Goal: Information Seeking & Learning: Learn about a topic

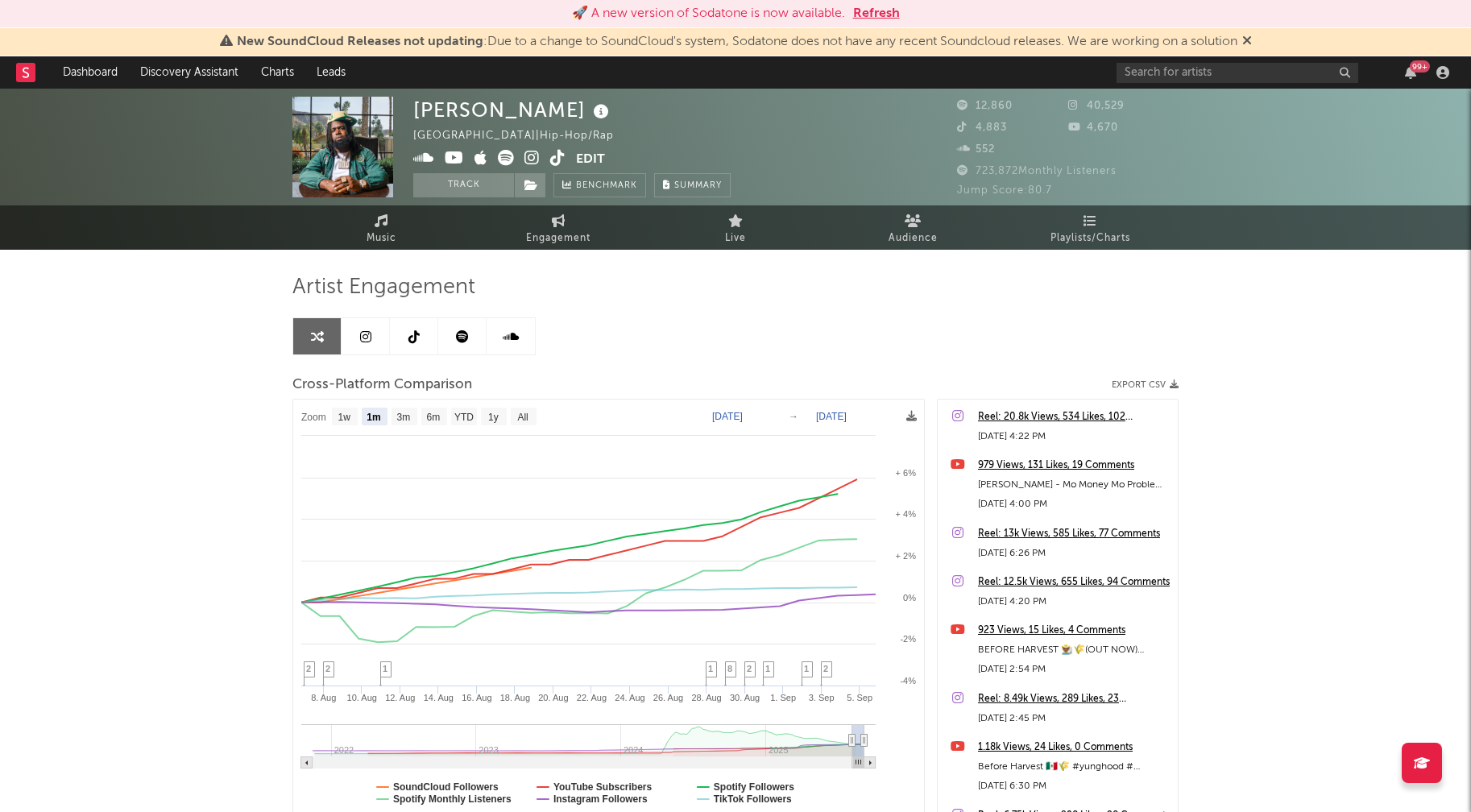
select select "1m"
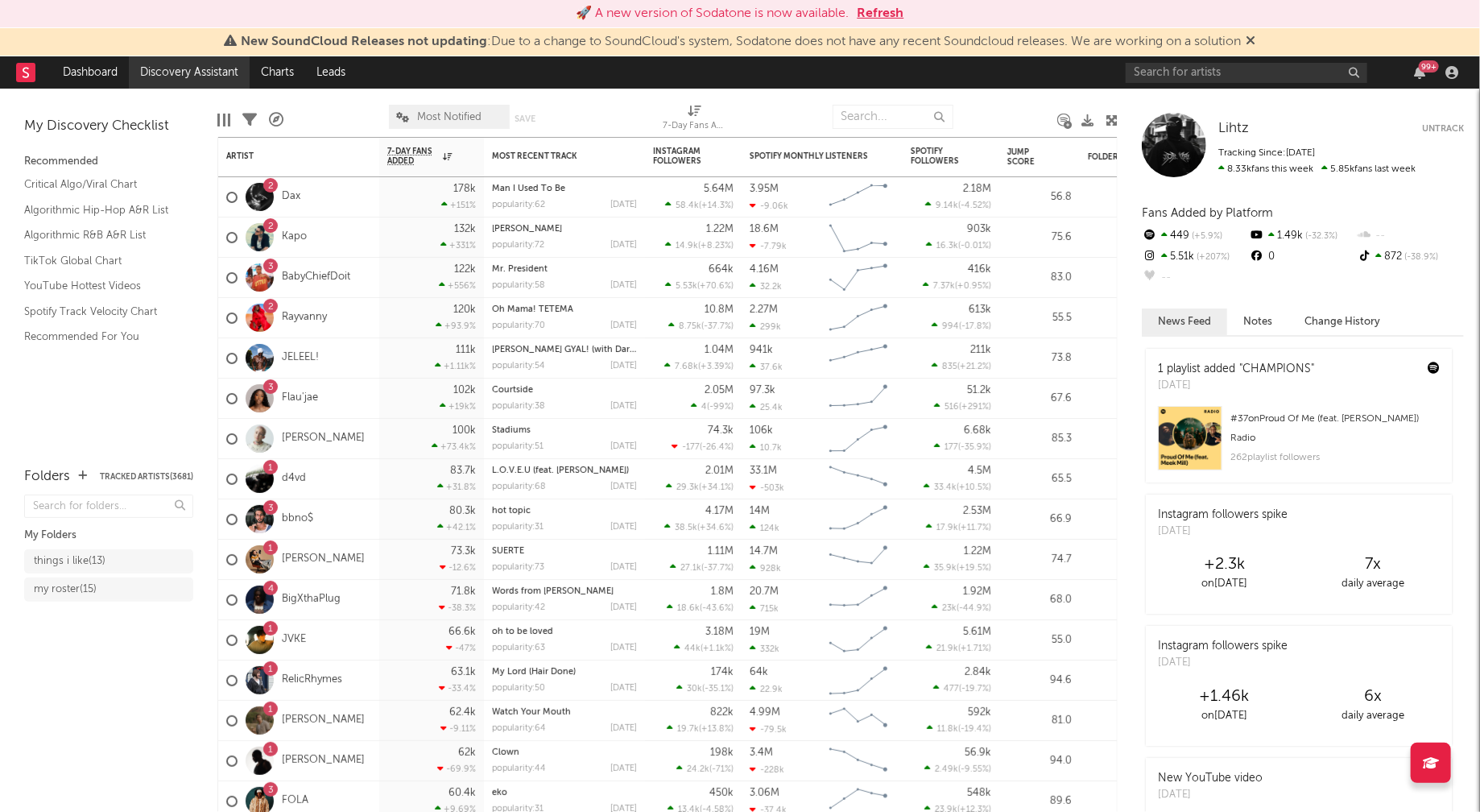
click at [182, 78] on link "Discovery Assistant" at bounding box center [189, 73] width 121 height 32
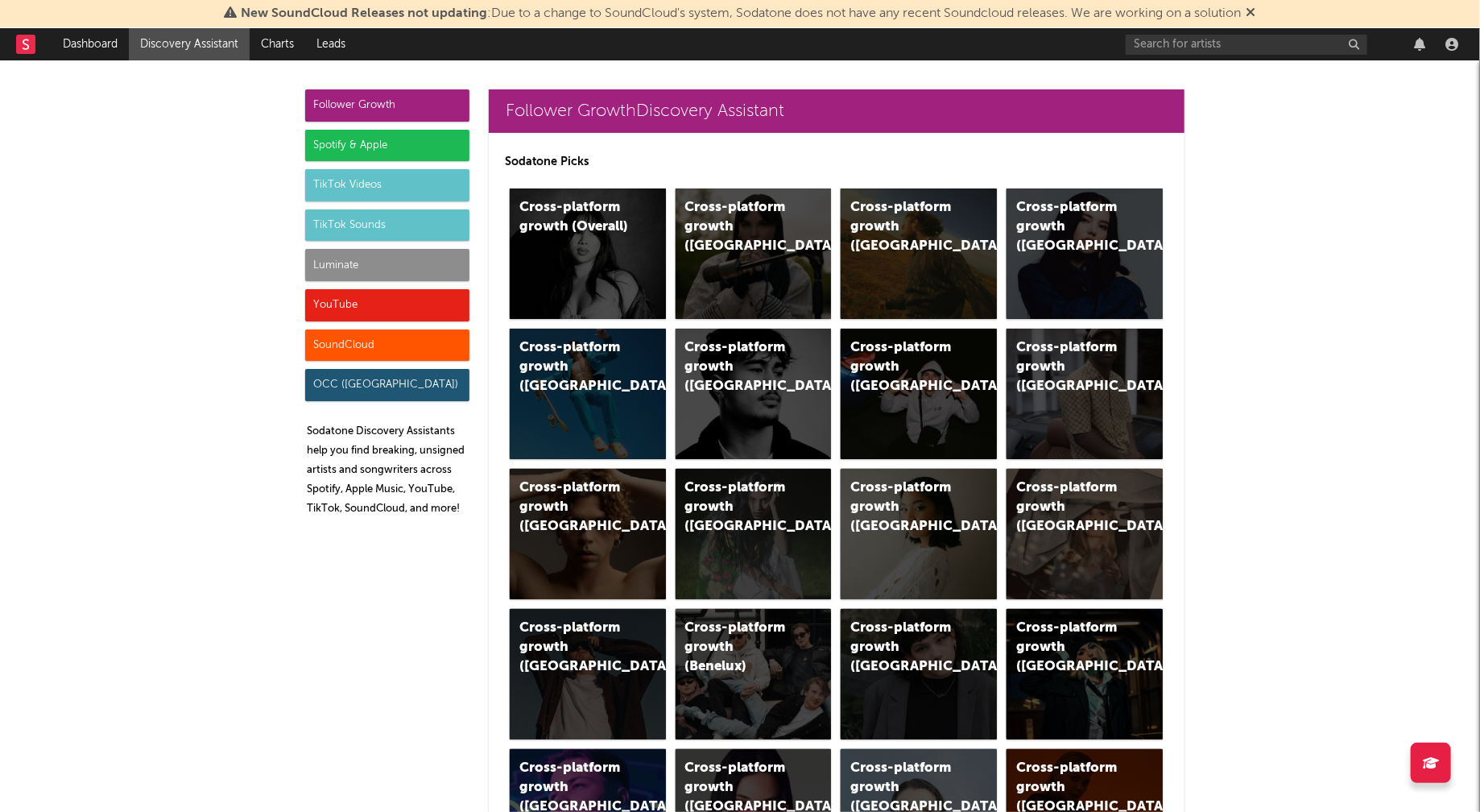
click at [341, 312] on div "YouTube" at bounding box center [388, 305] width 165 height 32
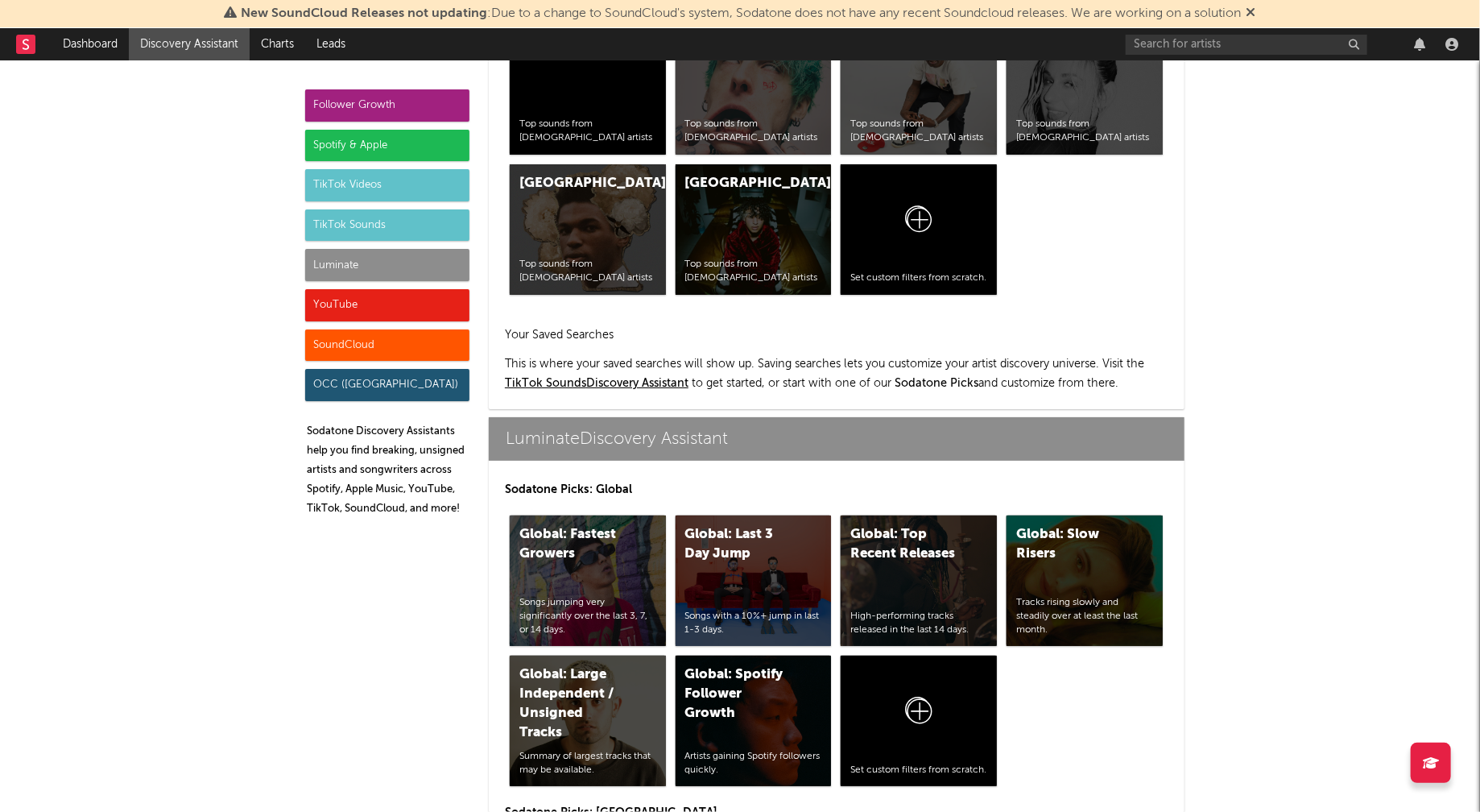
scroll to position [9343, 0]
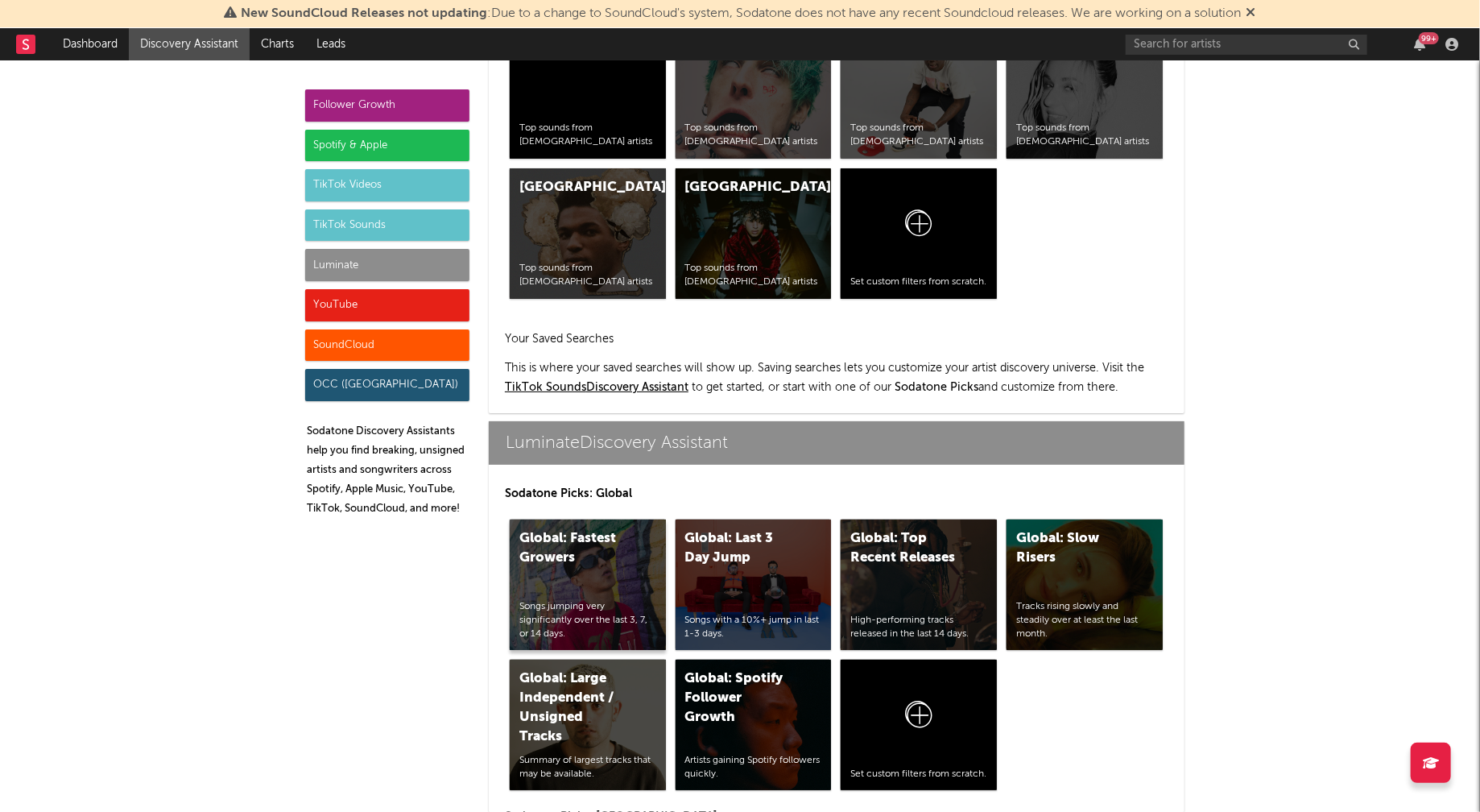
click at [548, 529] on div "Global: Fastest Growers" at bounding box center [574, 549] width 110 height 39
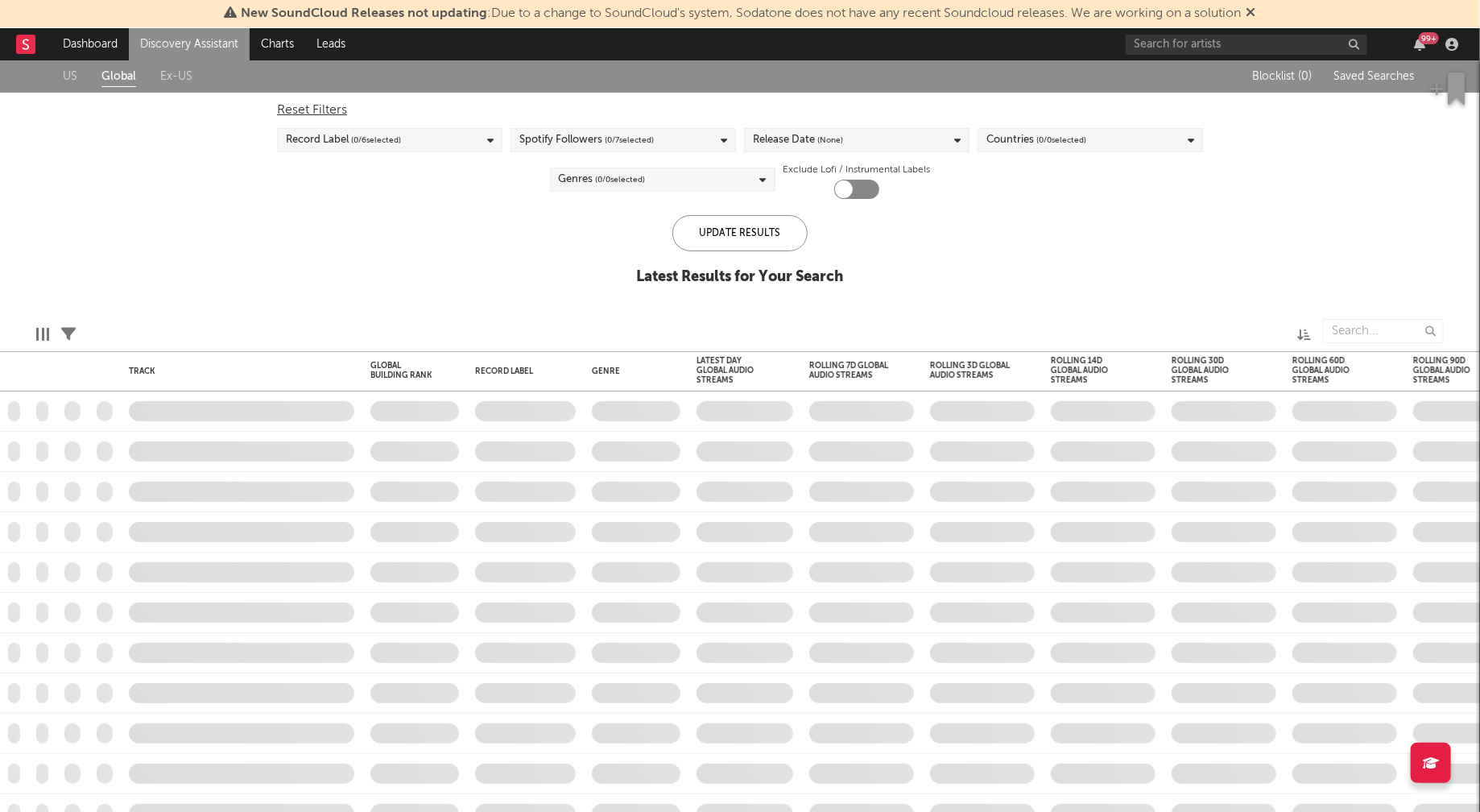
checkbox input "true"
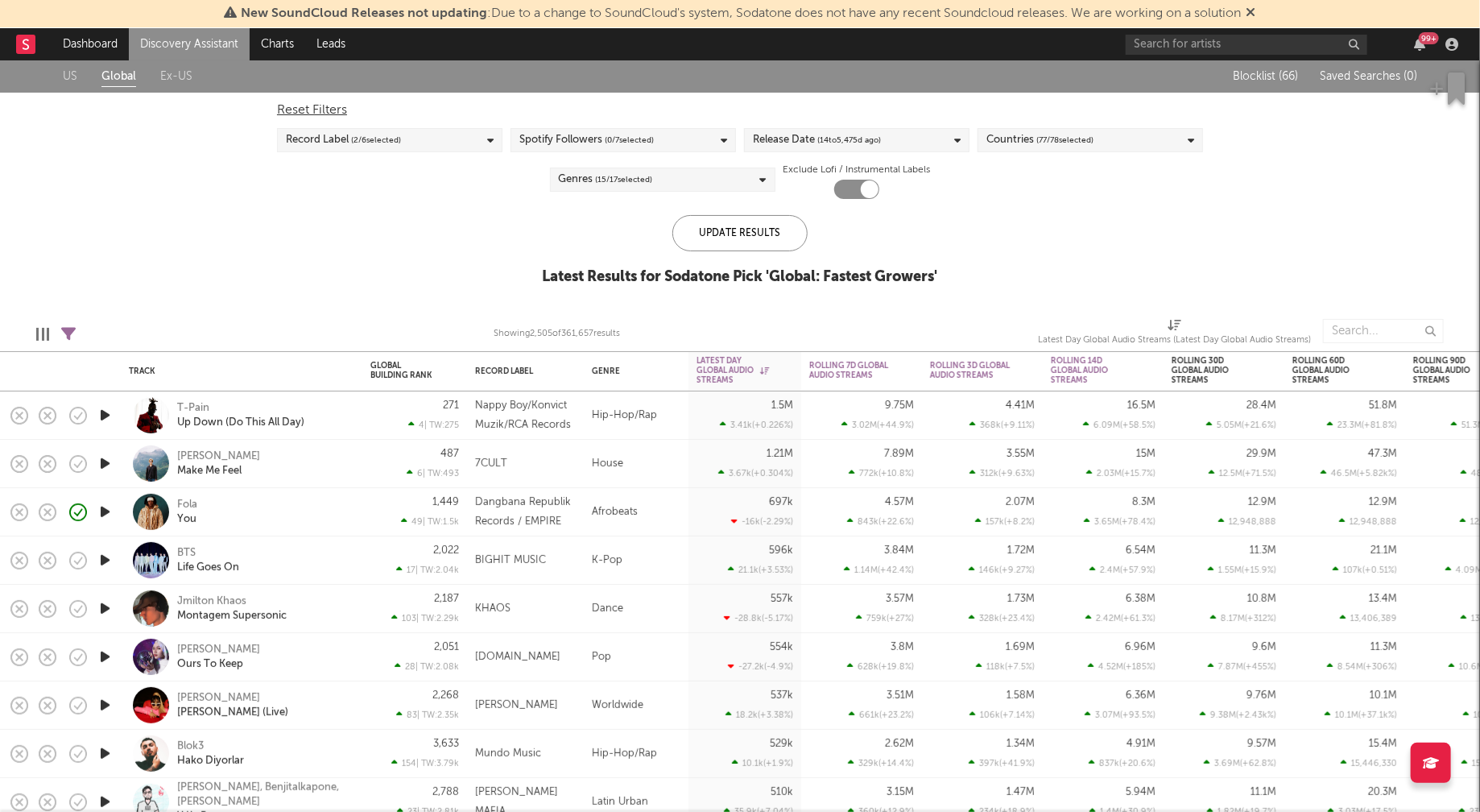
click at [767, 182] on div "Genres ( 15 / 17 selected)" at bounding box center [663, 179] width 225 height 24
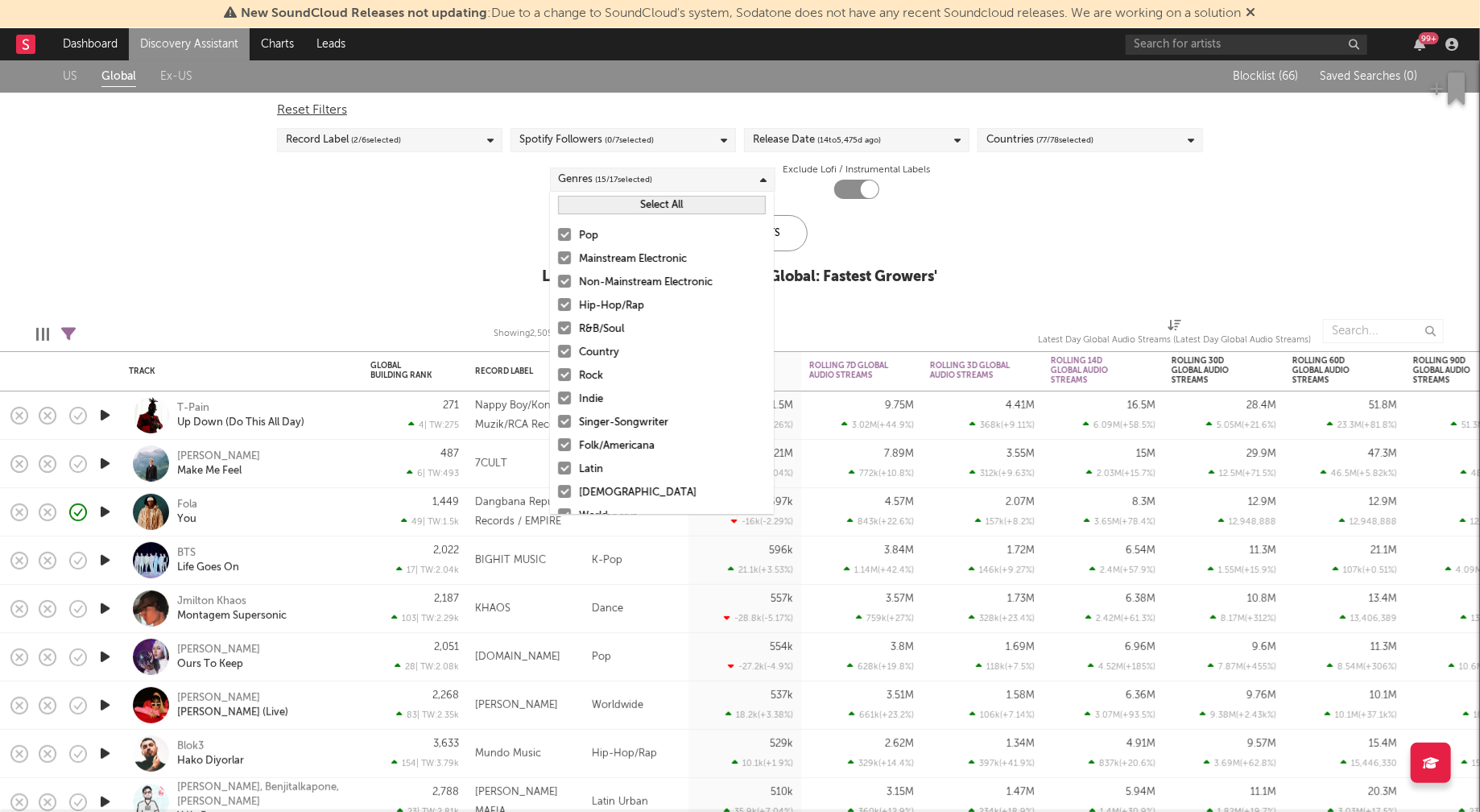
click at [665, 208] on button "Select All" at bounding box center [662, 205] width 208 height 19
click at [665, 208] on button "Deselect All" at bounding box center [662, 205] width 208 height 19
click at [611, 306] on div "Hip-Hop/Rap" at bounding box center [672, 306] width 187 height 19
click at [558, 306] on input "Hip-Hop/Rap" at bounding box center [558, 306] width 0 height 19
click at [592, 327] on div "R&B/Soul" at bounding box center [672, 329] width 187 height 19
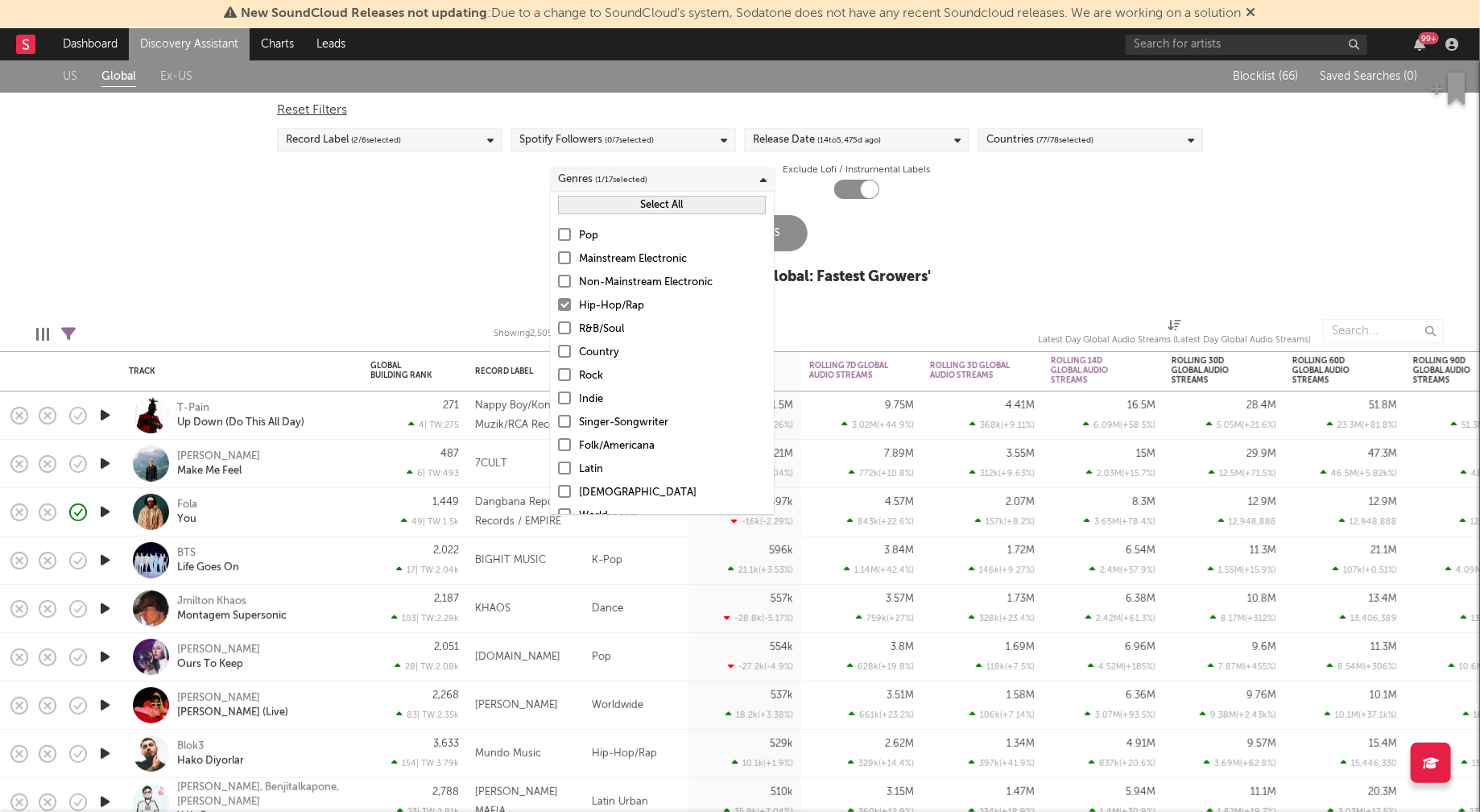
click at [558, 327] on input "R&B/Soul" at bounding box center [558, 329] width 0 height 19
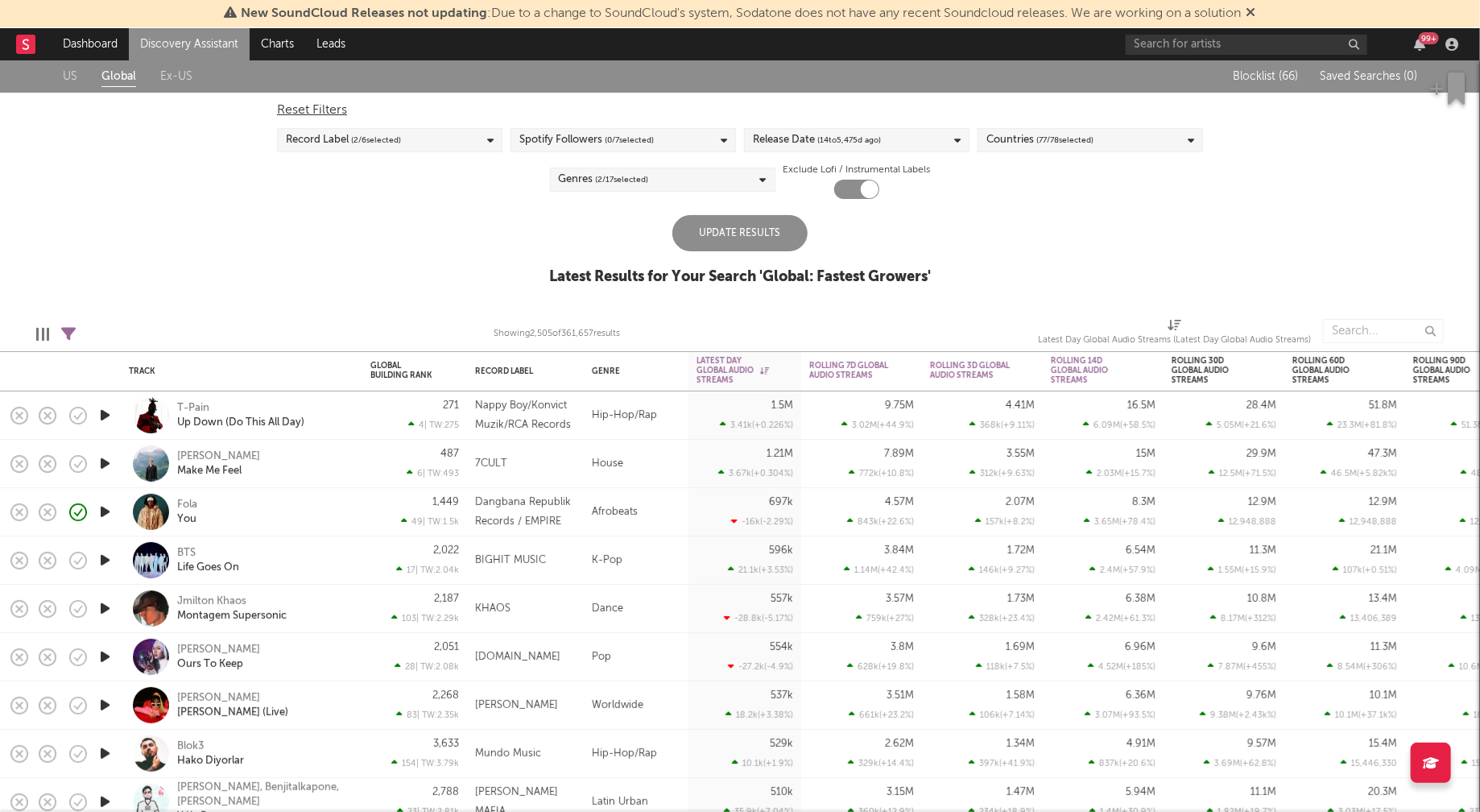
click at [1130, 264] on div "US Global Ex-US Blocklist ( 66 ) Saved Searches ( 0 ) Reset Filters Record Labe…" at bounding box center [740, 181] width 1480 height 242
click at [1117, 144] on div "Countries ( 77 / 78 selected)" at bounding box center [1090, 140] width 225 height 24
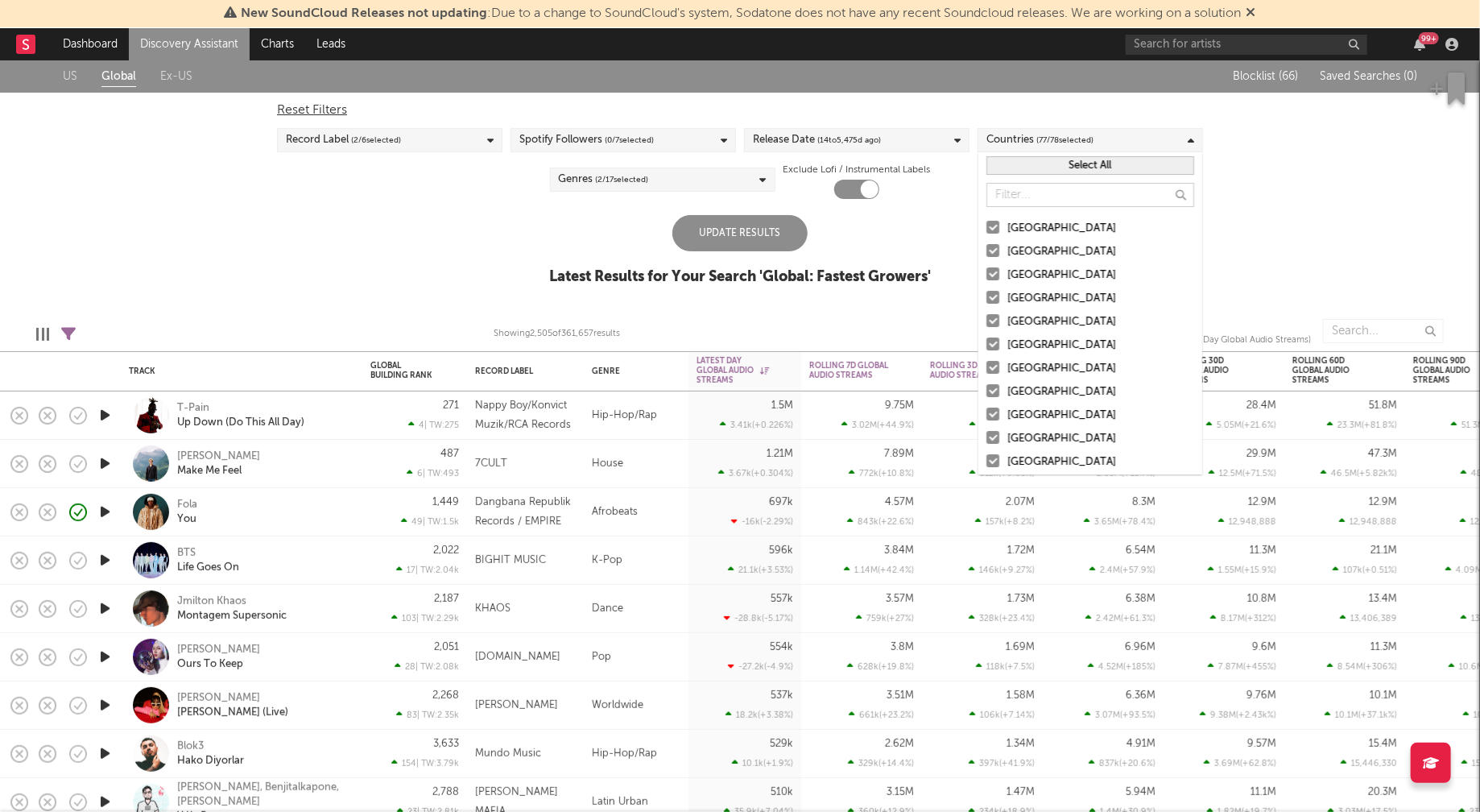
click at [1119, 163] on button "Select All" at bounding box center [1091, 165] width 208 height 19
click at [1119, 163] on button "Deselect All" at bounding box center [1091, 165] width 208 height 19
click at [1031, 225] on div "United States" at bounding box center [1100, 228] width 187 height 19
click at [987, 225] on input "United States" at bounding box center [987, 228] width 0 height 19
click at [1026, 248] on div "Australia" at bounding box center [1100, 252] width 187 height 19
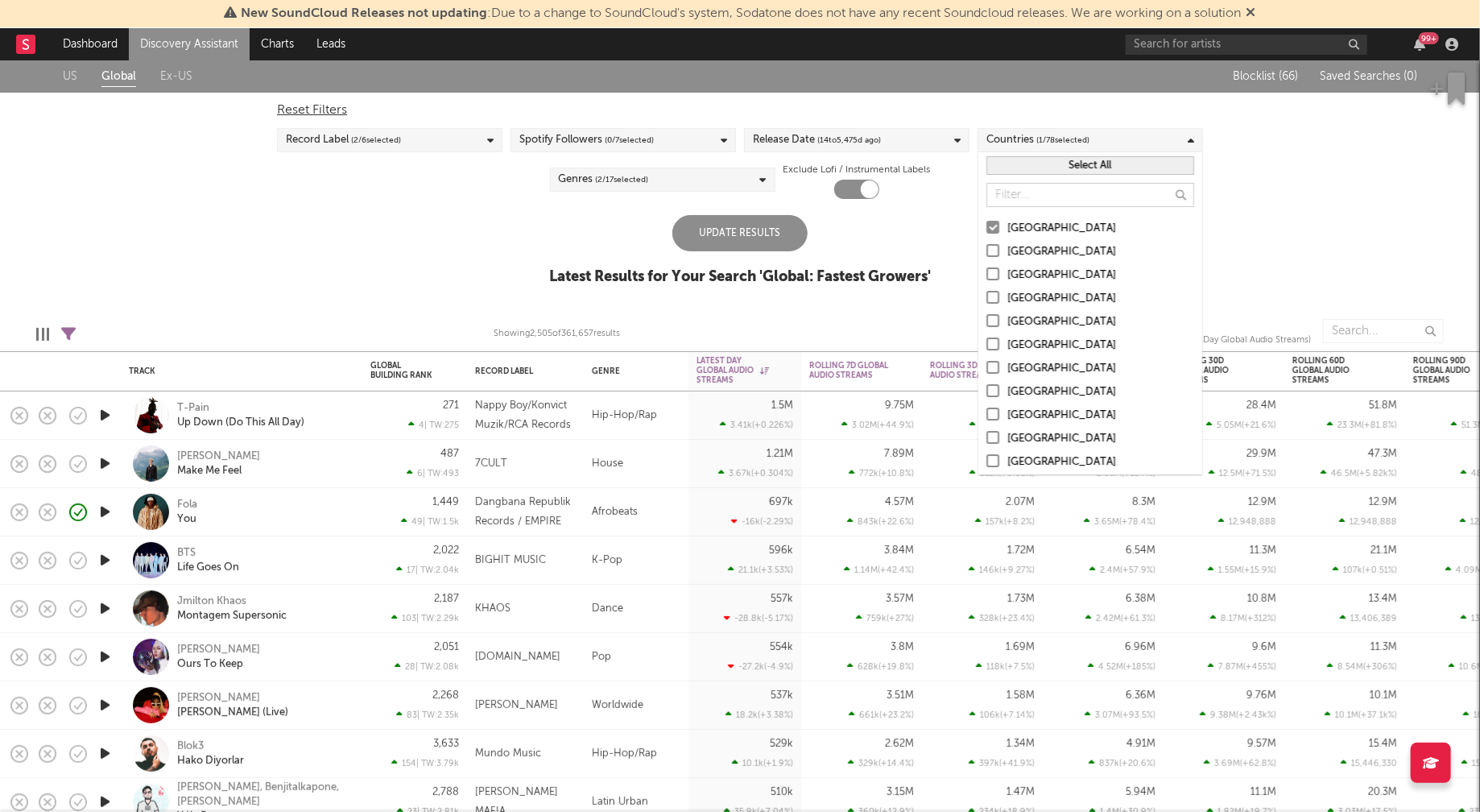
click at [987, 248] on input "Australia" at bounding box center [987, 252] width 0 height 19
click at [1022, 271] on div "Canada" at bounding box center [1100, 275] width 187 height 19
click at [987, 271] on input "Canada" at bounding box center [987, 275] width 0 height 19
click at [1022, 294] on div "United Kingdom" at bounding box center [1100, 298] width 187 height 19
click at [987, 294] on input "United Kingdom" at bounding box center [987, 298] width 0 height 19
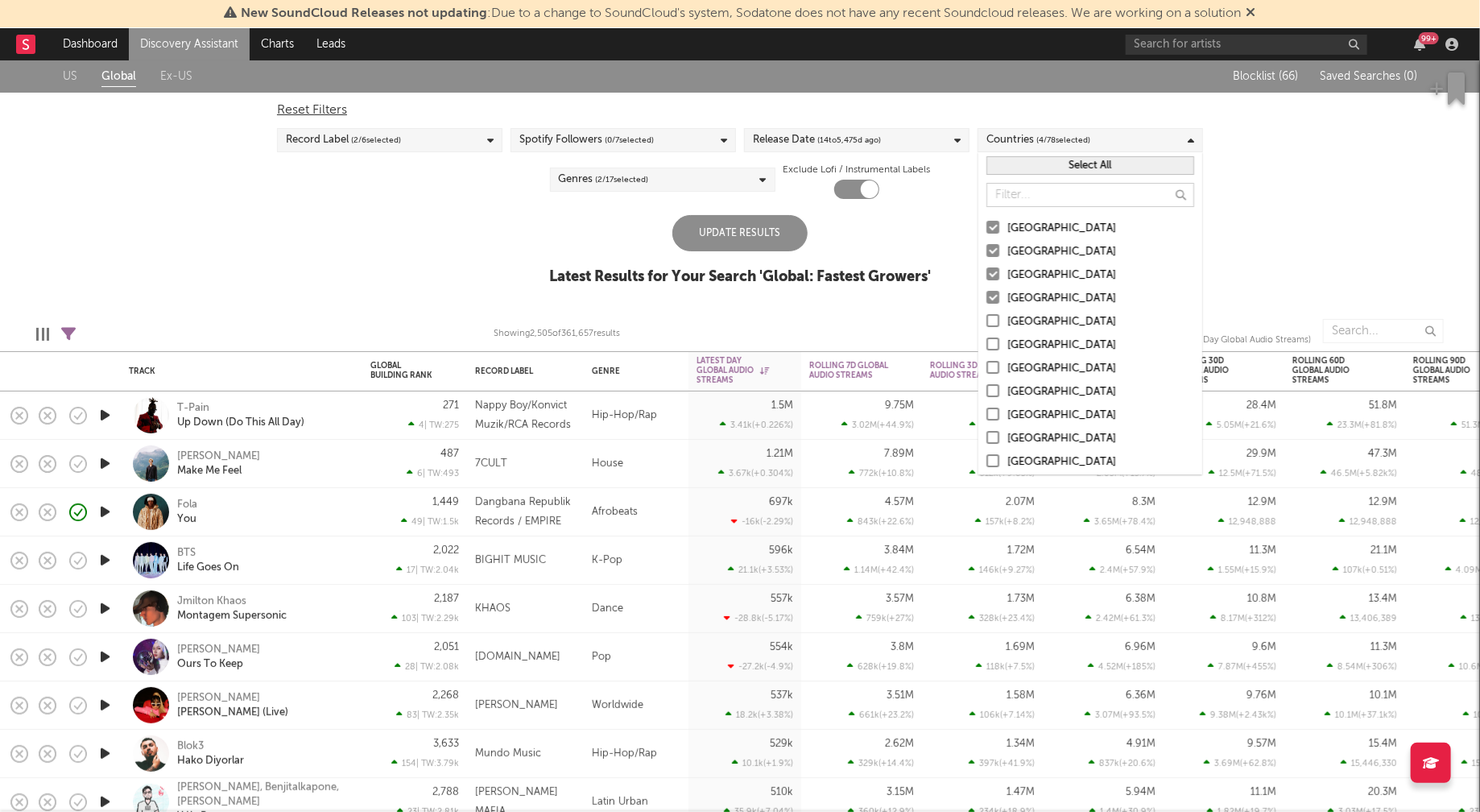
click at [1318, 250] on div "US Global Ex-US Blocklist ( 66 ) Saved Searches ( 0 ) Reset Filters Record Labe…" at bounding box center [740, 181] width 1480 height 242
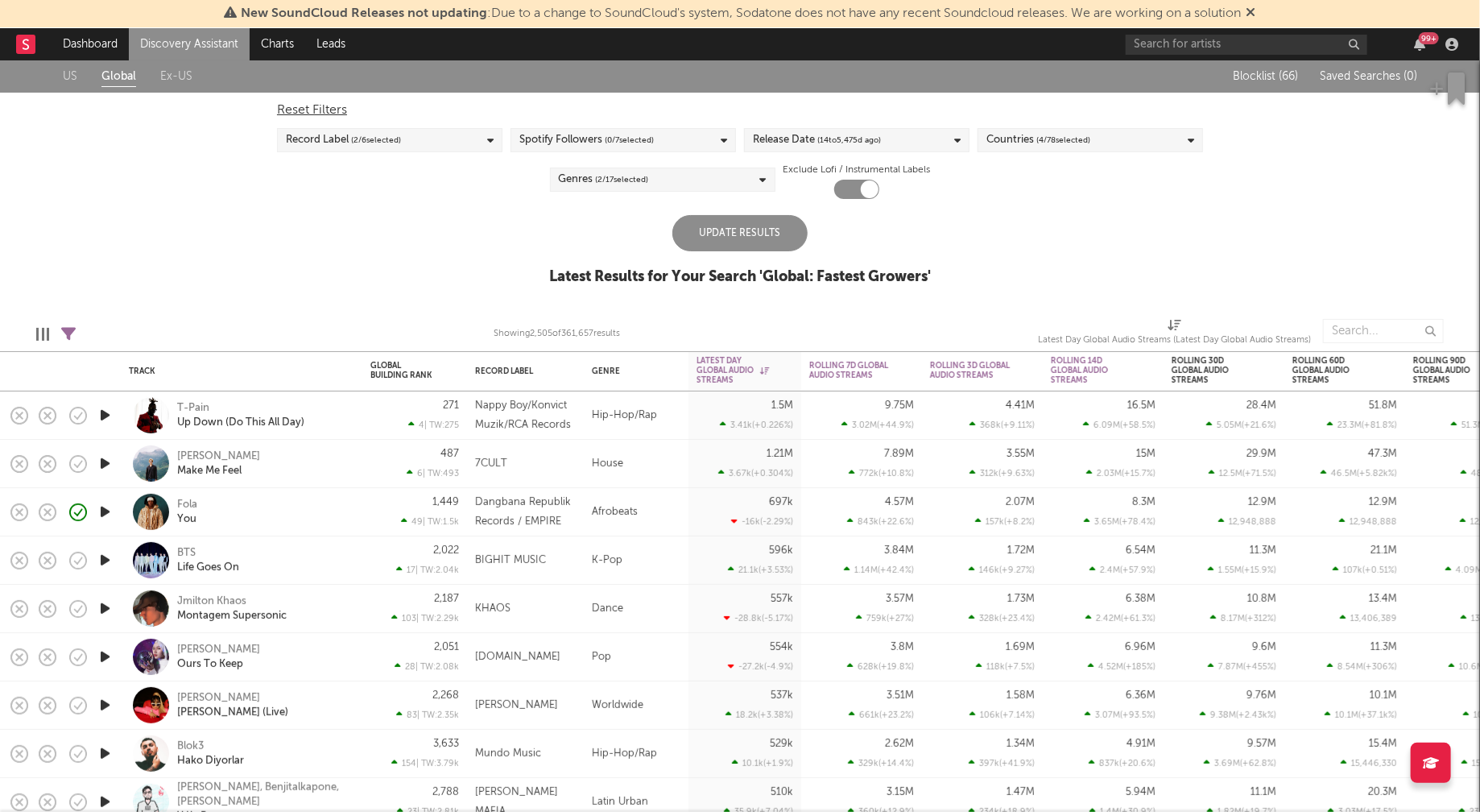
click at [740, 244] on div "Update Results" at bounding box center [740, 233] width 135 height 36
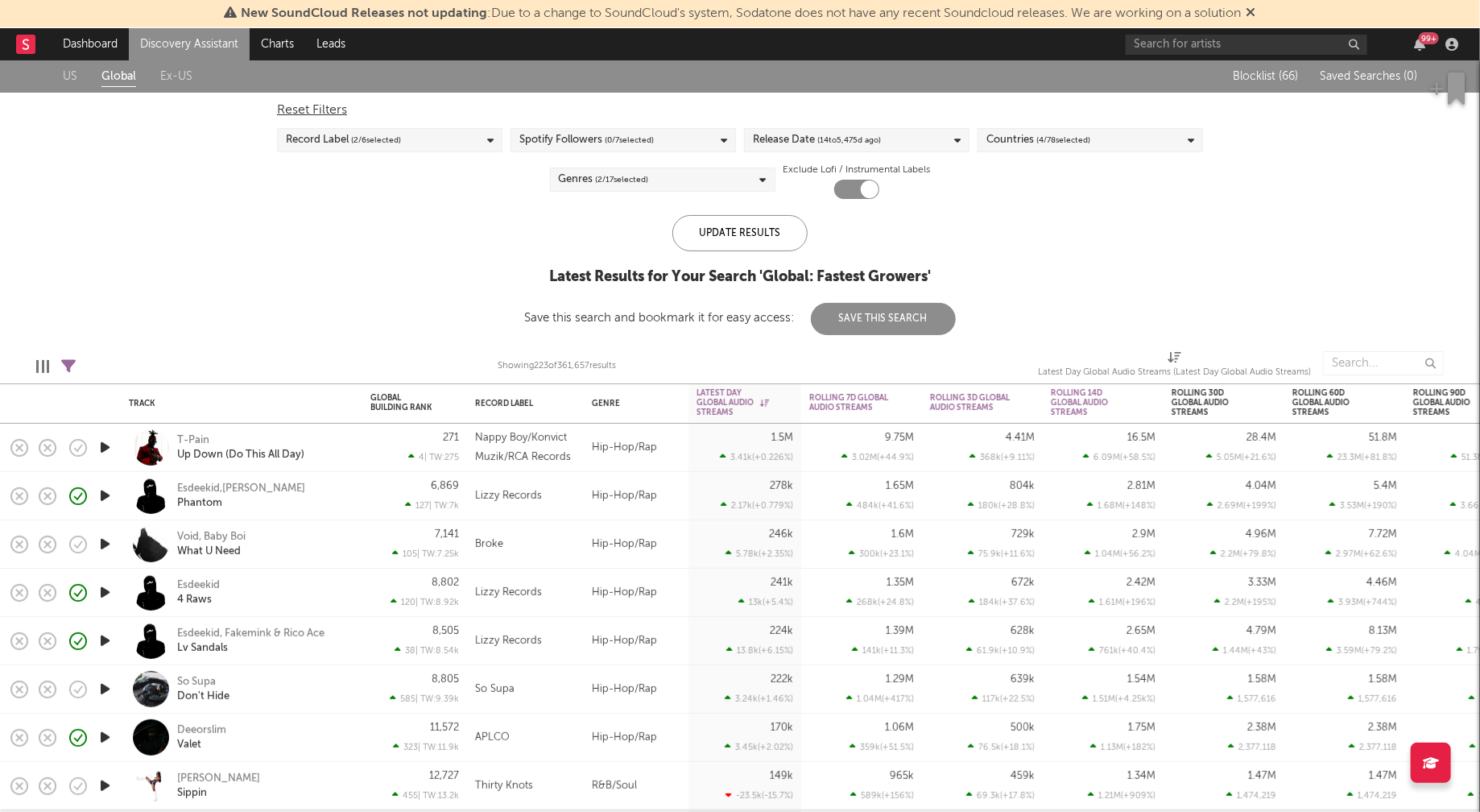
click at [704, 145] on div "Spotify Followers ( 0 / 7 selected)" at bounding box center [623, 140] width 225 height 24
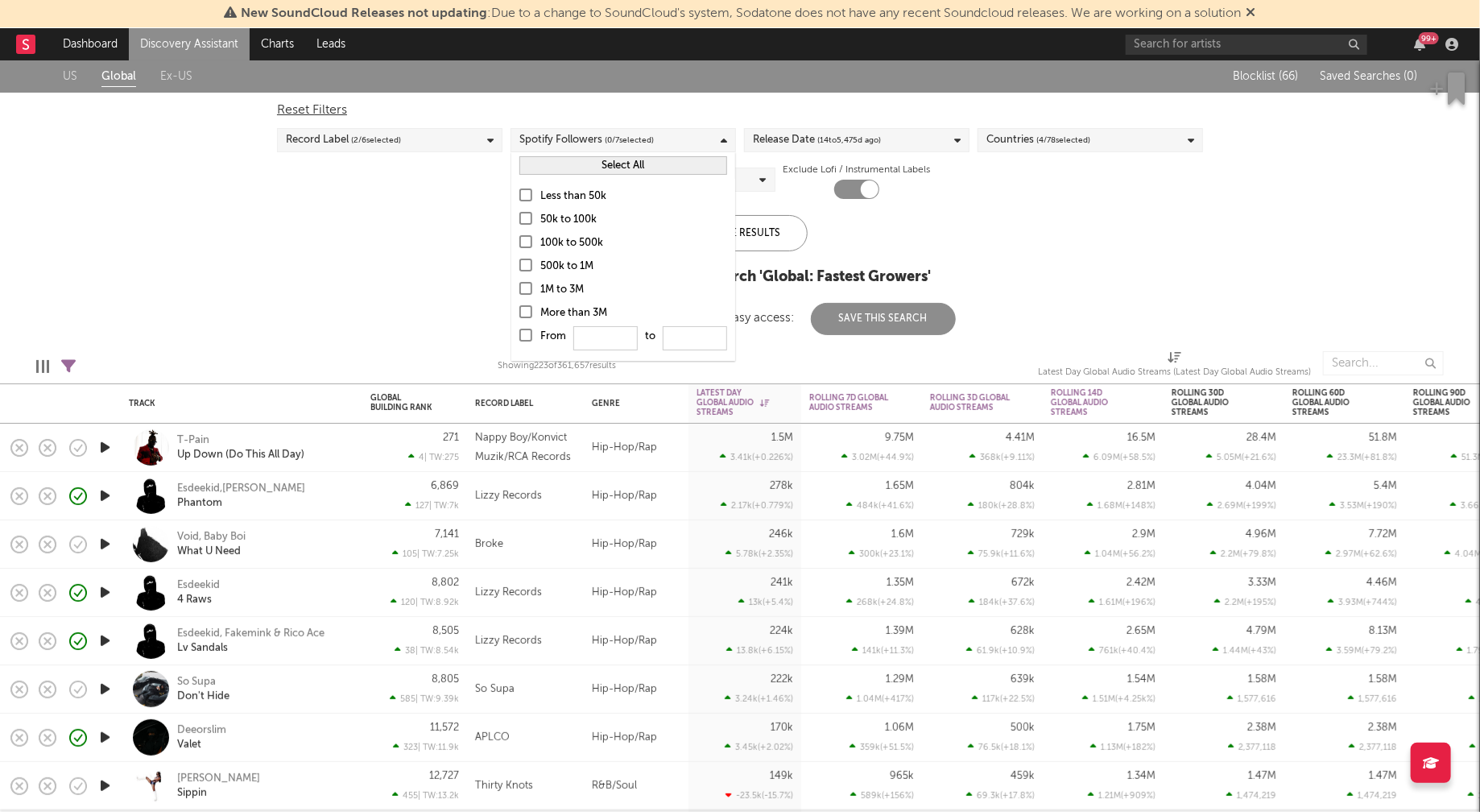
click at [578, 192] on div "Less than 50k" at bounding box center [633, 196] width 187 height 19
click at [519, 192] on input "Less than 50k" at bounding box center [519, 196] width 0 height 19
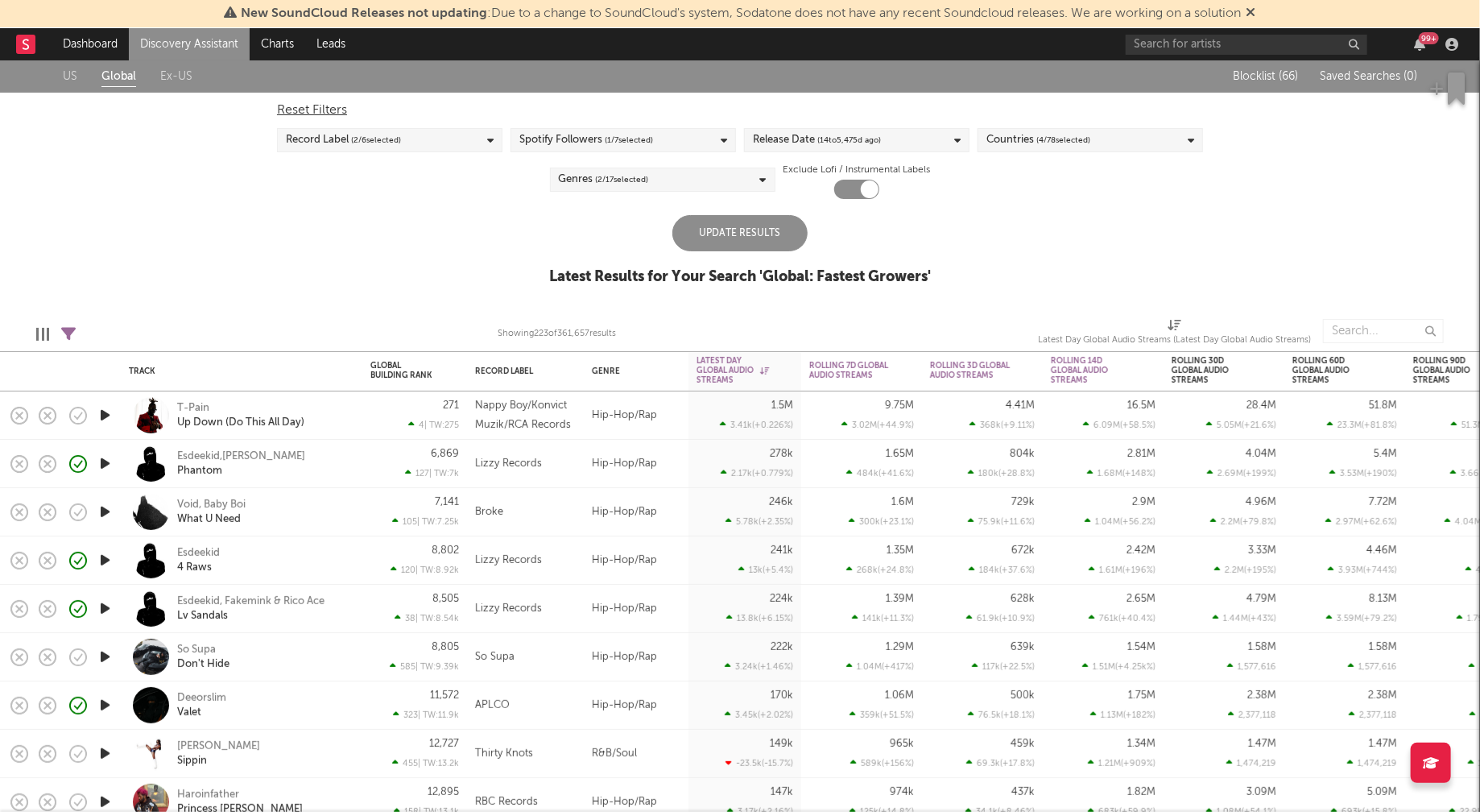
click at [409, 258] on div "US Global Ex-US Blocklist ( 66 ) Saved Searches ( 0 ) Reset Filters Record Labe…" at bounding box center [740, 181] width 1480 height 242
click at [784, 219] on div "Update Results" at bounding box center [740, 233] width 135 height 36
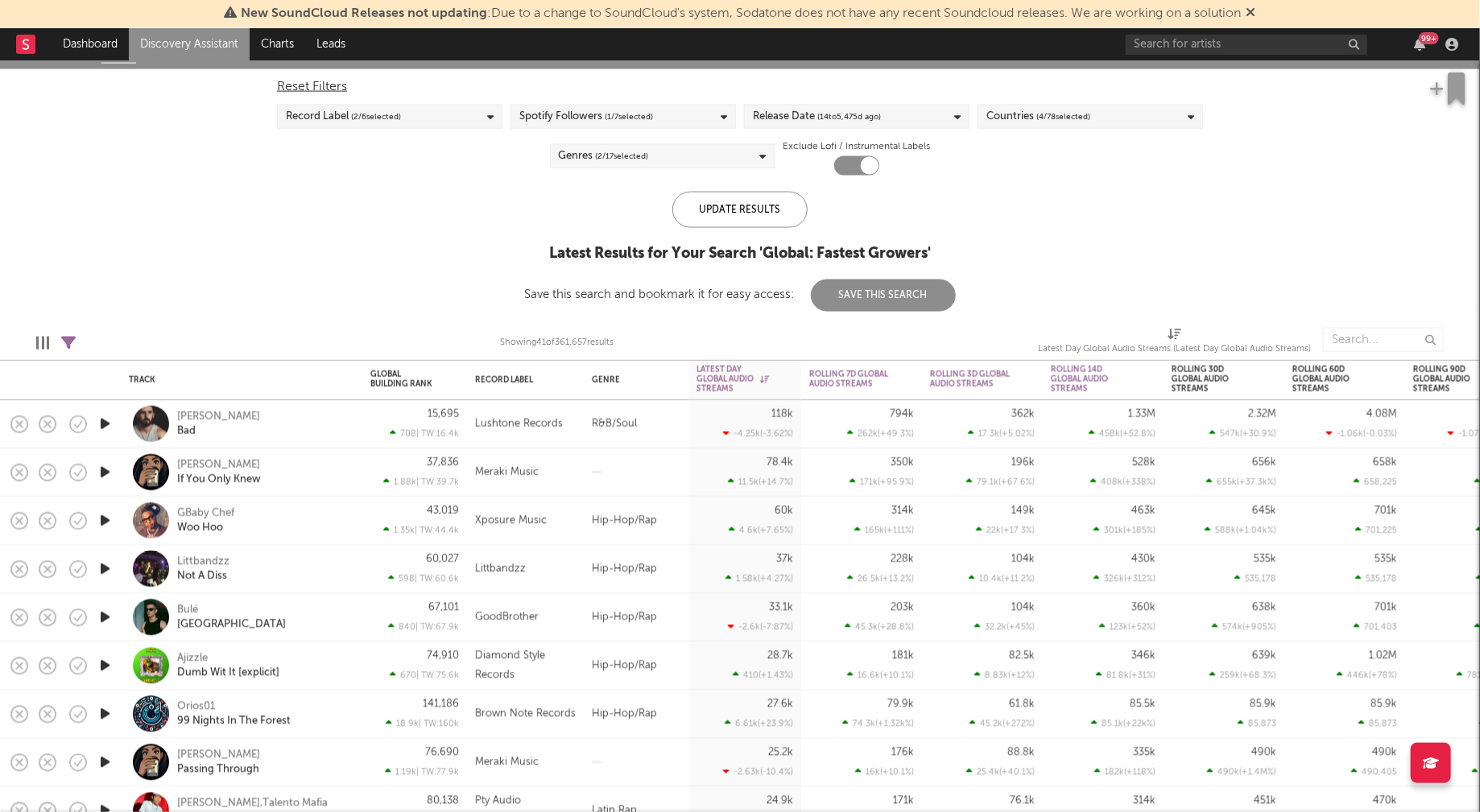
click at [106, 420] on icon "button" at bounding box center [105, 424] width 17 height 20
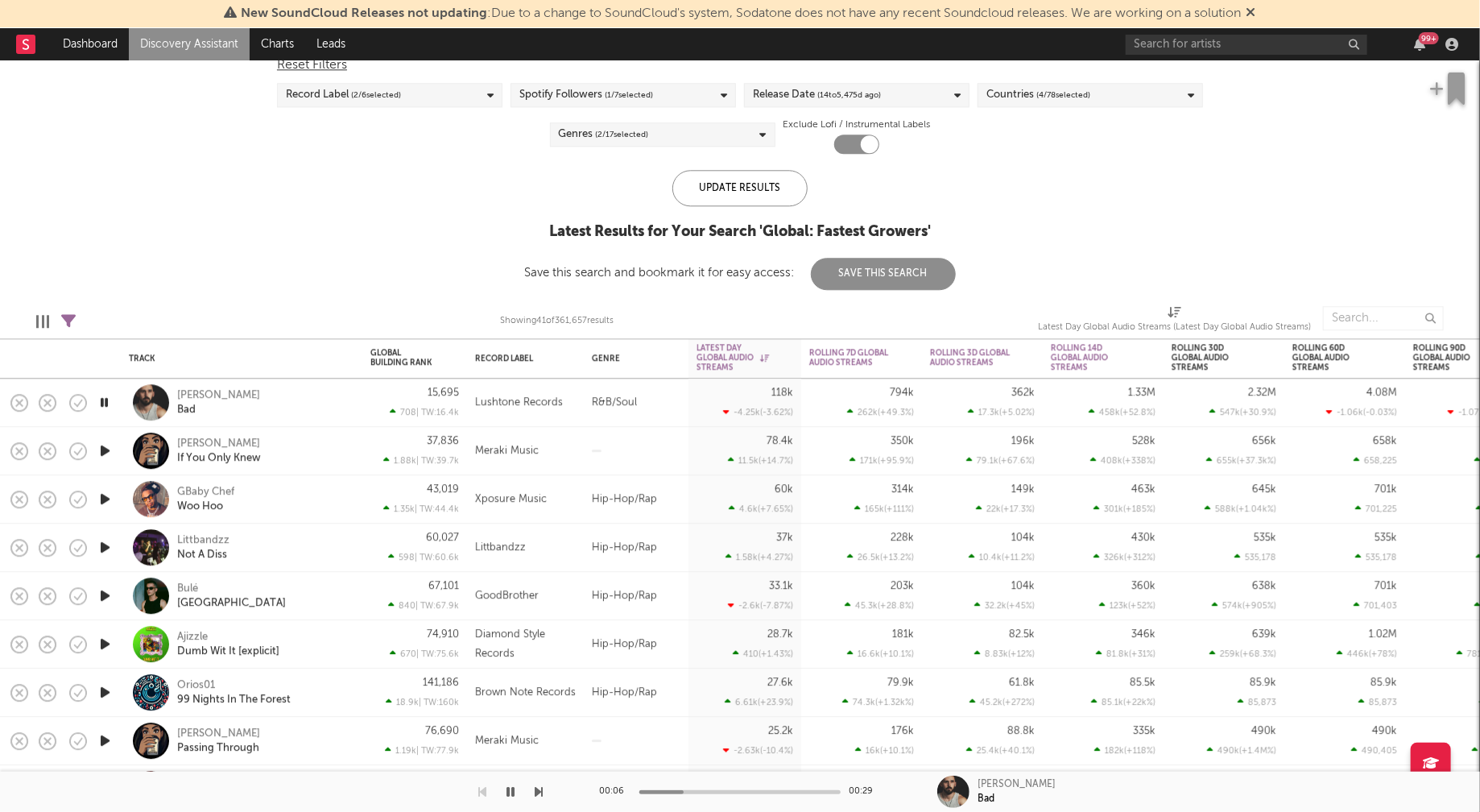
click at [104, 447] on icon "button" at bounding box center [105, 451] width 17 height 20
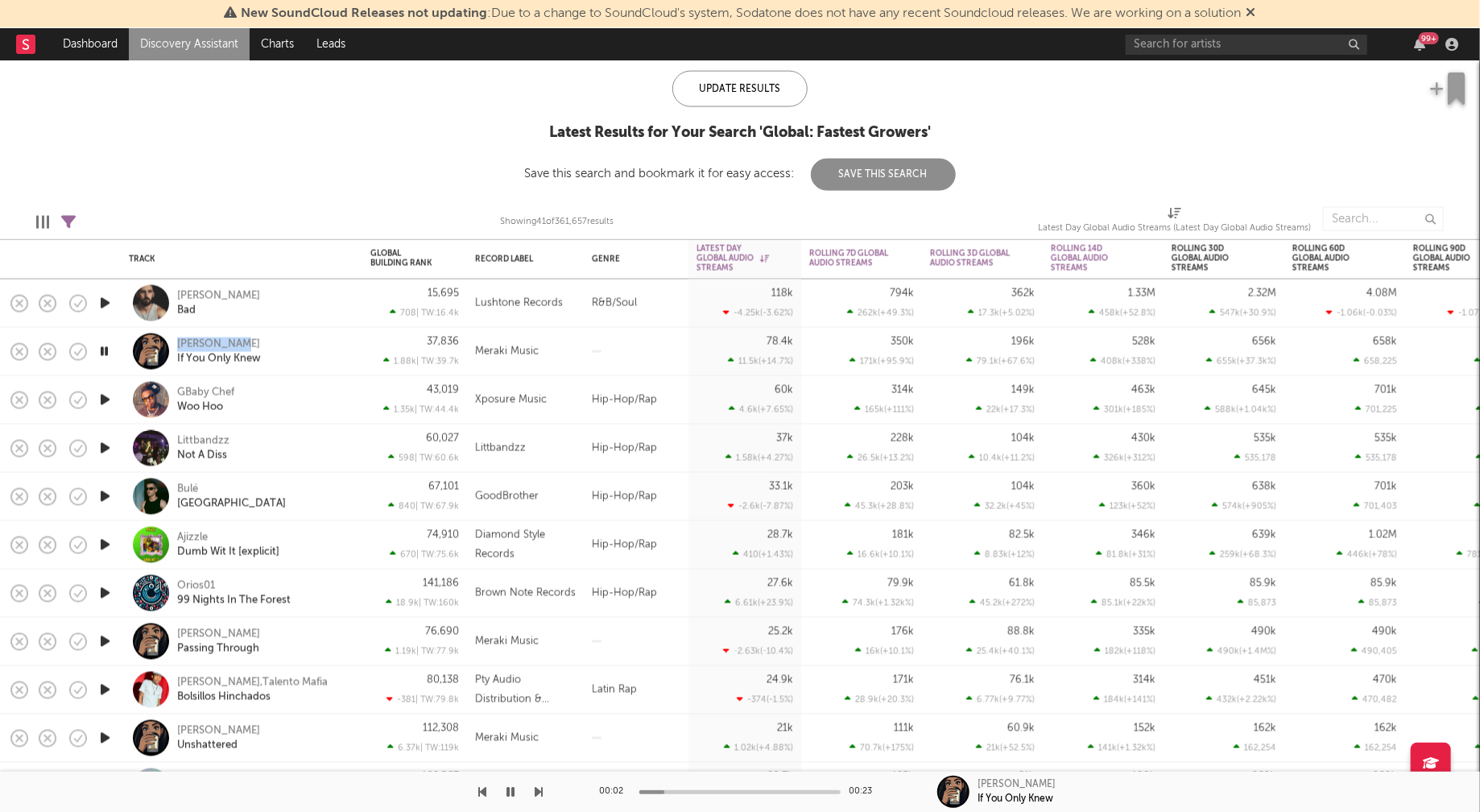
click at [102, 398] on icon "button" at bounding box center [105, 400] width 17 height 20
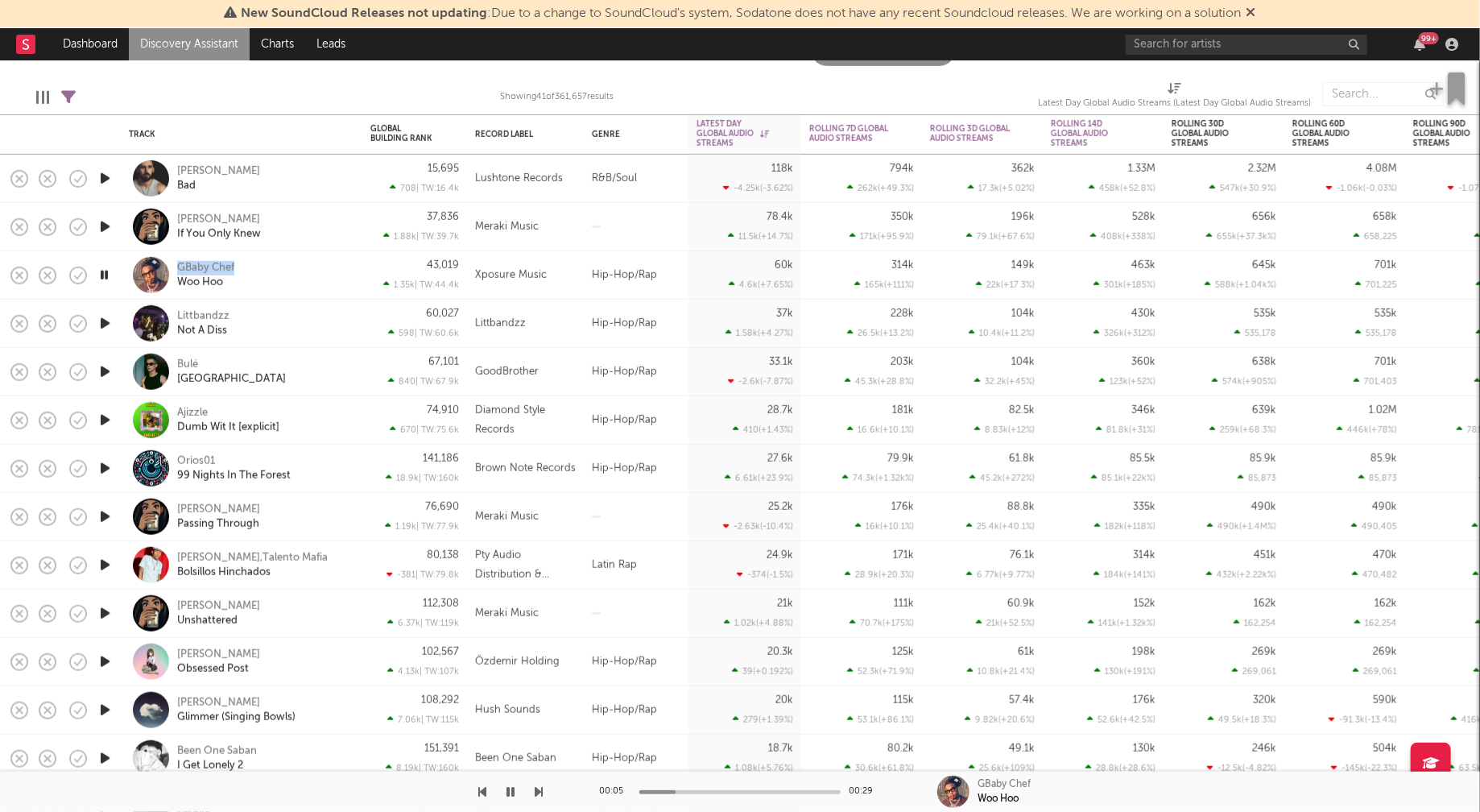
click at [105, 321] on icon "button" at bounding box center [105, 323] width 17 height 20
click at [104, 368] on icon "button" at bounding box center [105, 371] width 17 height 20
click at [104, 418] on icon "button" at bounding box center [105, 420] width 17 height 20
click at [105, 468] on icon "button" at bounding box center [105, 468] width 17 height 20
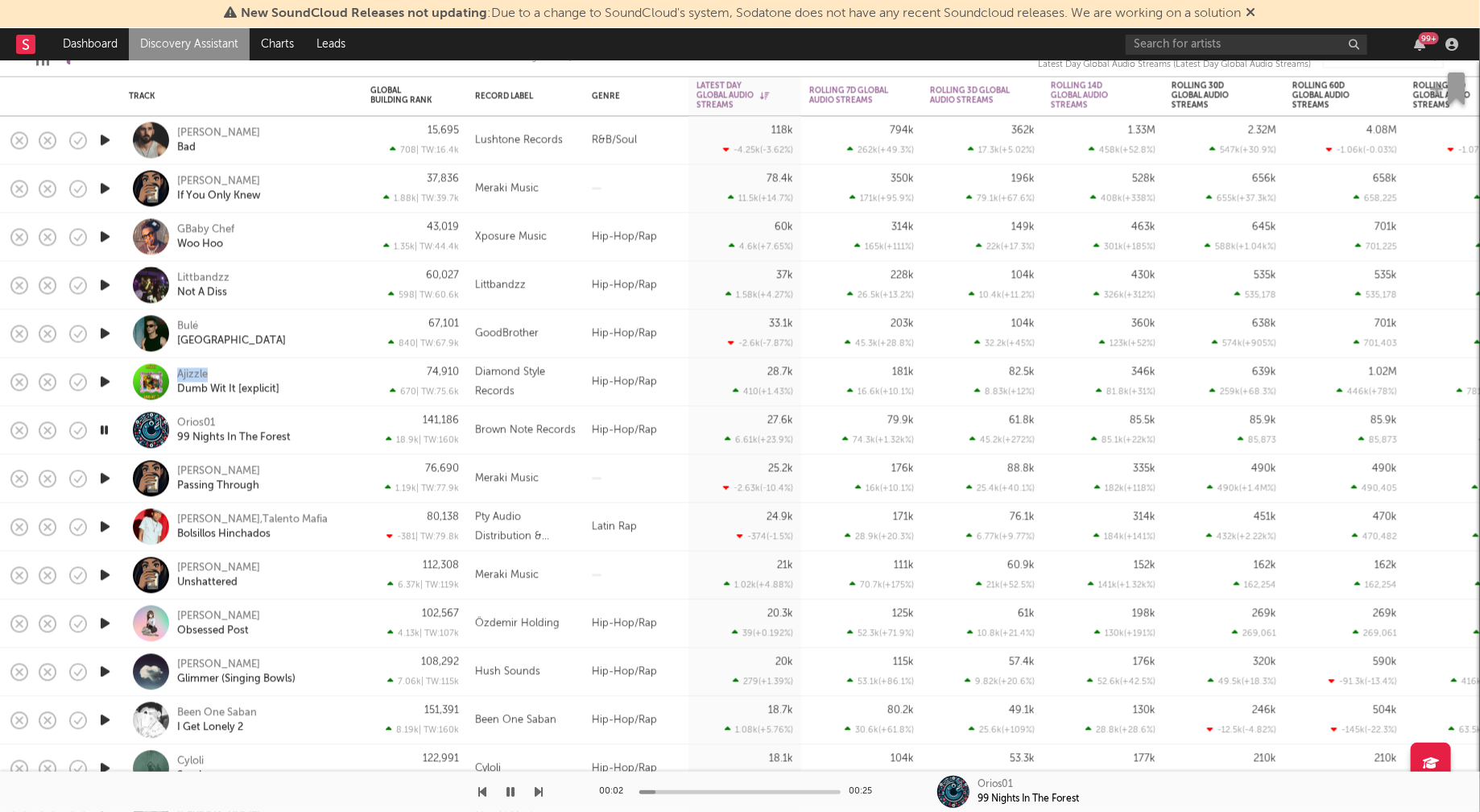
click at [106, 474] on icon "button" at bounding box center [105, 478] width 17 height 20
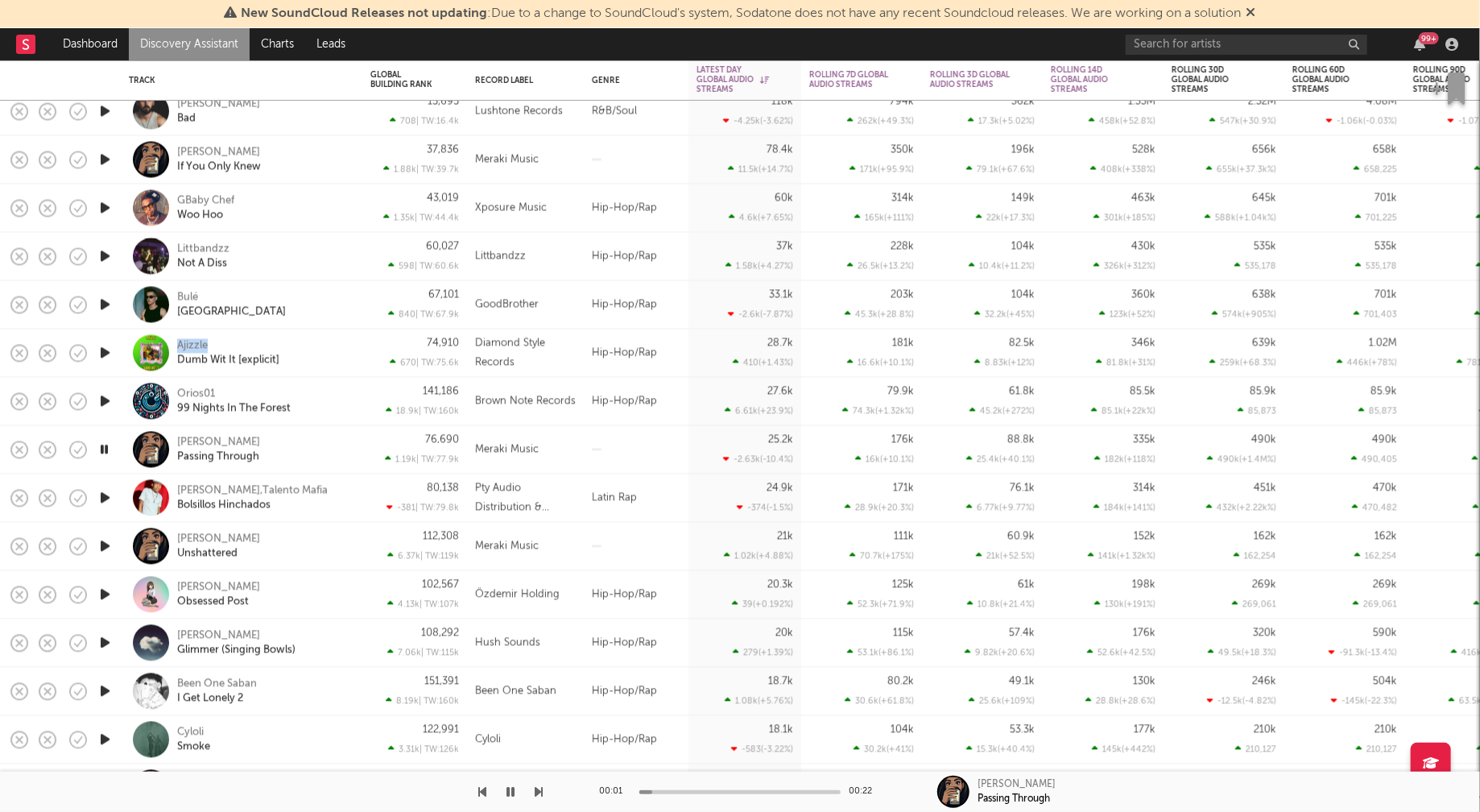
click at [105, 493] on icon "button" at bounding box center [105, 498] width 17 height 20
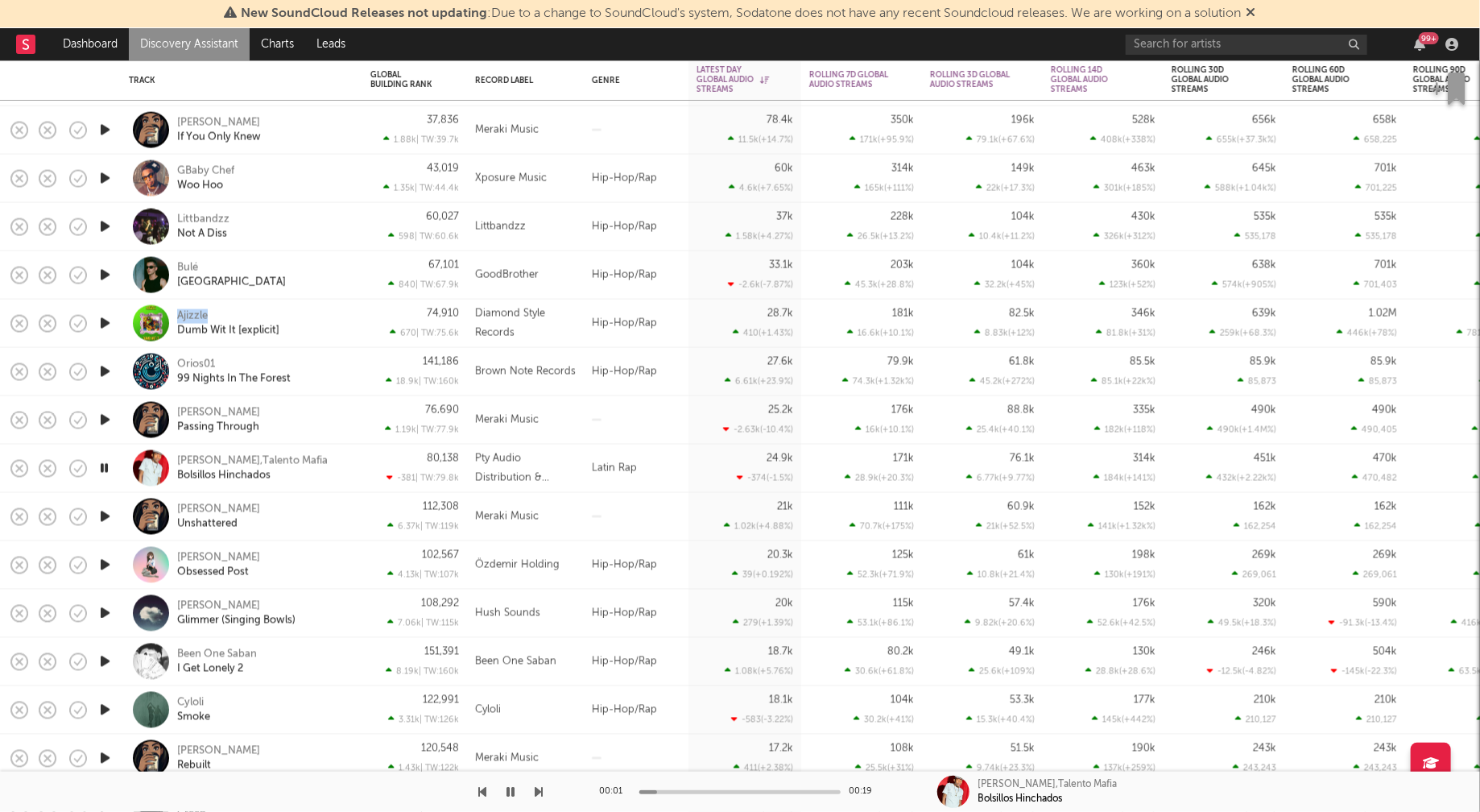
click at [105, 510] on icon "button" at bounding box center [105, 517] width 17 height 20
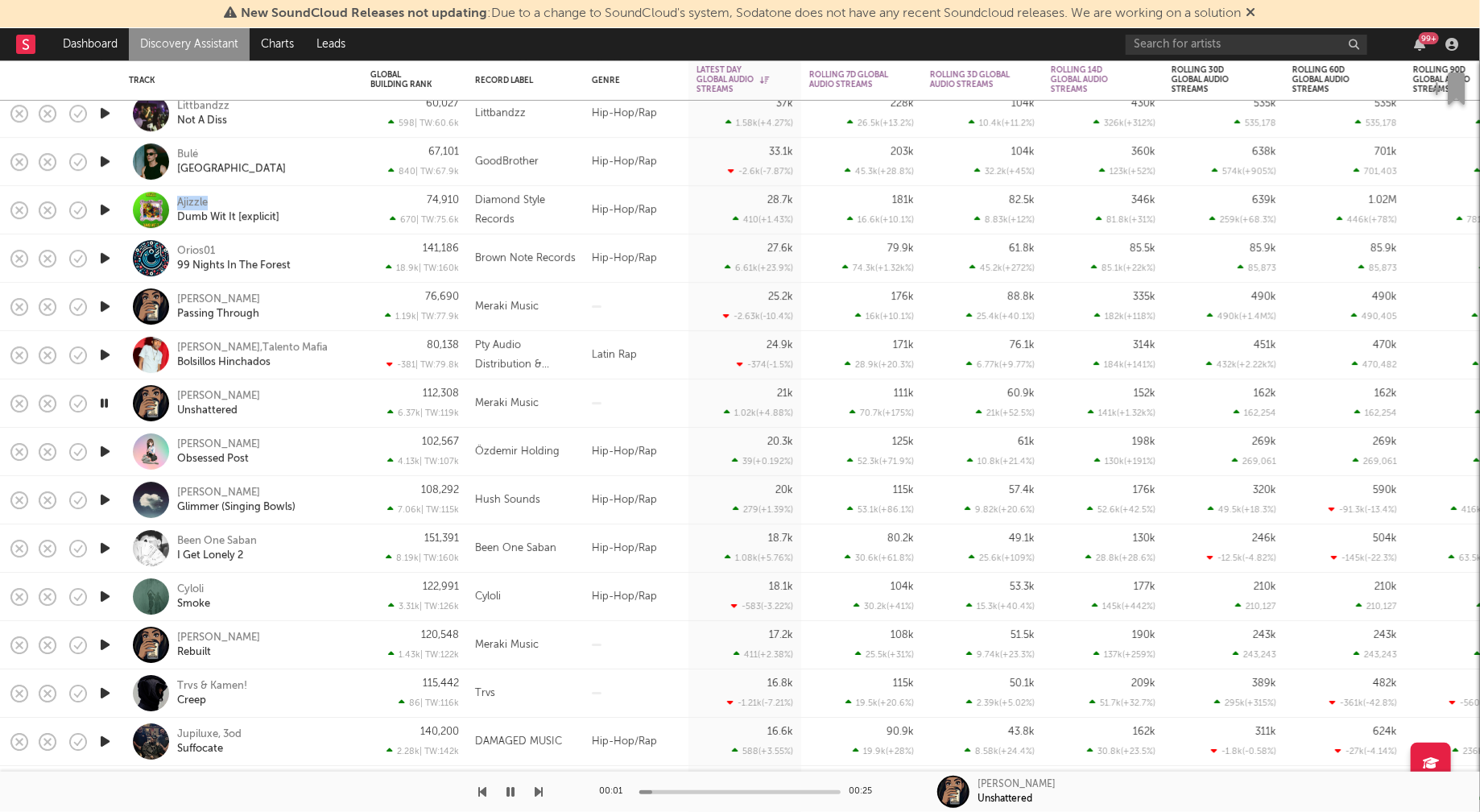
click at [106, 500] on icon "button" at bounding box center [105, 500] width 17 height 20
click at [105, 548] on icon "button" at bounding box center [105, 548] width 17 height 20
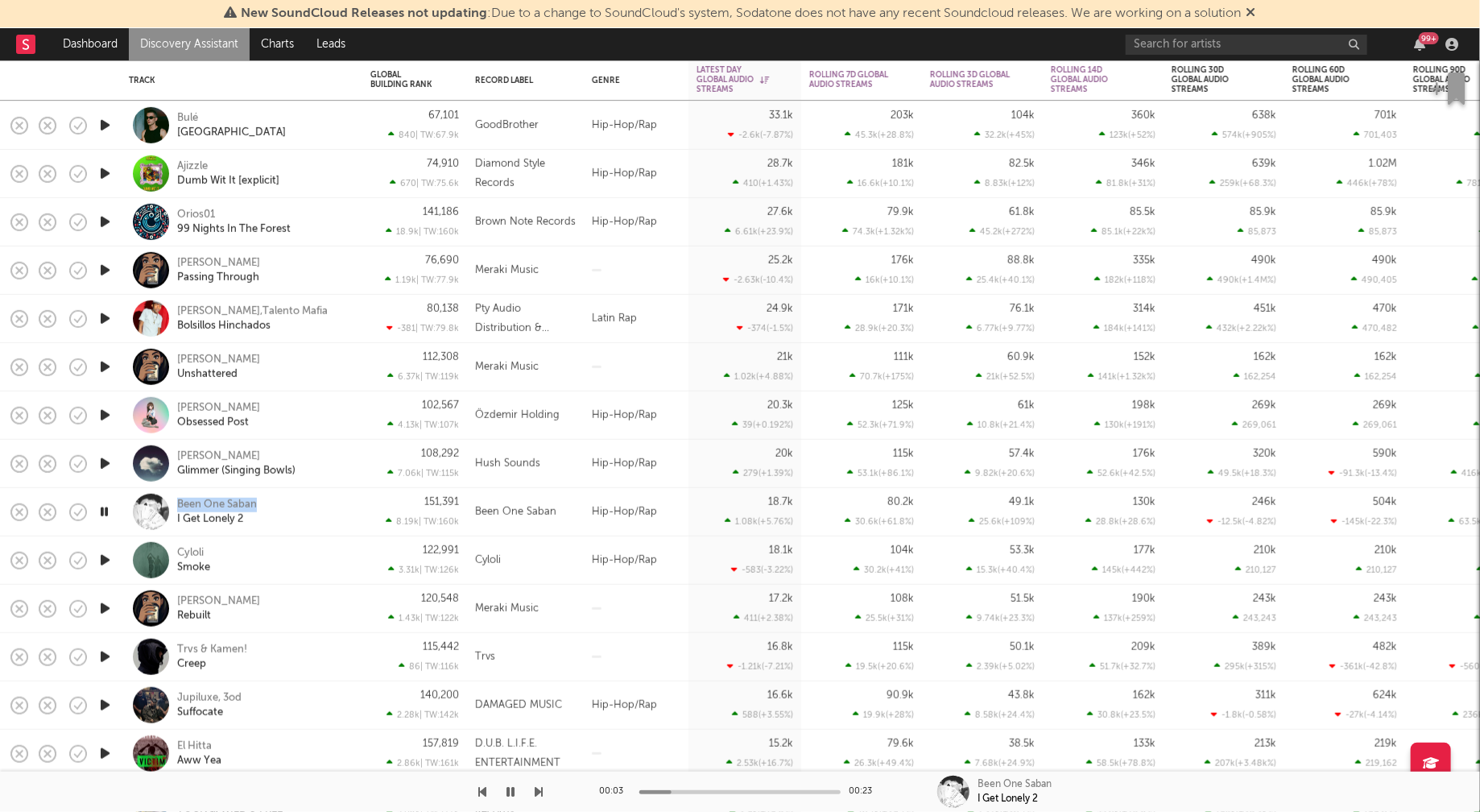
click at [104, 560] on icon "button" at bounding box center [105, 560] width 17 height 20
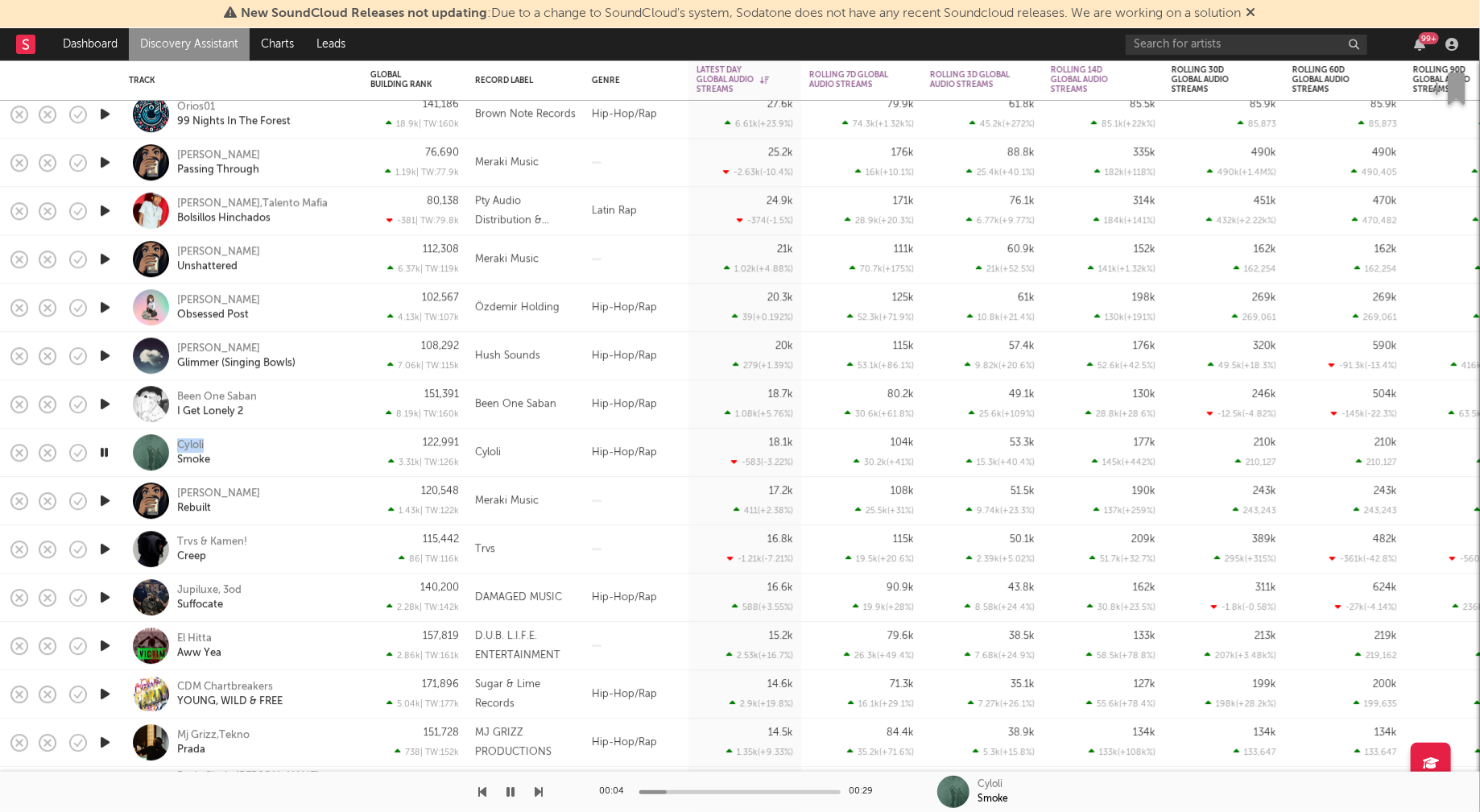
click at [108, 498] on icon "button" at bounding box center [105, 501] width 17 height 20
click at [103, 547] on icon "button" at bounding box center [105, 549] width 17 height 20
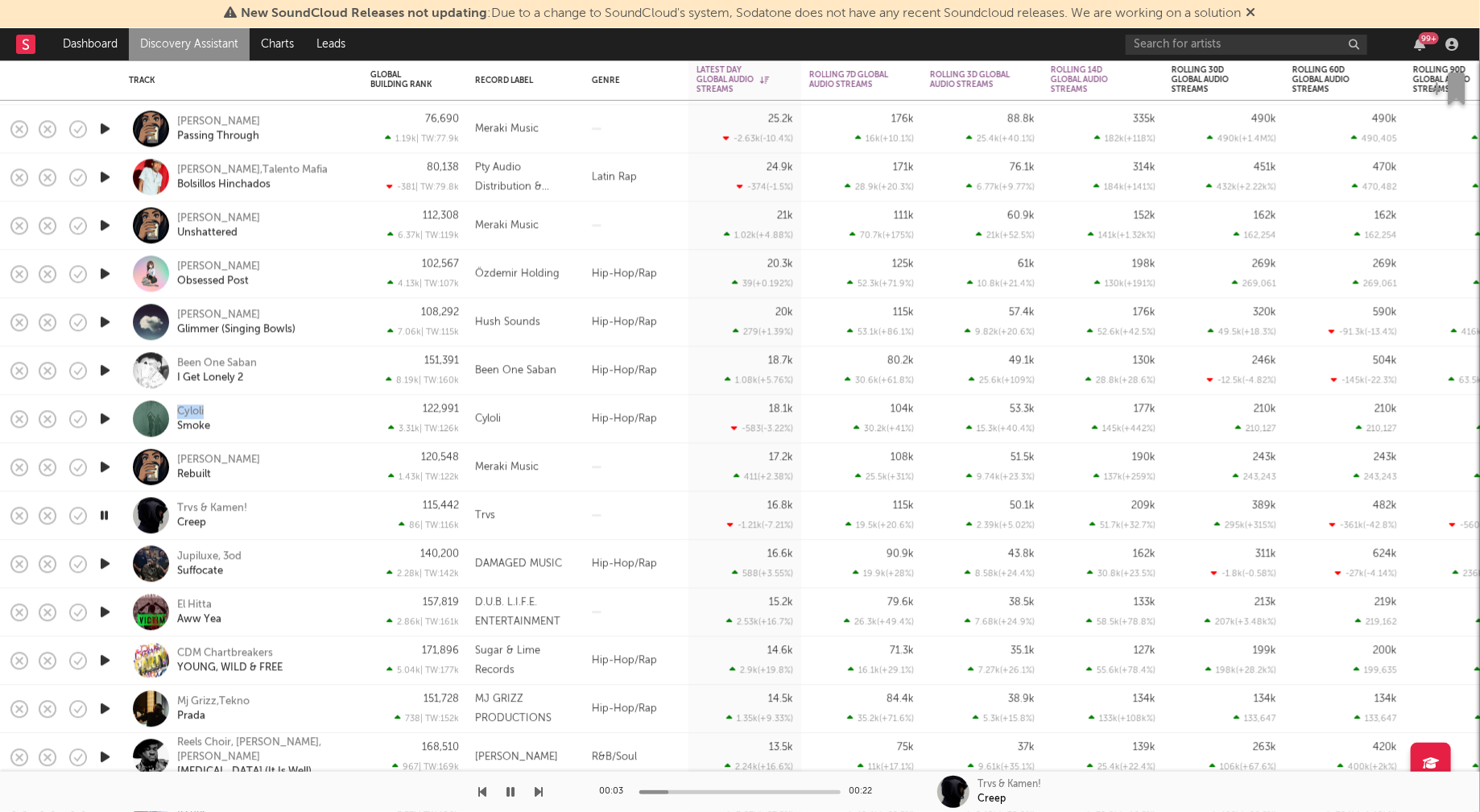
click at [103, 611] on icon "button" at bounding box center [105, 612] width 17 height 20
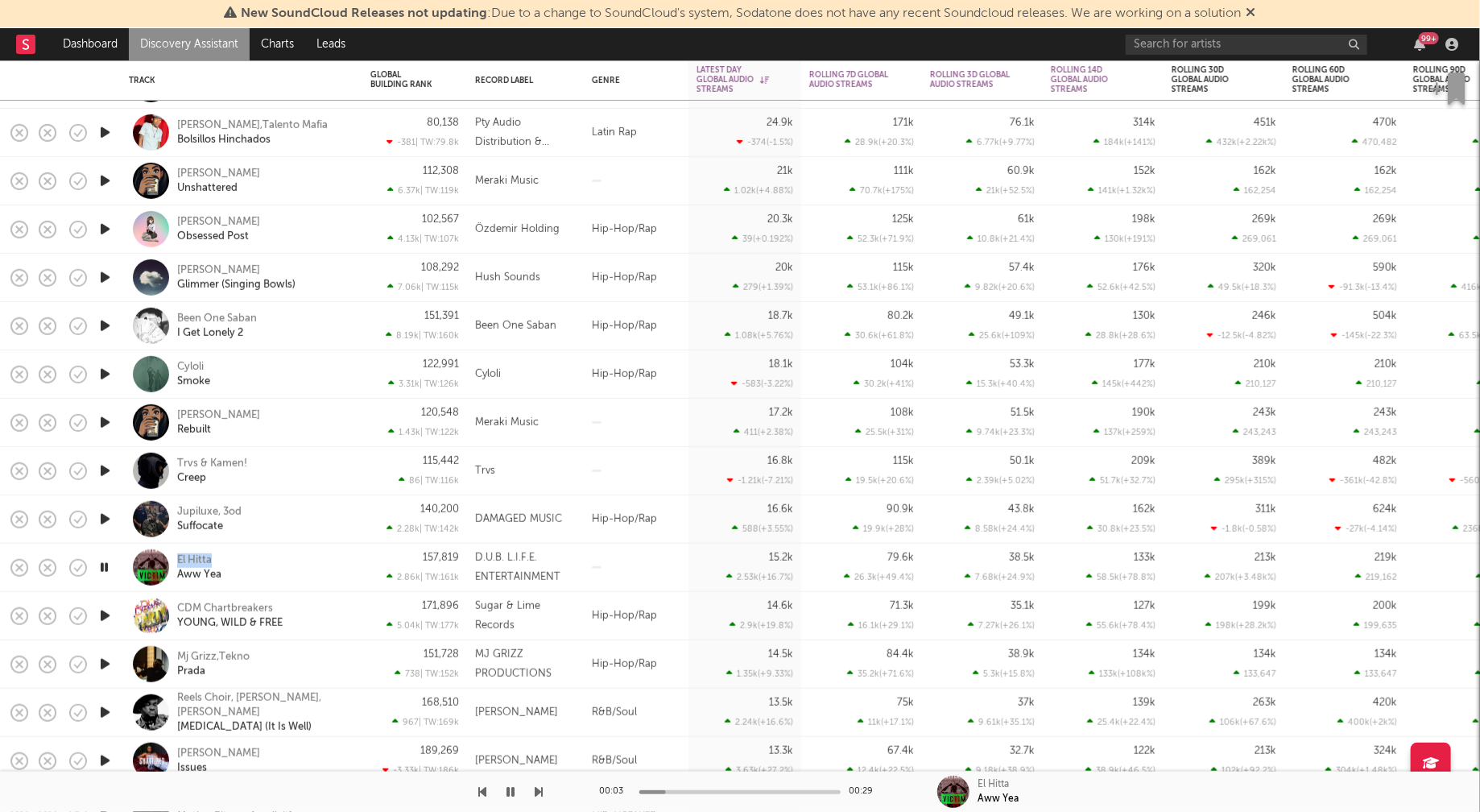
click at [102, 611] on icon "button" at bounding box center [105, 615] width 17 height 20
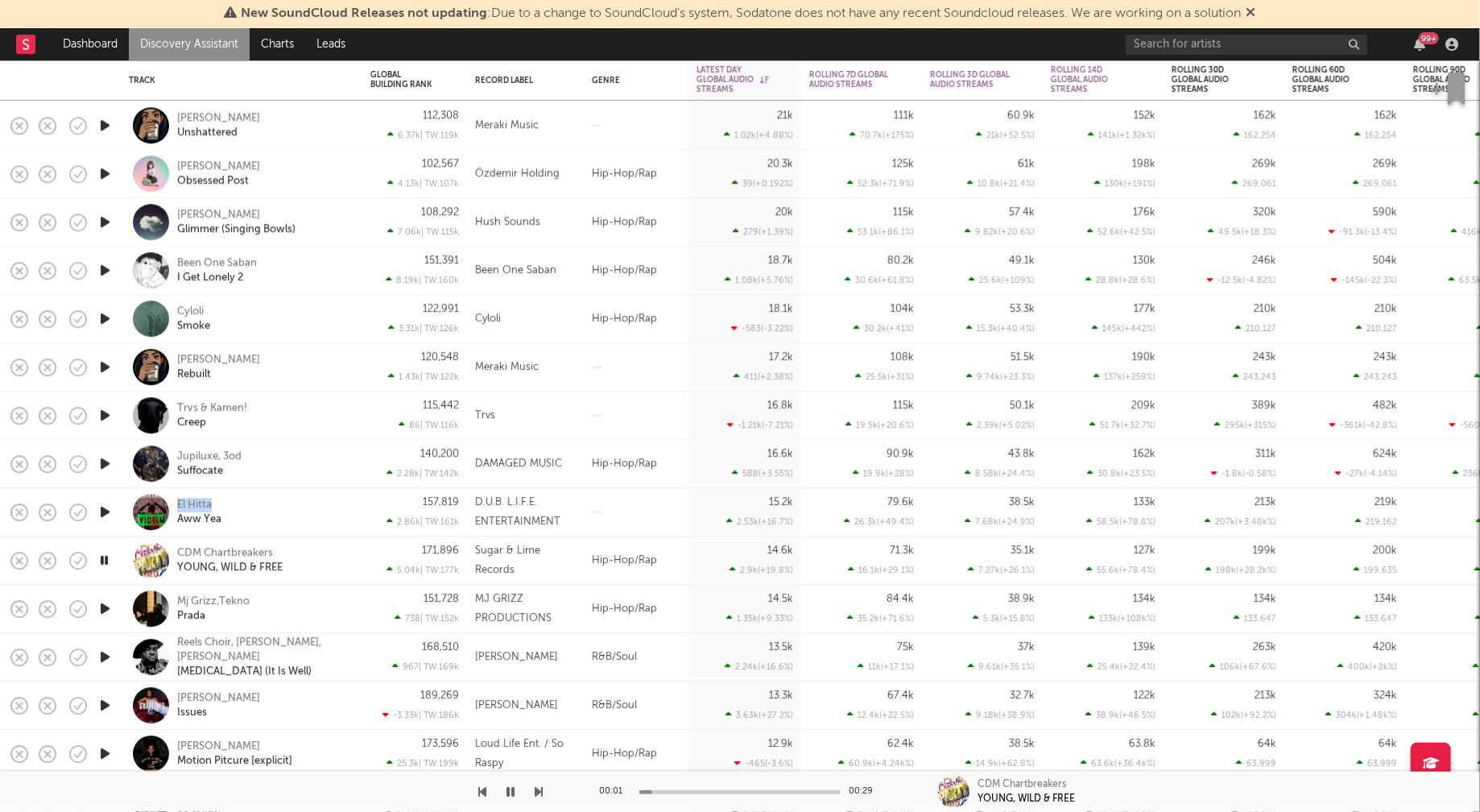
click at [101, 606] on icon "button" at bounding box center [105, 609] width 17 height 20
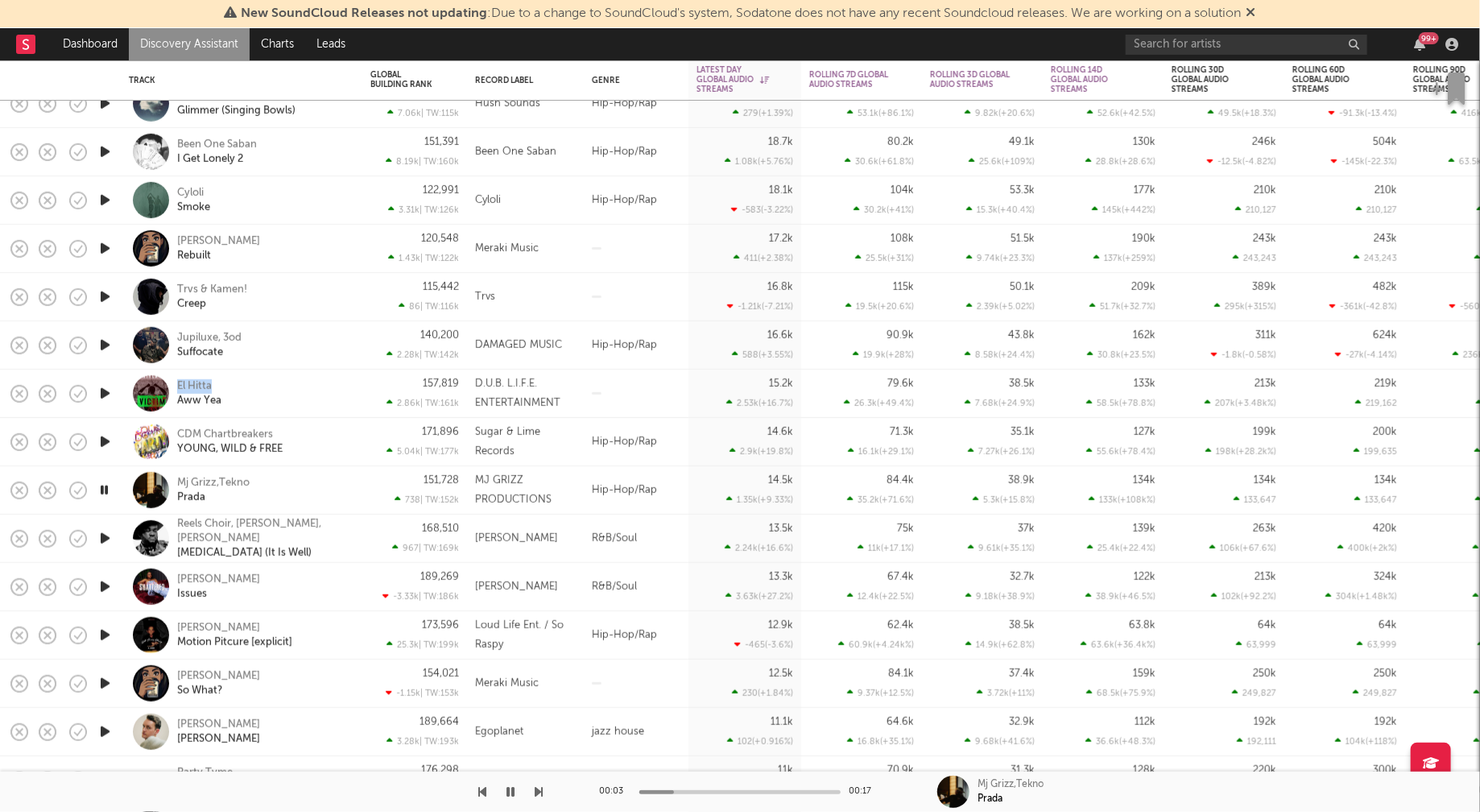
click at [103, 536] on icon "button" at bounding box center [105, 539] width 17 height 20
click at [101, 537] on icon "button" at bounding box center [104, 539] width 15 height 20
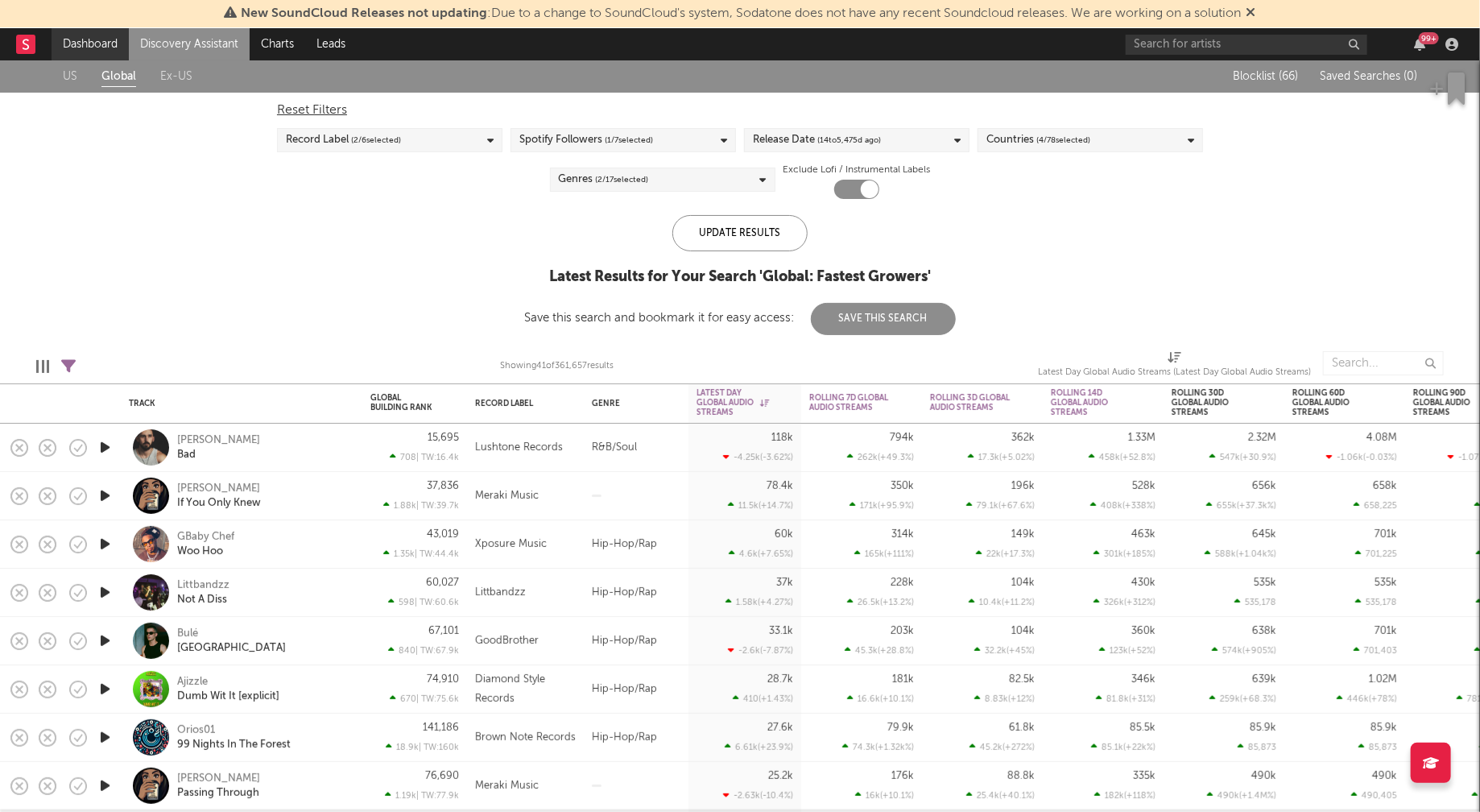
click at [94, 45] on link "Dashboard" at bounding box center [90, 44] width 78 height 32
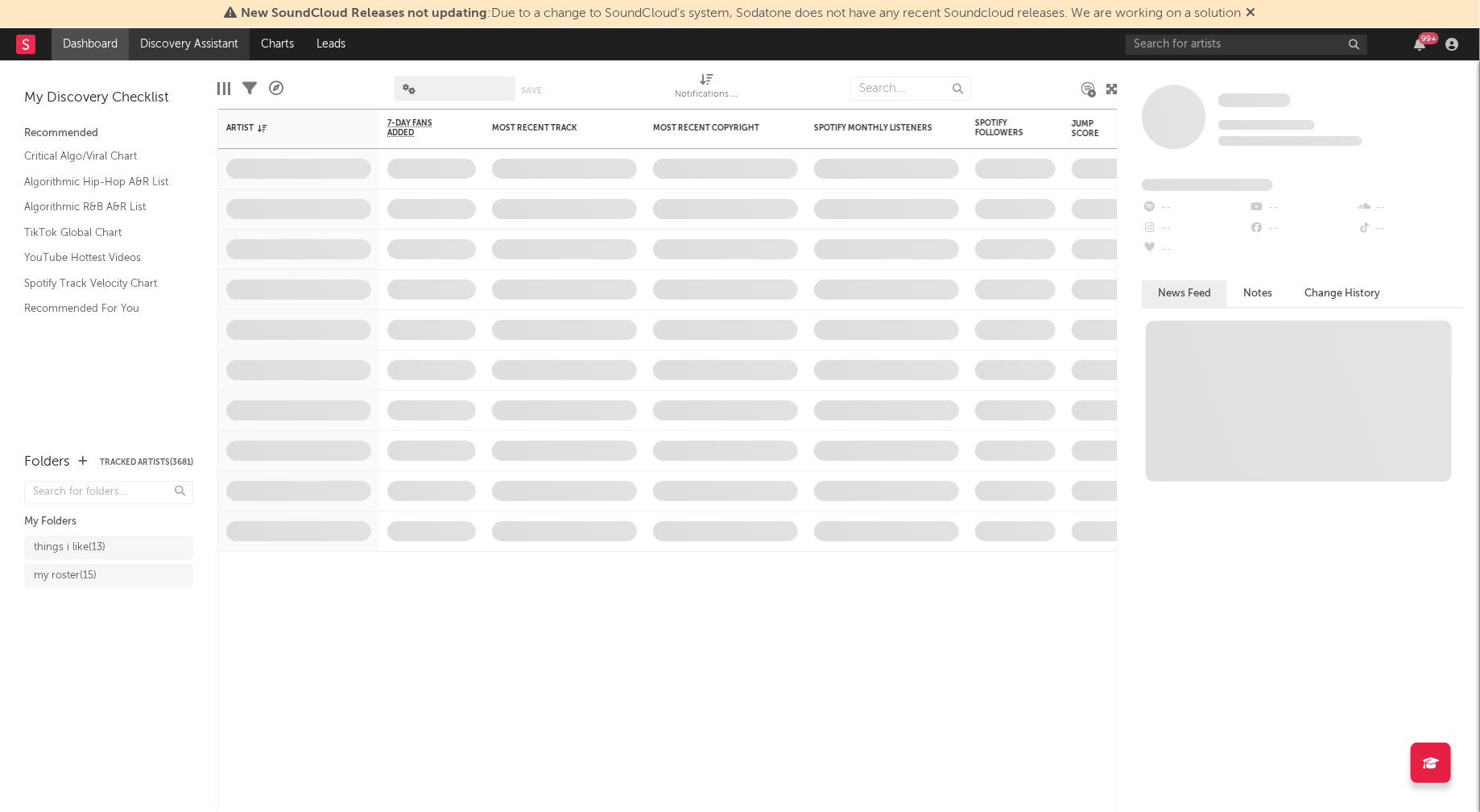
click at [188, 46] on link "Discovery Assistant" at bounding box center [189, 44] width 121 height 32
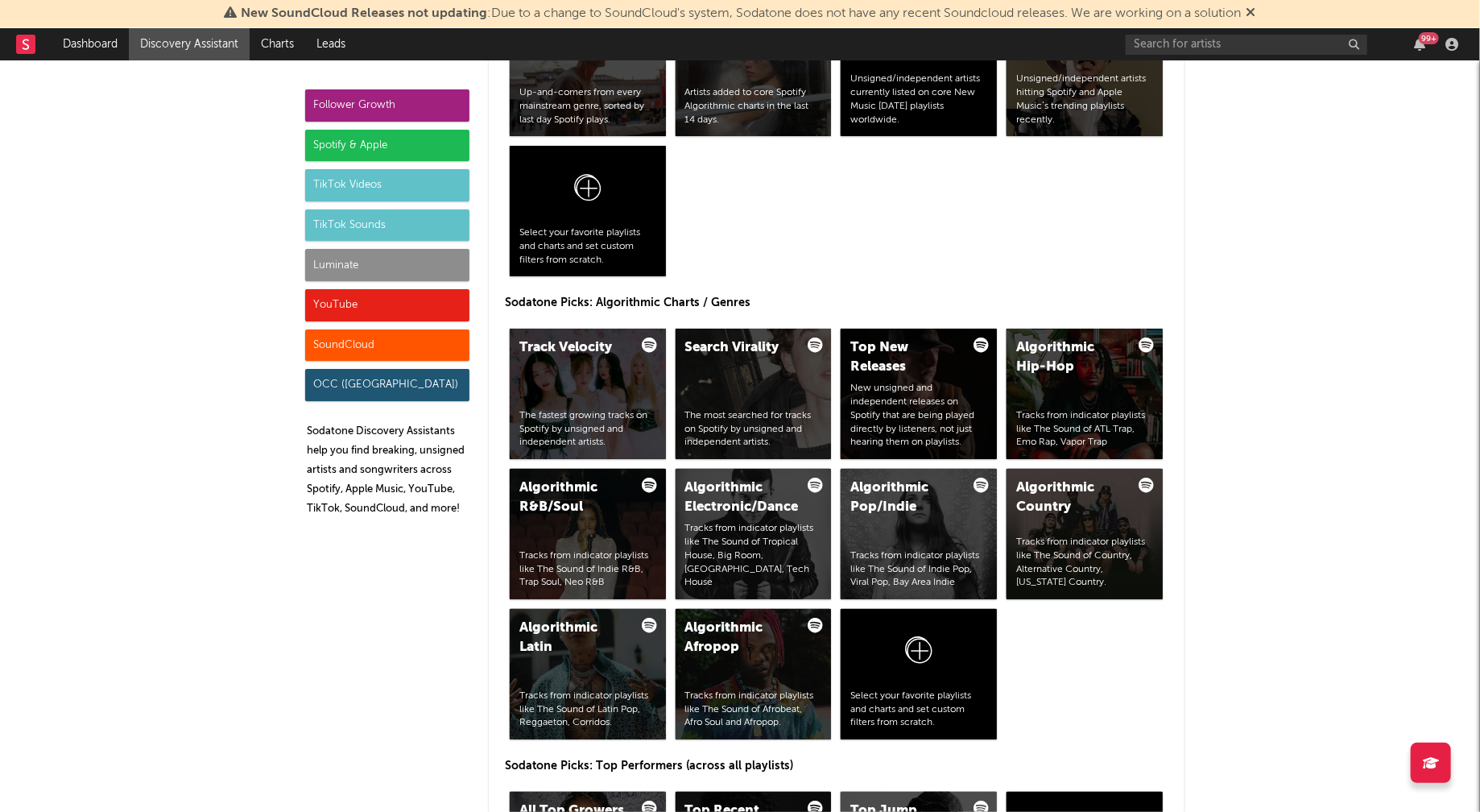
scroll to position [2122, 0]
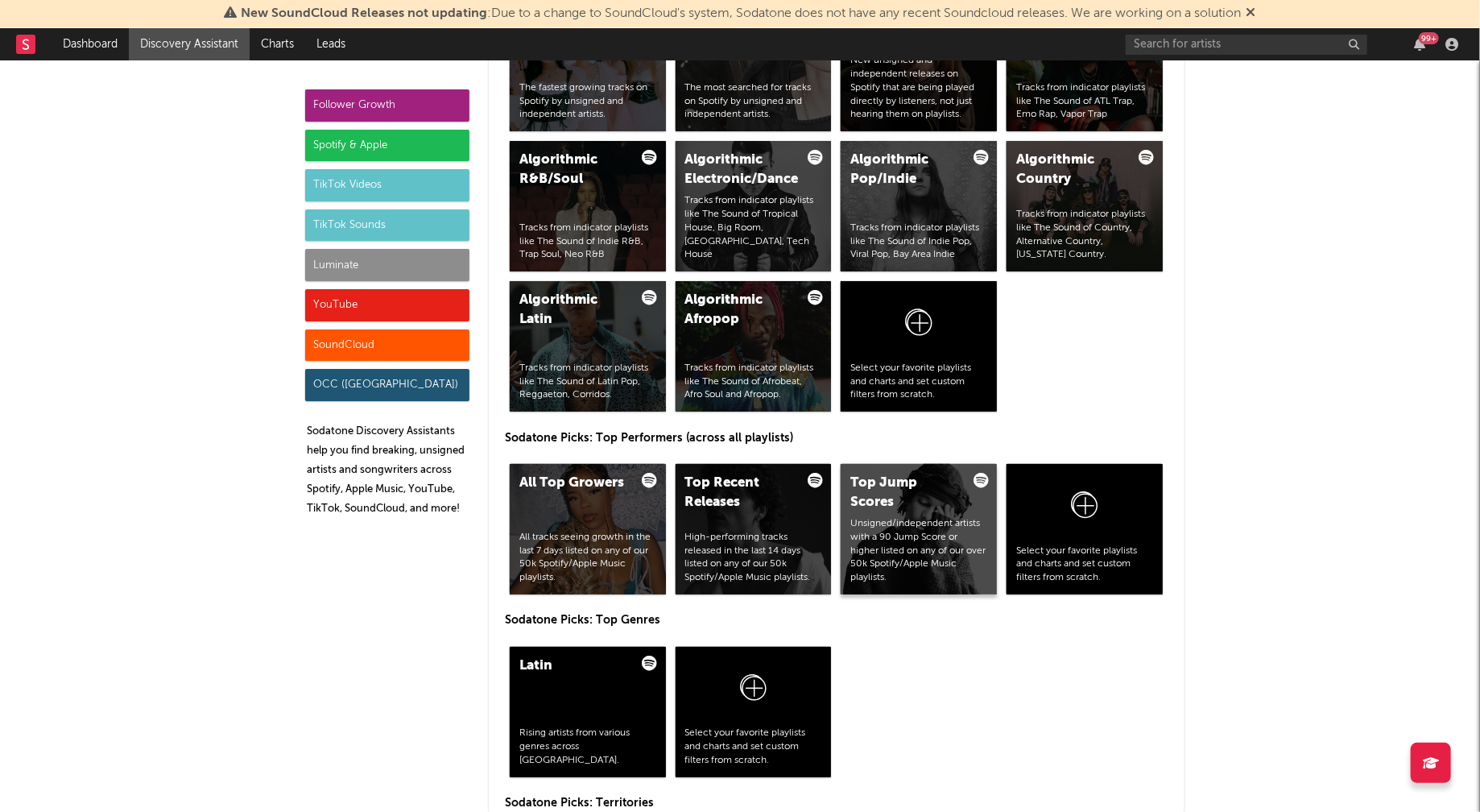
click at [870, 479] on div "Top Jump Scores" at bounding box center [905, 493] width 110 height 39
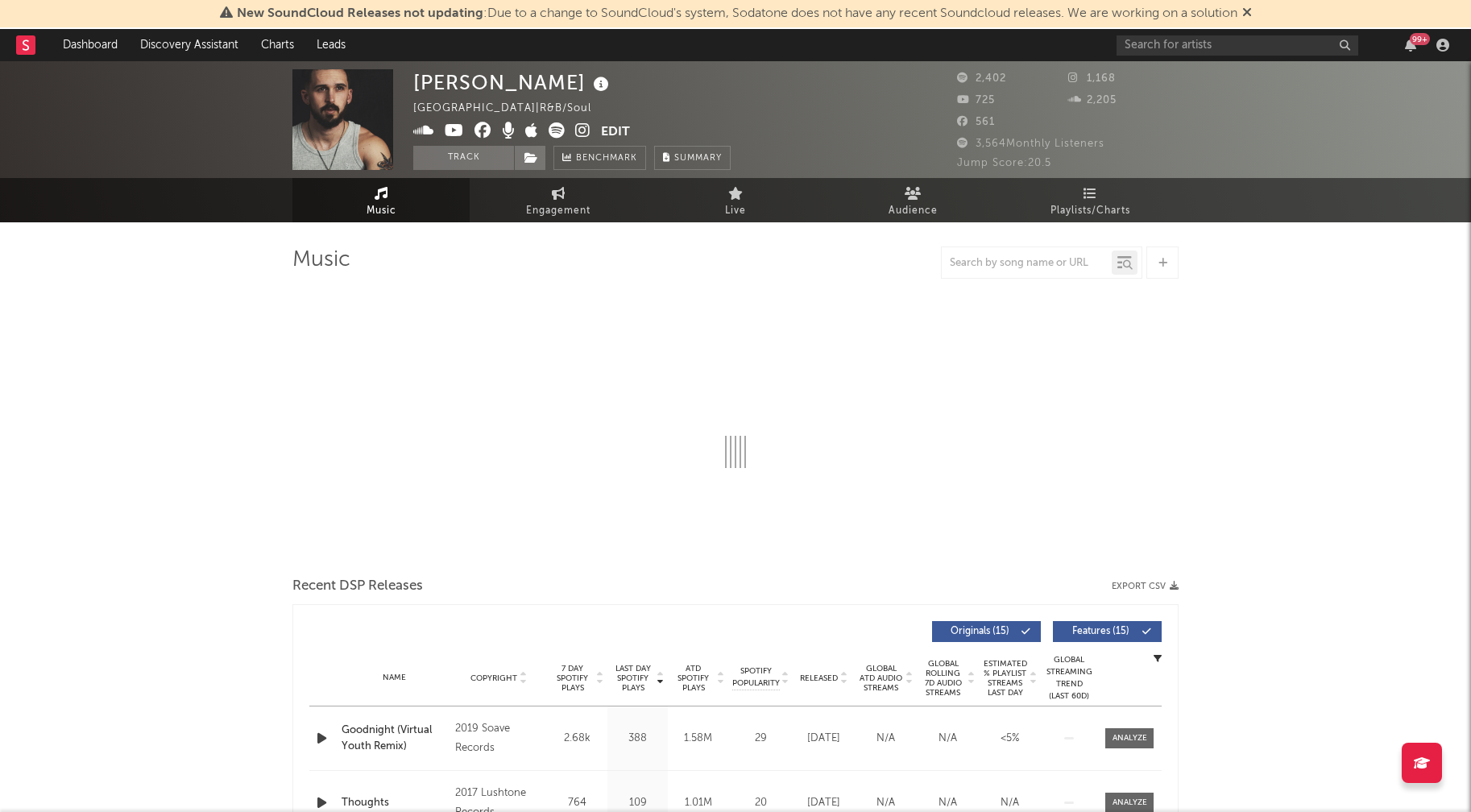
select select "6m"
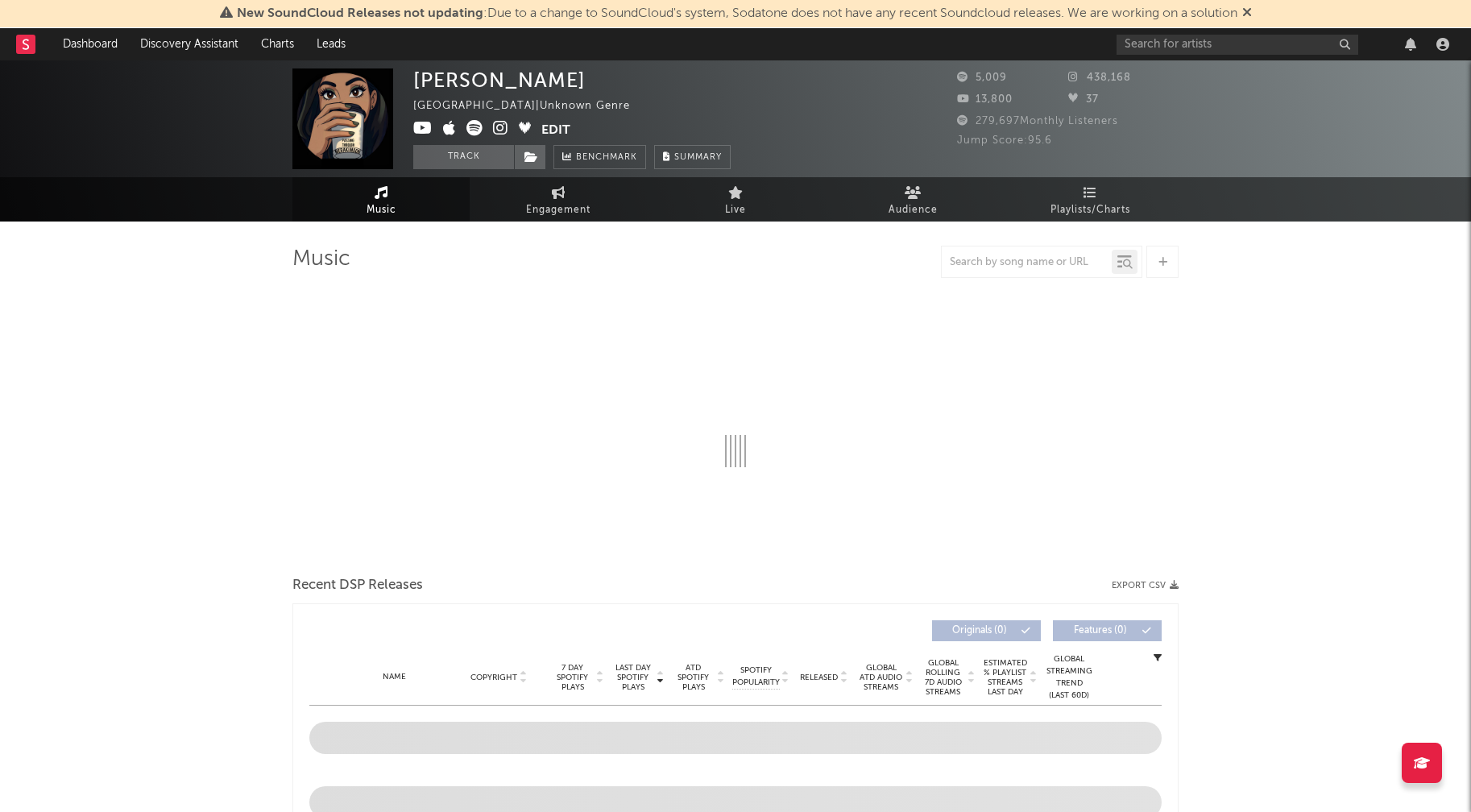
select select "1w"
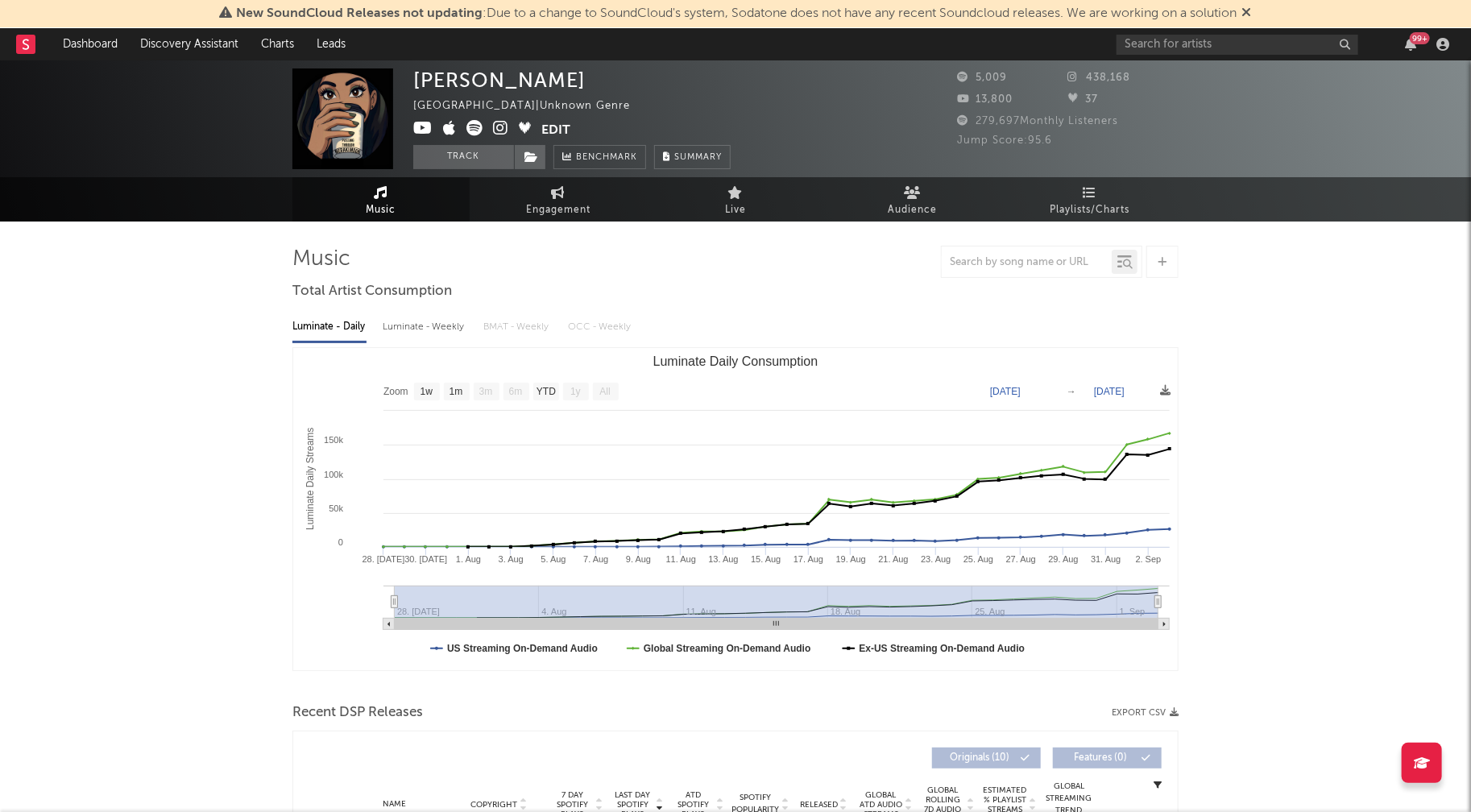
click at [502, 128] on icon at bounding box center [501, 127] width 15 height 16
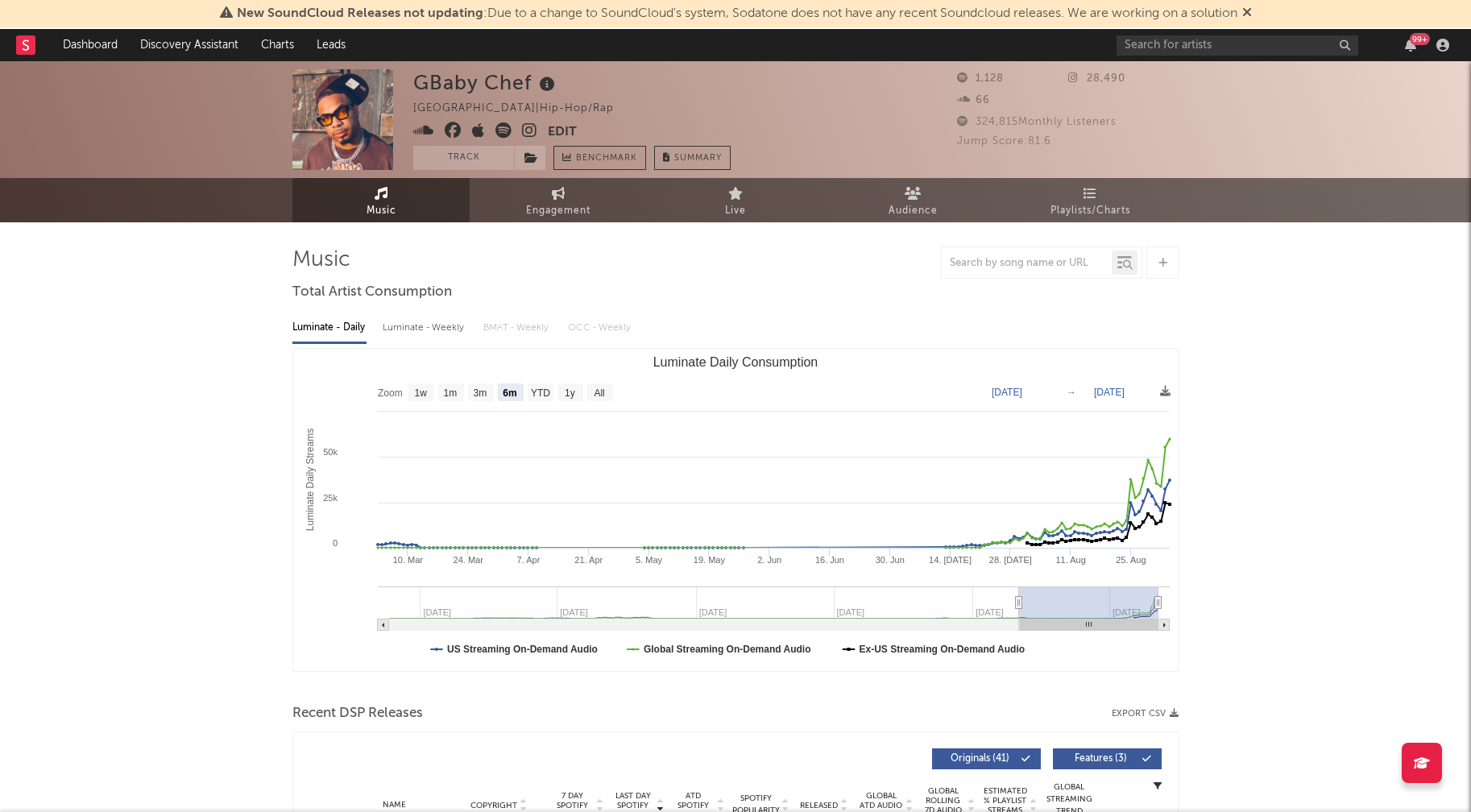
select select "6m"
click at [438, 326] on div "Luminate - Weekly" at bounding box center [425, 328] width 84 height 27
select select "1w"
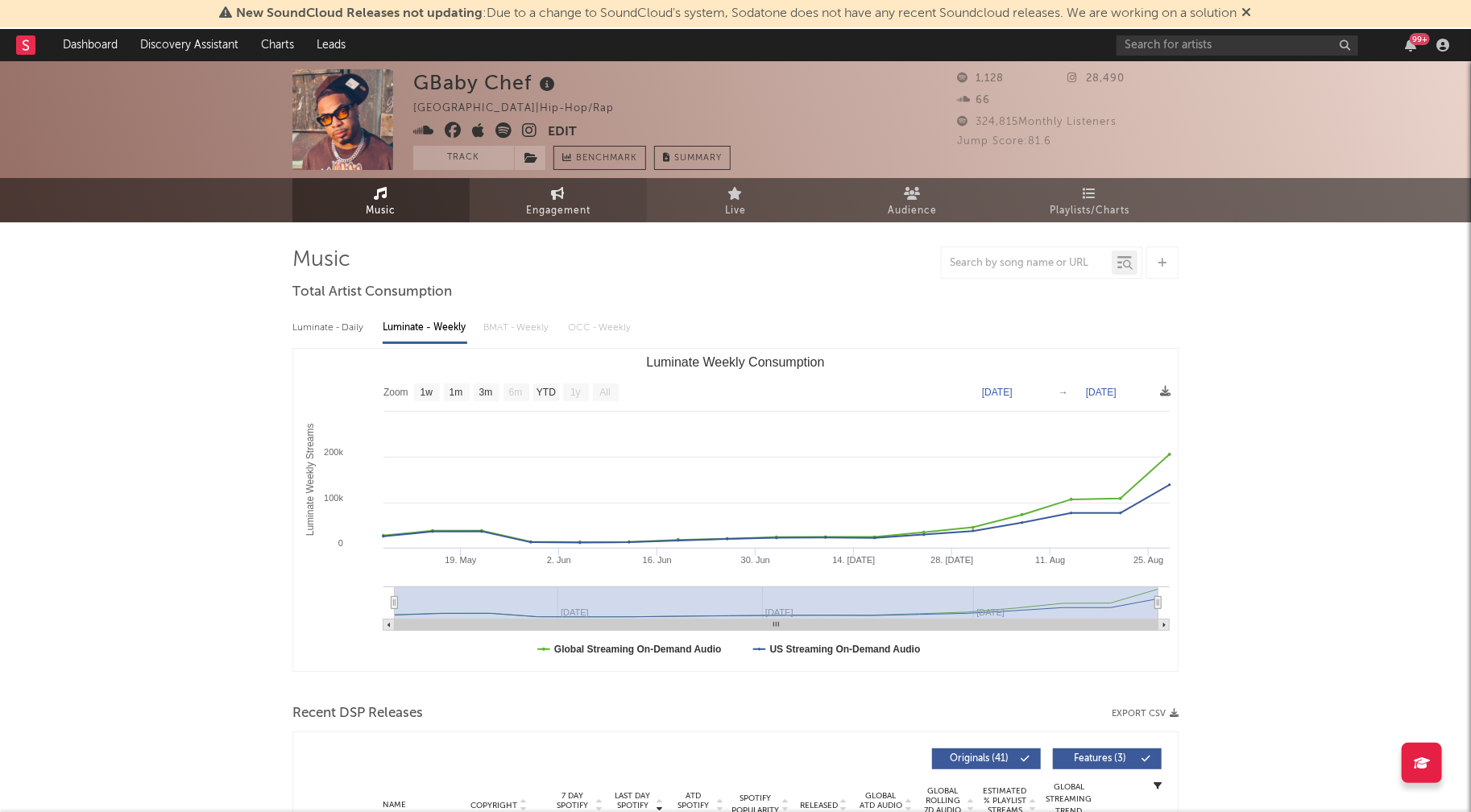
click at [572, 201] on span "Engagement" at bounding box center [558, 210] width 64 height 19
select select "1w"
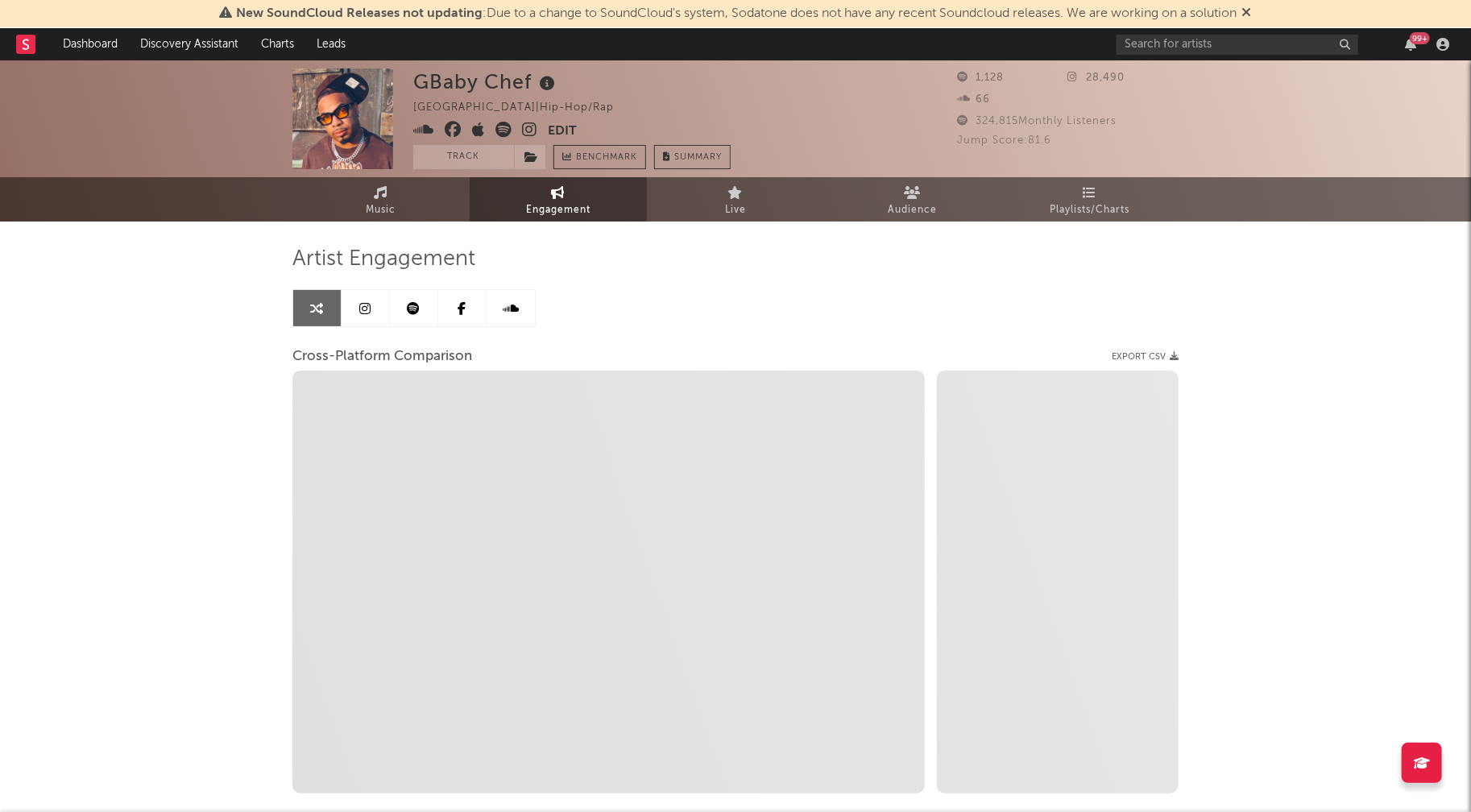
click at [533, 127] on icon at bounding box center [529, 129] width 15 height 16
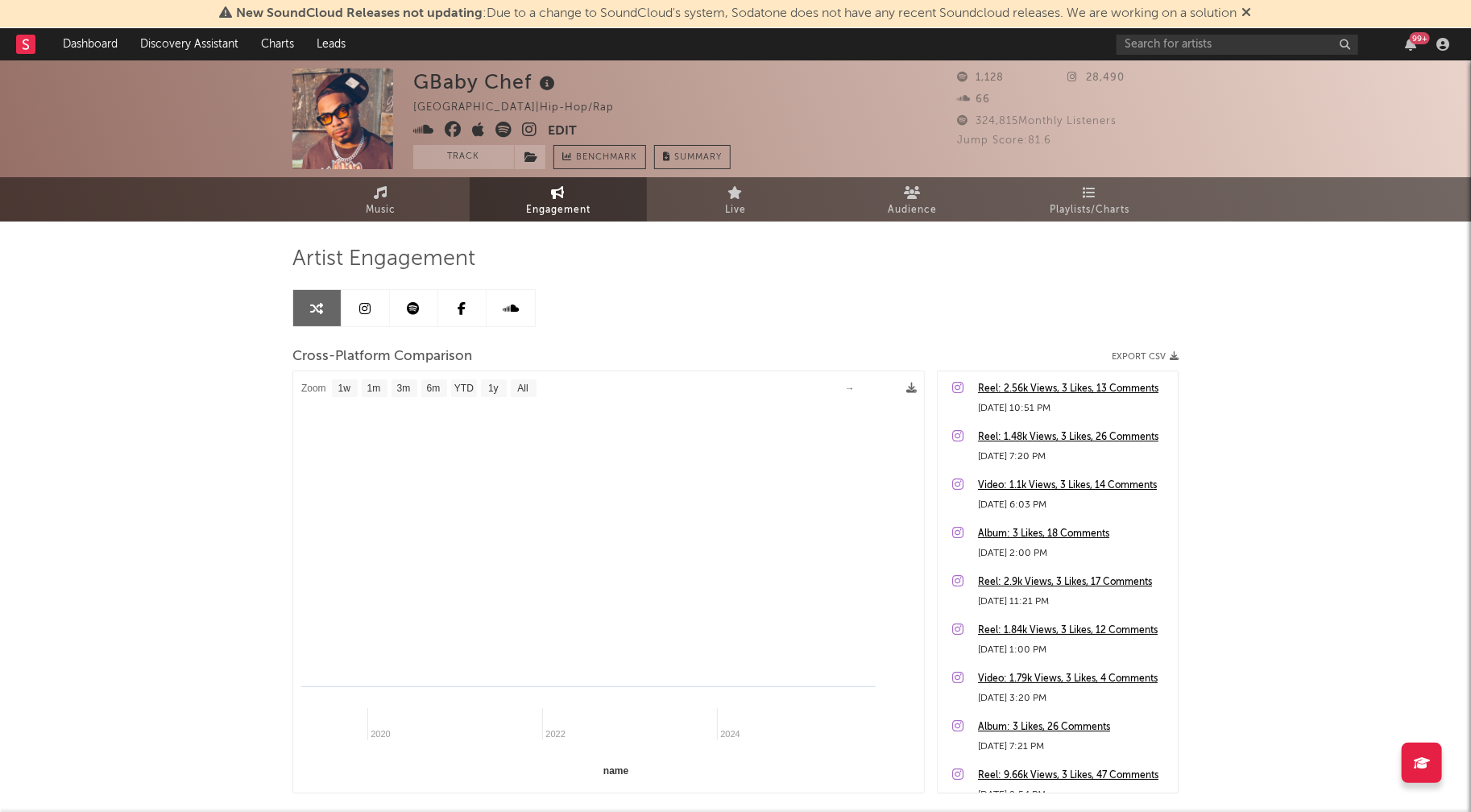
select select "1m"
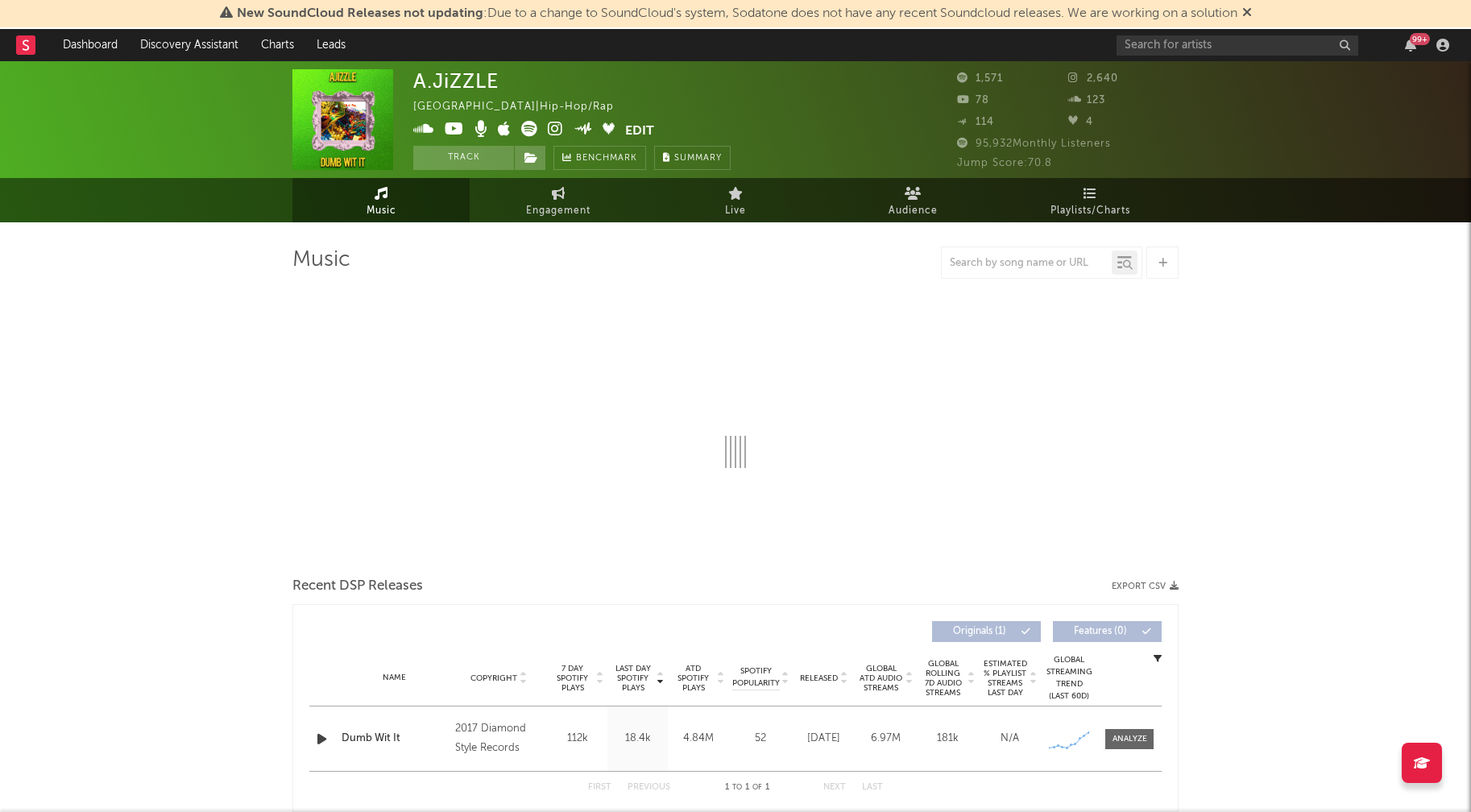
select select "6m"
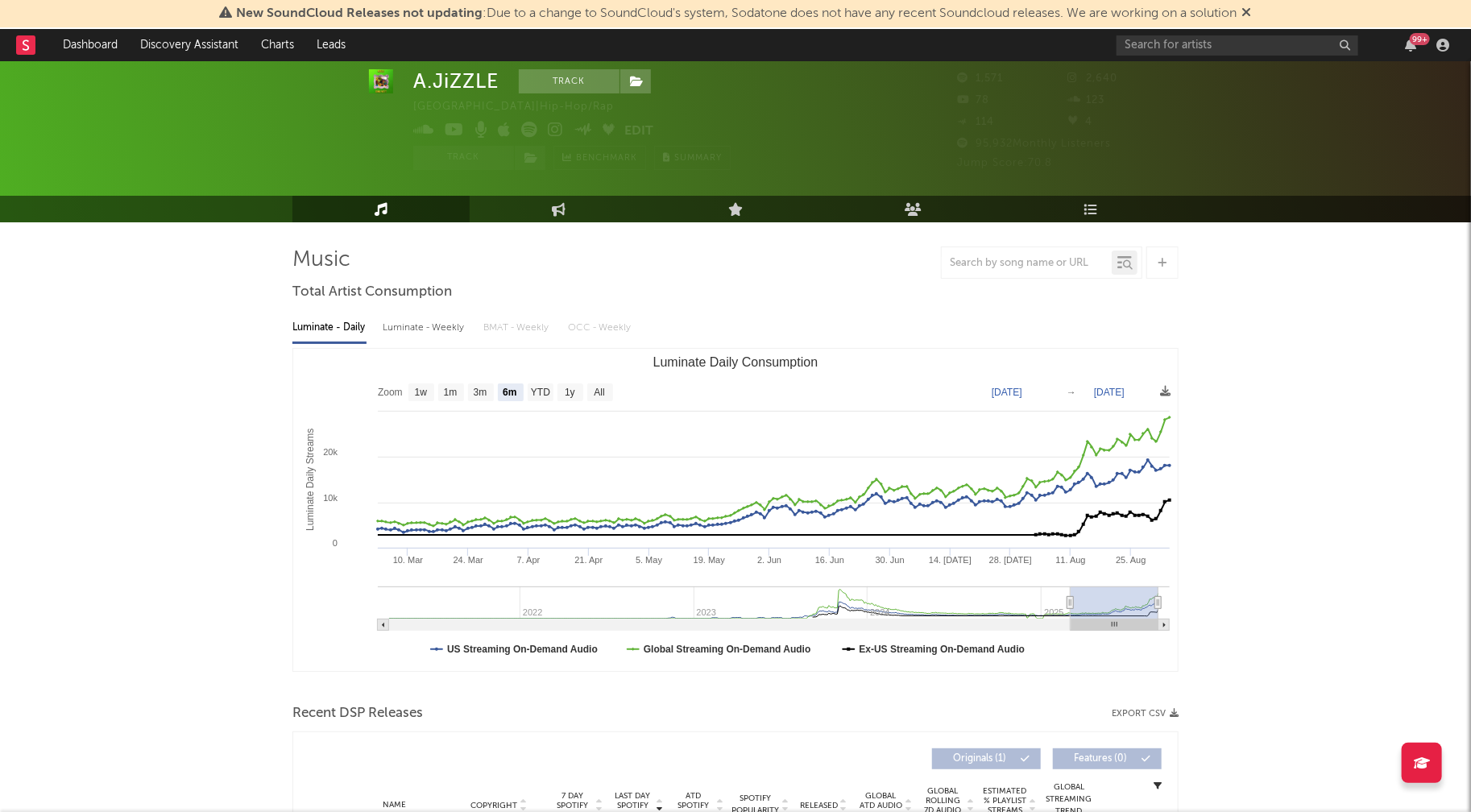
scroll to position [175, 0]
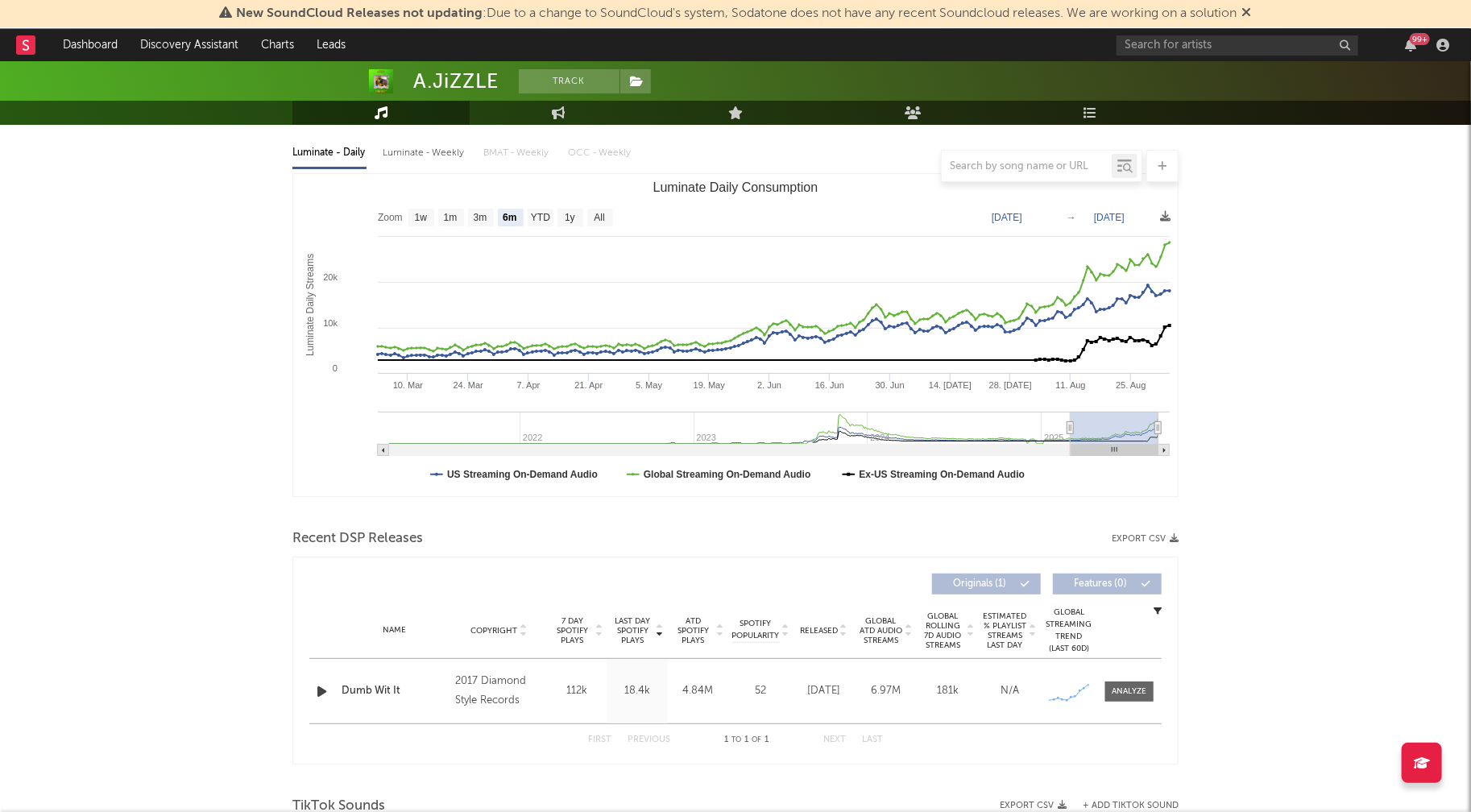
click at [319, 691] on icon "button" at bounding box center [322, 691] width 17 height 20
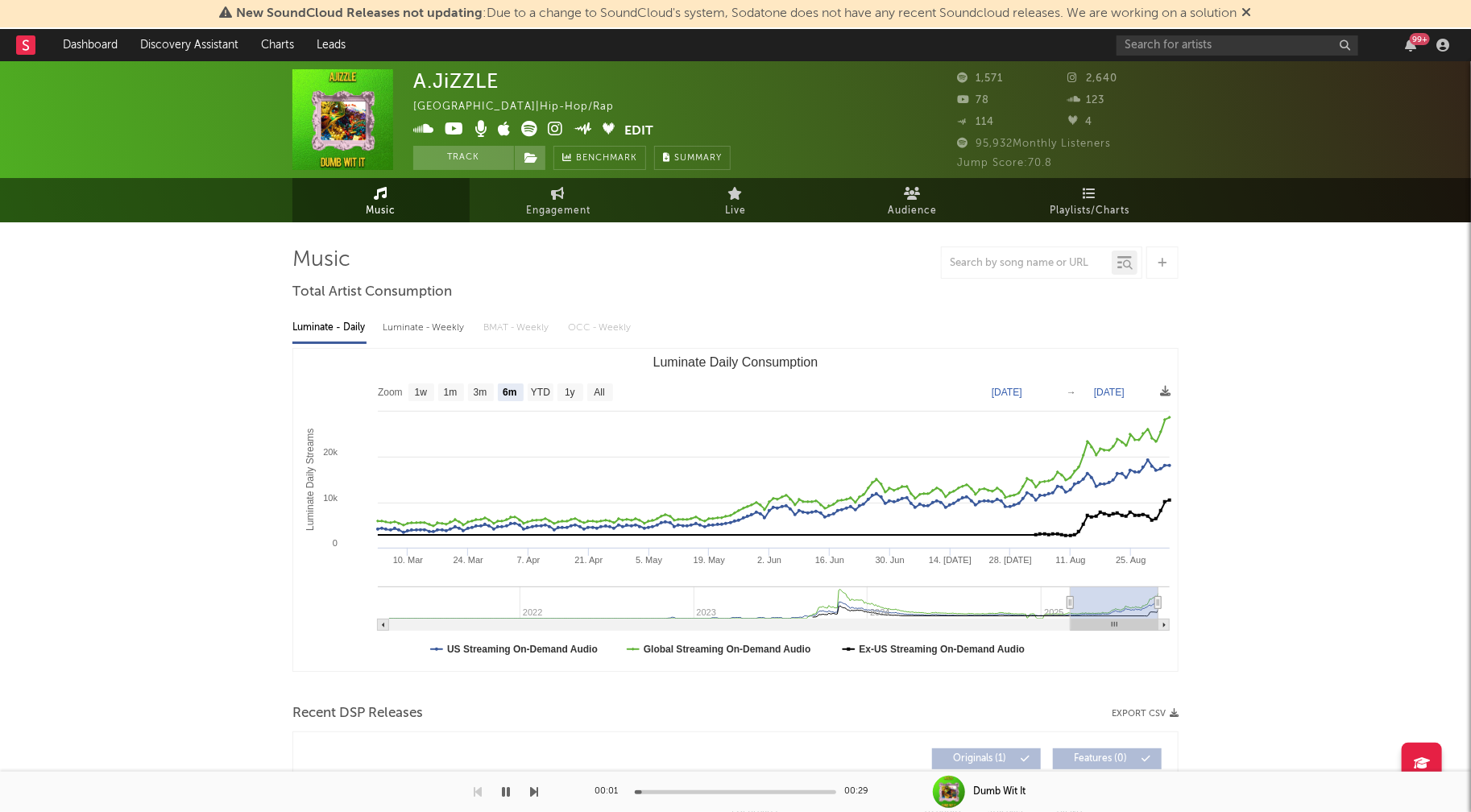
click at [417, 338] on div "Luminate - Weekly" at bounding box center [425, 328] width 84 height 27
select select "6m"
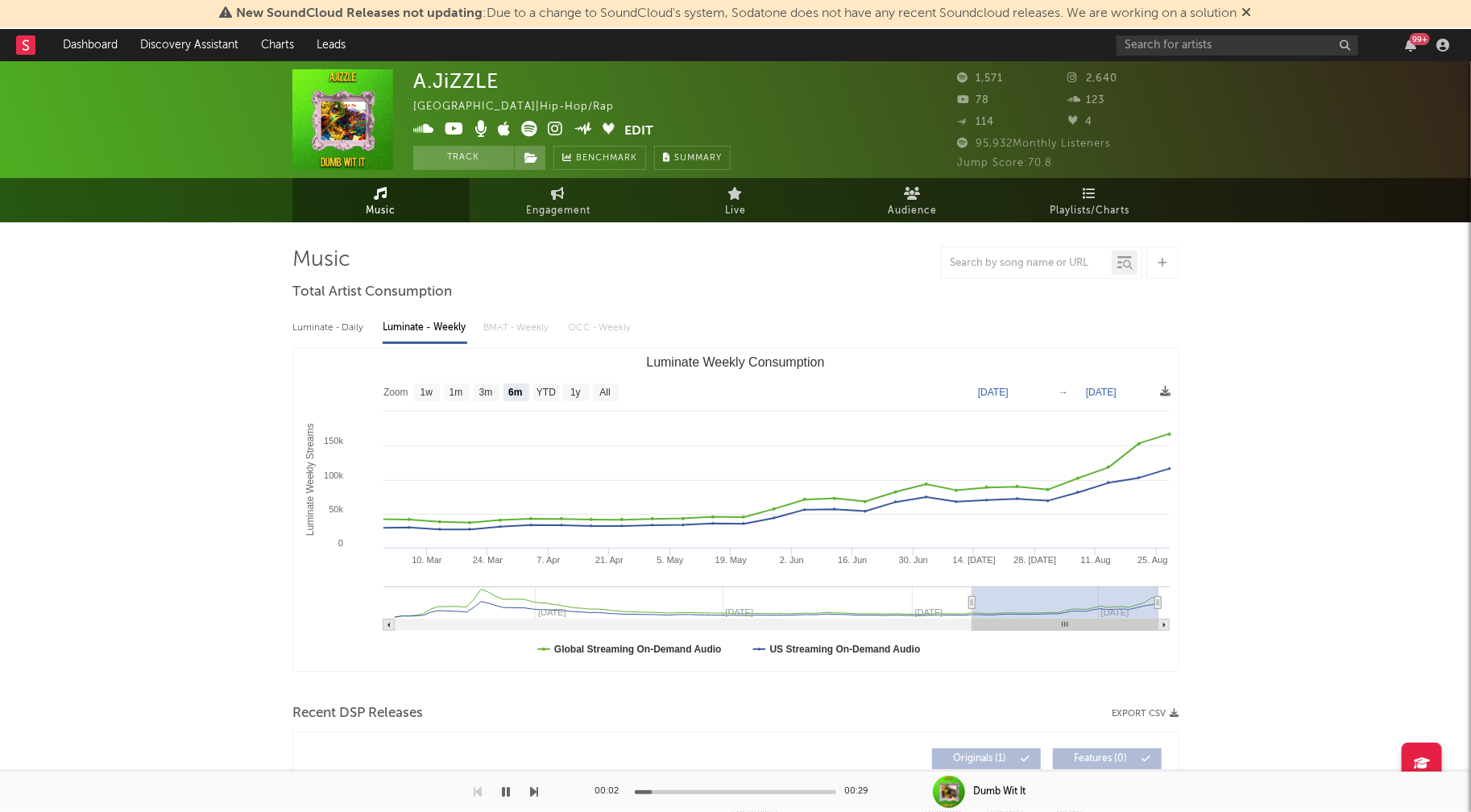
click at [558, 129] on icon at bounding box center [556, 128] width 15 height 16
click at [448, 129] on icon at bounding box center [454, 128] width 19 height 16
click at [504, 793] on icon "button" at bounding box center [506, 791] width 8 height 13
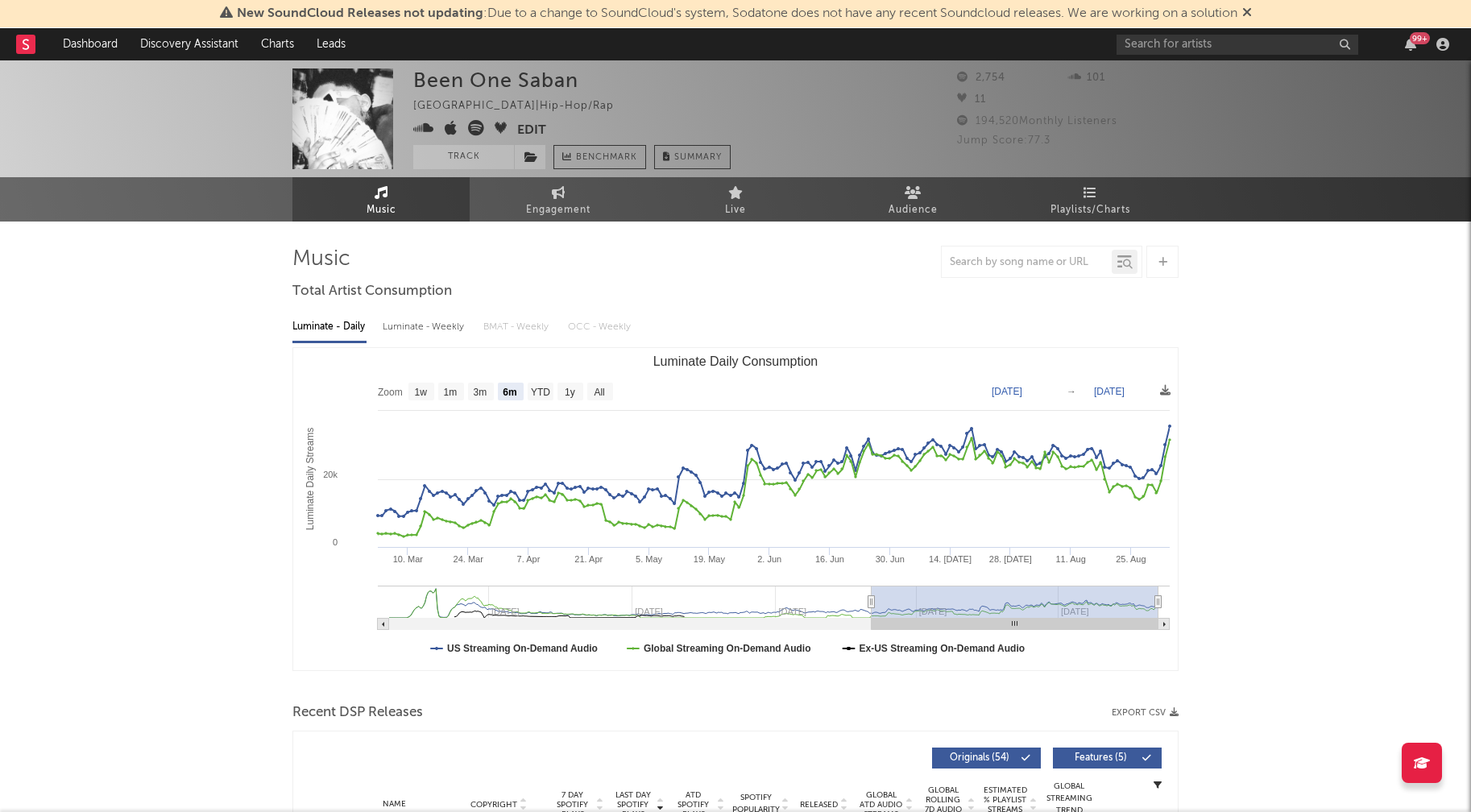
select select "6m"
click at [417, 324] on div "Luminate - Weekly" at bounding box center [425, 327] width 84 height 27
select select "6m"
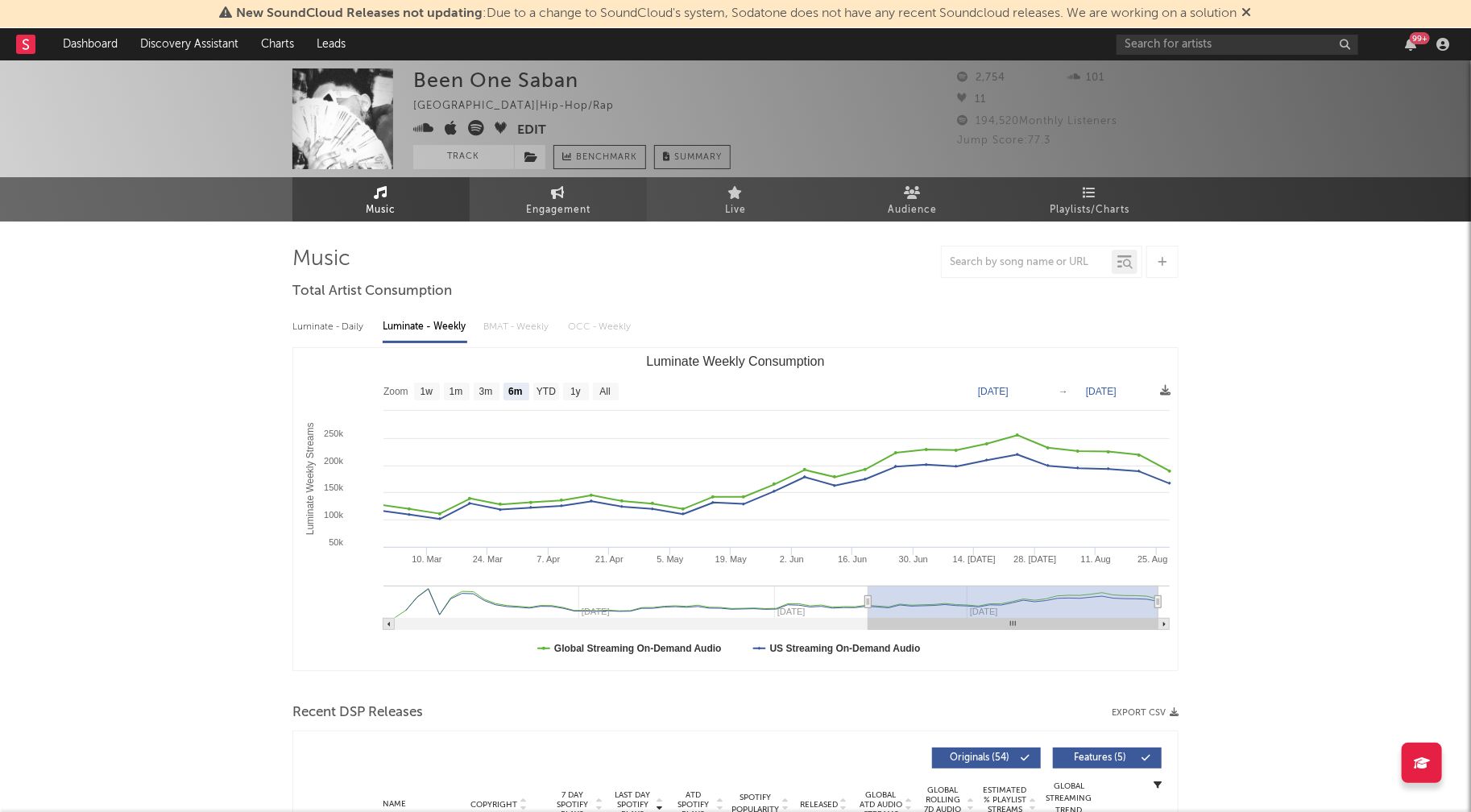
click at [558, 201] on span "Engagement" at bounding box center [558, 210] width 64 height 19
select select "1w"
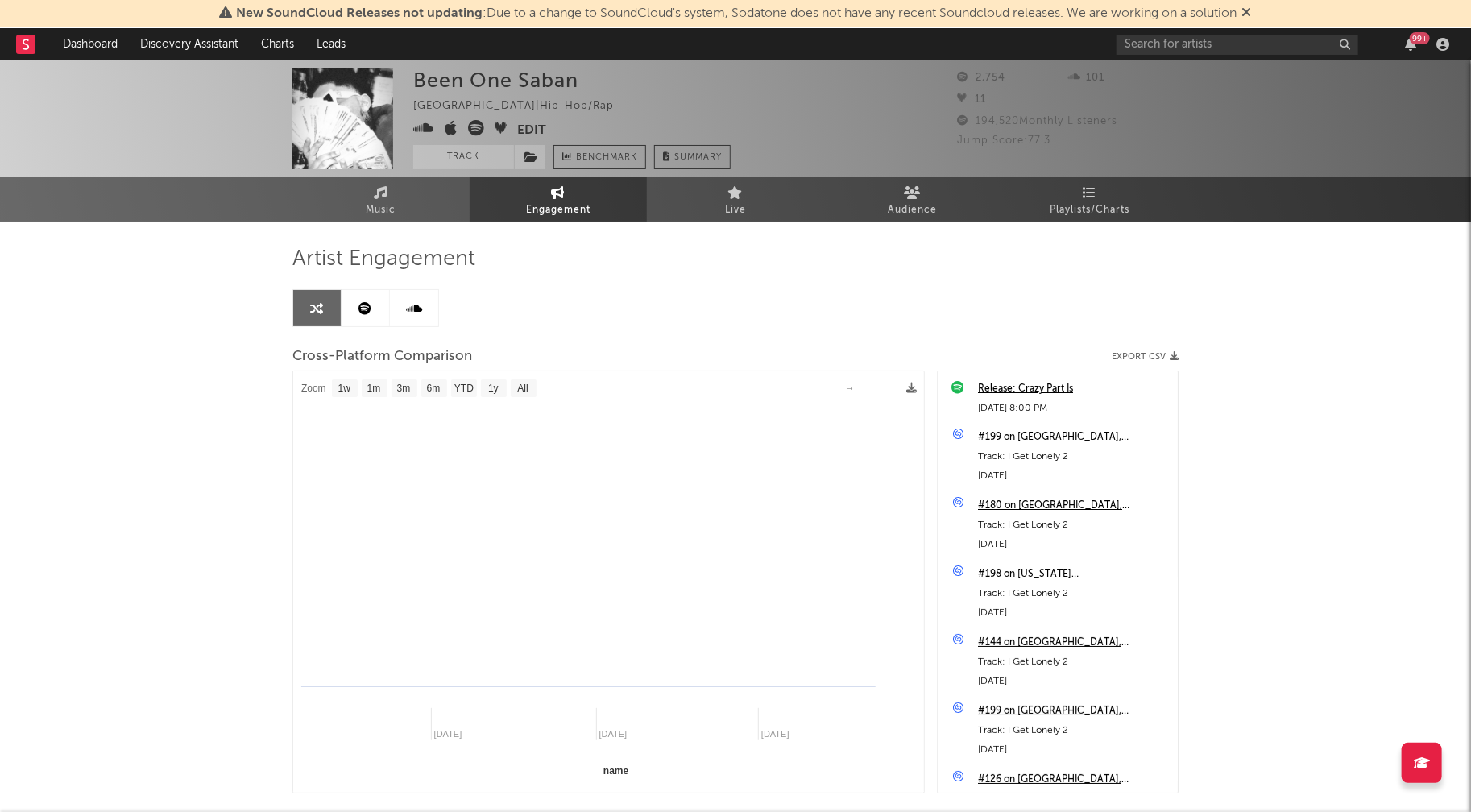
select select "1m"
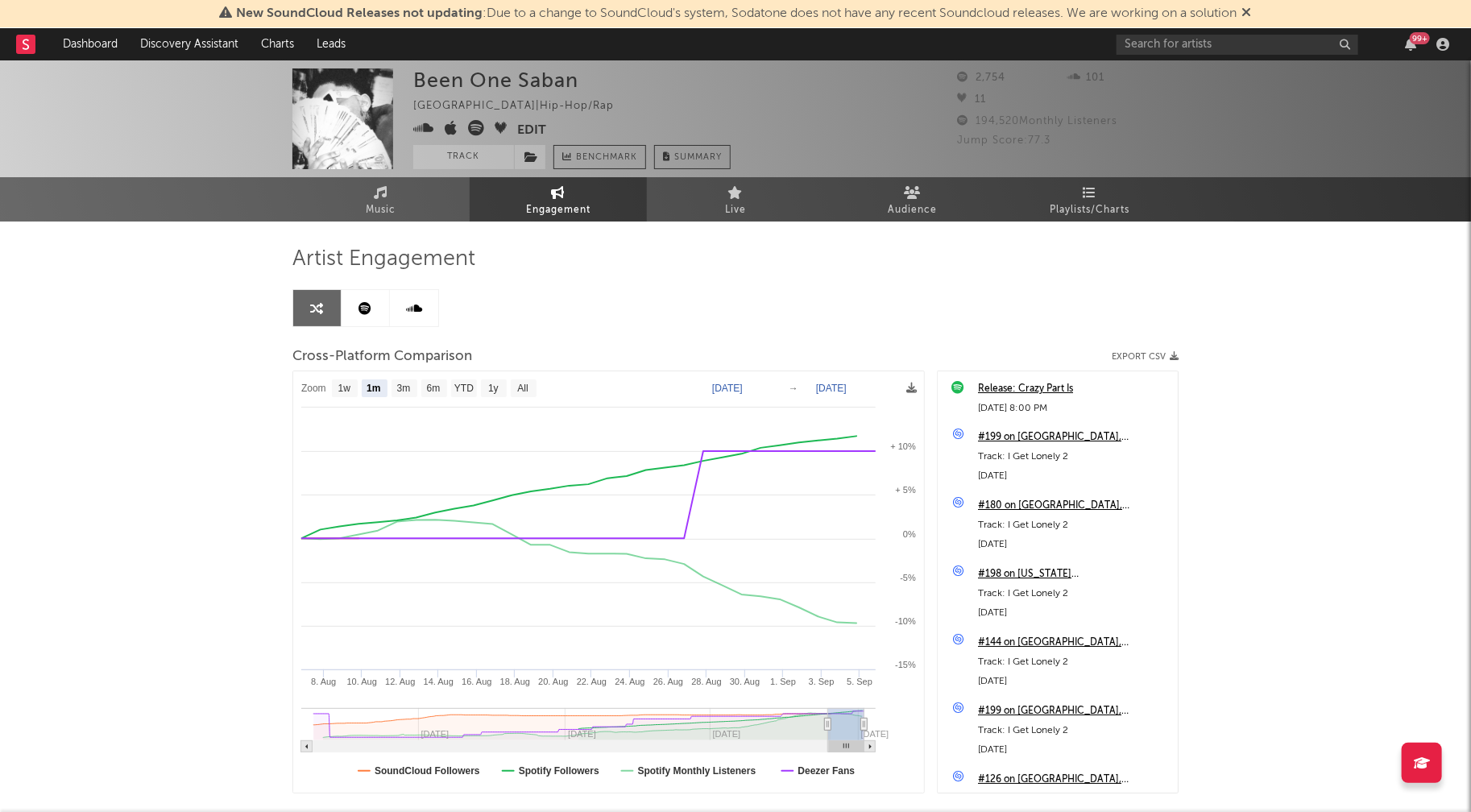
click at [426, 130] on icon at bounding box center [423, 127] width 21 height 16
click at [373, 194] on link "Music" at bounding box center [381, 199] width 177 height 44
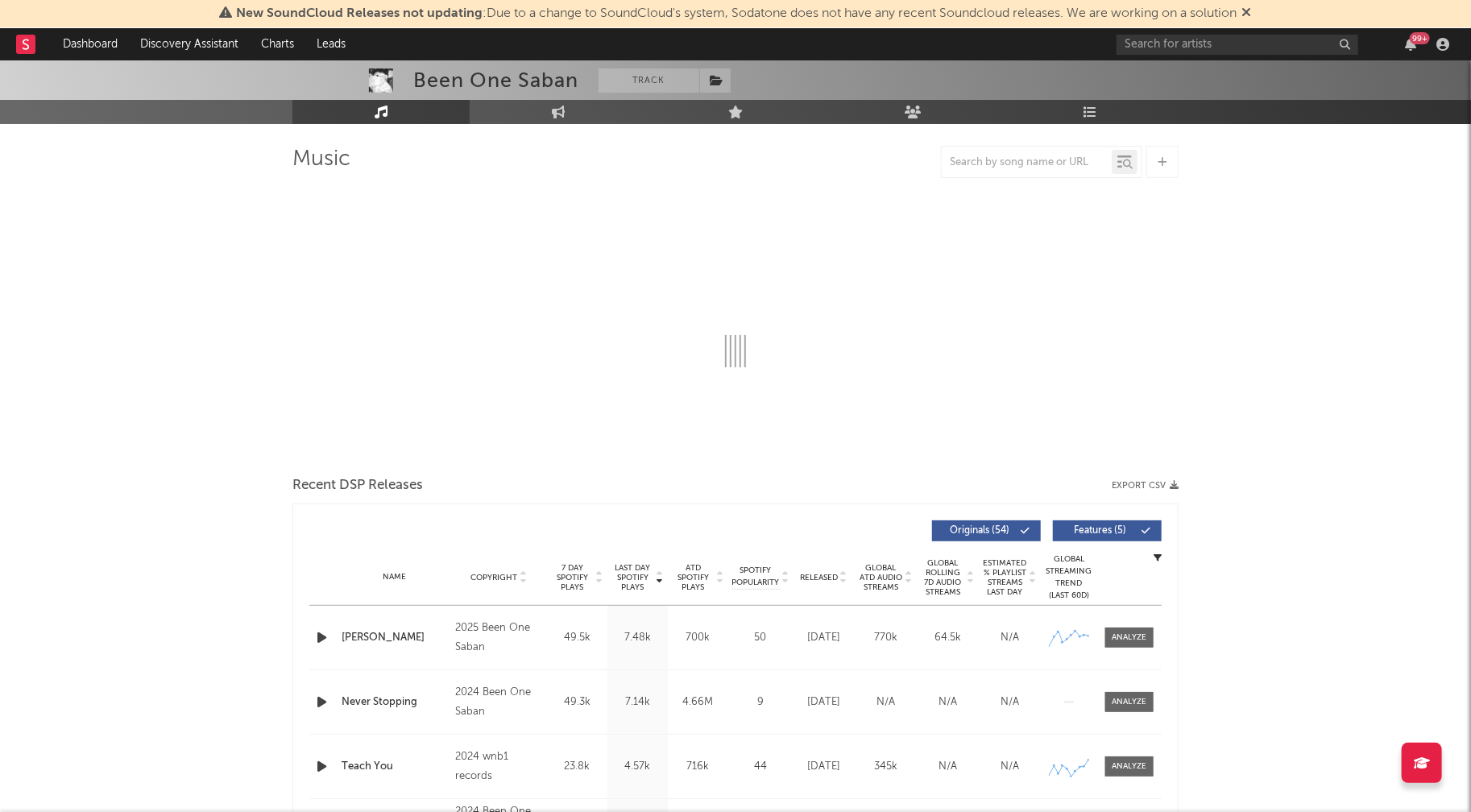
select select "6m"
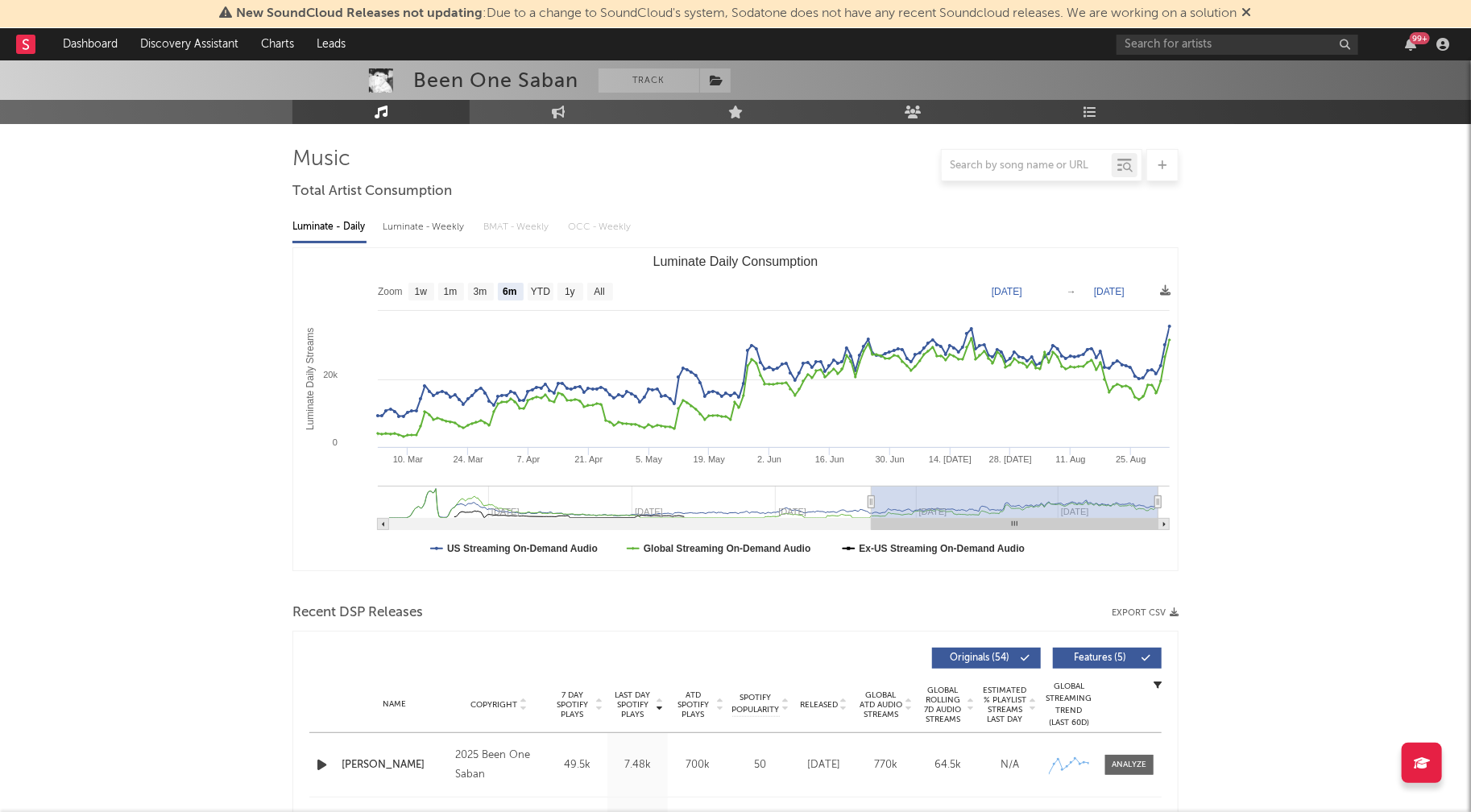
scroll to position [197, 0]
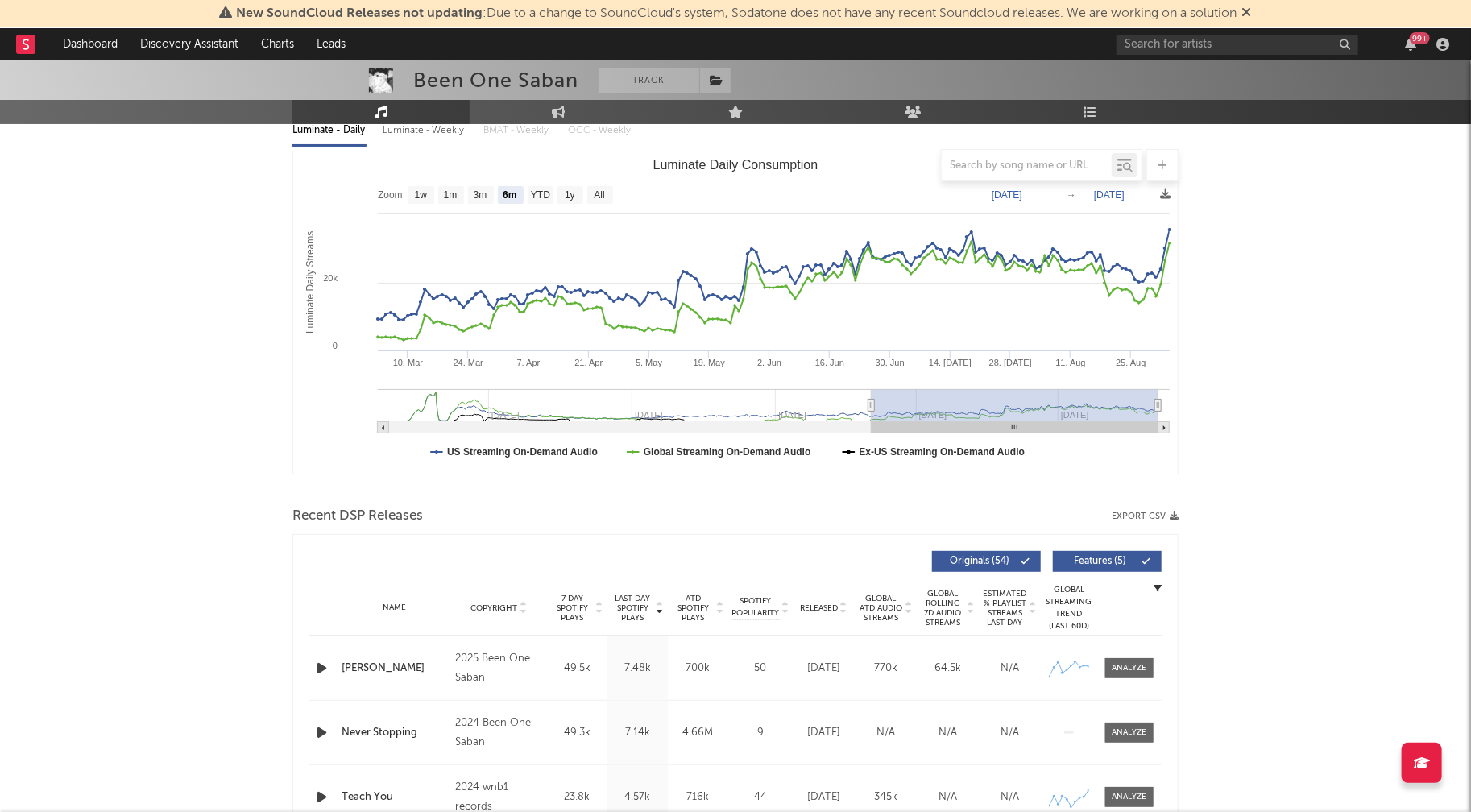
click at [324, 666] on icon "button" at bounding box center [322, 668] width 17 height 20
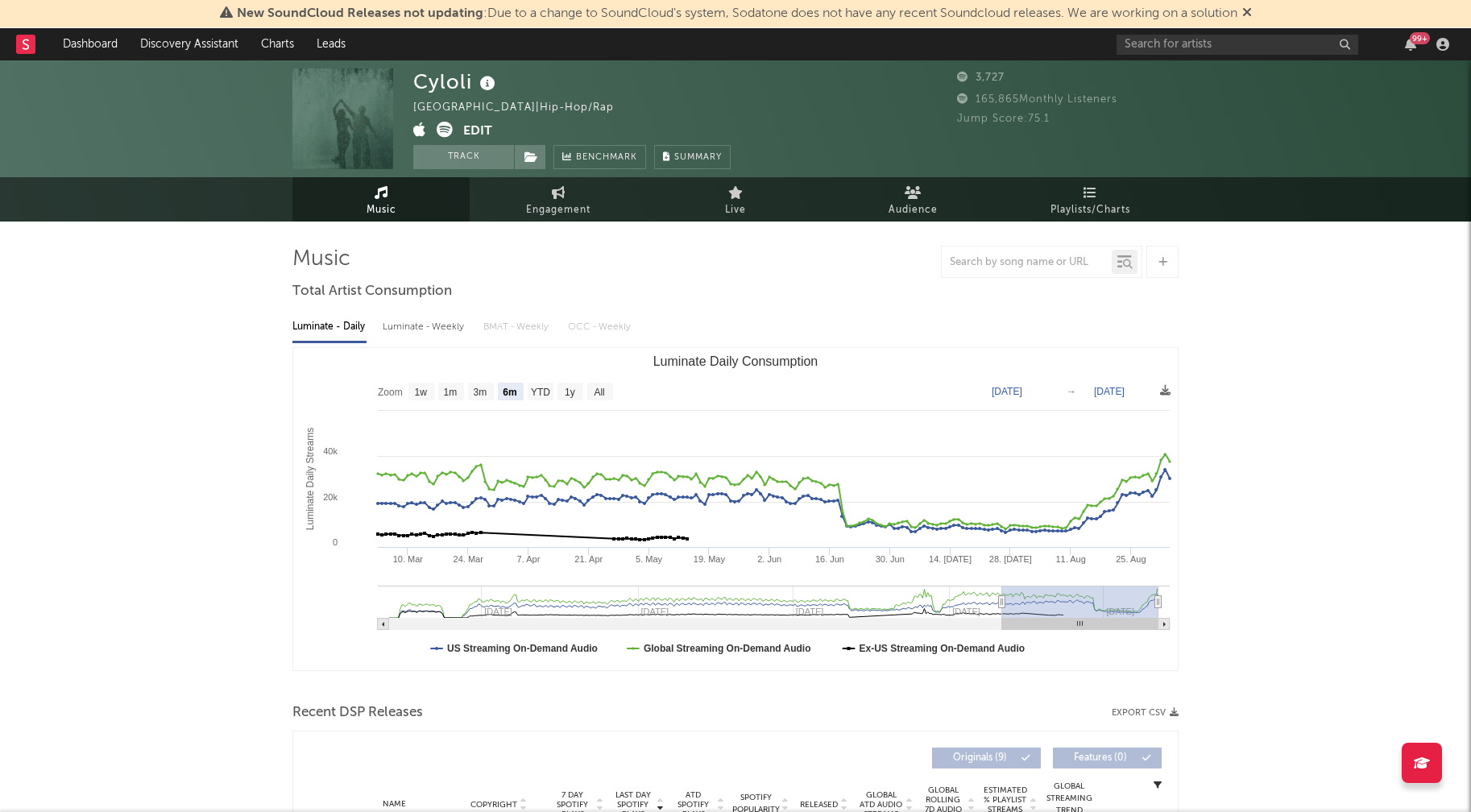
select select "6m"
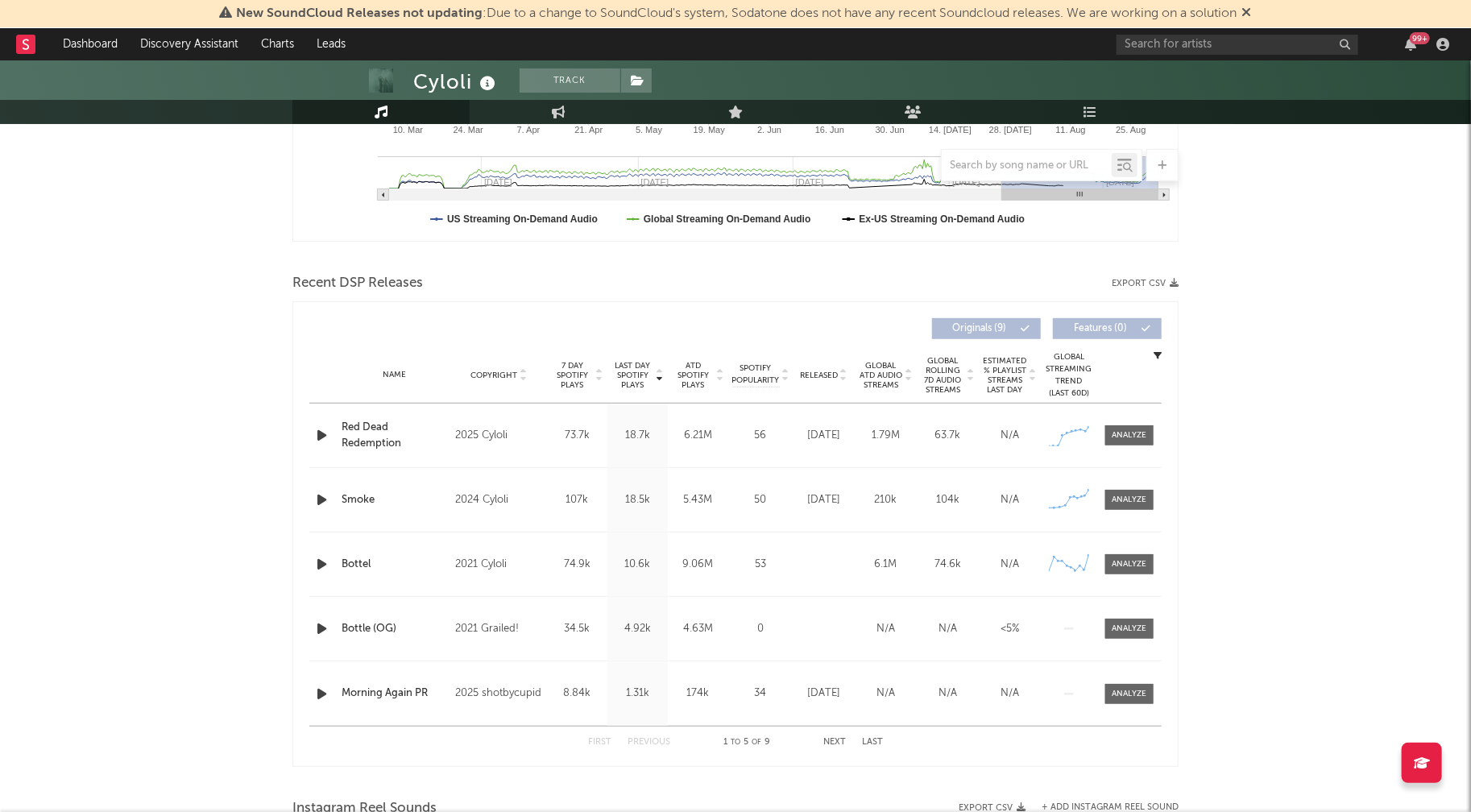
scroll to position [432, 0]
click at [319, 428] on icon "button" at bounding box center [322, 432] width 17 height 20
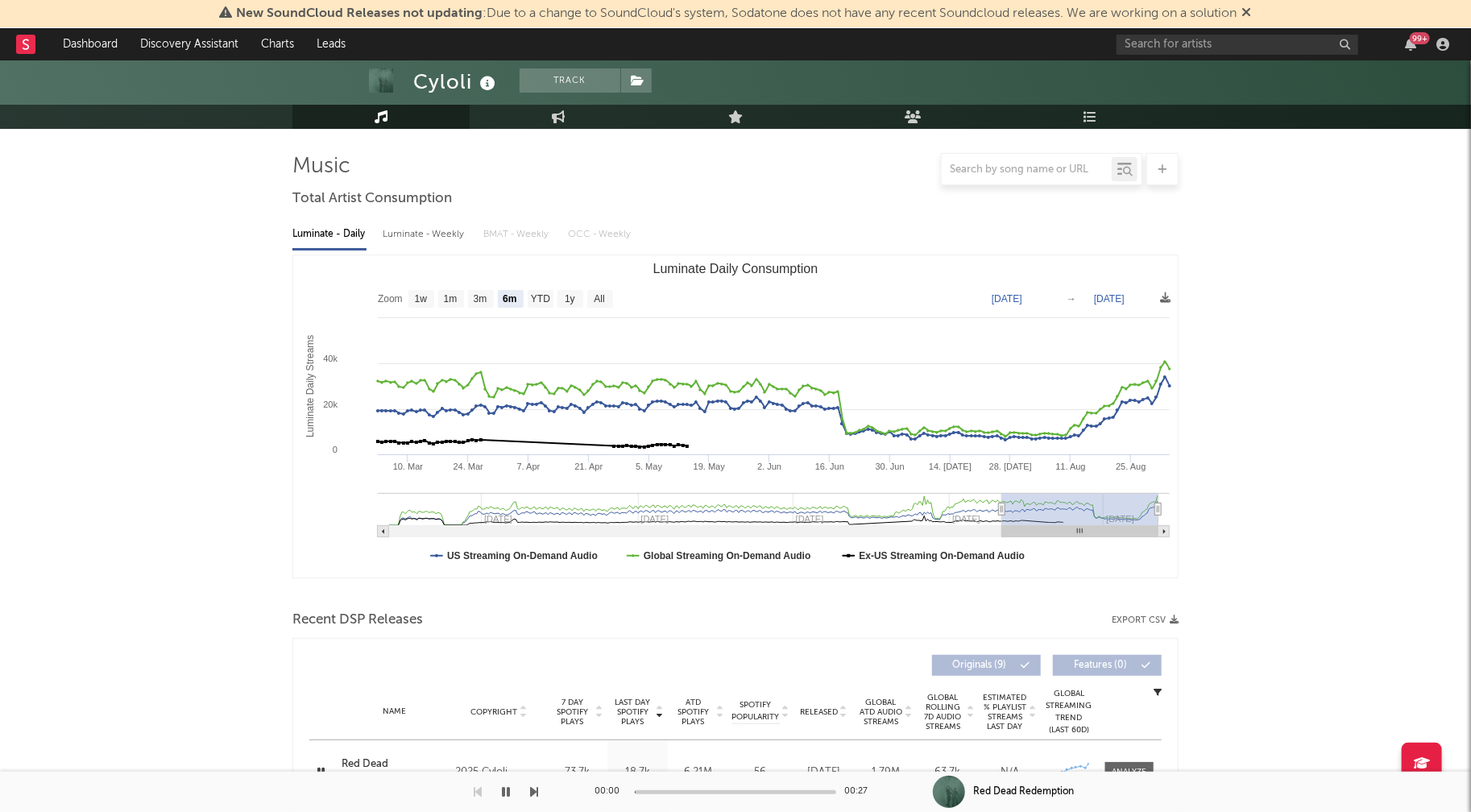
scroll to position [0, 0]
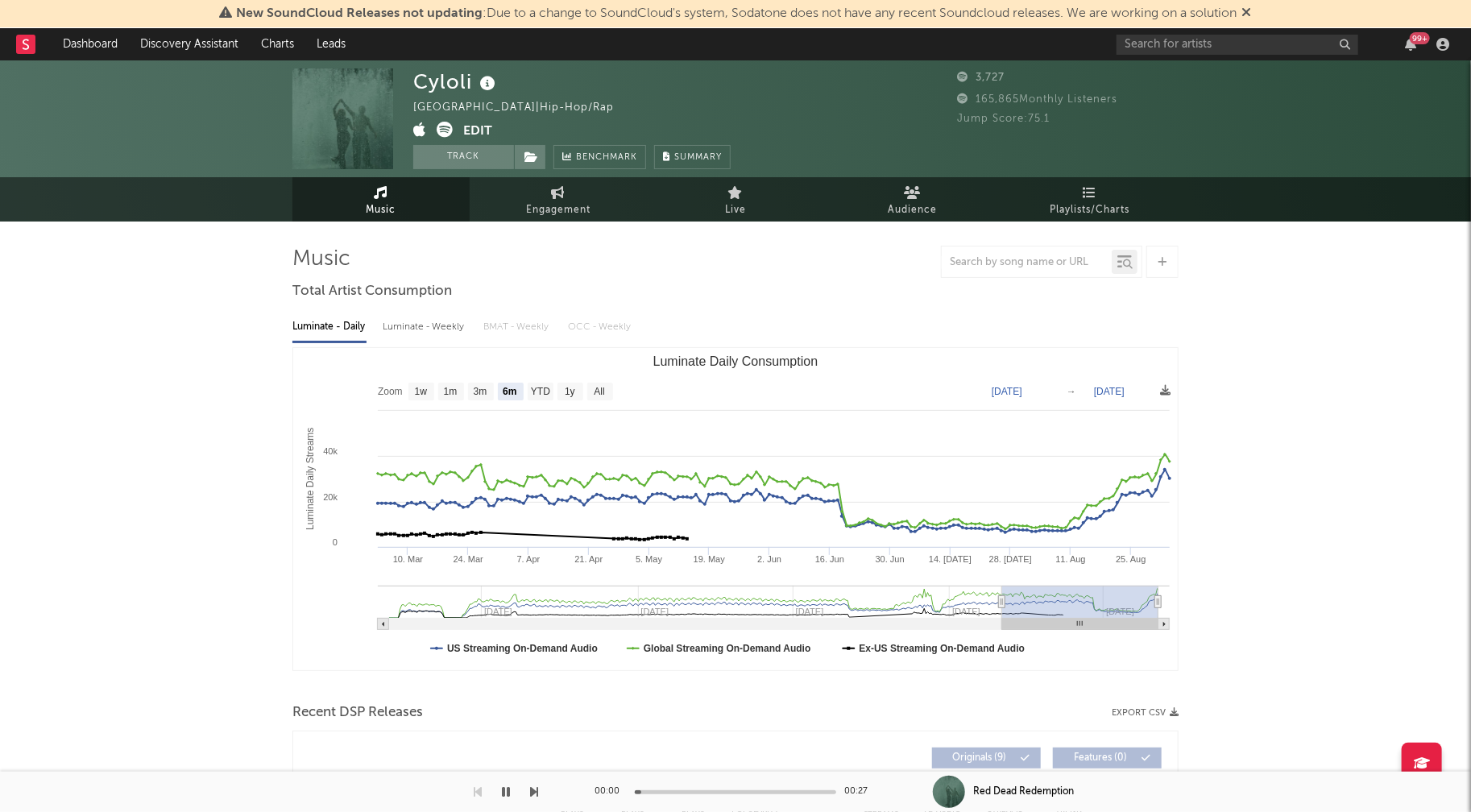
click at [438, 339] on div "Luminate - Weekly" at bounding box center [425, 327] width 84 height 27
select select "6m"
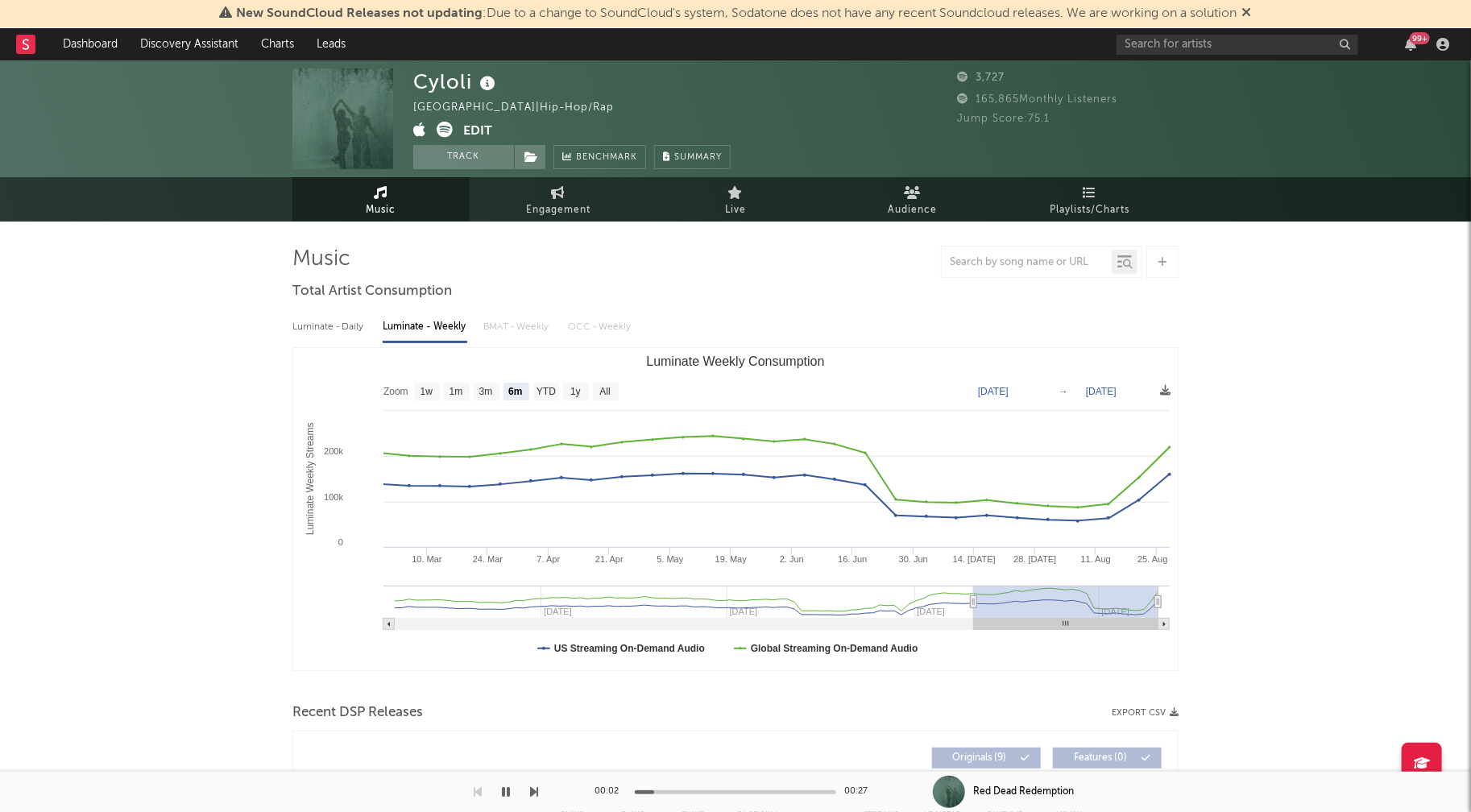
click at [450, 129] on icon at bounding box center [444, 129] width 16 height 16
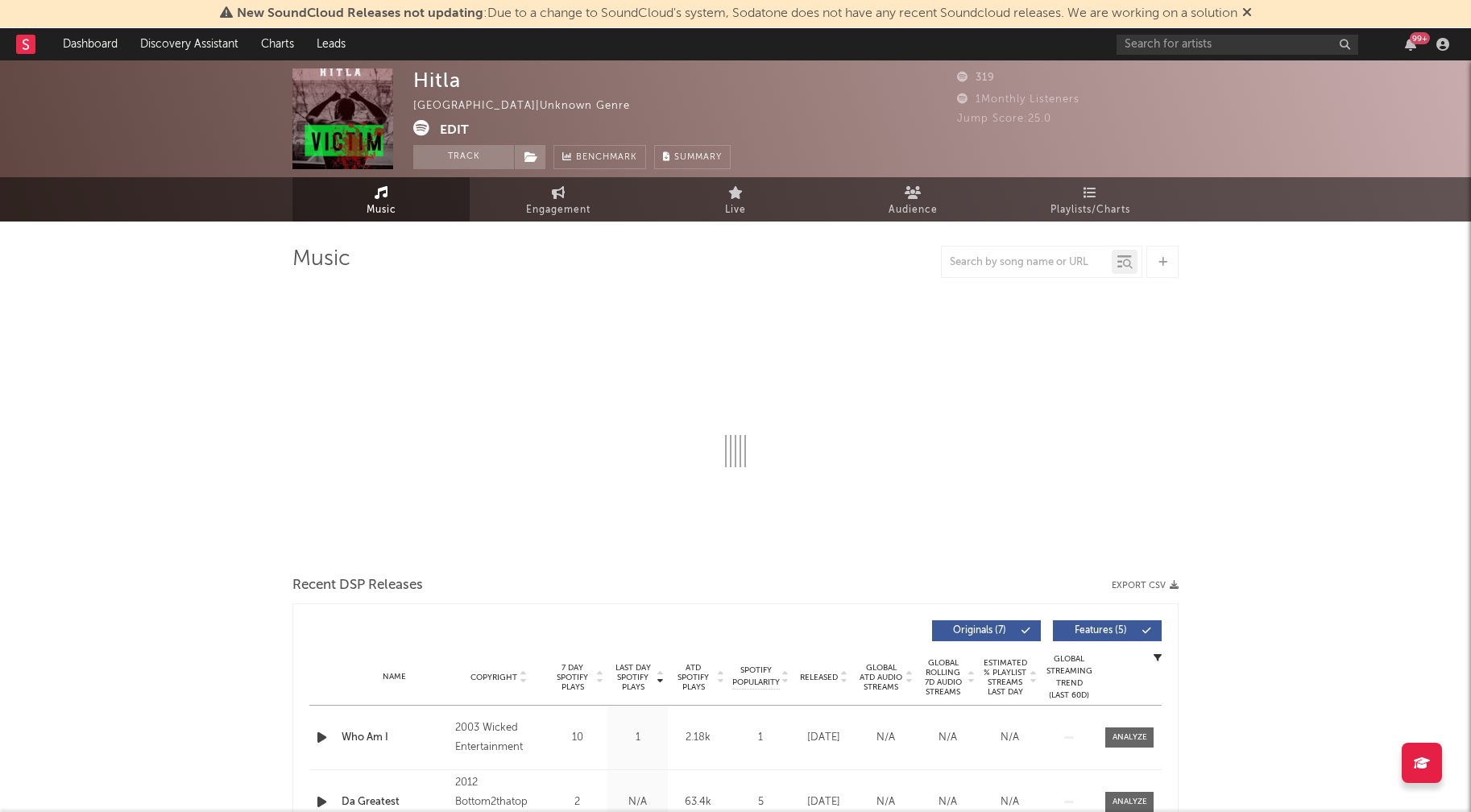
select select "6m"
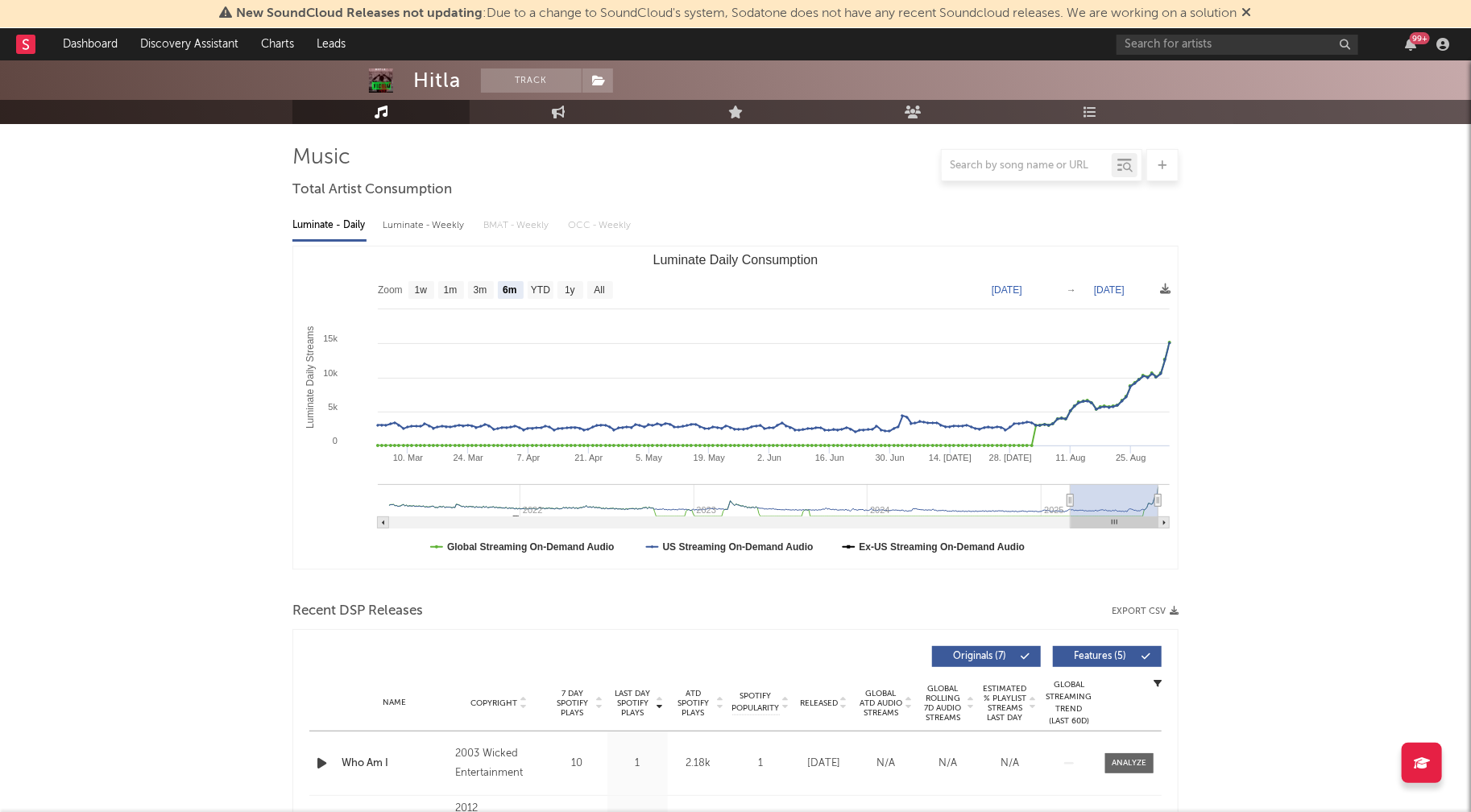
scroll to position [110, 0]
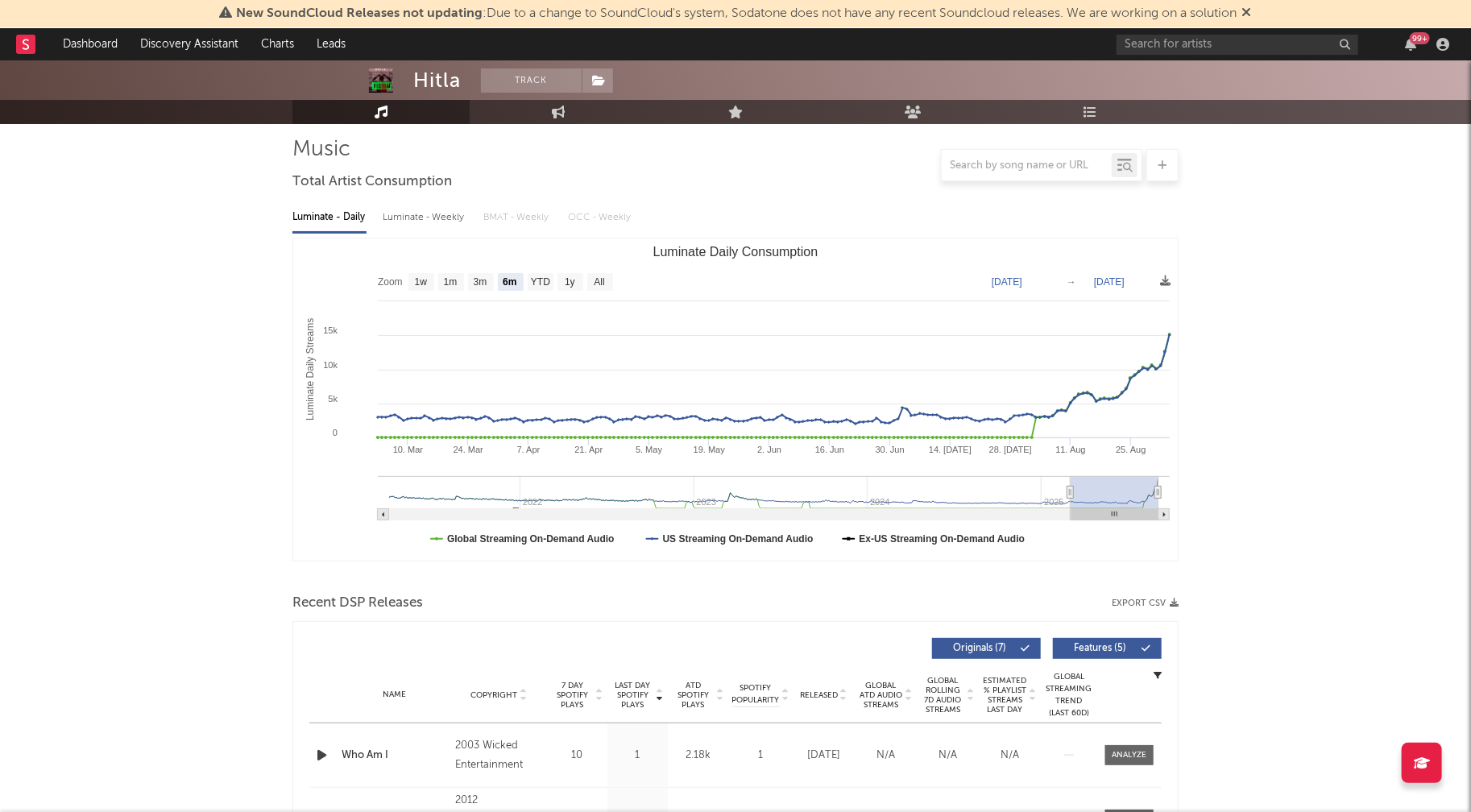
click at [322, 753] on icon "button" at bounding box center [322, 755] width 17 height 20
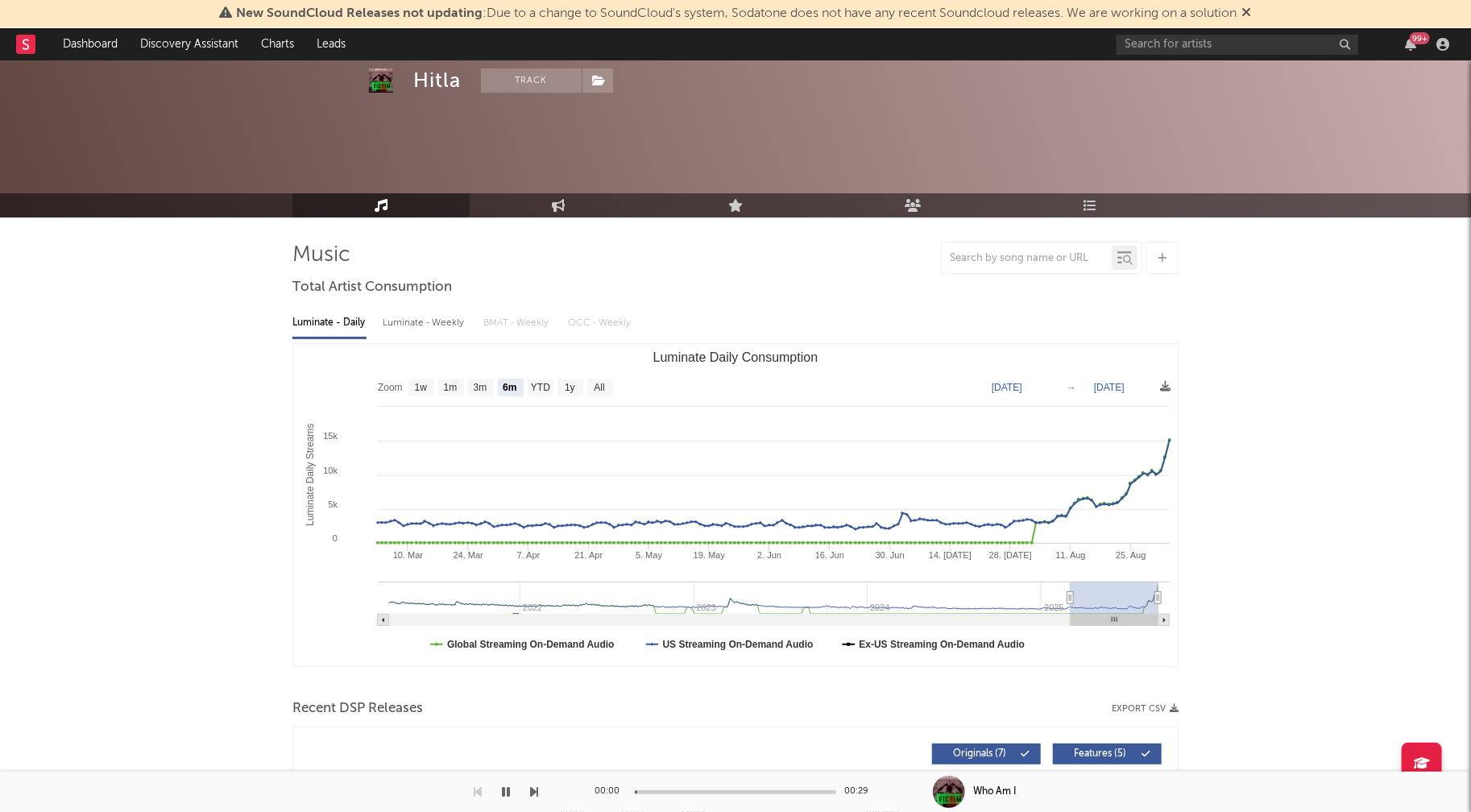
scroll to position [0, 0]
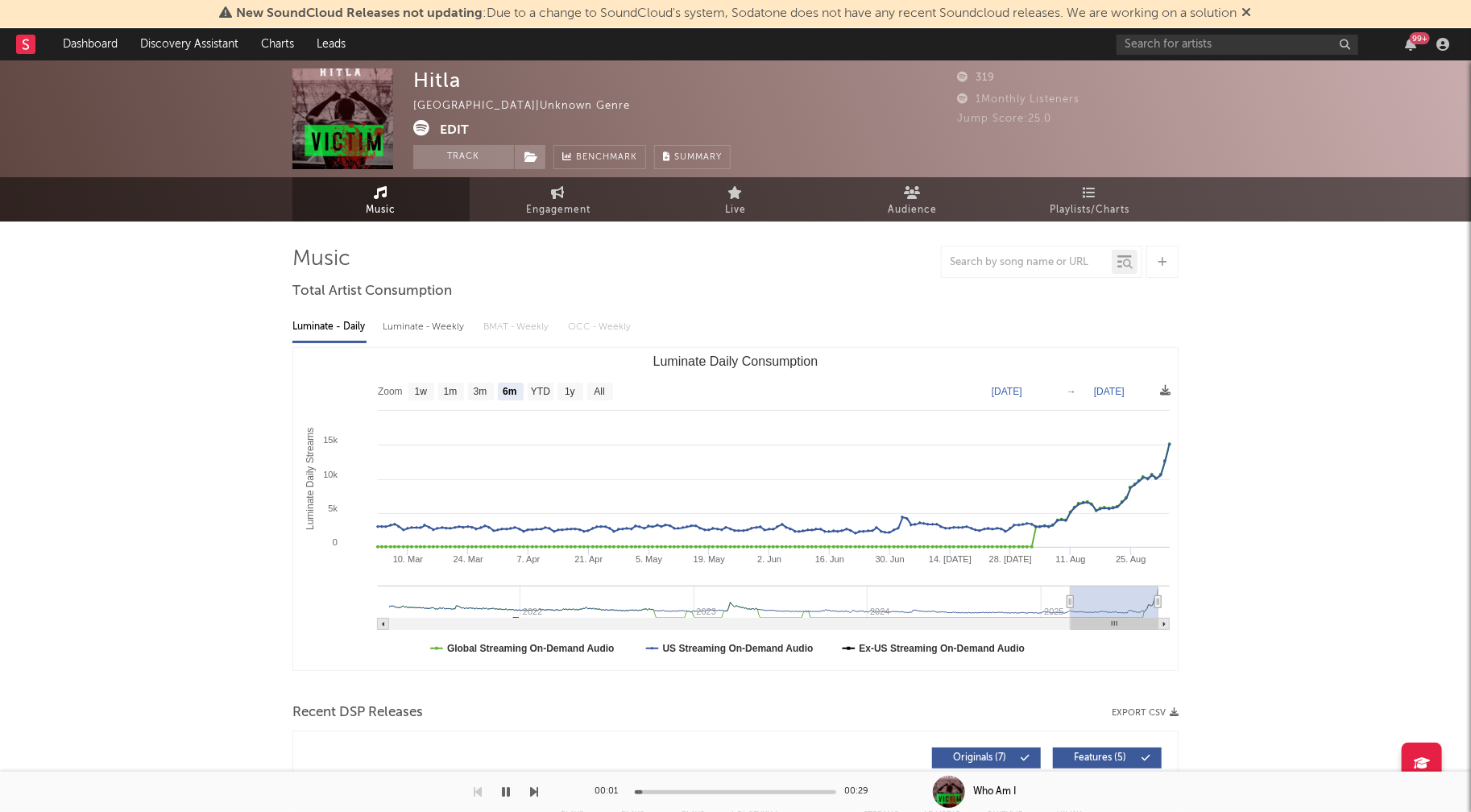
click at [419, 322] on div "Luminate - Weekly" at bounding box center [425, 327] width 84 height 27
select select "6m"
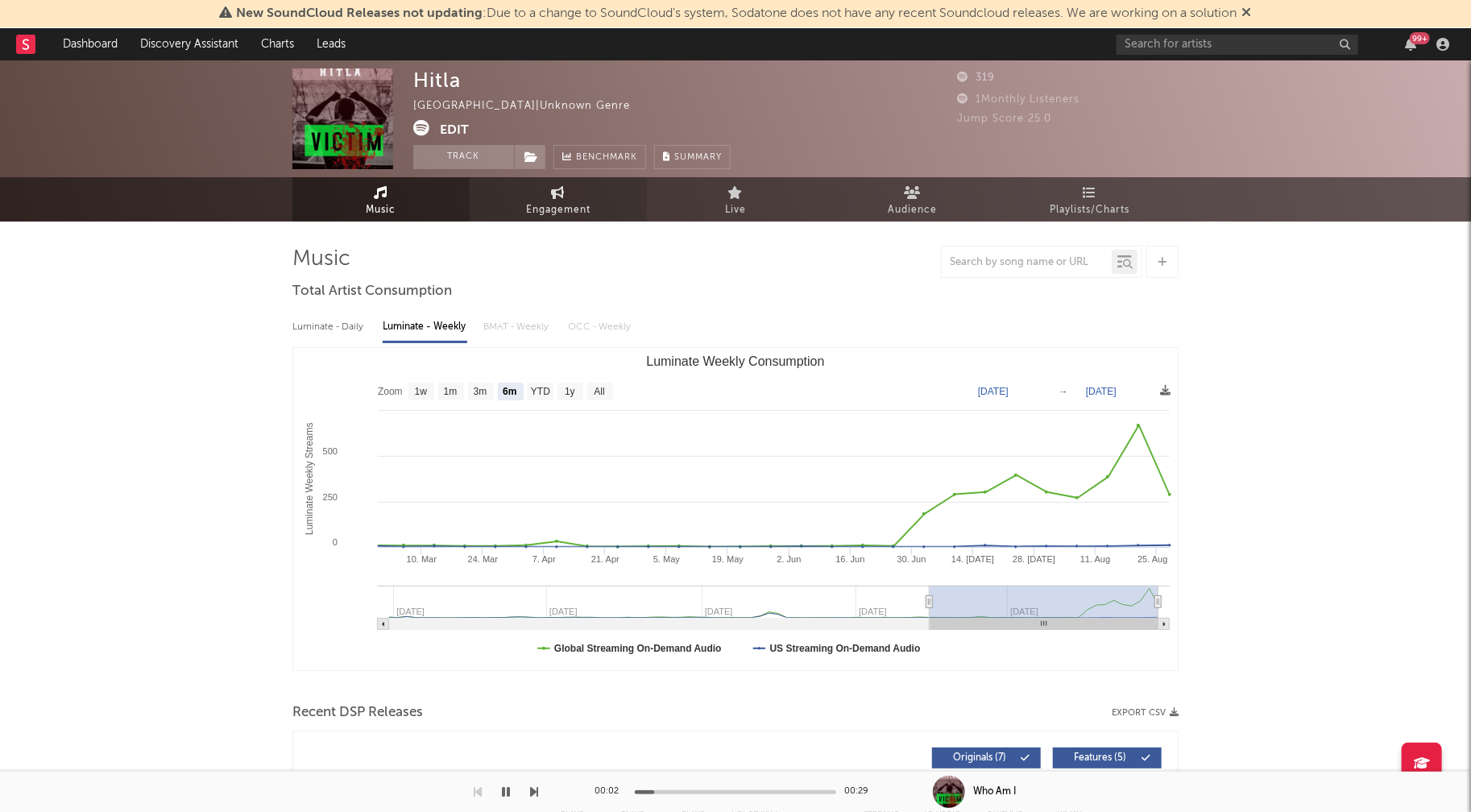
click at [534, 206] on span "Engagement" at bounding box center [558, 210] width 64 height 19
select select "1w"
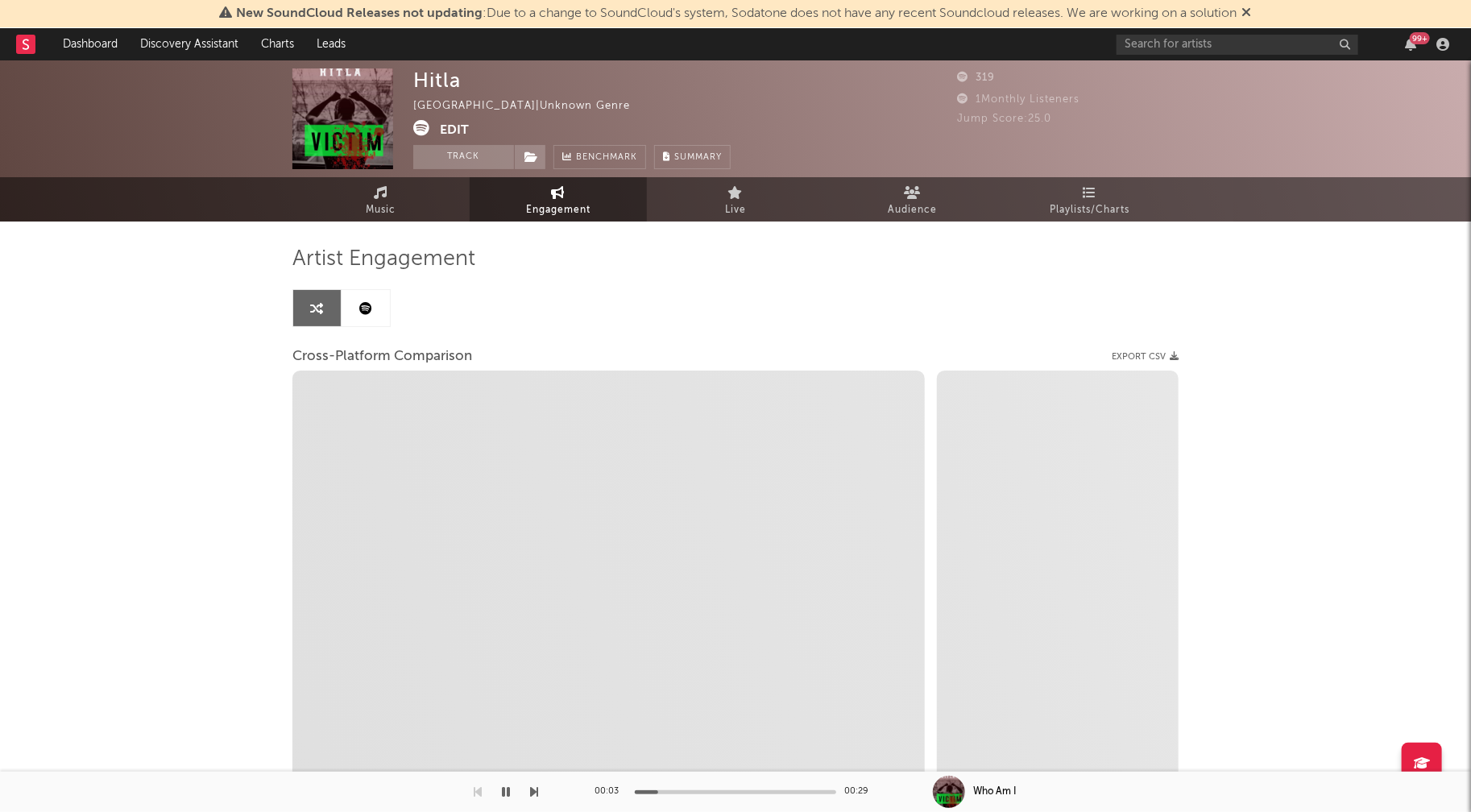
select select "1m"
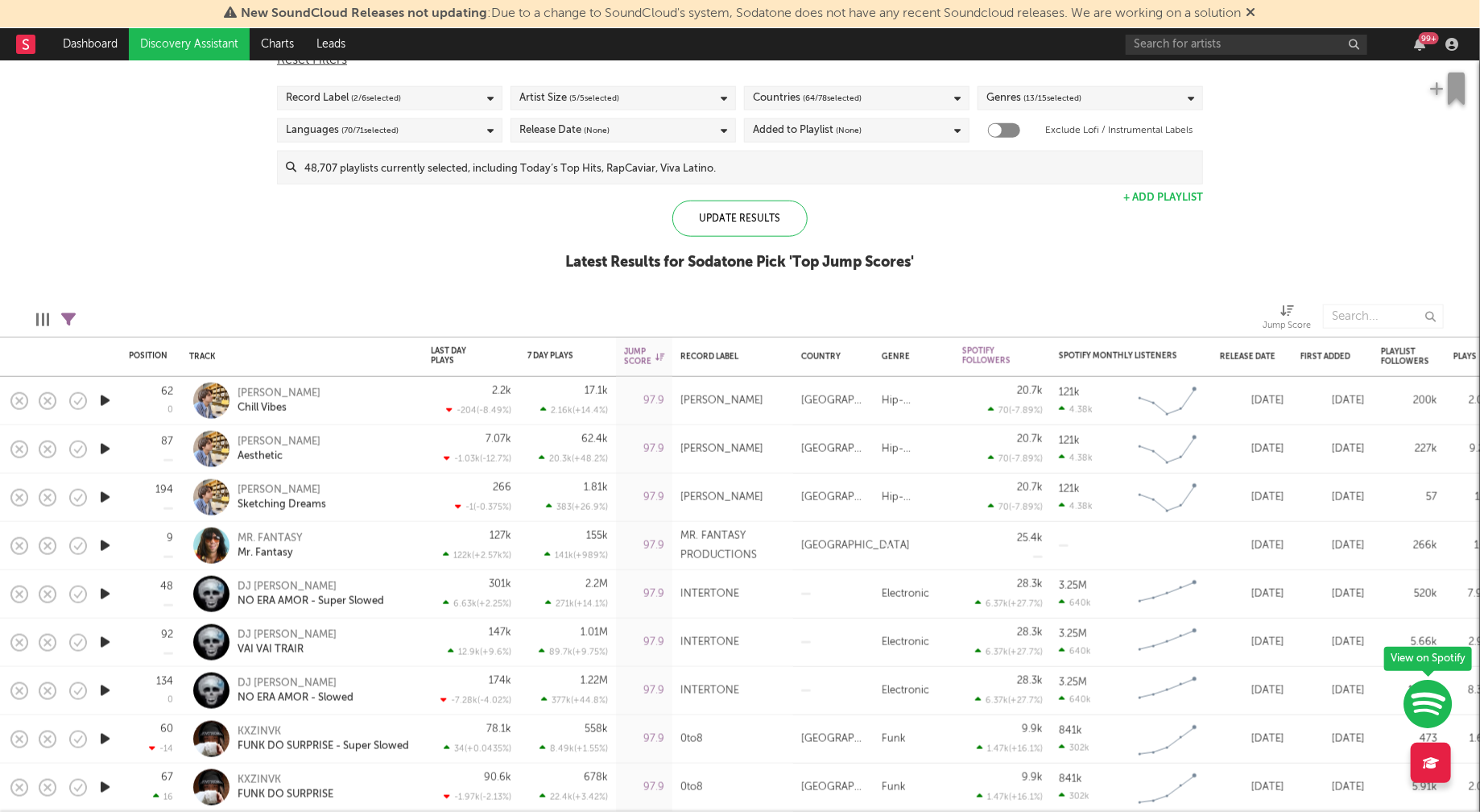
click at [105, 397] on icon "button" at bounding box center [105, 401] width 17 height 20
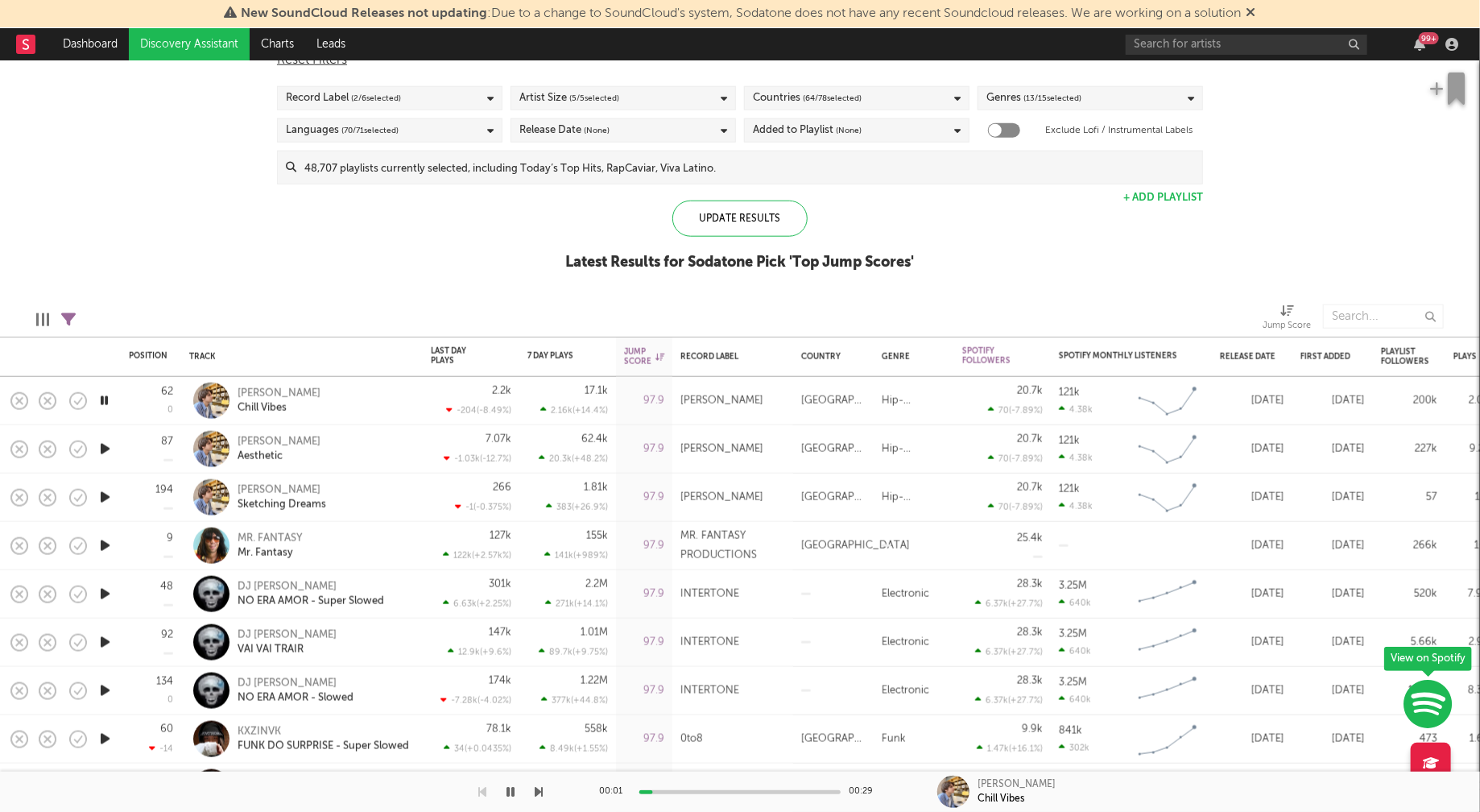
click at [105, 397] on icon "button" at bounding box center [104, 401] width 15 height 20
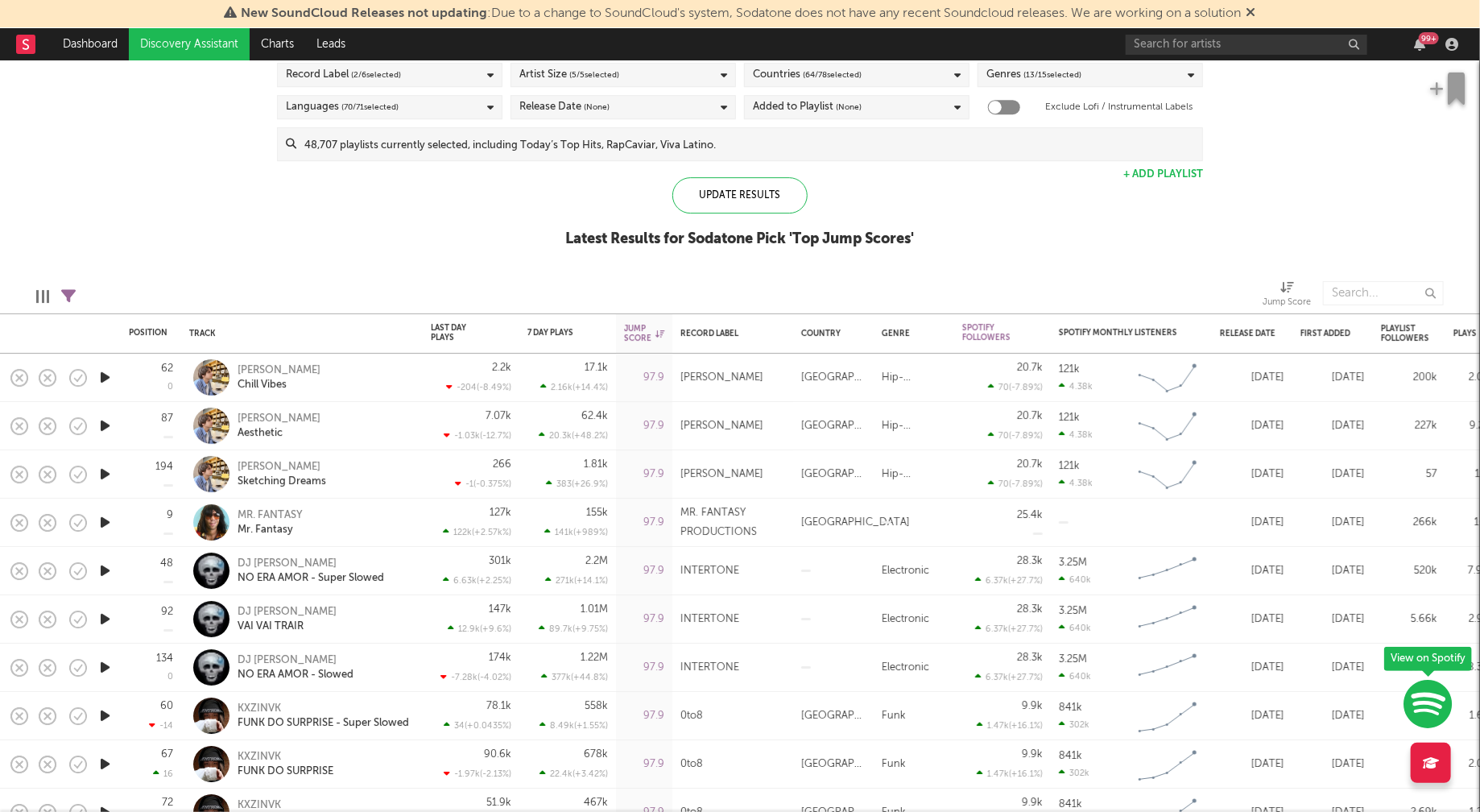
click at [105, 521] on icon "button" at bounding box center [105, 522] width 17 height 20
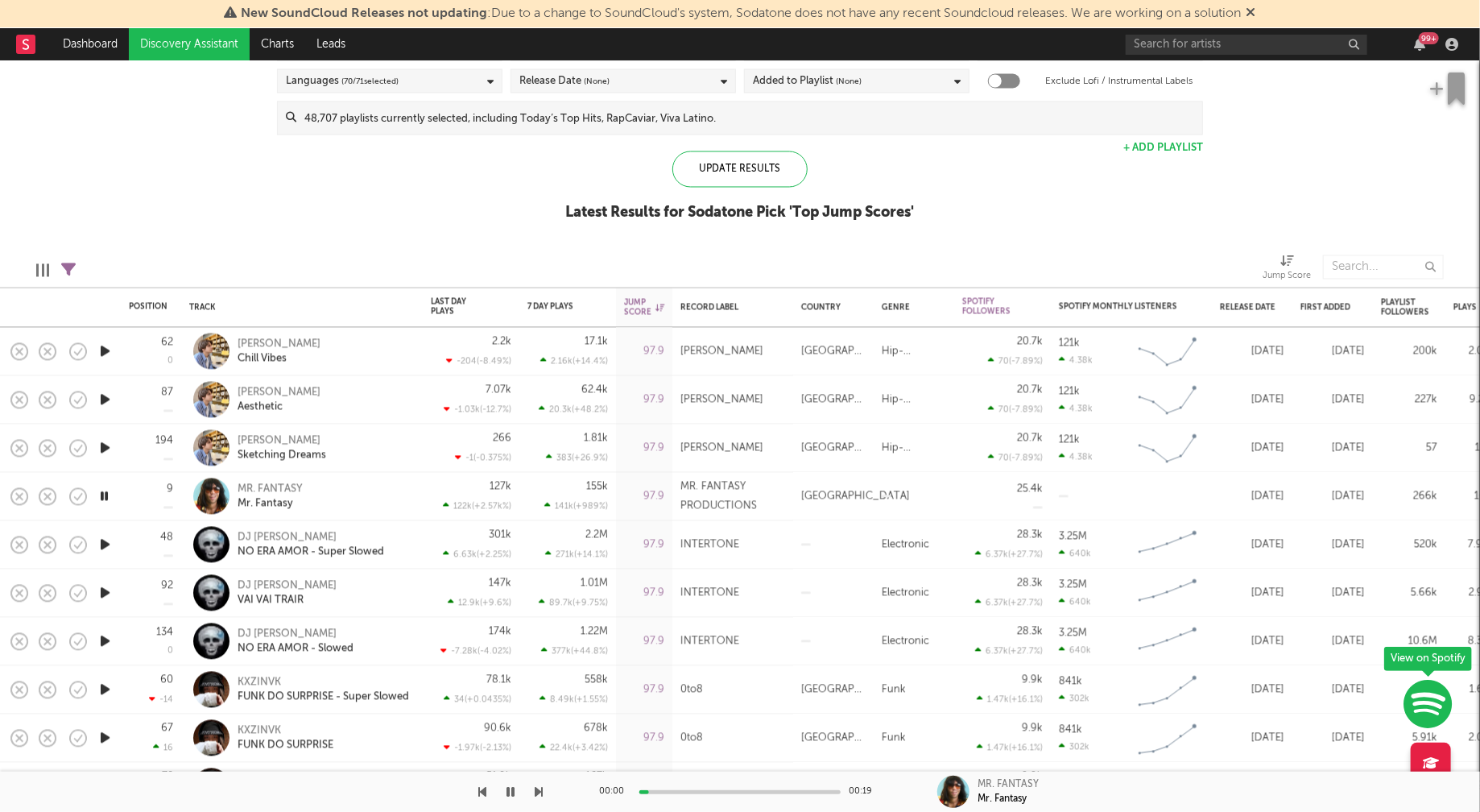
click at [105, 544] on icon "button" at bounding box center [105, 544] width 17 height 20
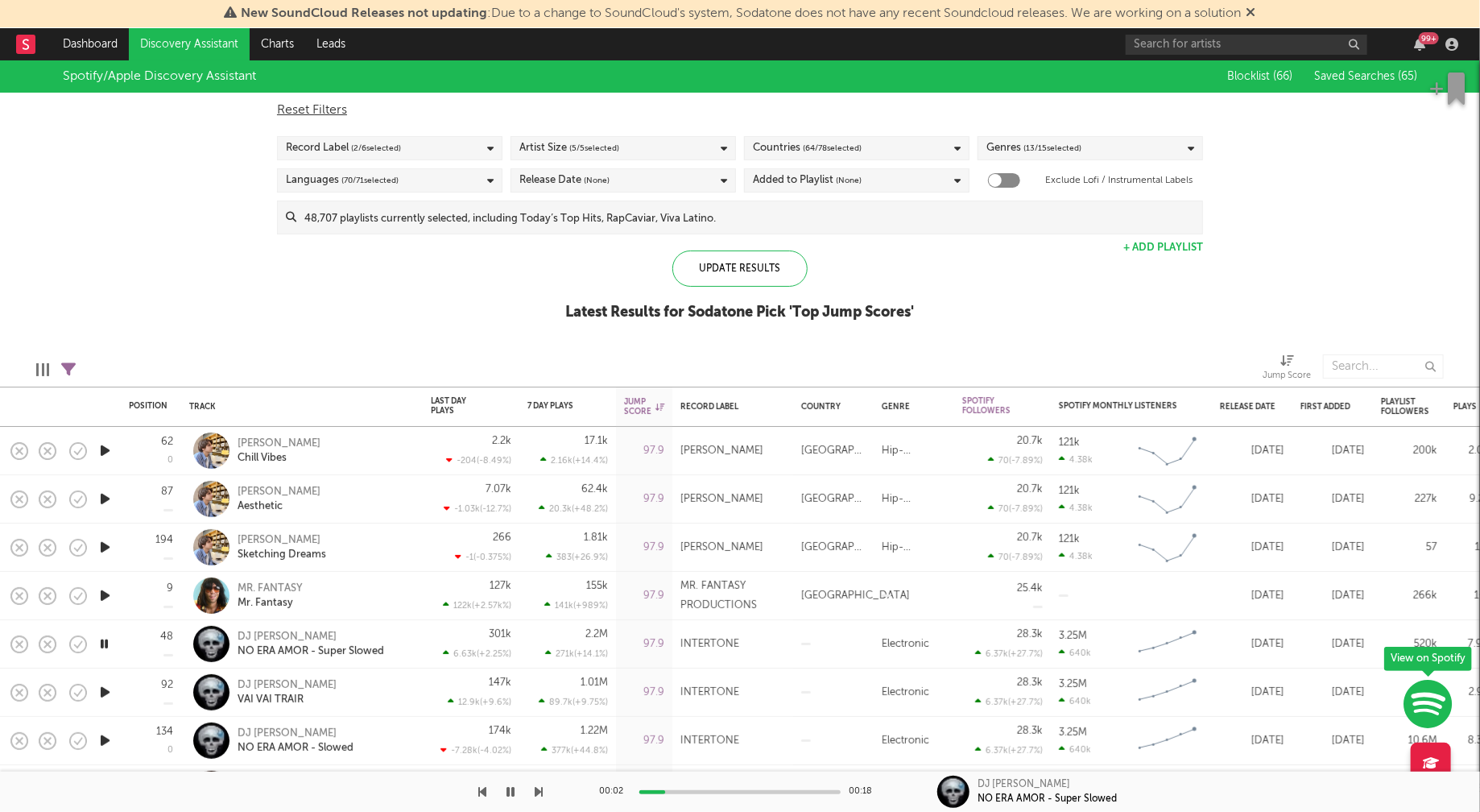
click at [108, 641] on icon "button" at bounding box center [104, 644] width 15 height 20
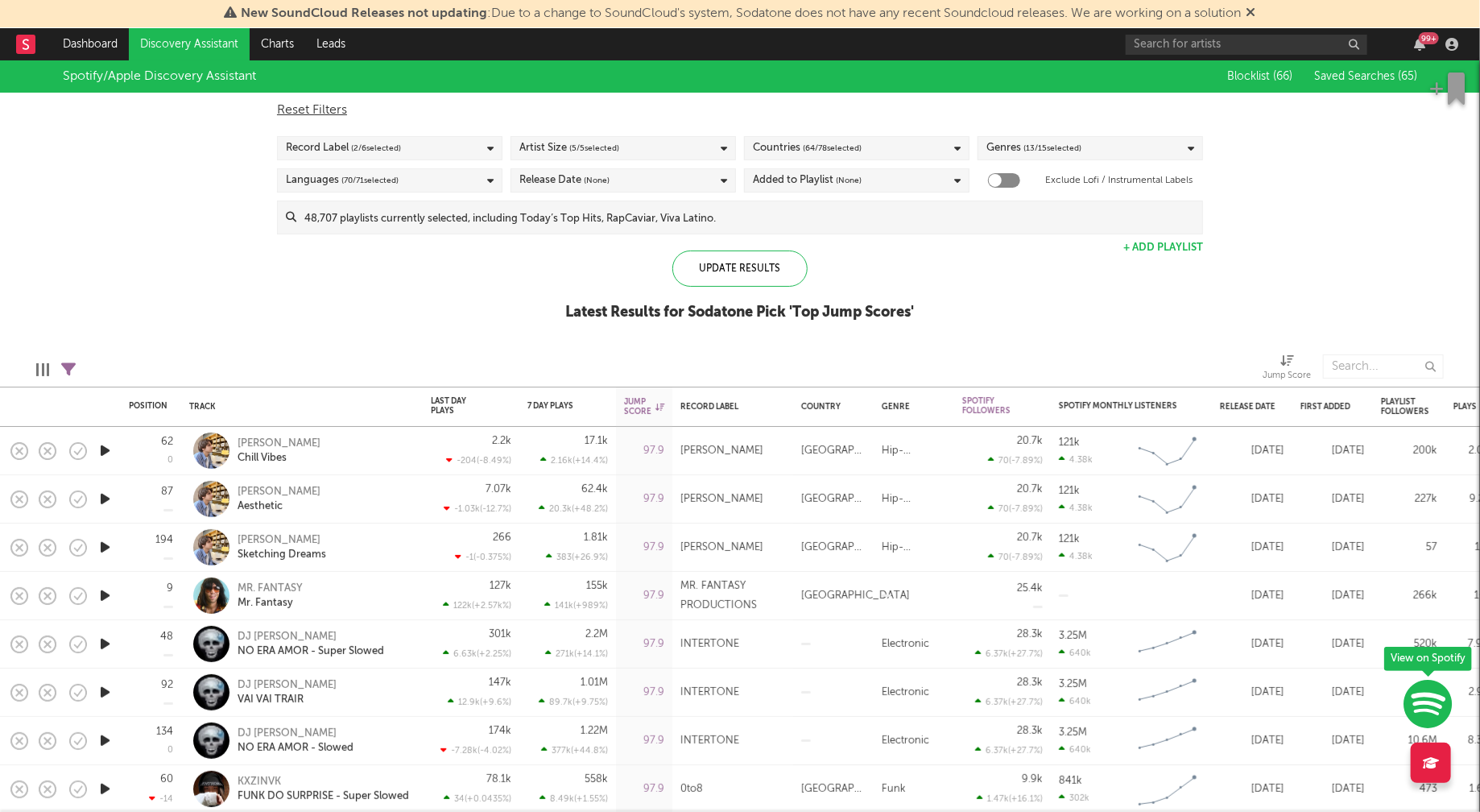
click at [691, 148] on div "Artist Size ( 5 / 5 selected)" at bounding box center [623, 148] width 225 height 24
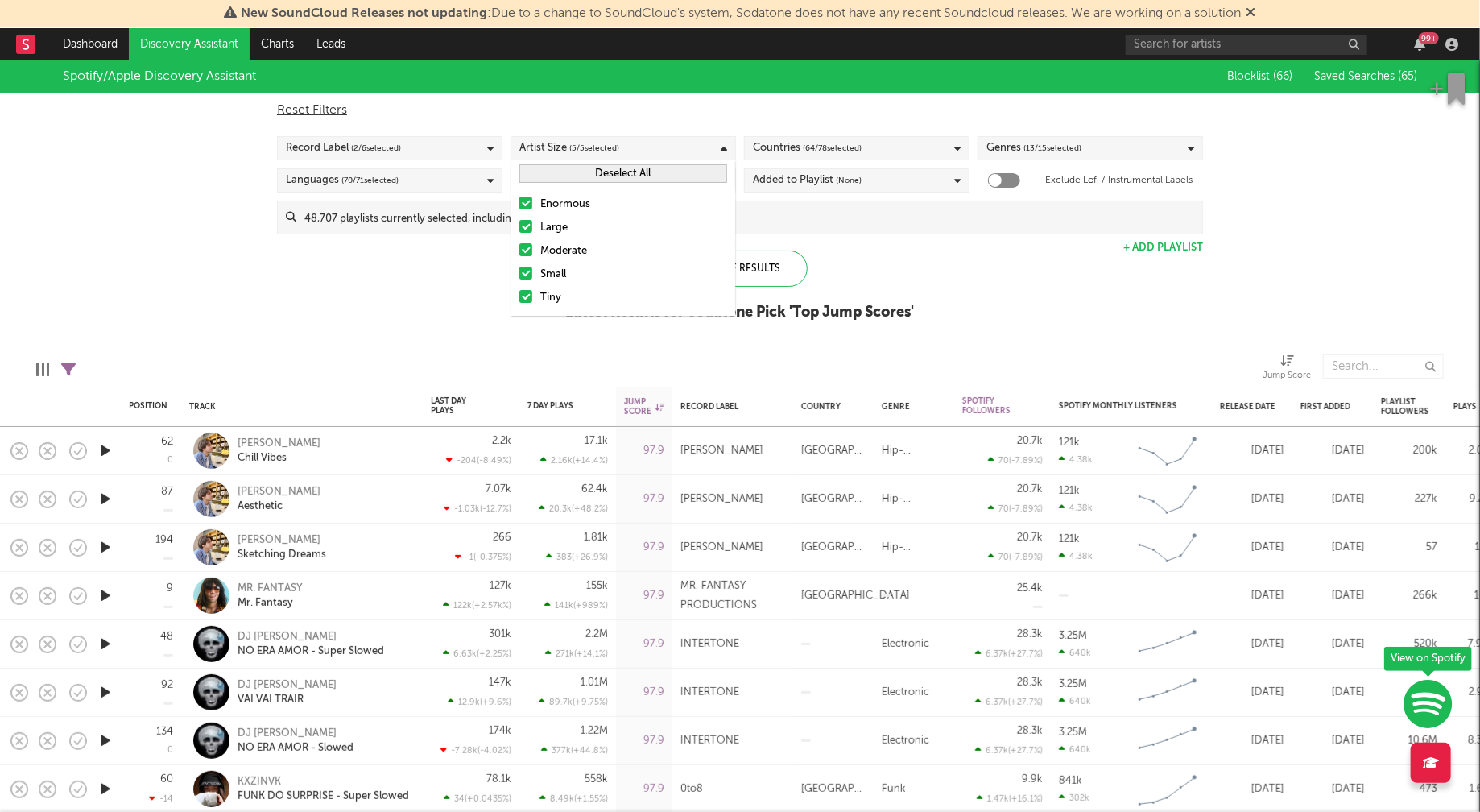
click at [572, 202] on div "Enormous" at bounding box center [633, 204] width 187 height 19
click at [519, 202] on input "Enormous" at bounding box center [519, 204] width 0 height 19
click at [543, 231] on div "Large" at bounding box center [633, 228] width 187 height 19
click at [519, 231] on input "Large" at bounding box center [519, 228] width 0 height 19
click at [560, 249] on div "Moderate" at bounding box center [633, 251] width 187 height 19
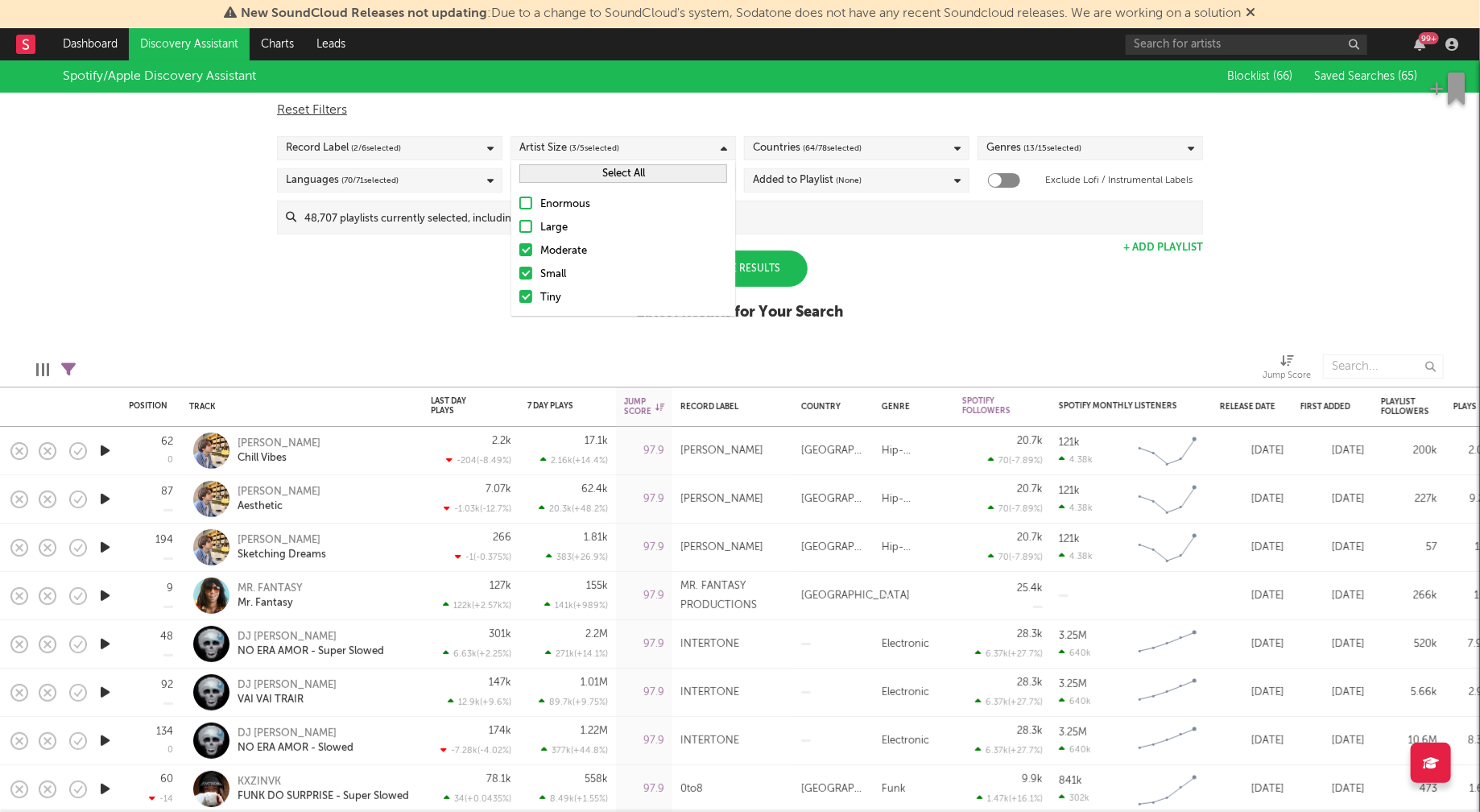
click at [519, 249] on input "Moderate" at bounding box center [519, 251] width 0 height 19
click at [352, 302] on div "Spotify/Apple Discovery Assistant Blocklist ( 66 ) Saved Searches ( 65 ) Reset …" at bounding box center [740, 199] width 1480 height 278
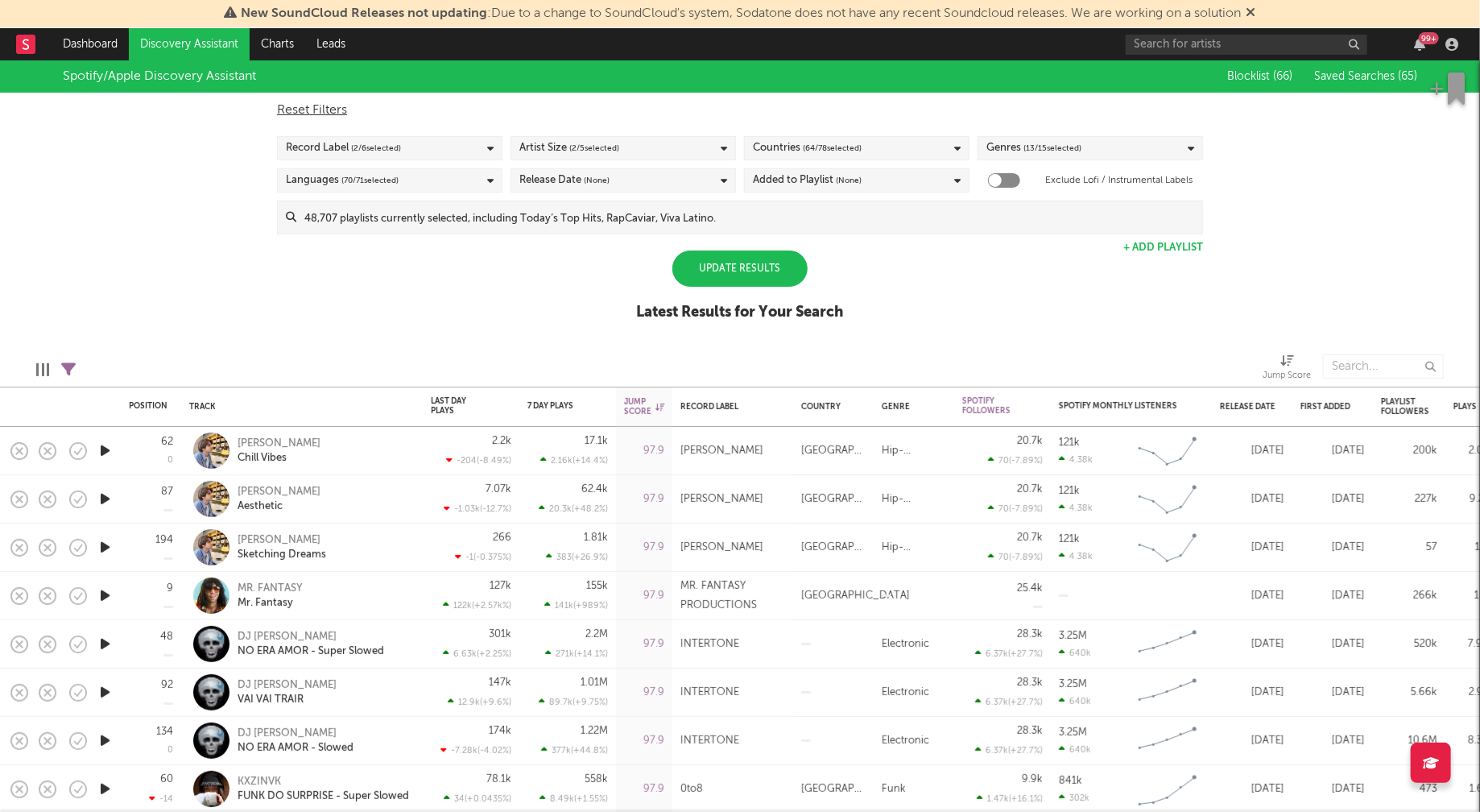
click at [911, 149] on div "Countries ( 64 / 78 selected)" at bounding box center [856, 148] width 225 height 24
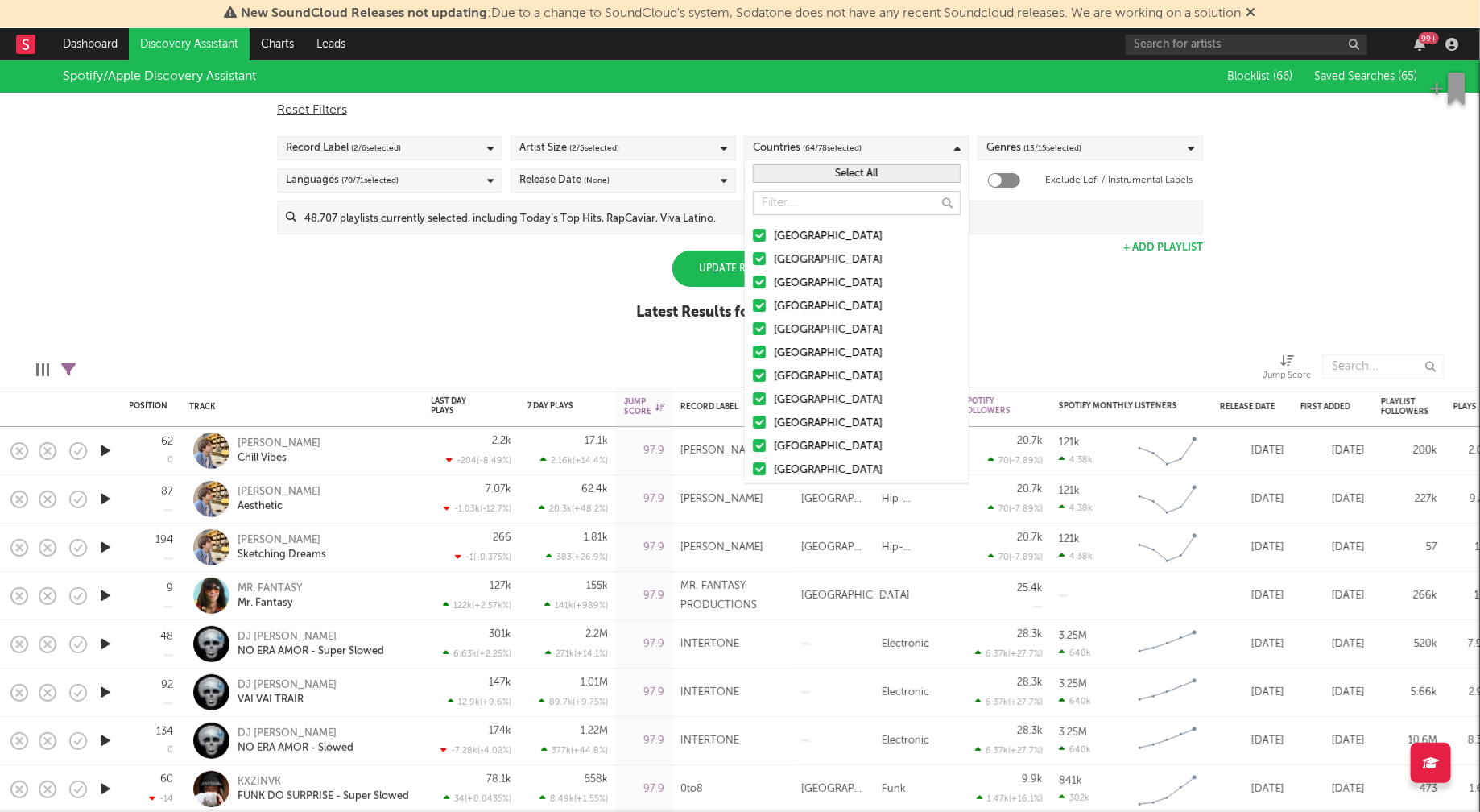
click at [893, 176] on button "Select All" at bounding box center [857, 174] width 208 height 19
click at [893, 176] on button "Deselect All" at bounding box center [857, 174] width 208 height 19
click at [788, 239] on div "[GEOGRAPHIC_DATA]" at bounding box center [867, 236] width 187 height 19
click at [753, 239] on input "United States" at bounding box center [753, 236] width 0 height 19
click at [794, 260] on div "Australia" at bounding box center [867, 260] width 187 height 19
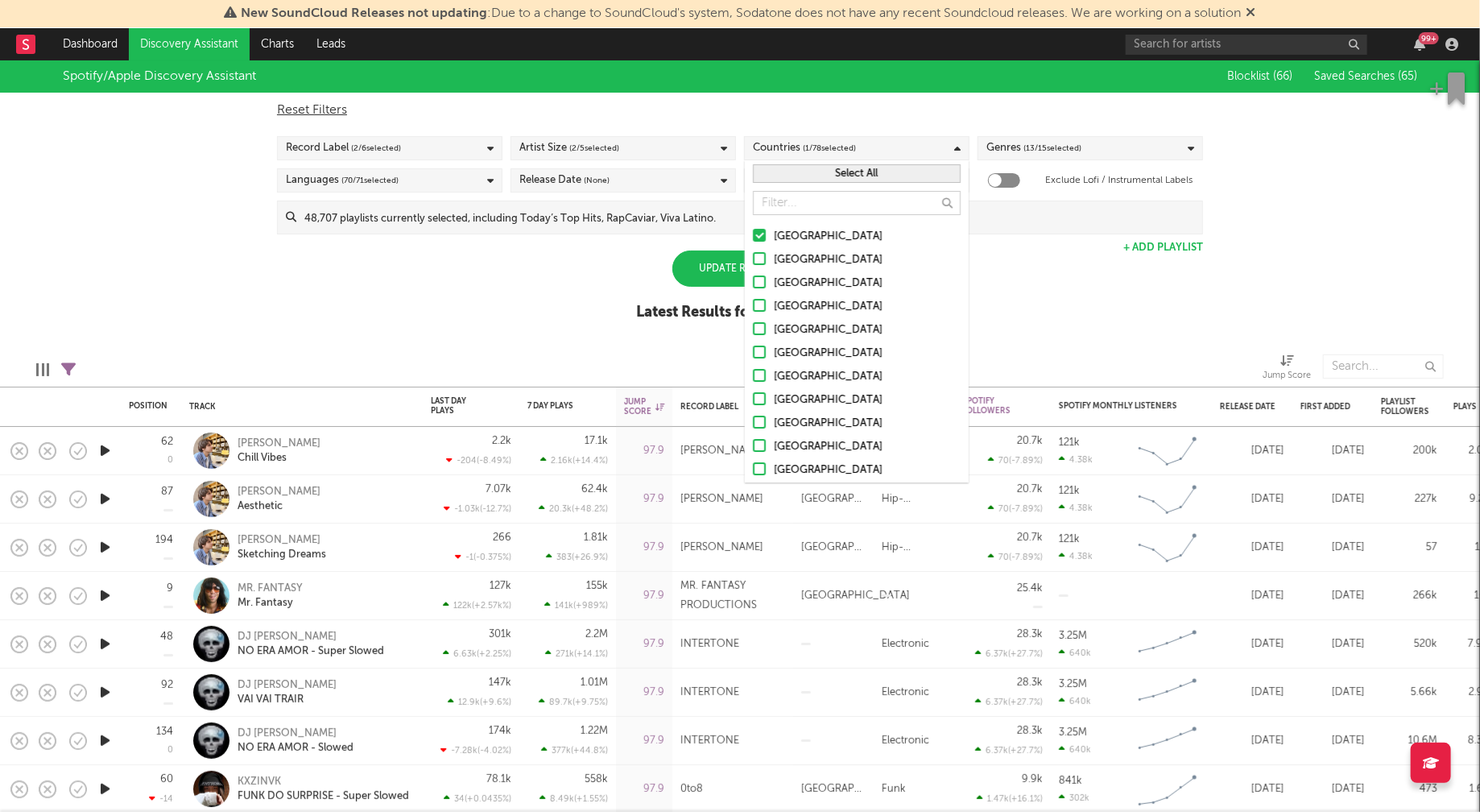
click at [753, 260] on input "Australia" at bounding box center [753, 260] width 0 height 19
click at [794, 279] on div "Canada" at bounding box center [867, 283] width 187 height 19
click at [753, 279] on input "Canada" at bounding box center [753, 283] width 0 height 19
click at [798, 304] on div "[GEOGRAPHIC_DATA]" at bounding box center [867, 306] width 187 height 19
click at [753, 304] on input "[GEOGRAPHIC_DATA]" at bounding box center [753, 306] width 0 height 19
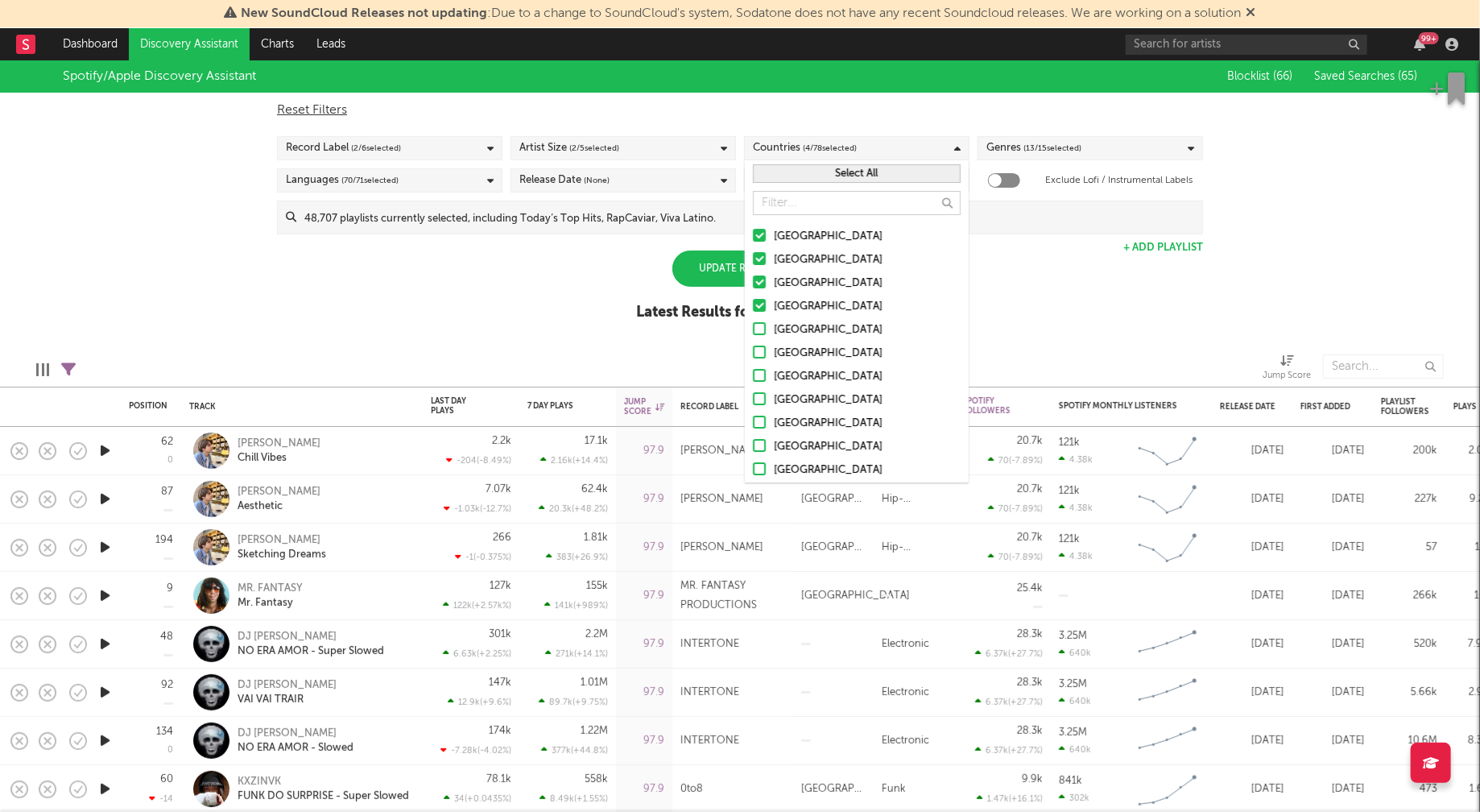
click at [797, 323] on div "Ireland" at bounding box center [867, 330] width 187 height 19
click at [753, 323] on input "Ireland" at bounding box center [753, 330] width 0 height 19
click at [818, 395] on div "Netherlands" at bounding box center [867, 401] width 187 height 19
click at [753, 395] on input "Netherlands" at bounding box center [753, 401] width 0 height 19
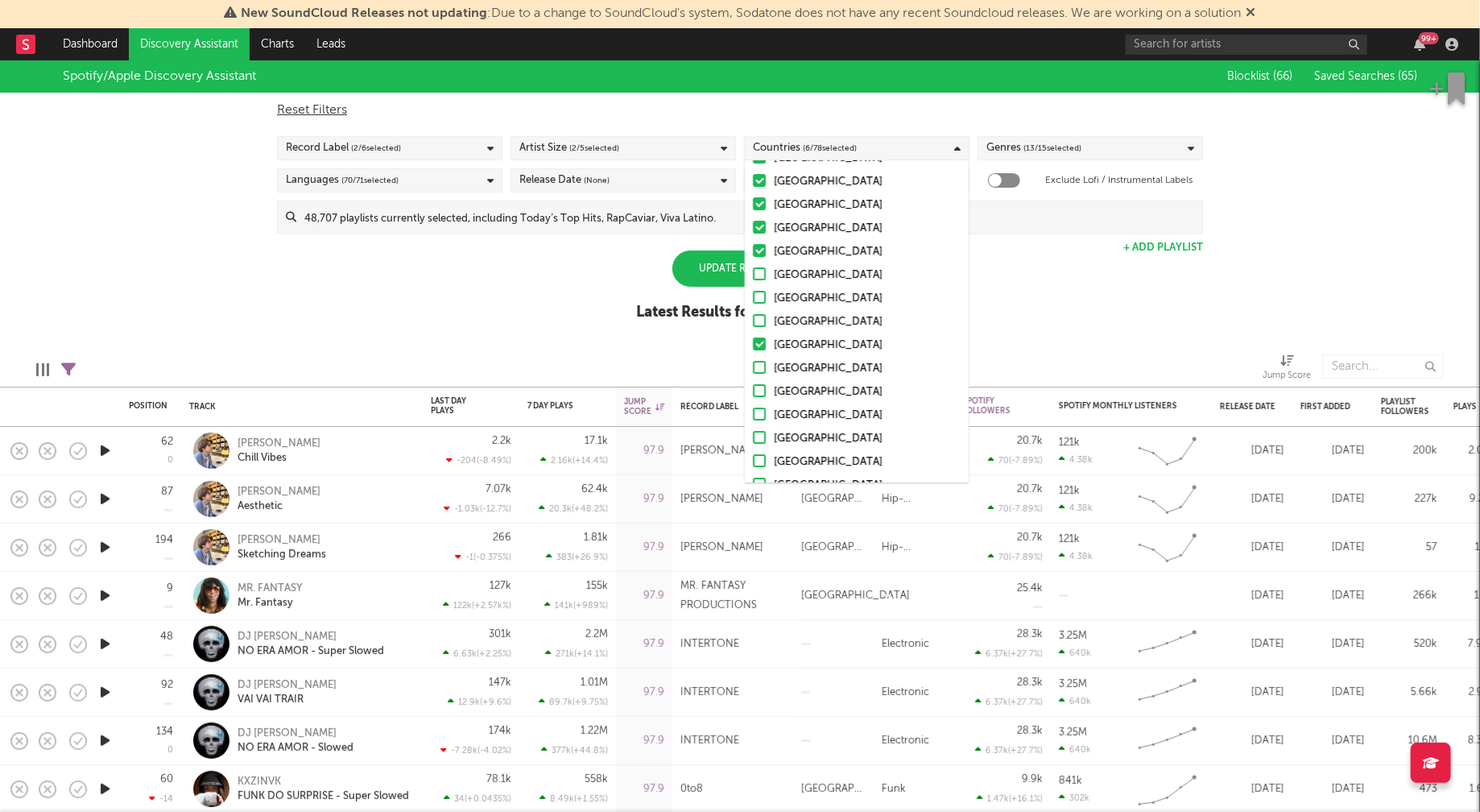
scroll to position [78, 0]
click at [798, 275] on div "Germany" at bounding box center [867, 274] width 187 height 19
click at [753, 275] on input "Germany" at bounding box center [753, 274] width 0 height 19
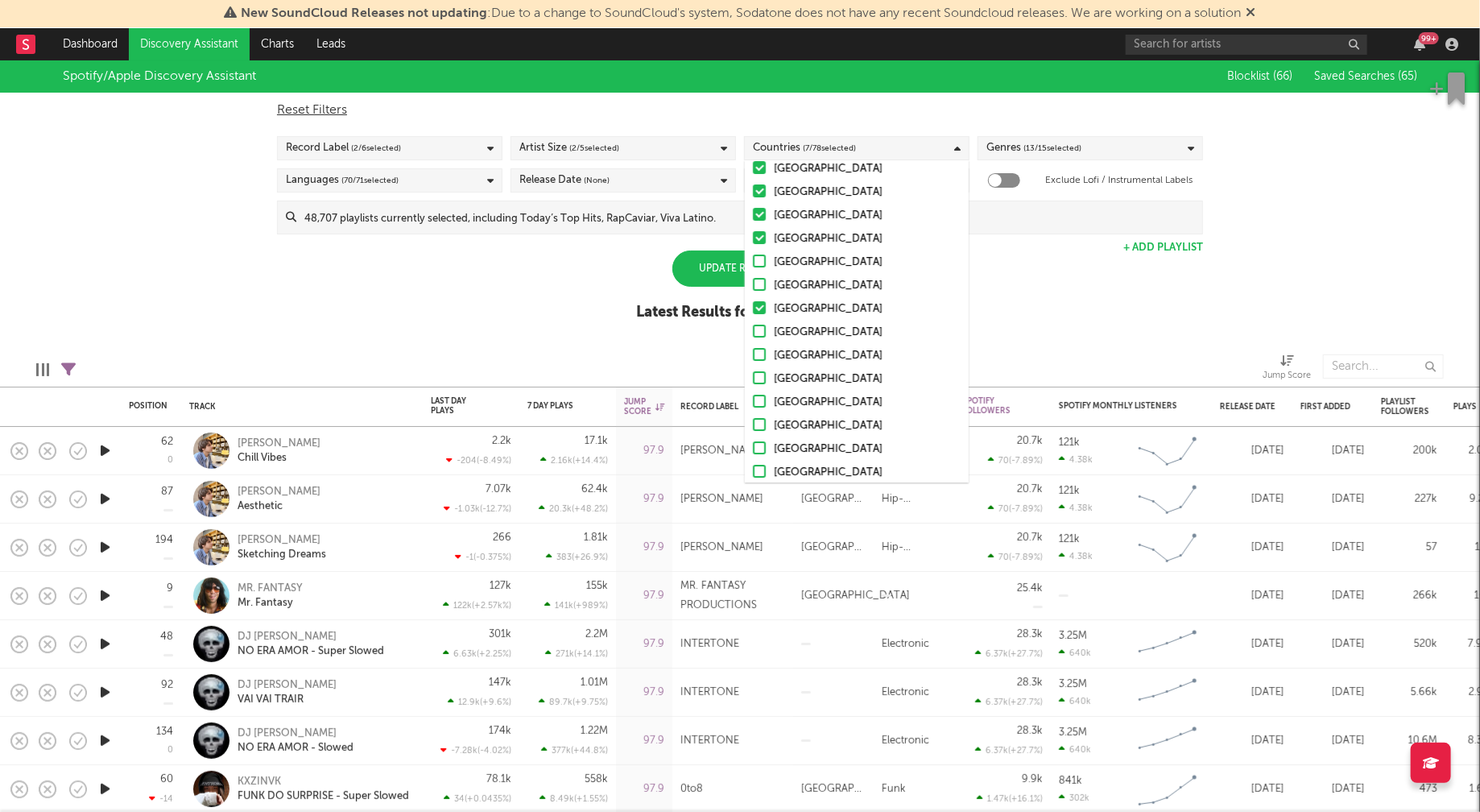
scroll to position [116, 0]
click at [784, 282] on div "France" at bounding box center [867, 283] width 187 height 19
click at [753, 282] on input "France" at bounding box center [753, 283] width 0 height 19
click at [794, 259] on div "Belgium" at bounding box center [867, 260] width 187 height 19
click at [753, 259] on input "Belgium" at bounding box center [753, 260] width 0 height 19
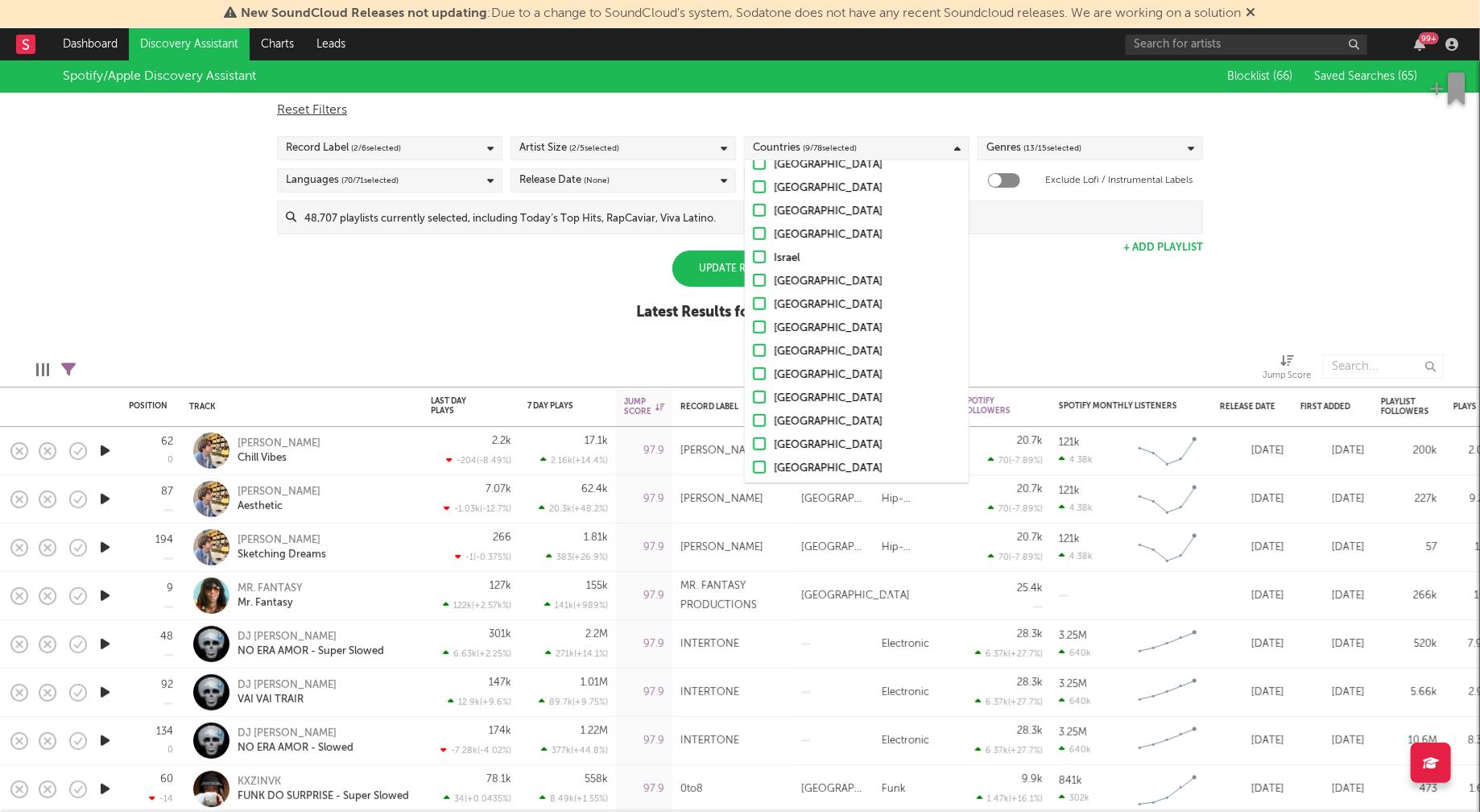
scroll to position [894, 0]
click at [847, 413] on div "Dominican Republic" at bounding box center [867, 417] width 187 height 19
click at [753, 413] on input "Dominican Republic" at bounding box center [753, 417] width 0 height 19
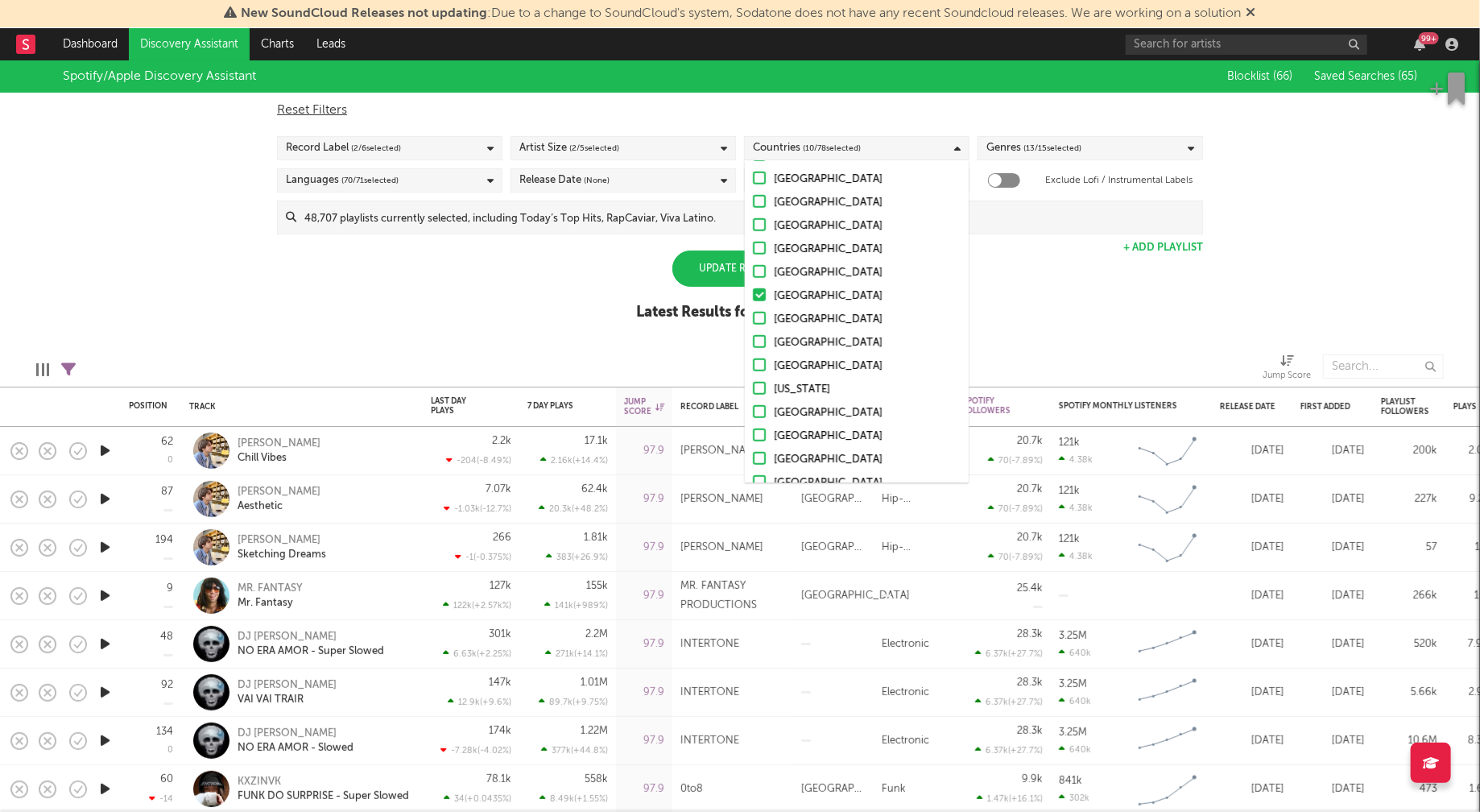
click at [793, 385] on div "Puerto Rico" at bounding box center [867, 389] width 187 height 19
click at [753, 385] on input "Puerto Rico" at bounding box center [753, 389] width 0 height 19
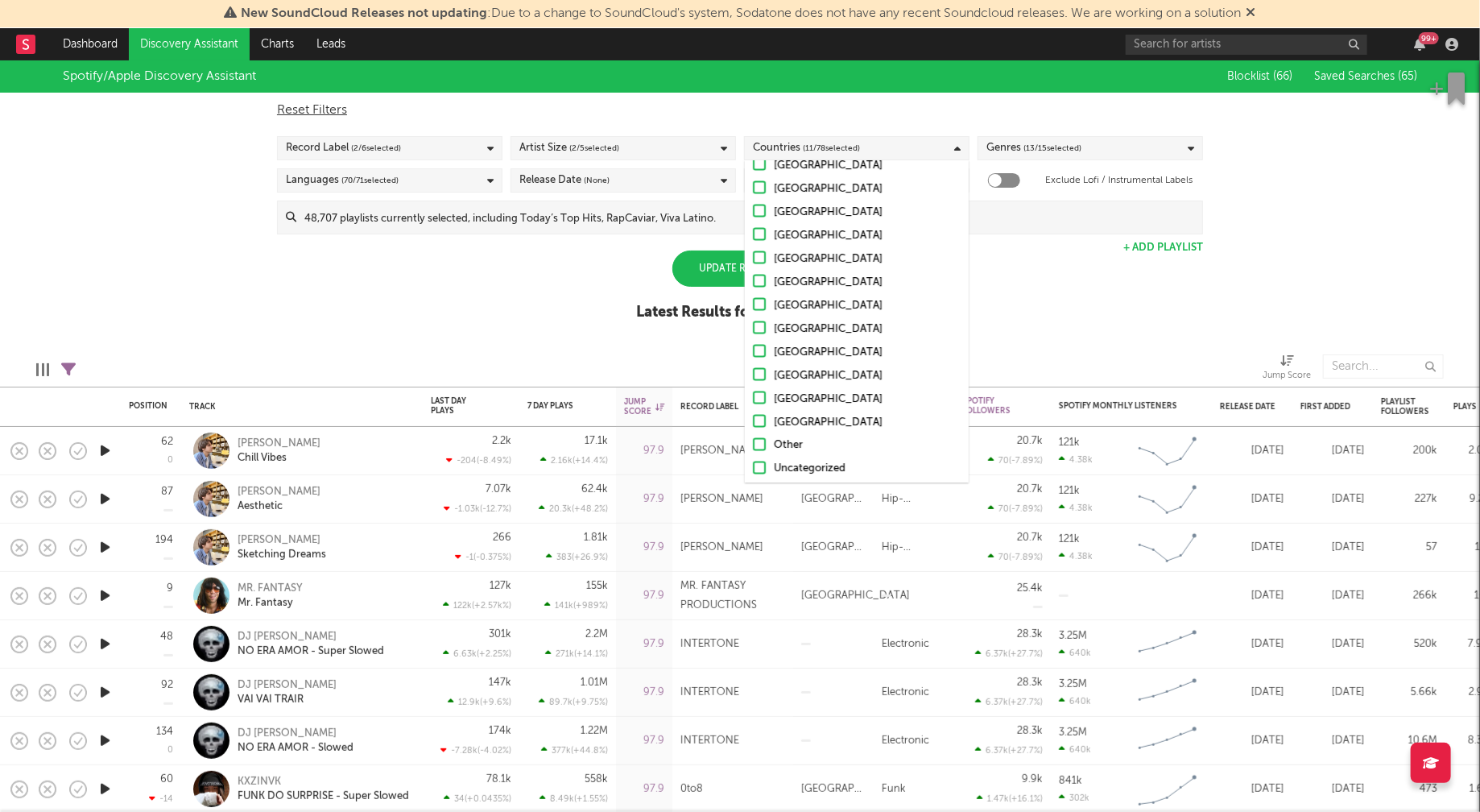
scroll to position [1569, 0]
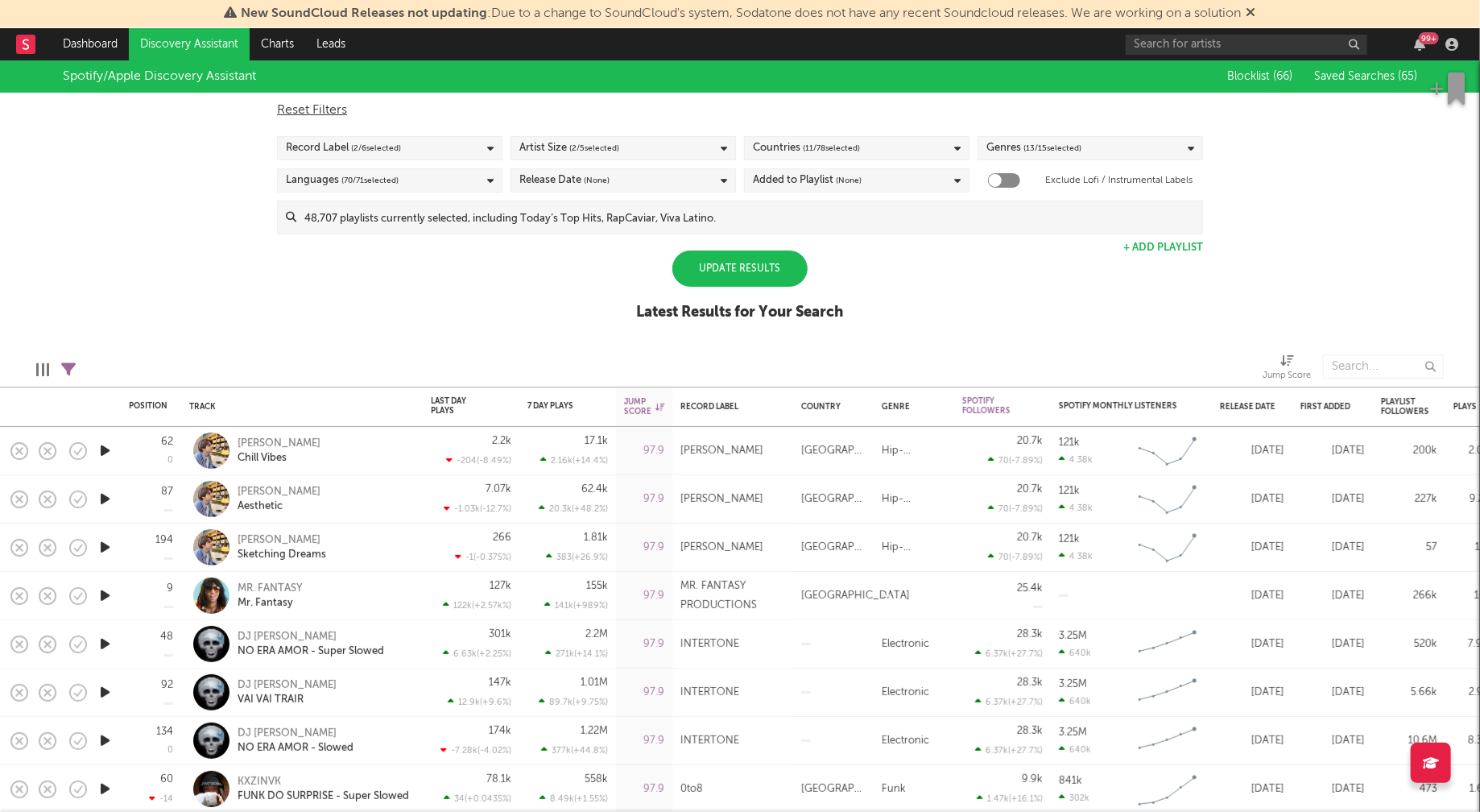
click at [1076, 295] on div "Spotify/Apple Discovery Assistant Blocklist ( 66 ) Saved Searches ( 65 ) Reset …" at bounding box center [740, 199] width 1480 height 278
click at [1117, 151] on div "Genres ( 13 / 15 selected)" at bounding box center [1090, 148] width 225 height 24
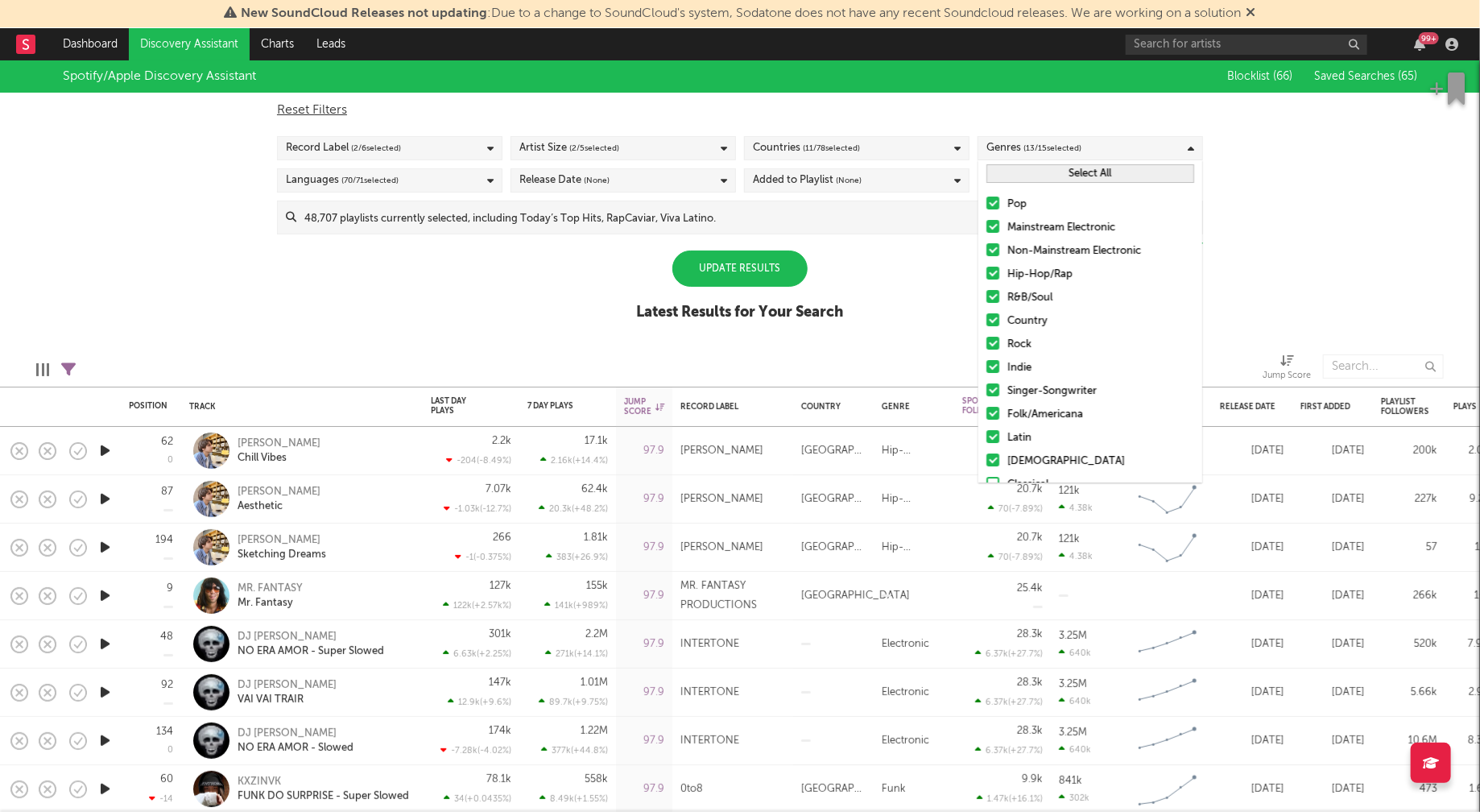
click at [1313, 181] on div "Spotify/Apple Discovery Assistant Blocklist ( 66 ) Saved Searches ( 65 ) Reset …" at bounding box center [740, 199] width 1480 height 278
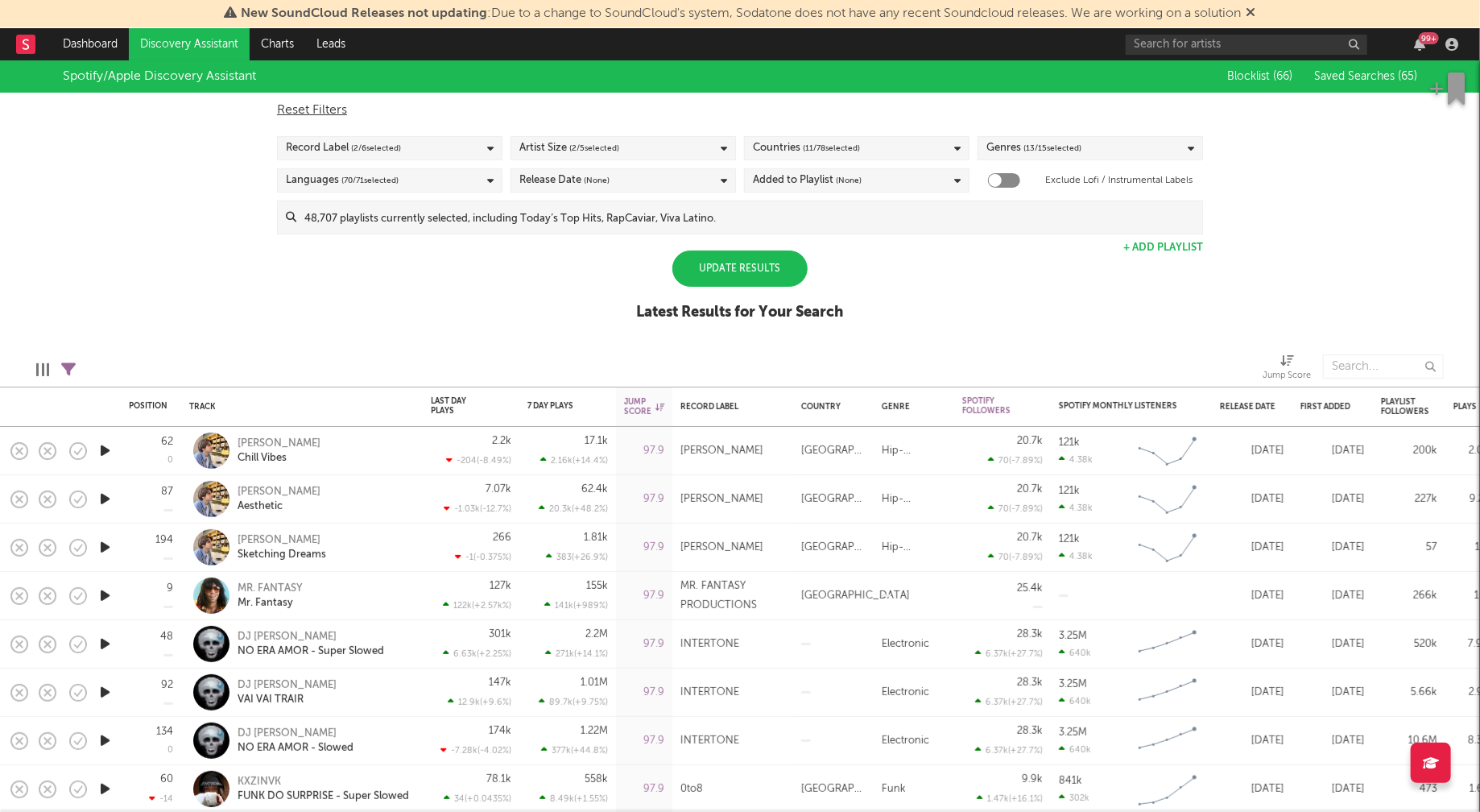
click at [737, 267] on div "Update Results" at bounding box center [740, 268] width 135 height 36
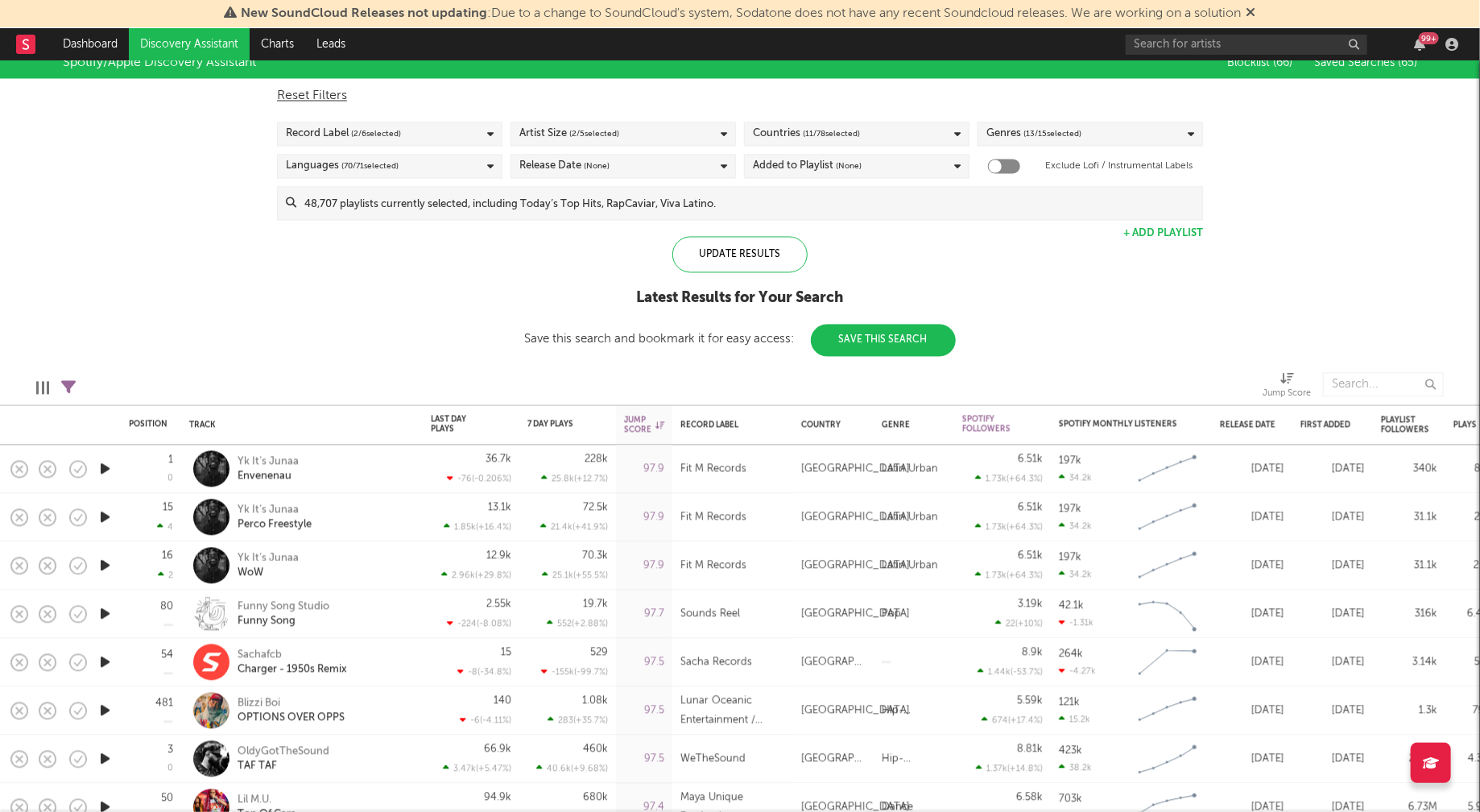
click at [106, 468] on icon "button" at bounding box center [105, 469] width 17 height 20
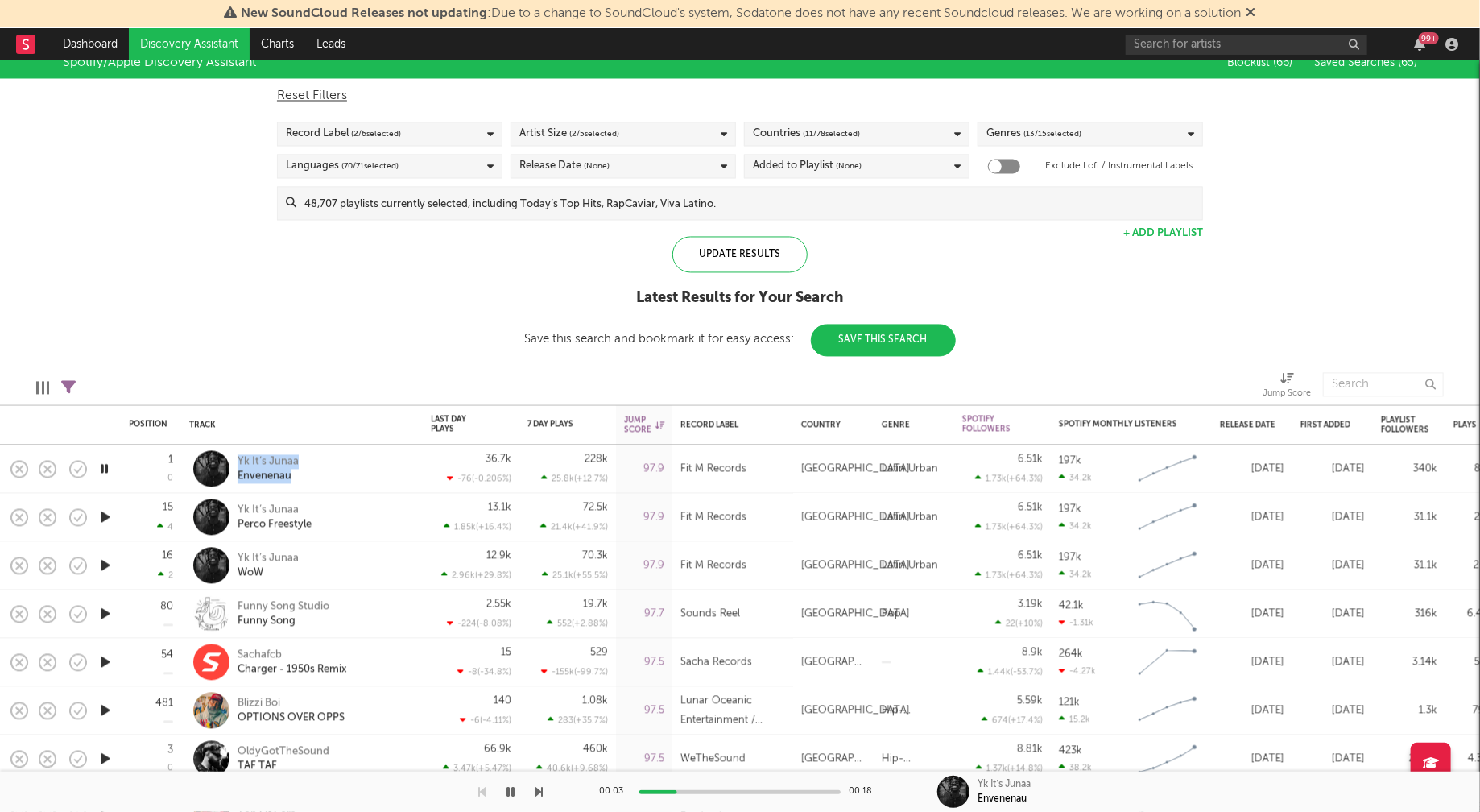
click at [102, 467] on icon "button" at bounding box center [104, 469] width 15 height 20
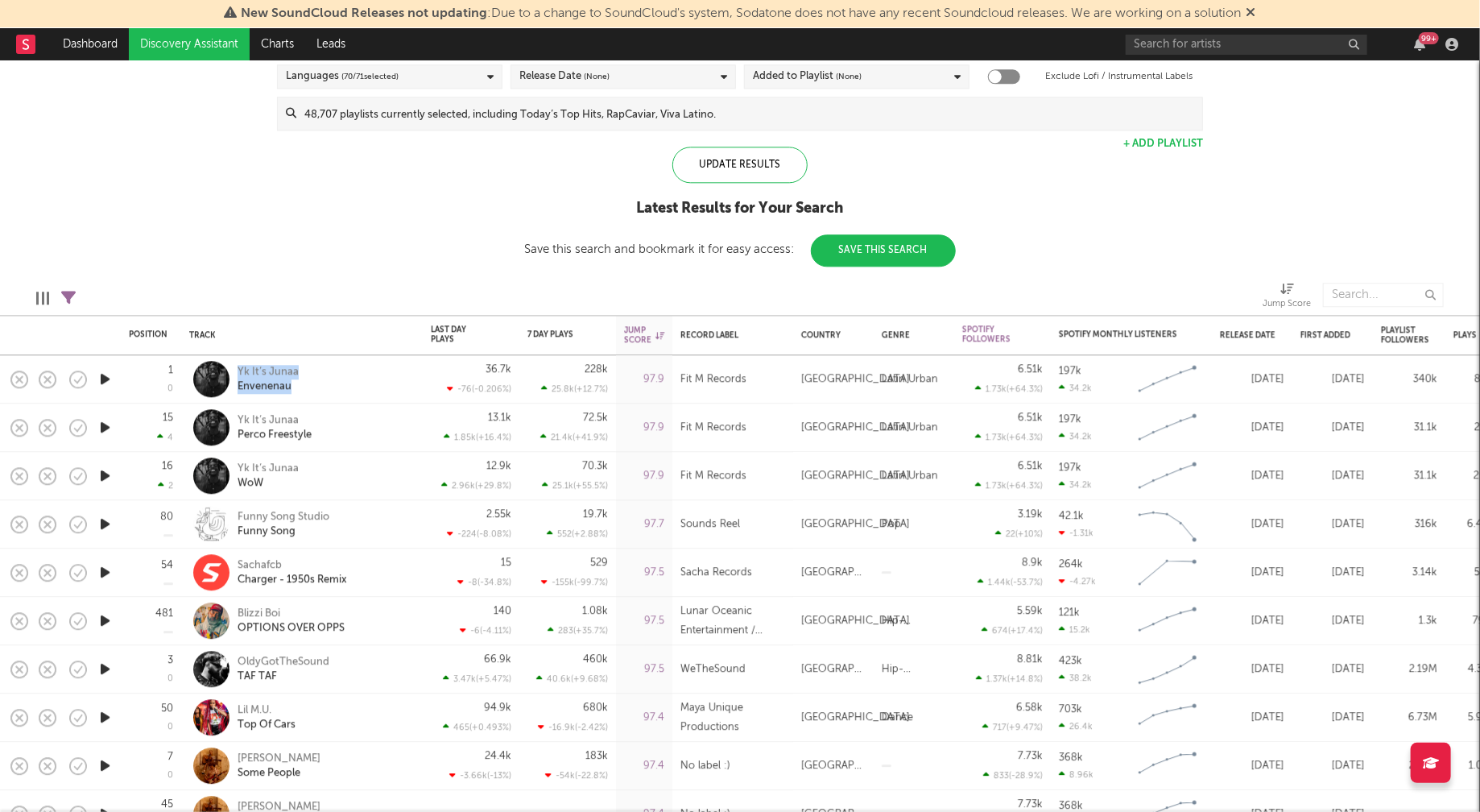
click at [107, 522] on icon "button" at bounding box center [105, 524] width 17 height 20
click at [107, 522] on icon "button" at bounding box center [104, 524] width 15 height 20
click at [105, 568] on icon "button" at bounding box center [105, 572] width 17 height 20
click at [106, 567] on icon "button" at bounding box center [104, 572] width 15 height 20
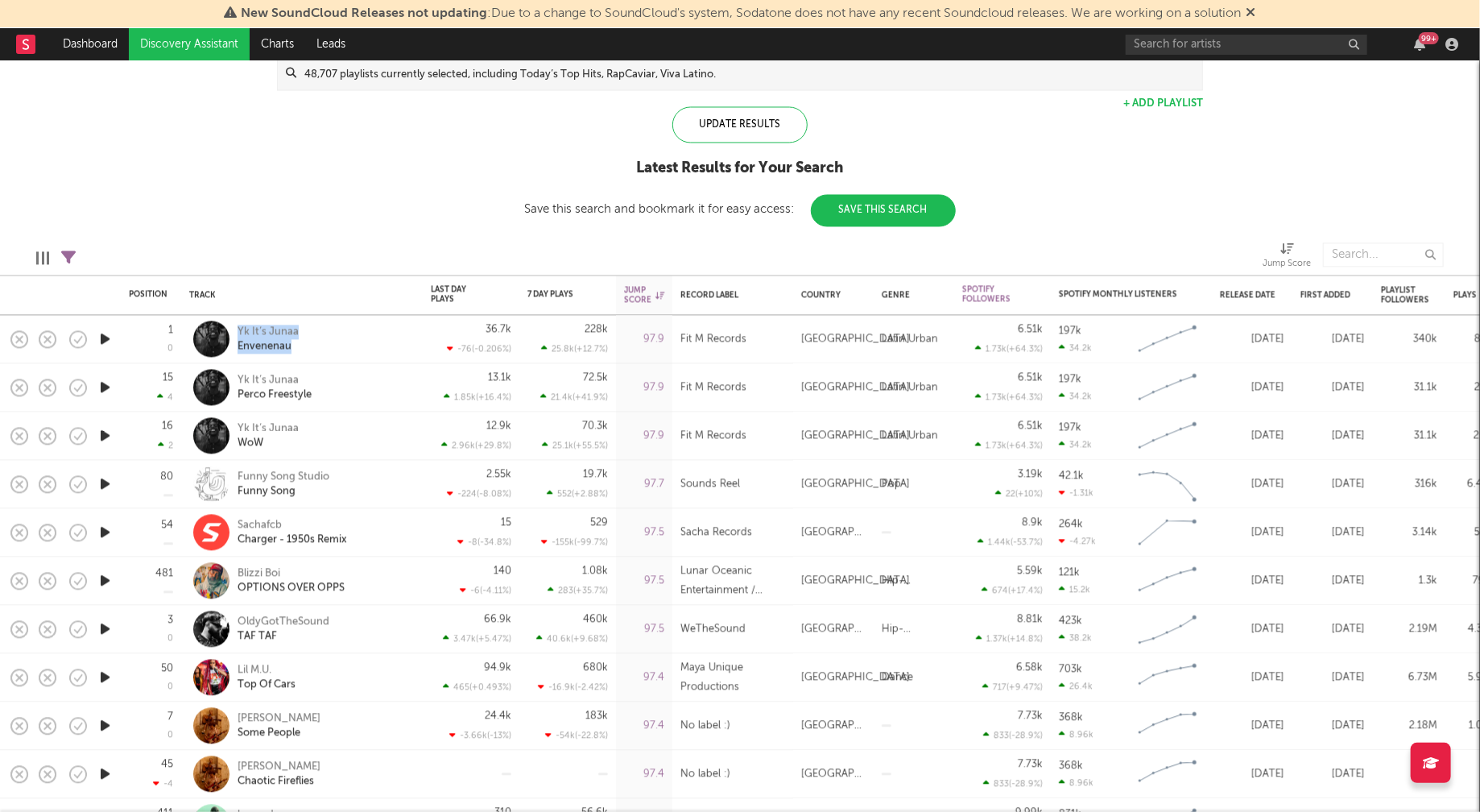
click at [104, 625] on icon "button" at bounding box center [105, 630] width 17 height 20
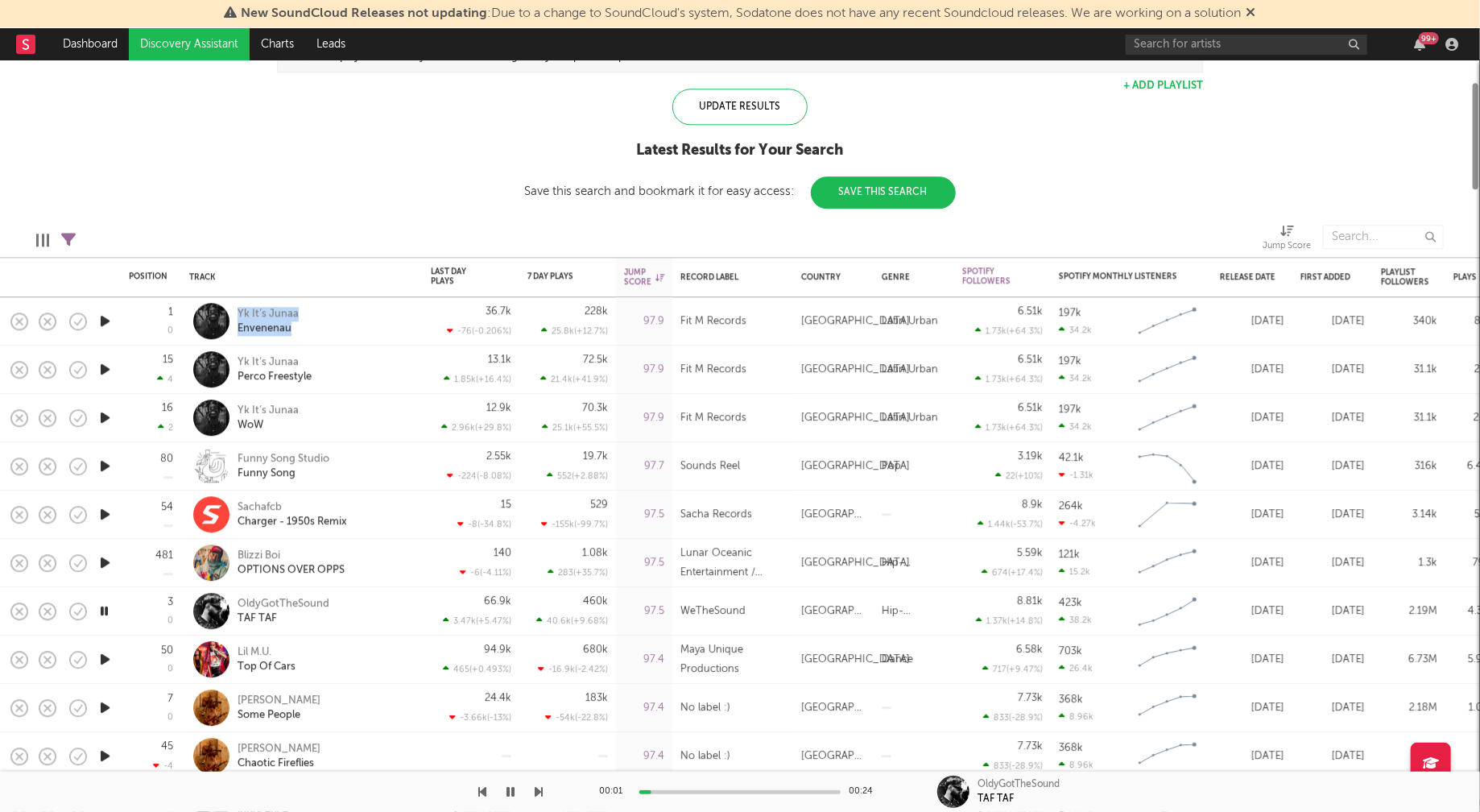
click at [106, 654] on icon "button" at bounding box center [105, 659] width 17 height 20
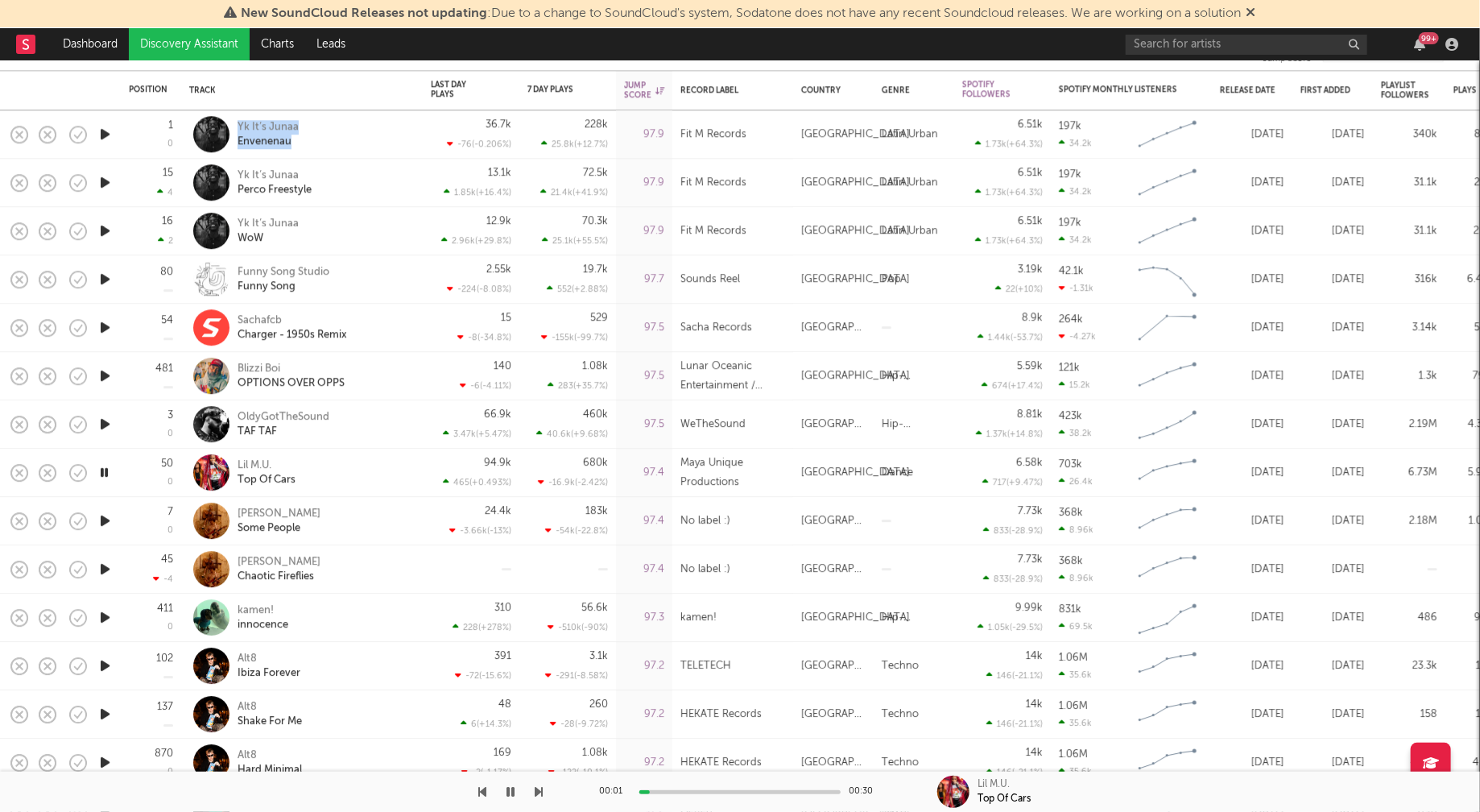
click at [105, 619] on icon "button" at bounding box center [105, 617] width 17 height 20
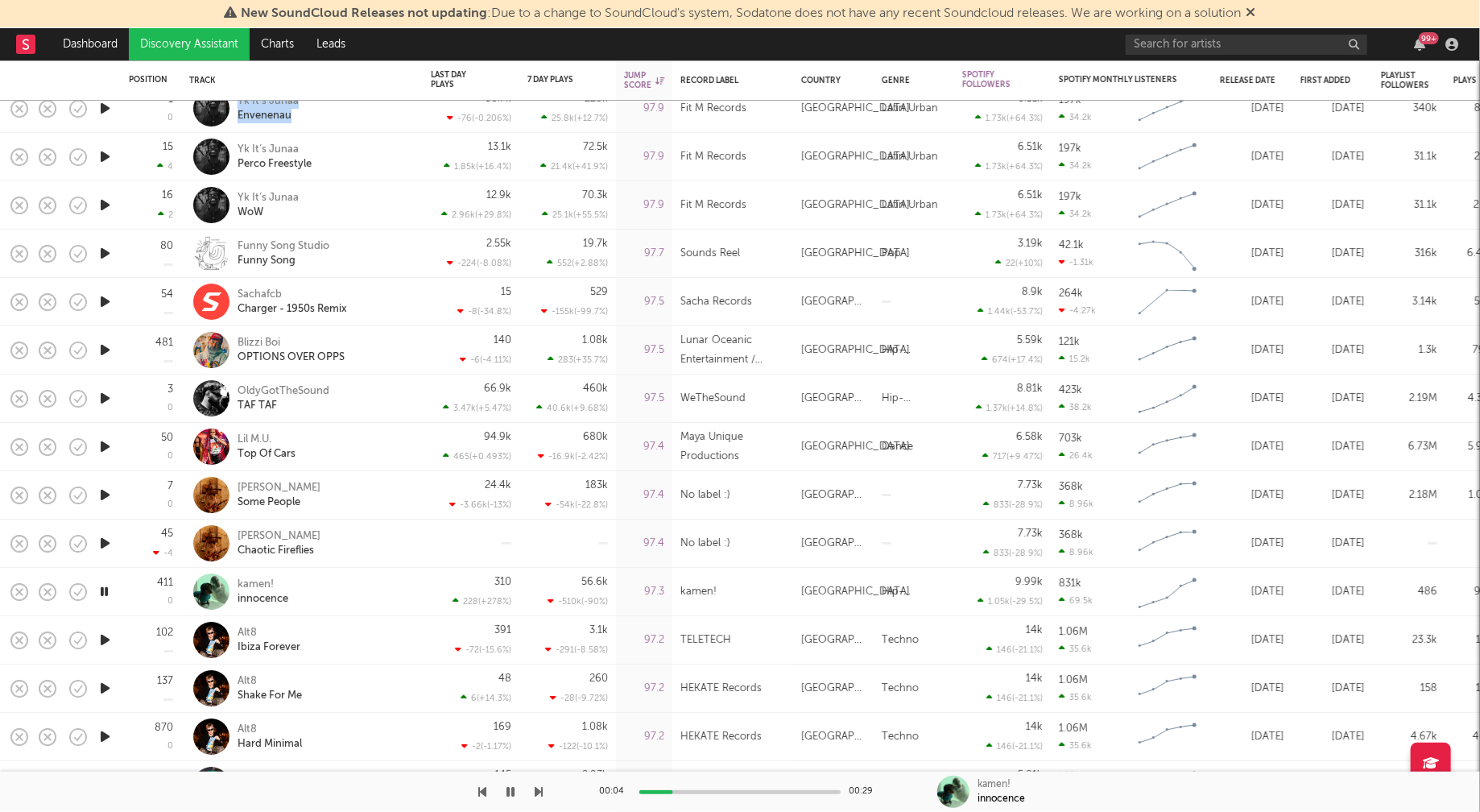
click at [104, 639] on icon "button" at bounding box center [105, 640] width 17 height 20
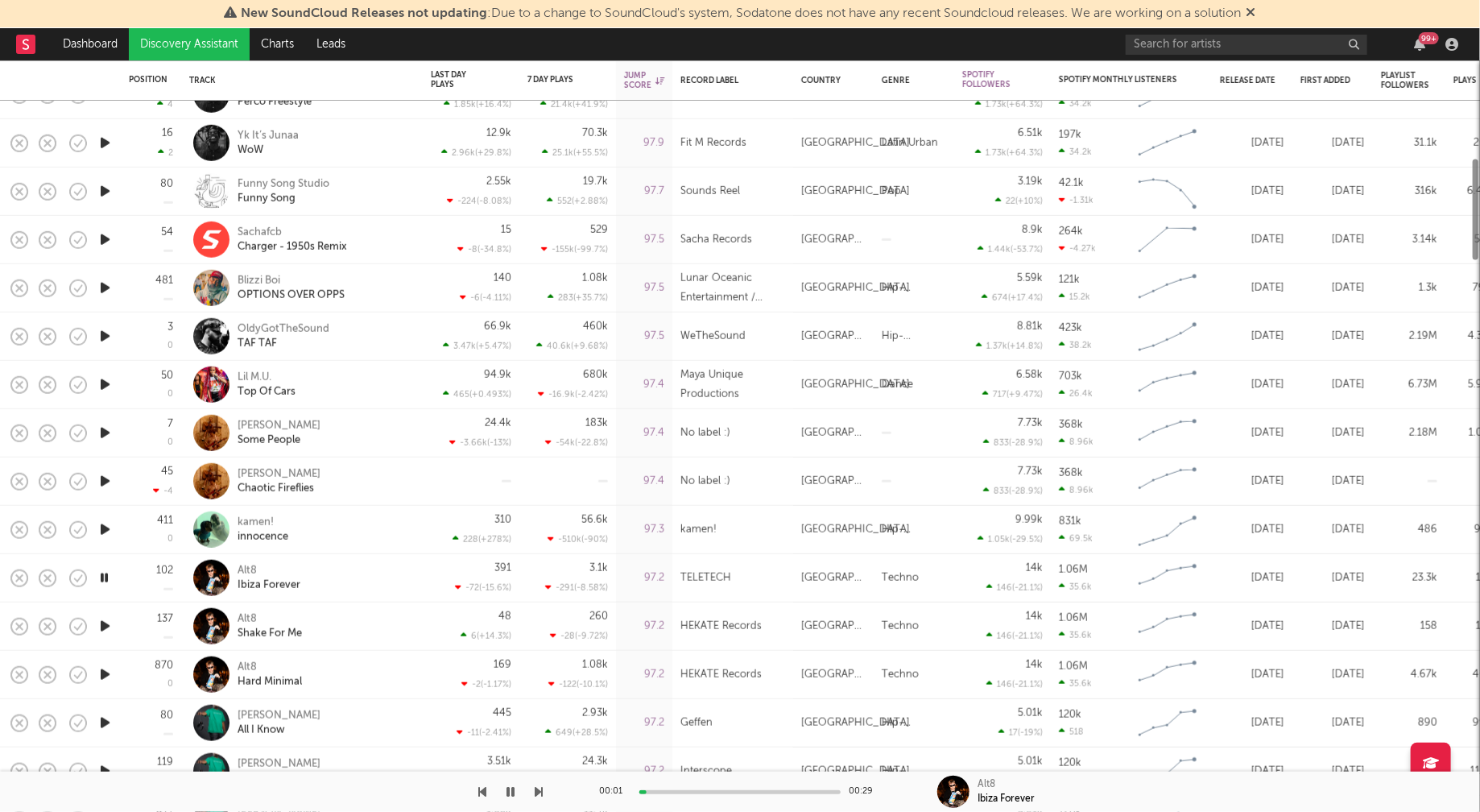
click at [106, 577] on icon "button" at bounding box center [104, 578] width 15 height 20
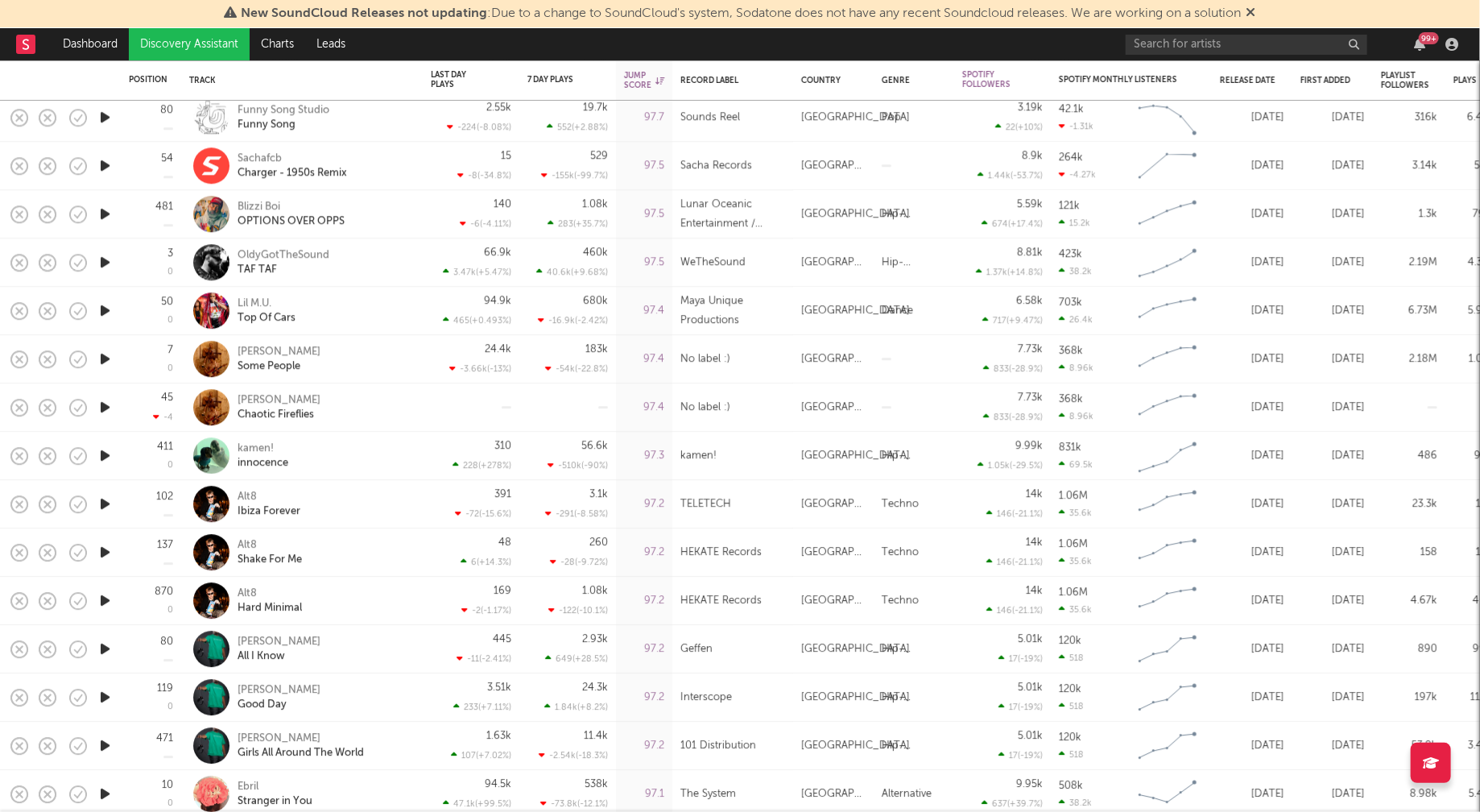
click at [102, 643] on icon "button" at bounding box center [105, 648] width 17 height 20
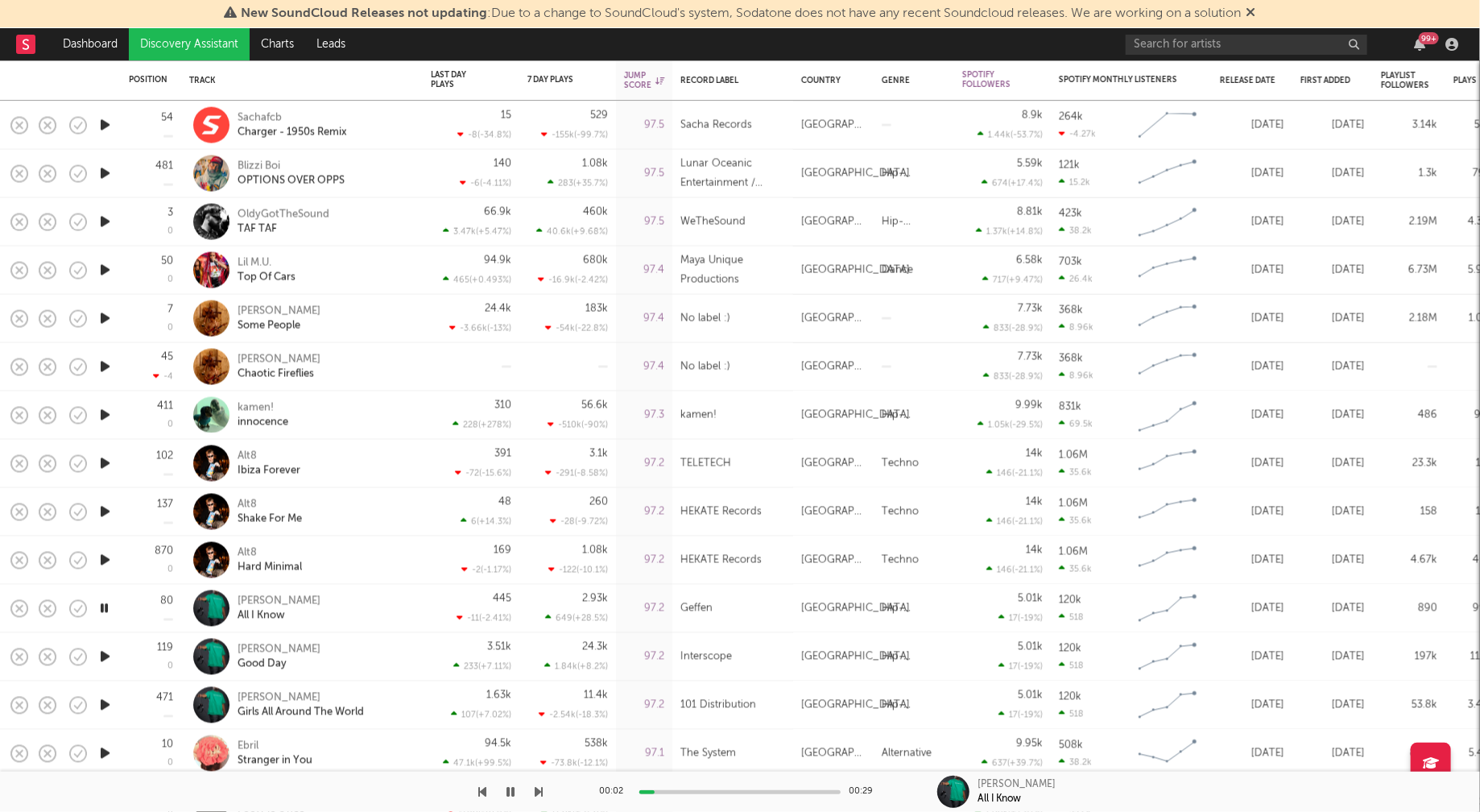
click at [106, 656] on icon "button" at bounding box center [105, 657] width 17 height 20
click at [106, 656] on icon "button" at bounding box center [104, 657] width 15 height 20
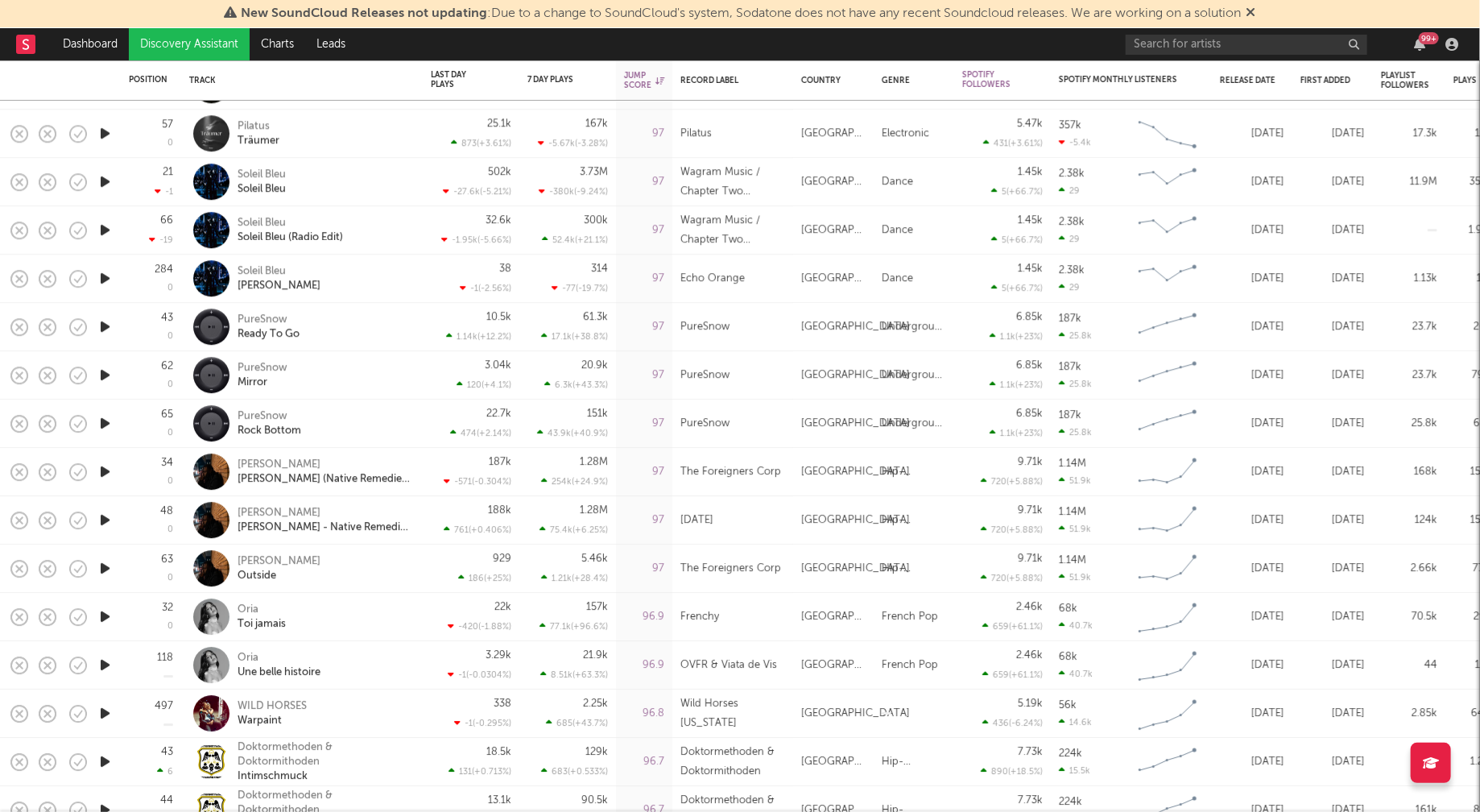
click at [101, 615] on icon "button" at bounding box center [105, 616] width 17 height 20
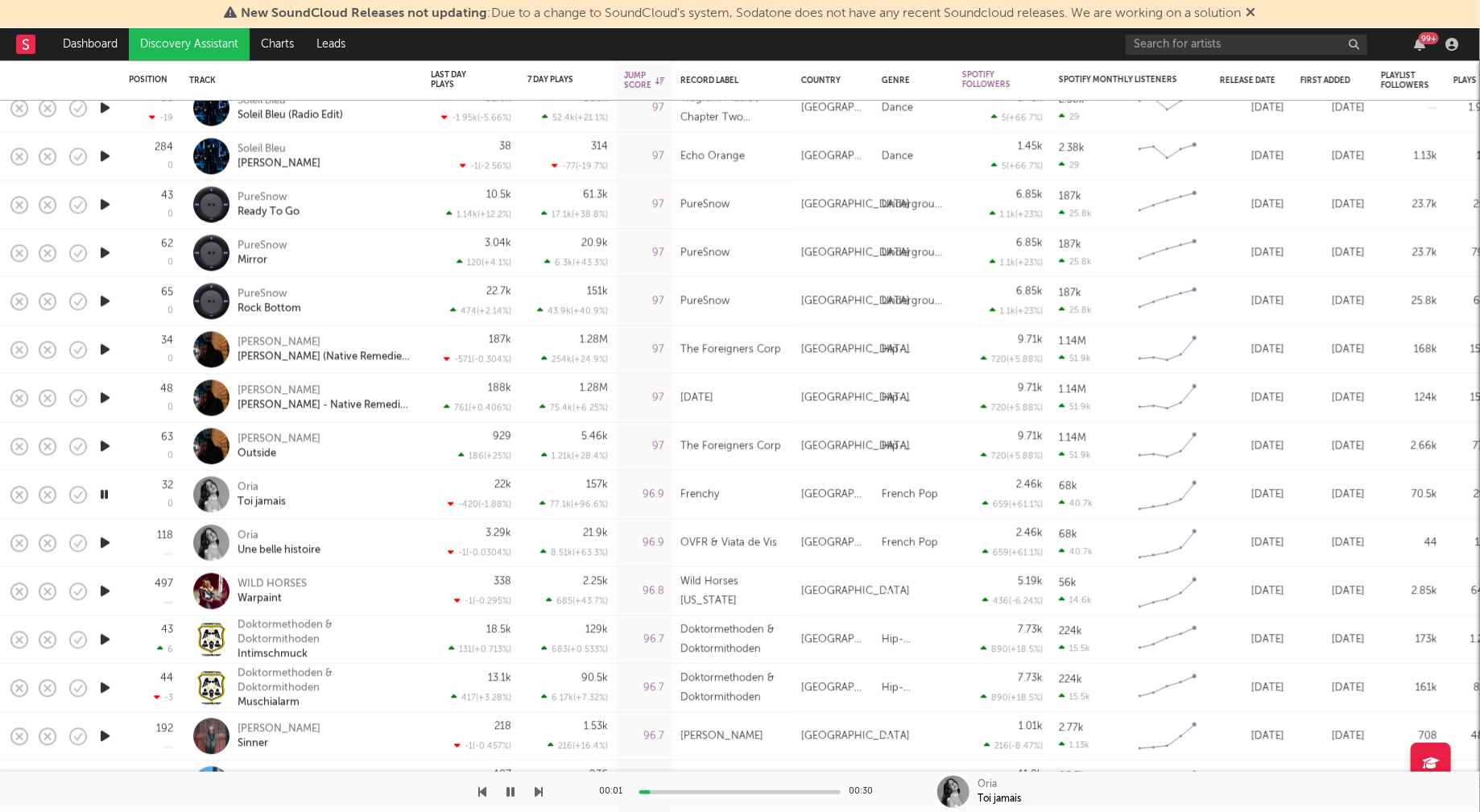
click at [106, 592] on icon "button" at bounding box center [105, 591] width 17 height 20
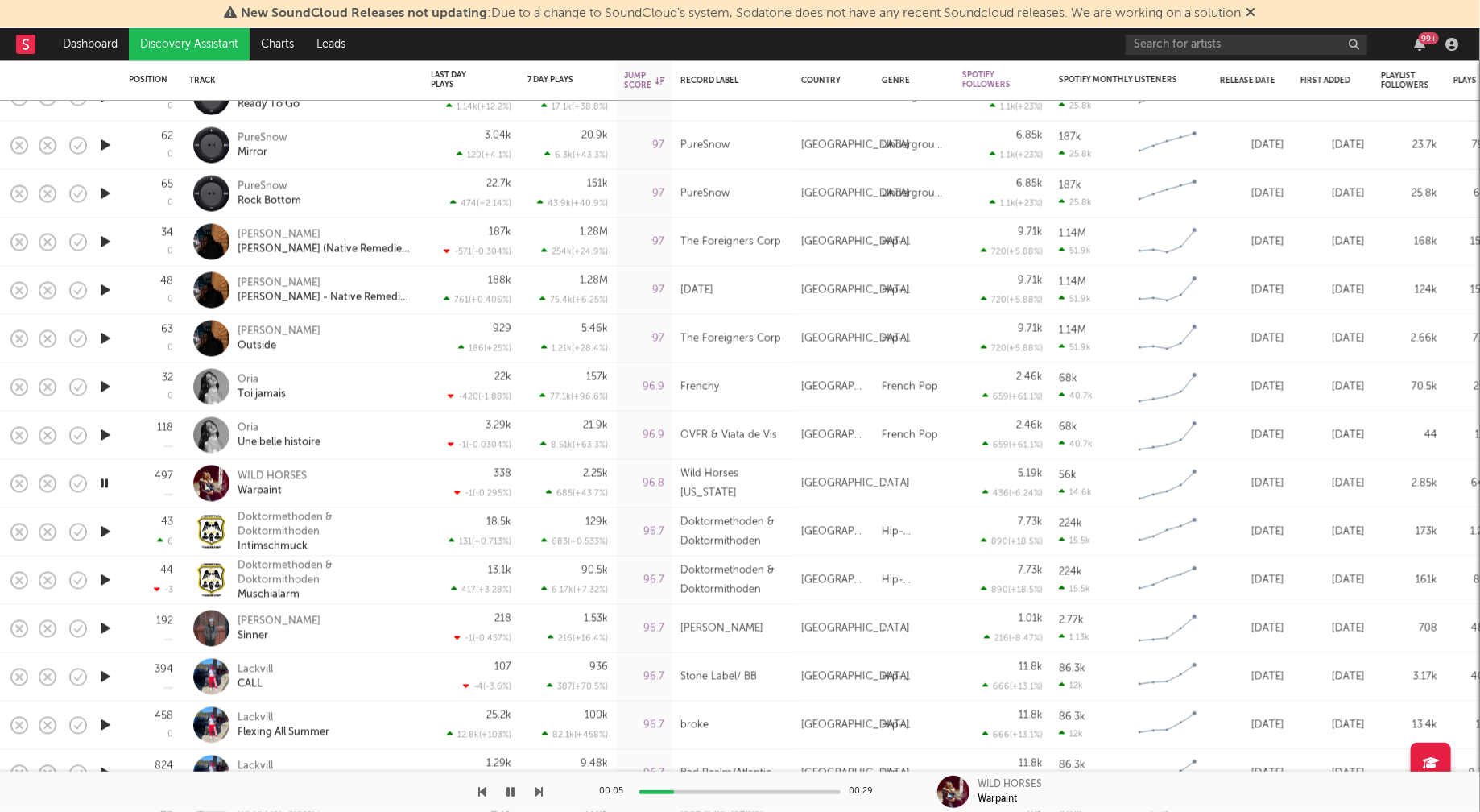
click at [106, 623] on icon "button" at bounding box center [105, 629] width 17 height 20
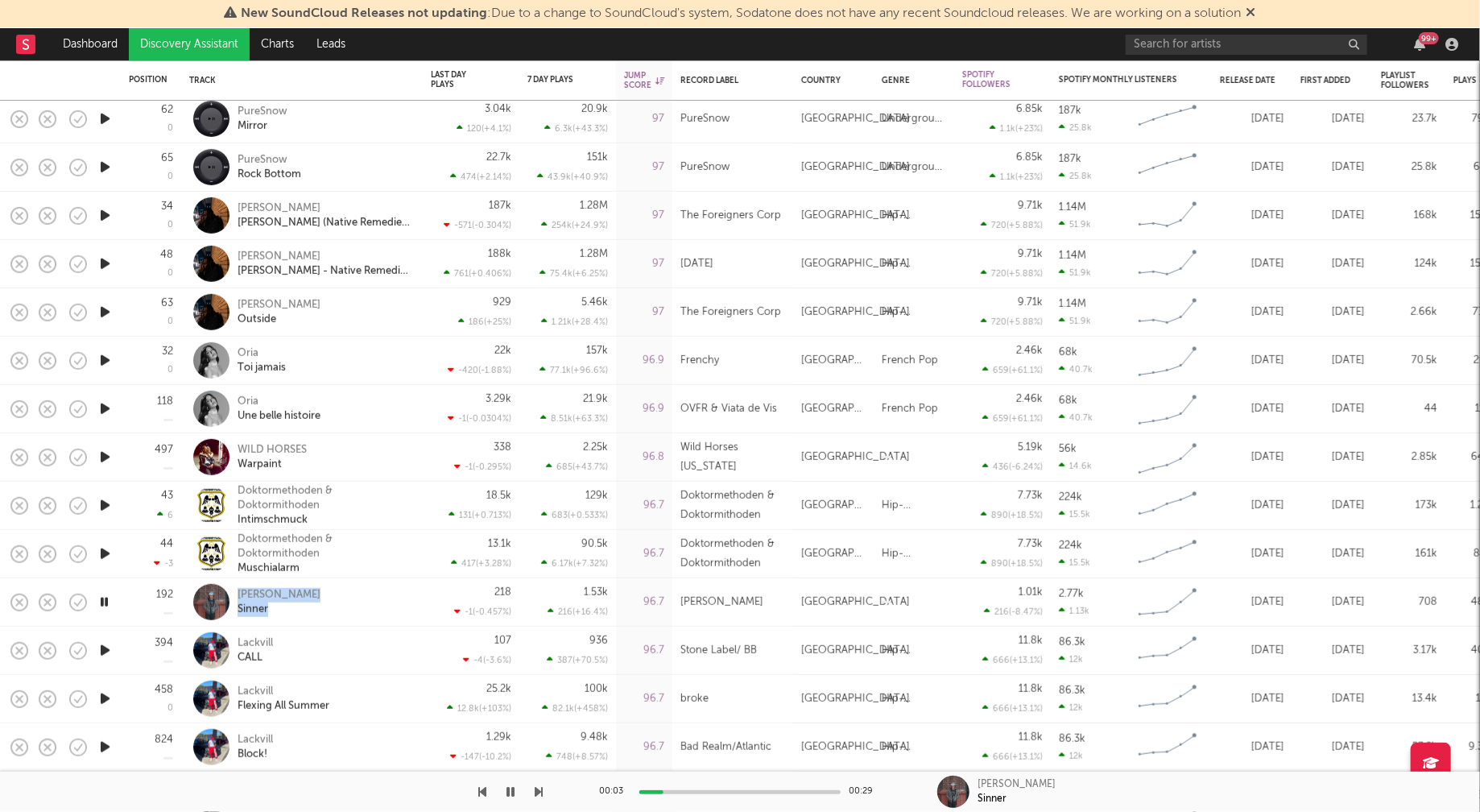
click at [105, 647] on icon "button" at bounding box center [105, 650] width 17 height 20
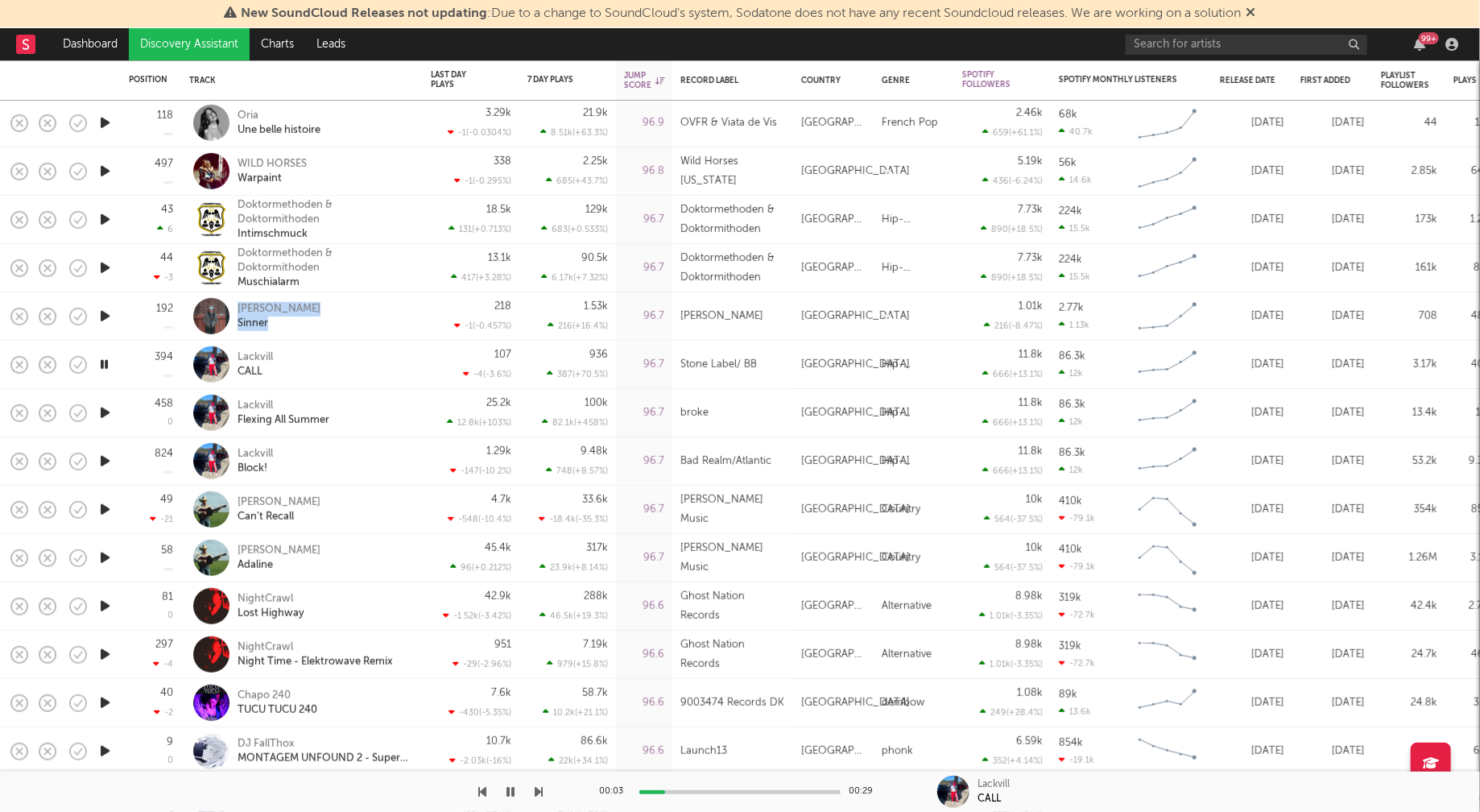
click at [106, 603] on icon "button" at bounding box center [105, 606] width 17 height 20
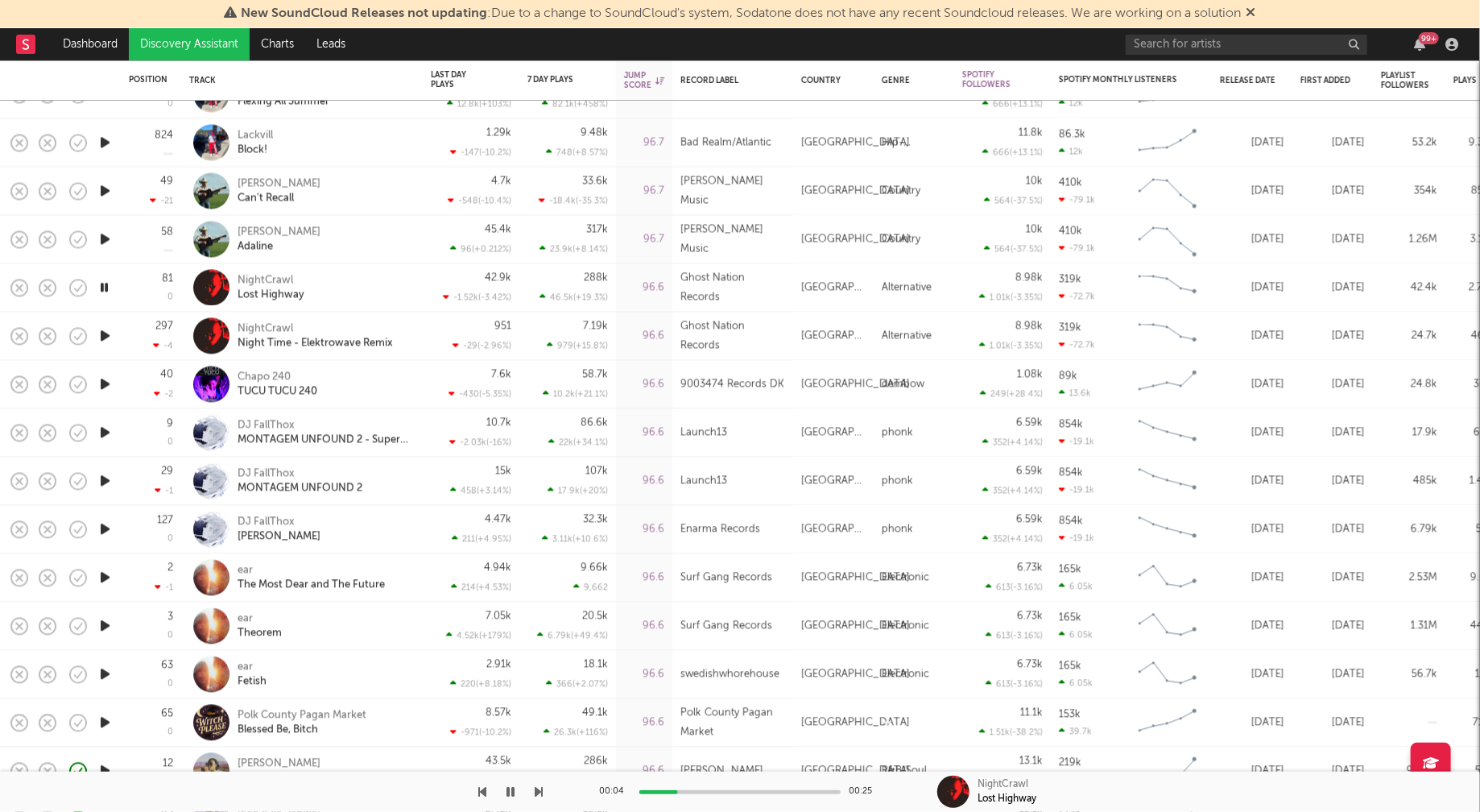
click at [106, 577] on icon "button" at bounding box center [105, 578] width 17 height 20
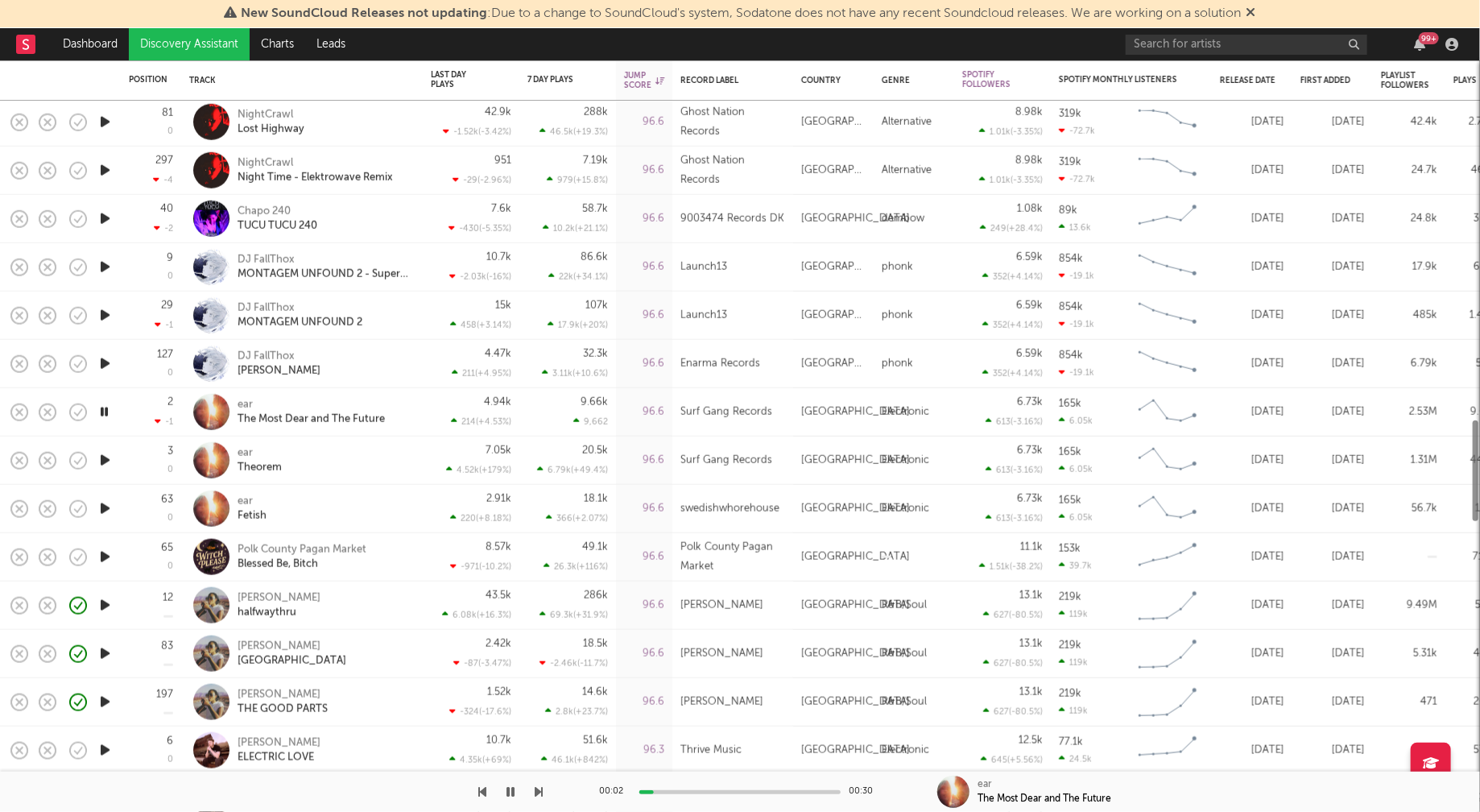
click at [102, 604] on icon "button" at bounding box center [105, 605] width 17 height 20
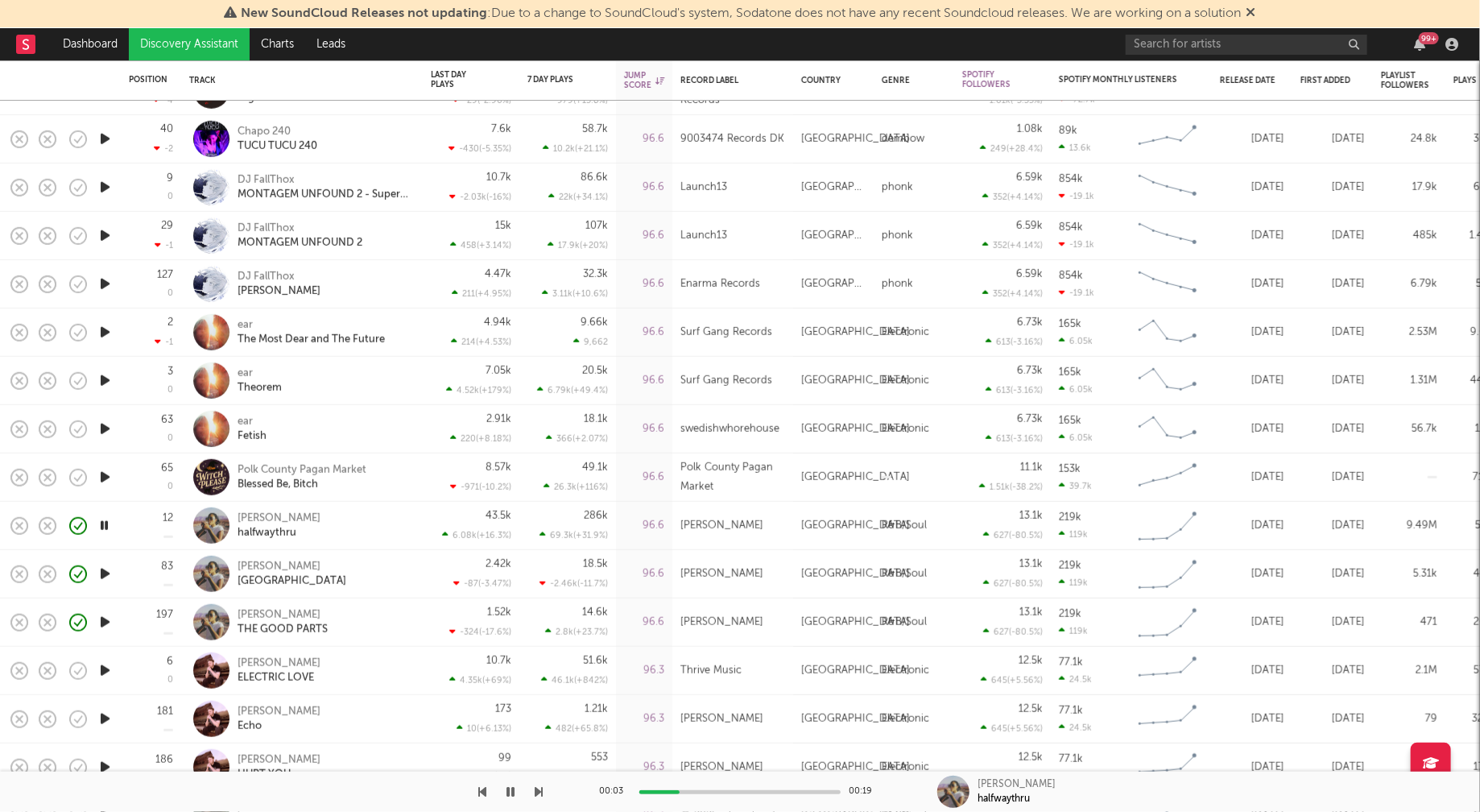
click at [103, 669] on icon "button" at bounding box center [105, 670] width 17 height 20
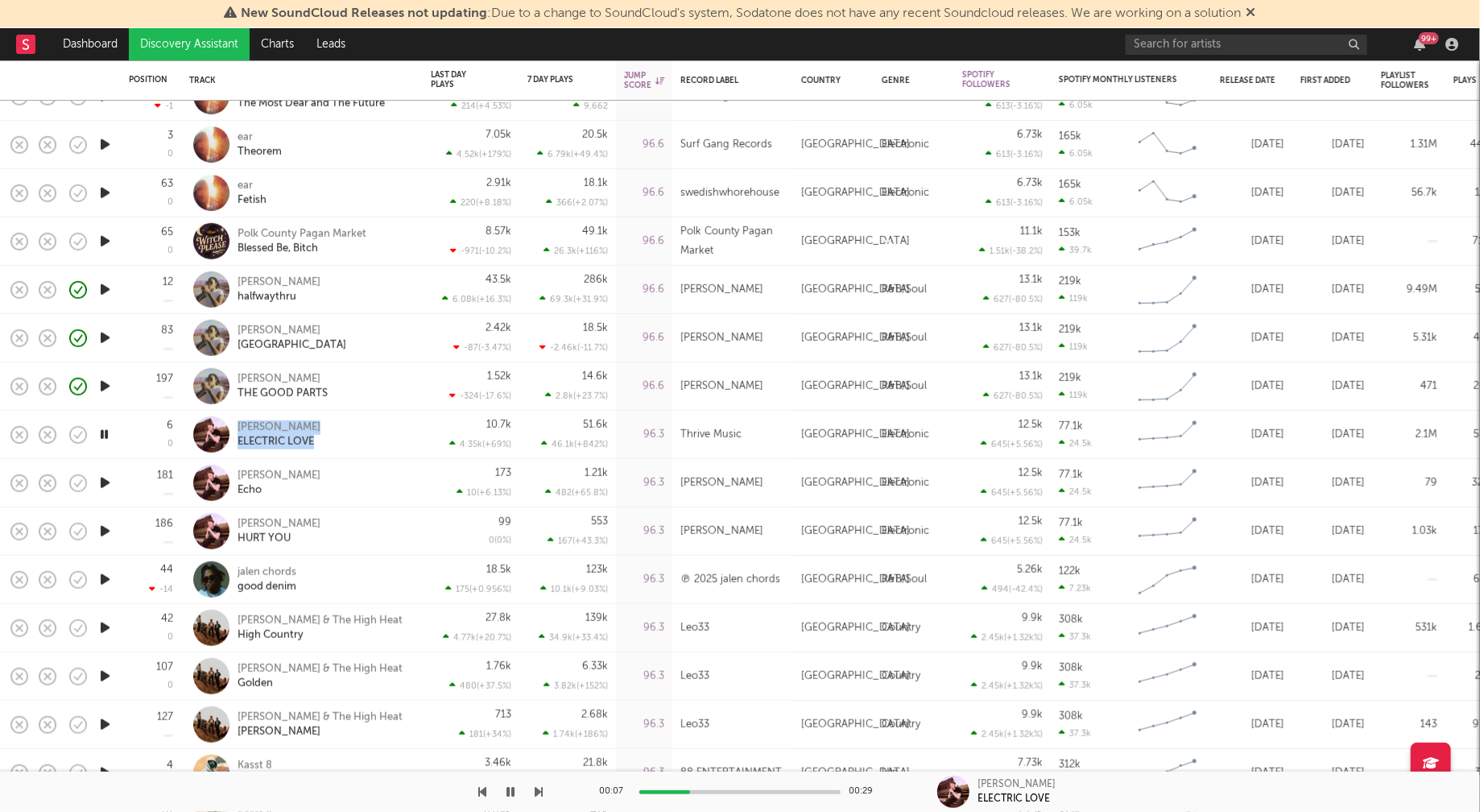
click at [99, 624] on icon "button" at bounding box center [105, 628] width 17 height 20
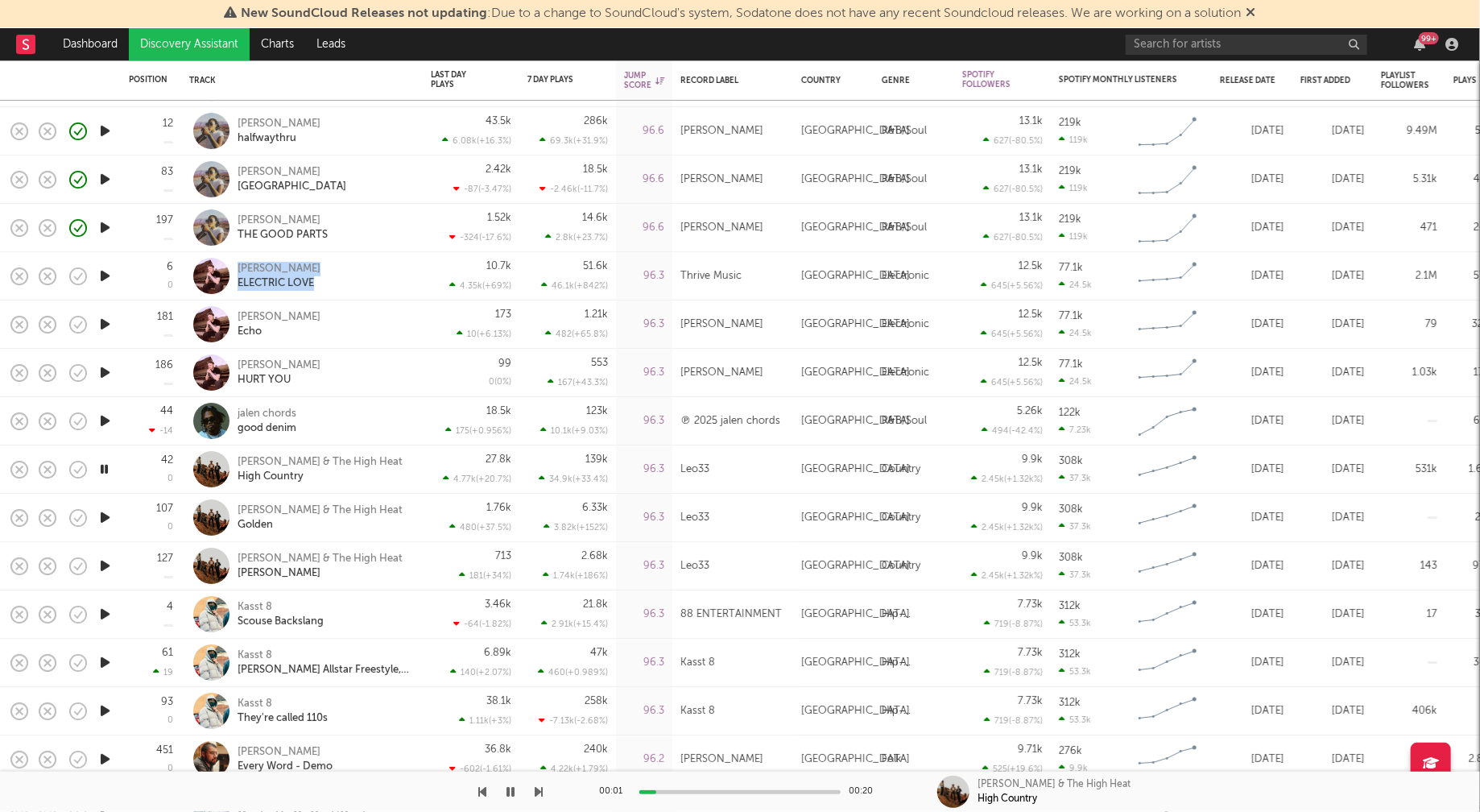
click at [106, 609] on icon "button" at bounding box center [105, 614] width 17 height 20
click at [105, 611] on icon "button" at bounding box center [104, 614] width 15 height 20
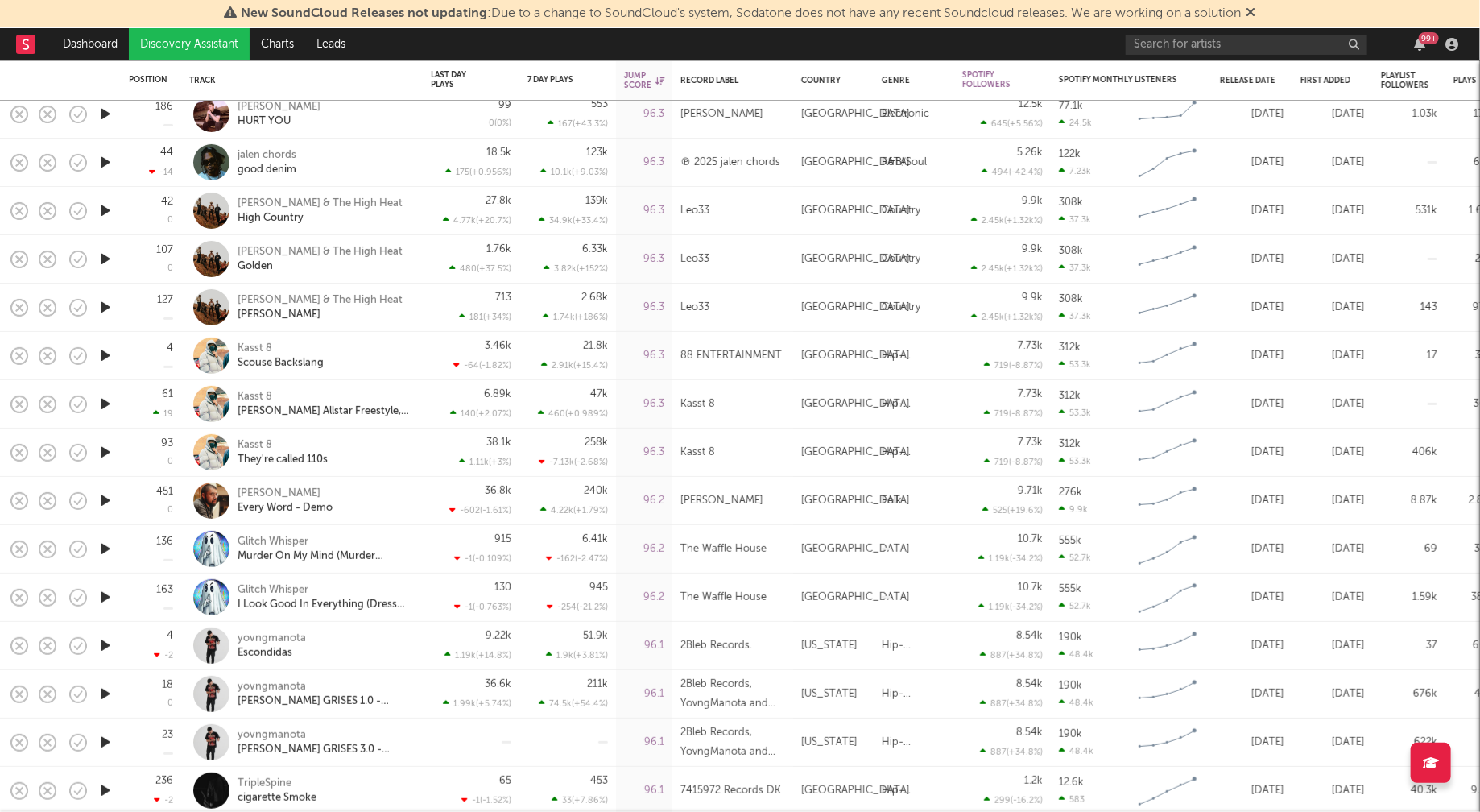
click at [106, 647] on icon "button" at bounding box center [105, 646] width 17 height 20
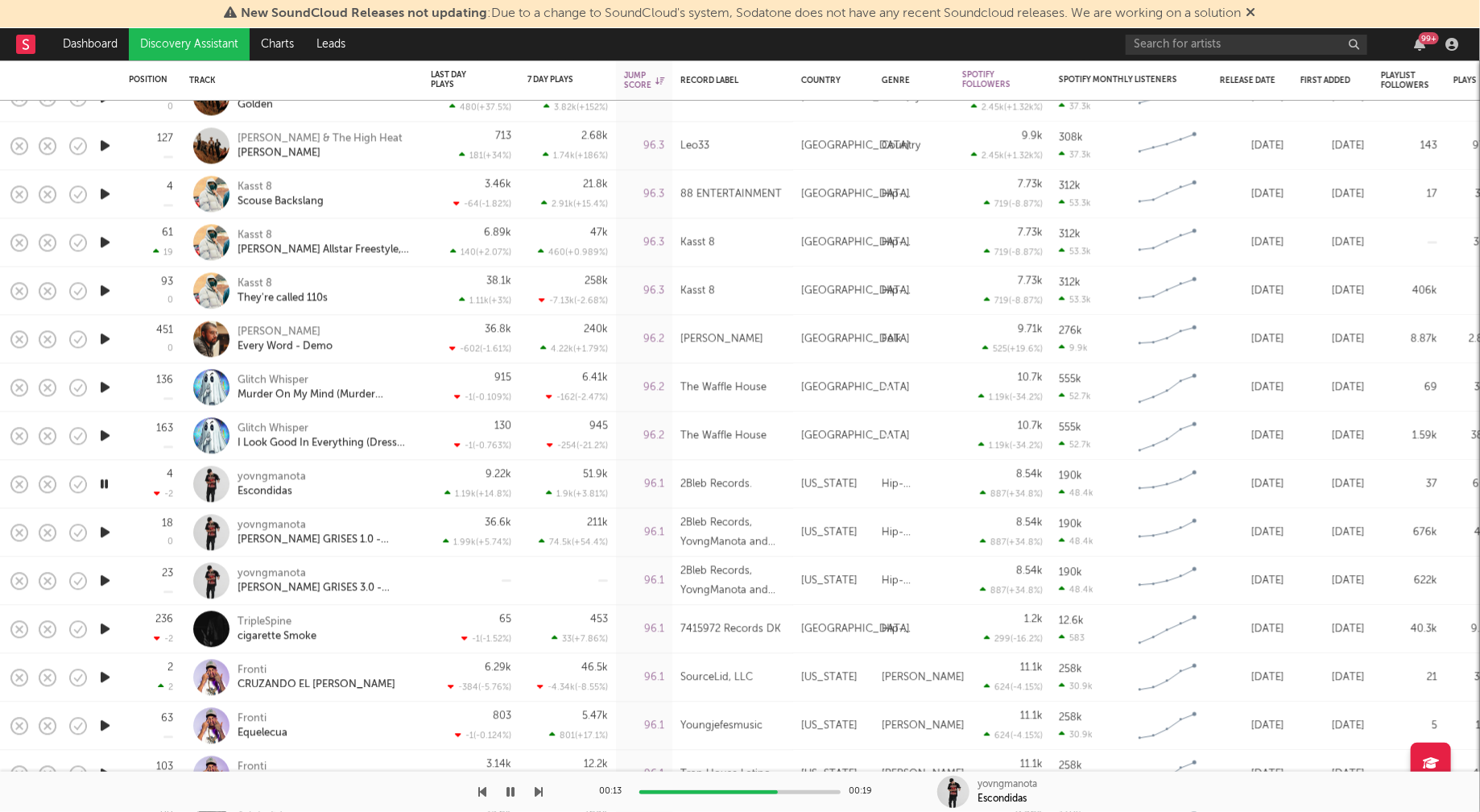
click at [106, 625] on icon "button" at bounding box center [105, 629] width 17 height 20
click at [106, 625] on icon "button" at bounding box center [104, 629] width 15 height 20
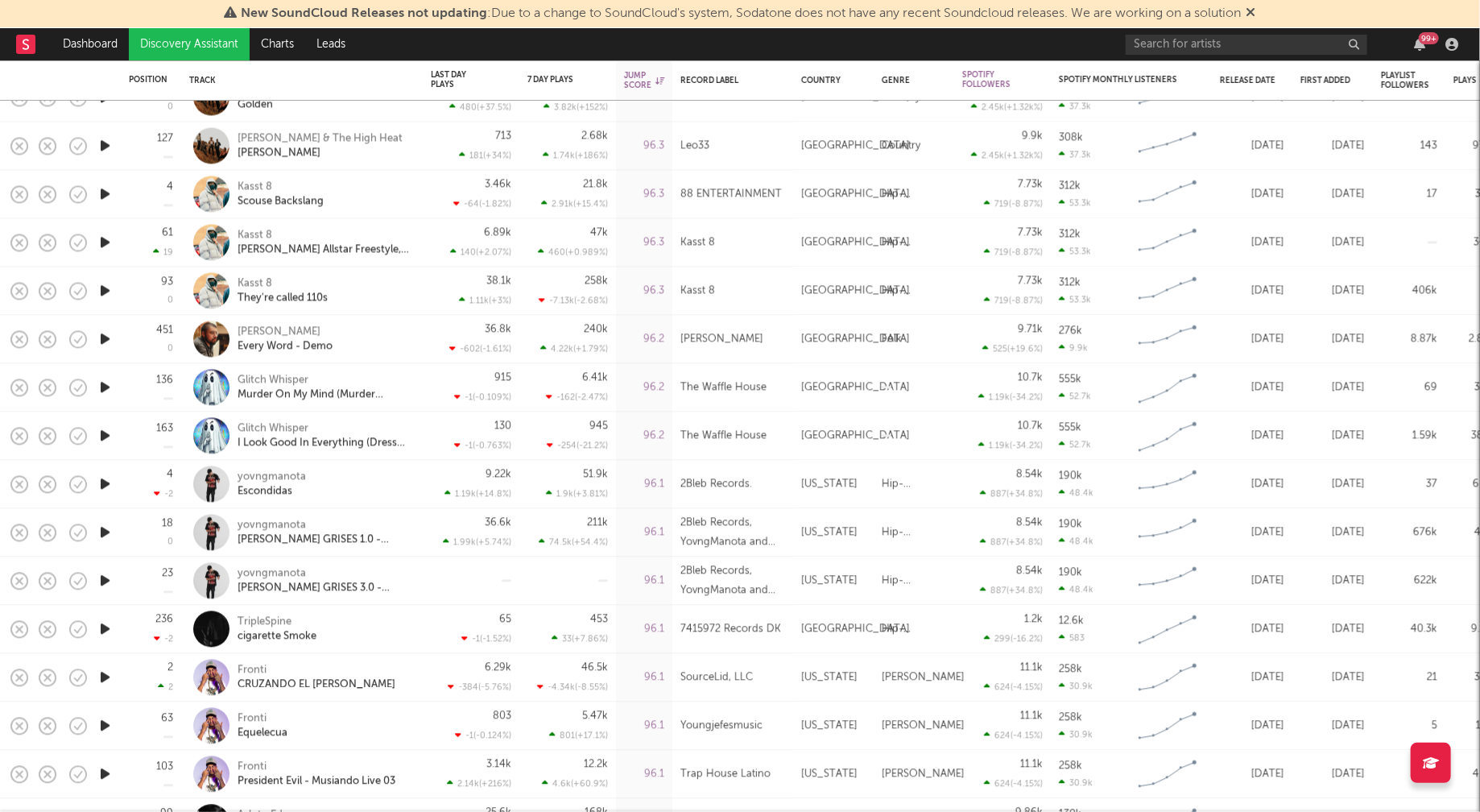
click at [104, 680] on icon "button" at bounding box center [105, 677] width 17 height 20
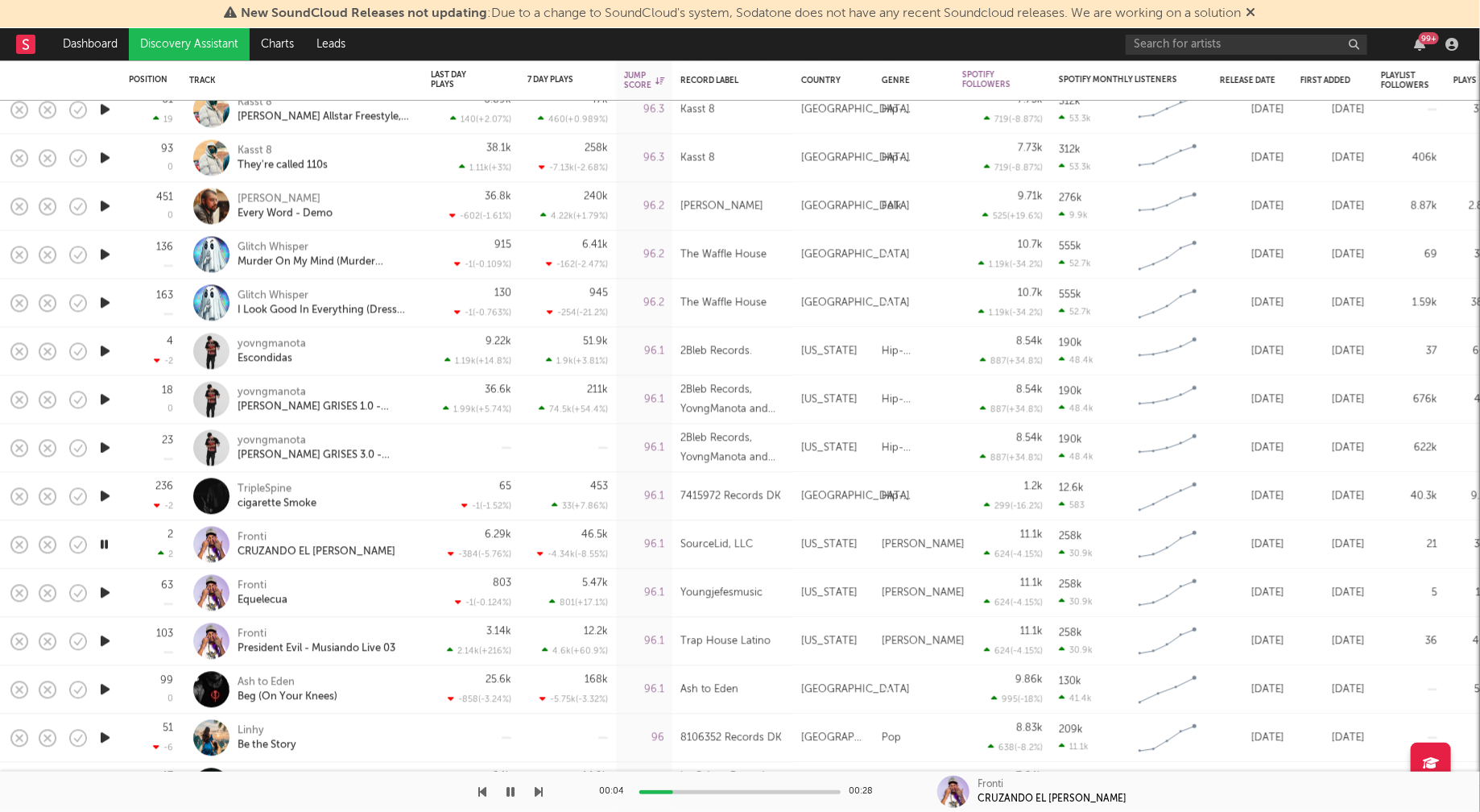
click at [101, 686] on icon "button" at bounding box center [105, 689] width 17 height 20
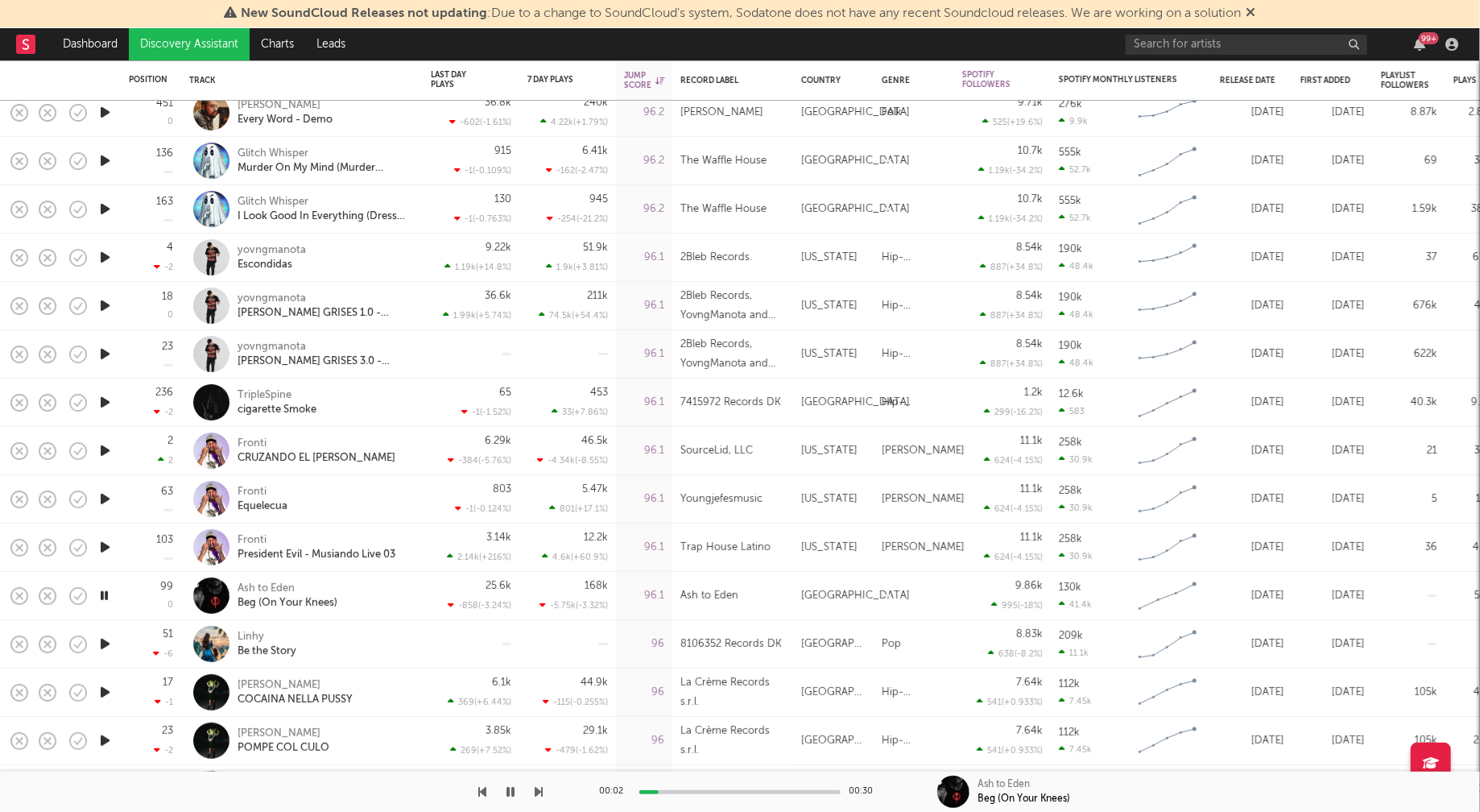
click at [107, 690] on icon "button" at bounding box center [105, 692] width 17 height 20
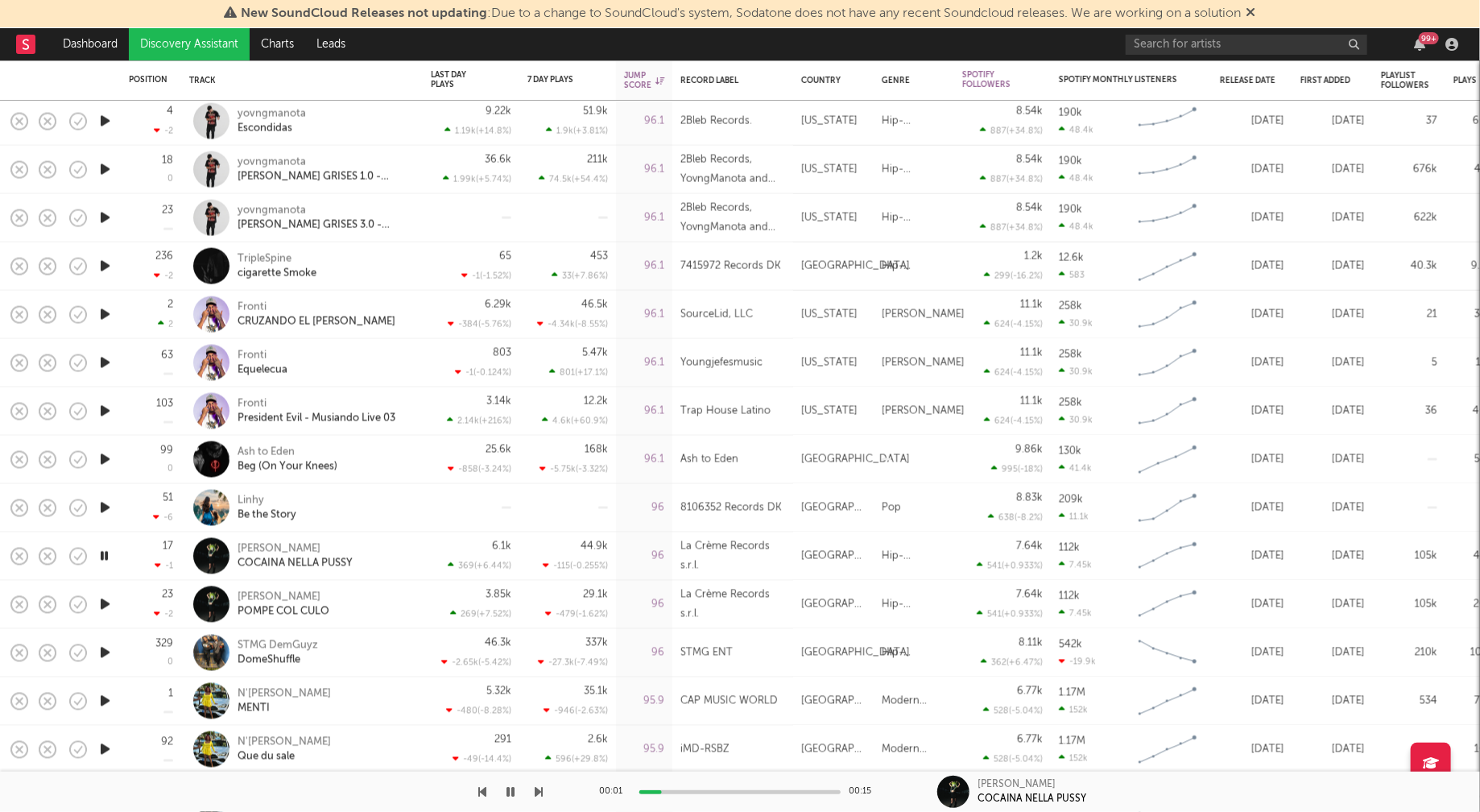
click at [107, 650] on icon "button" at bounding box center [105, 652] width 17 height 20
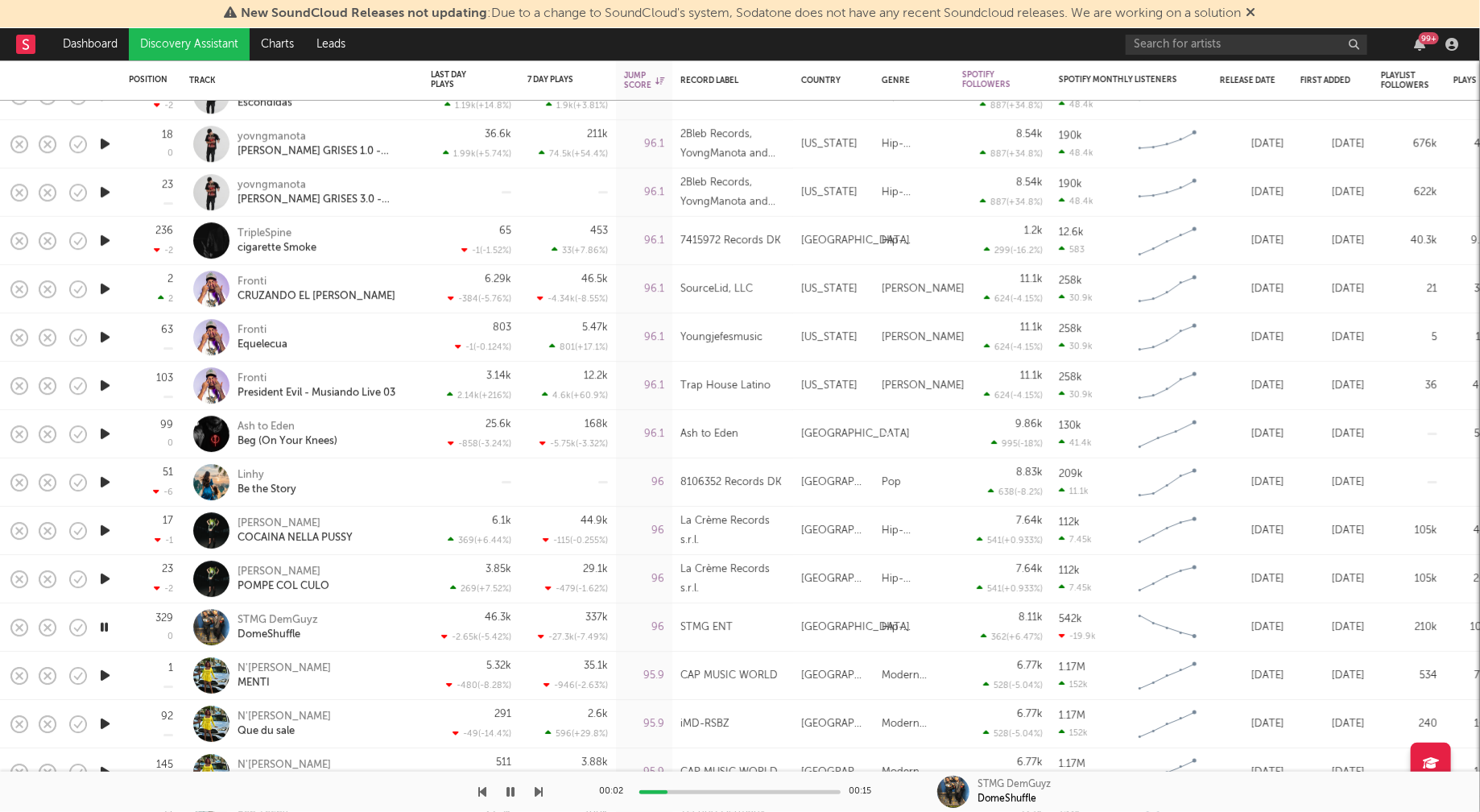
click at [101, 674] on icon "button" at bounding box center [105, 675] width 17 height 20
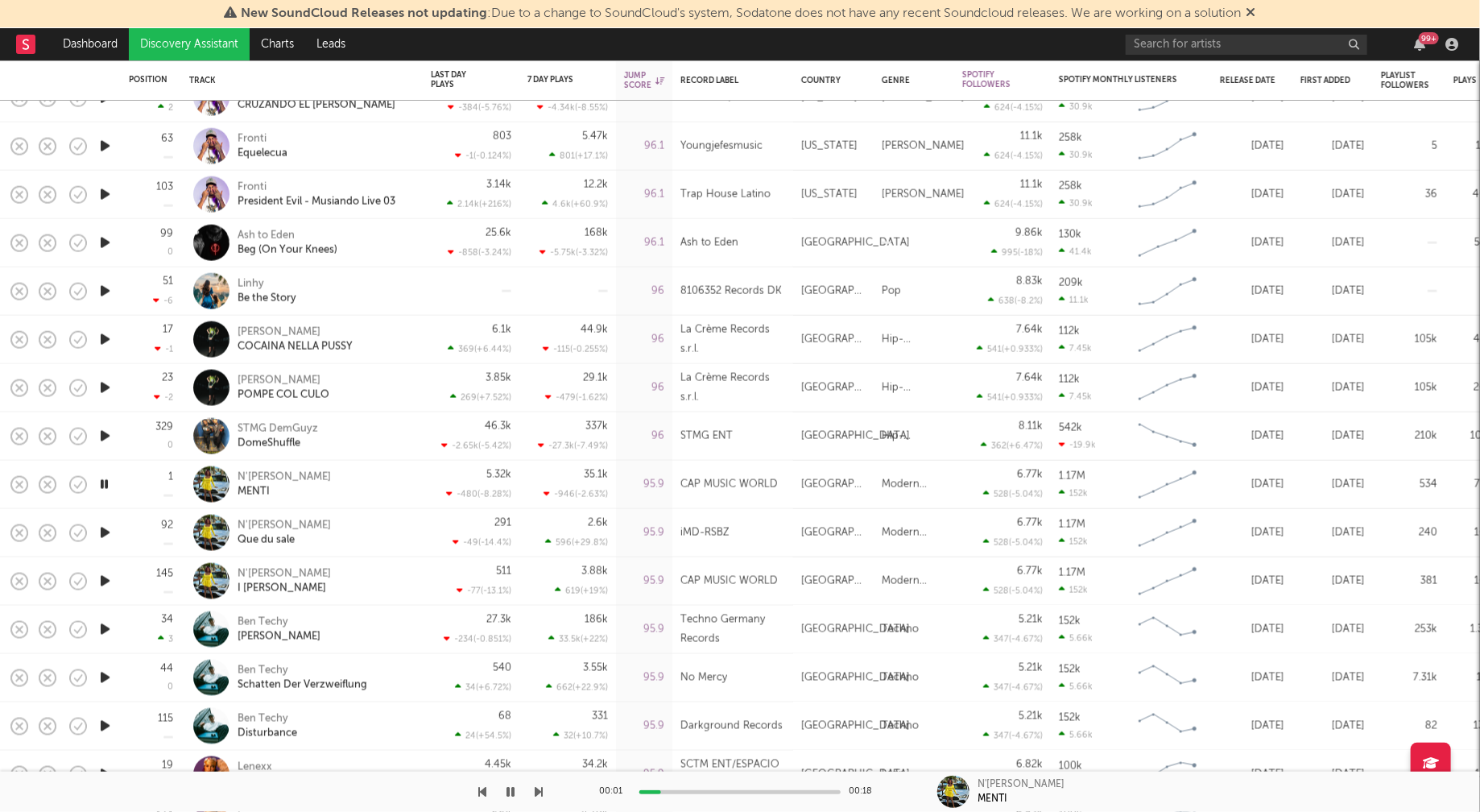
click at [106, 625] on icon "button" at bounding box center [105, 630] width 17 height 20
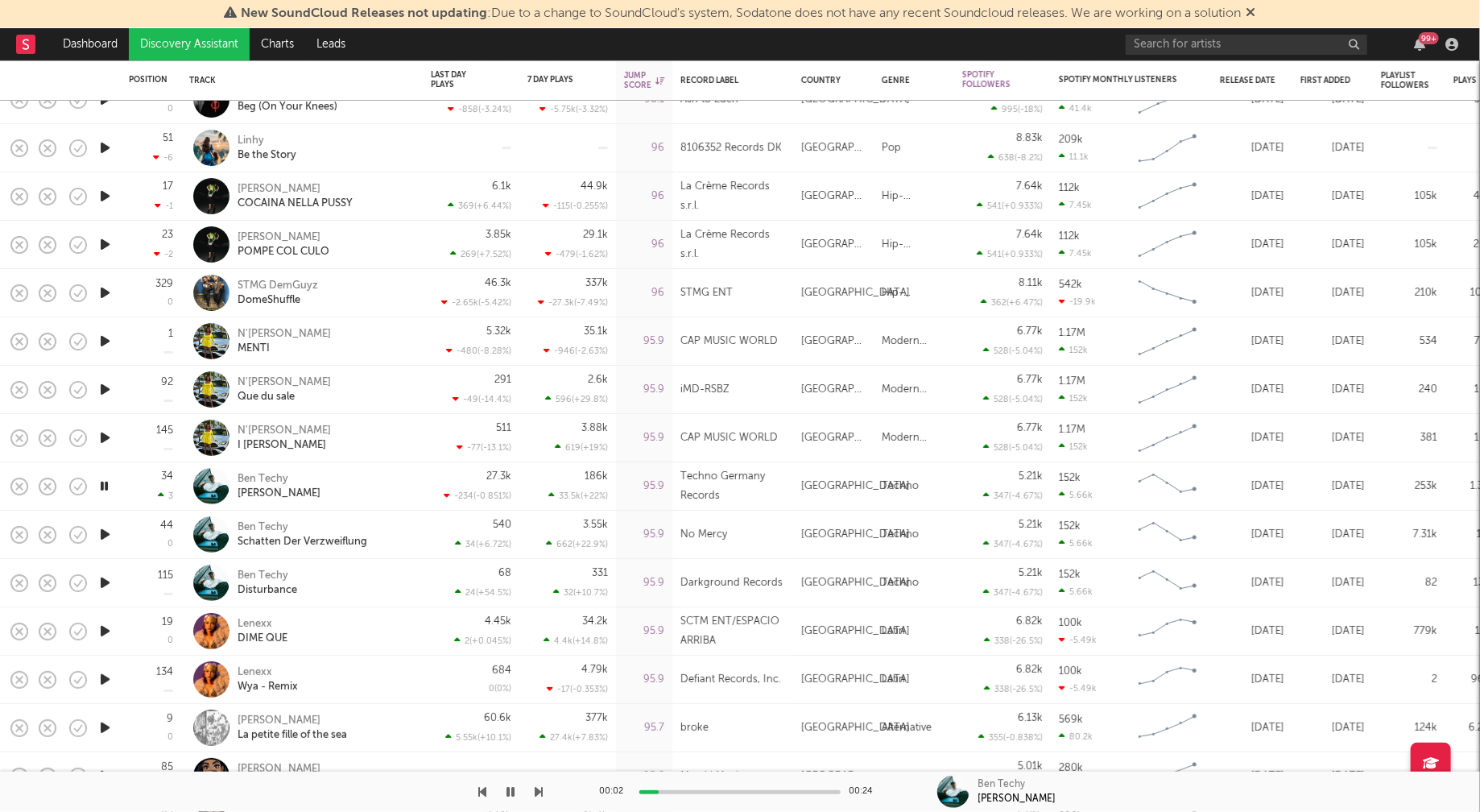
click at [105, 626] on icon "button" at bounding box center [105, 631] width 17 height 20
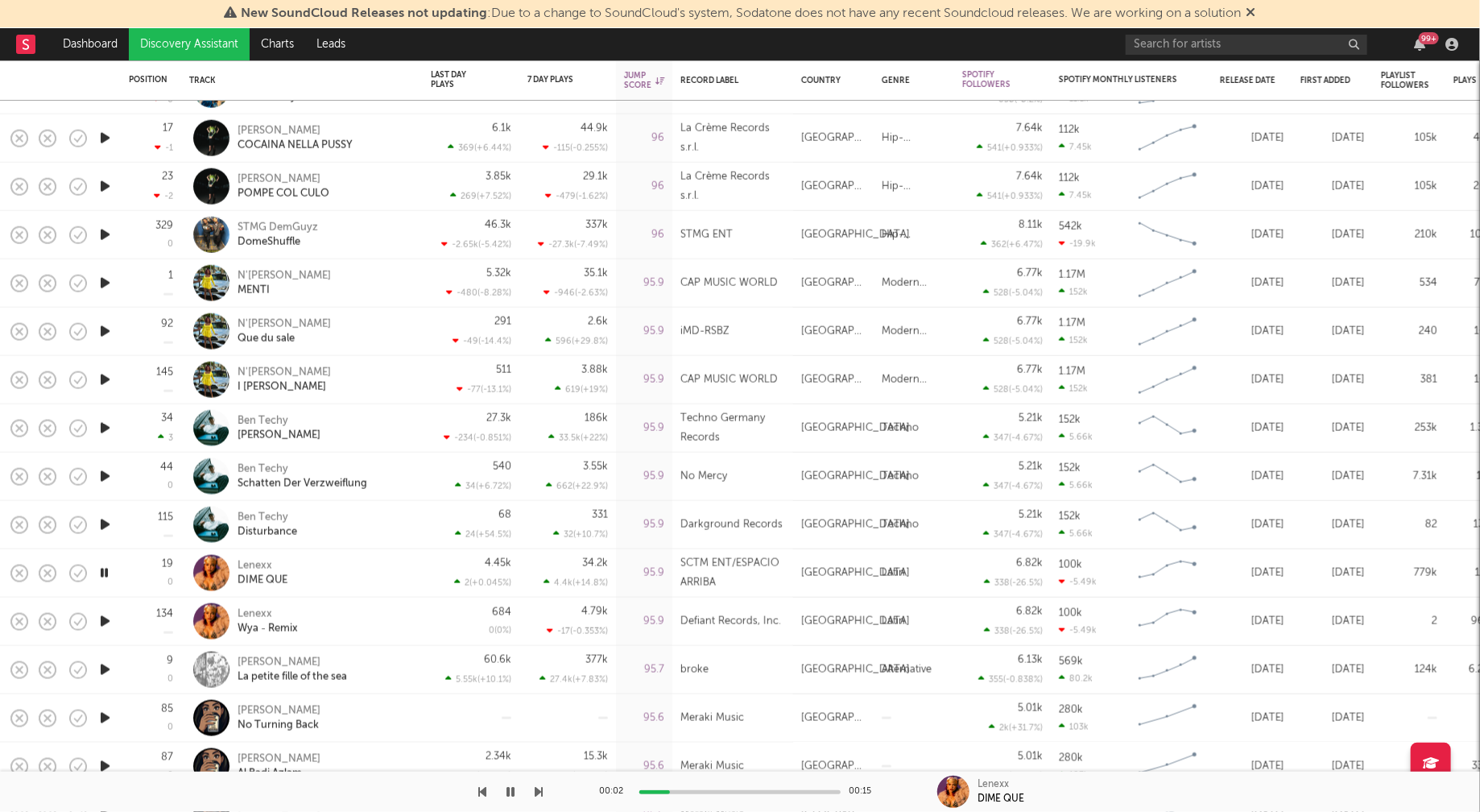
click at [108, 669] on icon "button" at bounding box center [105, 669] width 17 height 20
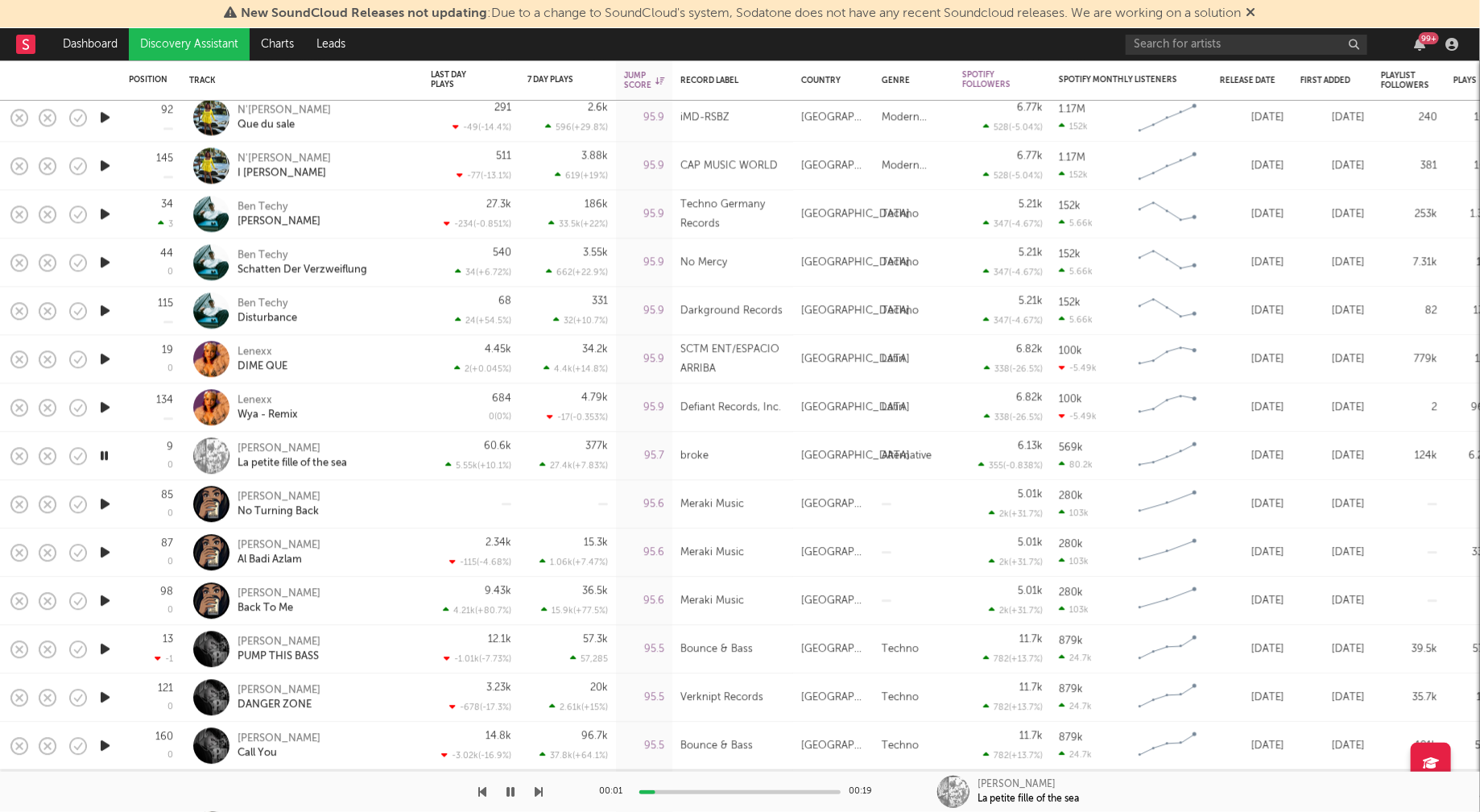
click at [106, 647] on icon "button" at bounding box center [105, 648] width 17 height 20
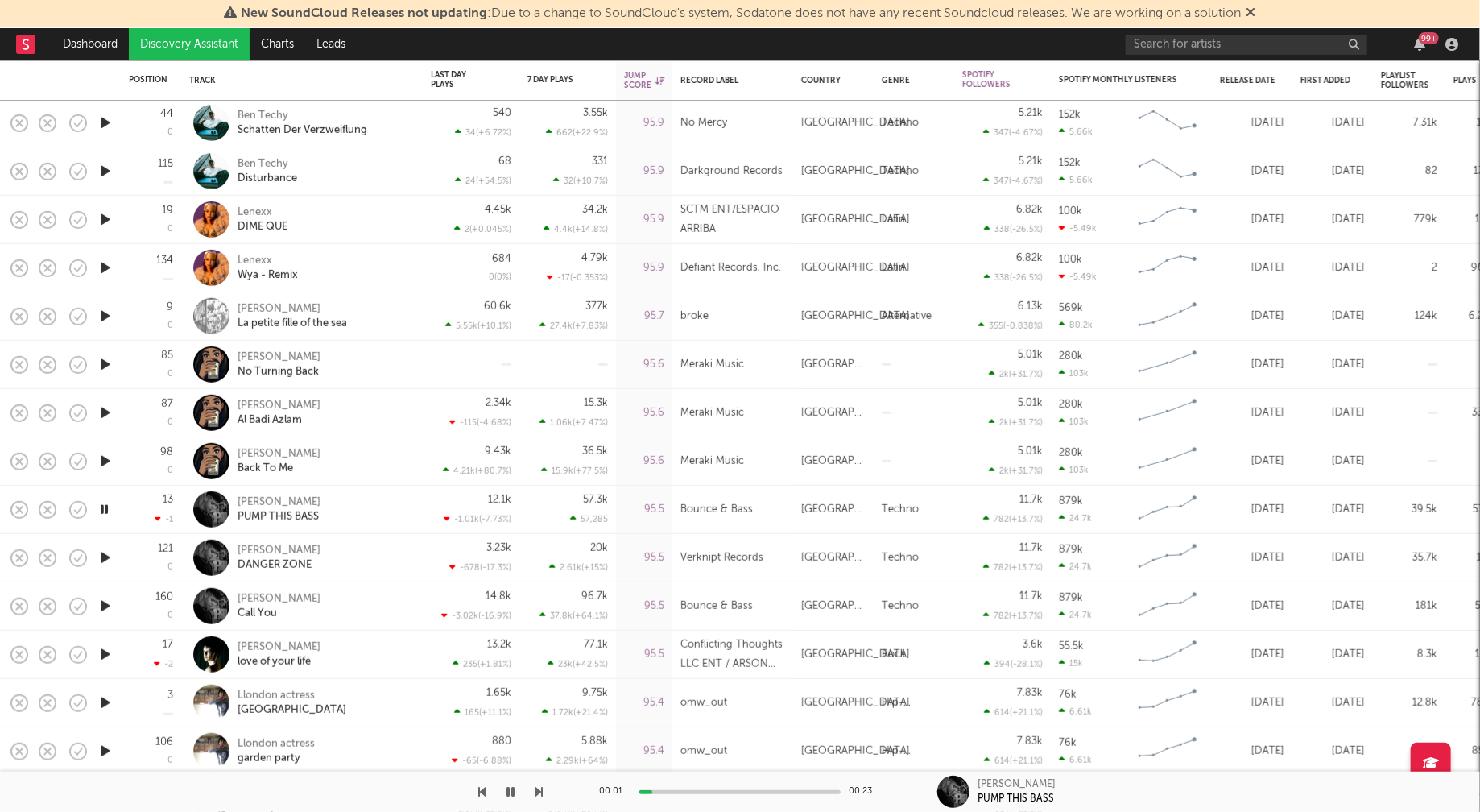
click at [105, 649] on icon "button" at bounding box center [105, 654] width 17 height 20
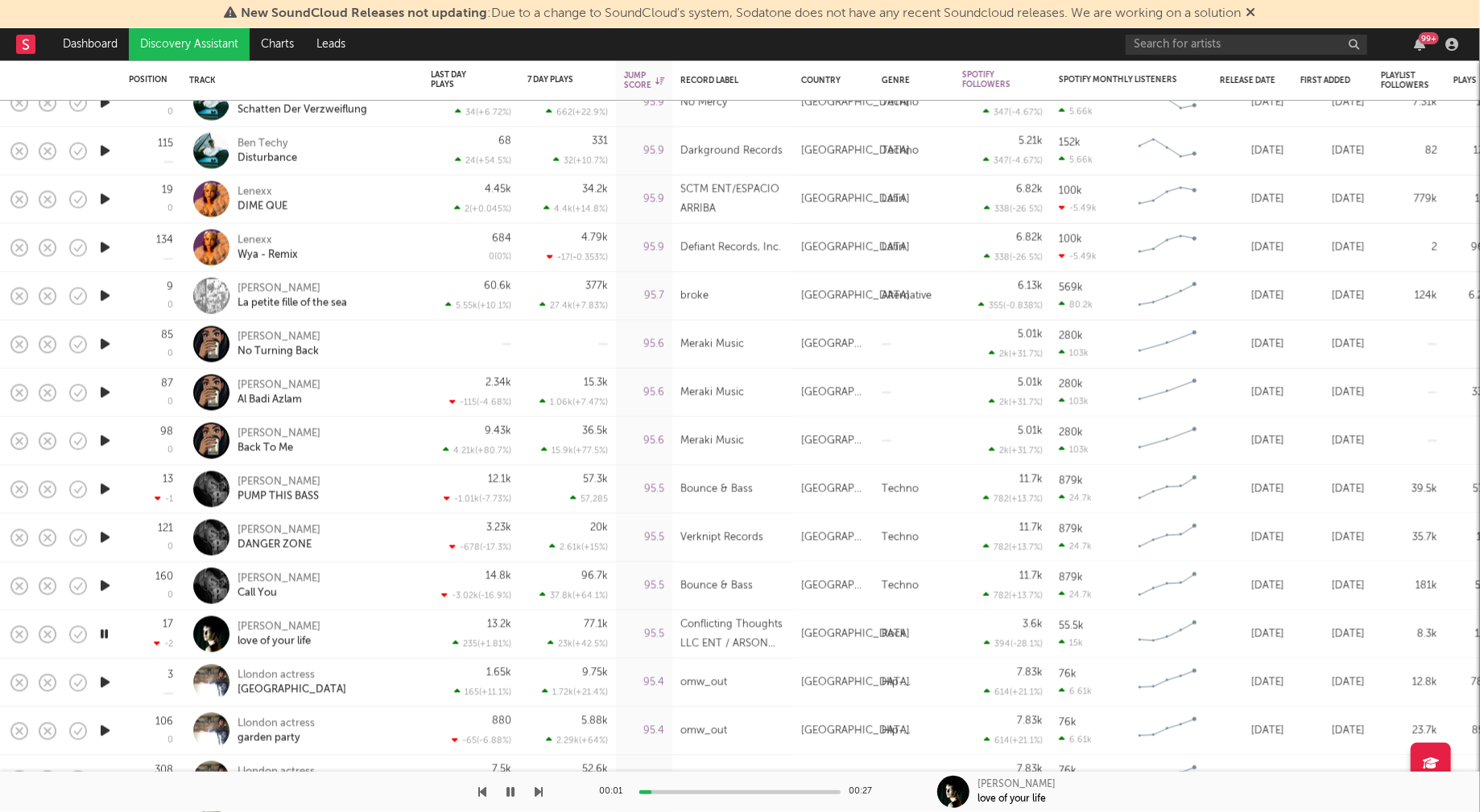
click at [101, 682] on icon "button" at bounding box center [105, 683] width 17 height 20
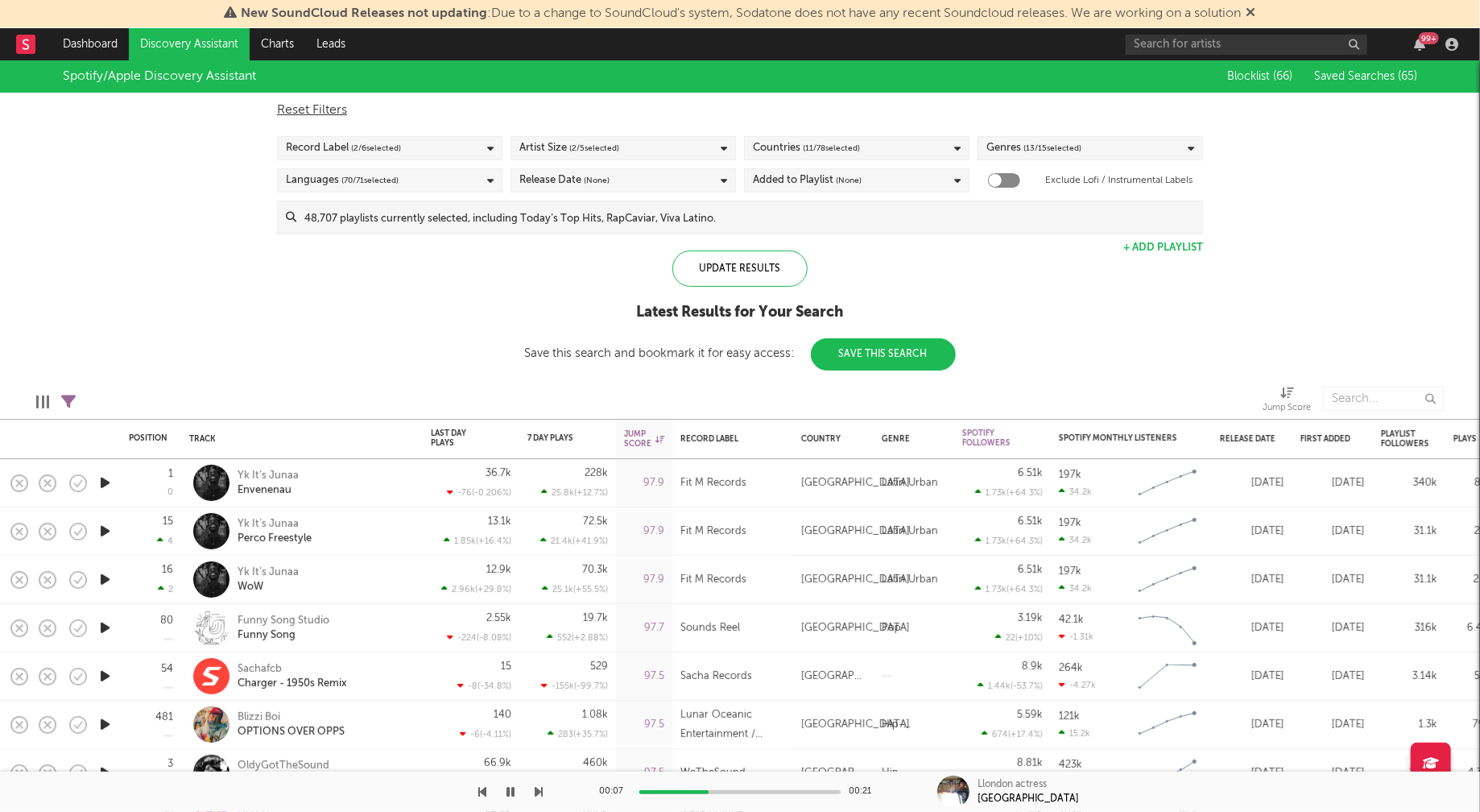
click at [105, 480] on icon "button" at bounding box center [105, 483] width 17 height 20
click at [105, 480] on icon "button" at bounding box center [104, 483] width 15 height 20
click at [1059, 150] on span "( 13 / 15 selected)" at bounding box center [1052, 148] width 58 height 19
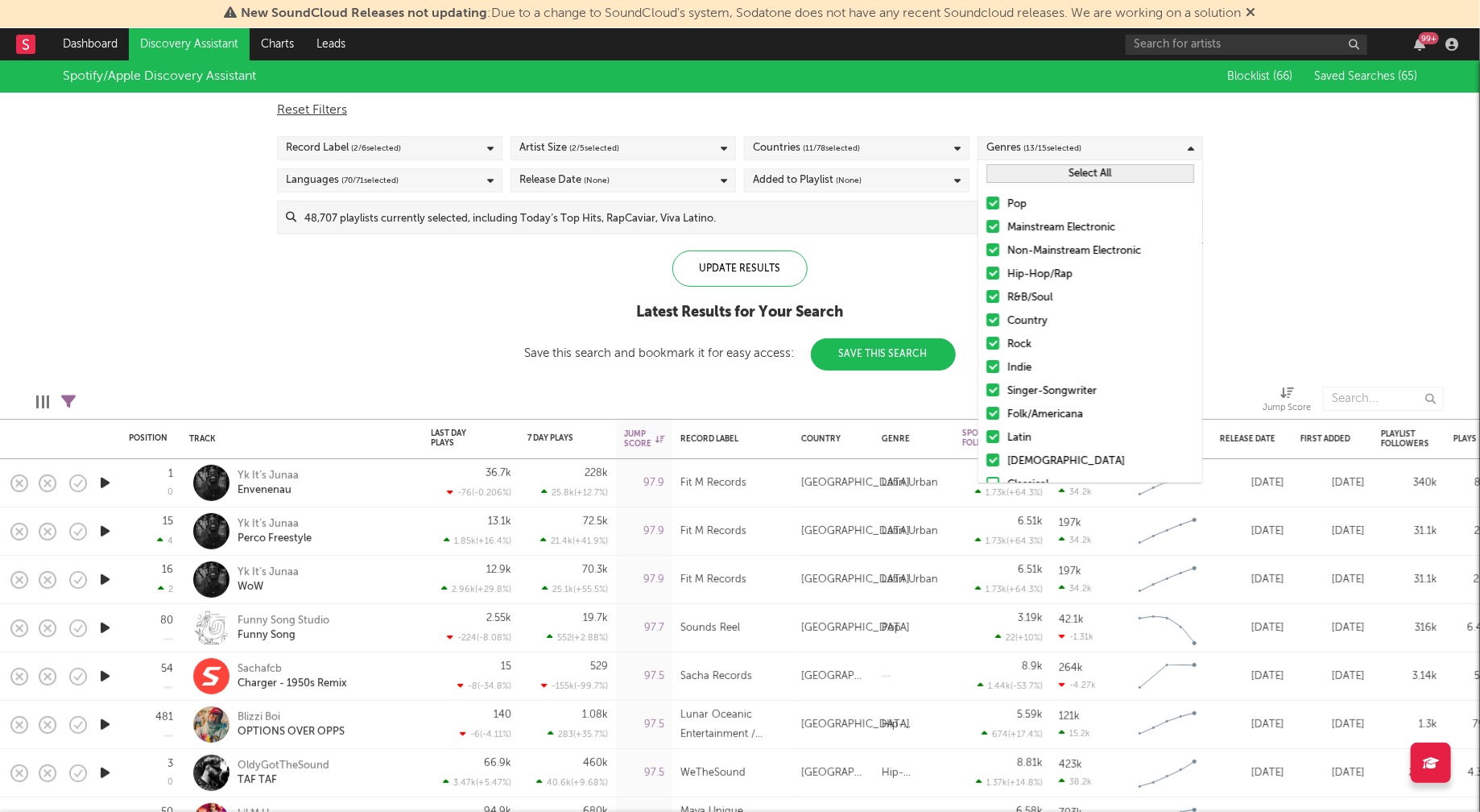
click at [1106, 167] on button "Select All" at bounding box center [1091, 174] width 208 height 19
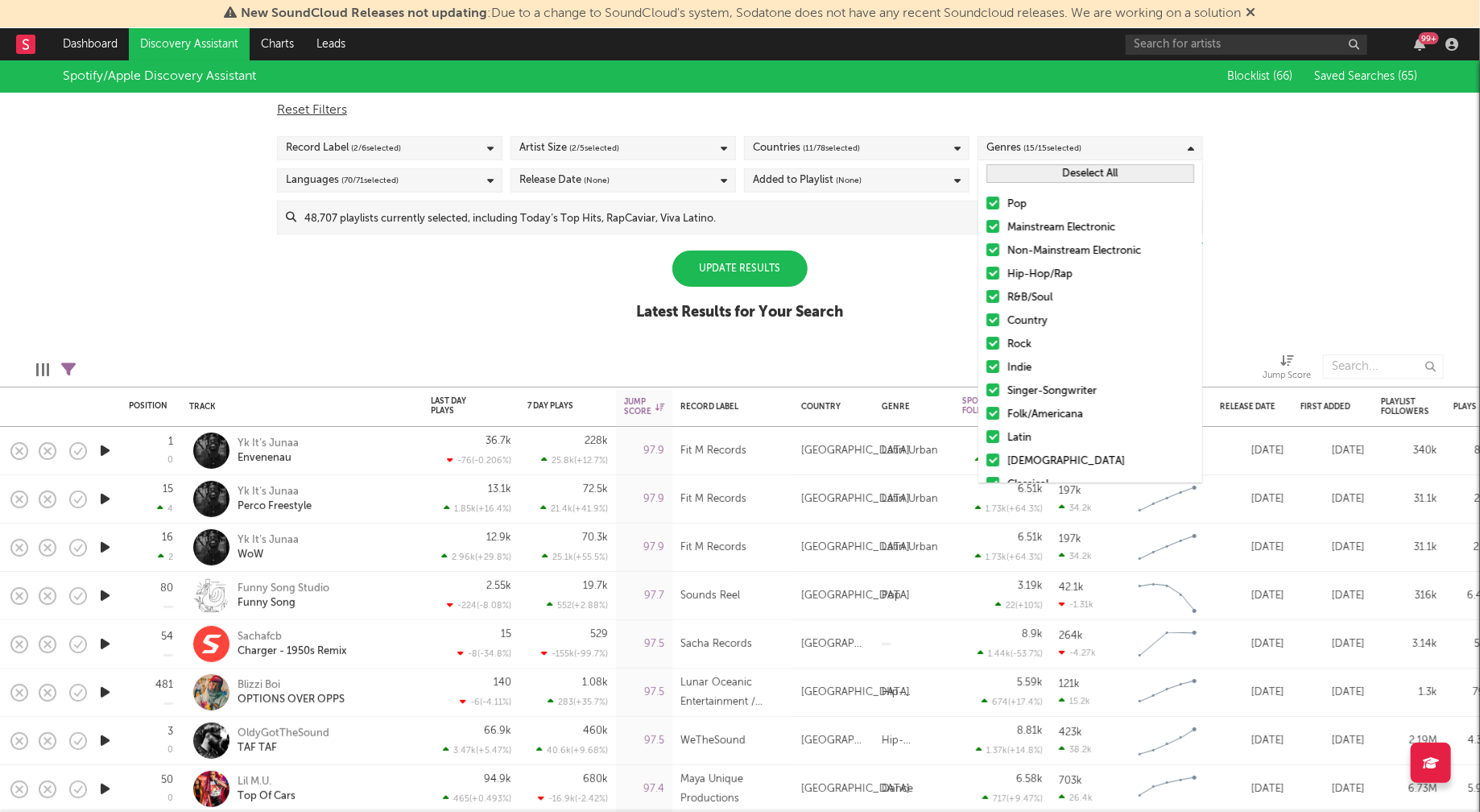
click at [1106, 167] on button "Deselect All" at bounding box center [1091, 174] width 208 height 19
click at [1041, 273] on div "Hip-Hop/Rap" at bounding box center [1100, 274] width 187 height 19
click at [987, 273] on input "Hip-Hop/Rap" at bounding box center [987, 274] width 0 height 19
click at [1033, 297] on div "R&B/Soul" at bounding box center [1100, 297] width 187 height 19
click at [987, 297] on input "R&B/Soul" at bounding box center [987, 297] width 0 height 19
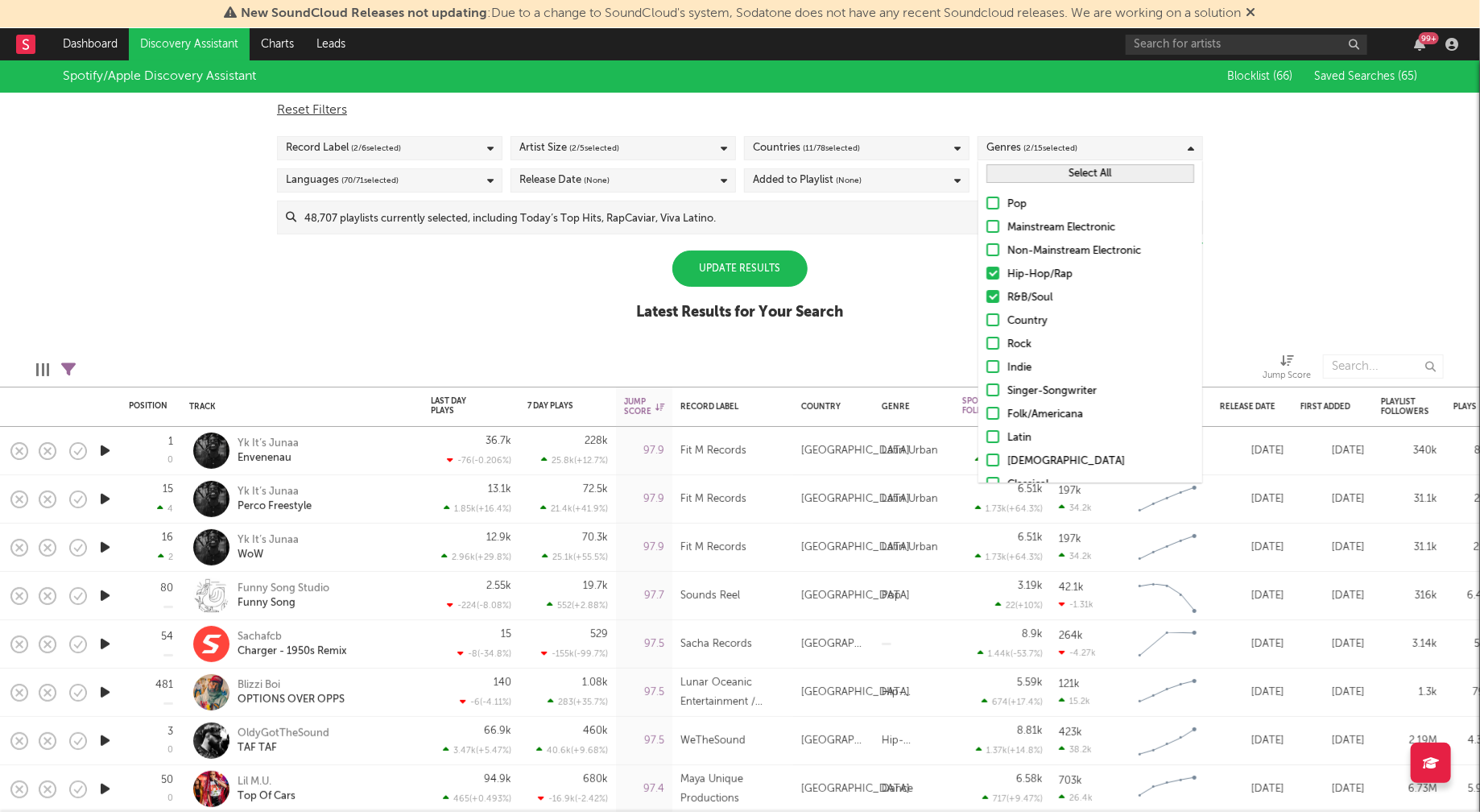
click at [603, 276] on div "Spotify/Apple Discovery Assistant Blocklist ( 66 ) Saved Searches ( 65 ) Reset …" at bounding box center [740, 199] width 1480 height 278
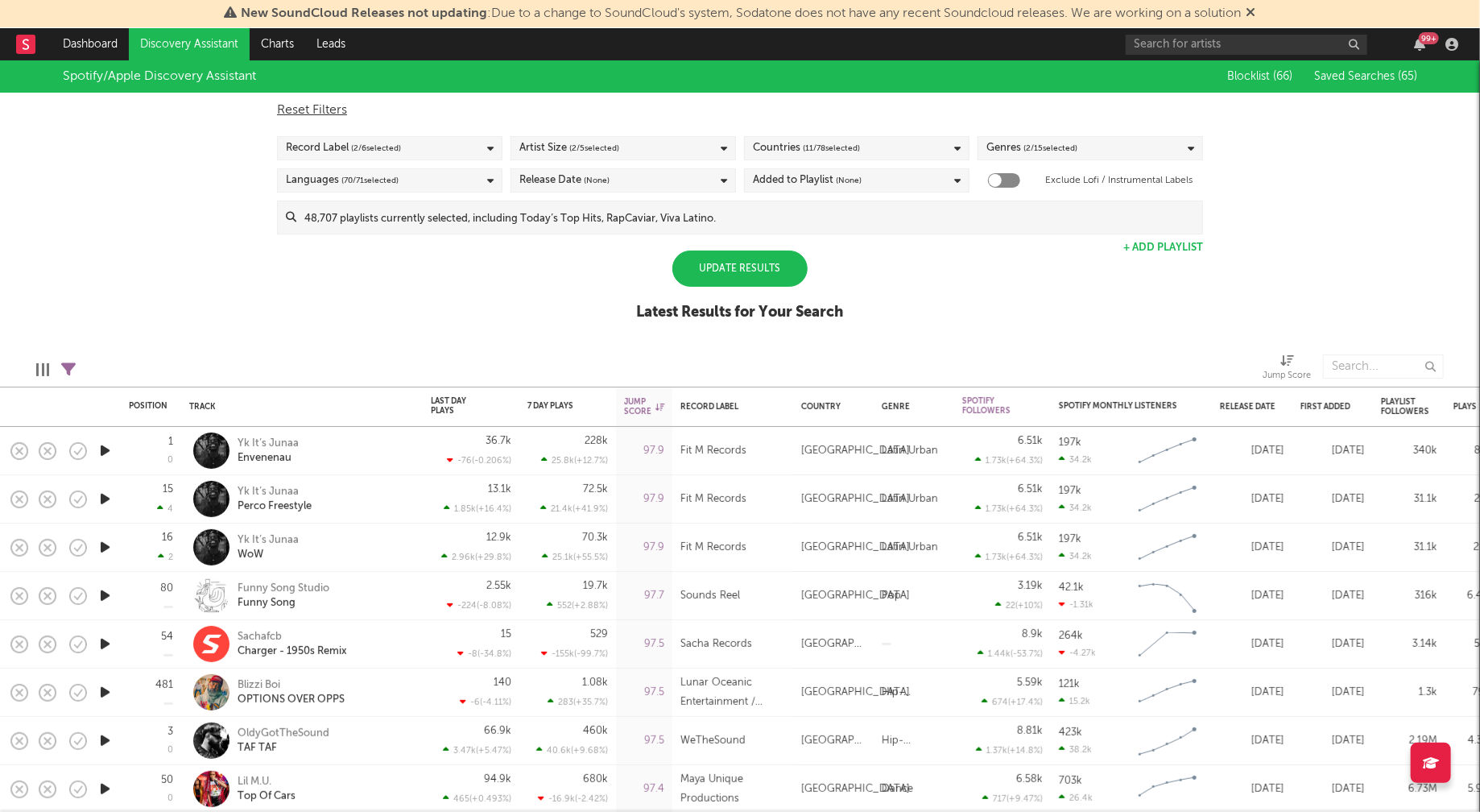
click at [910, 149] on div "Countries ( 11 / 78 selected)" at bounding box center [856, 148] width 225 height 24
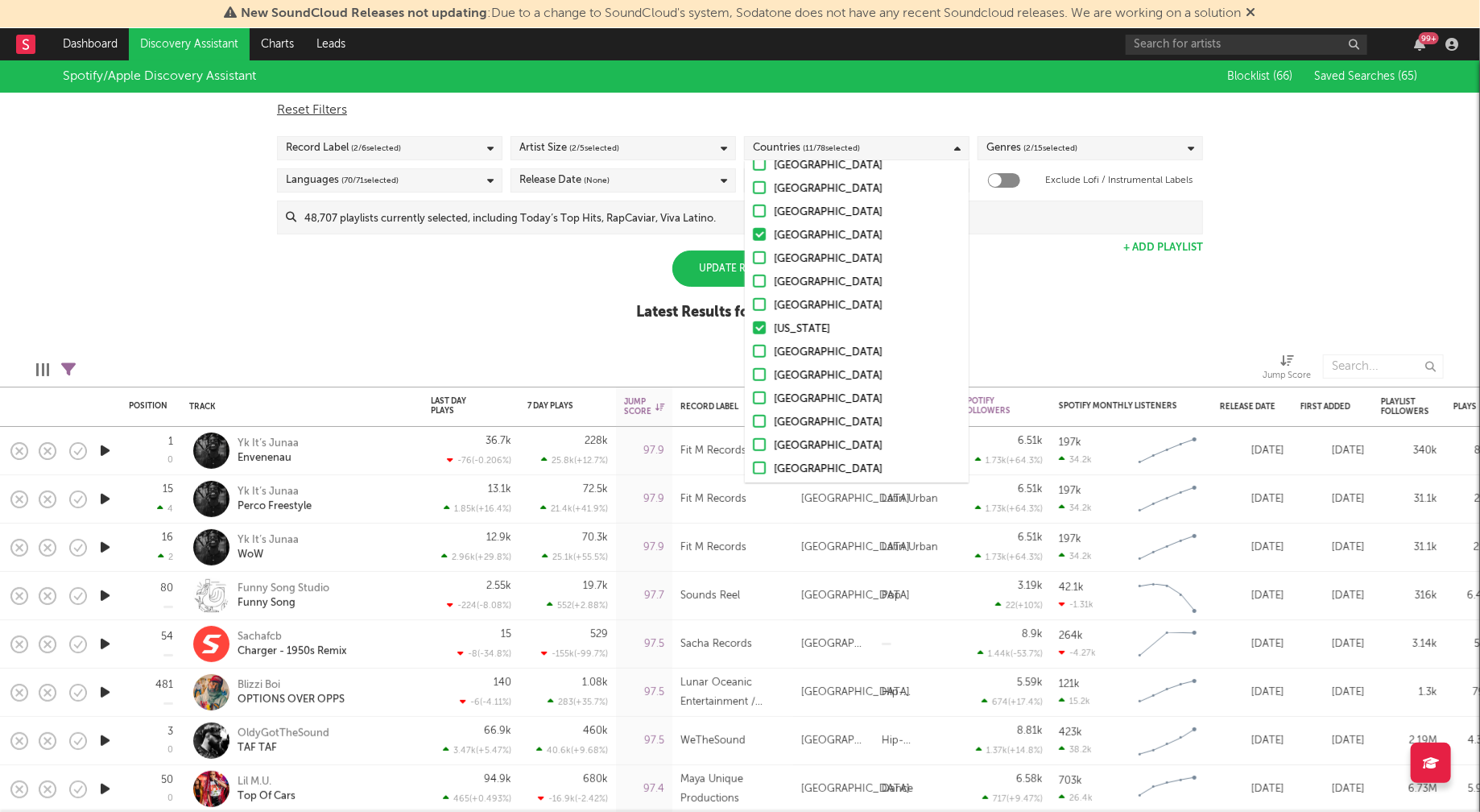
scroll to position [1569, 0]
click at [810, 466] on div "Uncategorized" at bounding box center [867, 465] width 187 height 19
click at [753, 466] on input "Uncategorized" at bounding box center [753, 465] width 0 height 19
click at [790, 437] on div "Other" at bounding box center [867, 441] width 187 height 19
click at [753, 437] on input "Other" at bounding box center [753, 441] width 0 height 19
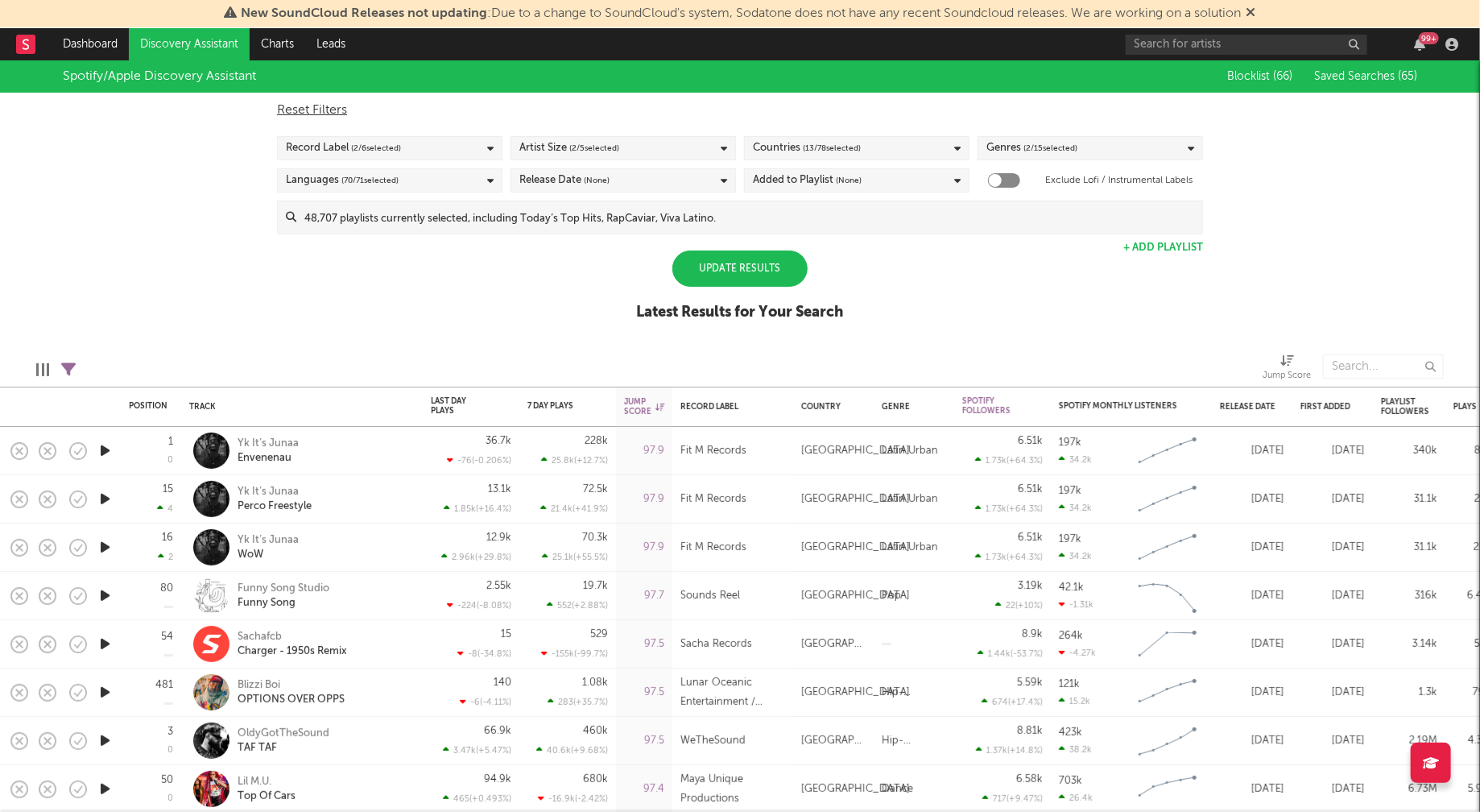
click at [524, 328] on div "Spotify/Apple Discovery Assistant Blocklist ( 66 ) Saved Searches ( 65 ) Reset …" at bounding box center [740, 199] width 1480 height 278
click at [684, 176] on div "Release Date (None)" at bounding box center [623, 180] width 225 height 24
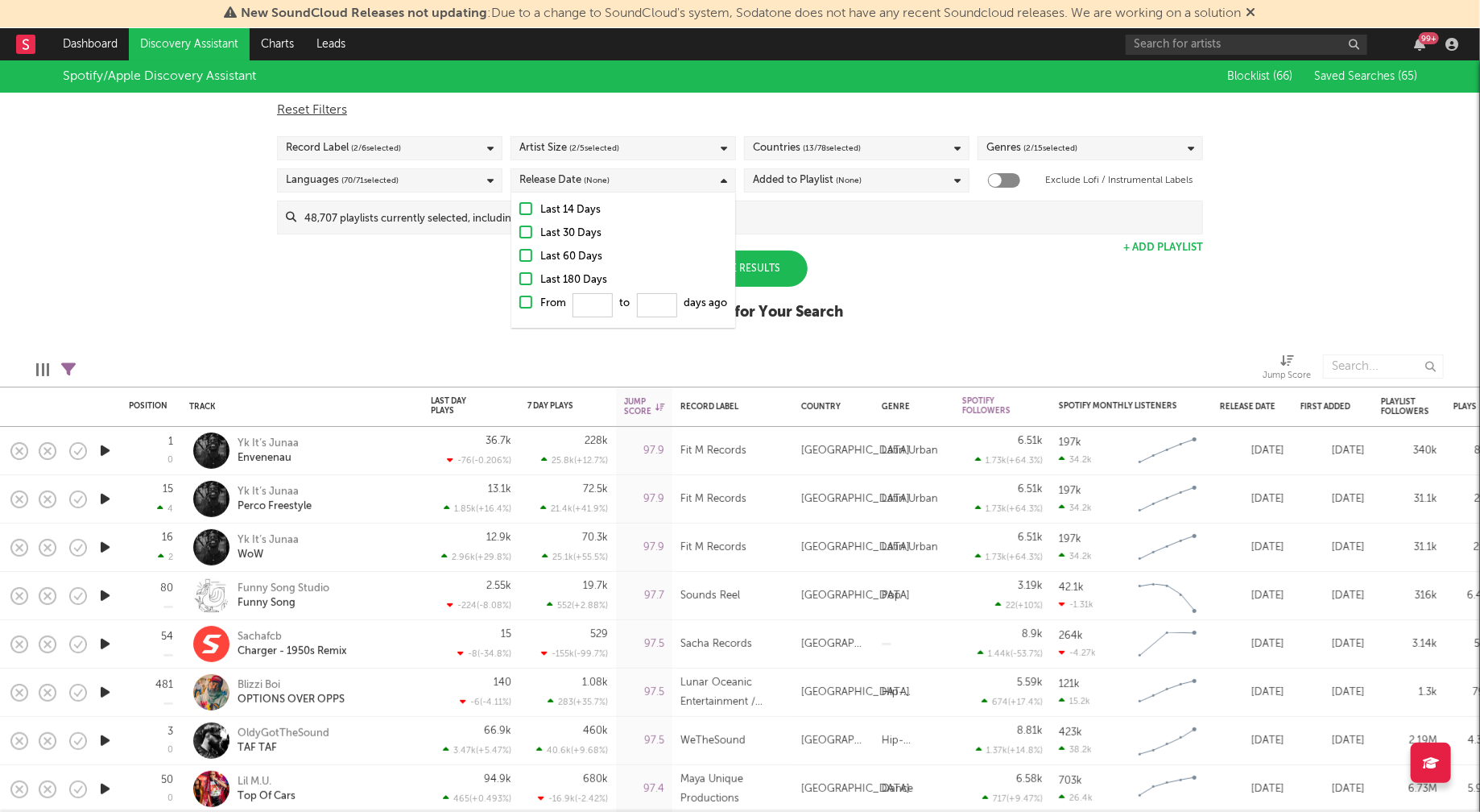
click at [924, 266] on div "Spotify/Apple Discovery Assistant Blocklist ( 66 ) Saved Searches ( 65 ) Reset …" at bounding box center [740, 199] width 1480 height 278
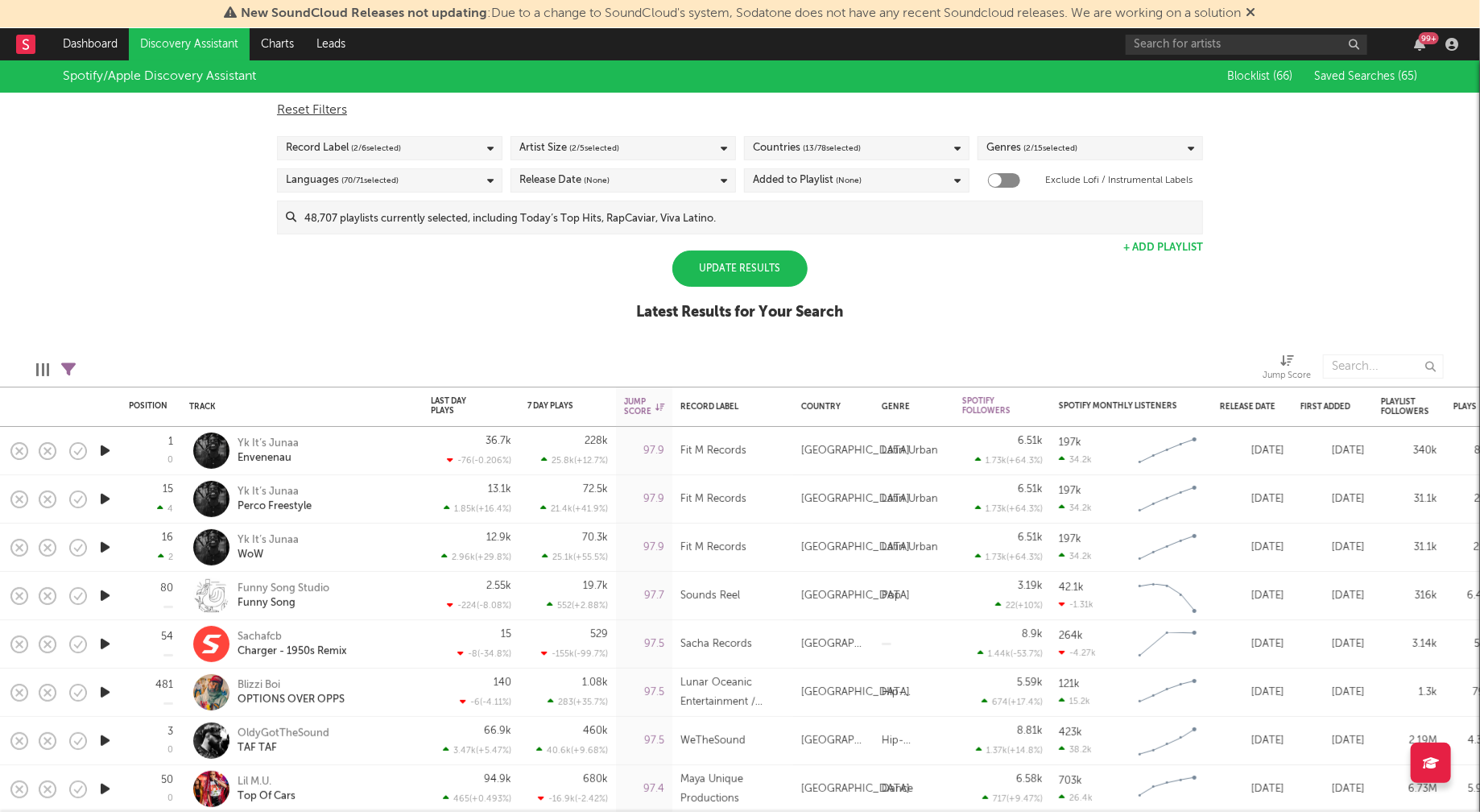
click at [726, 274] on div "Update Results" at bounding box center [740, 268] width 135 height 36
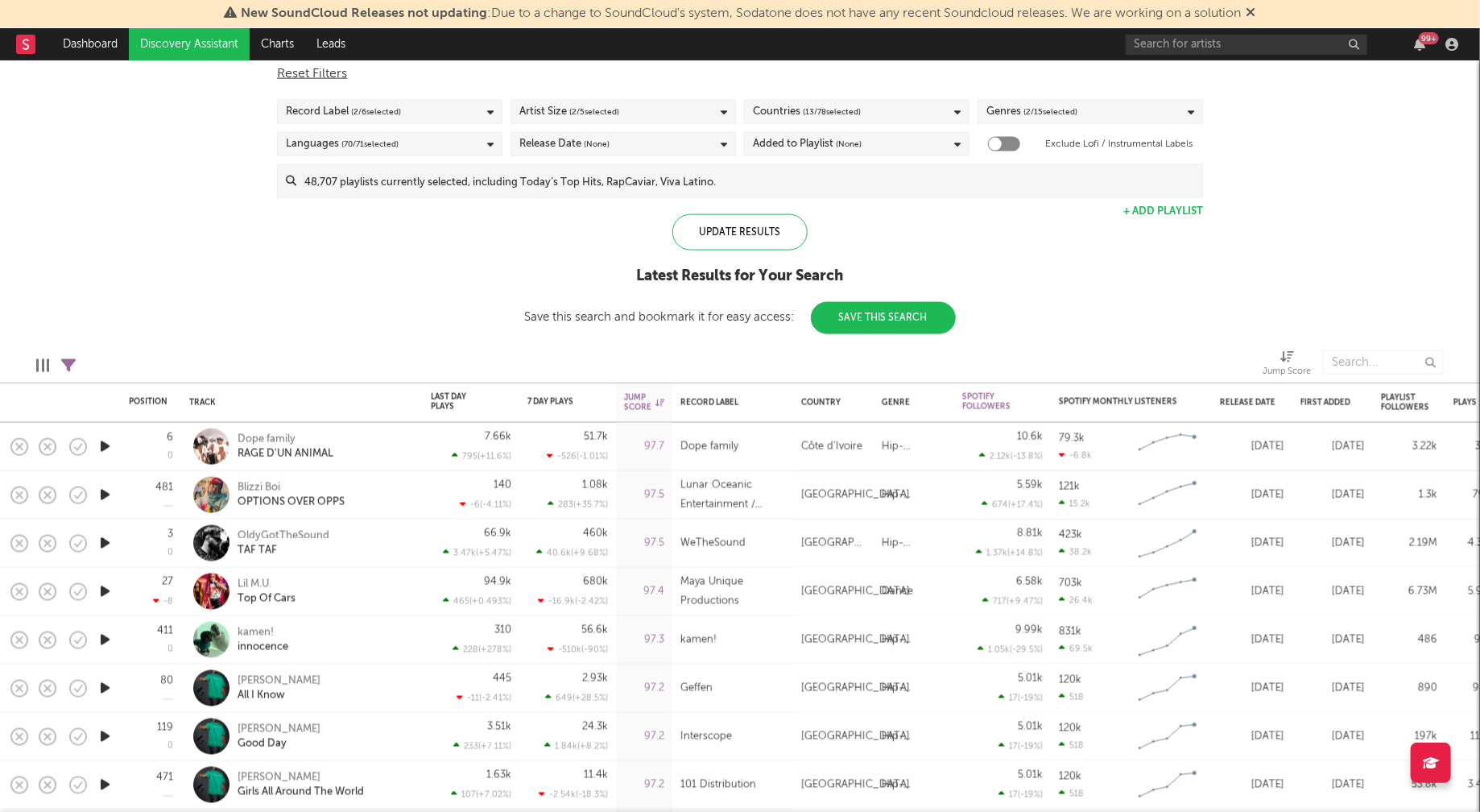
click at [105, 446] on icon "button" at bounding box center [105, 447] width 17 height 20
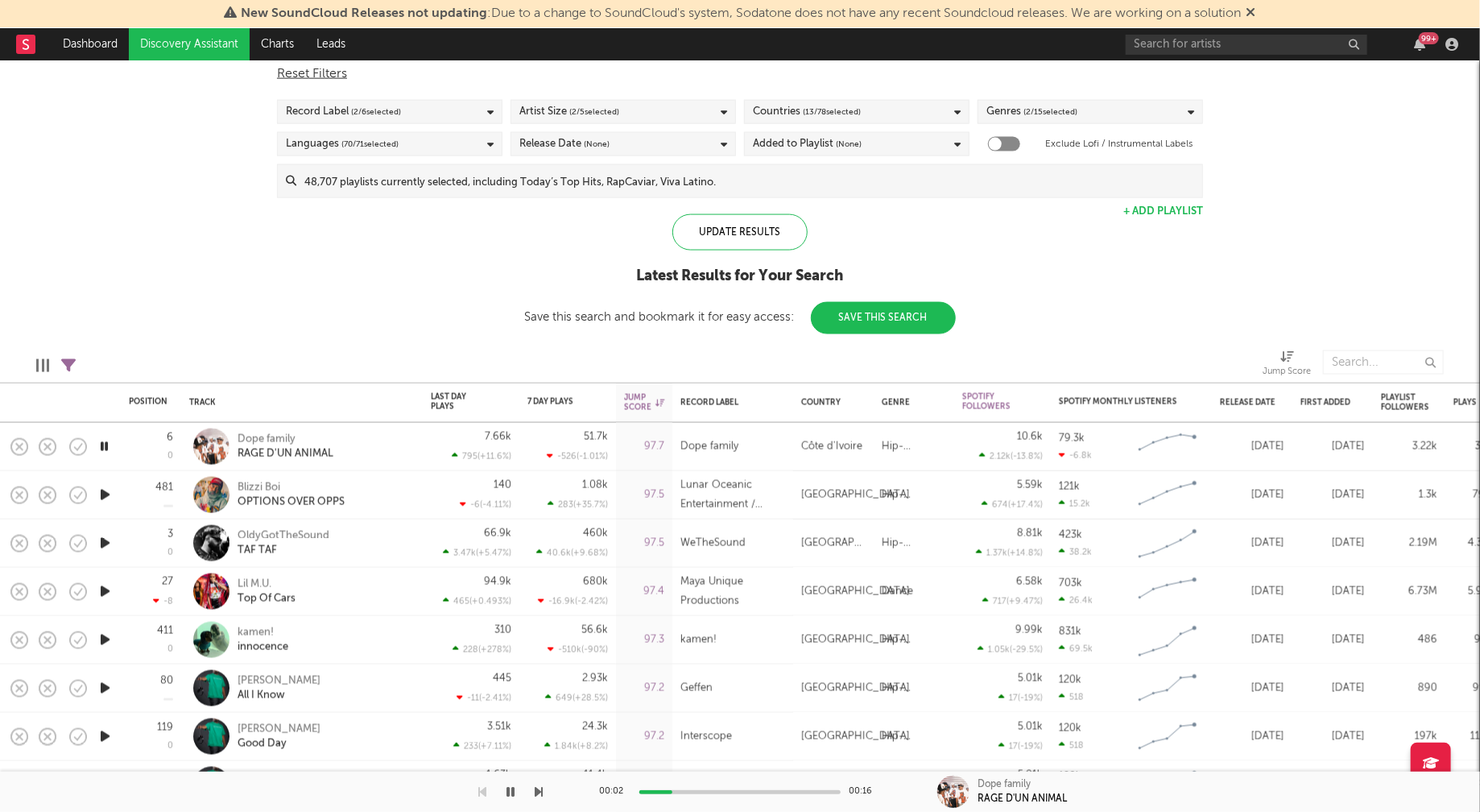
click at [105, 446] on icon "button" at bounding box center [104, 447] width 15 height 20
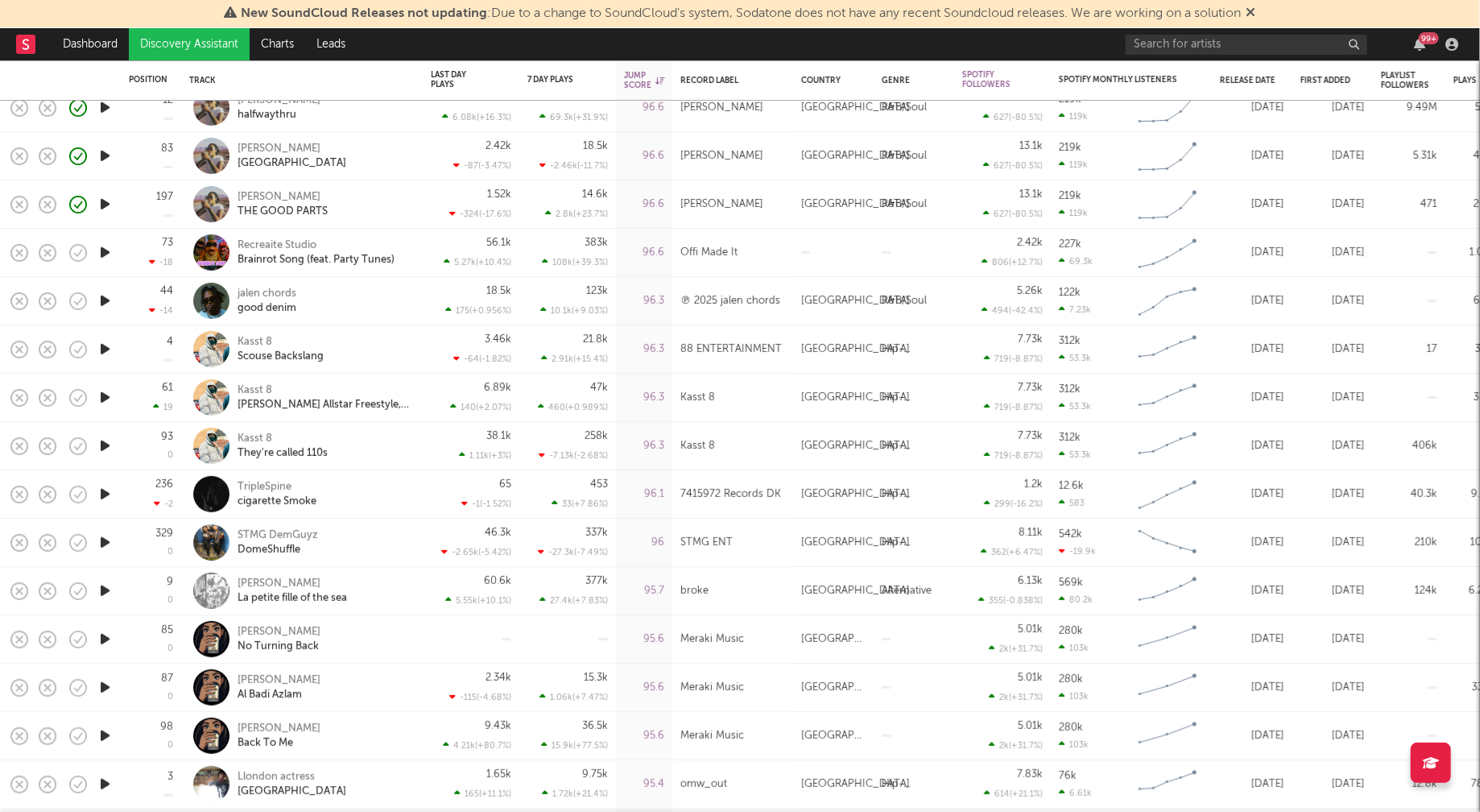
click at [102, 300] on icon "button" at bounding box center [105, 300] width 17 height 20
click at [103, 299] on icon "button" at bounding box center [104, 300] width 15 height 20
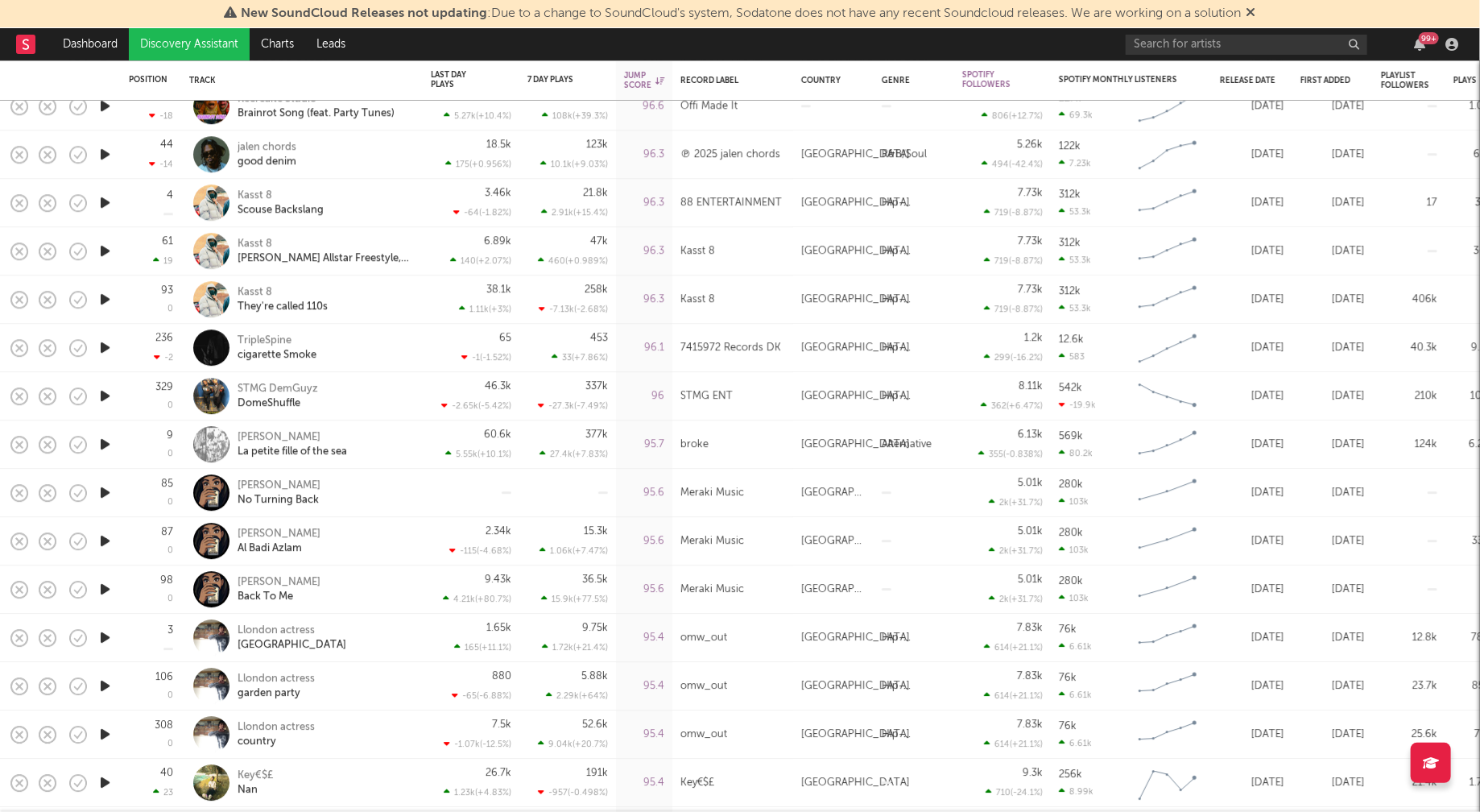
click at [107, 345] on icon "button" at bounding box center [105, 348] width 17 height 20
click at [107, 345] on icon "button" at bounding box center [104, 348] width 15 height 20
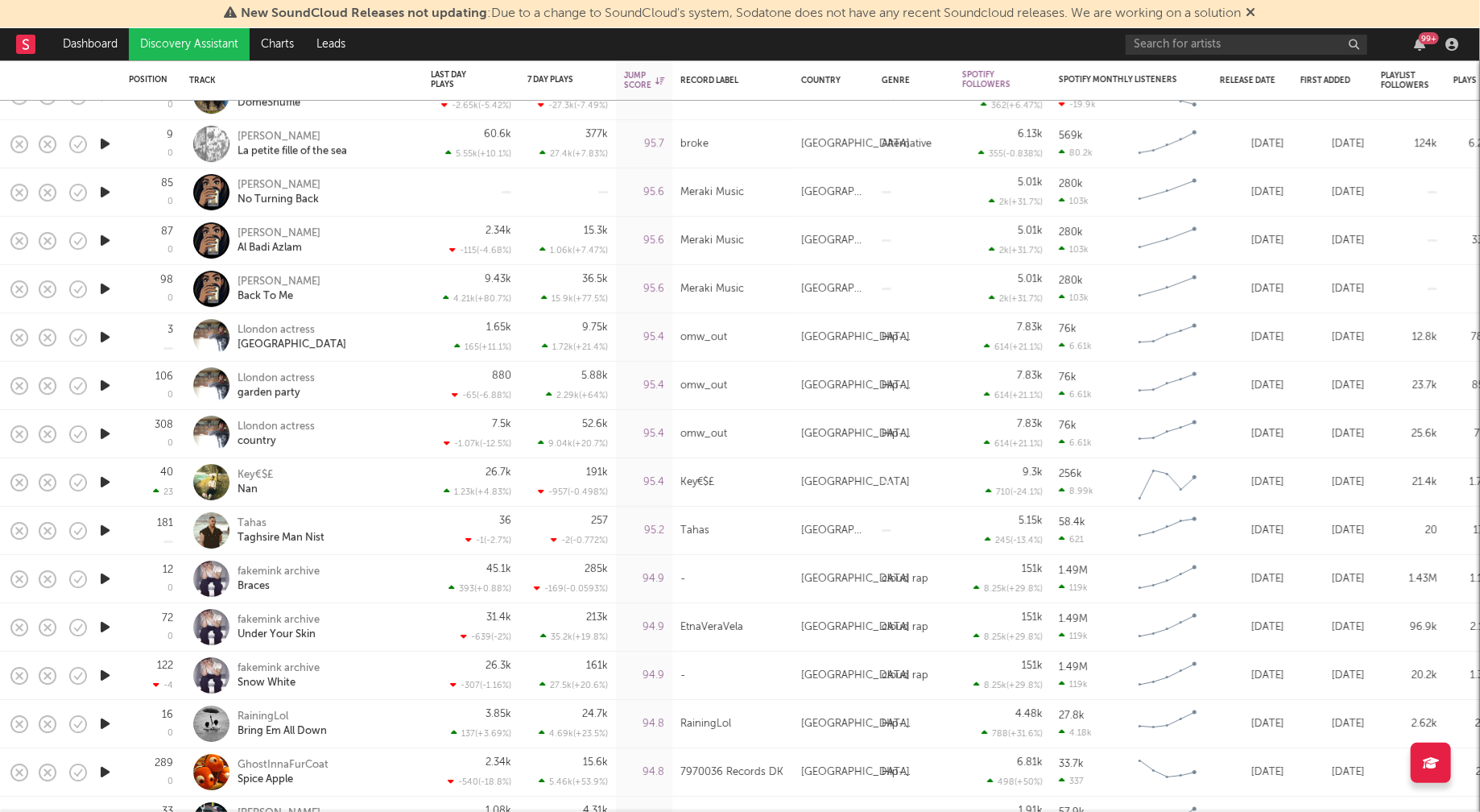
click at [106, 527] on icon "button" at bounding box center [105, 530] width 17 height 20
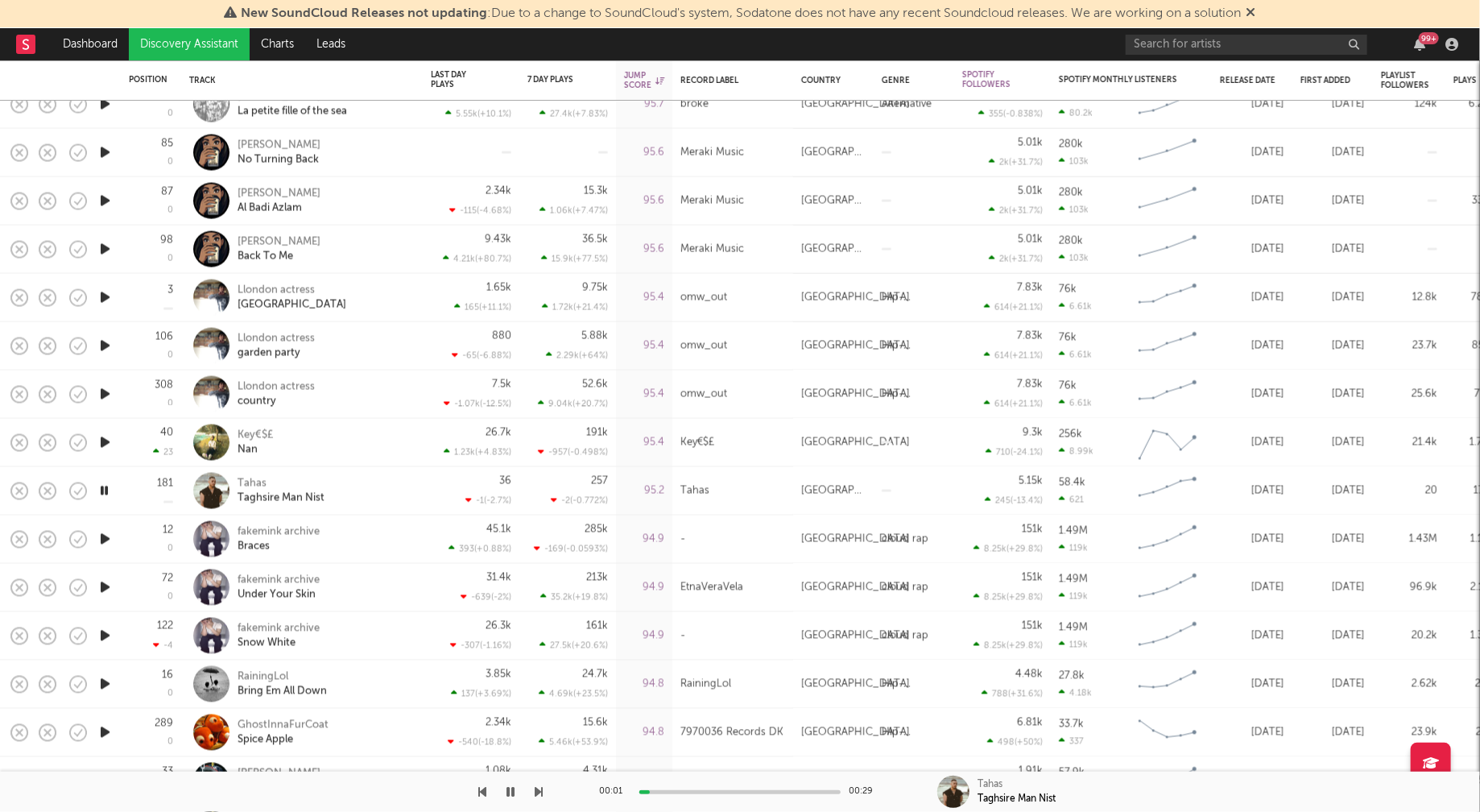
click at [103, 536] on icon "button" at bounding box center [105, 539] width 17 height 20
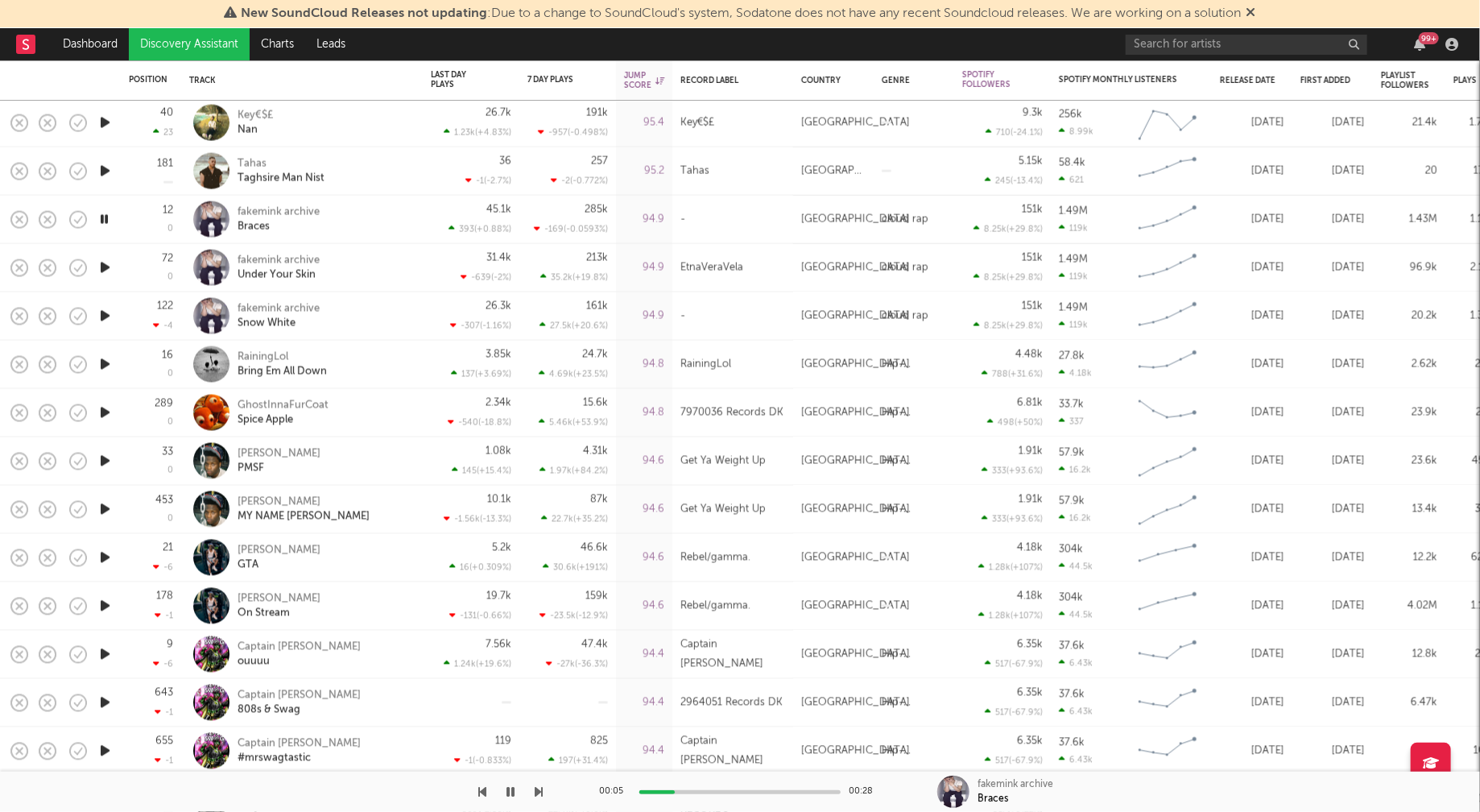
click at [98, 555] on icon "button" at bounding box center [105, 558] width 17 height 20
click at [107, 651] on icon "button" at bounding box center [105, 654] width 17 height 20
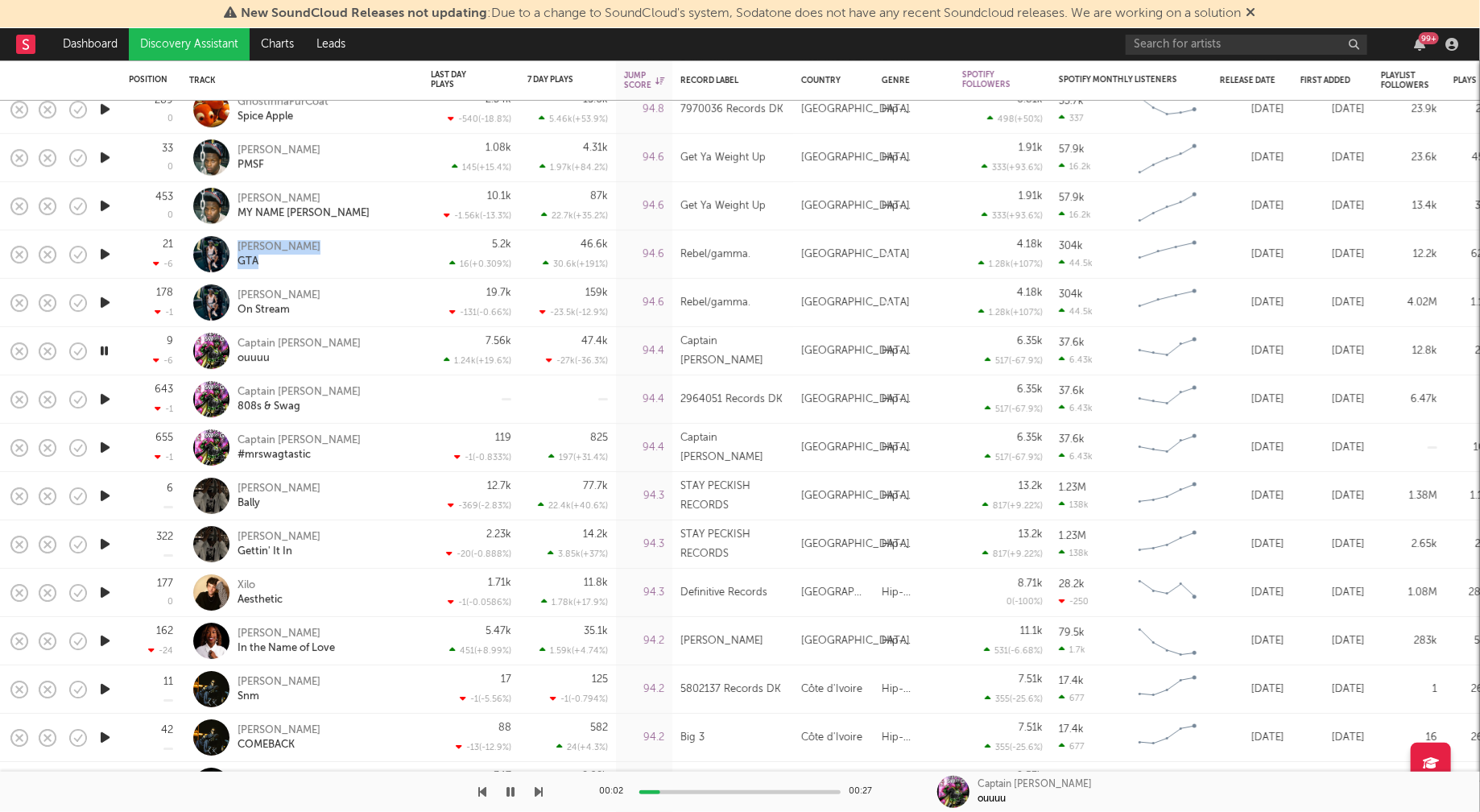
click at [102, 592] on icon "button" at bounding box center [105, 593] width 17 height 20
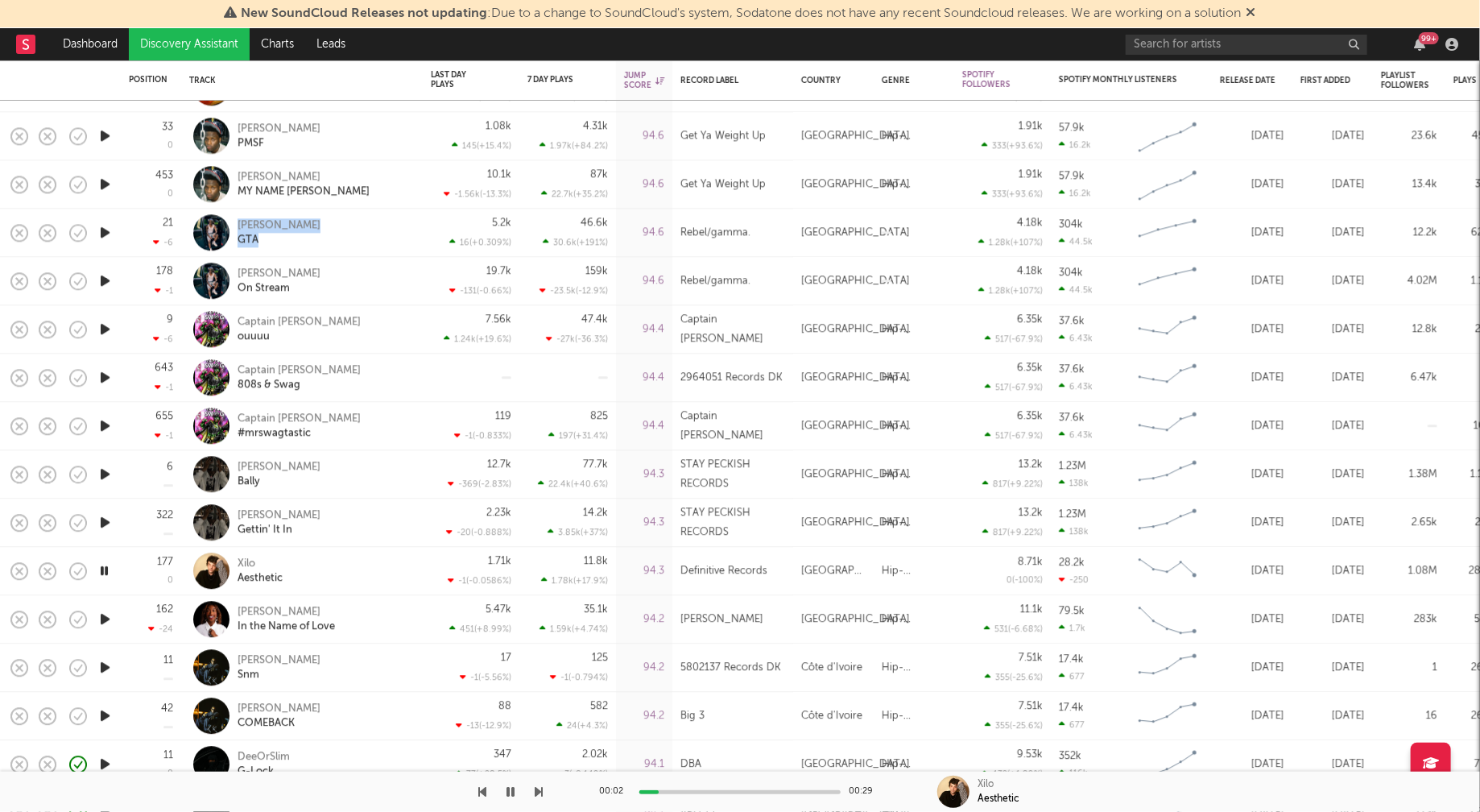
click at [102, 617] on icon "button" at bounding box center [105, 619] width 17 height 20
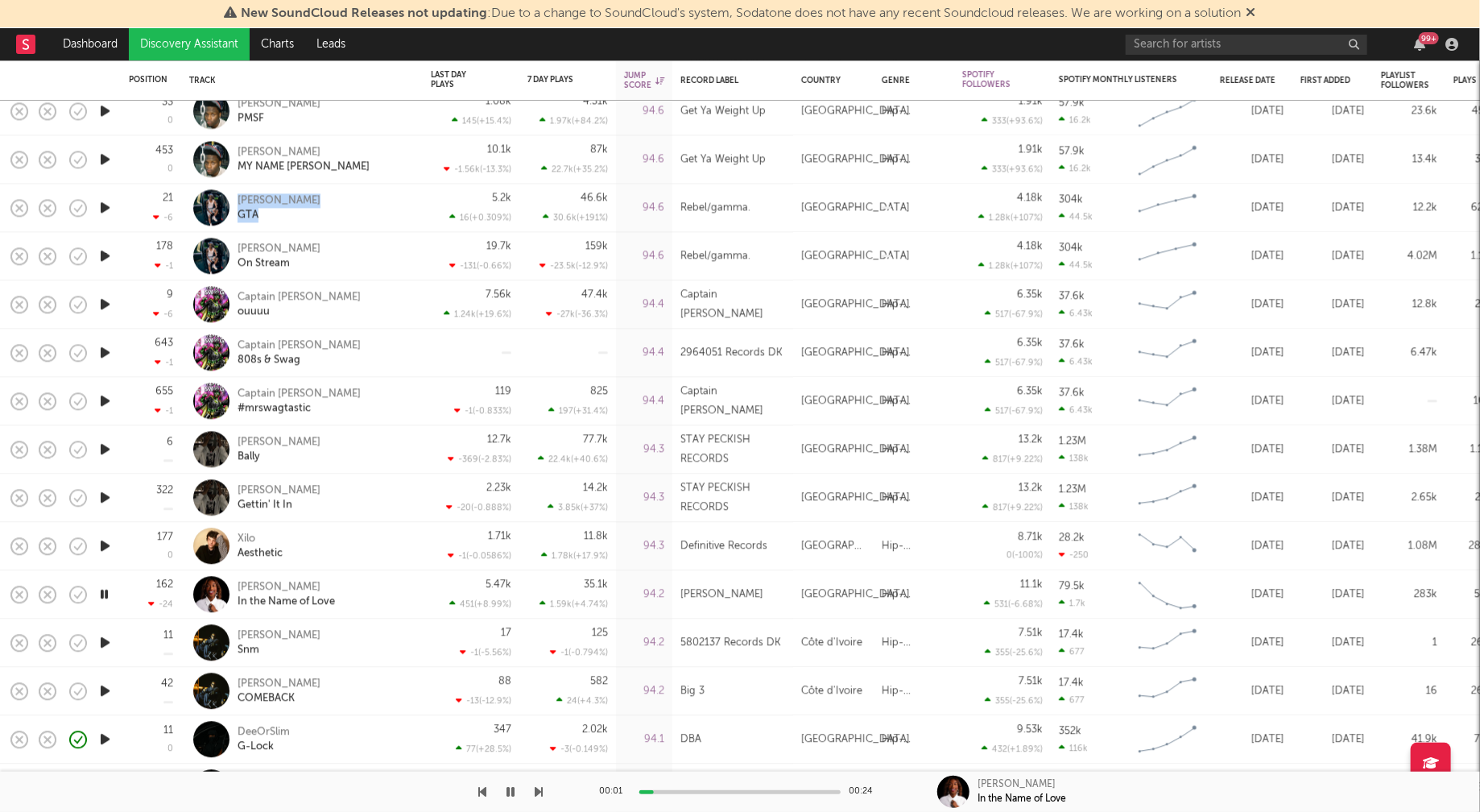
click at [104, 638] on icon "button" at bounding box center [105, 642] width 17 height 20
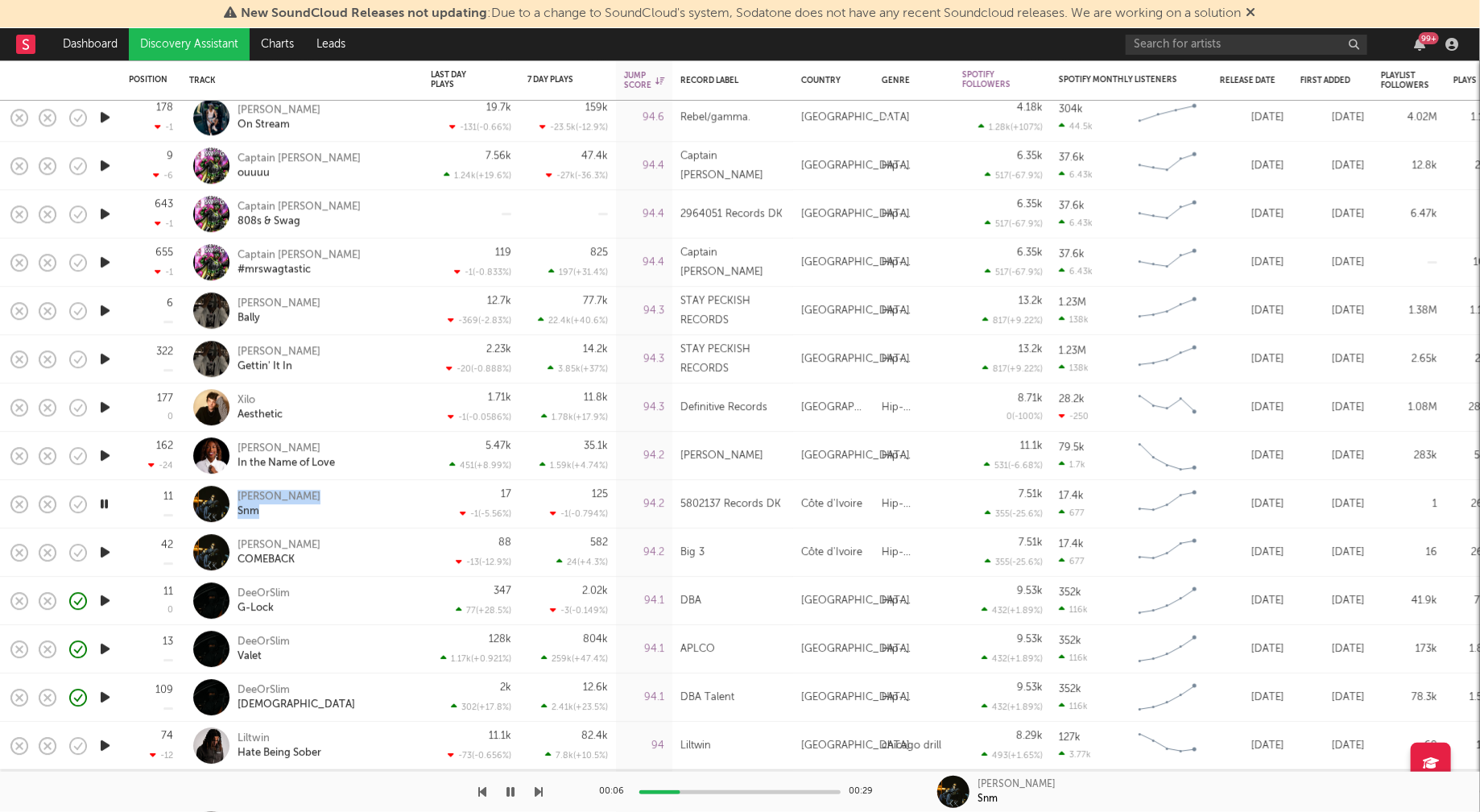
click at [102, 596] on icon "button" at bounding box center [105, 600] width 17 height 20
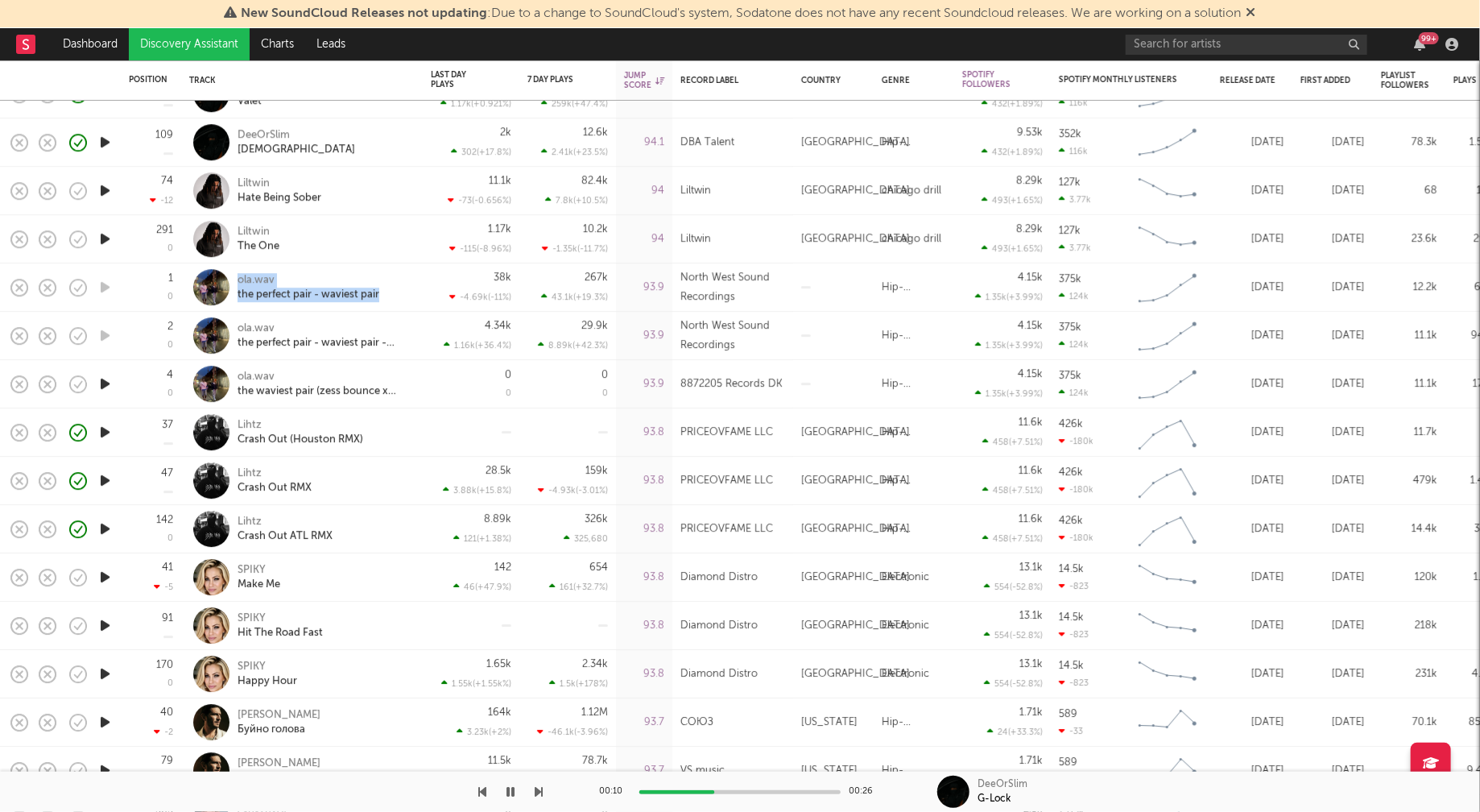
click at [106, 575] on icon "button" at bounding box center [105, 577] width 17 height 20
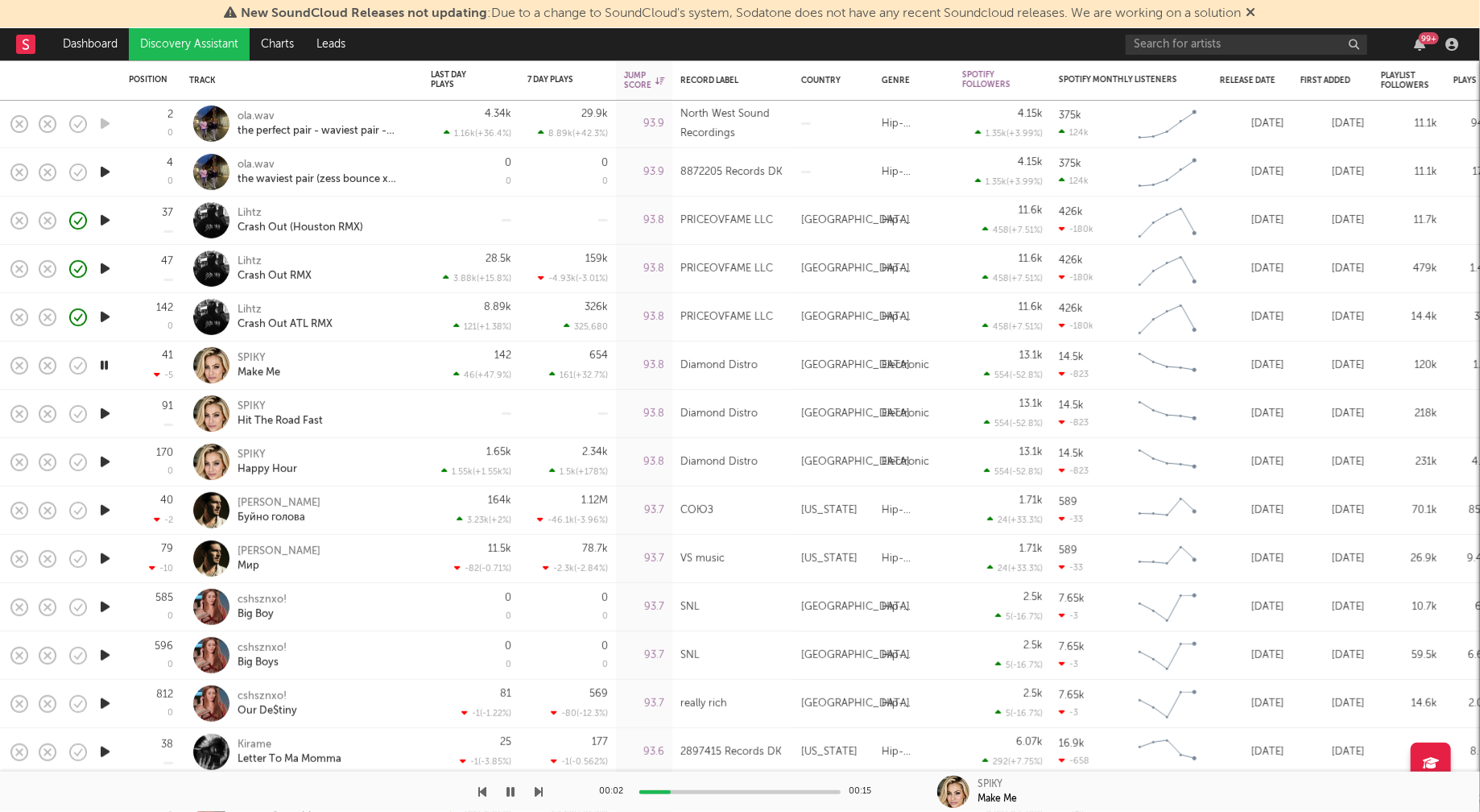
click at [101, 604] on icon "button" at bounding box center [105, 607] width 17 height 20
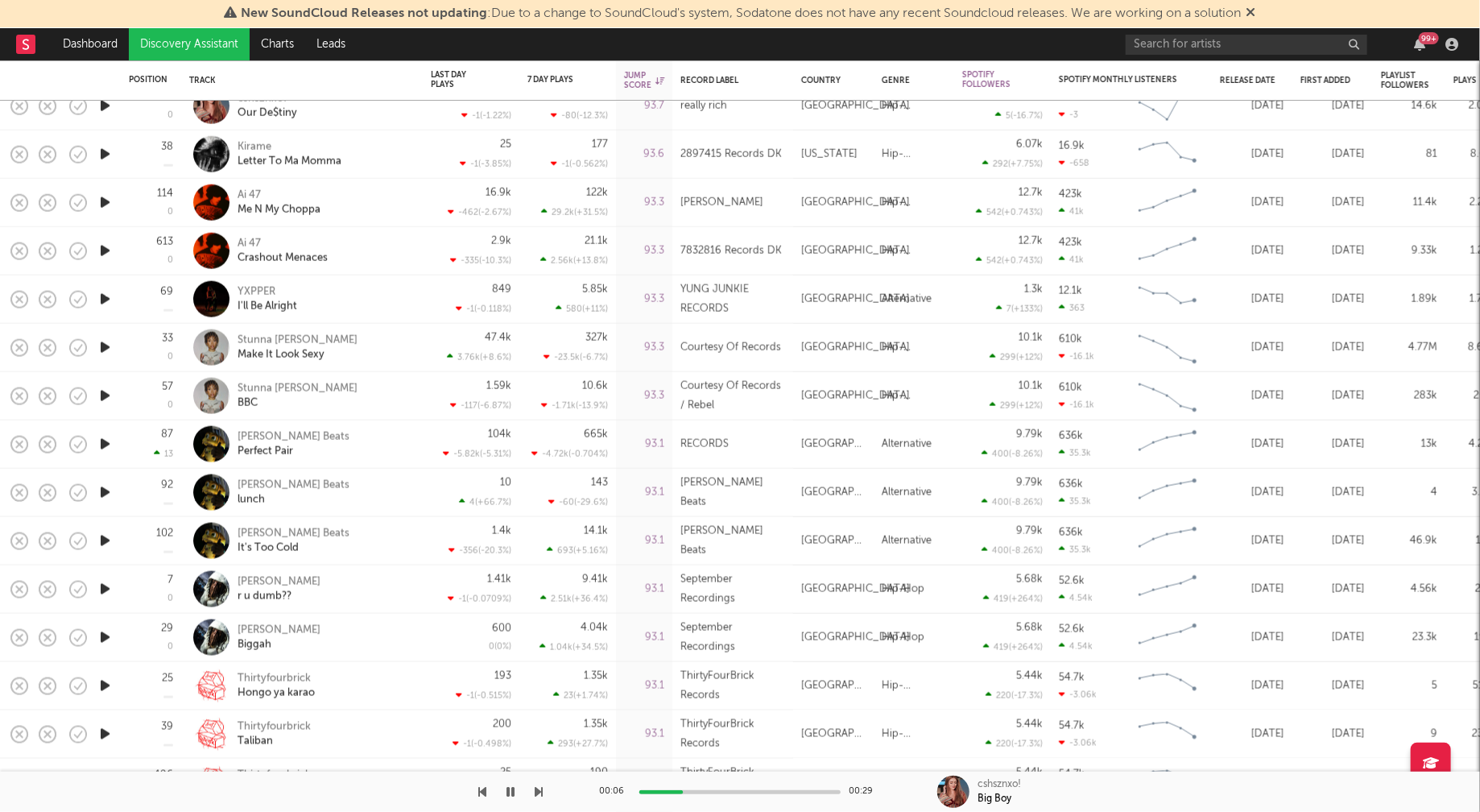
click at [103, 588] on icon "button" at bounding box center [105, 589] width 17 height 20
click at [99, 585] on icon "button" at bounding box center [104, 589] width 15 height 20
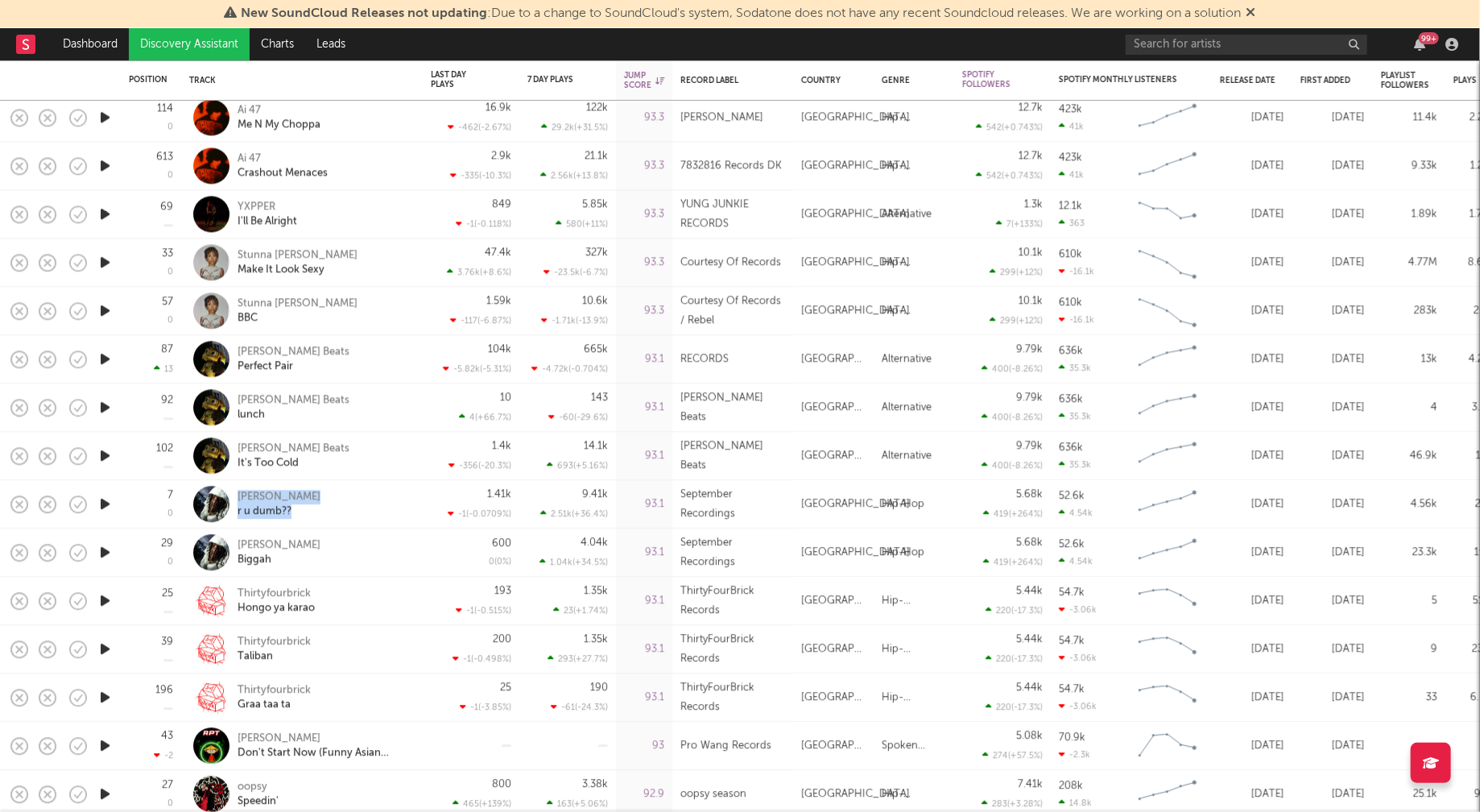
click at [102, 598] on icon "button" at bounding box center [105, 600] width 17 height 20
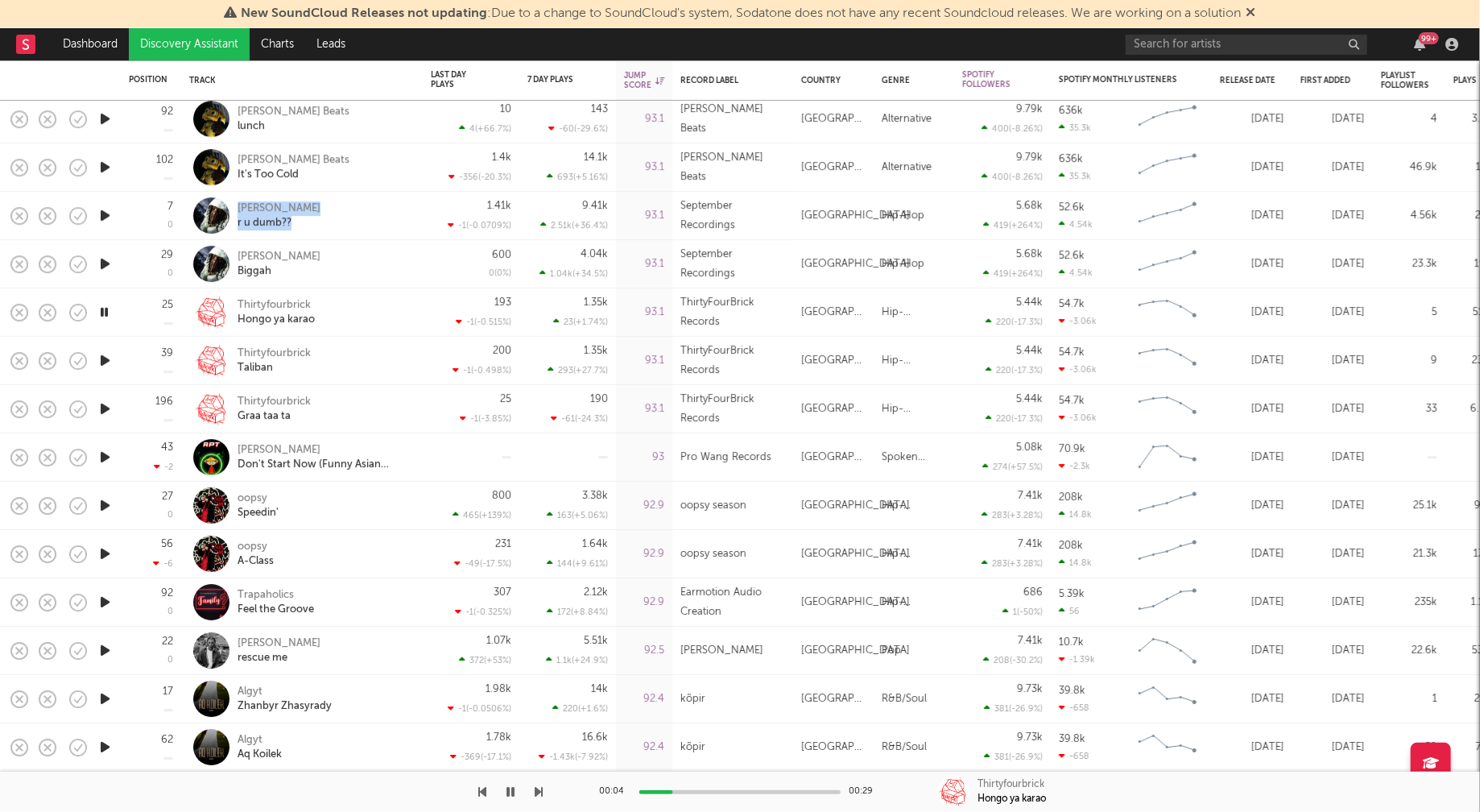
click at [106, 600] on icon "button" at bounding box center [105, 602] width 17 height 20
click at [106, 649] on icon "button" at bounding box center [105, 650] width 17 height 20
click at [100, 746] on icon "button" at bounding box center [105, 747] width 17 height 20
click at [100, 746] on icon "button" at bounding box center [104, 747] width 15 height 20
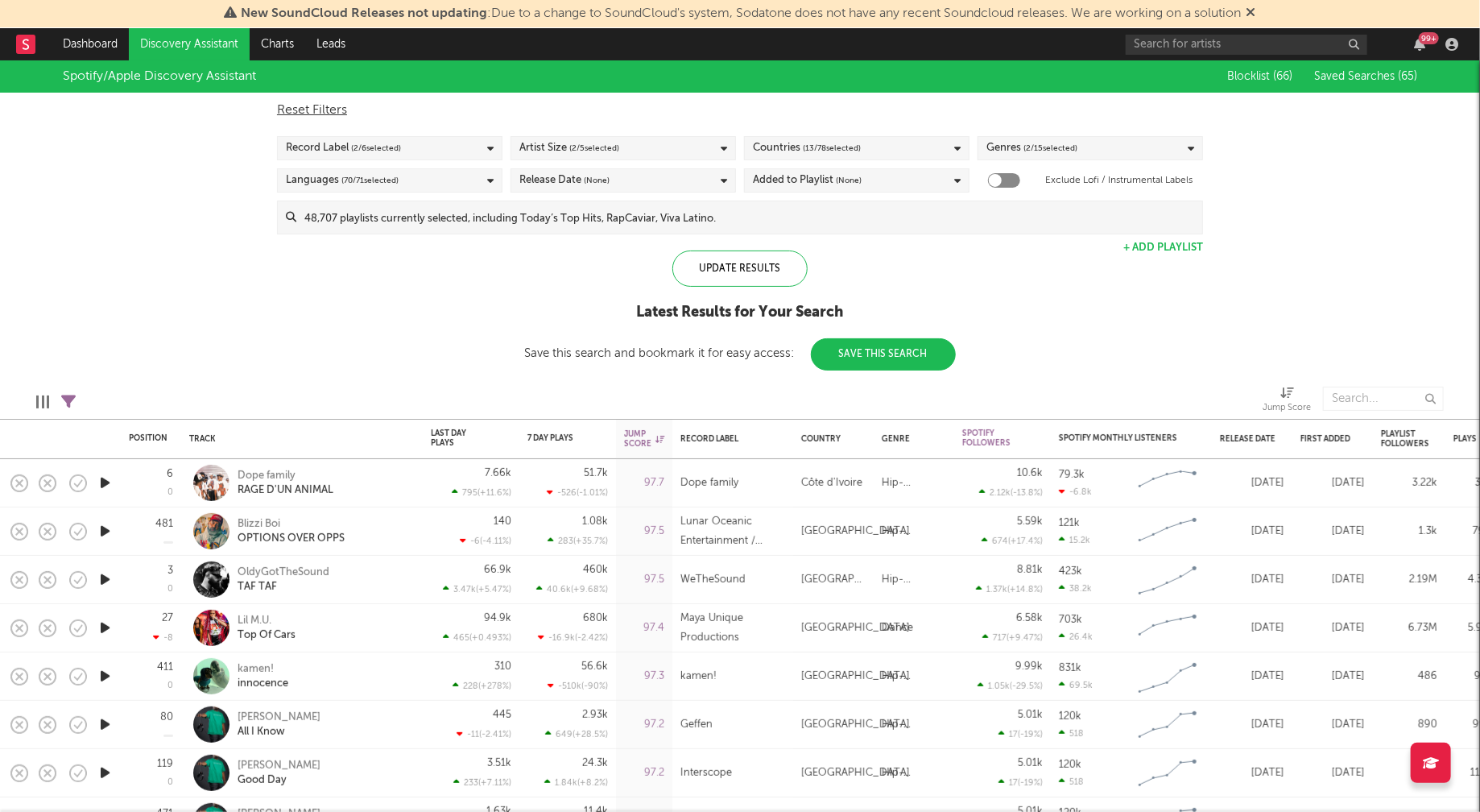
click at [718, 153] on div "Artist Size ( 2 / 5 selected)" at bounding box center [623, 148] width 225 height 24
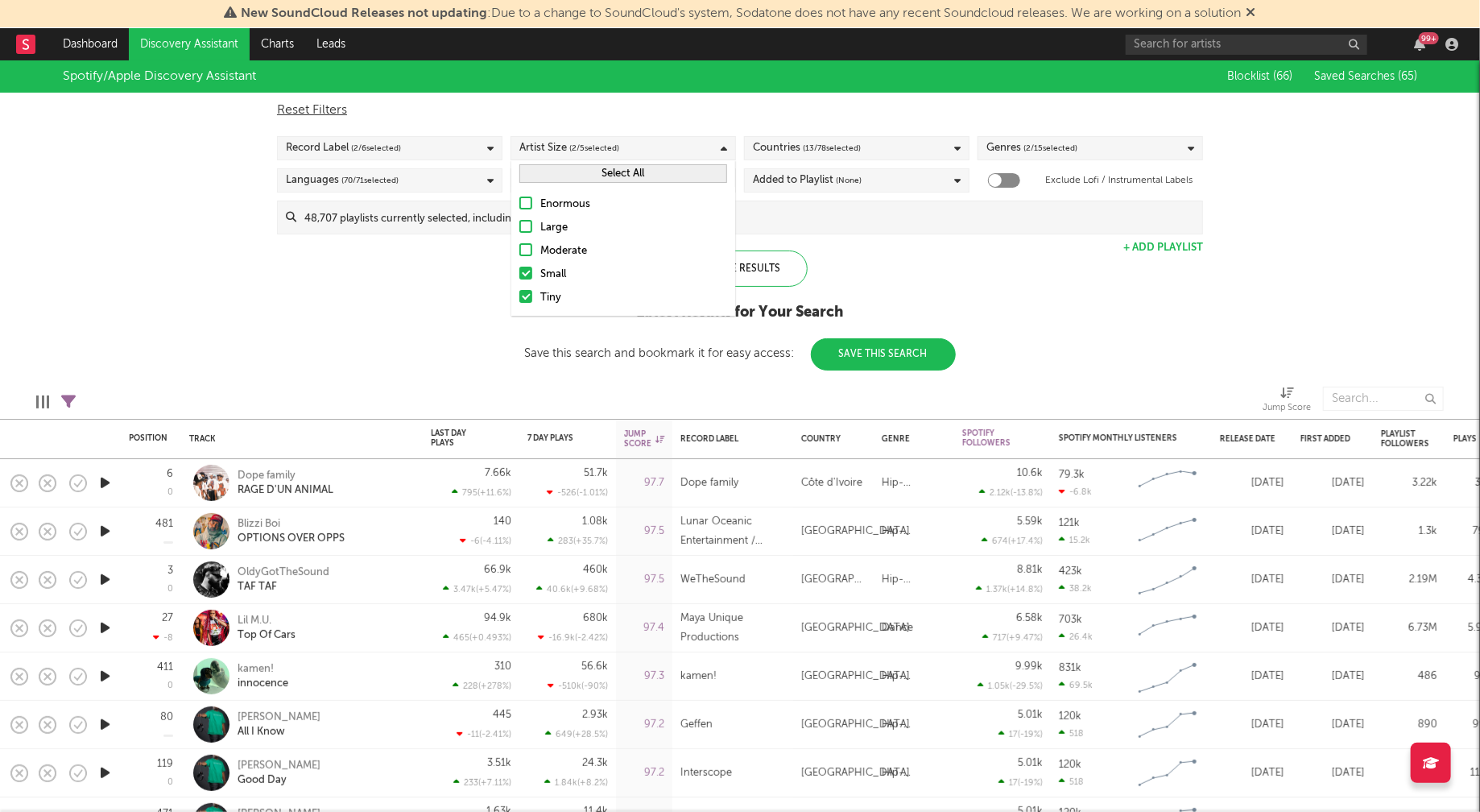
click at [561, 274] on div "Small" at bounding box center [633, 274] width 187 height 19
click at [519, 274] on input "Small" at bounding box center [519, 274] width 0 height 19
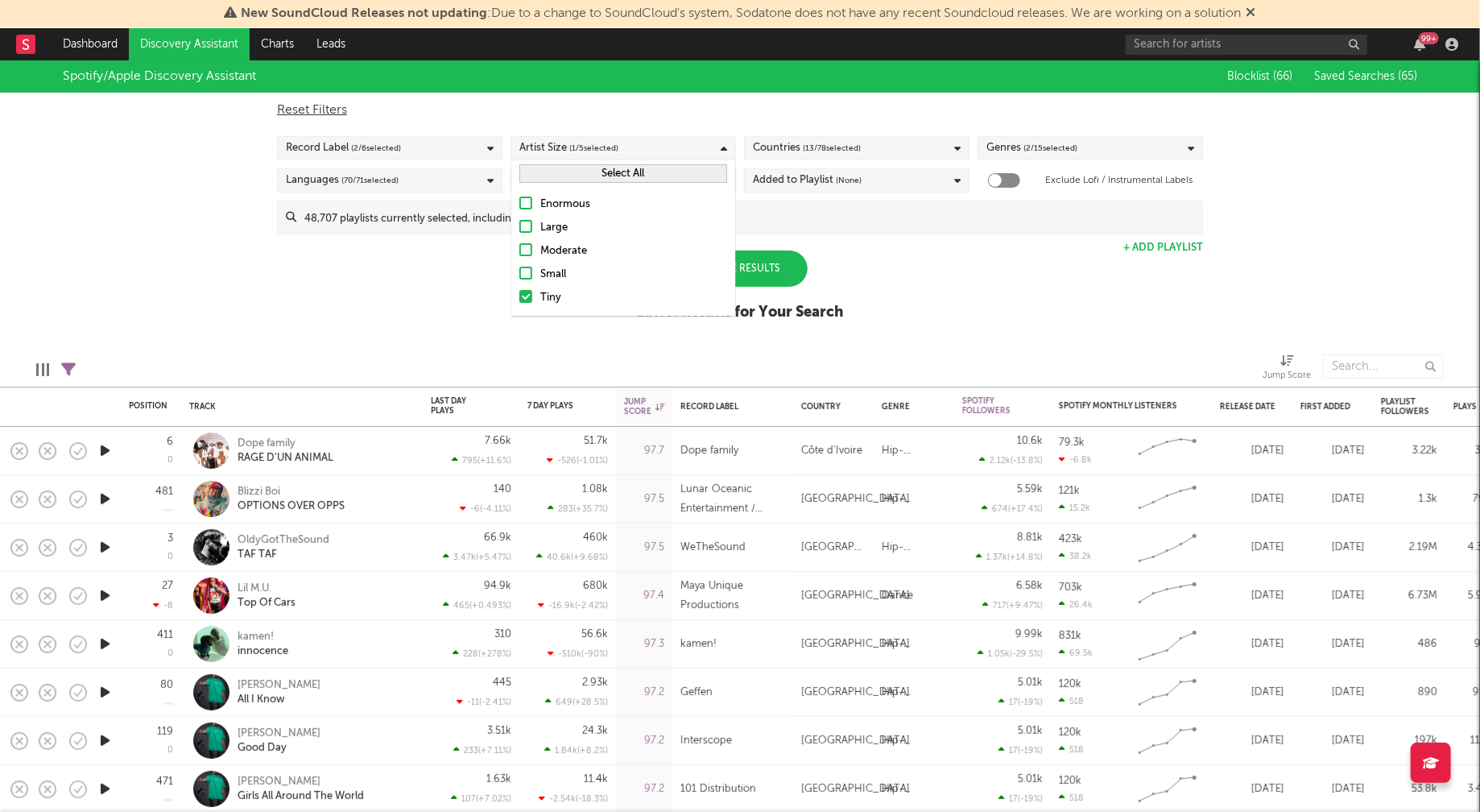
click at [409, 294] on div "Spotify/Apple Discovery Assistant Blocklist ( 66 ) Saved Searches ( 65 ) Reset …" at bounding box center [740, 199] width 1480 height 278
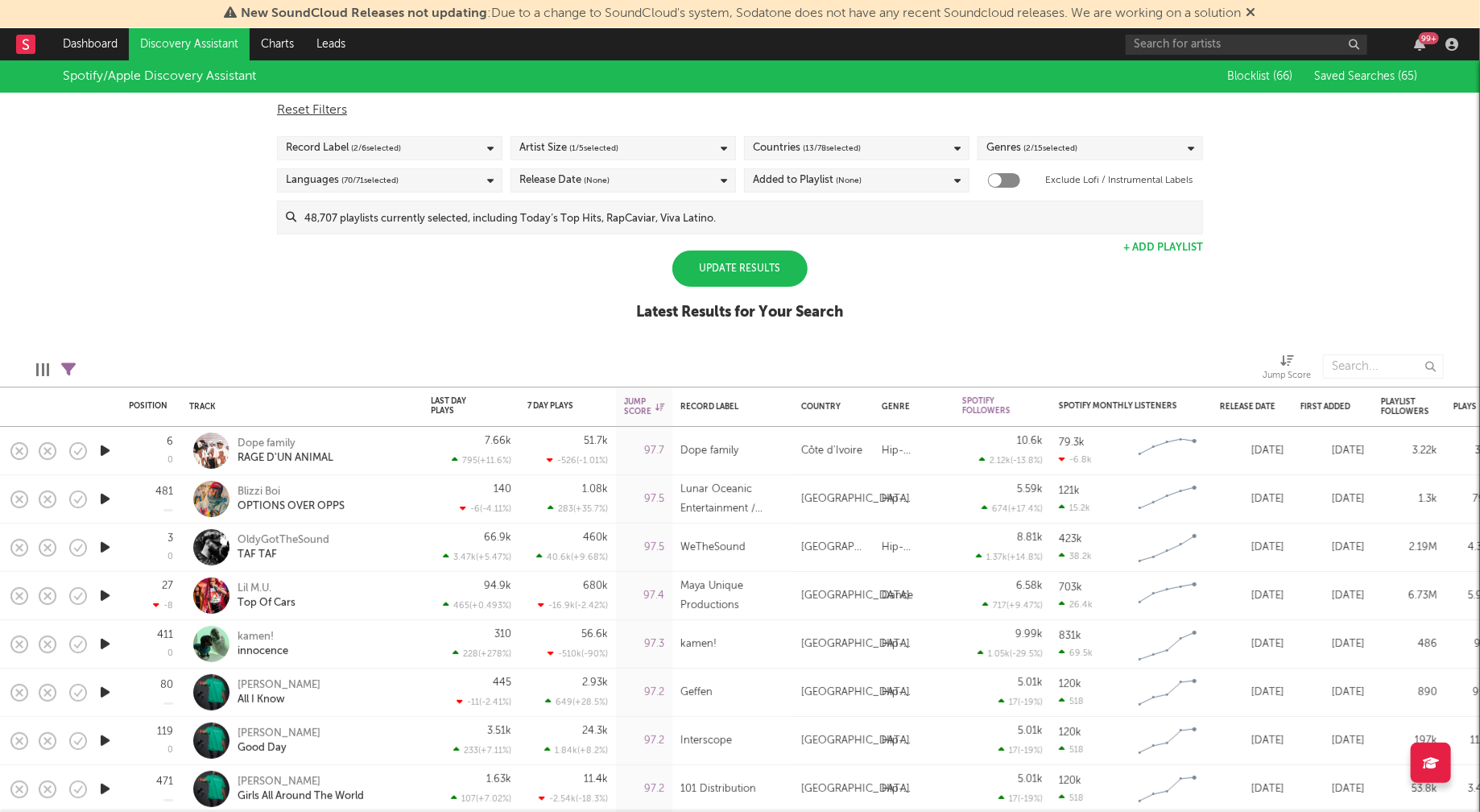
click at [899, 152] on div "Countries ( 13 / 78 selected)" at bounding box center [856, 148] width 225 height 24
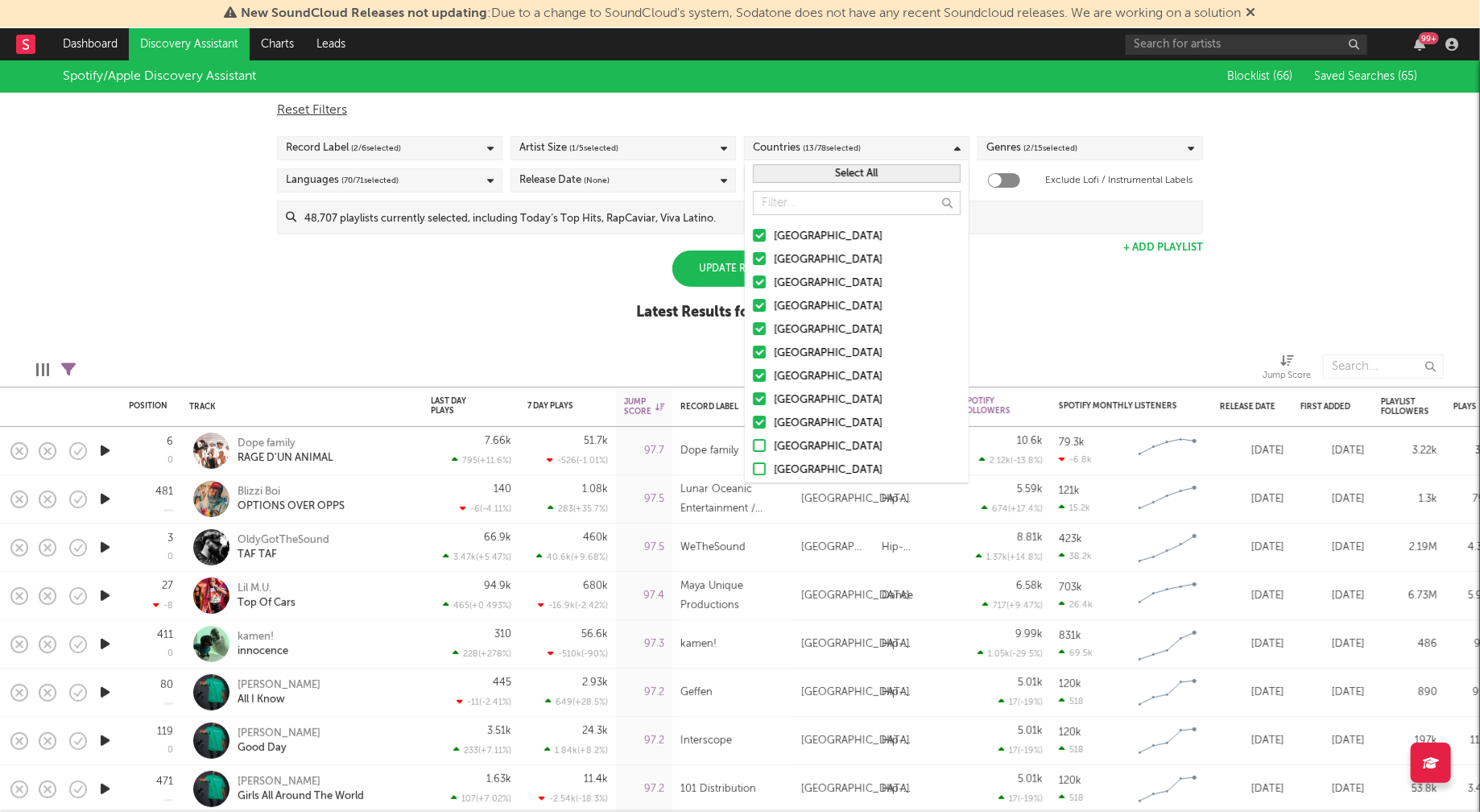
click at [875, 181] on button "Select All" at bounding box center [857, 174] width 208 height 19
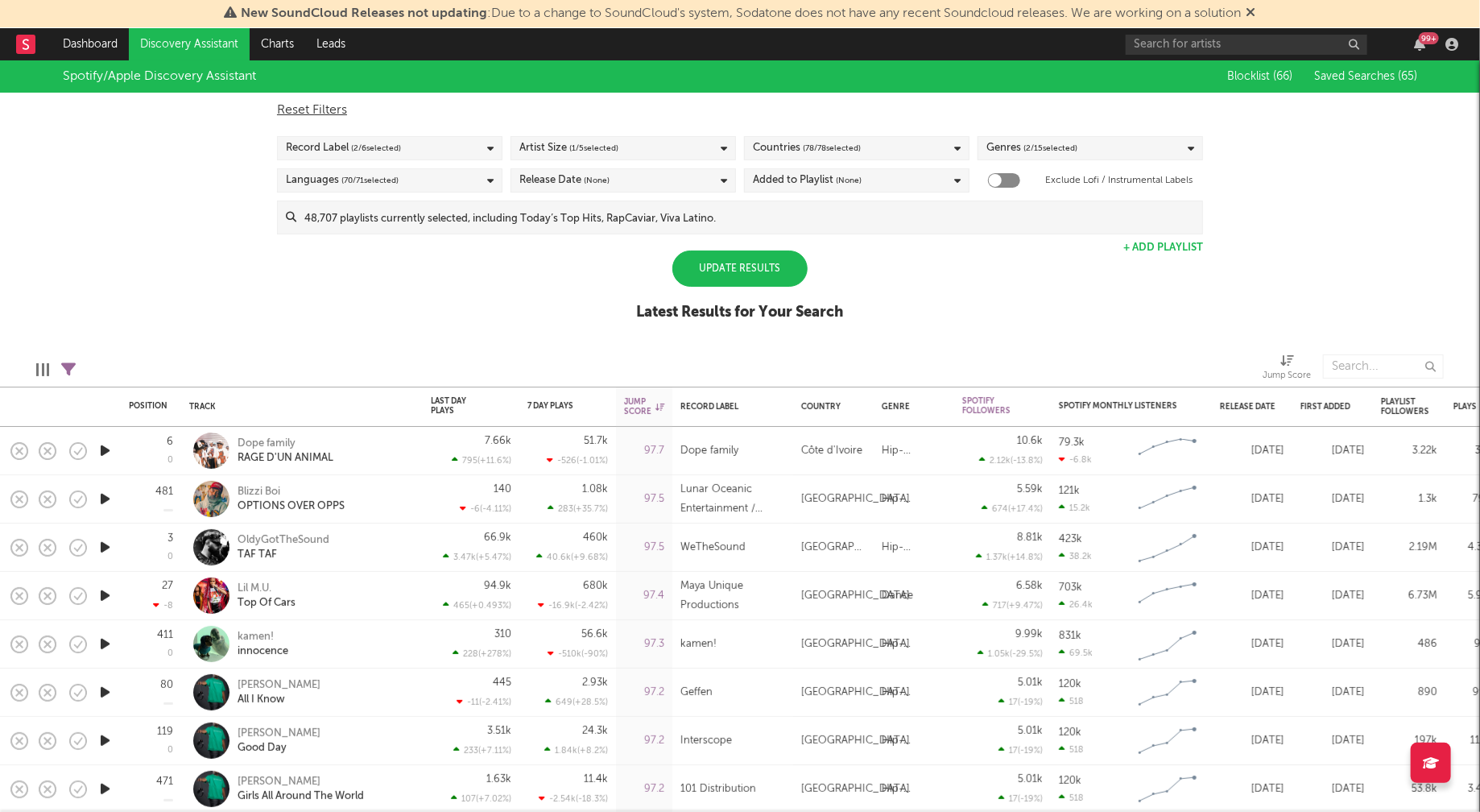
click at [1087, 317] on div "Spotify/Apple Discovery Assistant Blocklist ( 66 ) Saved Searches ( 65 ) Reset …" at bounding box center [740, 199] width 1480 height 278
click at [1116, 148] on div "Genres ( 2 / 15 selected)" at bounding box center [1090, 148] width 225 height 24
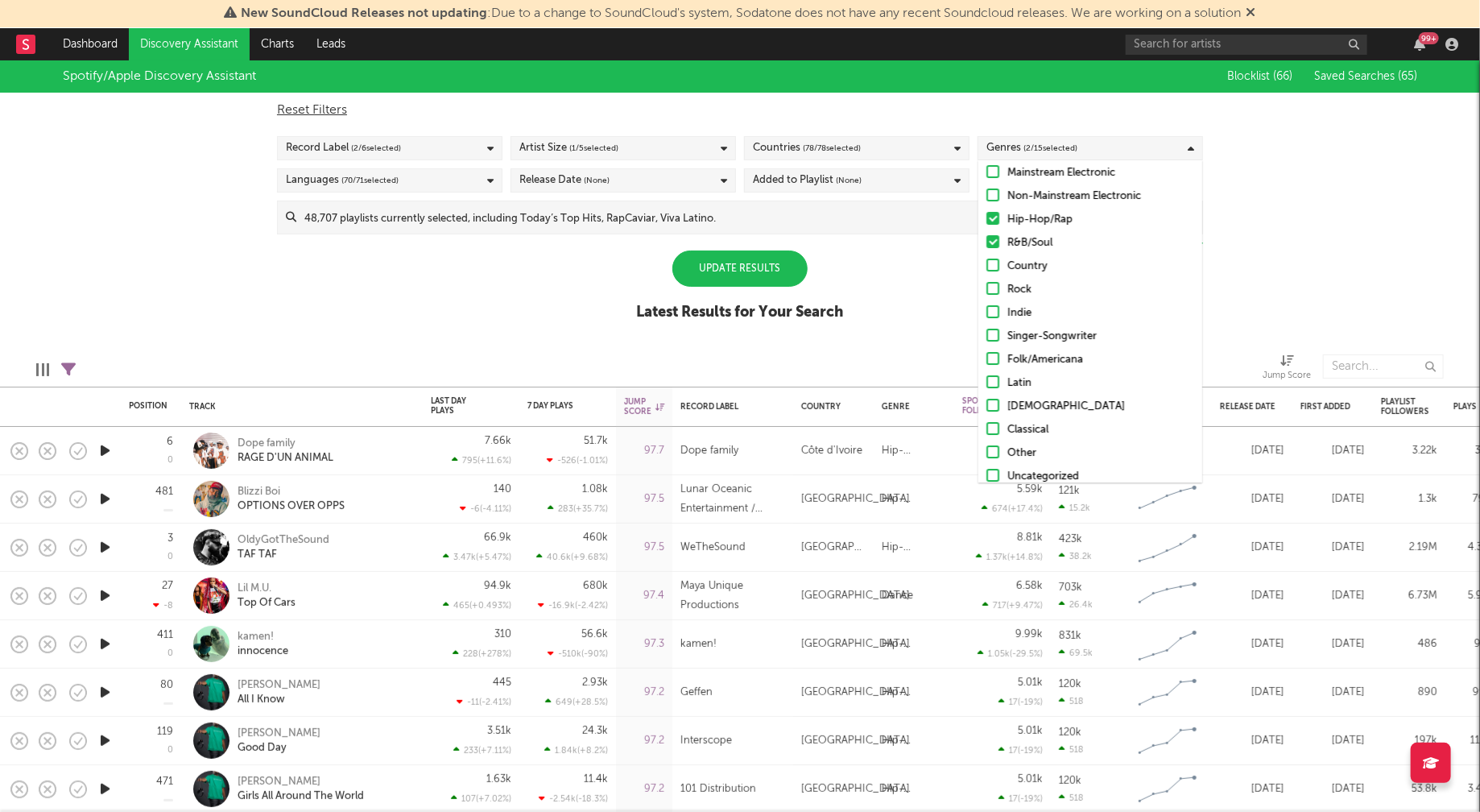
scroll to position [66, 0]
click at [1010, 446] on div "Other" at bounding box center [1100, 441] width 187 height 19
click at [987, 446] on input "Other" at bounding box center [987, 441] width 0 height 19
click at [1015, 465] on div "Uncategorized" at bounding box center [1100, 465] width 187 height 19
click at [987, 465] on input "Uncategorized" at bounding box center [987, 465] width 0 height 19
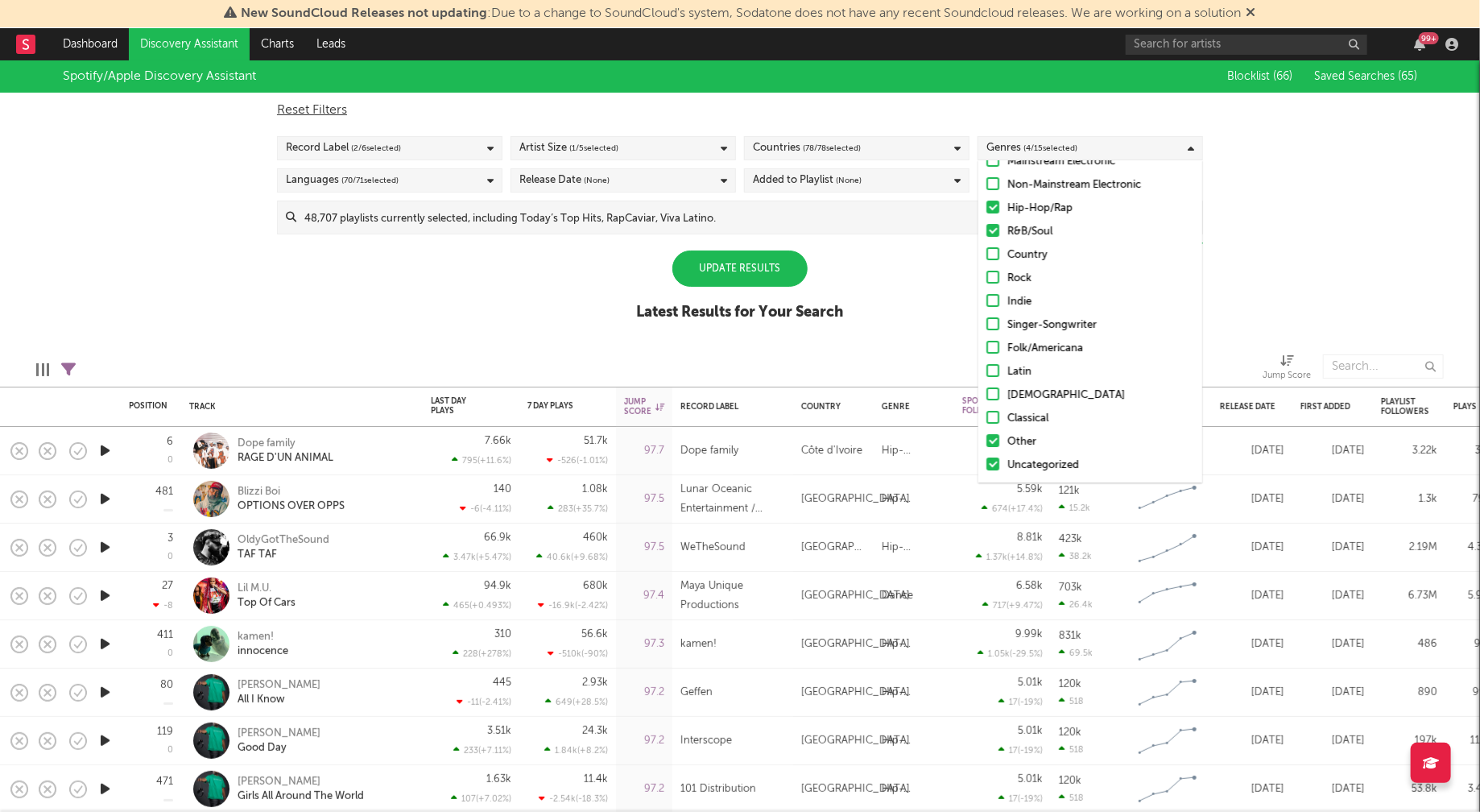
click at [927, 300] on div "Spotify/Apple Discovery Assistant Blocklist ( 66 ) Saved Searches ( 65 ) Reset …" at bounding box center [740, 199] width 1480 height 278
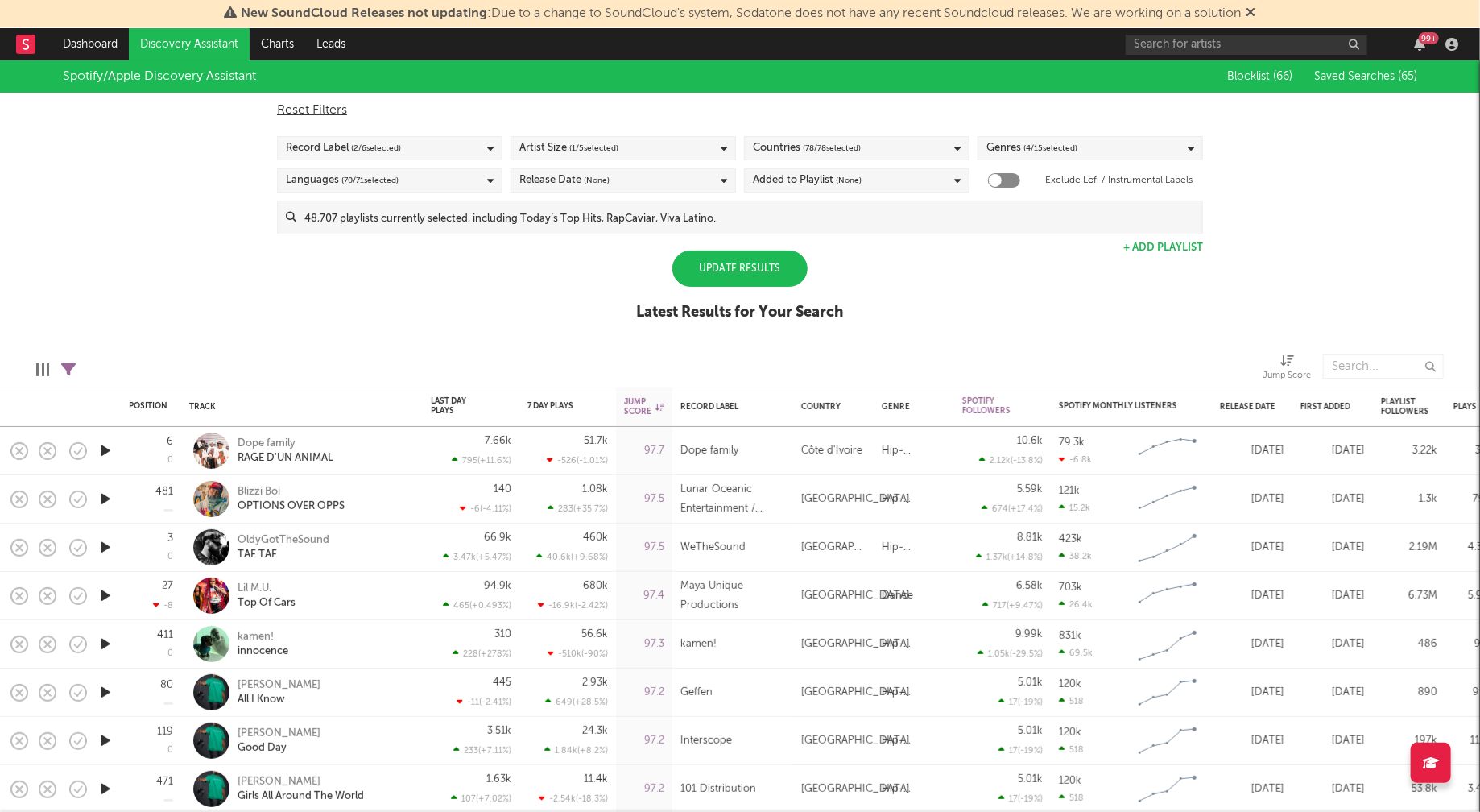
click at [750, 275] on div "Update Results" at bounding box center [740, 268] width 135 height 36
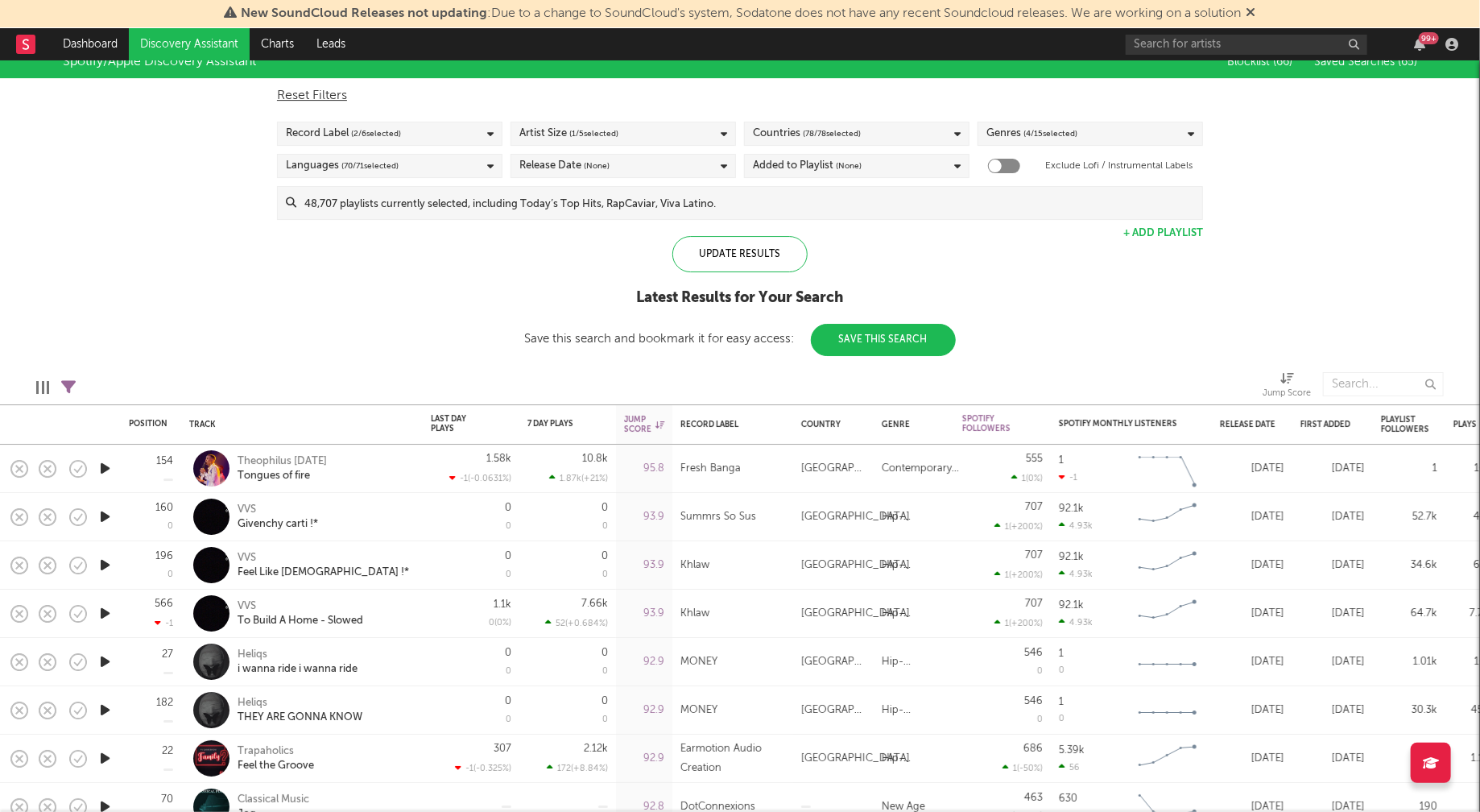
click at [104, 465] on icon "button" at bounding box center [105, 468] width 17 height 20
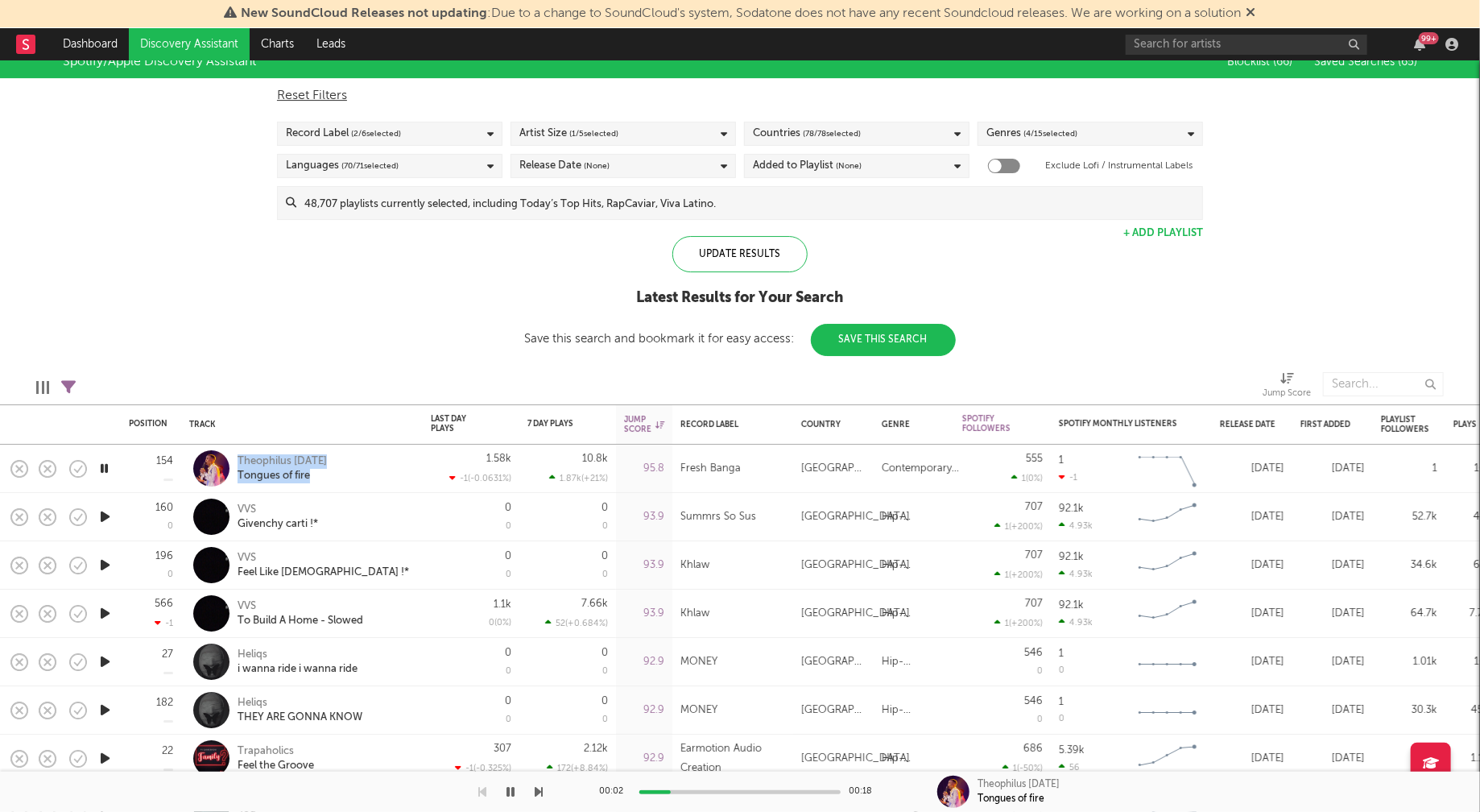
click at [107, 515] on icon "button" at bounding box center [105, 517] width 17 height 20
click at [107, 515] on icon "button" at bounding box center [104, 517] width 15 height 20
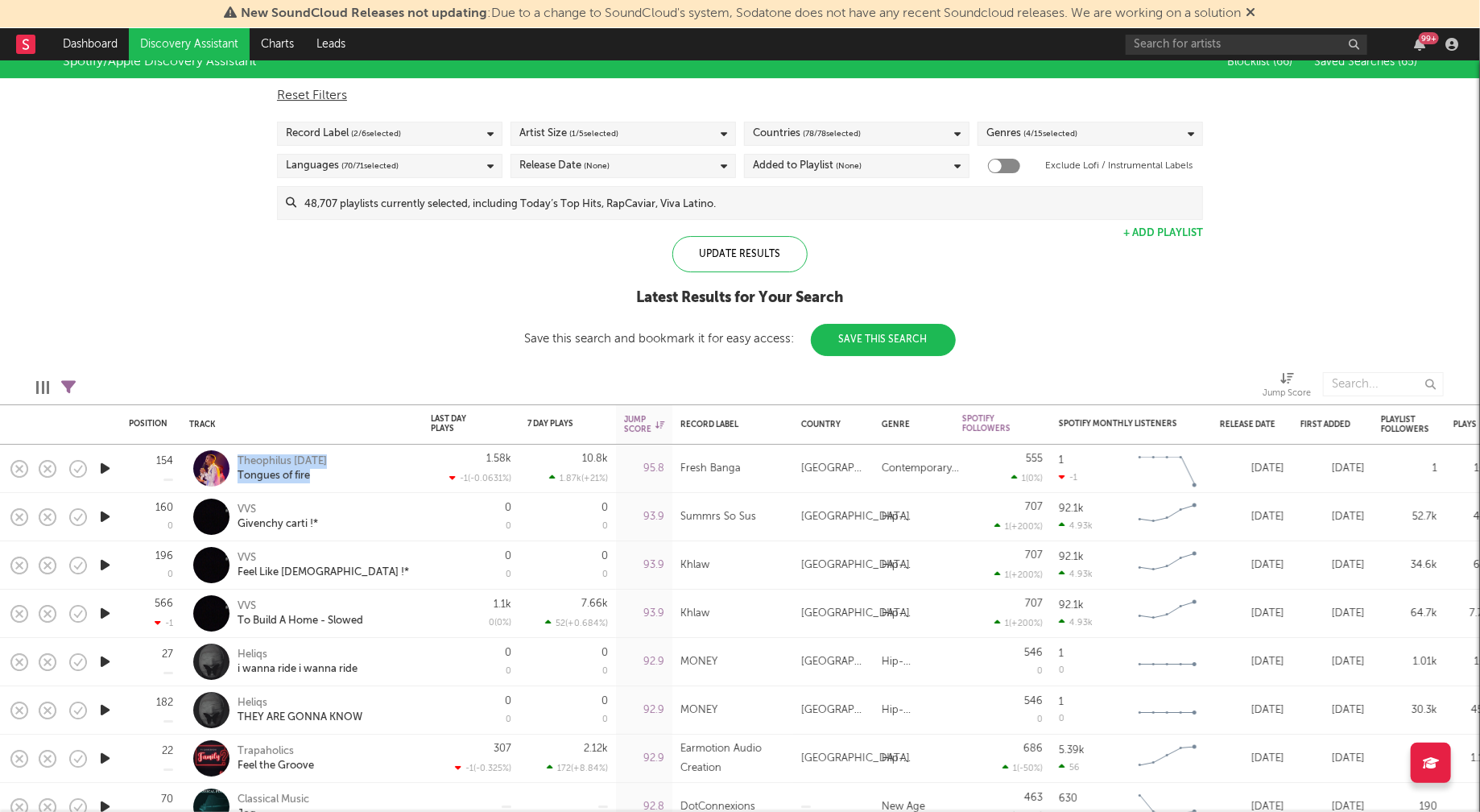
click at [103, 657] on icon "button" at bounding box center [105, 662] width 17 height 20
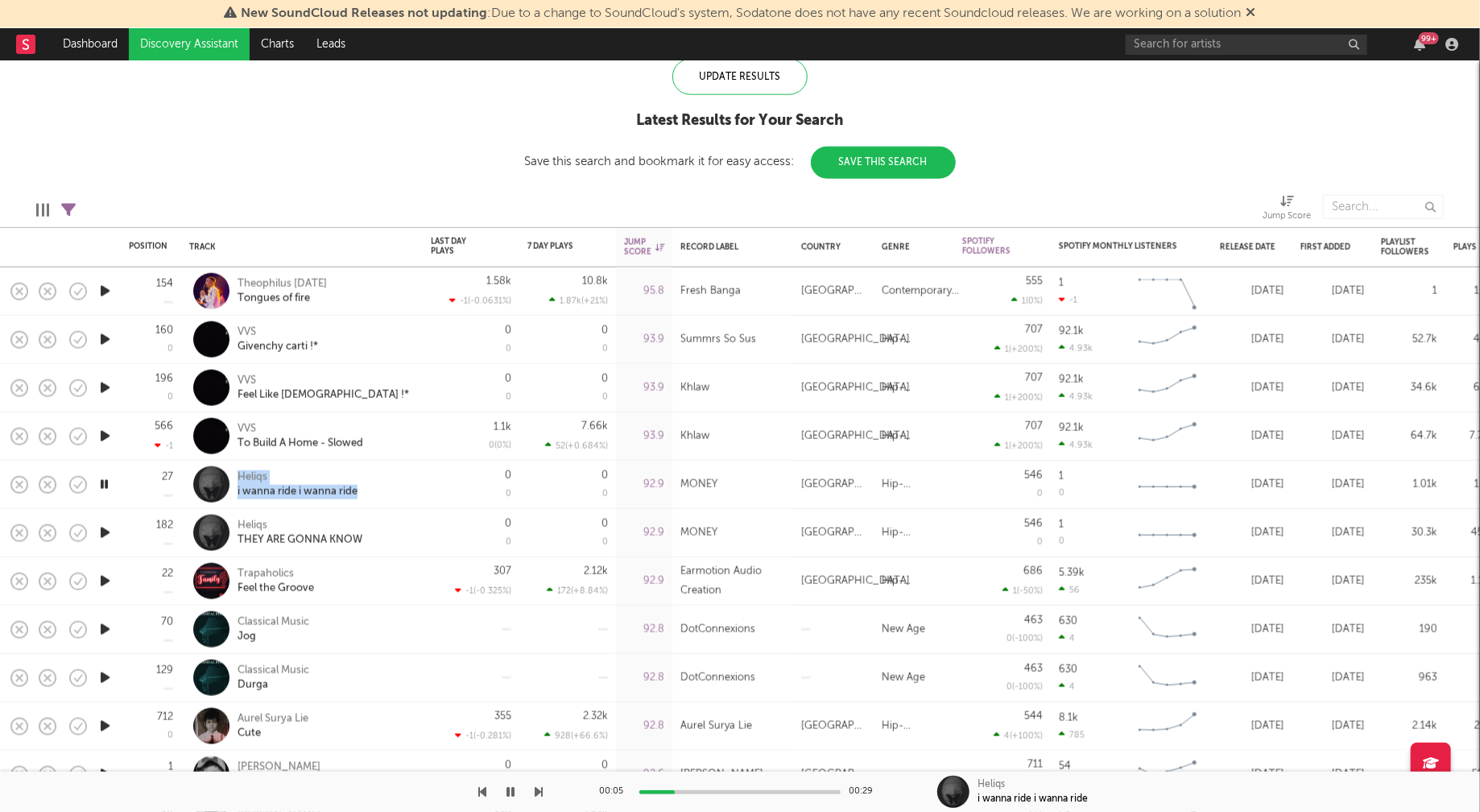
click at [106, 626] on icon "button" at bounding box center [105, 630] width 17 height 20
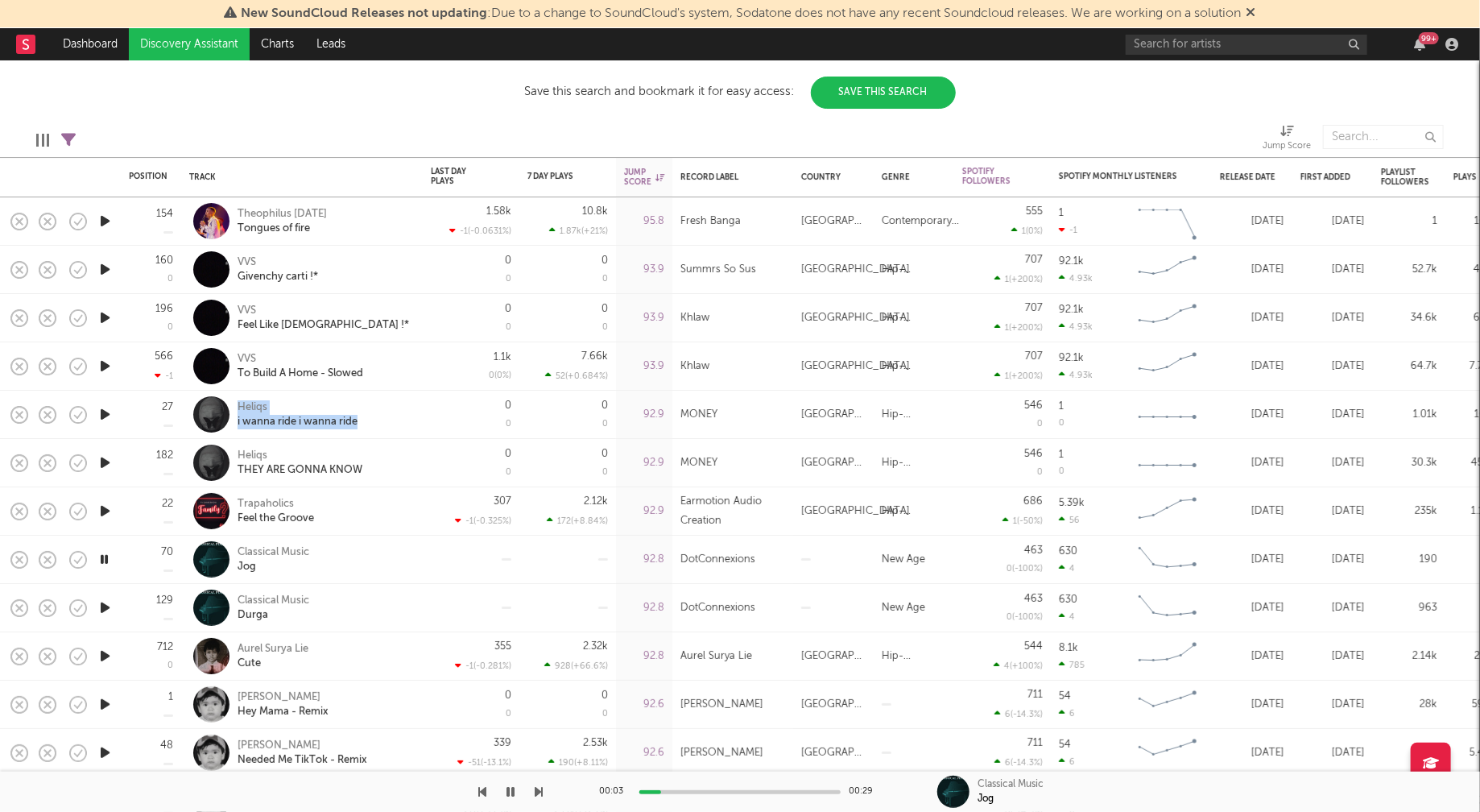
click at [103, 655] on icon "button" at bounding box center [105, 656] width 17 height 20
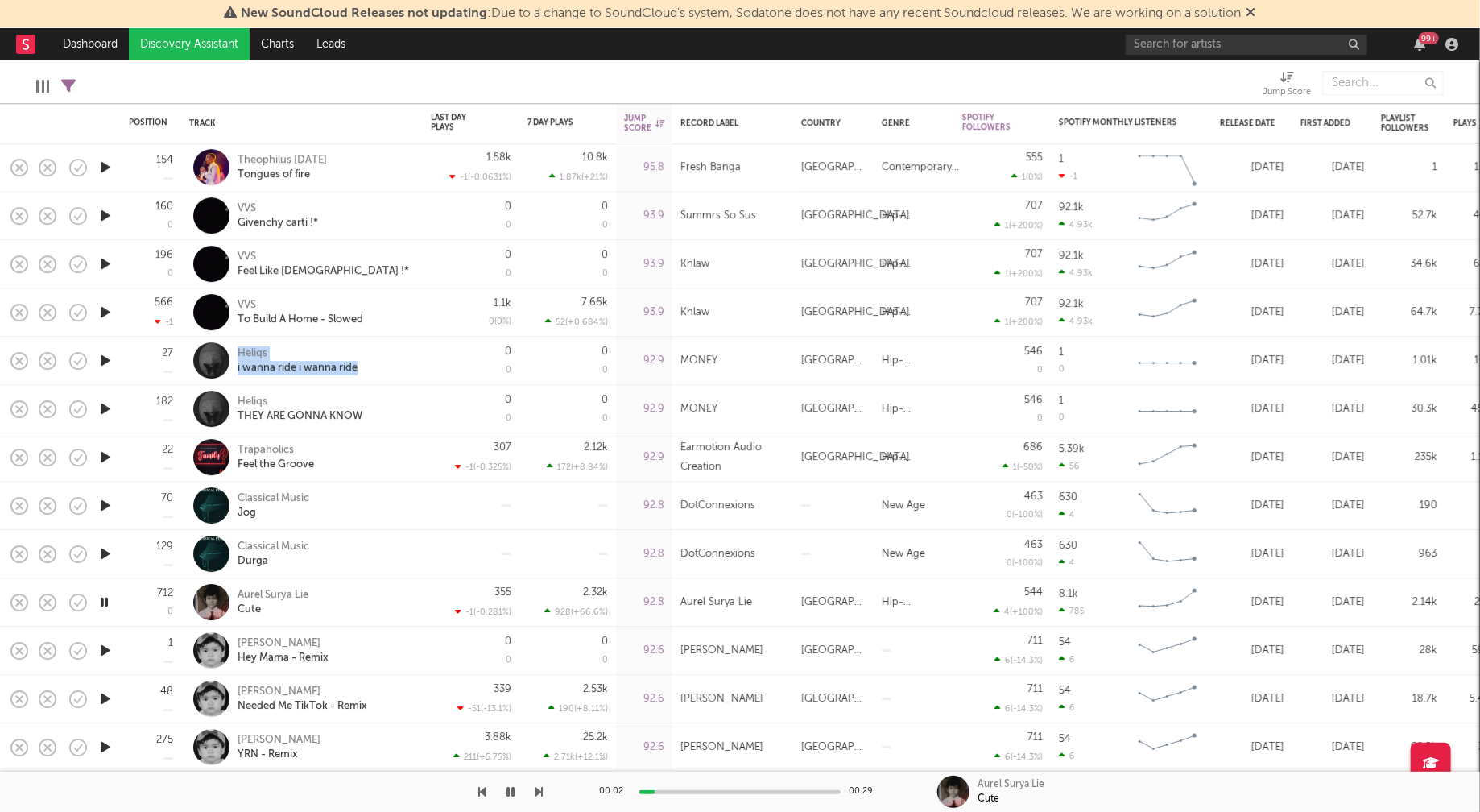
click at [102, 650] on icon "button" at bounding box center [105, 650] width 17 height 20
click at [102, 697] on icon "button" at bounding box center [105, 699] width 17 height 20
click at [109, 743] on icon "button" at bounding box center [105, 747] width 17 height 20
click at [109, 743] on icon "button" at bounding box center [104, 747] width 15 height 20
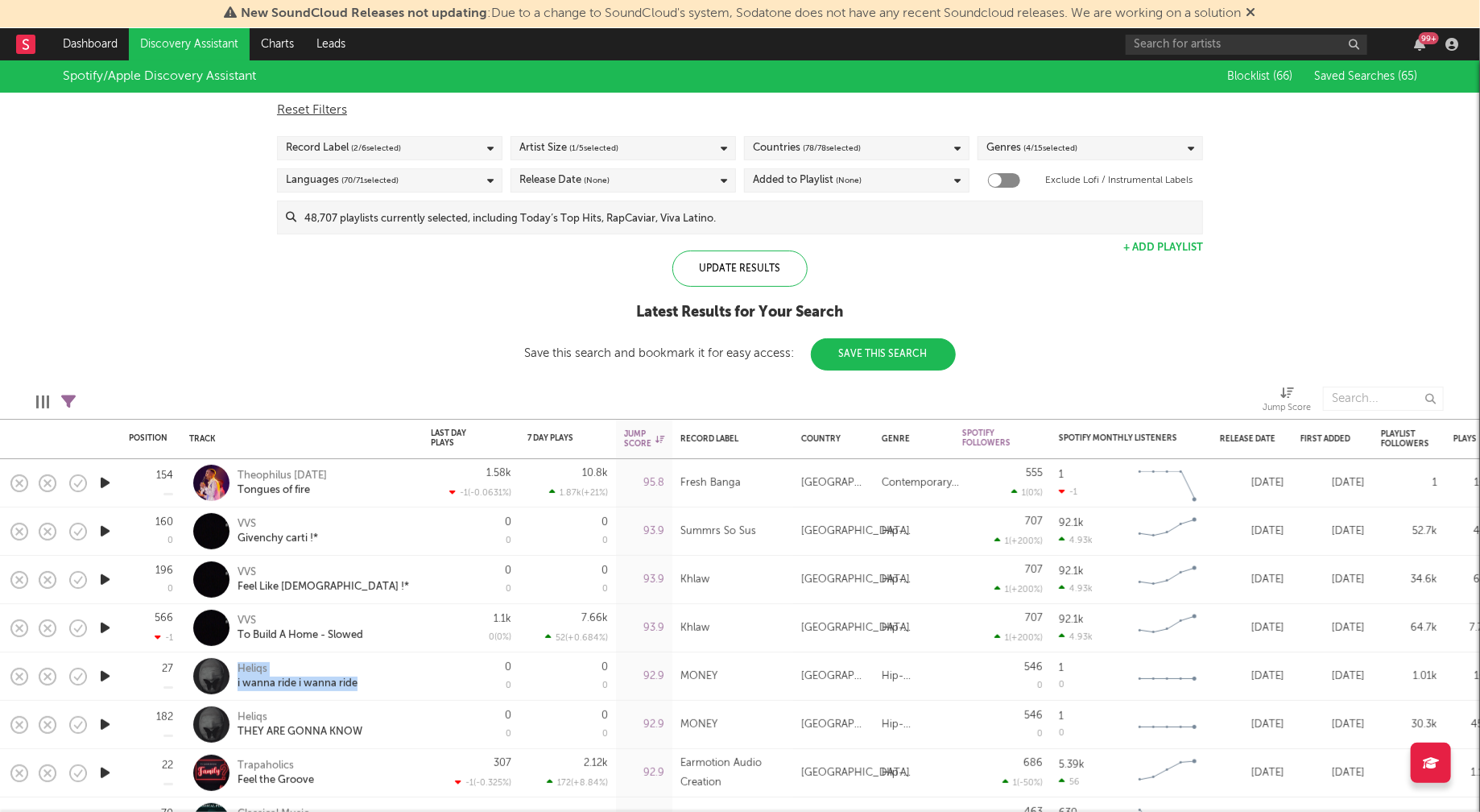
click at [203, 41] on link "Discovery Assistant" at bounding box center [189, 44] width 121 height 32
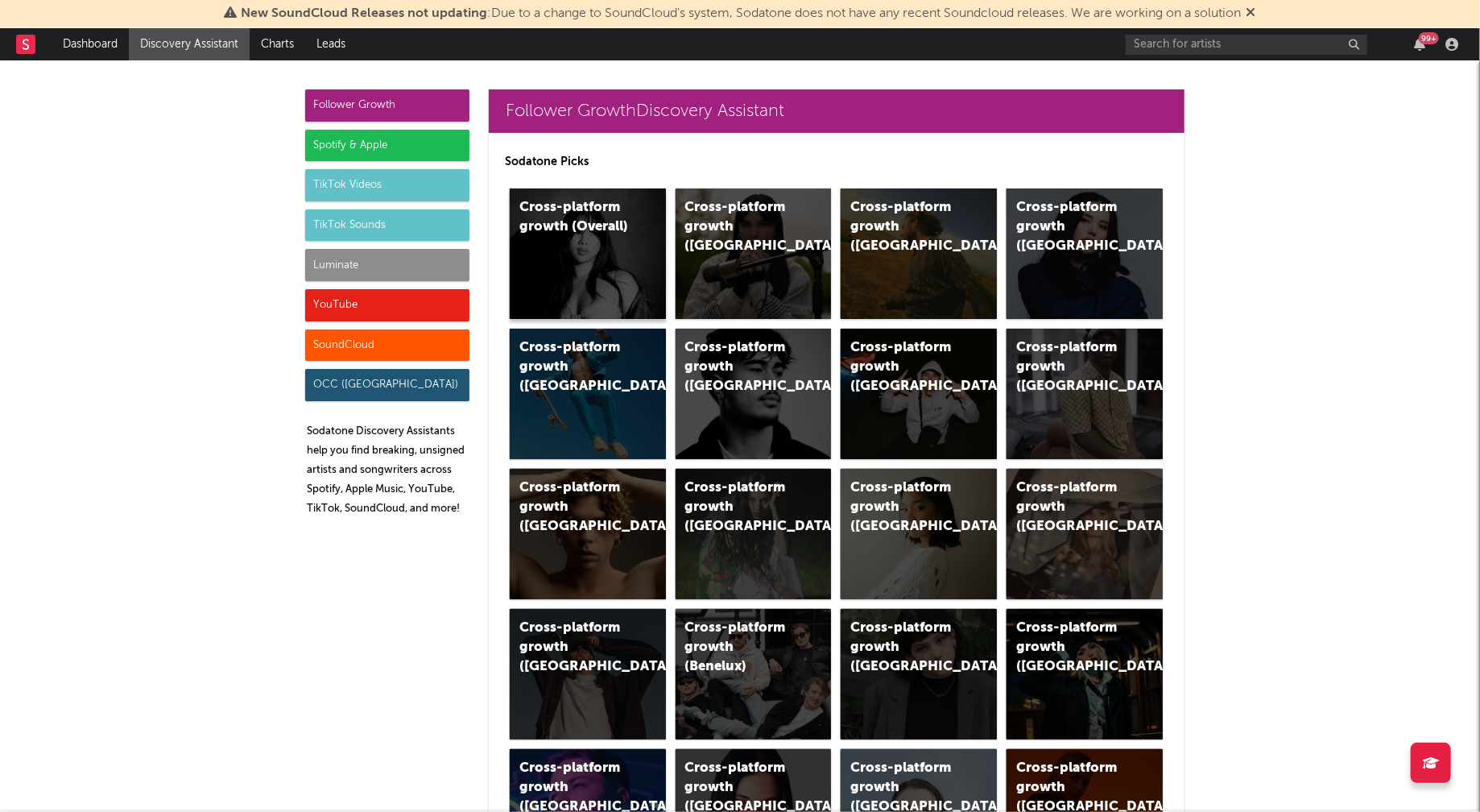
click at [580, 211] on div "Cross-platform growth (Overall)" at bounding box center [574, 218] width 110 height 39
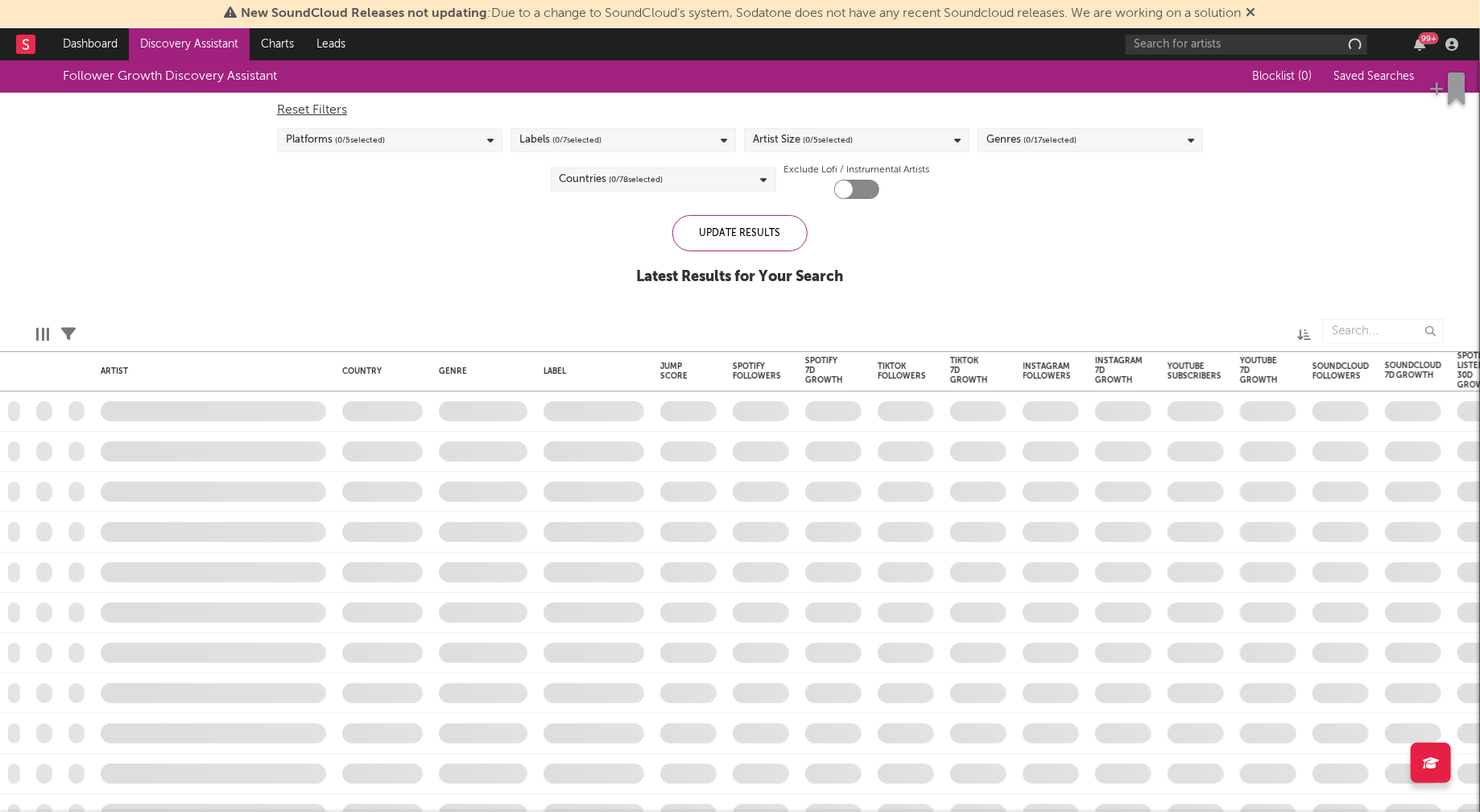
checkbox input "true"
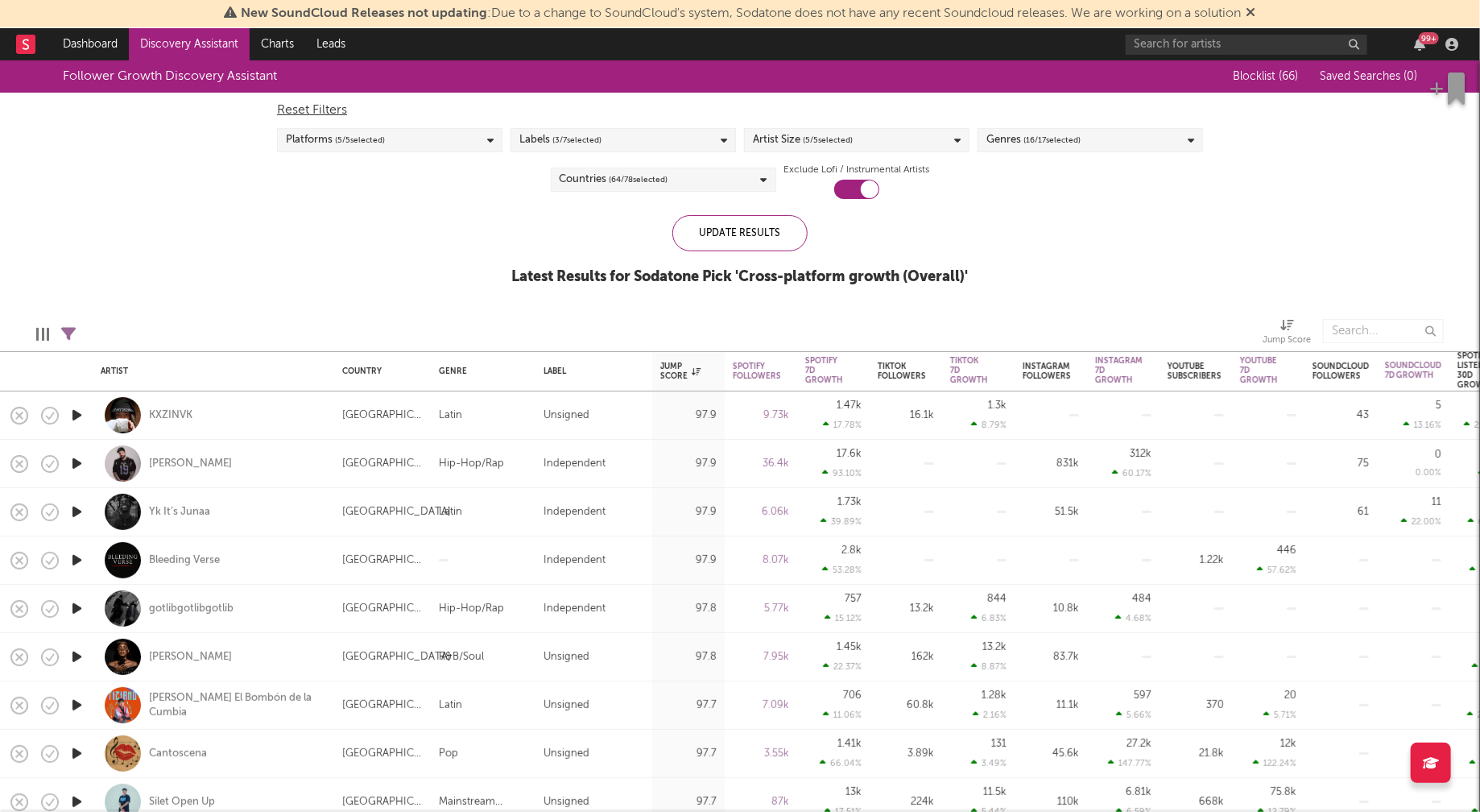
click at [718, 137] on div "Labels ( 3 / 7 selected)" at bounding box center [623, 140] width 225 height 24
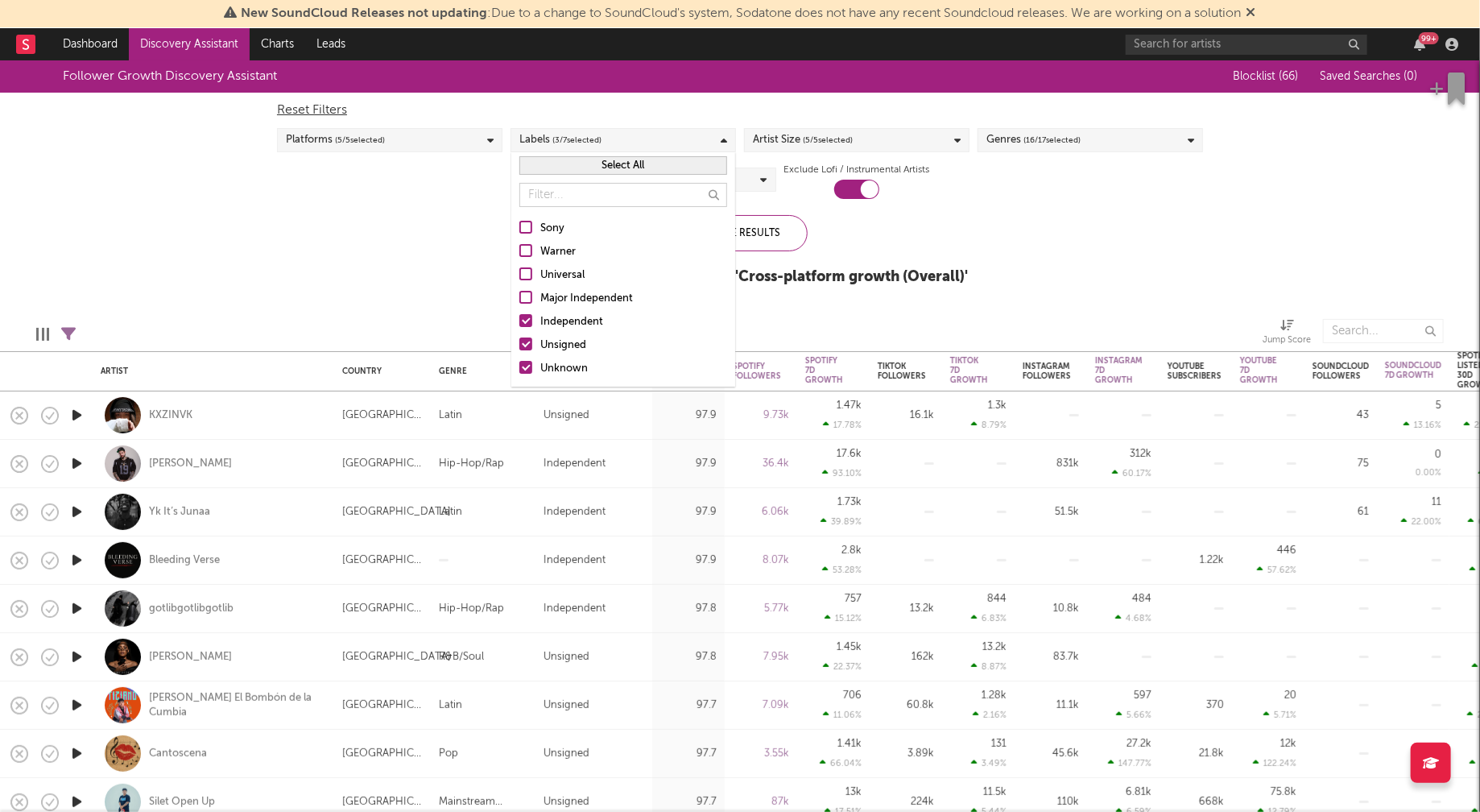
click at [281, 284] on div "Follower Growth Discovery Assistant Blocklist ( 66 ) Saved Searches ( 0 ) Reset…" at bounding box center [740, 181] width 1480 height 242
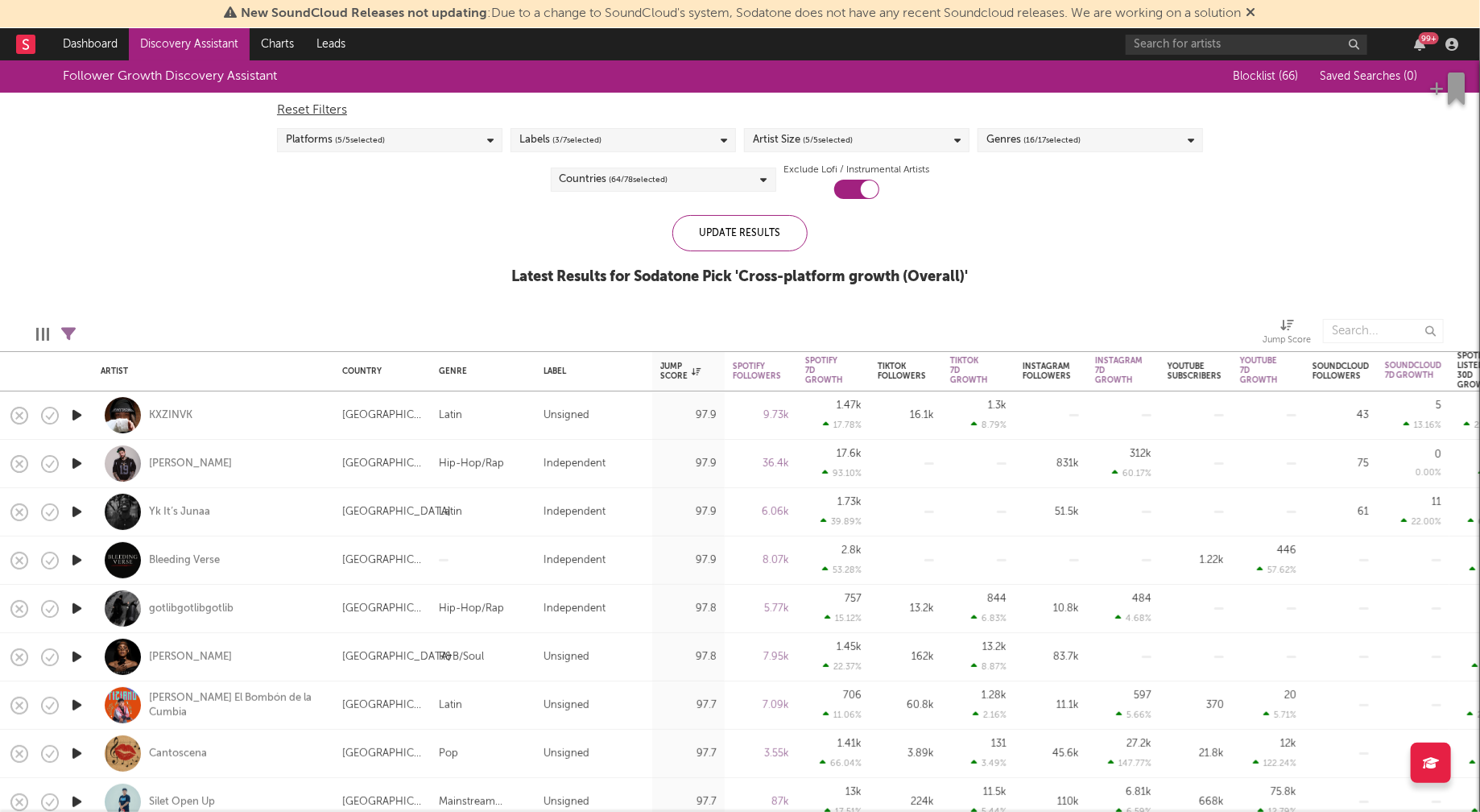
click at [937, 138] on div "Artist Size ( 5 / 5 selected)" at bounding box center [856, 140] width 225 height 24
click at [795, 323] on div "Enormous" at bounding box center [867, 322] width 187 height 19
click at [753, 323] on input "Enormous" at bounding box center [753, 322] width 0 height 19
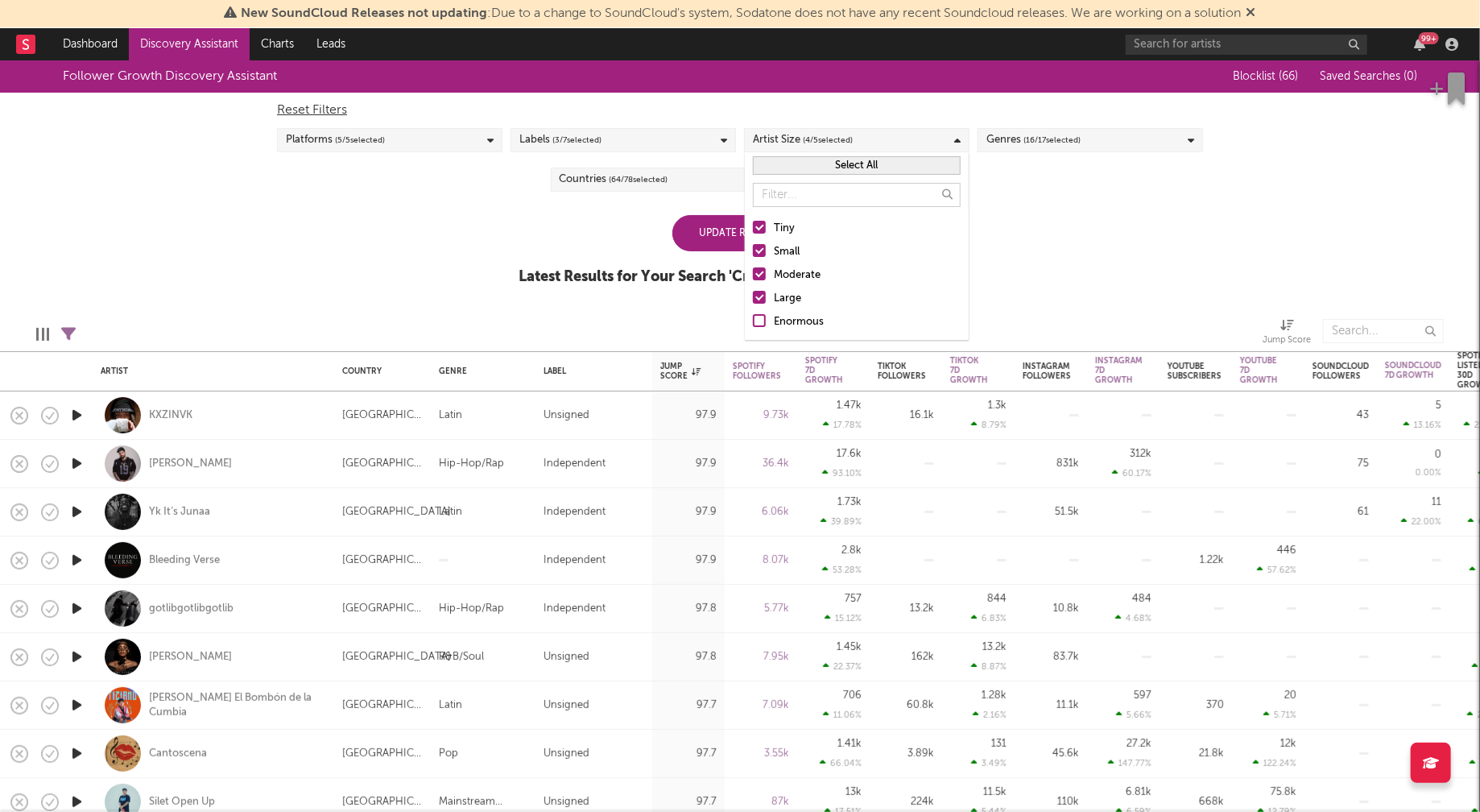
click at [789, 299] on div "Large" at bounding box center [867, 298] width 187 height 19
click at [753, 299] on input "Large" at bounding box center [753, 298] width 0 height 19
click at [793, 274] on div "Moderate" at bounding box center [867, 275] width 187 height 19
click at [753, 274] on input "Moderate" at bounding box center [753, 275] width 0 height 19
click at [783, 243] on div "Small" at bounding box center [867, 252] width 187 height 19
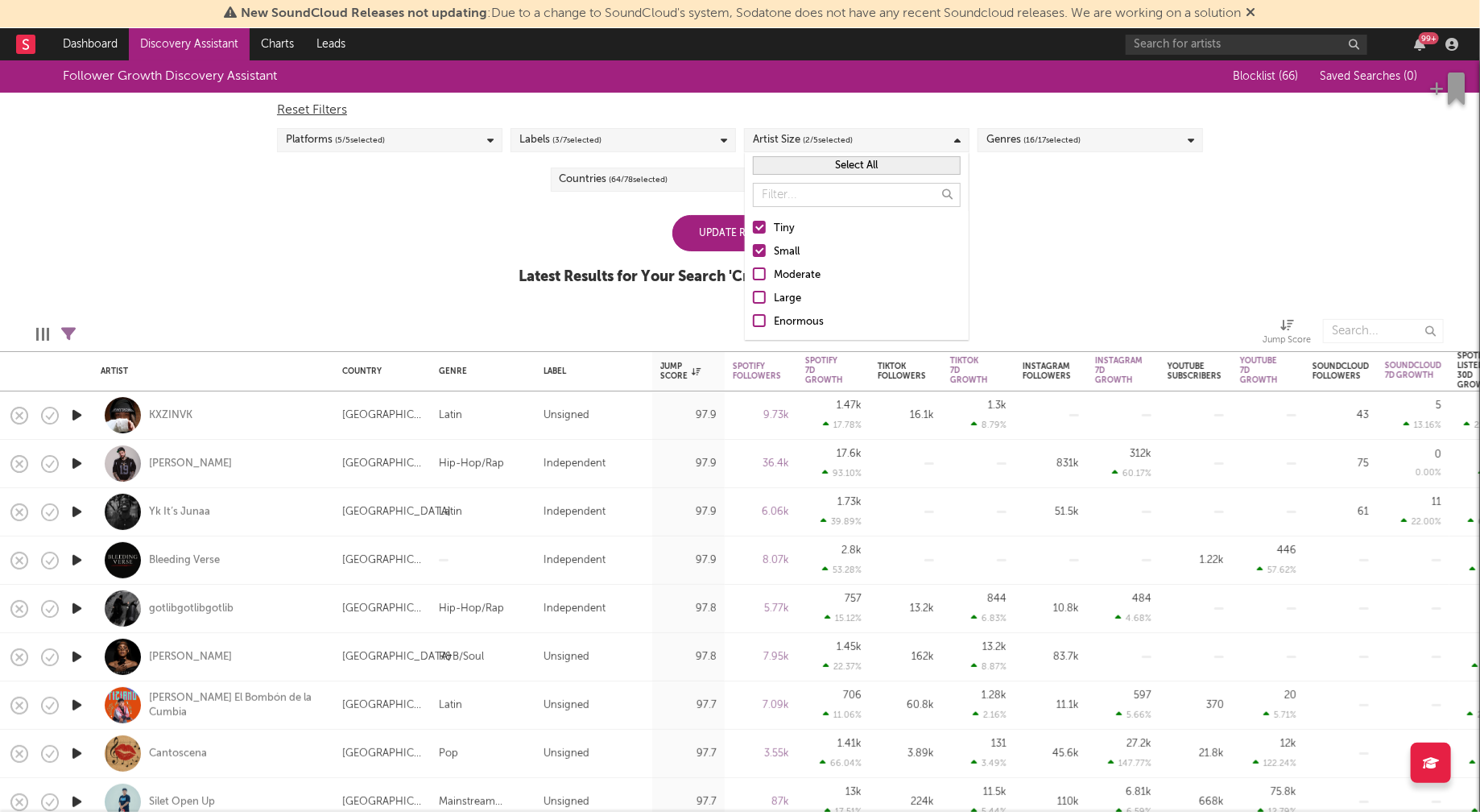
click at [753, 243] on input "Small" at bounding box center [753, 252] width 0 height 19
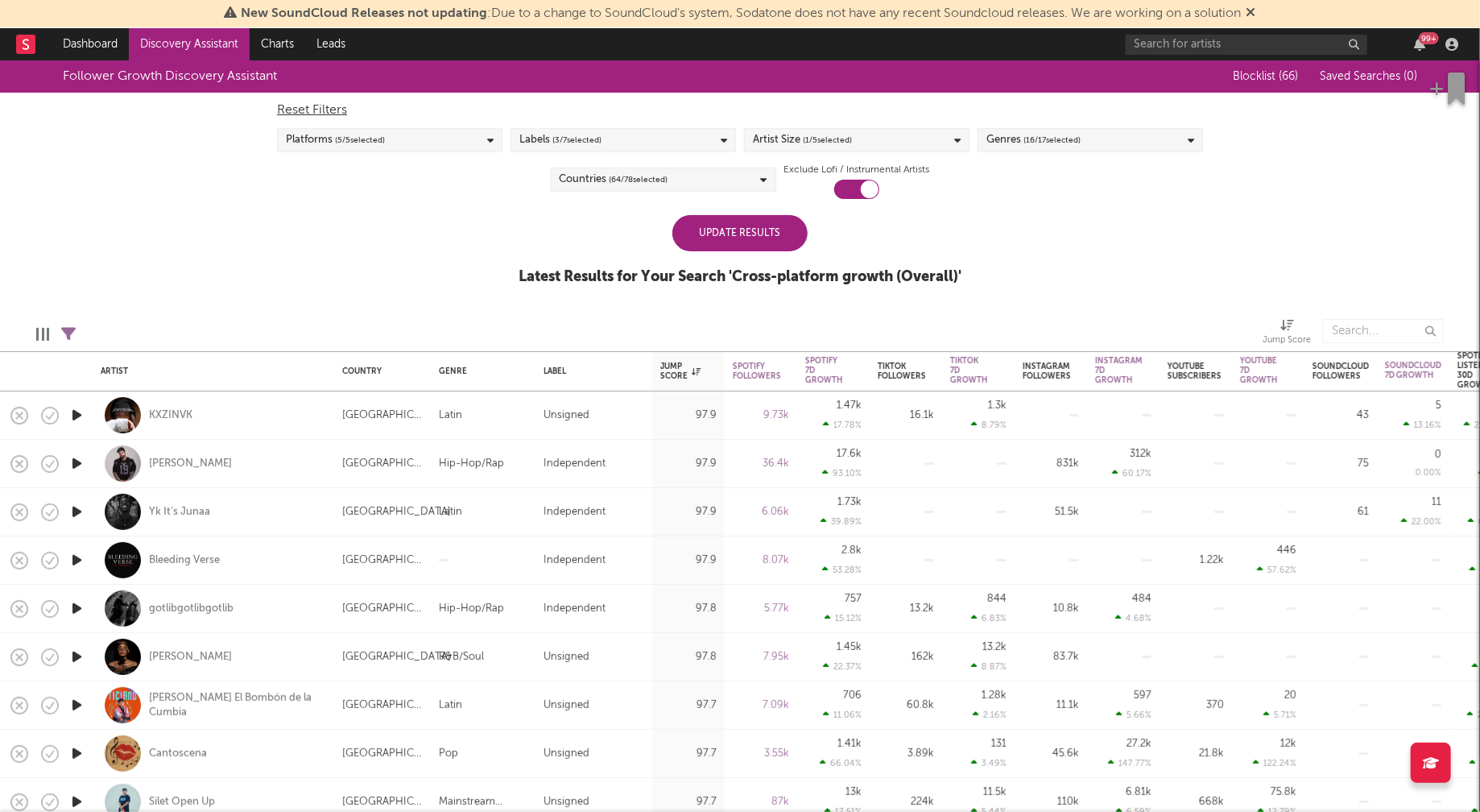
click at [1141, 246] on div "Follower Growth Discovery Assistant Blocklist ( 66 ) Saved Searches ( 0 ) Reset…" at bounding box center [740, 181] width 1480 height 242
click at [727, 233] on div "Update Results" at bounding box center [740, 233] width 135 height 36
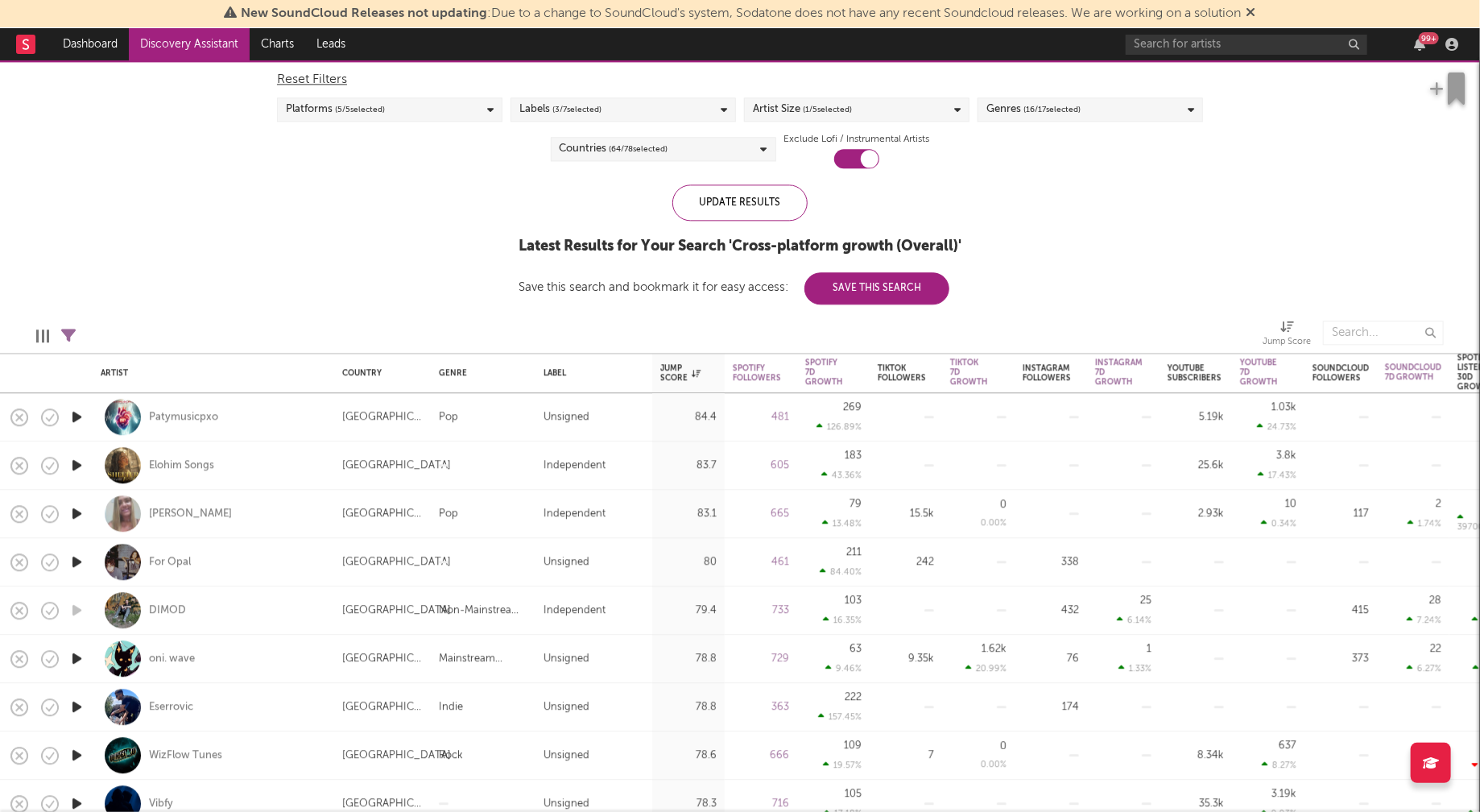
click at [77, 416] on icon "button" at bounding box center [77, 417] width 17 height 20
click at [77, 416] on icon "button" at bounding box center [76, 417] width 15 height 20
click at [79, 463] on icon "button" at bounding box center [77, 465] width 17 height 20
click at [79, 463] on icon "button" at bounding box center [76, 465] width 15 height 20
click at [1132, 115] on div "Genres ( 16 / 17 selected)" at bounding box center [1090, 109] width 225 height 24
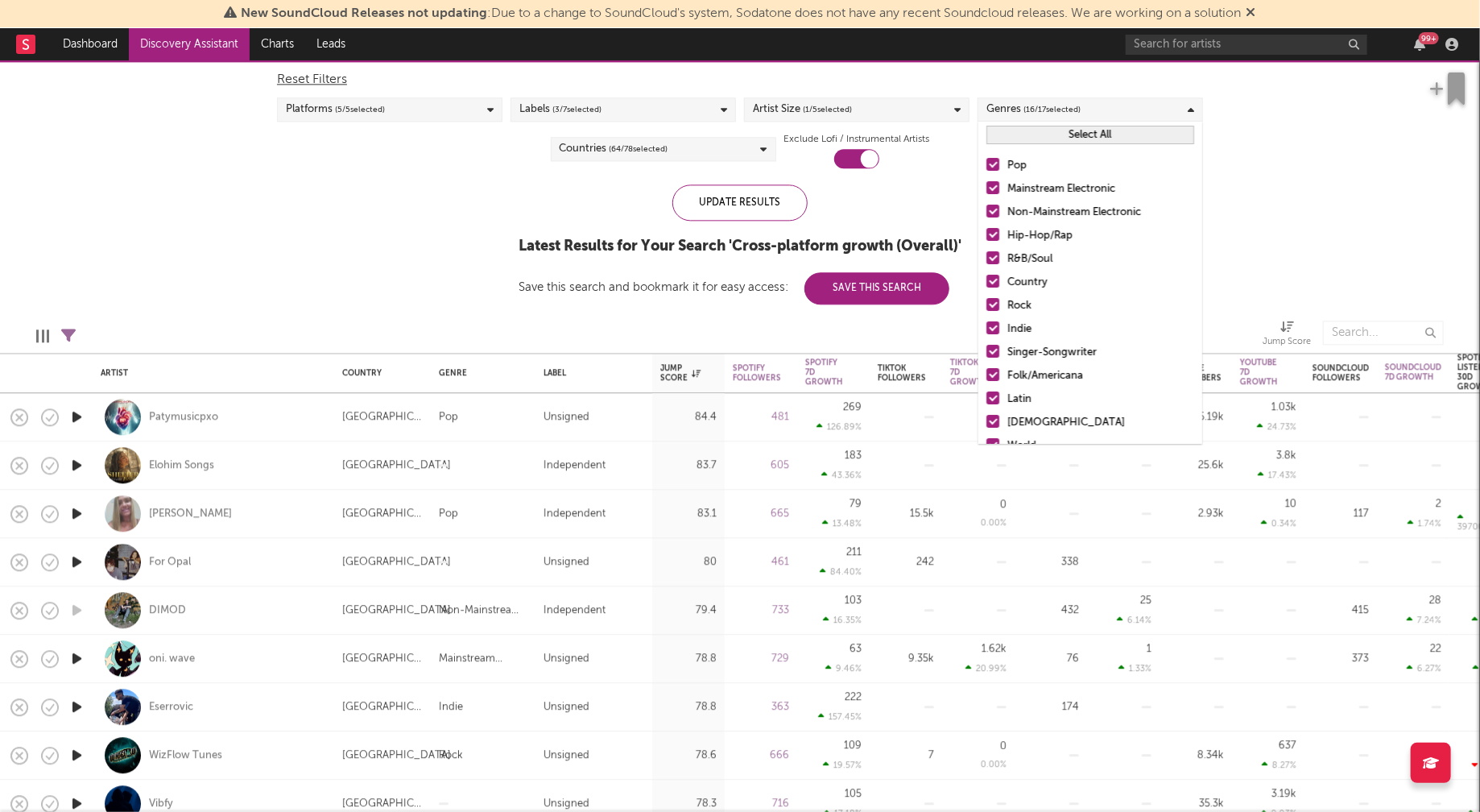
click at [1095, 139] on button "Select All" at bounding box center [1091, 135] width 208 height 19
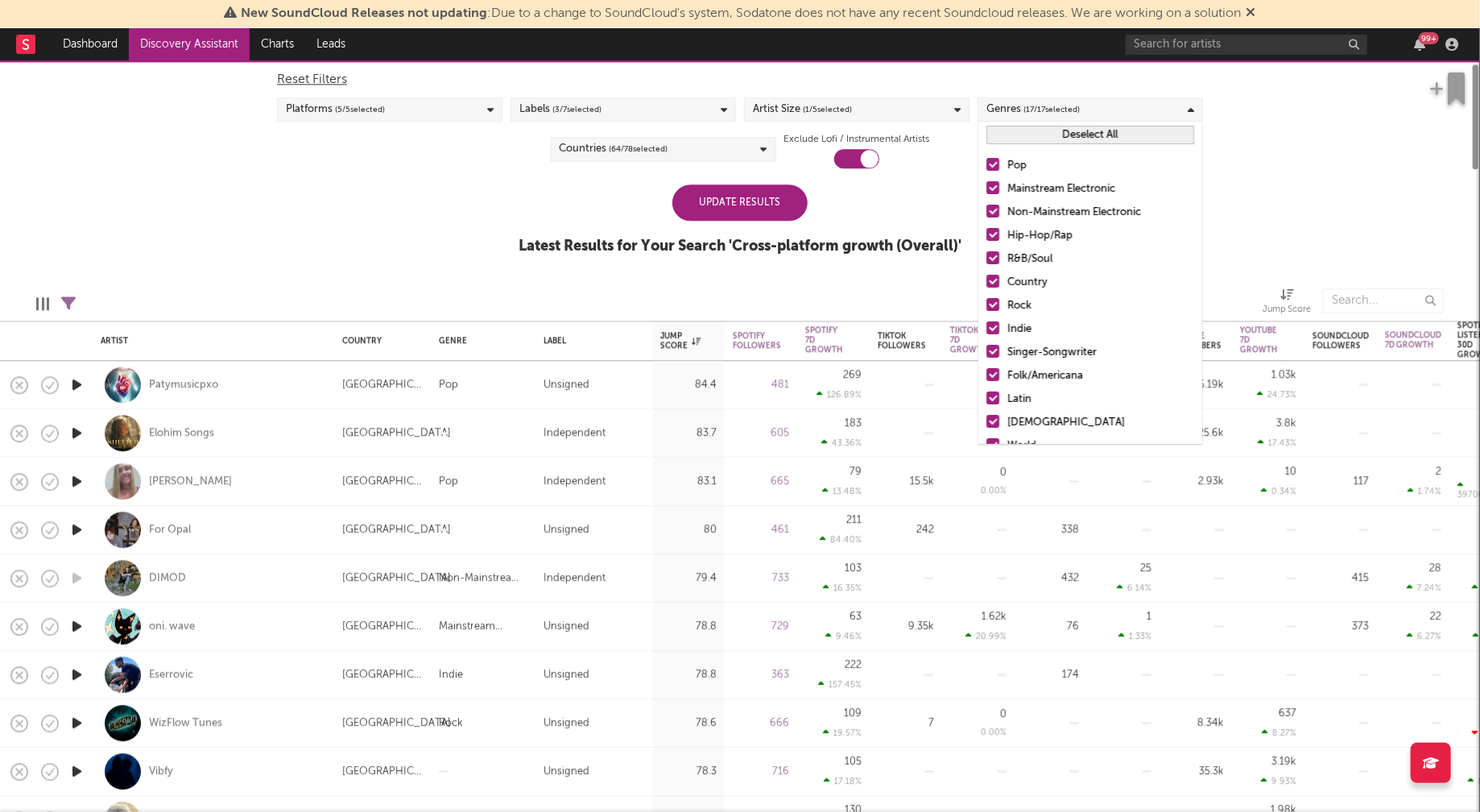
click at [1095, 139] on button "Deselect All" at bounding box center [1091, 135] width 208 height 19
click at [1059, 236] on div "Hip-Hop/Rap" at bounding box center [1100, 235] width 187 height 19
click at [987, 236] on input "Hip-Hop/Rap" at bounding box center [987, 235] width 0 height 19
click at [1020, 257] on div "R&B/Soul" at bounding box center [1100, 259] width 187 height 19
click at [987, 257] on input "R&B/Soul" at bounding box center [987, 259] width 0 height 19
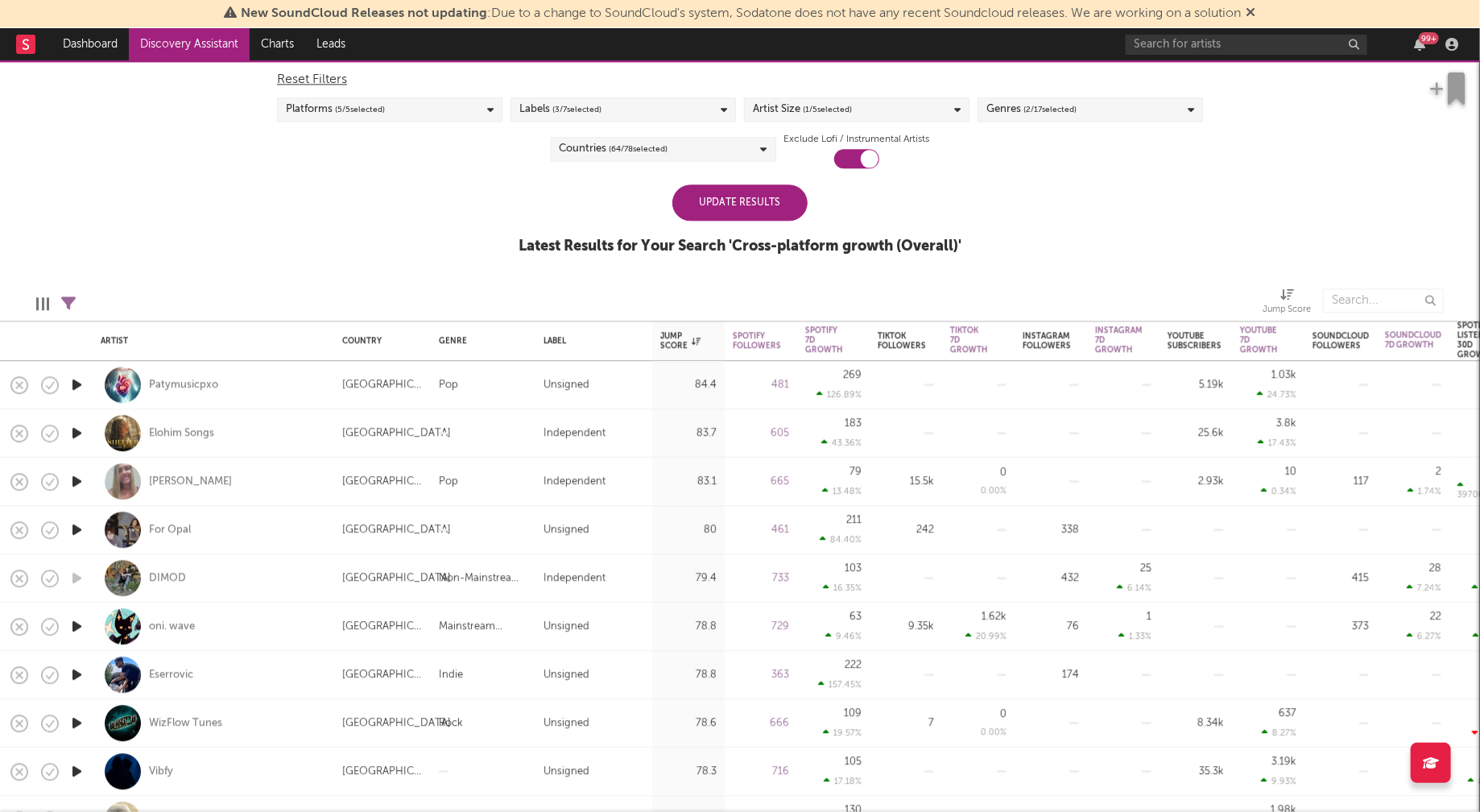
click at [742, 208] on div "Update Results" at bounding box center [740, 202] width 135 height 36
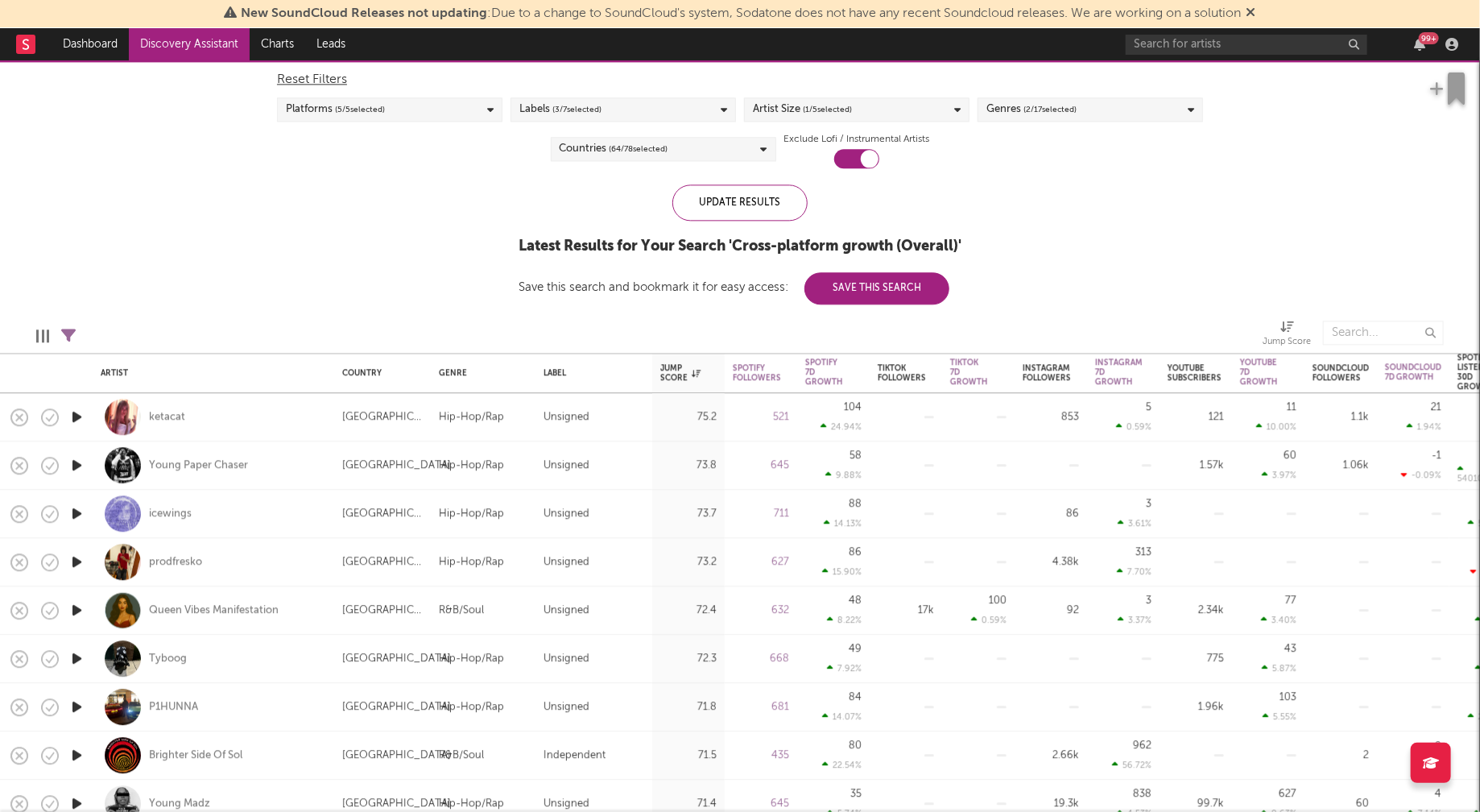
click at [75, 512] on icon "button" at bounding box center [77, 513] width 17 height 20
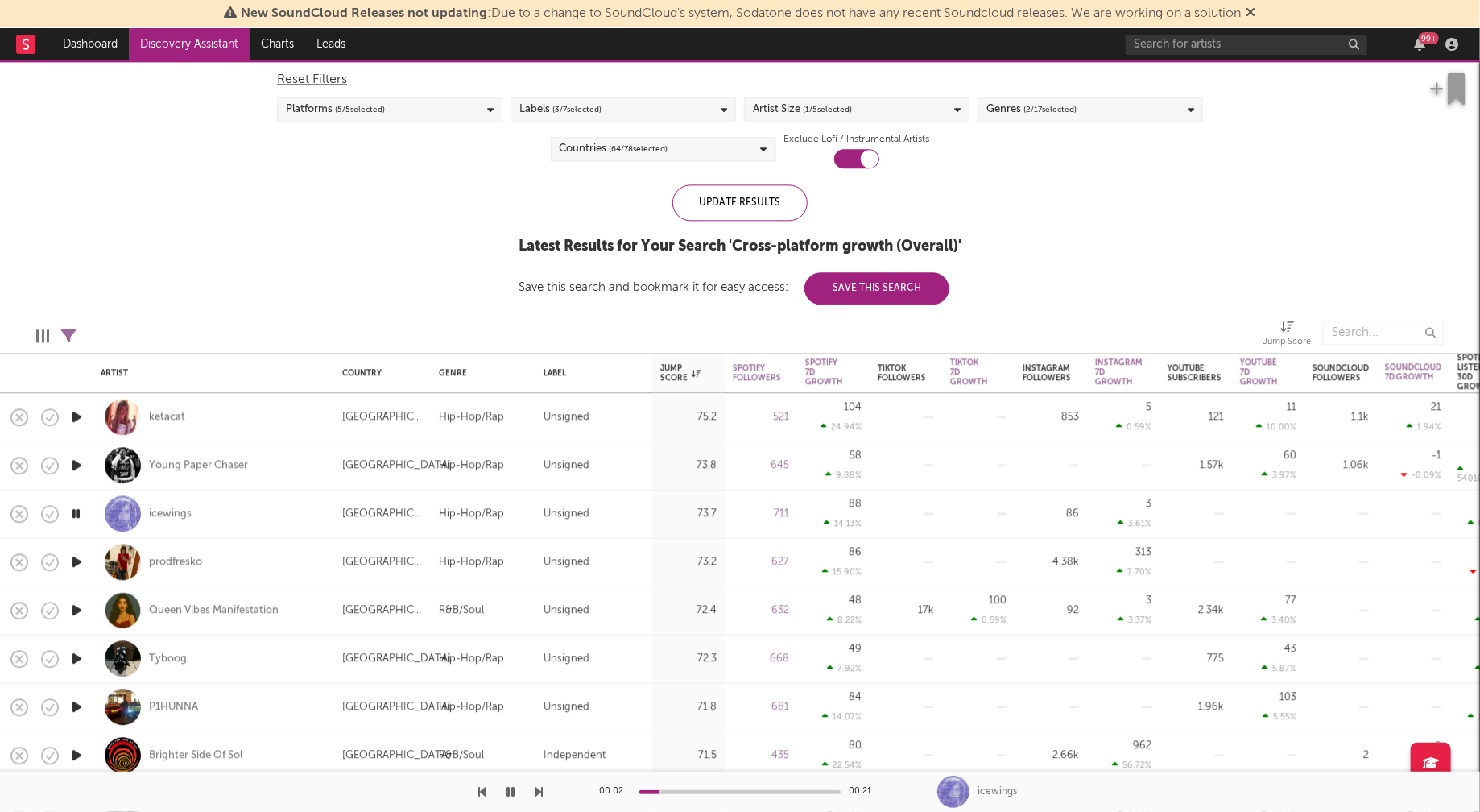
click at [79, 560] on icon "button" at bounding box center [77, 561] width 17 height 20
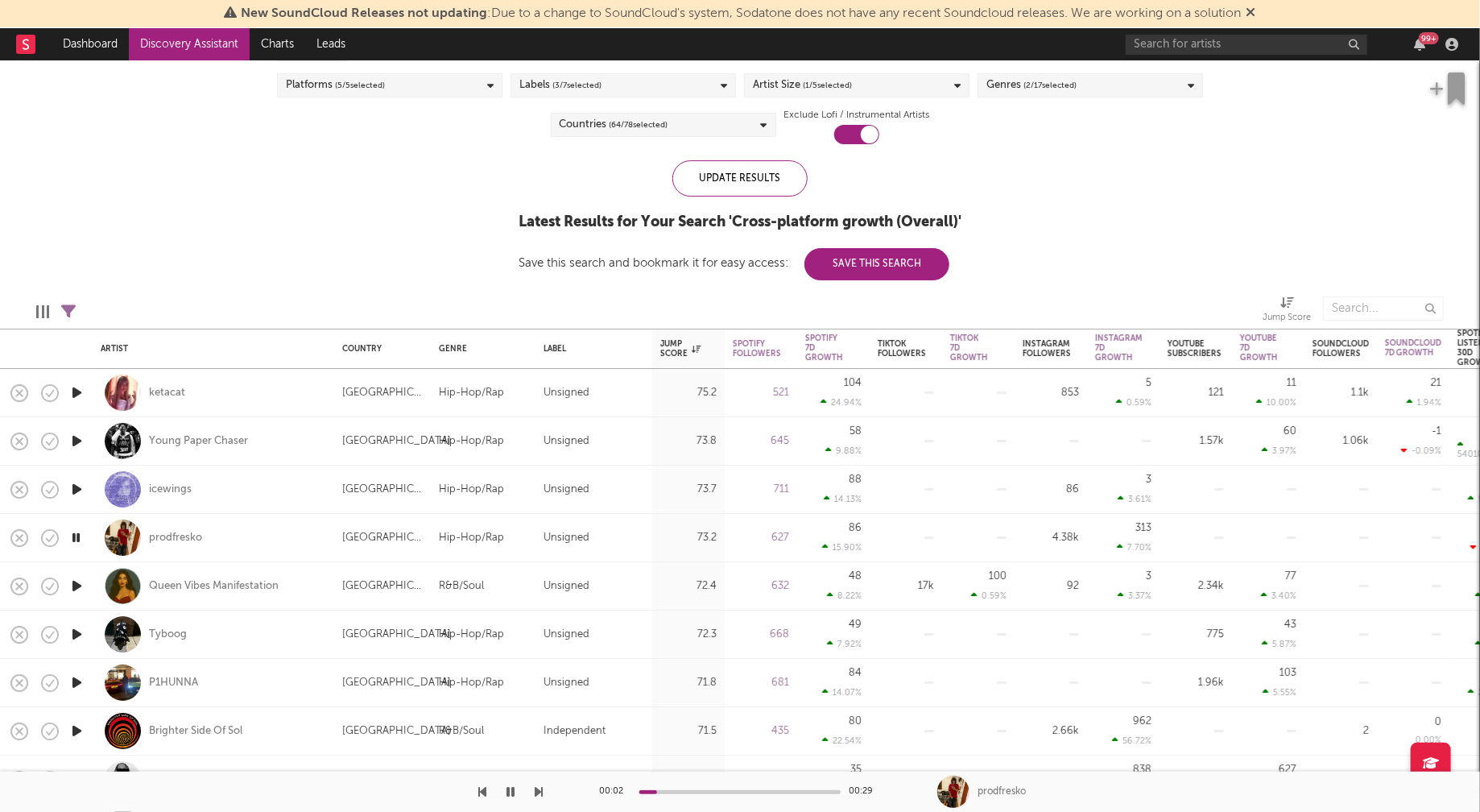
click at [75, 582] on icon "button" at bounding box center [77, 586] width 17 height 20
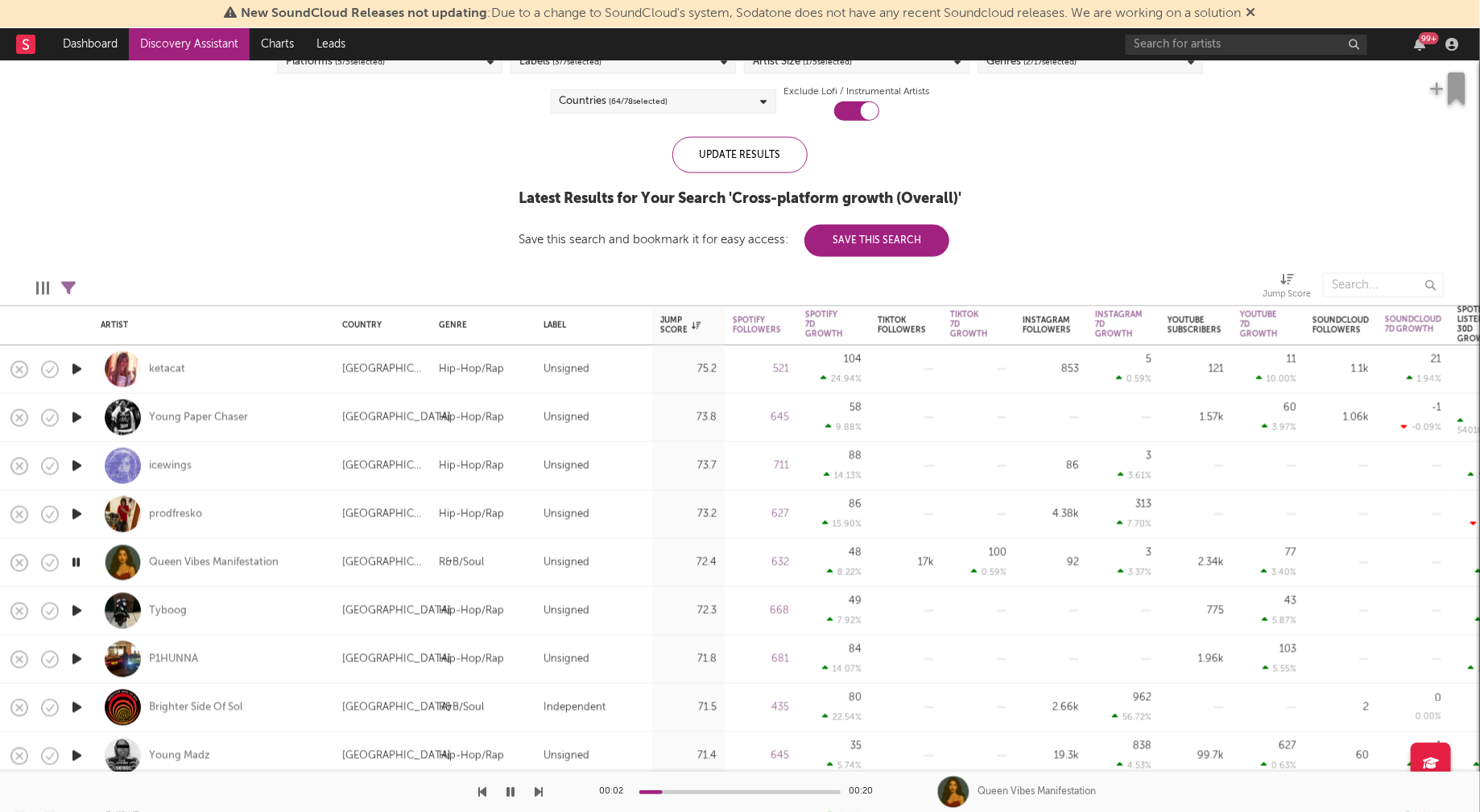
click at [77, 656] on icon "button" at bounding box center [77, 659] width 17 height 20
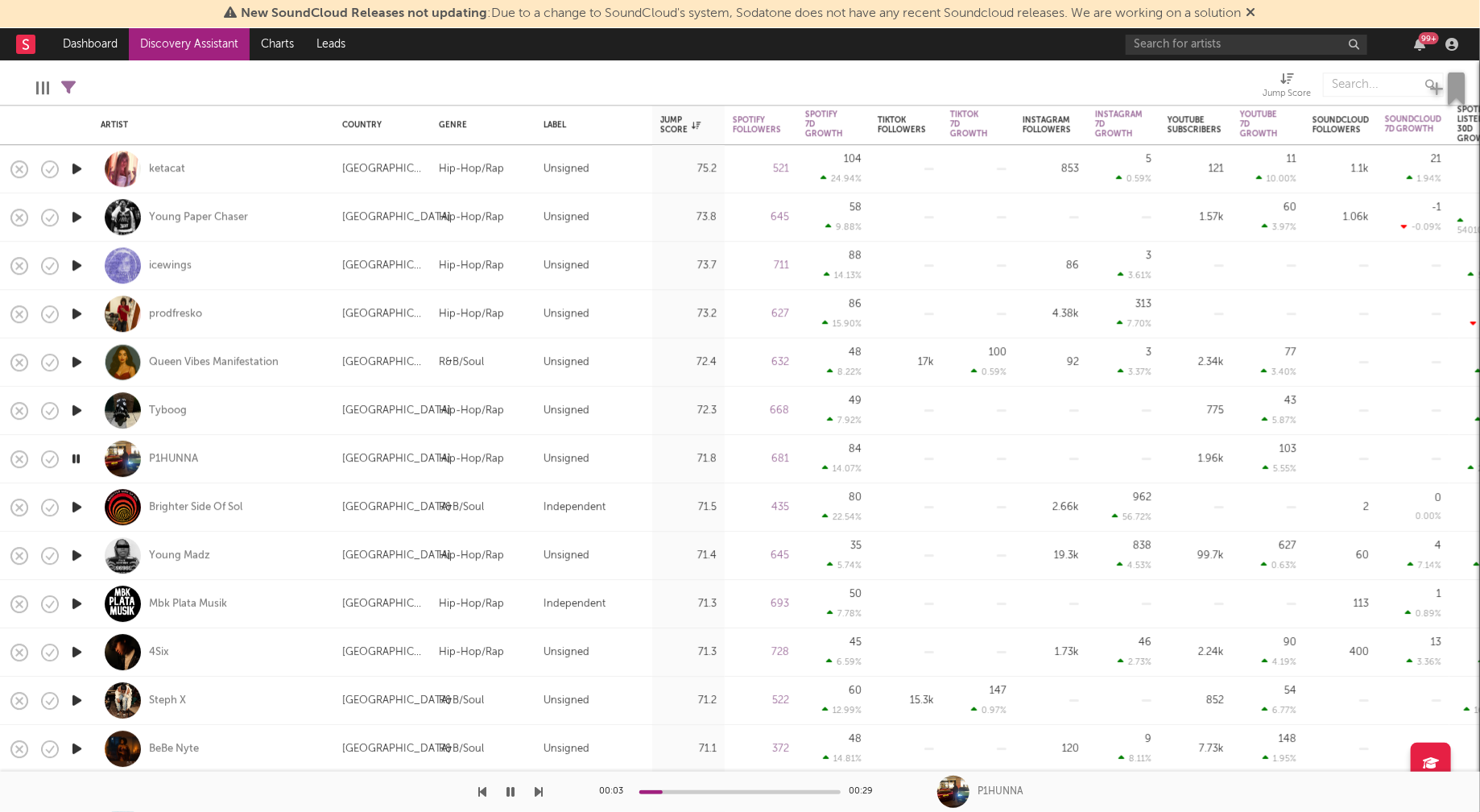
click at [75, 649] on icon "button" at bounding box center [77, 652] width 17 height 20
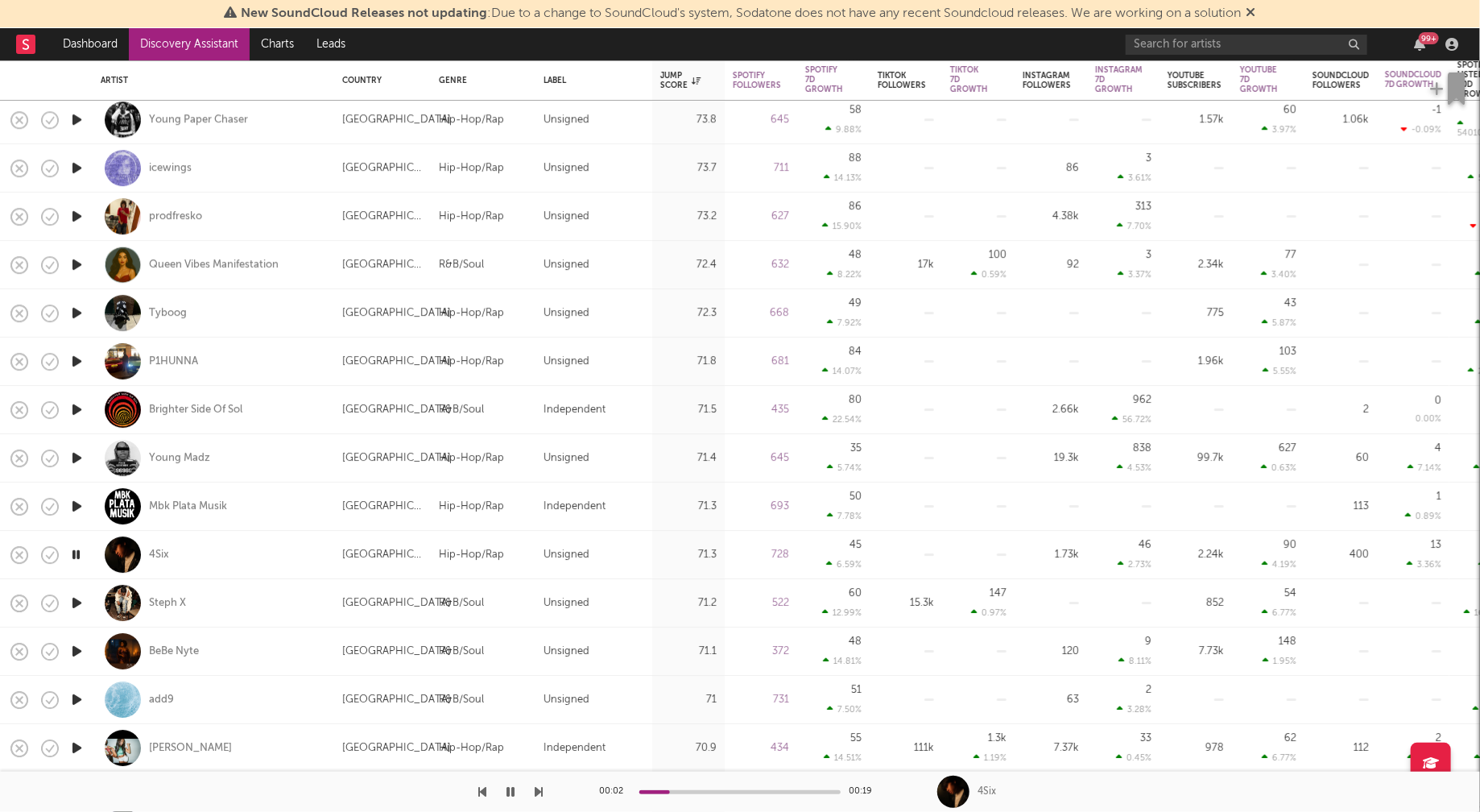
click at [76, 645] on icon "button" at bounding box center [77, 651] width 17 height 20
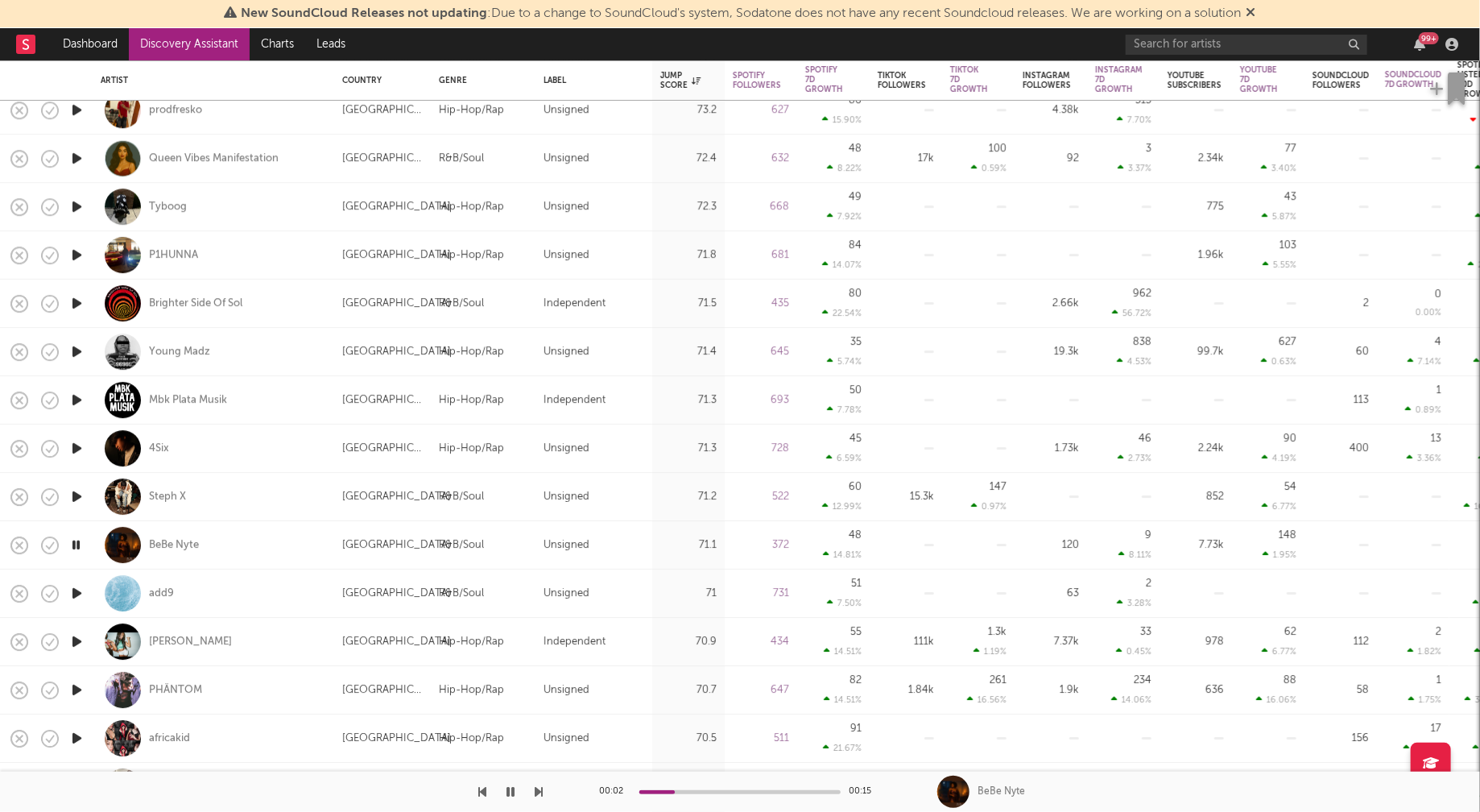
click at [78, 589] on icon "button" at bounding box center [77, 593] width 17 height 20
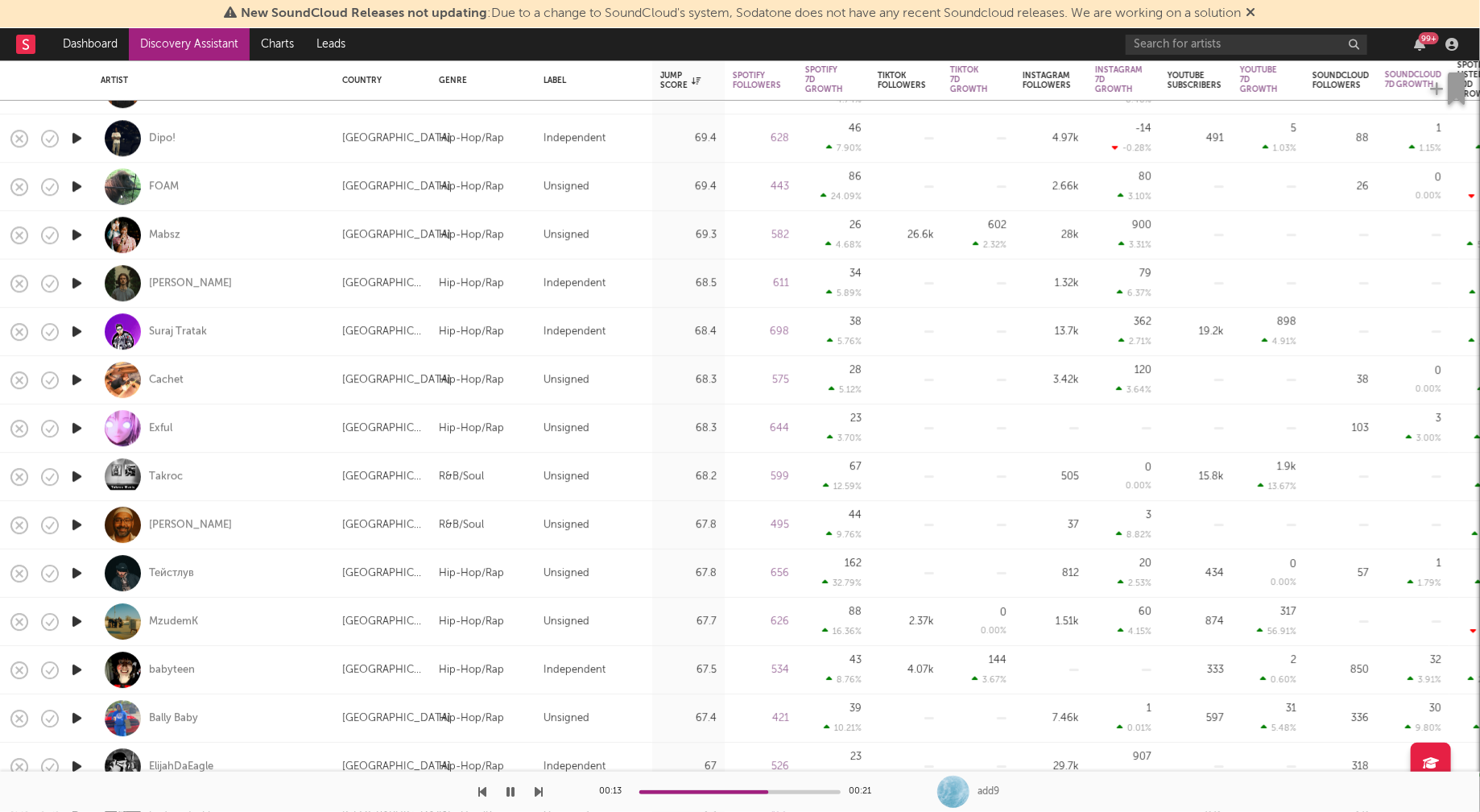
click at [78, 669] on icon "button" at bounding box center [77, 669] width 17 height 20
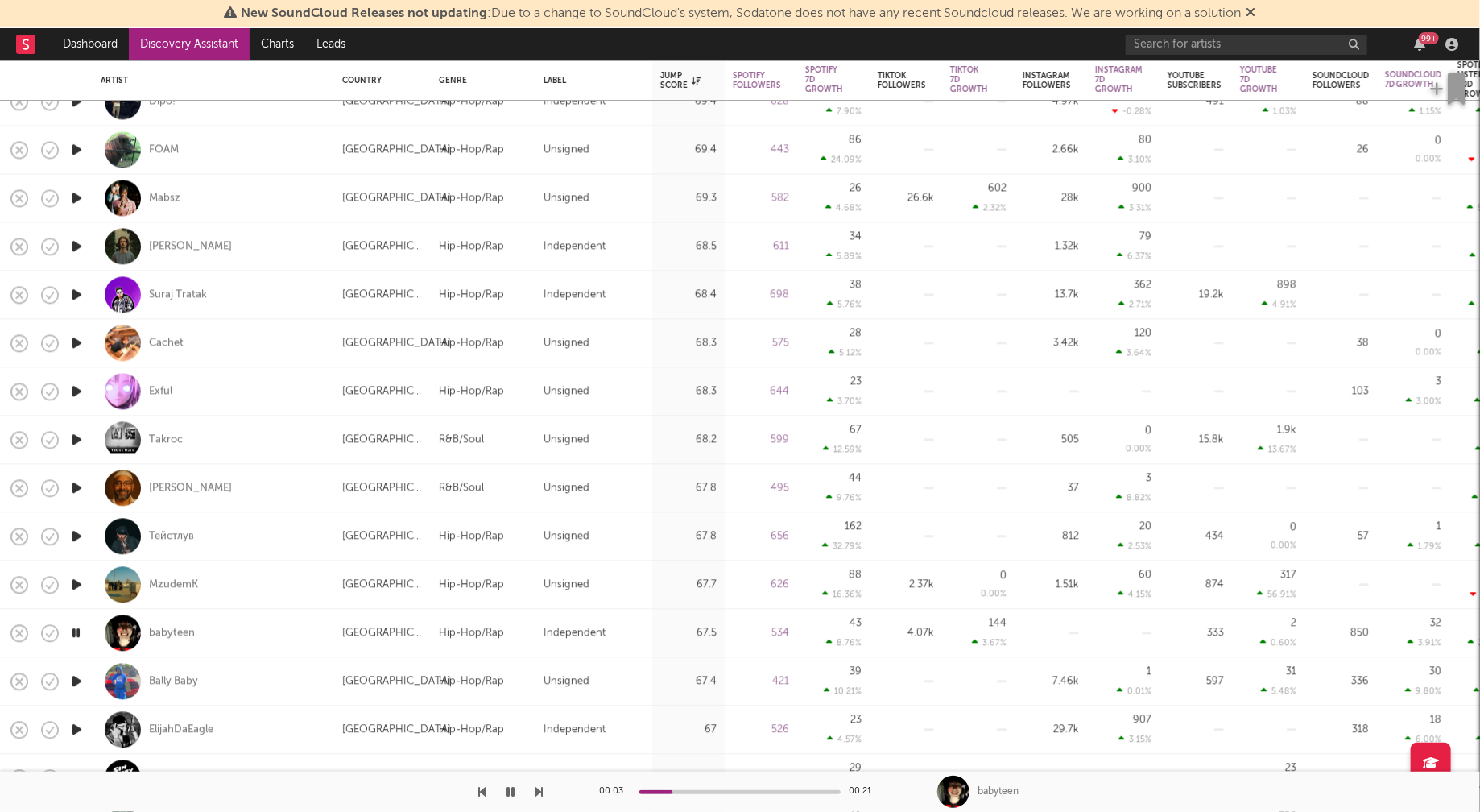
click at [78, 729] on icon "button" at bounding box center [77, 729] width 17 height 20
click at [77, 727] on icon "button" at bounding box center [76, 729] width 15 height 20
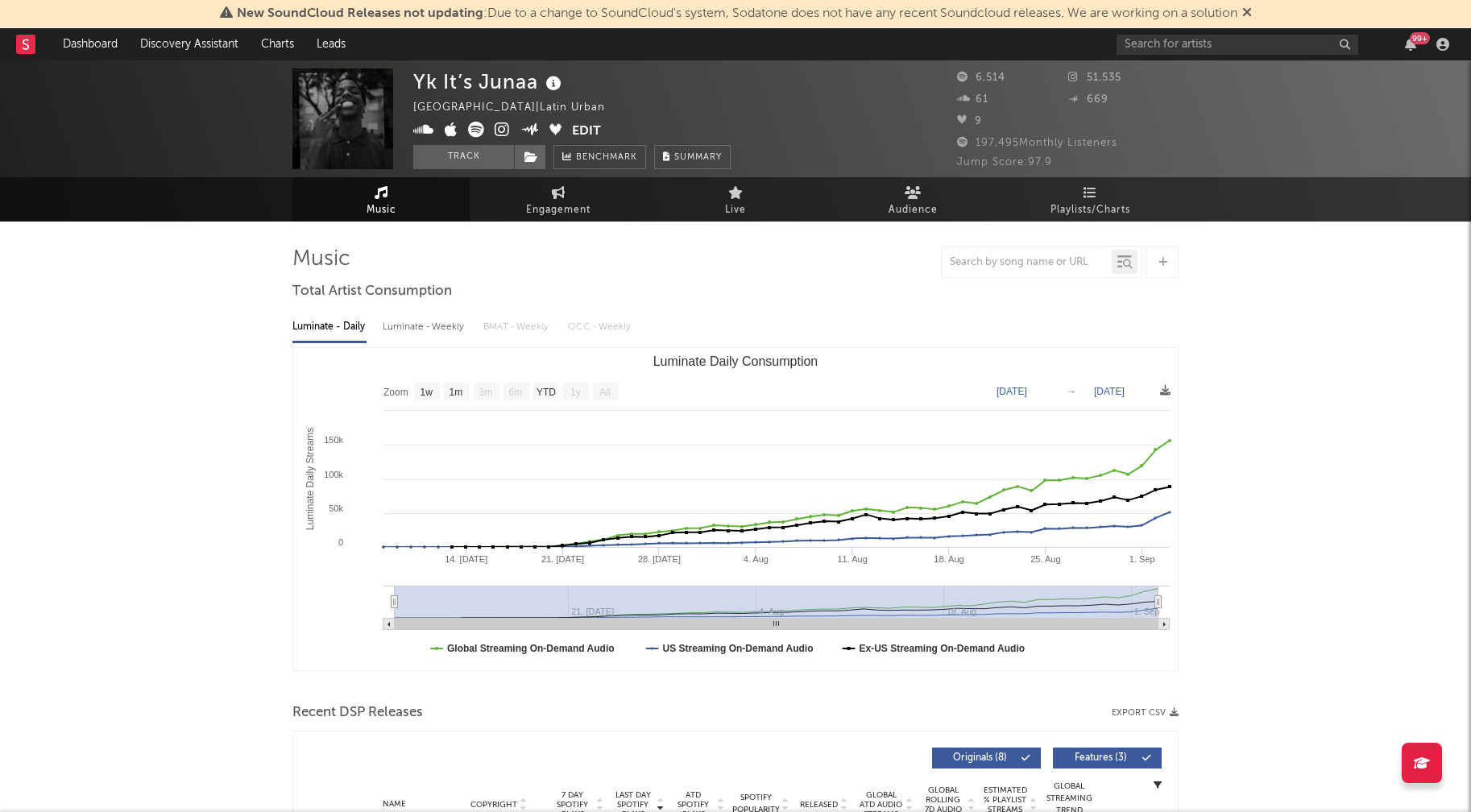
select select "1w"
click at [499, 129] on icon at bounding box center [502, 129] width 15 height 16
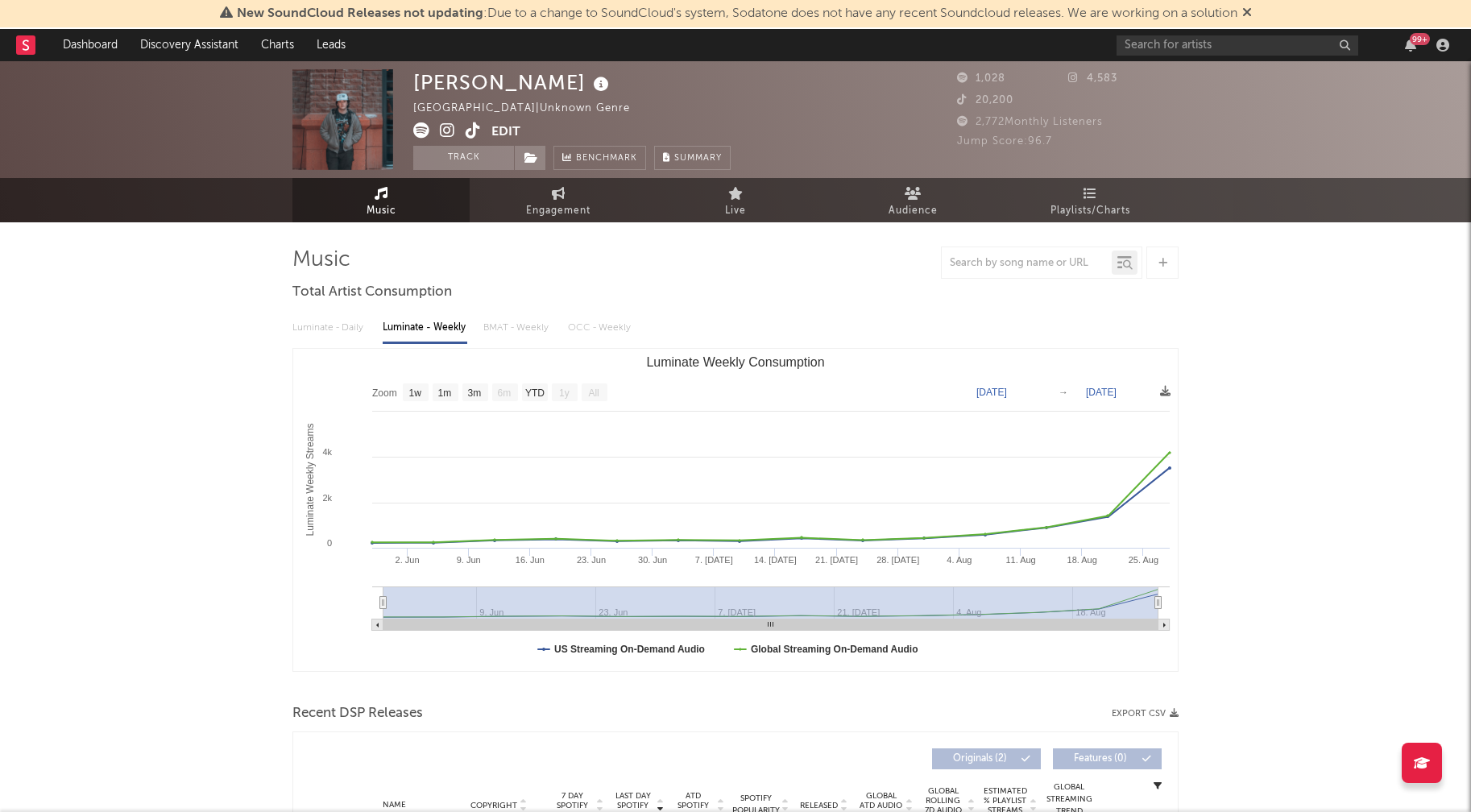
select select "1w"
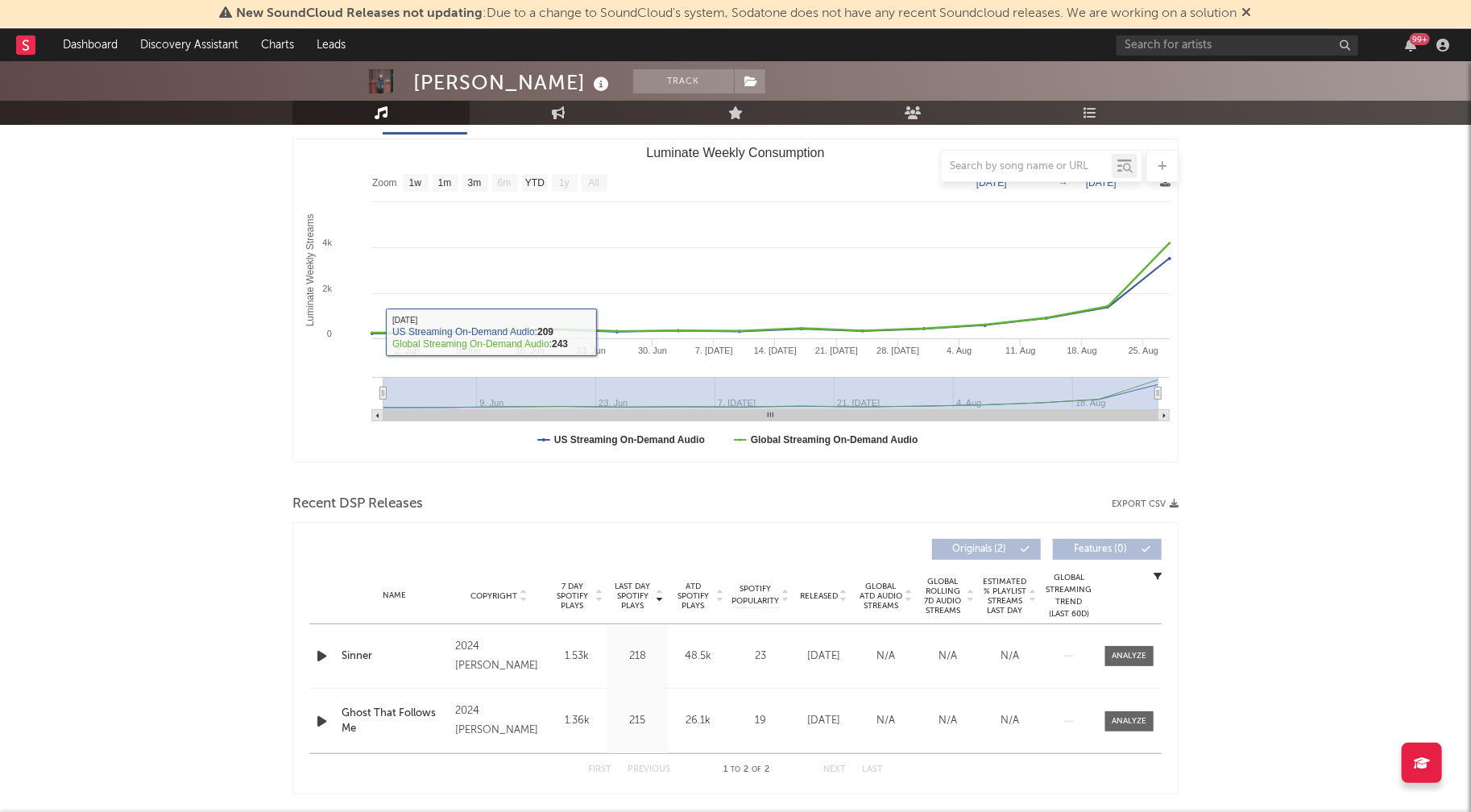
scroll to position [251, 0]
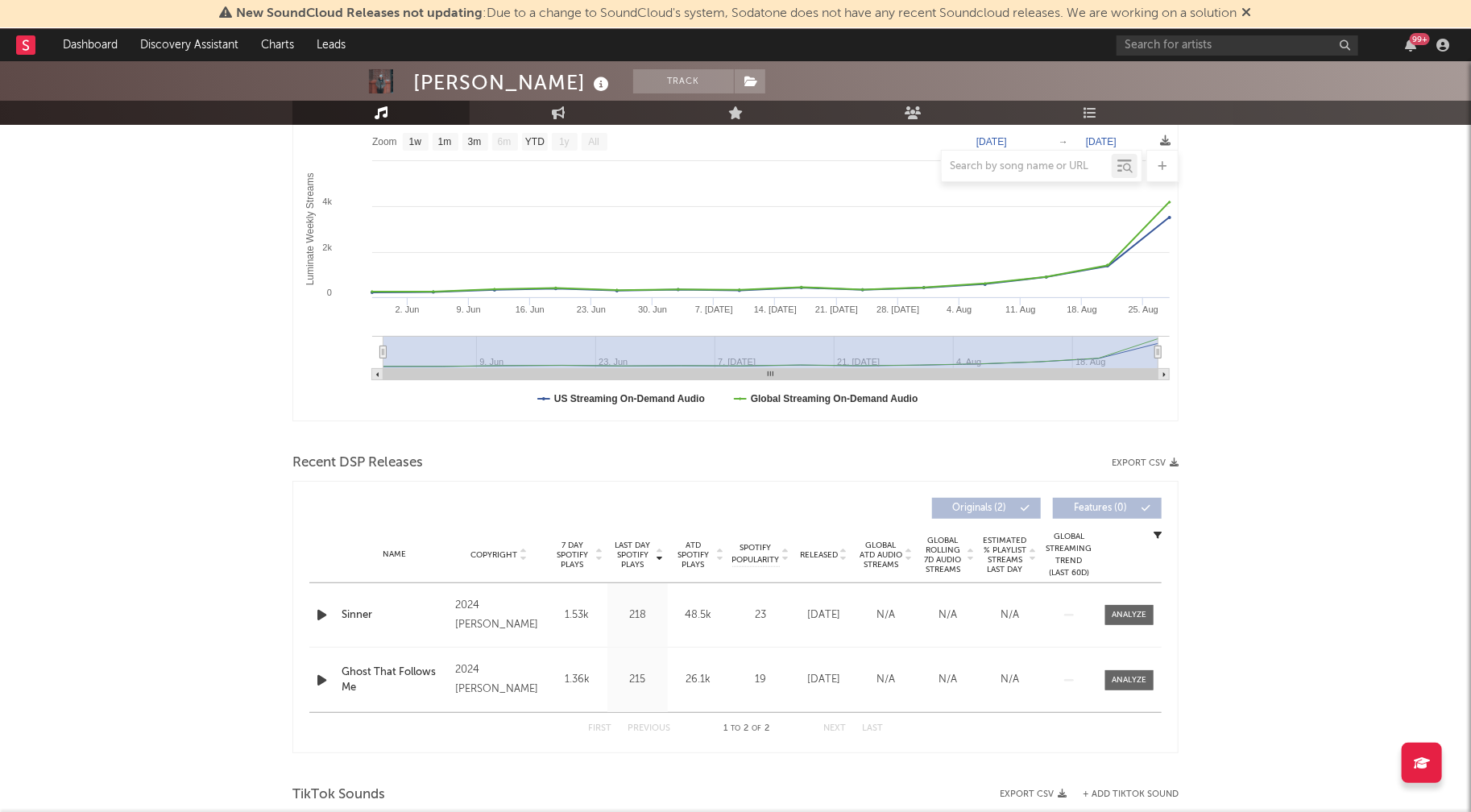
click at [317, 618] on icon "button" at bounding box center [322, 614] width 17 height 20
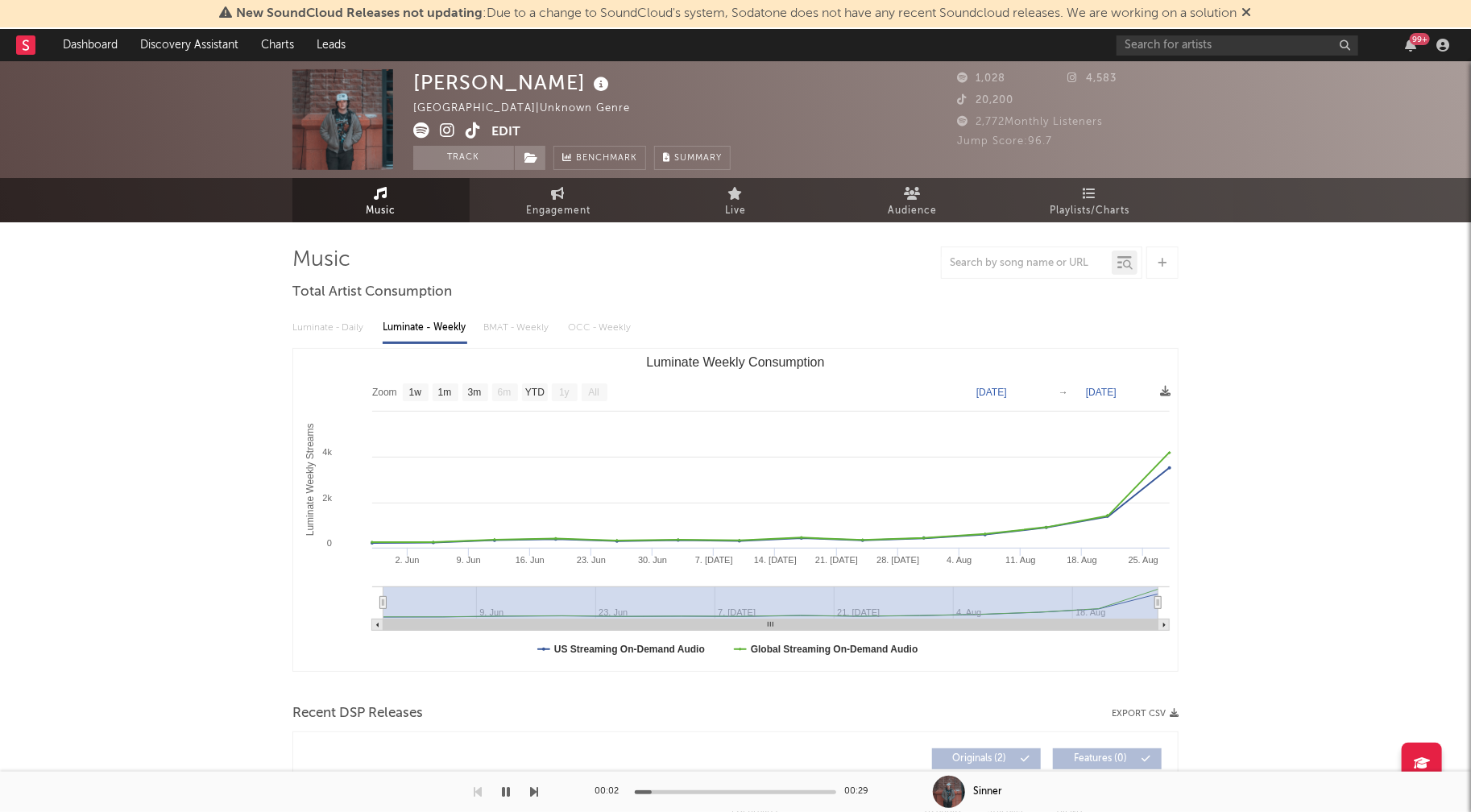
click at [449, 131] on icon at bounding box center [448, 130] width 15 height 16
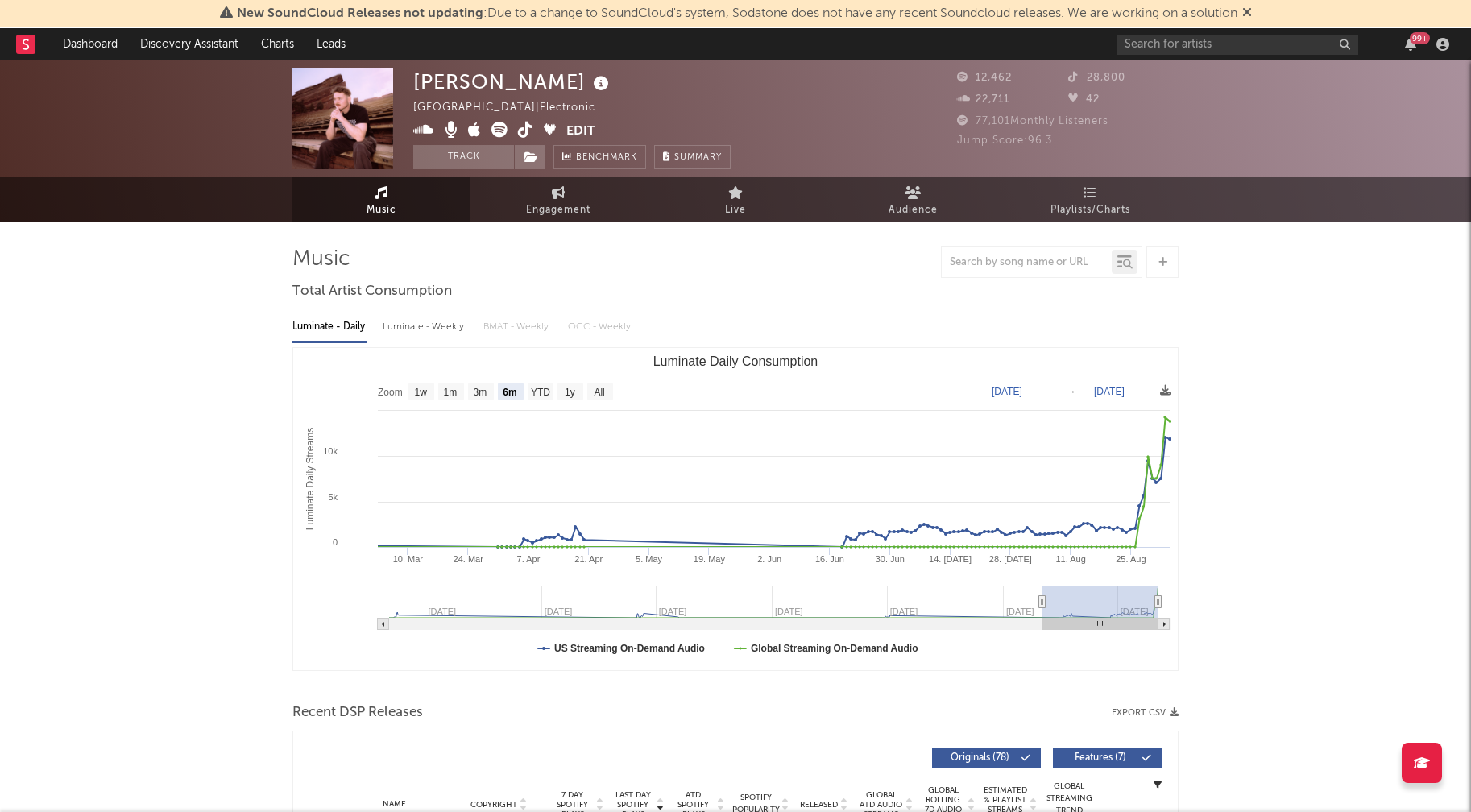
select select "6m"
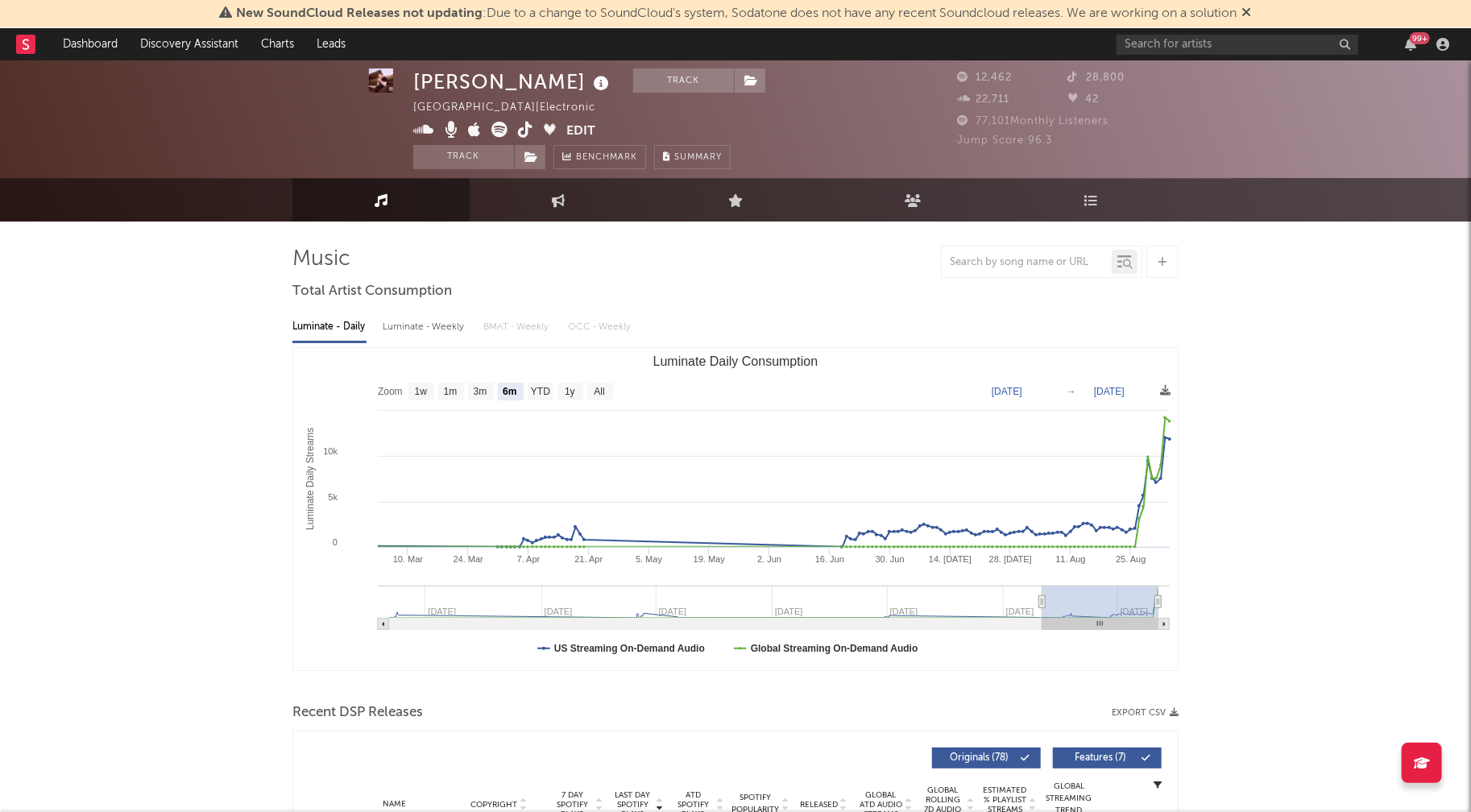
scroll to position [193, 0]
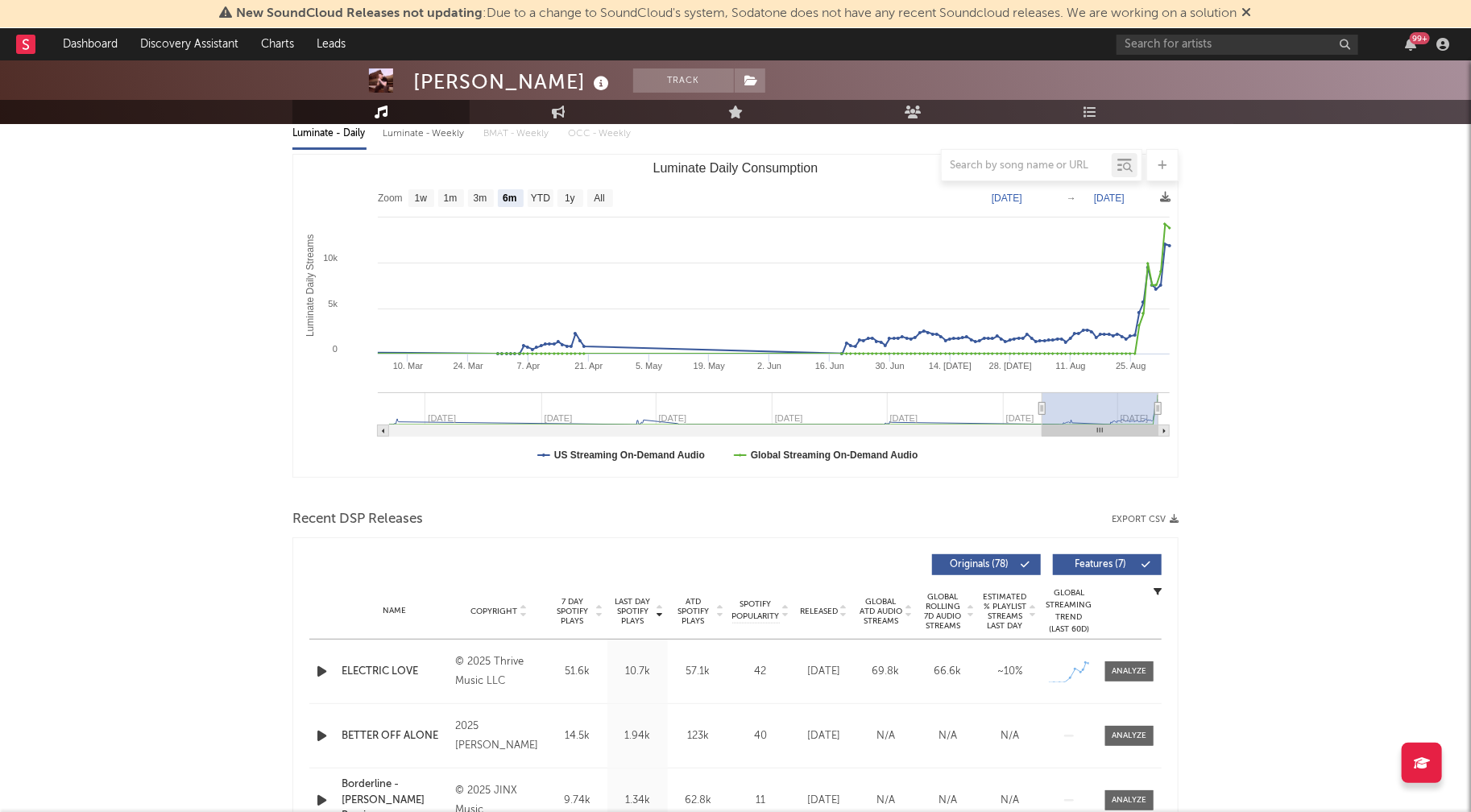
click at [318, 673] on icon "button" at bounding box center [322, 671] width 17 height 20
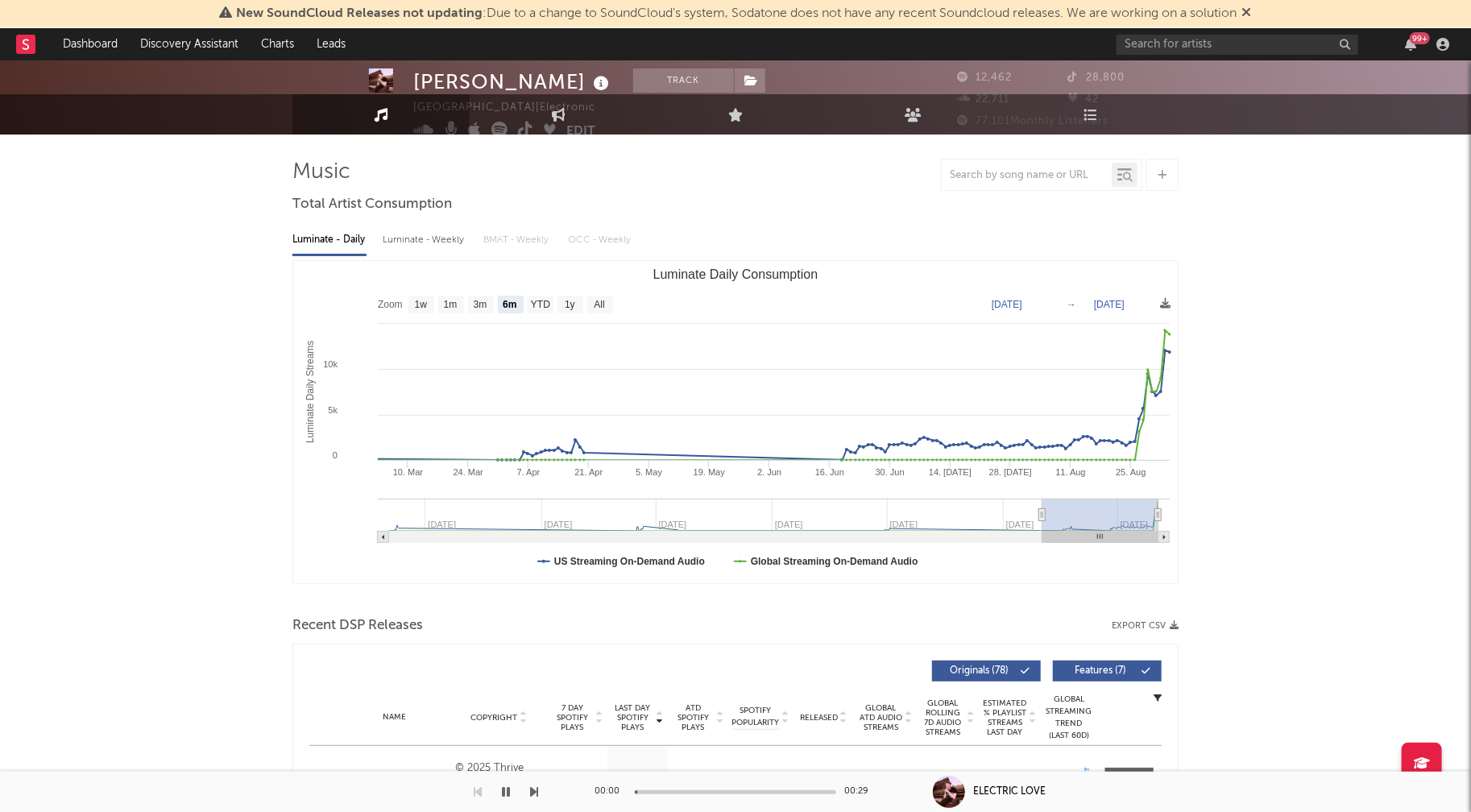
scroll to position [0, 0]
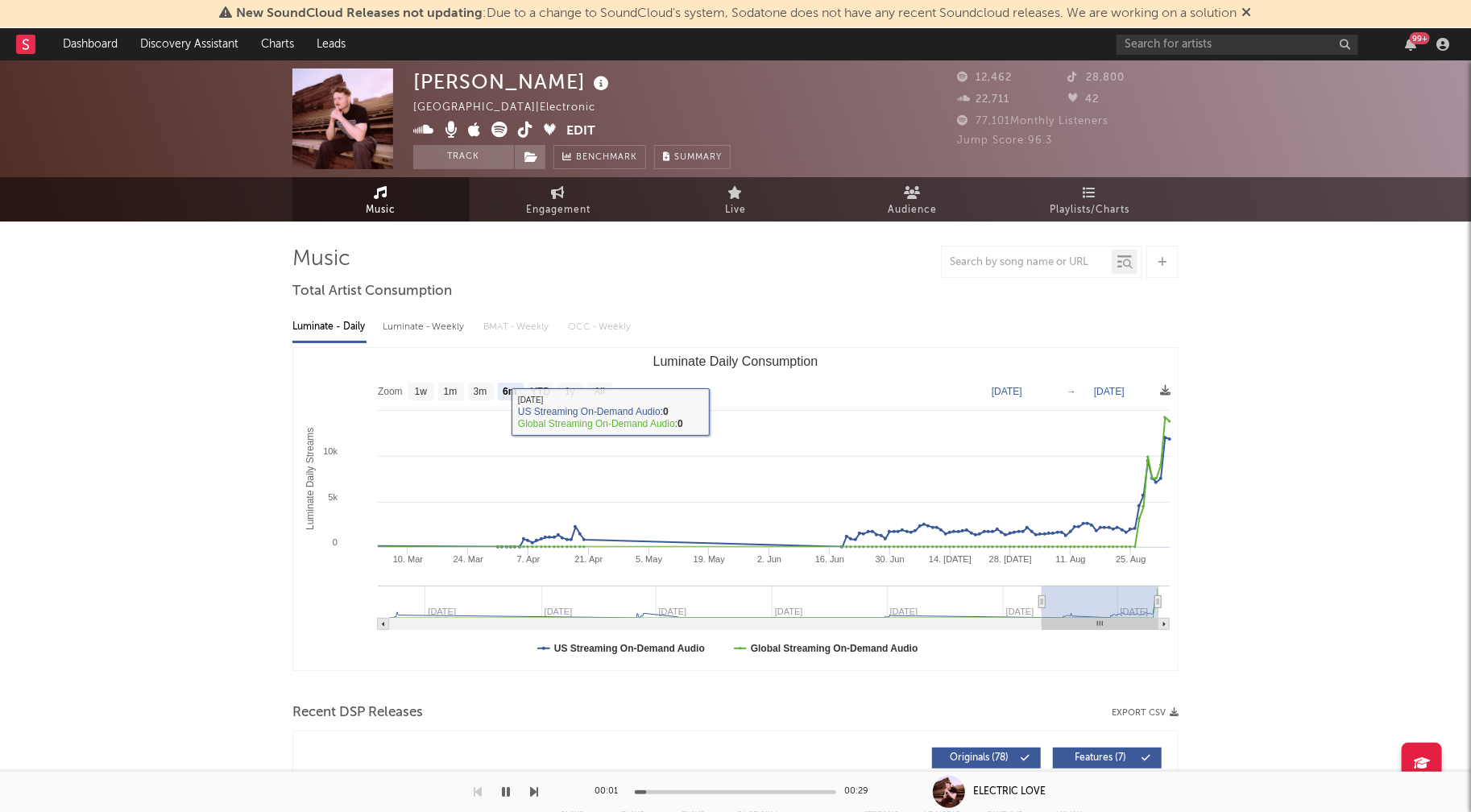
click at [425, 323] on div "Luminate - Weekly" at bounding box center [425, 327] width 84 height 27
select select "6m"
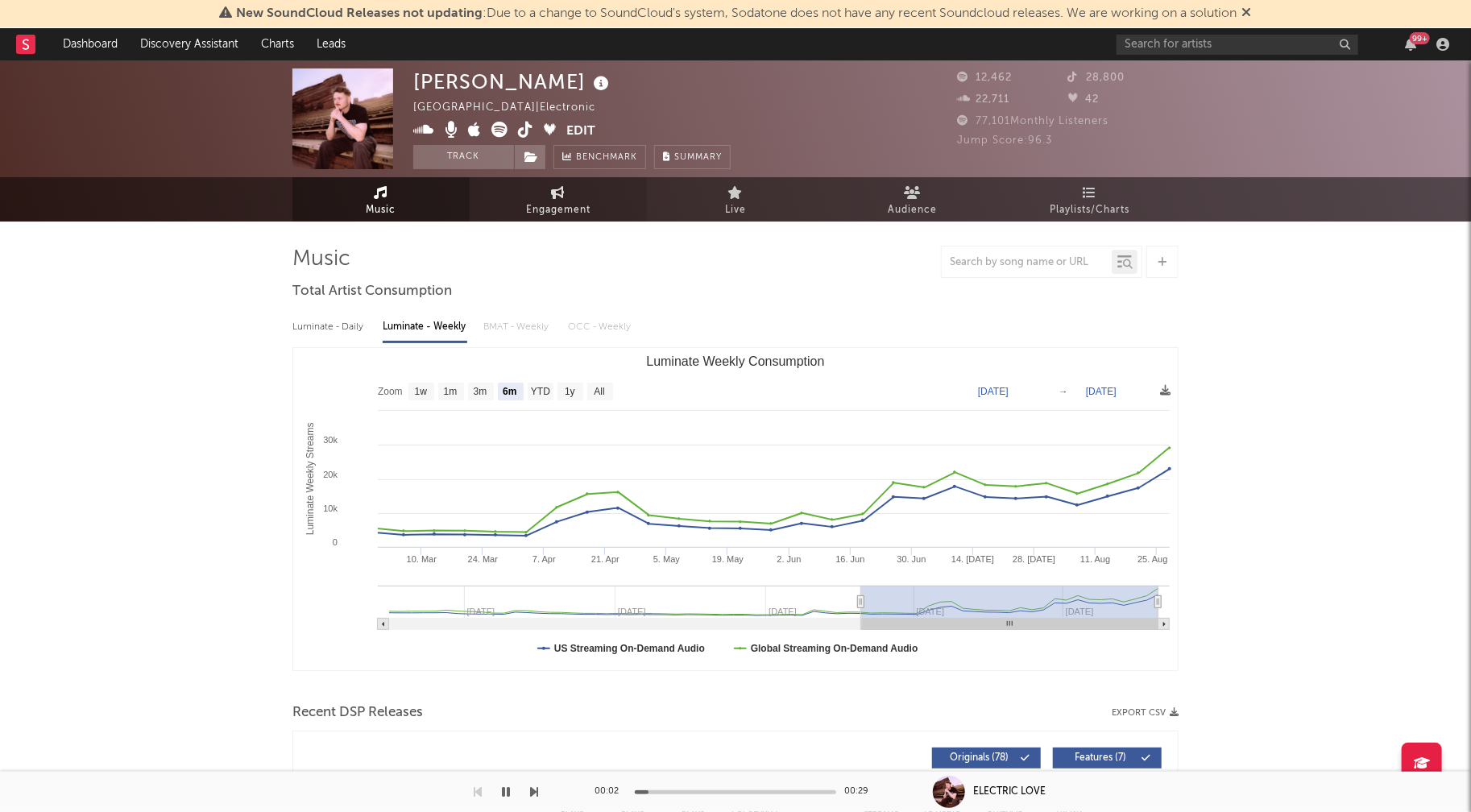
click at [586, 190] on link "Engagement" at bounding box center [558, 199] width 177 height 44
select select "1w"
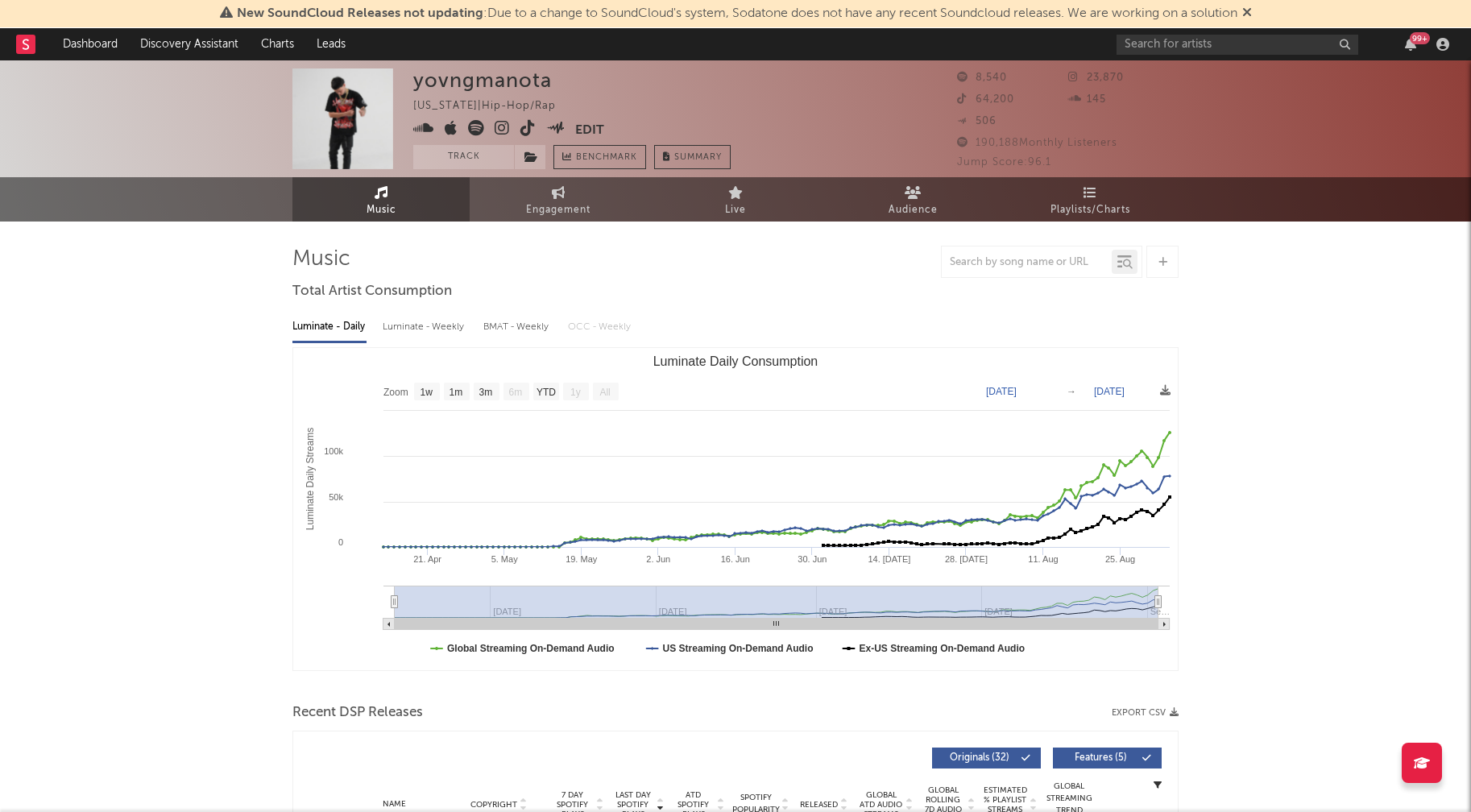
select select "1w"
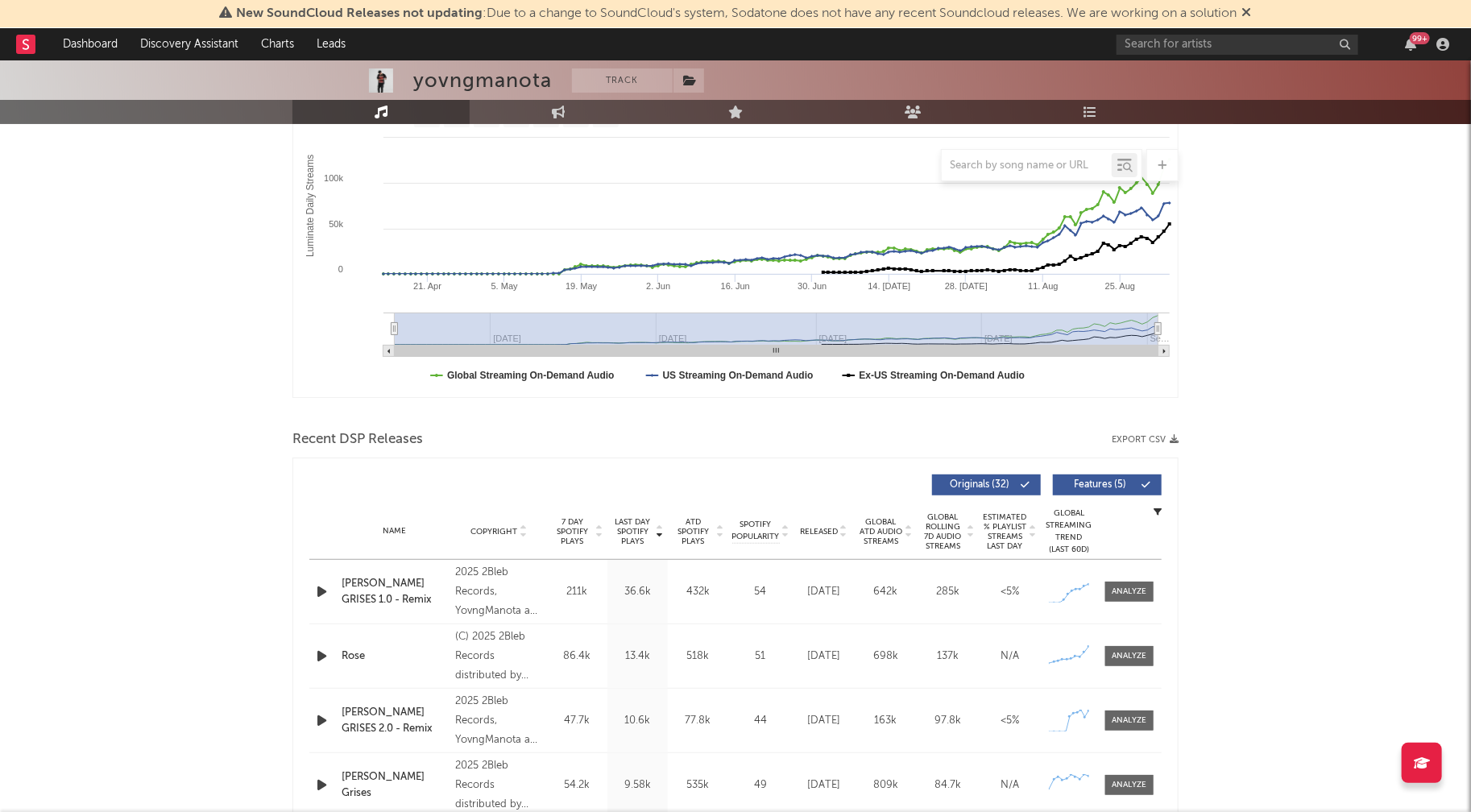
click at [318, 591] on icon "button" at bounding box center [322, 592] width 17 height 20
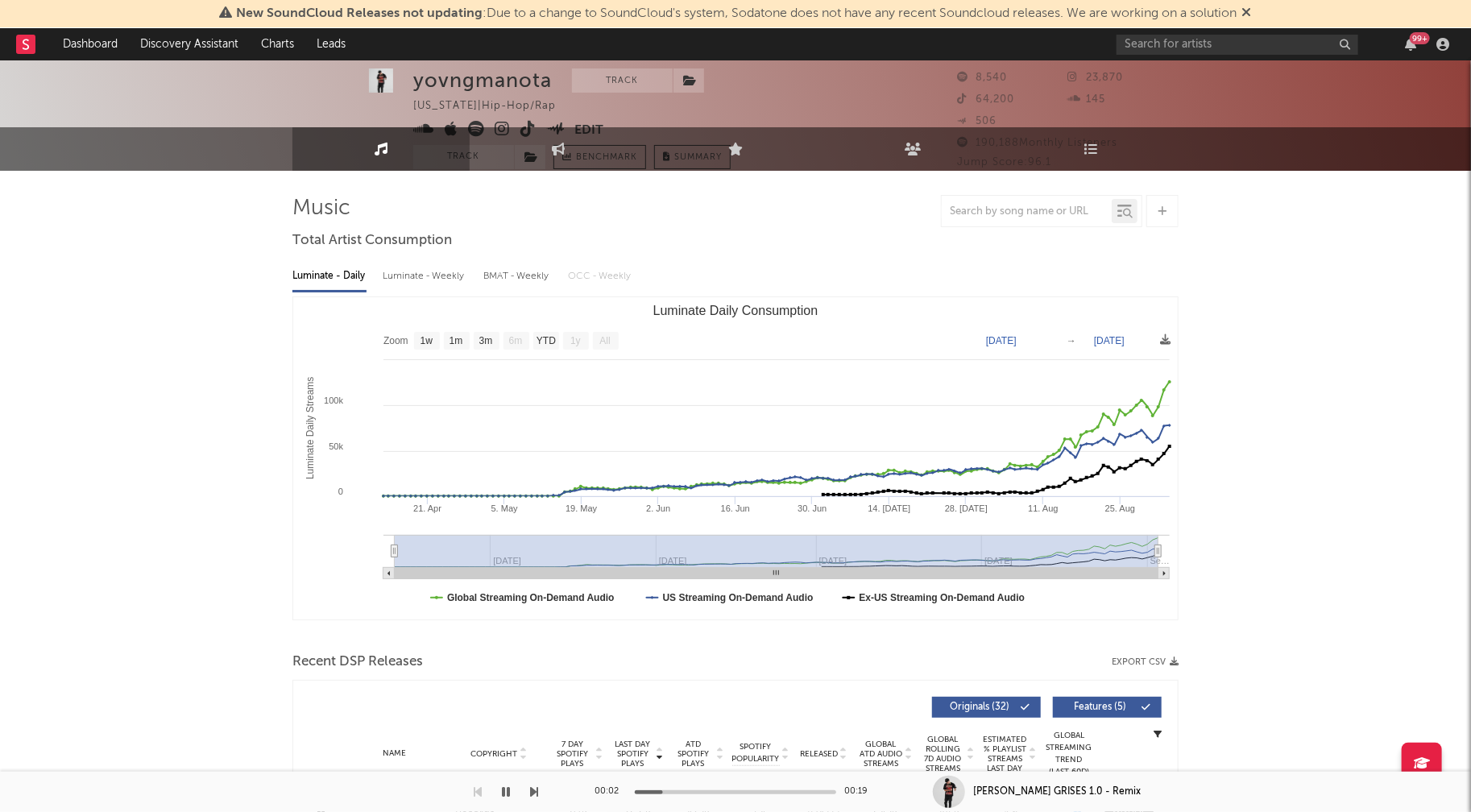
scroll to position [0, 0]
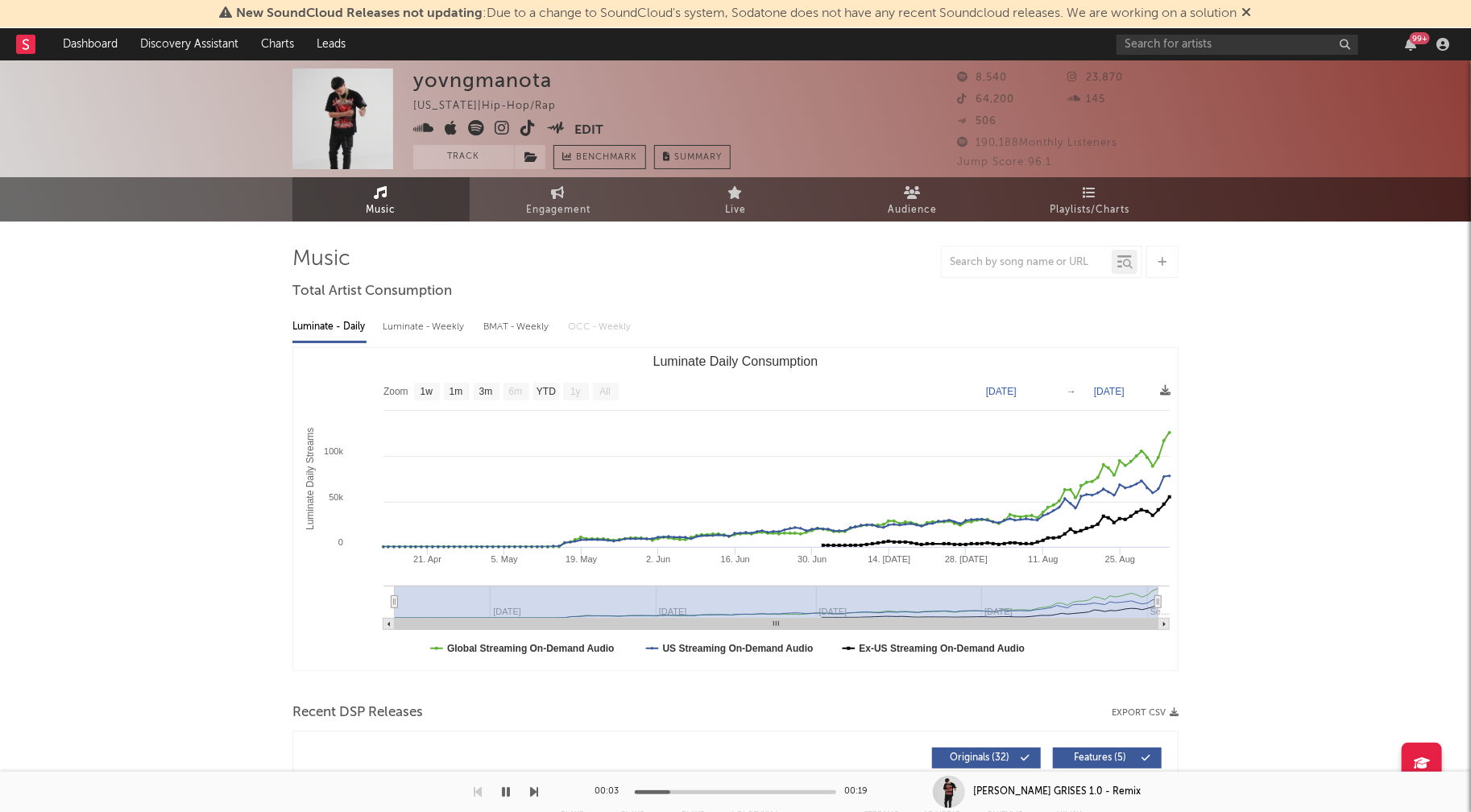
click at [428, 329] on div "Luminate - Weekly" at bounding box center [425, 327] width 84 height 27
select select "6m"
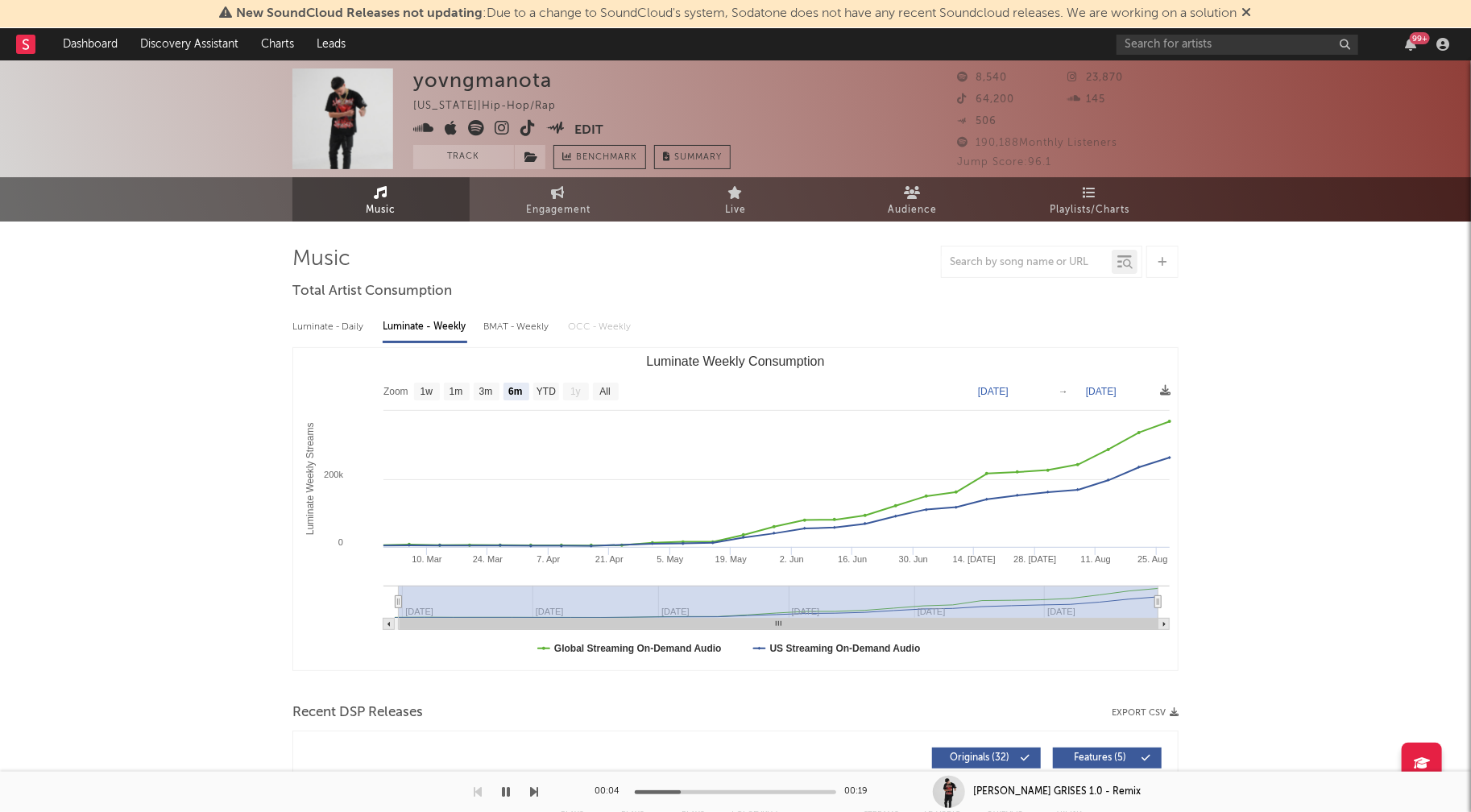
click at [502, 123] on icon at bounding box center [502, 127] width 15 height 16
drag, startPoint x: 415, startPoint y: 84, endPoint x: 546, endPoint y: 84, distance: 131.0
click at [546, 84] on div "yovngmanota" at bounding box center [482, 80] width 138 height 24
copy div "yovngmanota"
click at [509, 785] on icon "button" at bounding box center [506, 791] width 8 height 13
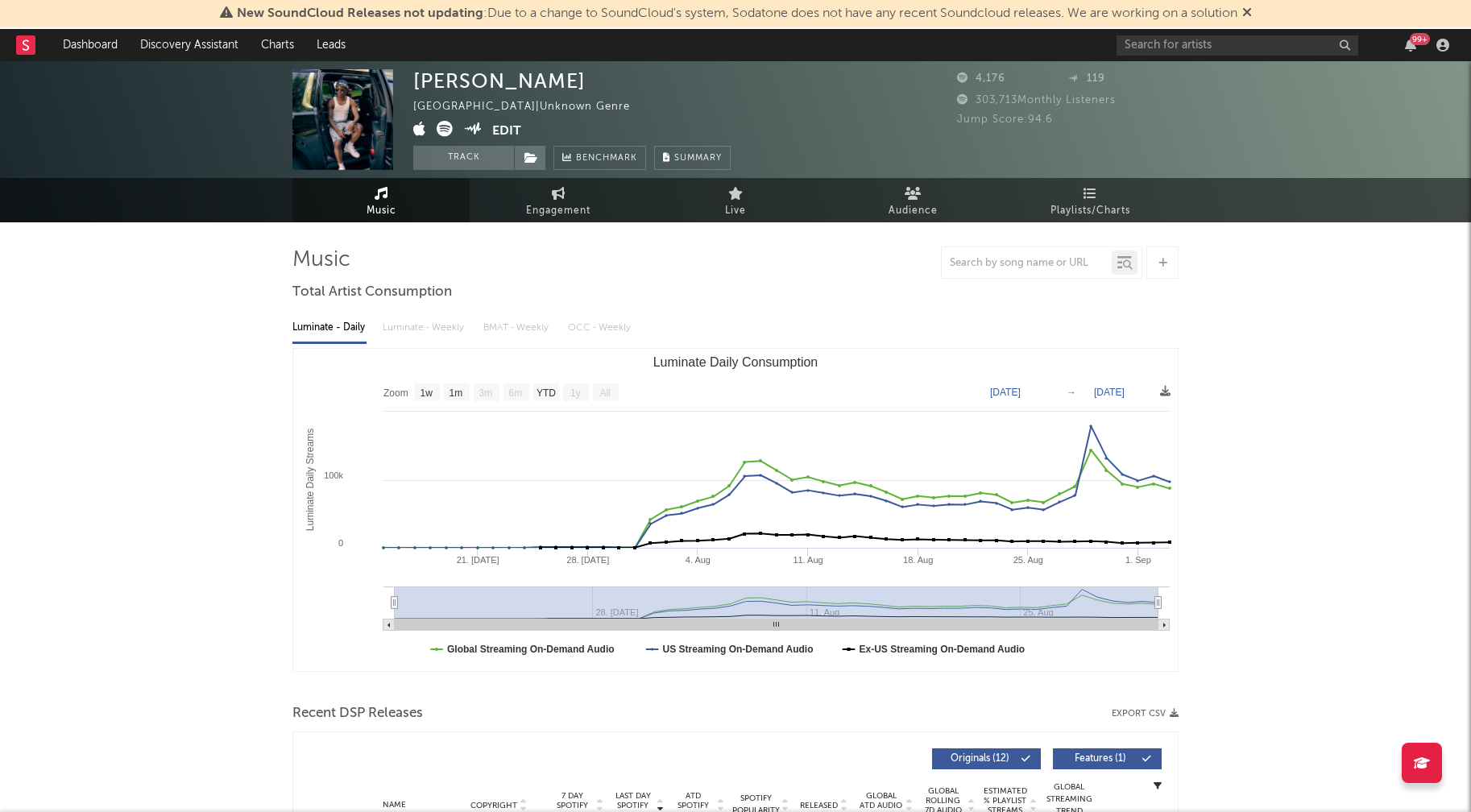
select select "1w"
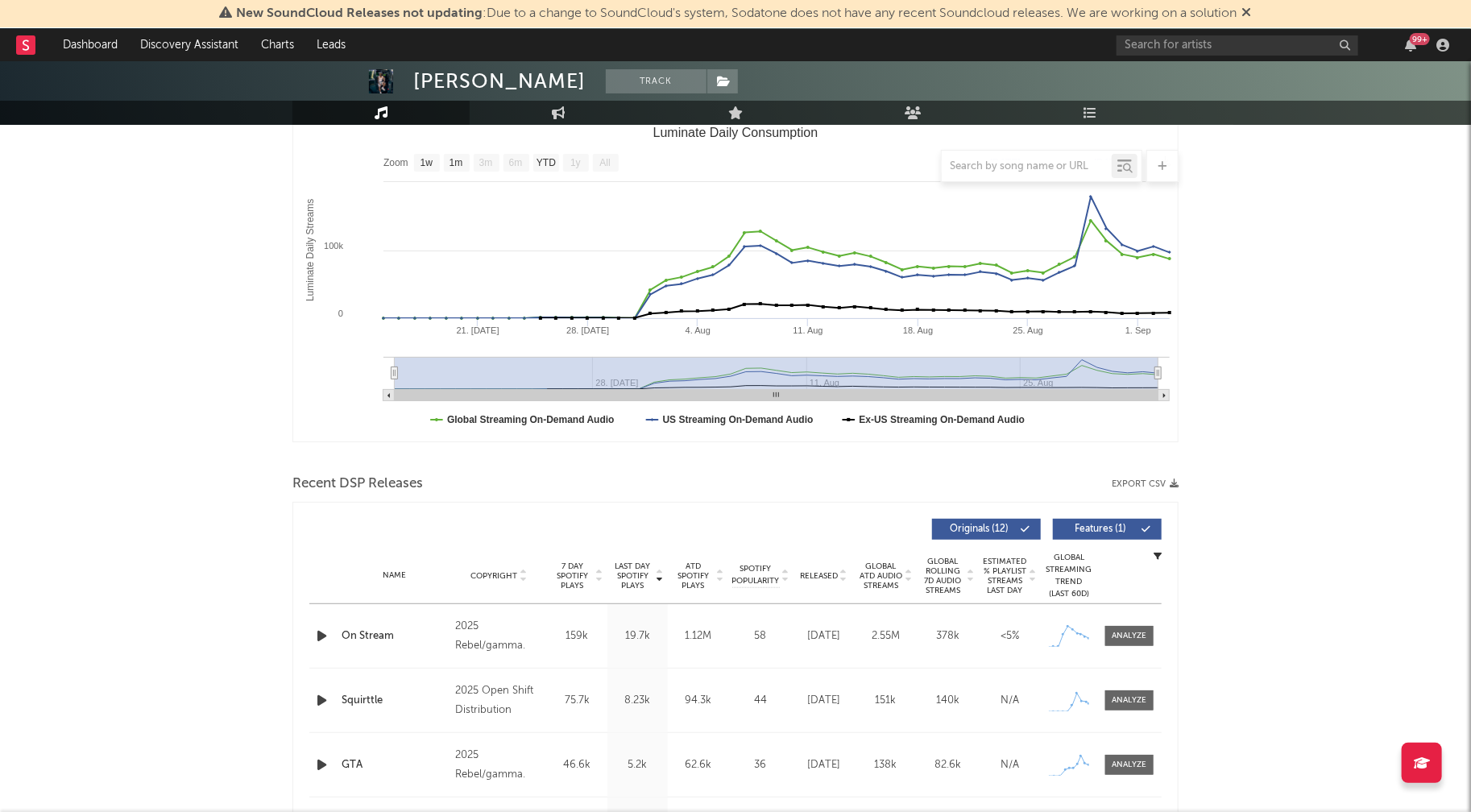
scroll to position [235, 0]
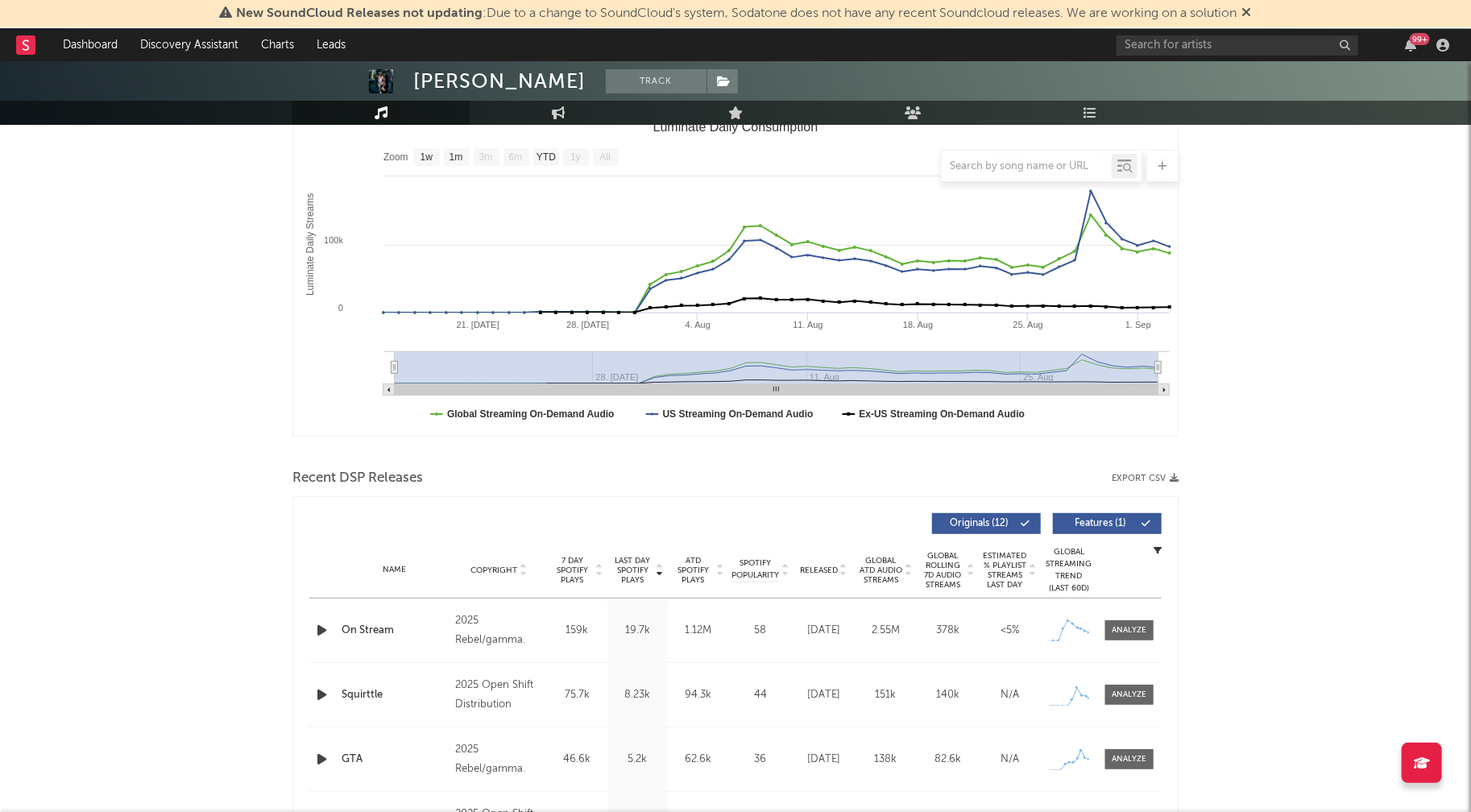
click at [318, 631] on icon "button" at bounding box center [322, 631] width 17 height 20
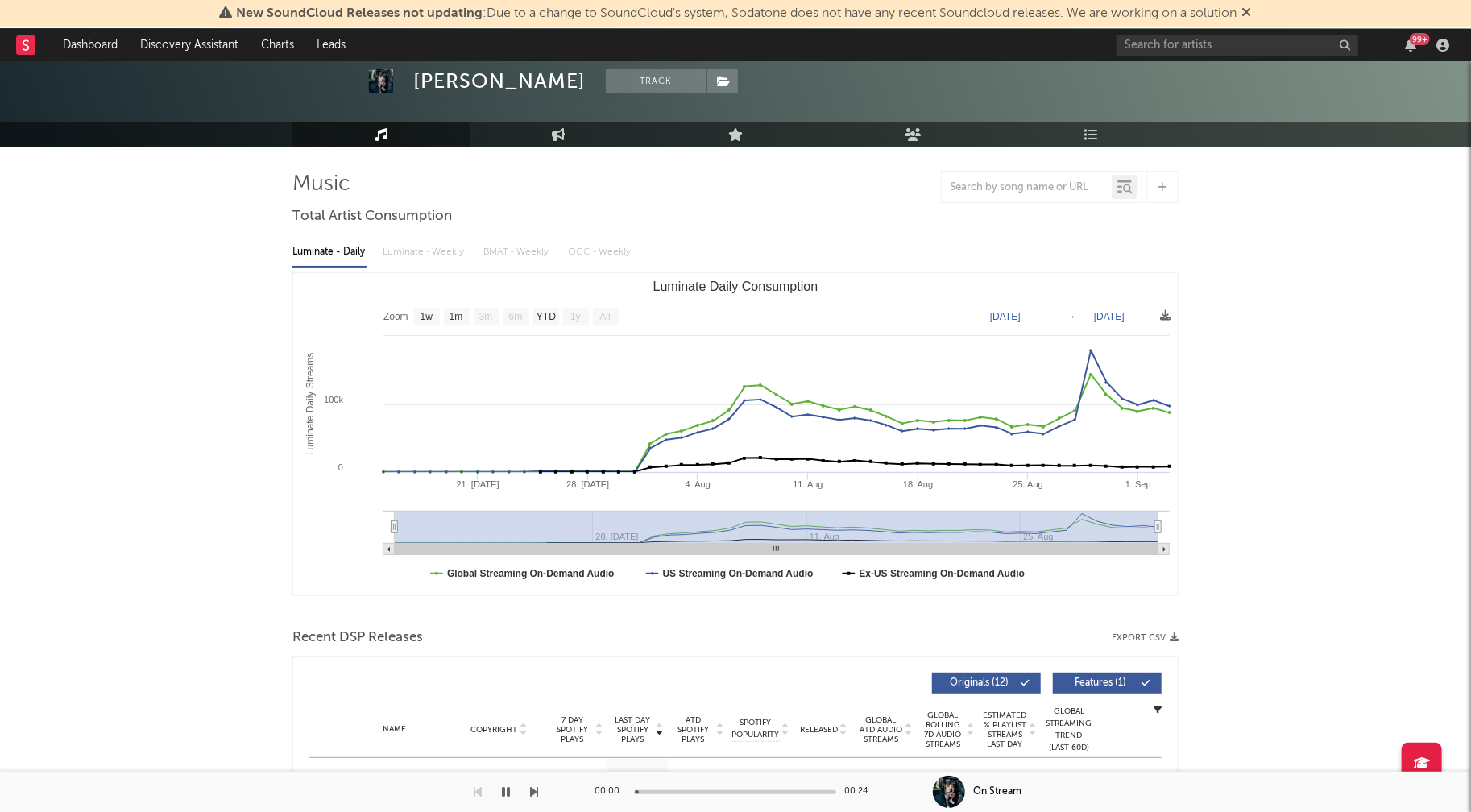
scroll to position [0, 0]
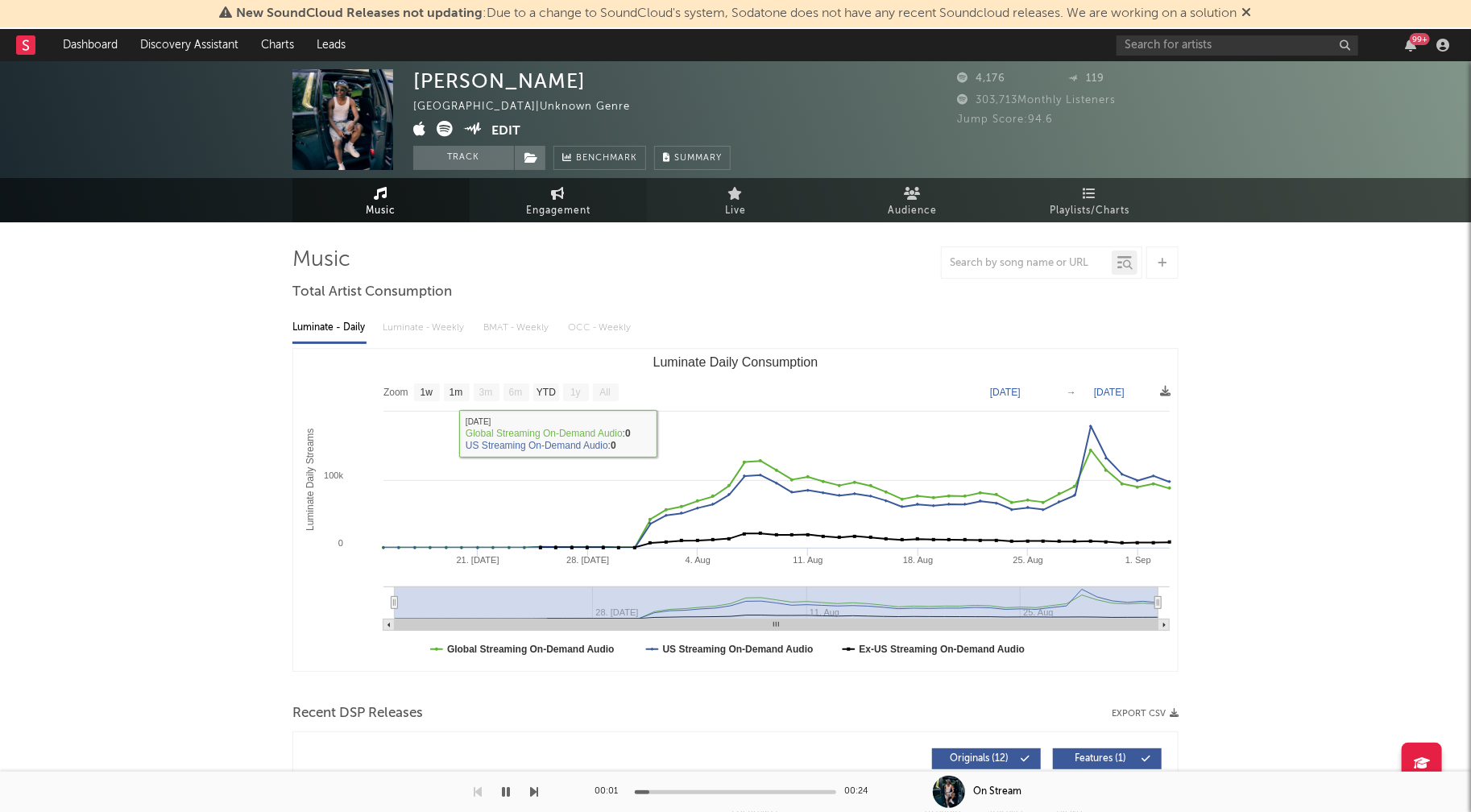
click at [556, 221] on link "Engagement" at bounding box center [558, 200] width 177 height 44
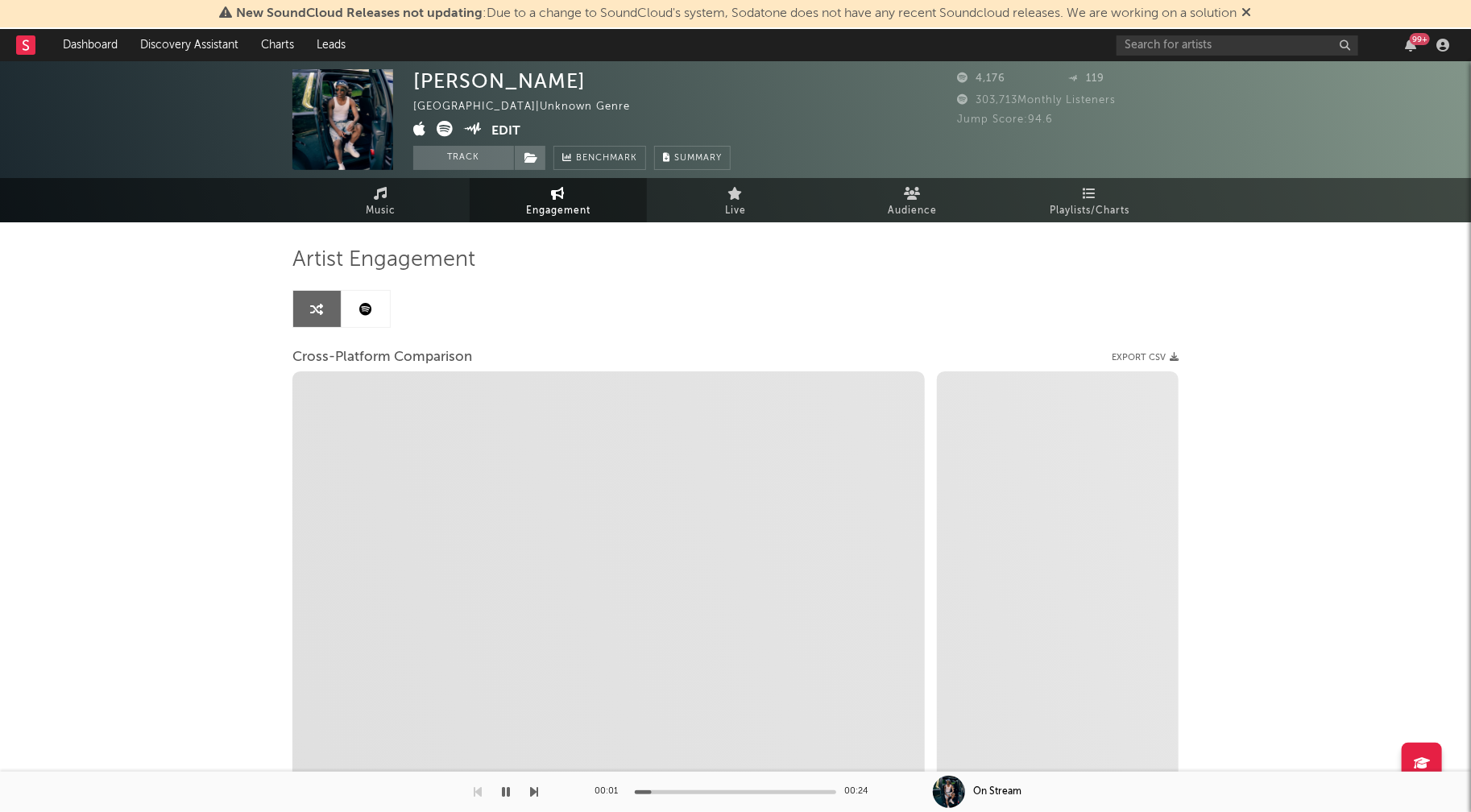
select select "1w"
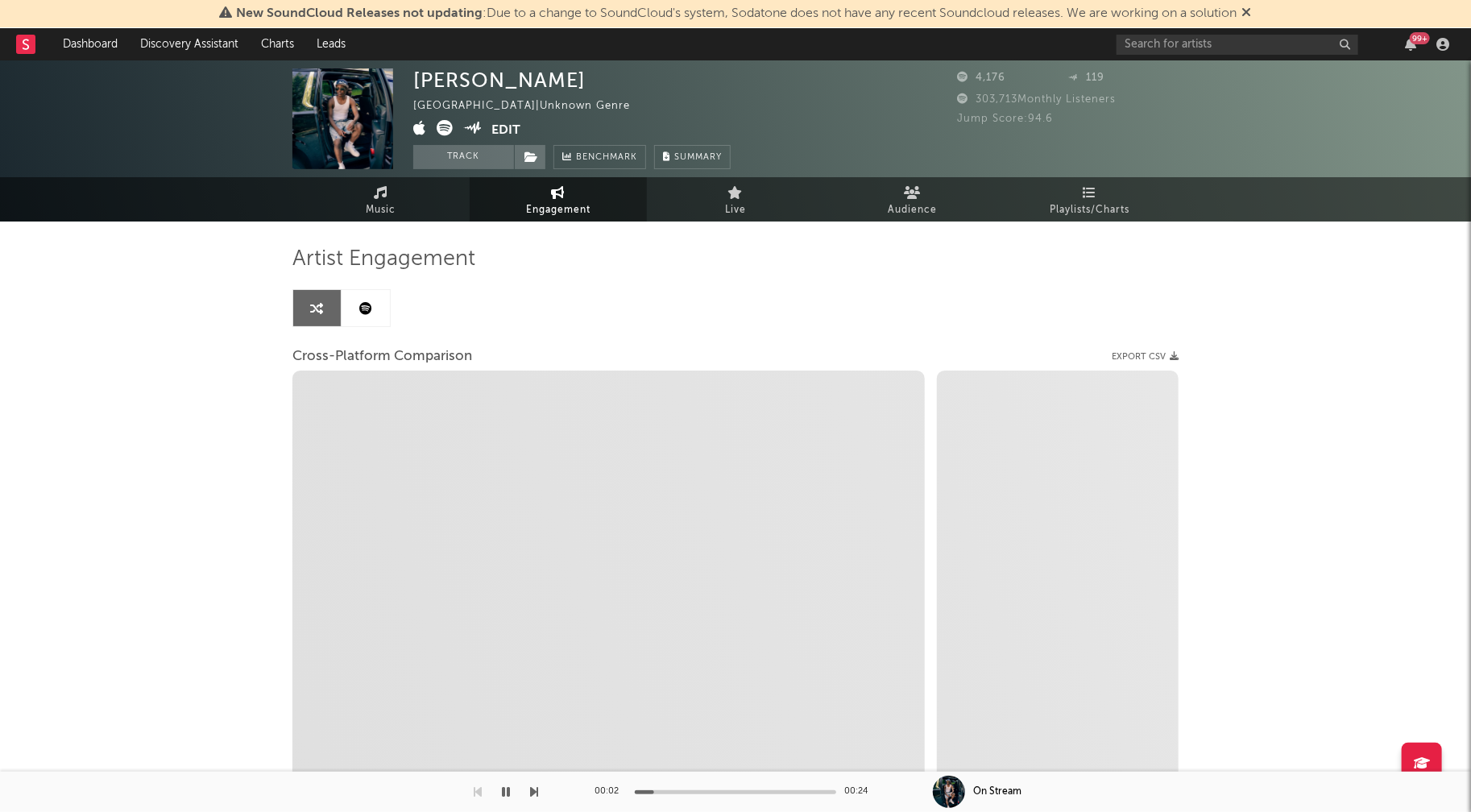
select select "1m"
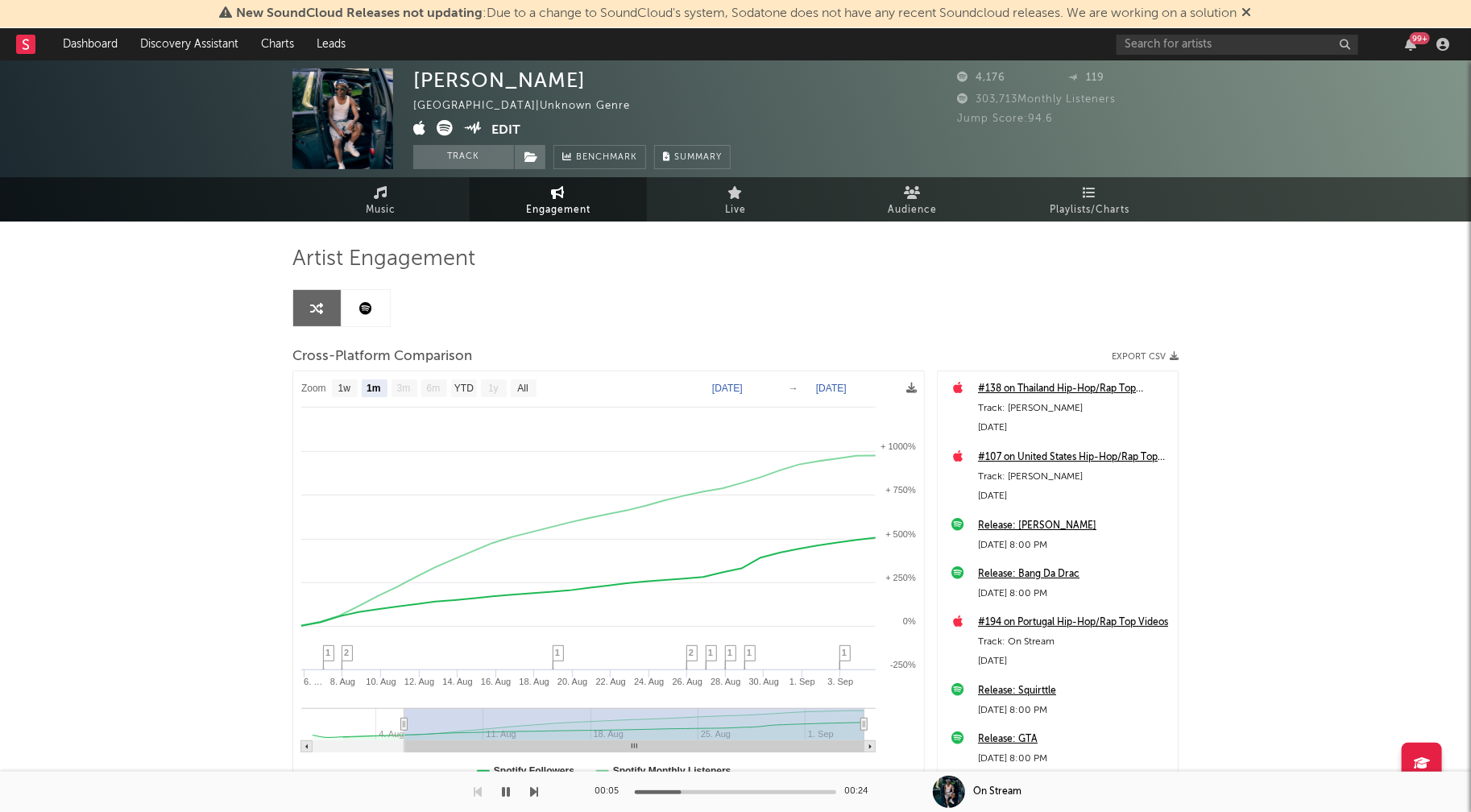
click at [470, 126] on icon at bounding box center [471, 127] width 18 height 12
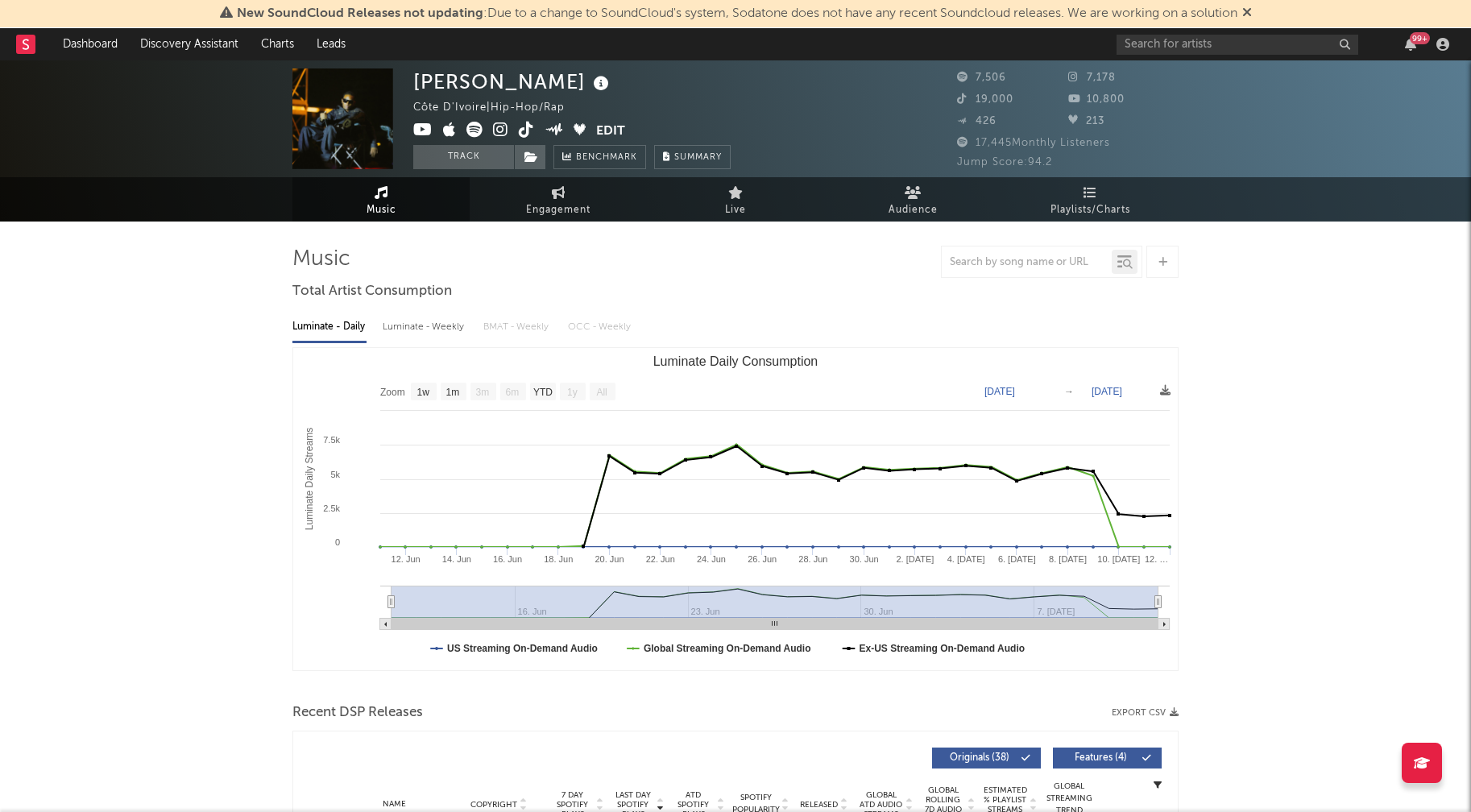
select select "1w"
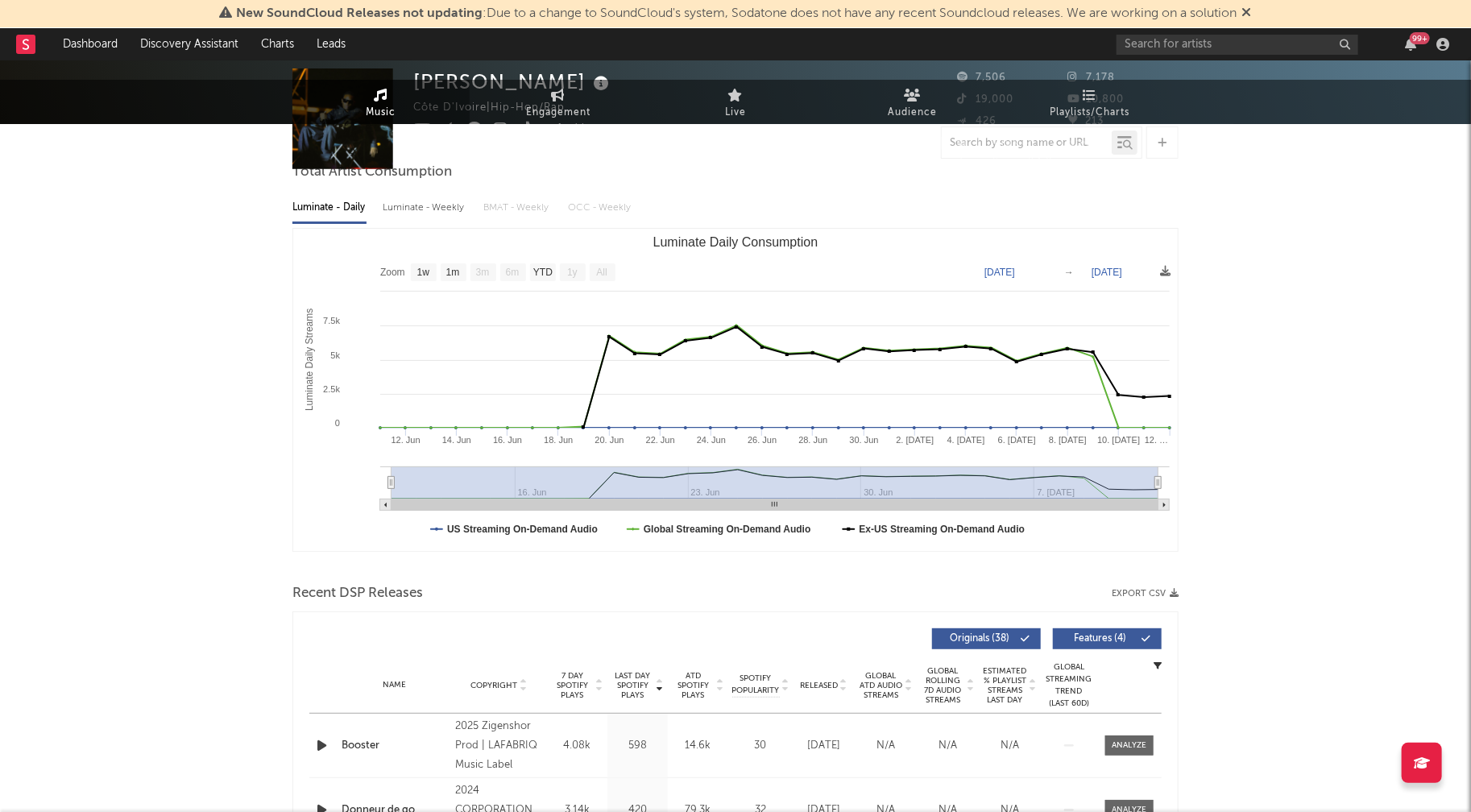
scroll to position [273, 0]
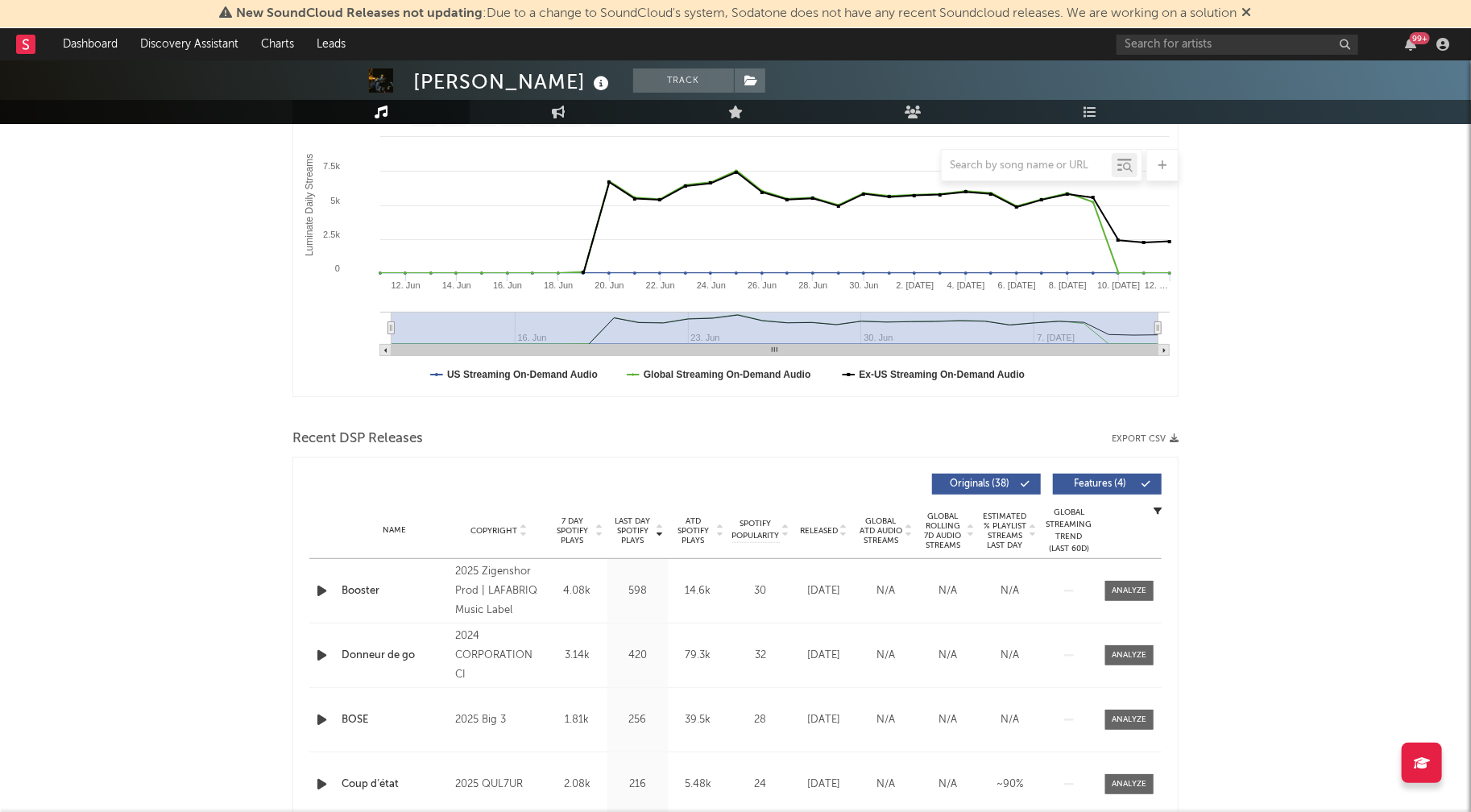
click at [323, 587] on icon "button" at bounding box center [322, 591] width 17 height 20
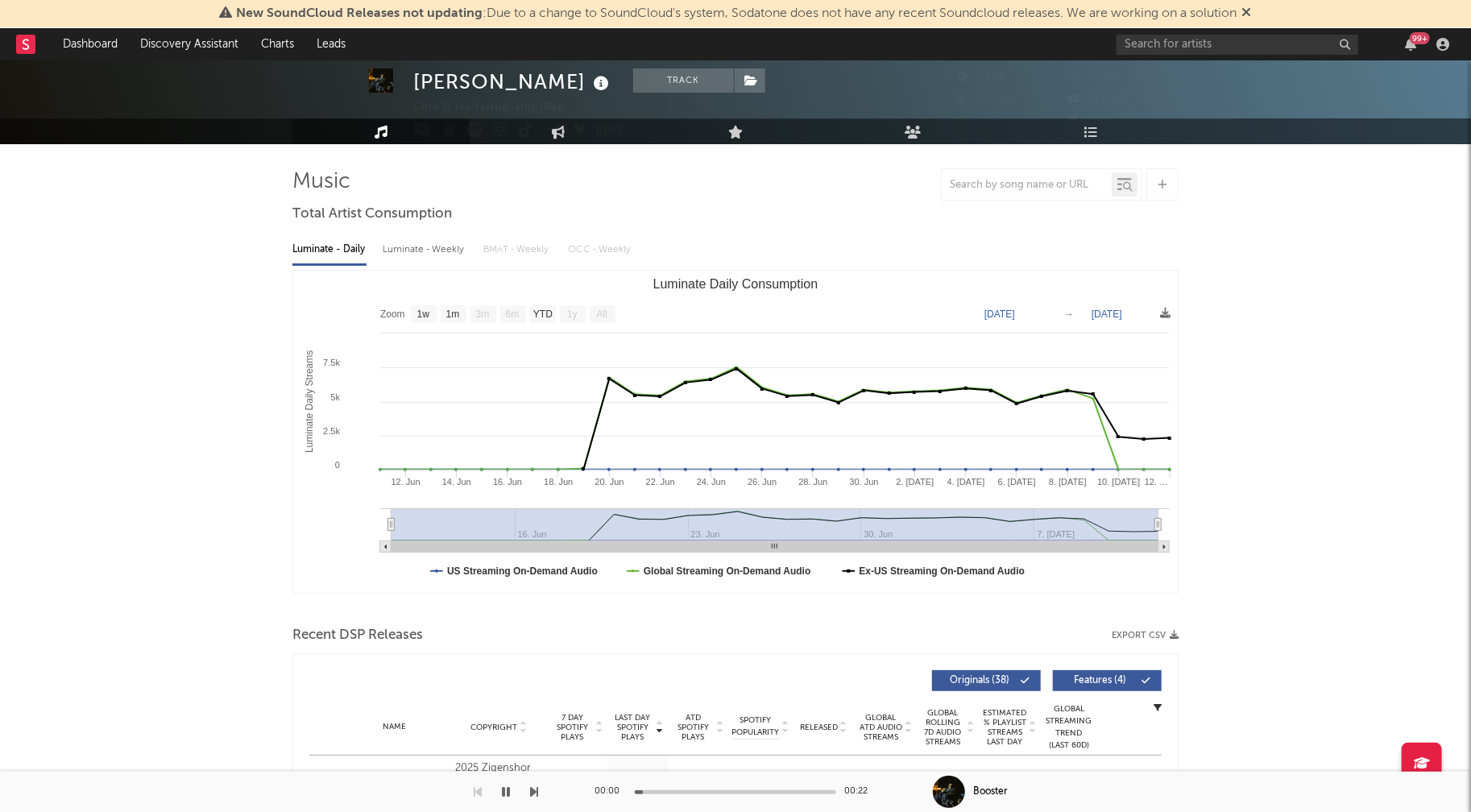
scroll to position [0, 0]
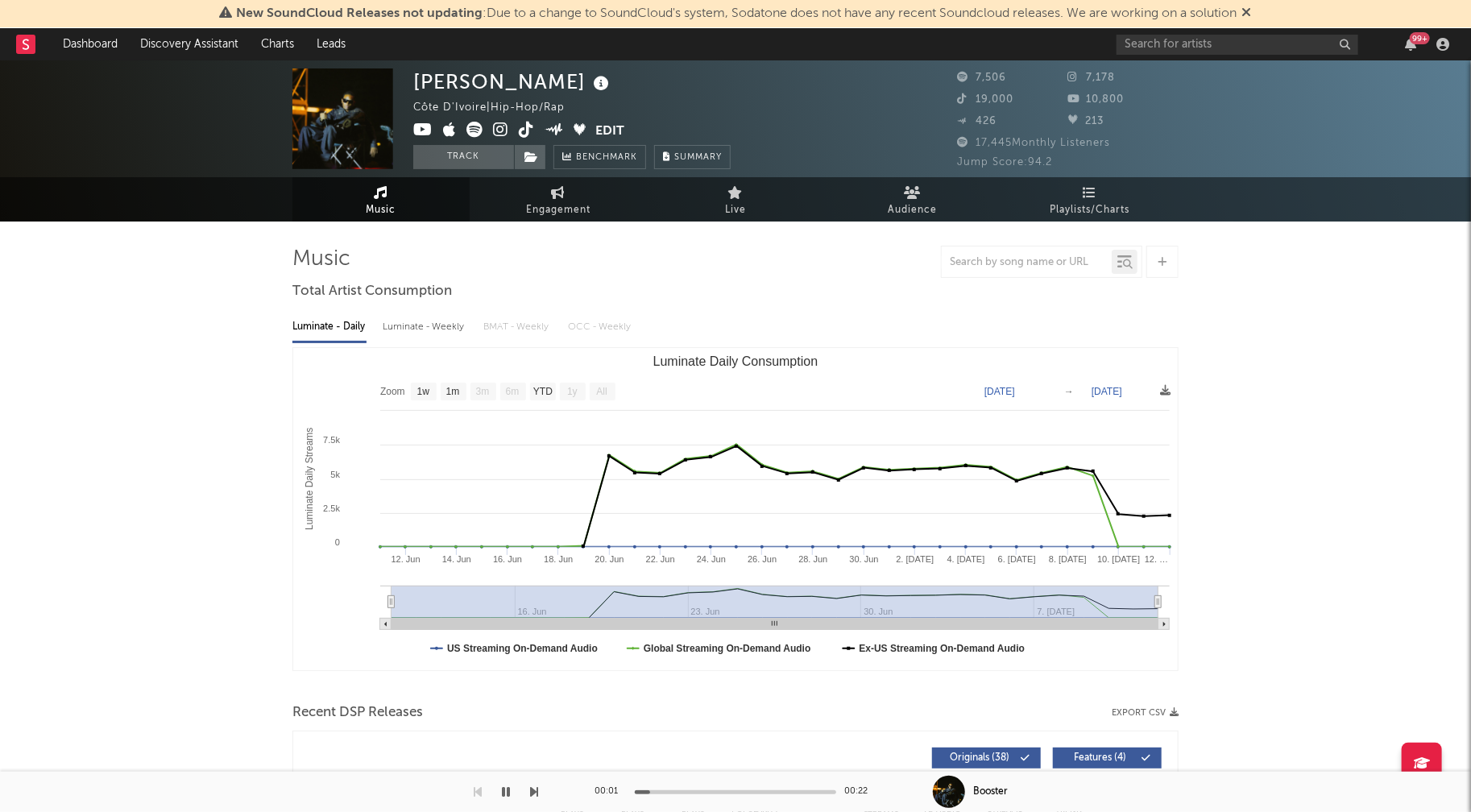
click at [416, 327] on div "Luminate - Weekly" at bounding box center [425, 327] width 84 height 27
select select "1w"
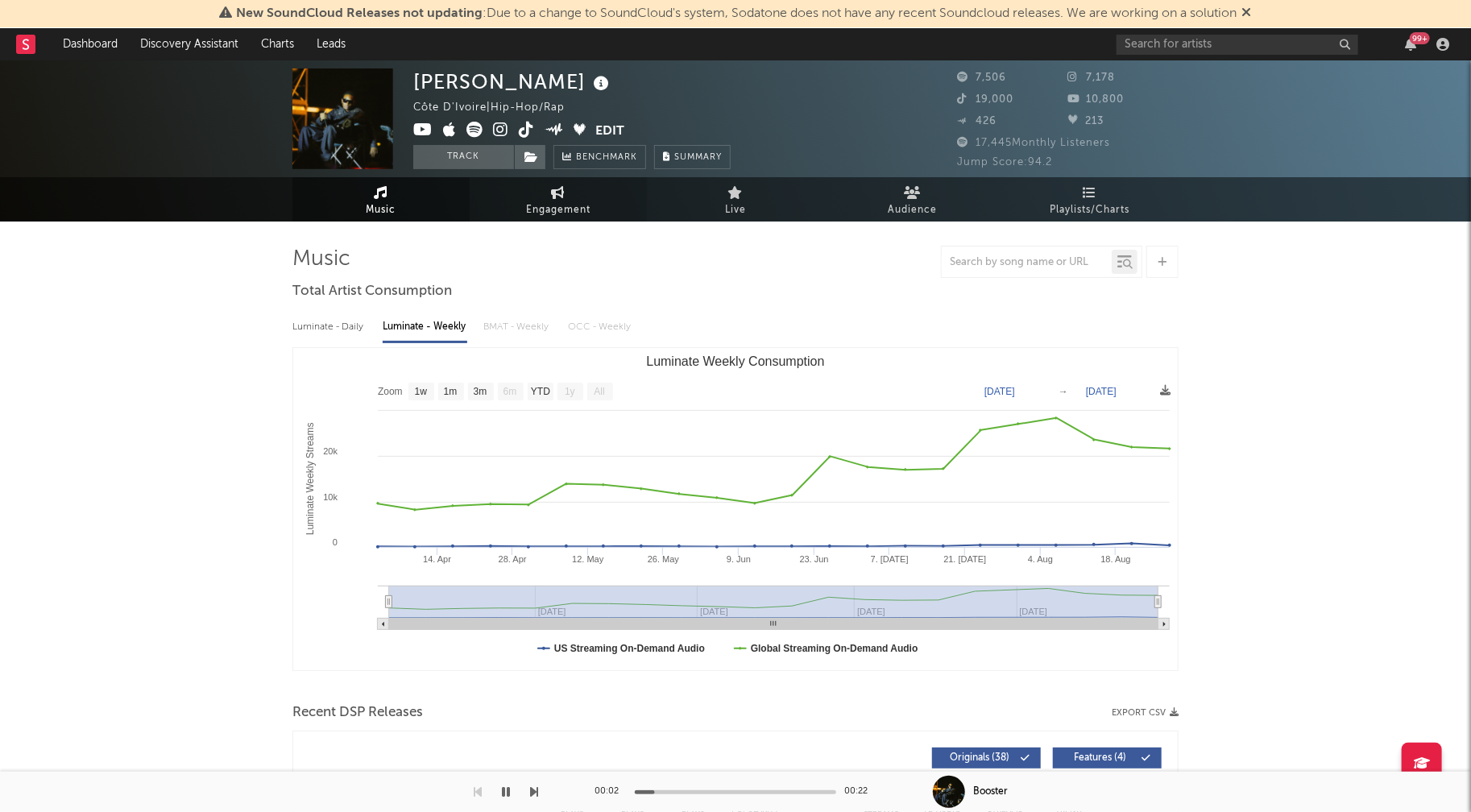
click at [551, 197] on icon at bounding box center [558, 192] width 14 height 13
select select "1w"
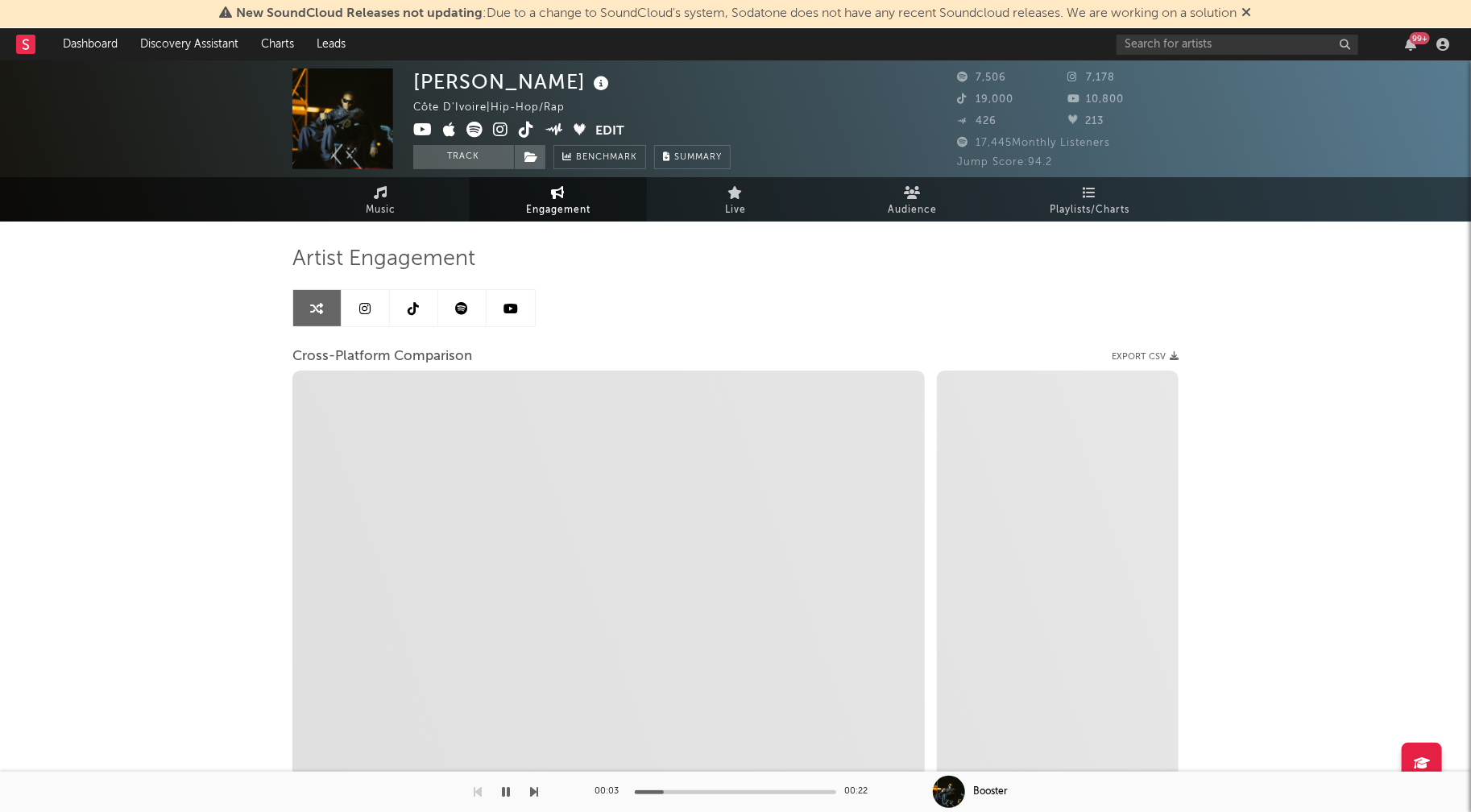
select select "1m"
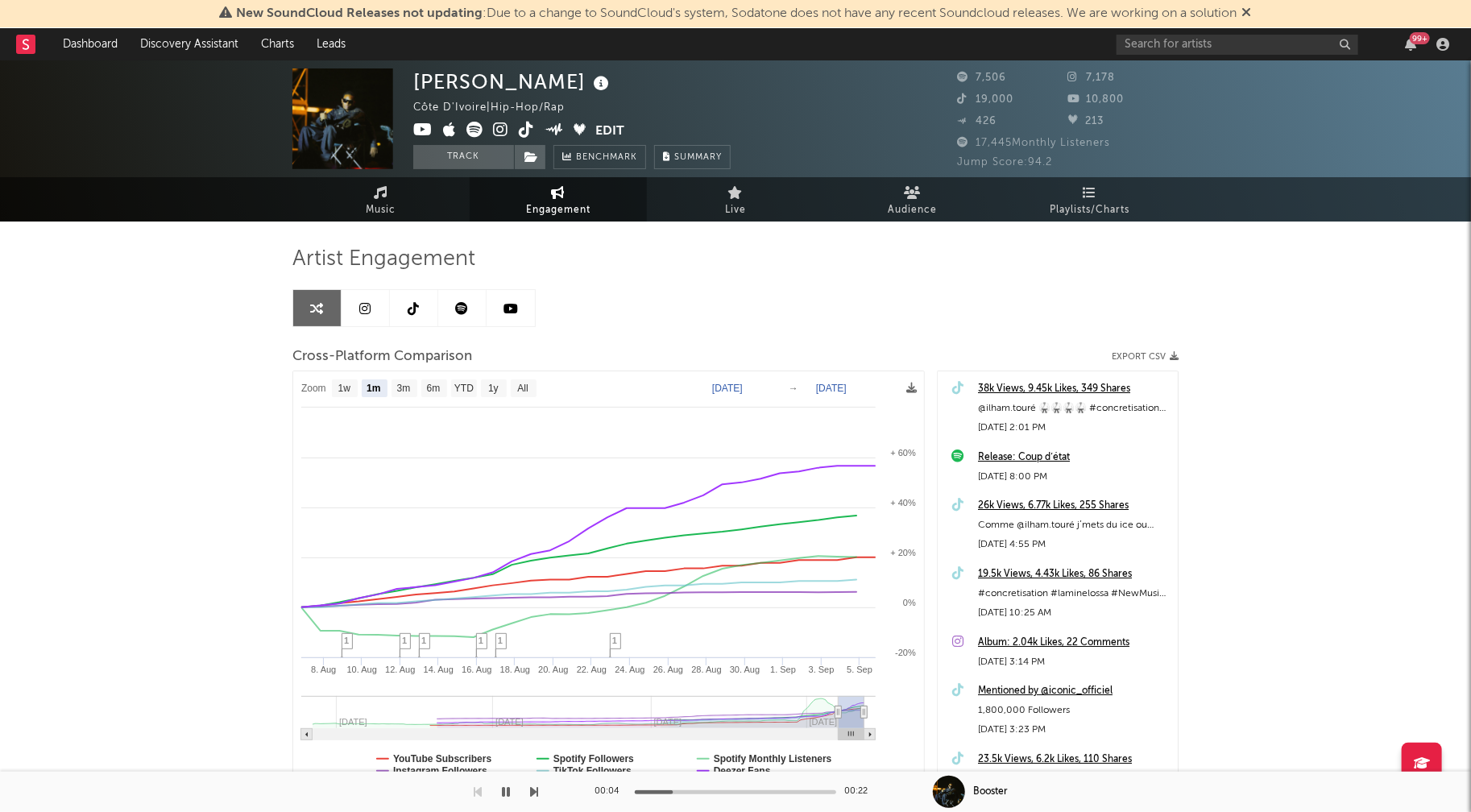
click at [504, 130] on icon at bounding box center [501, 129] width 15 height 16
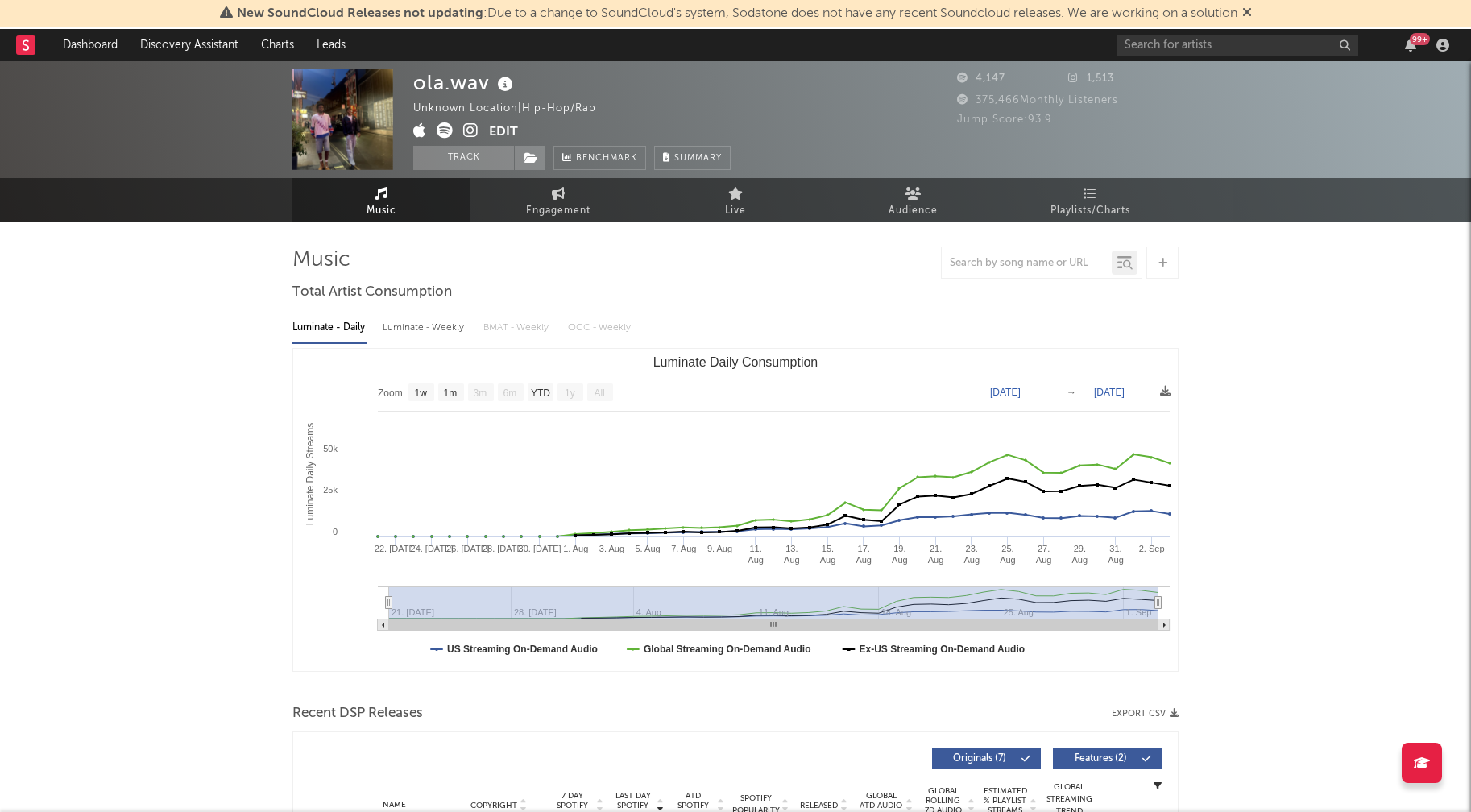
select select "1w"
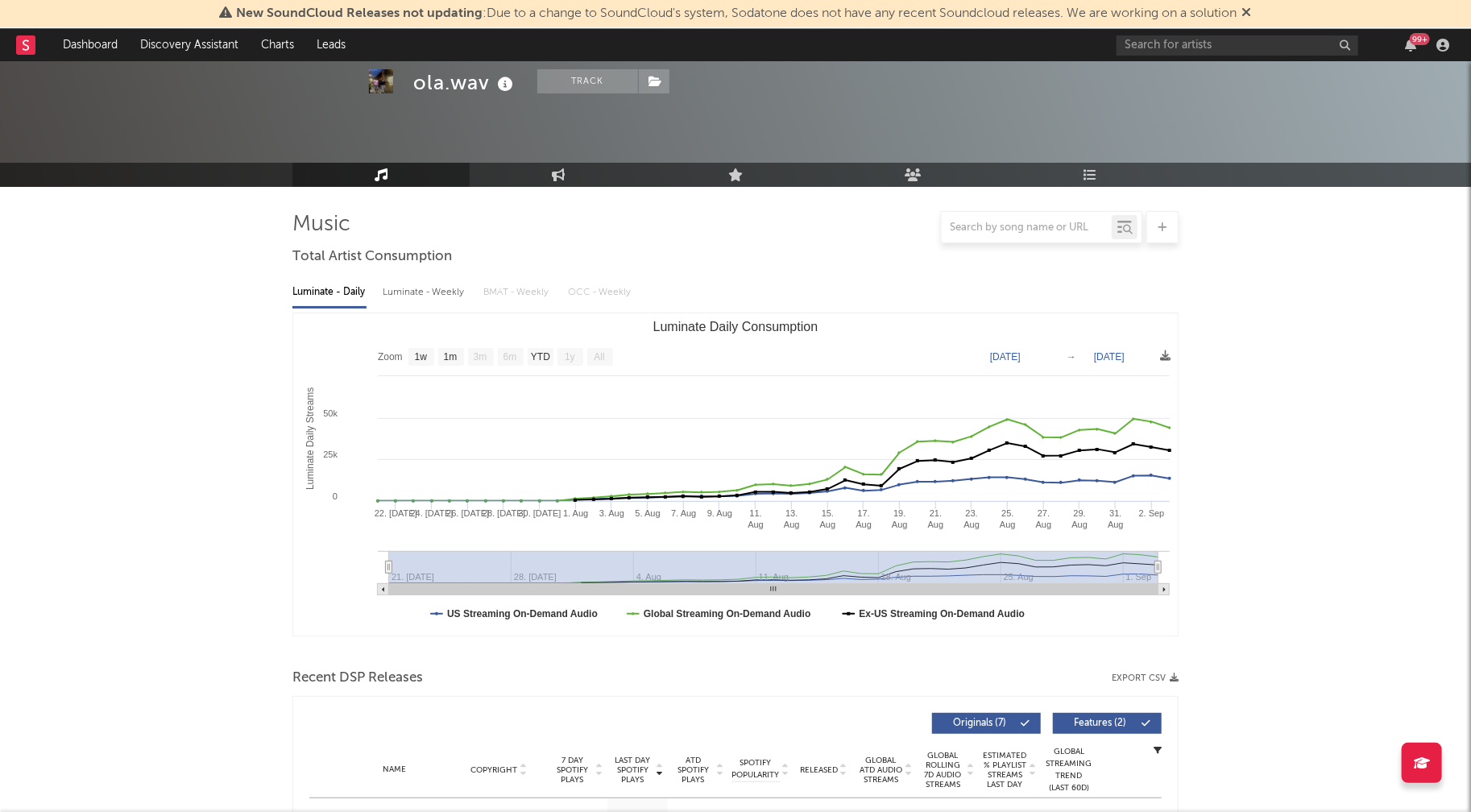
scroll to position [275, 0]
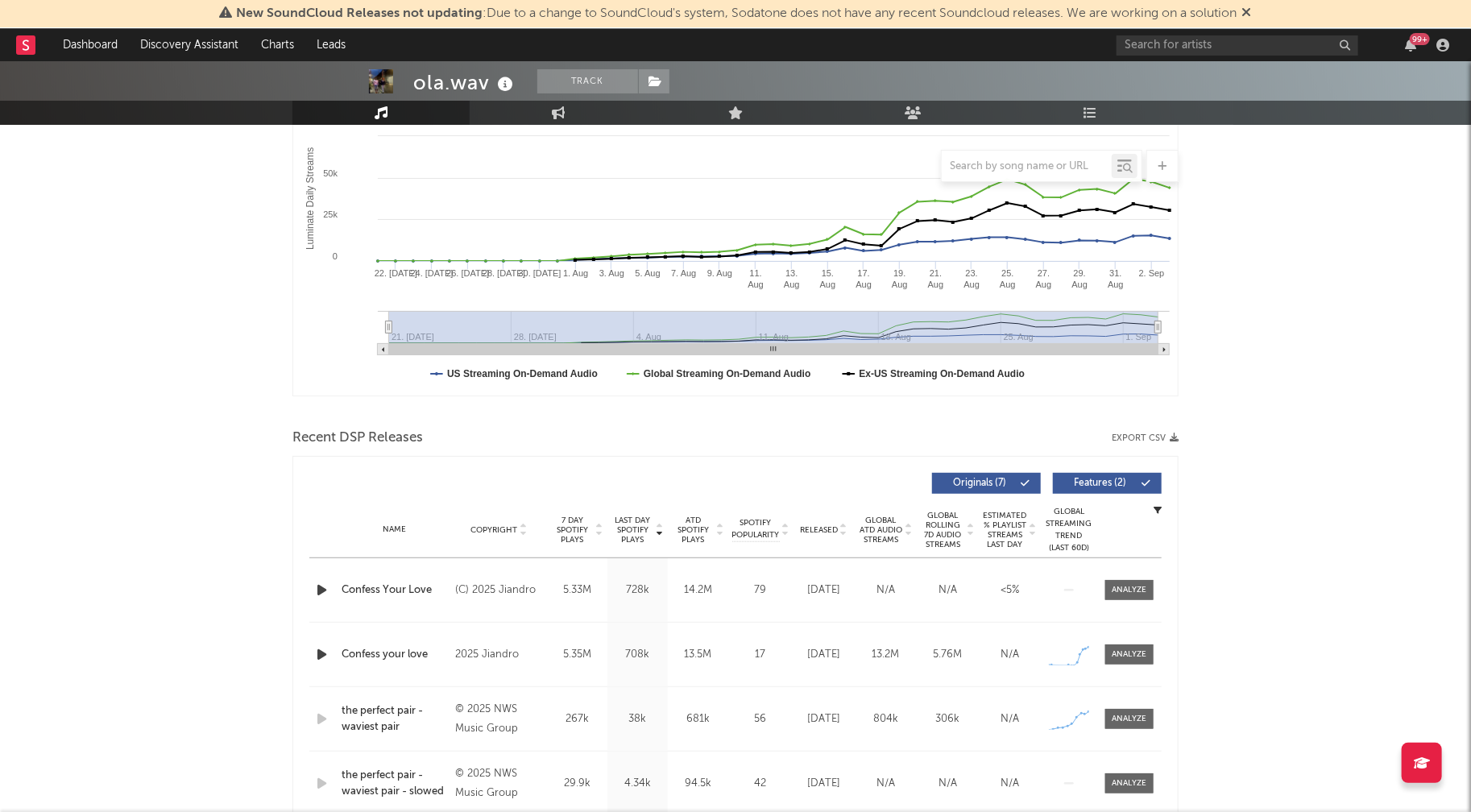
click at [313, 590] on icon "button" at bounding box center [322, 590] width 17 height 20
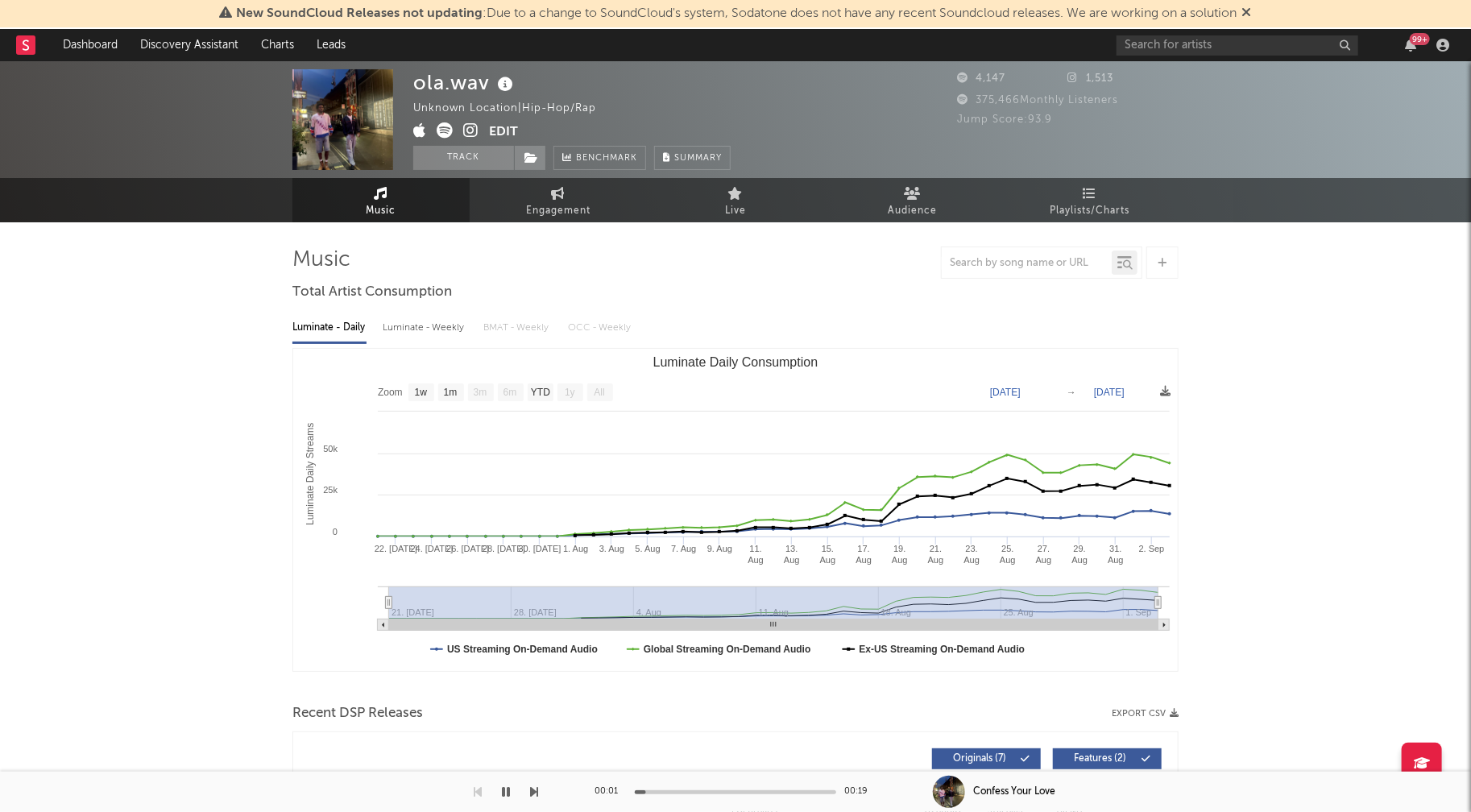
click at [442, 330] on div "Luminate - Weekly" at bounding box center [425, 328] width 84 height 27
select select "1w"
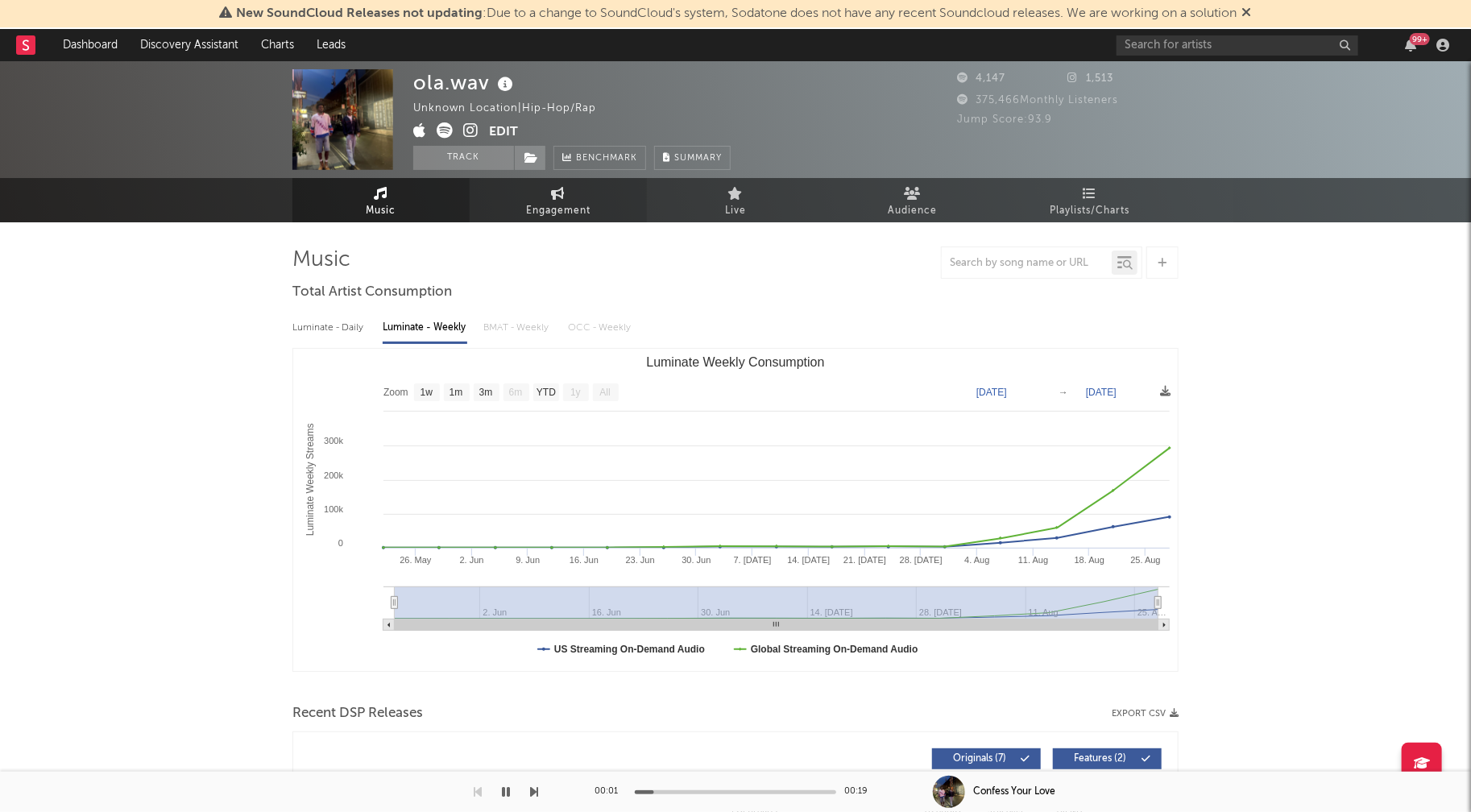
click at [569, 214] on span "Engagement" at bounding box center [558, 210] width 64 height 19
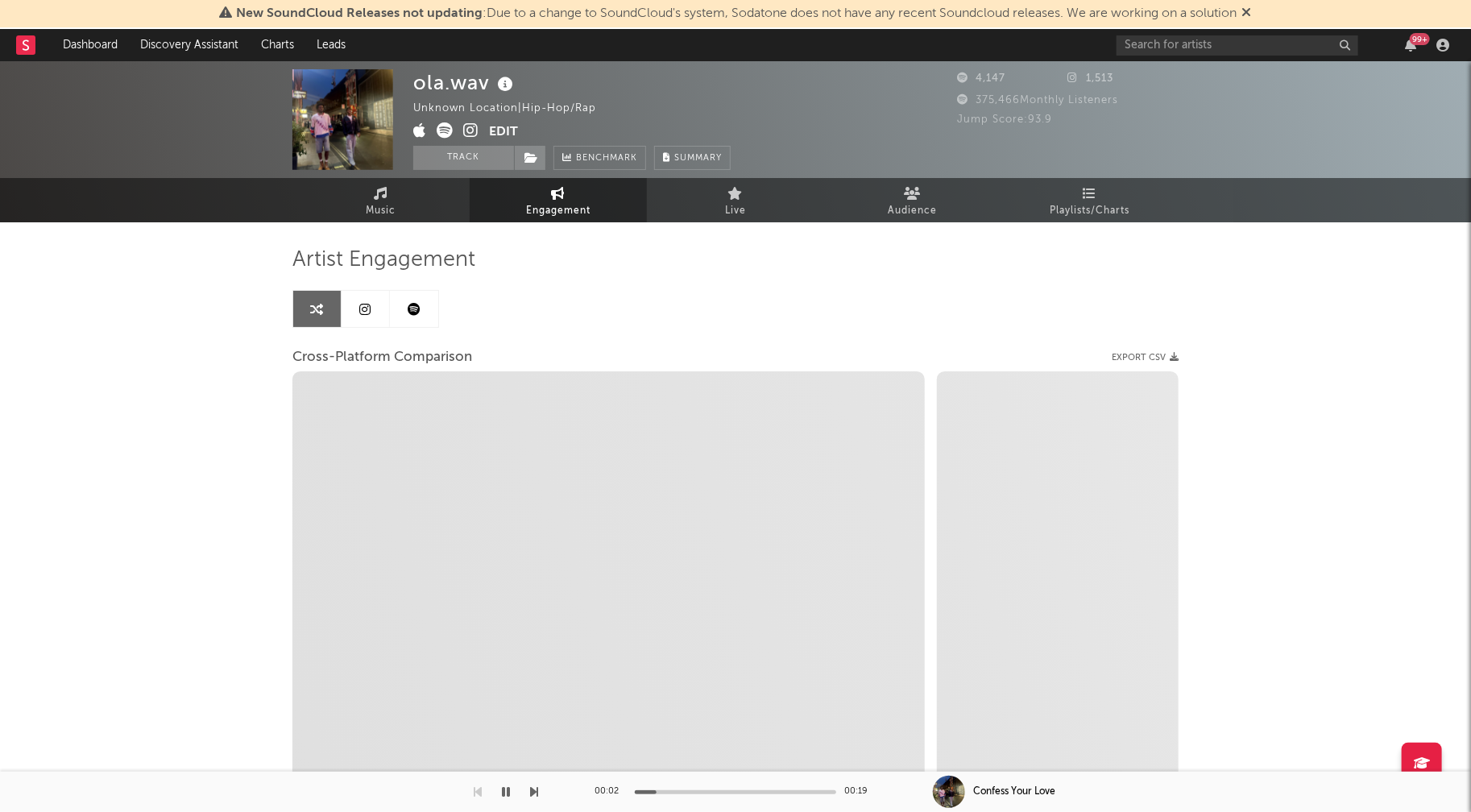
select select "1w"
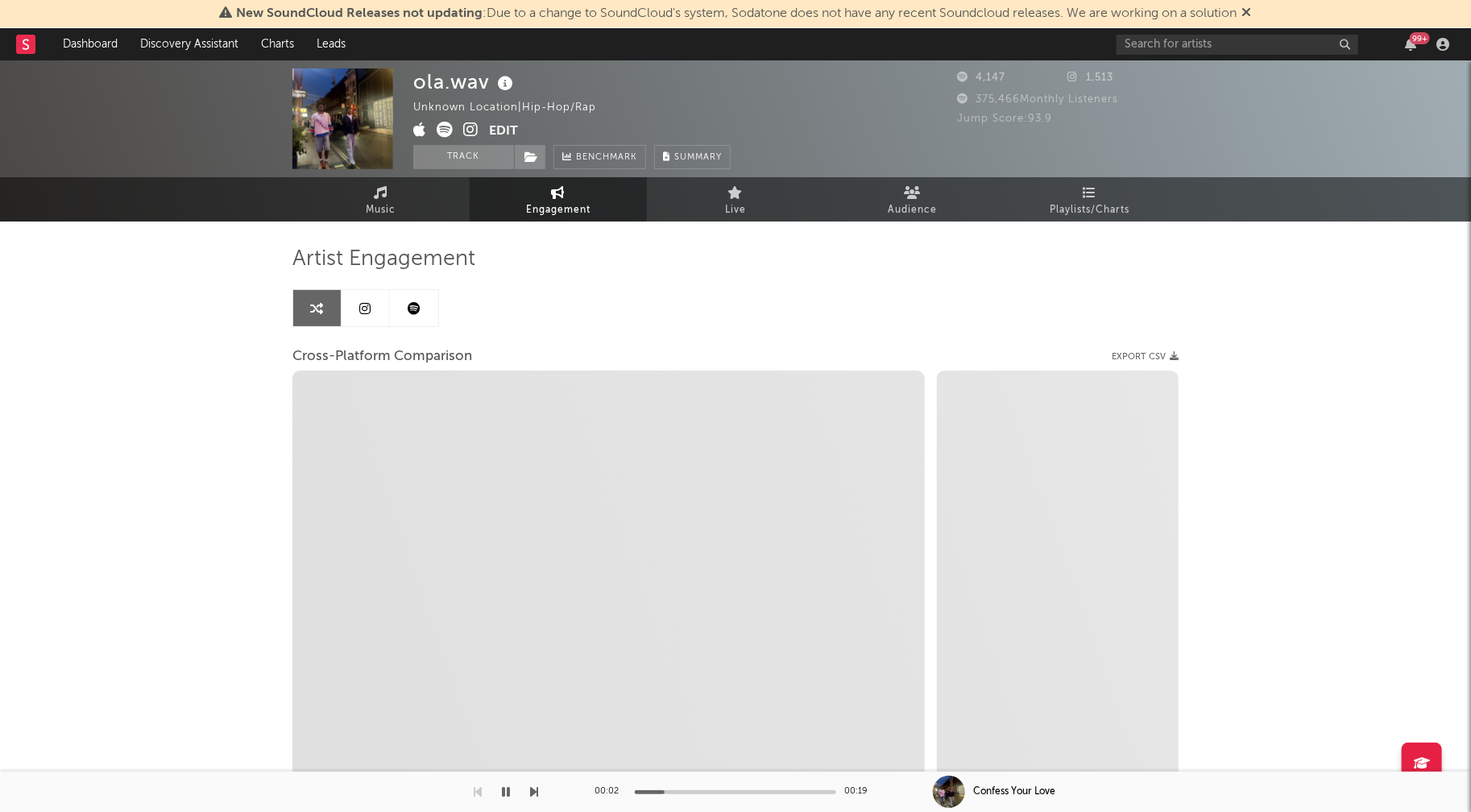
click at [473, 129] on icon at bounding box center [470, 129] width 15 height 16
select select "1m"
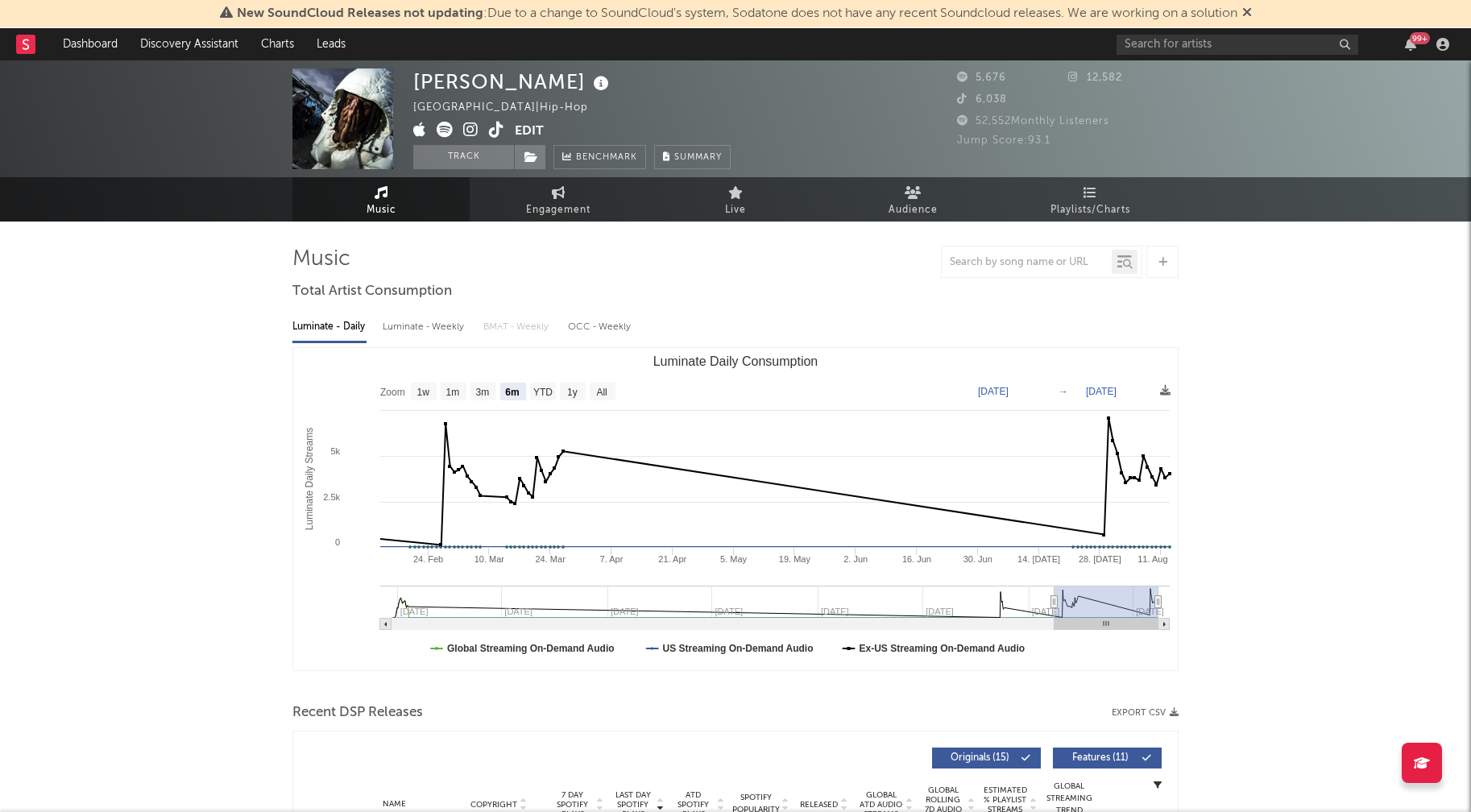
select select "6m"
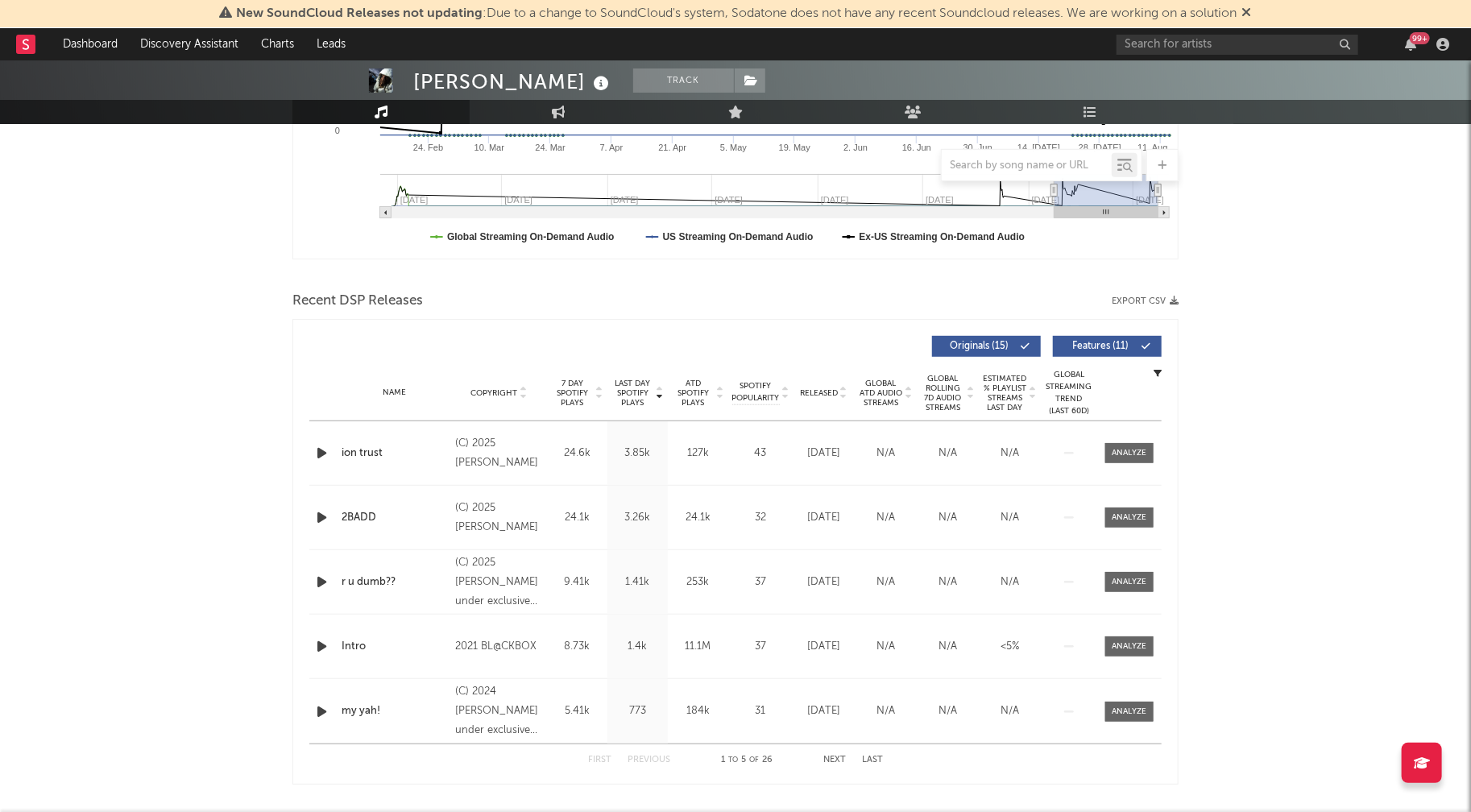
scroll to position [414, 0]
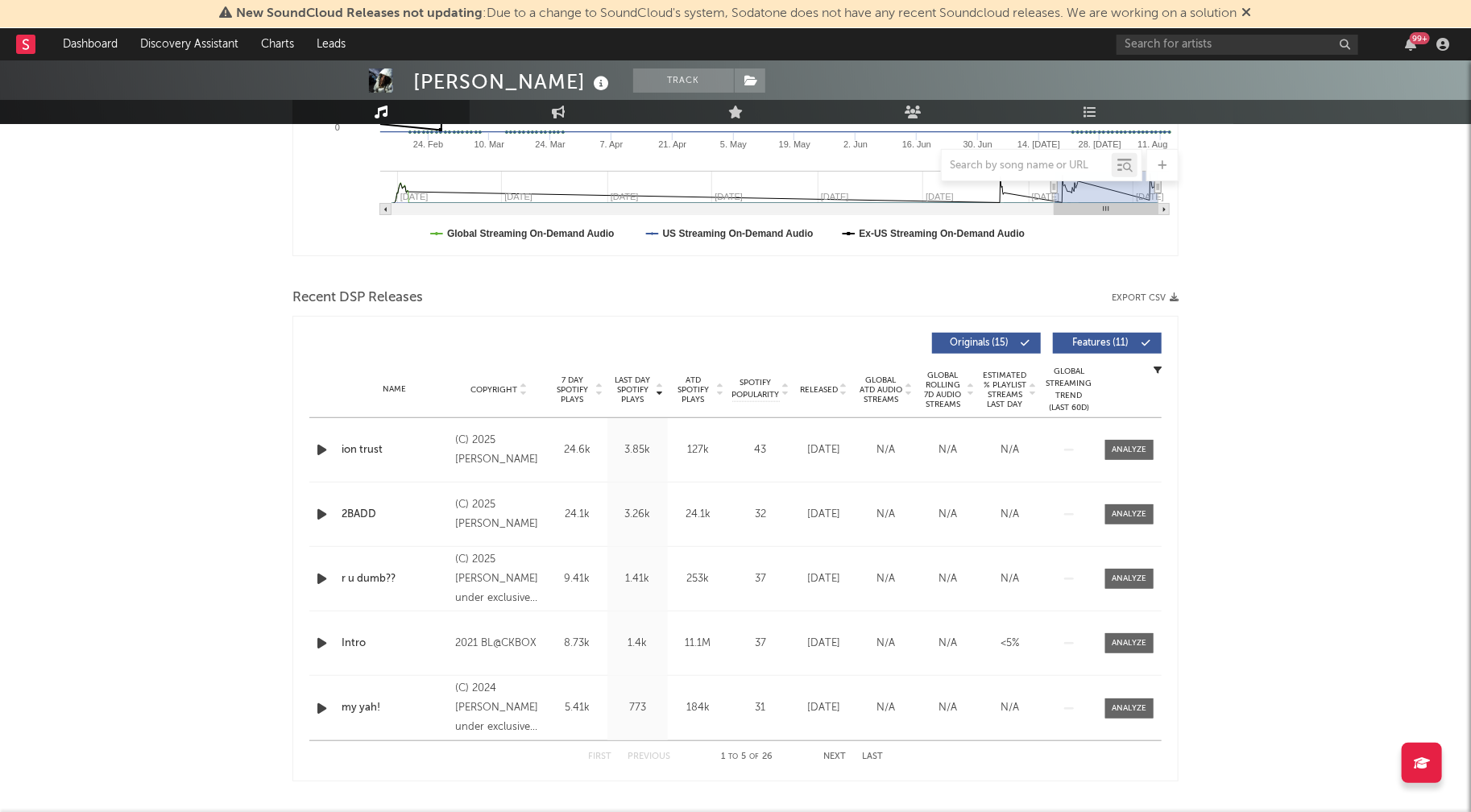
click at [318, 448] on icon "button" at bounding box center [322, 450] width 17 height 20
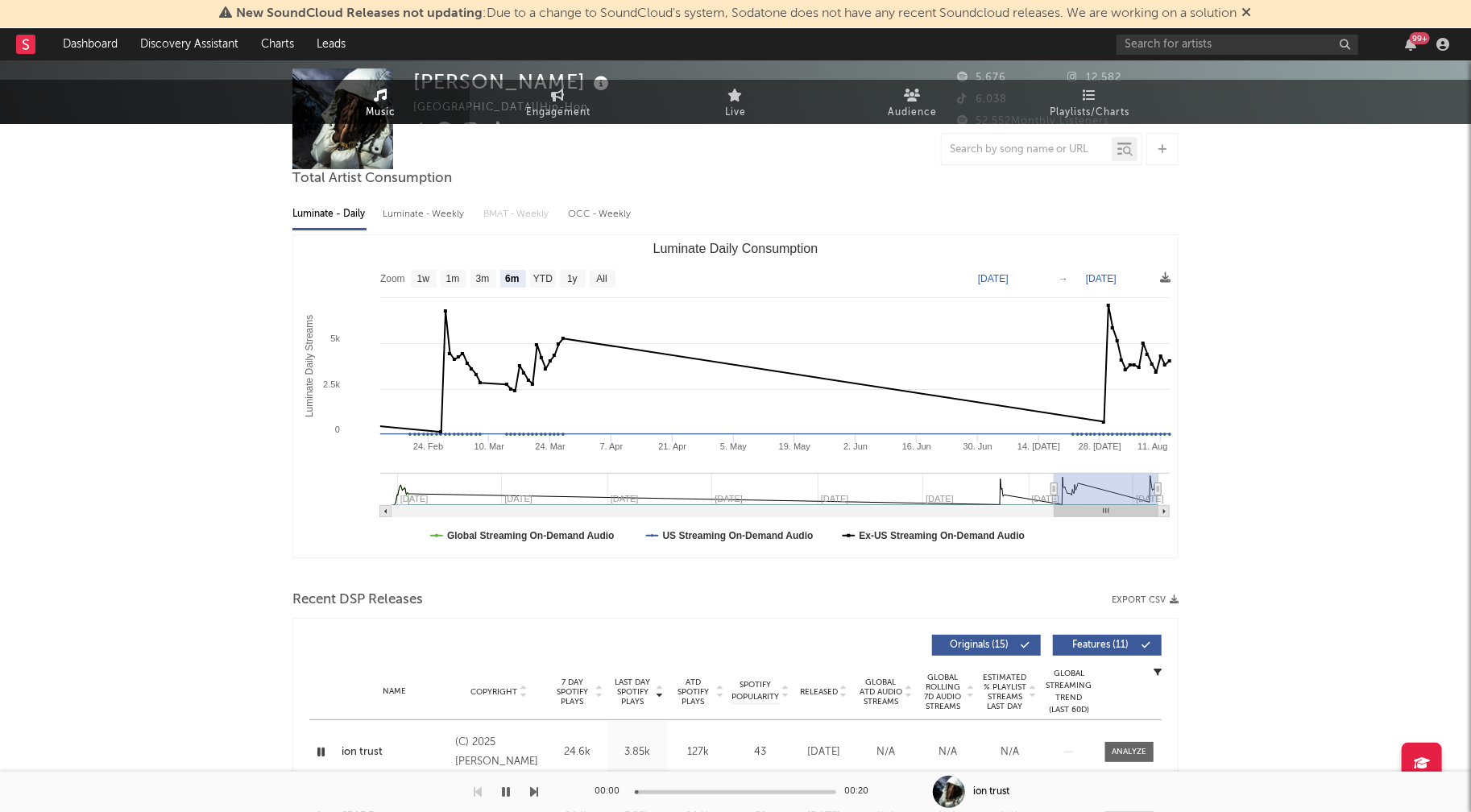
scroll to position [0, 0]
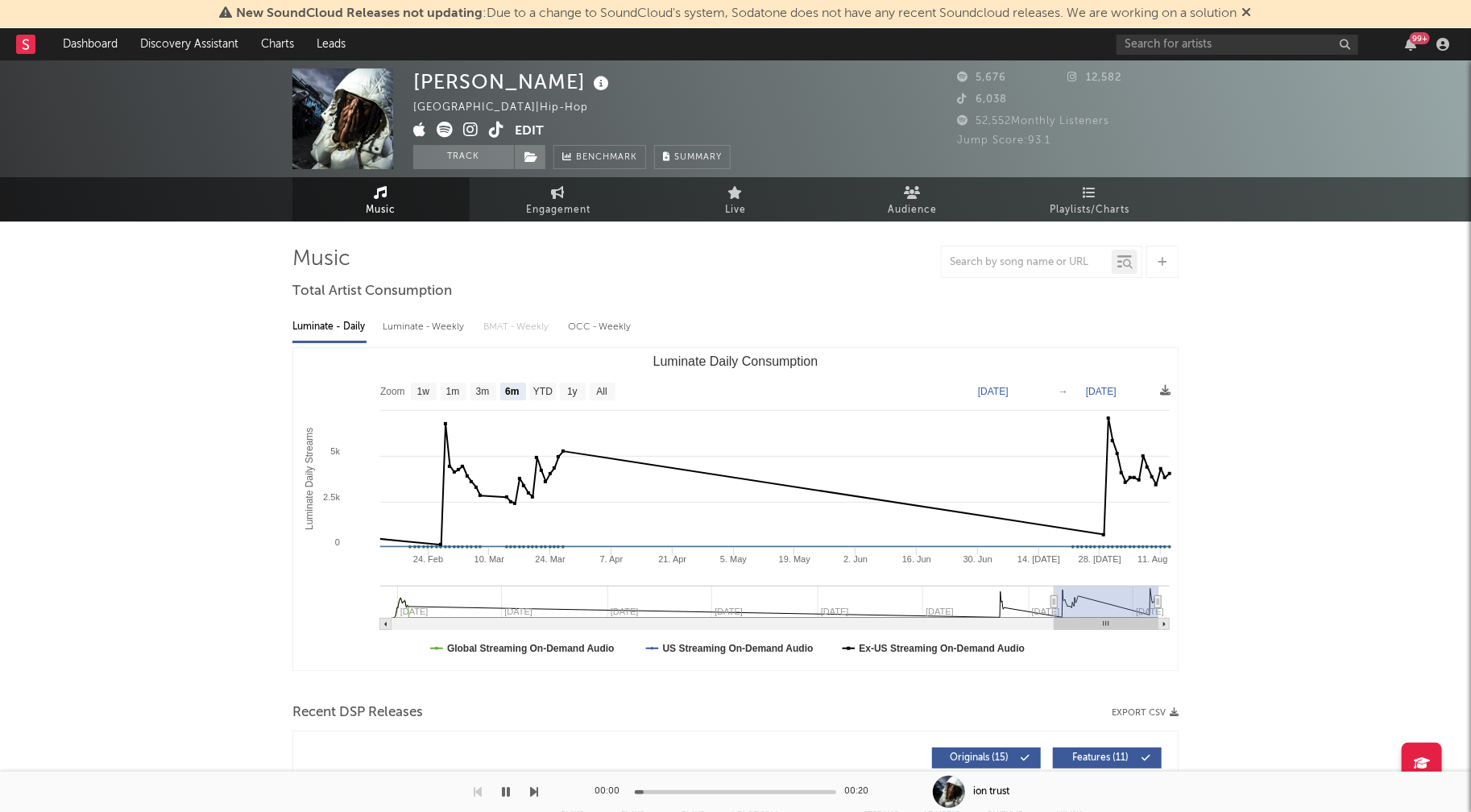
click at [437, 341] on div "Luminate - Daily Luminate - Weekly BMAT - Weekly OCC - Weekly Zoom 1w 1m 3m 6m …" at bounding box center [735, 490] width 886 height 370
click at [433, 328] on div "Luminate - Weekly" at bounding box center [425, 327] width 84 height 27
select select "6m"
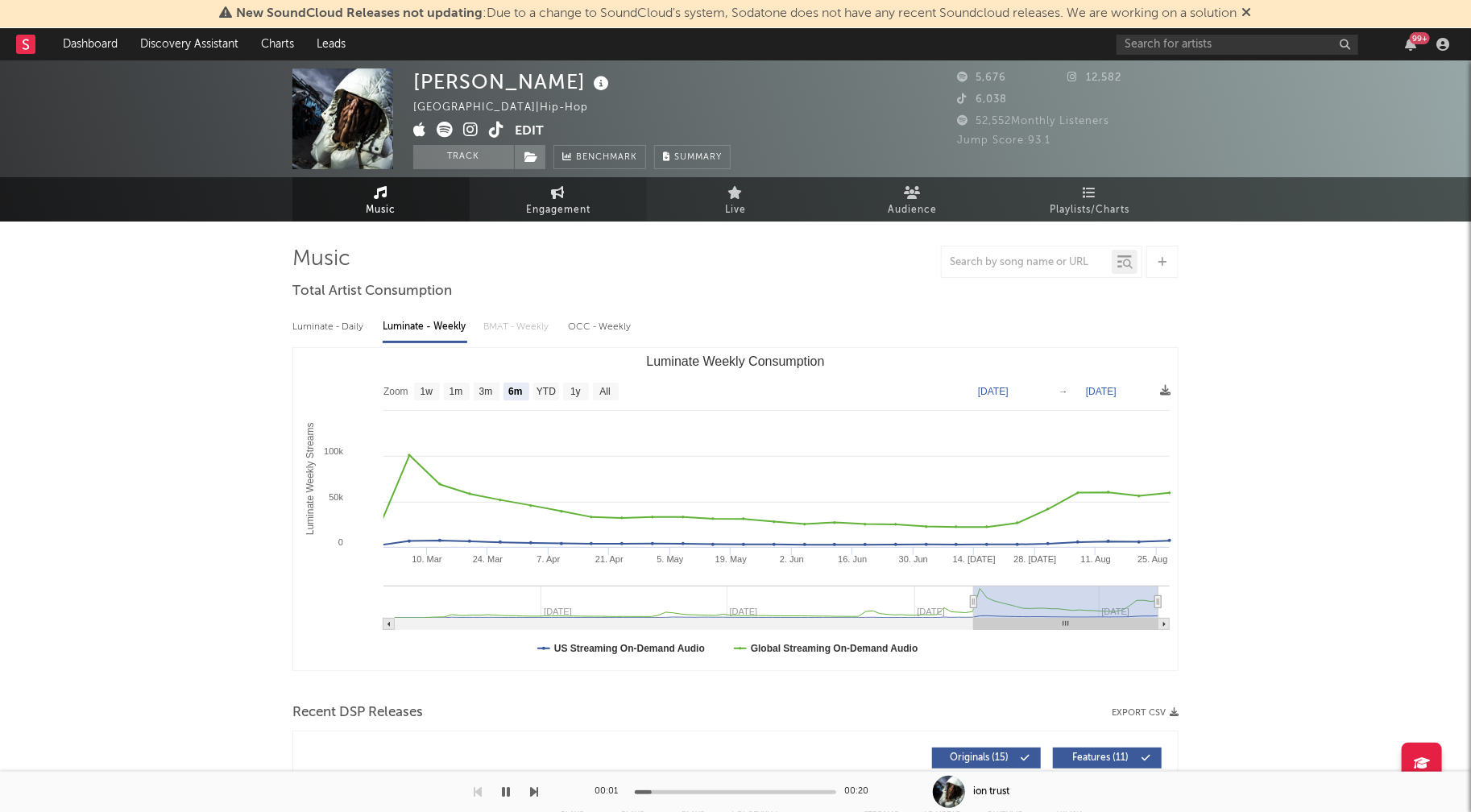
click at [562, 207] on span "Engagement" at bounding box center [558, 210] width 64 height 19
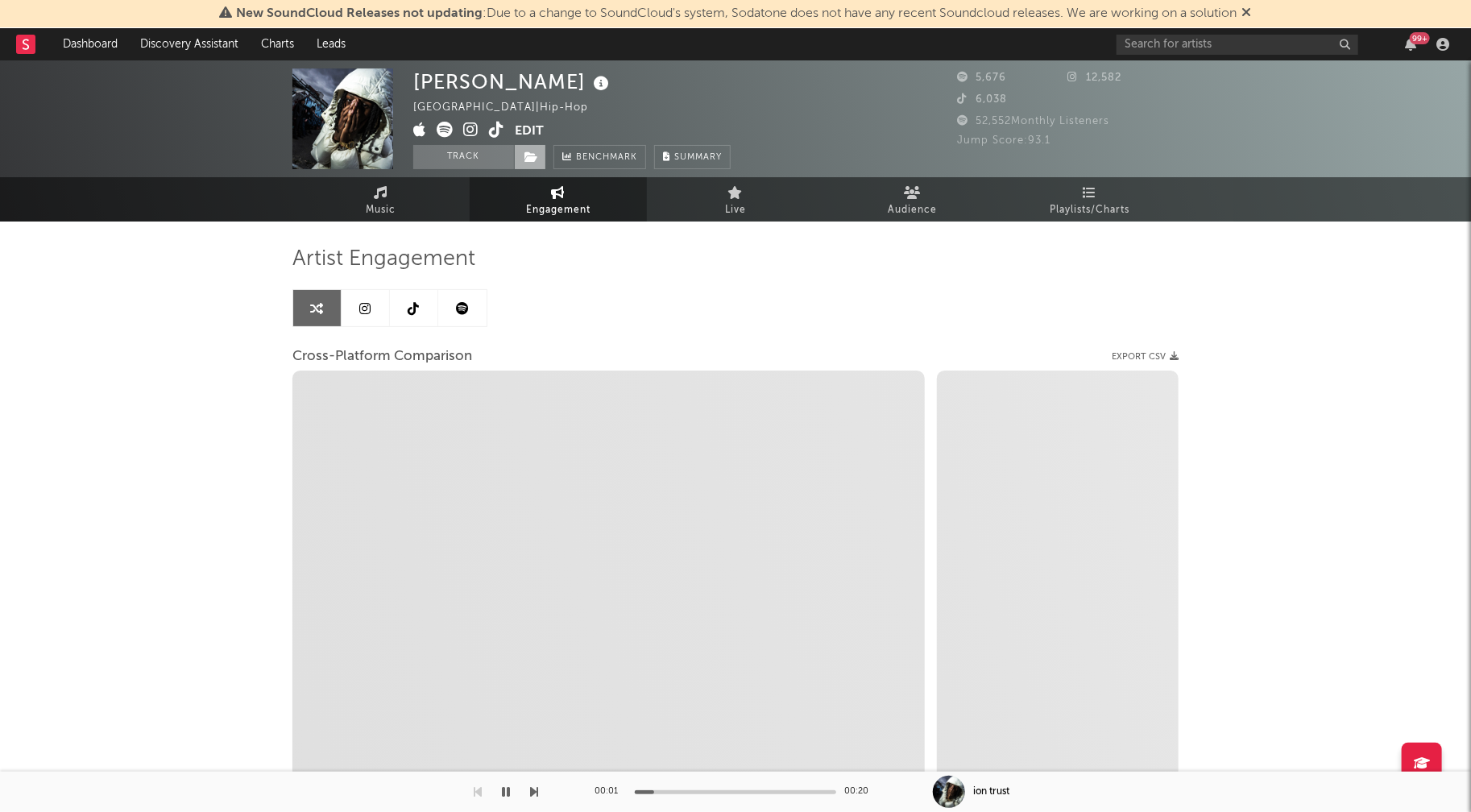
select select "1w"
click at [467, 127] on icon at bounding box center [470, 129] width 15 height 16
select select "1m"
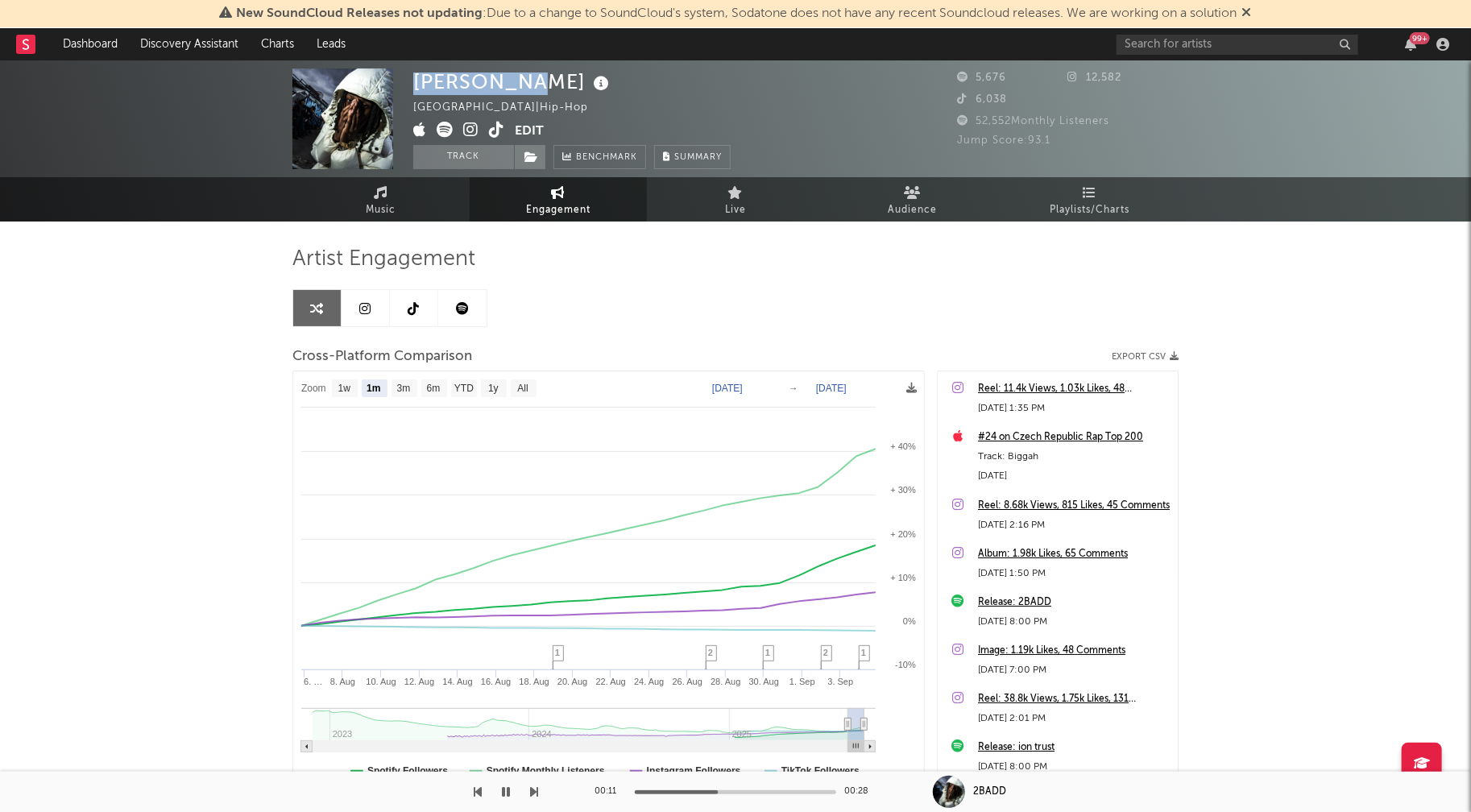
drag, startPoint x: 413, startPoint y: 78, endPoint x: 537, endPoint y: 78, distance: 124.0
click at [537, 78] on div "[PERSON_NAME]" at bounding box center [513, 81] width 200 height 26
copy div "[PERSON_NAME]"
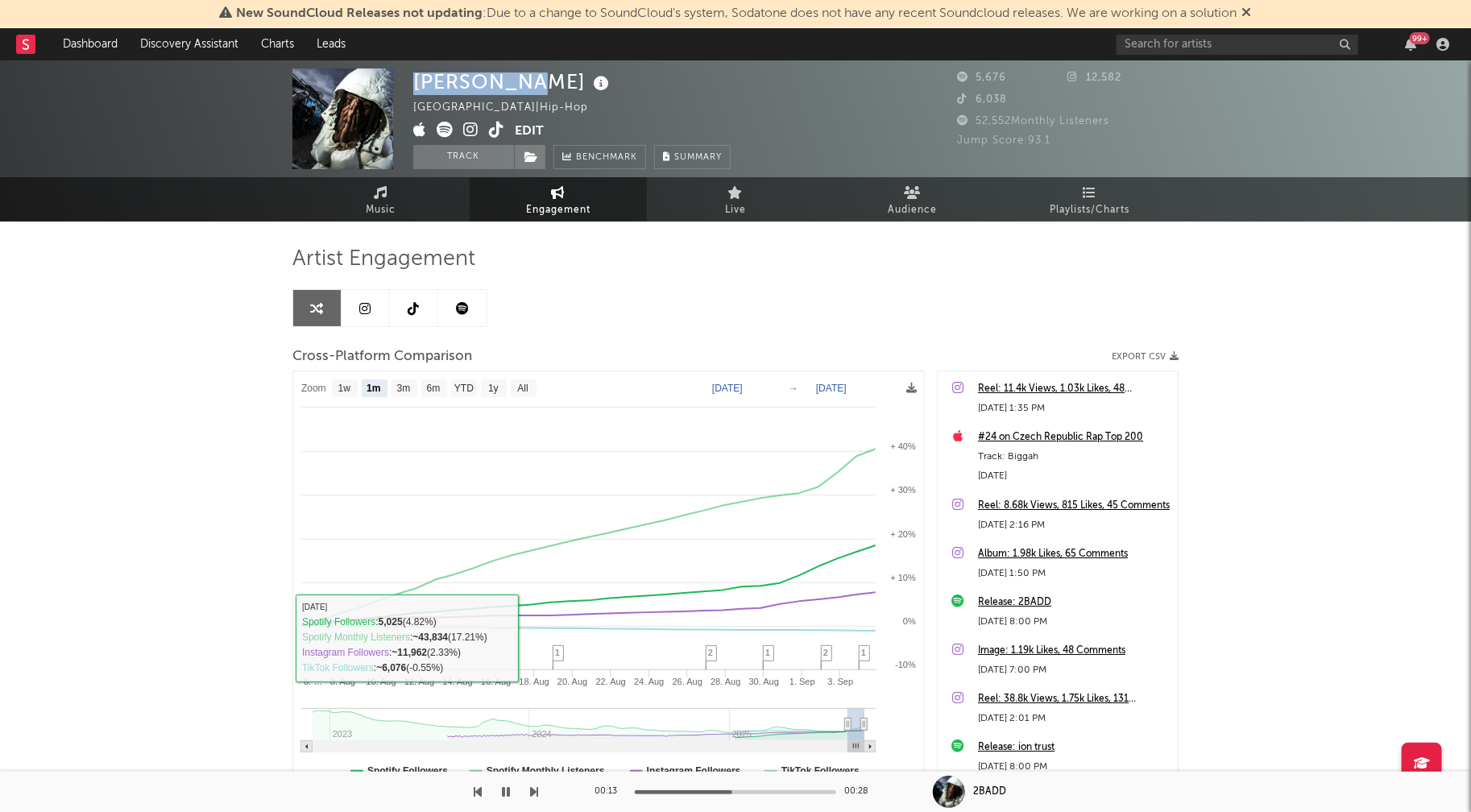
click at [507, 789] on icon "button" at bounding box center [506, 791] width 8 height 13
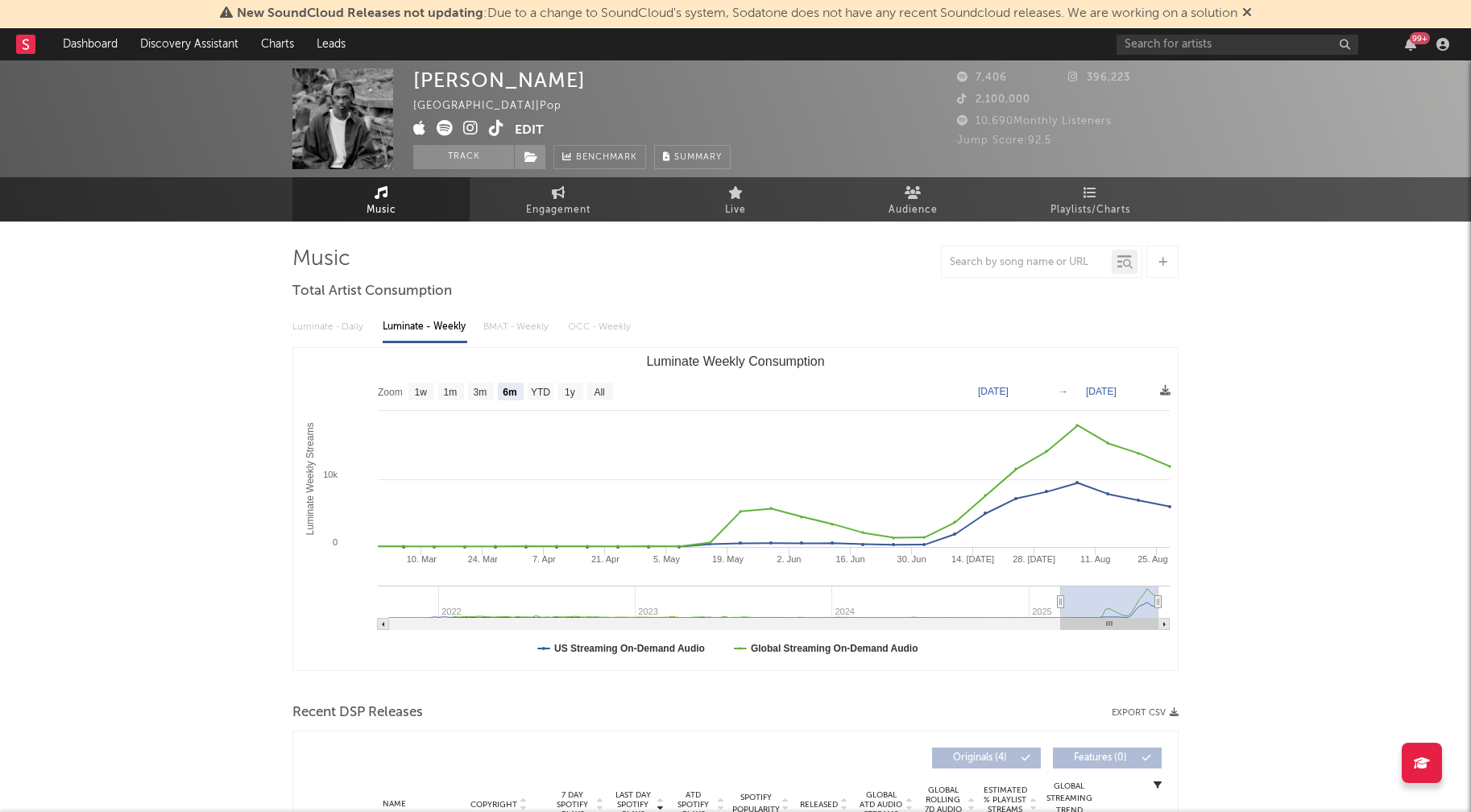
select select "6m"
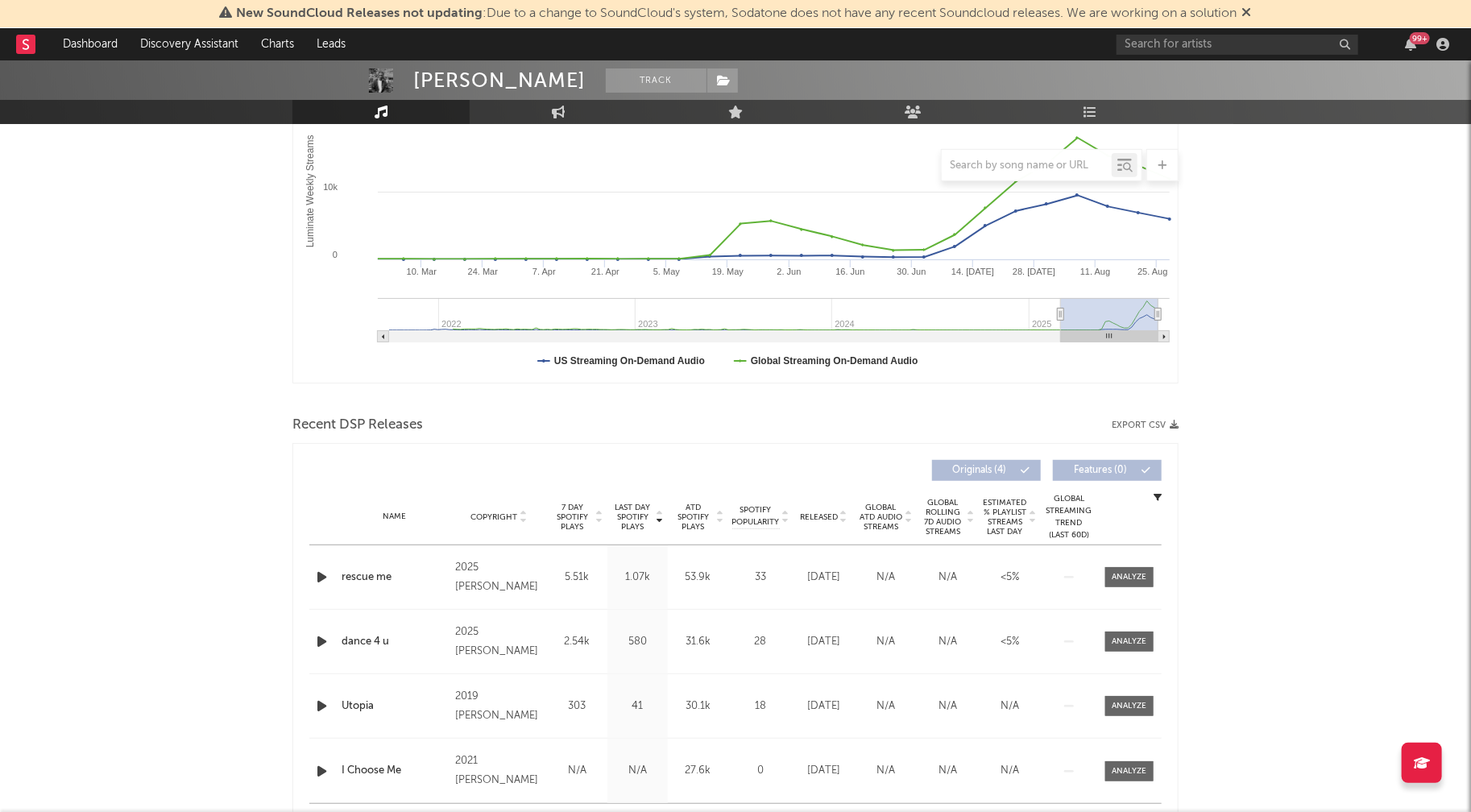
scroll to position [367, 0]
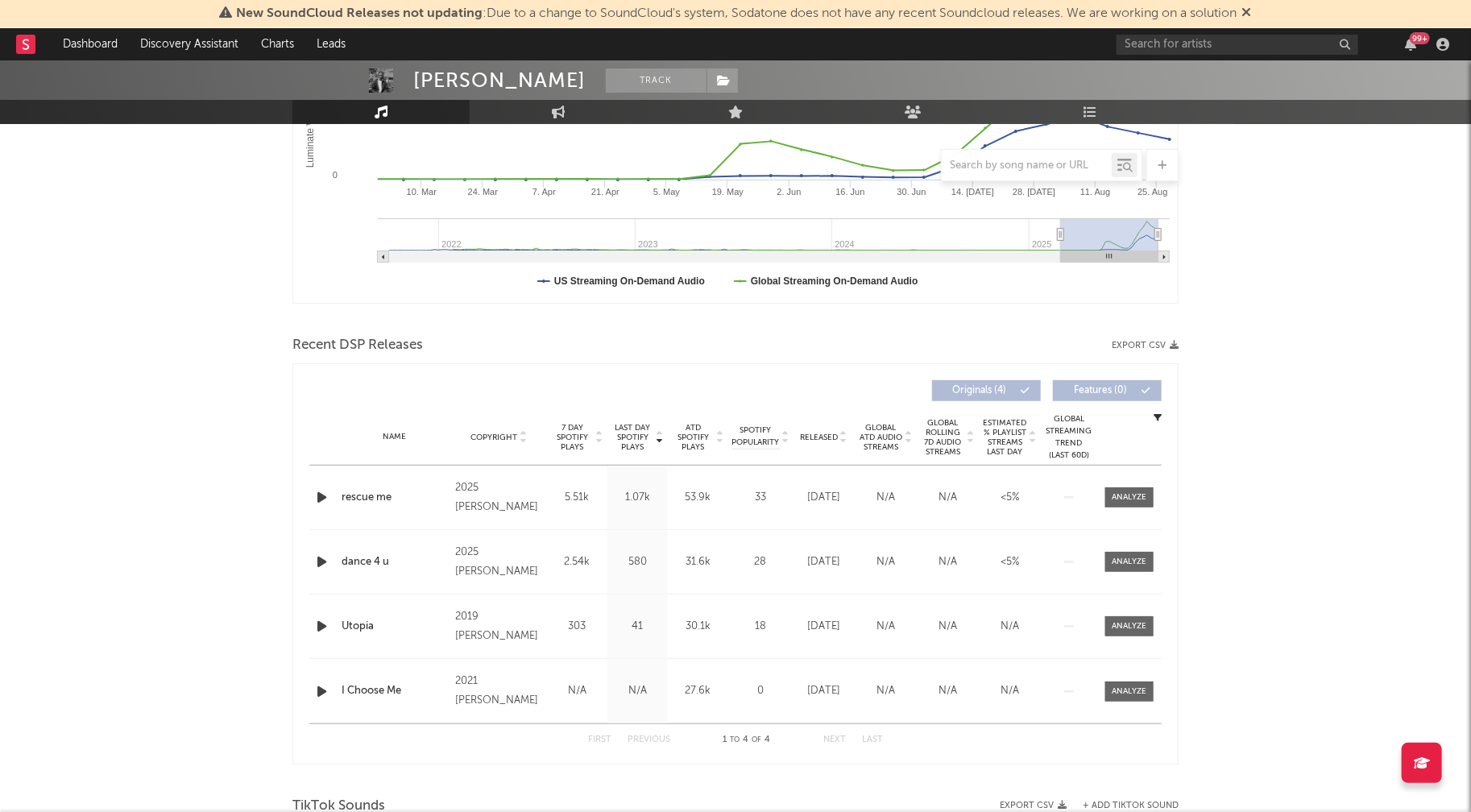
click at [316, 490] on icon "button" at bounding box center [322, 497] width 17 height 20
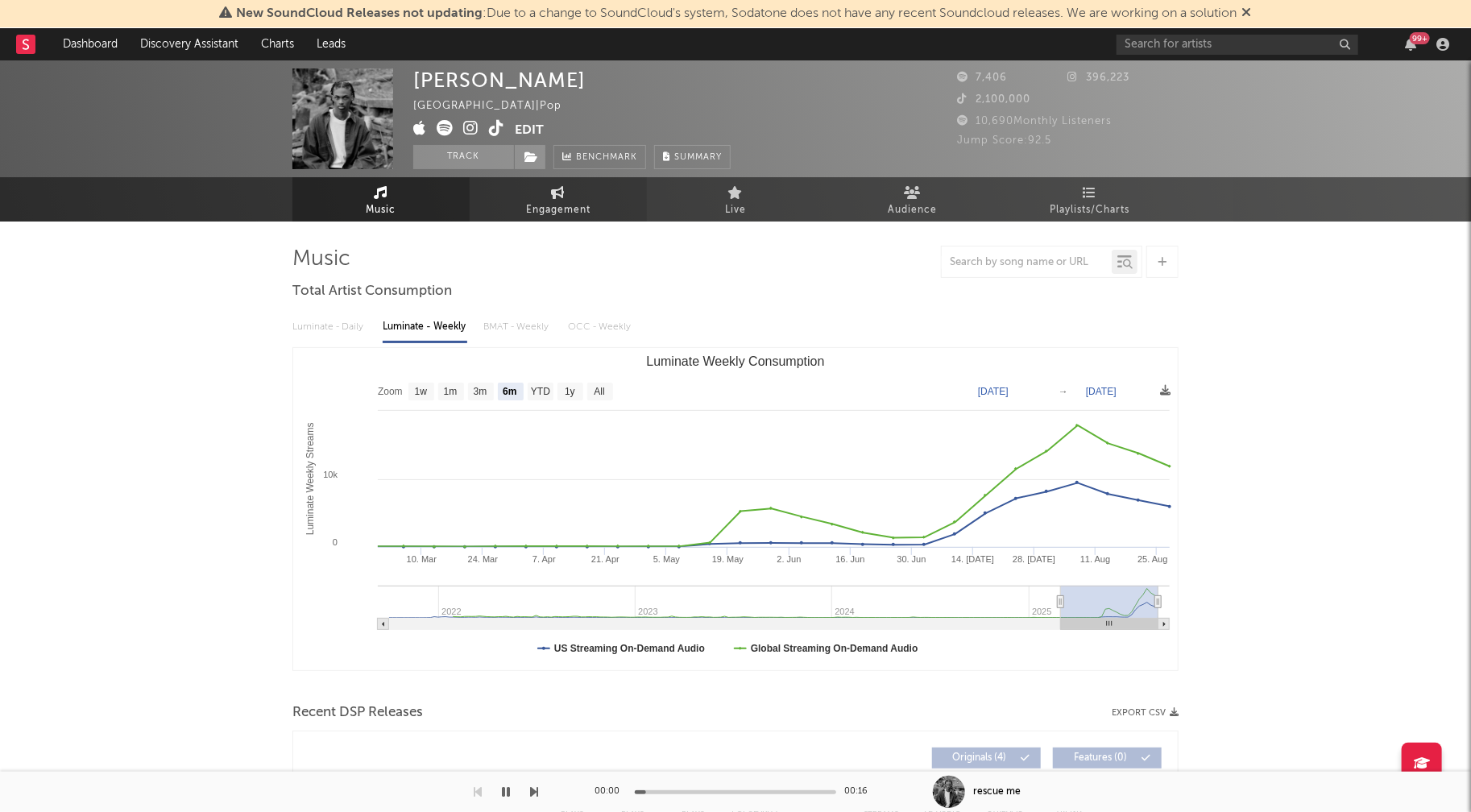
click at [542, 212] on span "Engagement" at bounding box center [558, 210] width 64 height 19
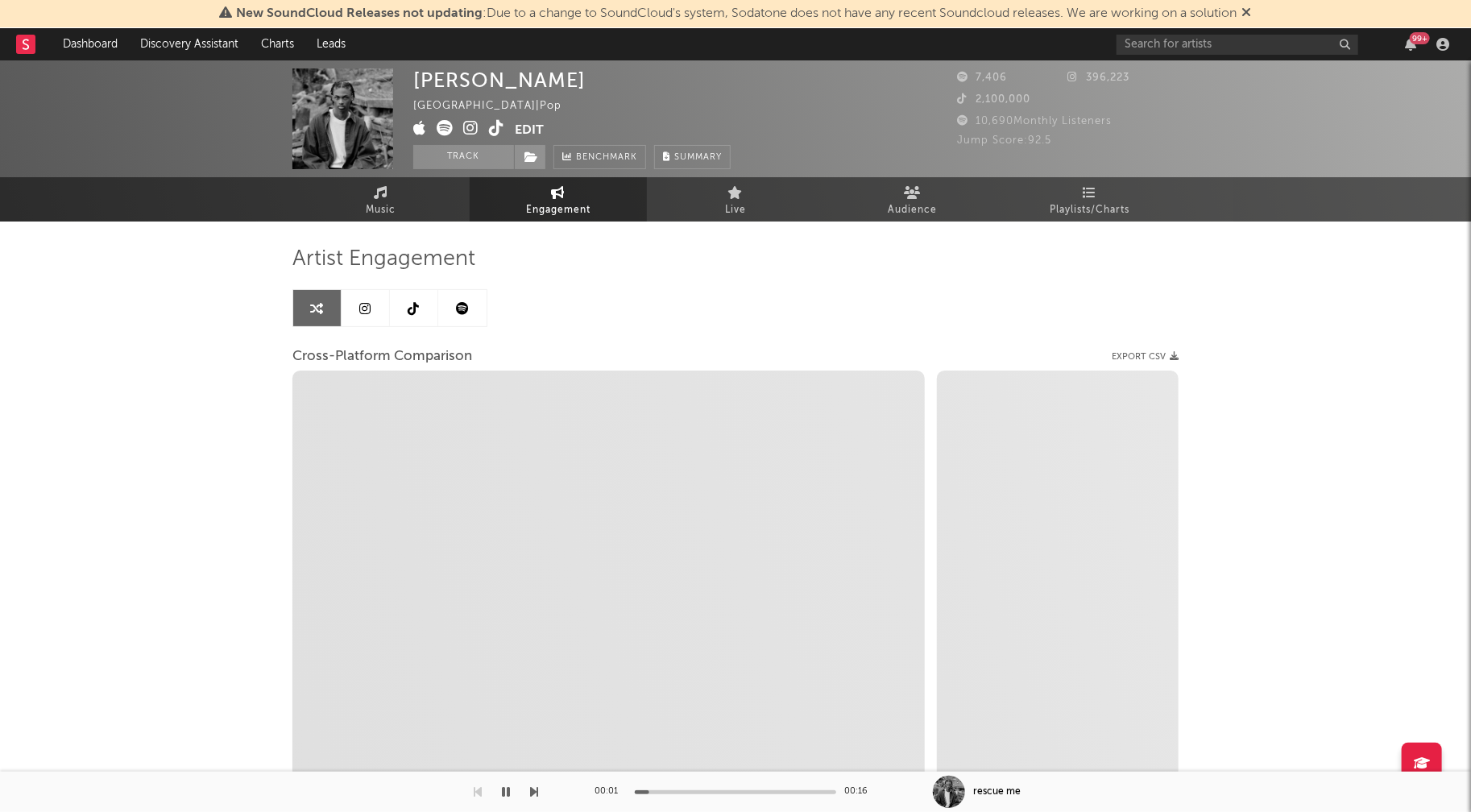
select select "1w"
click at [466, 127] on icon at bounding box center [470, 127] width 15 height 16
select select "1m"
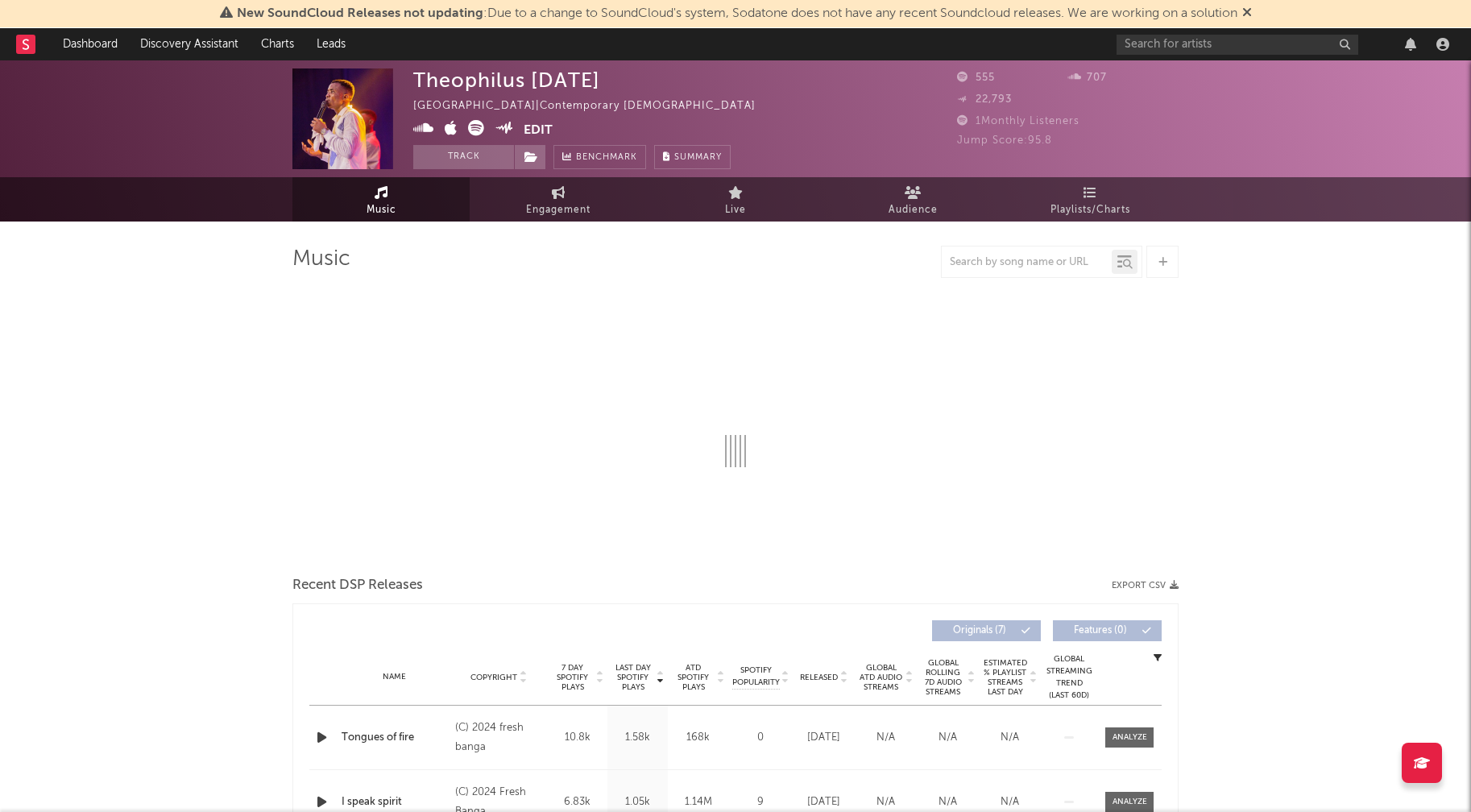
select select "1w"
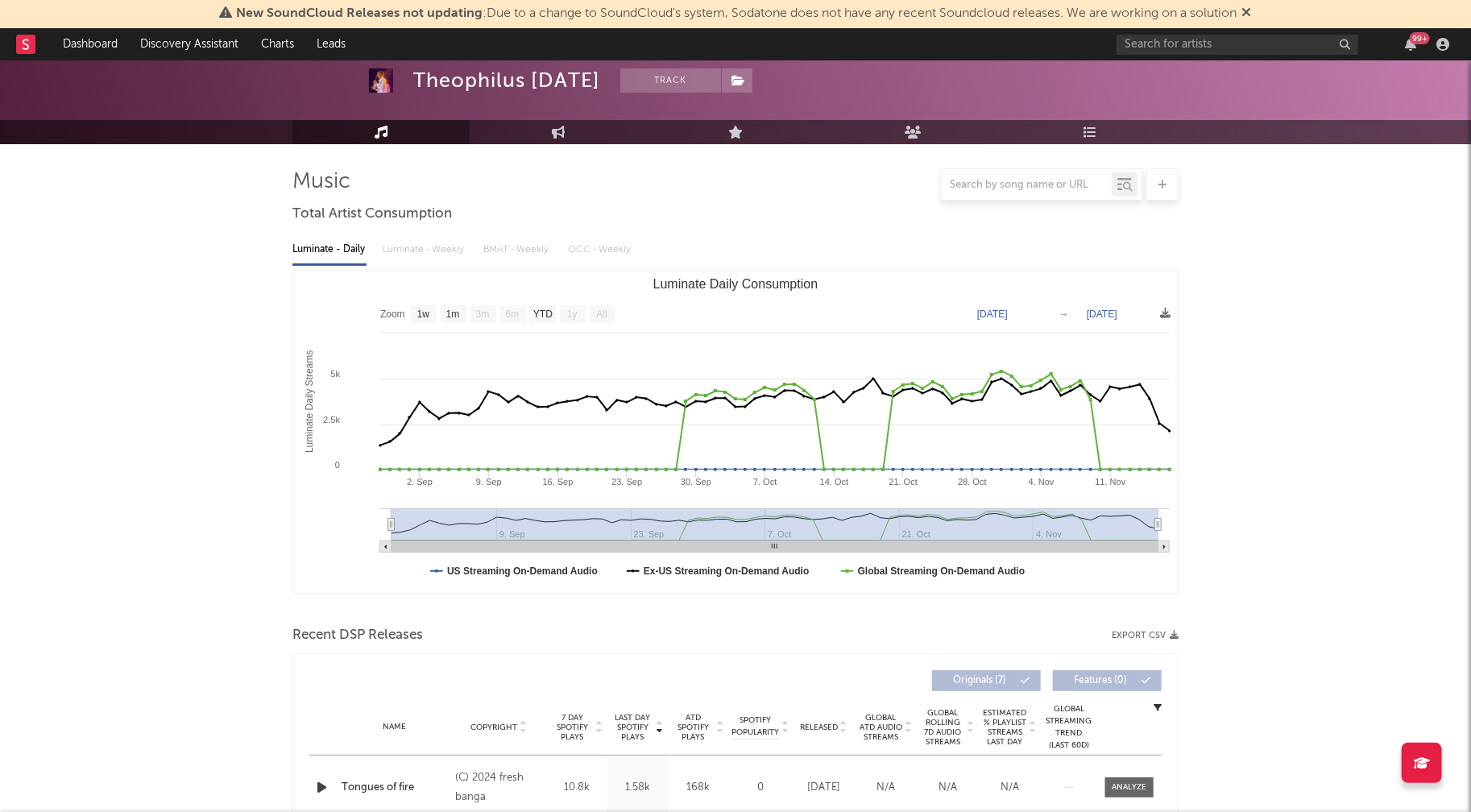
scroll to position [193, 0]
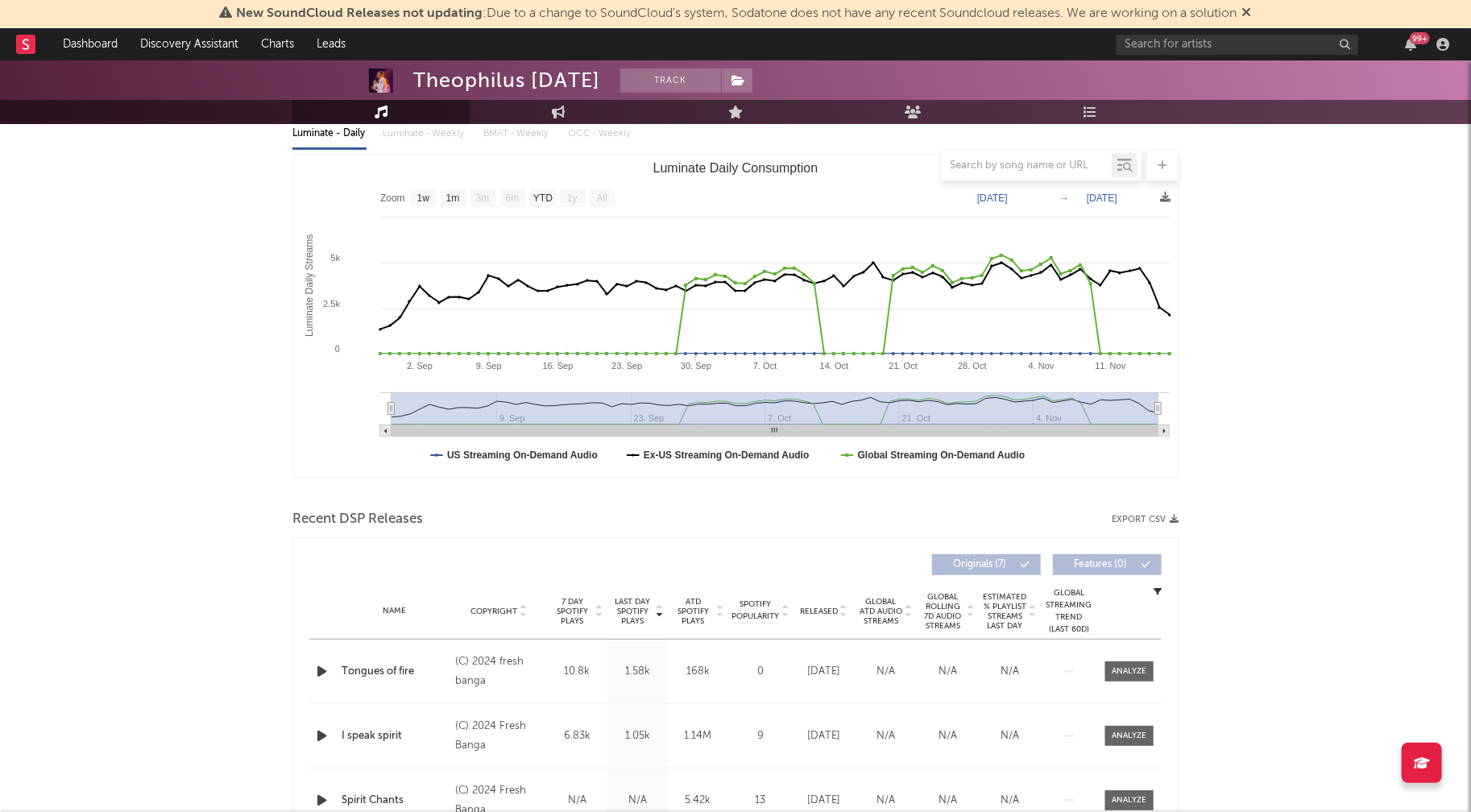
click at [323, 669] on icon "button" at bounding box center [322, 671] width 17 height 20
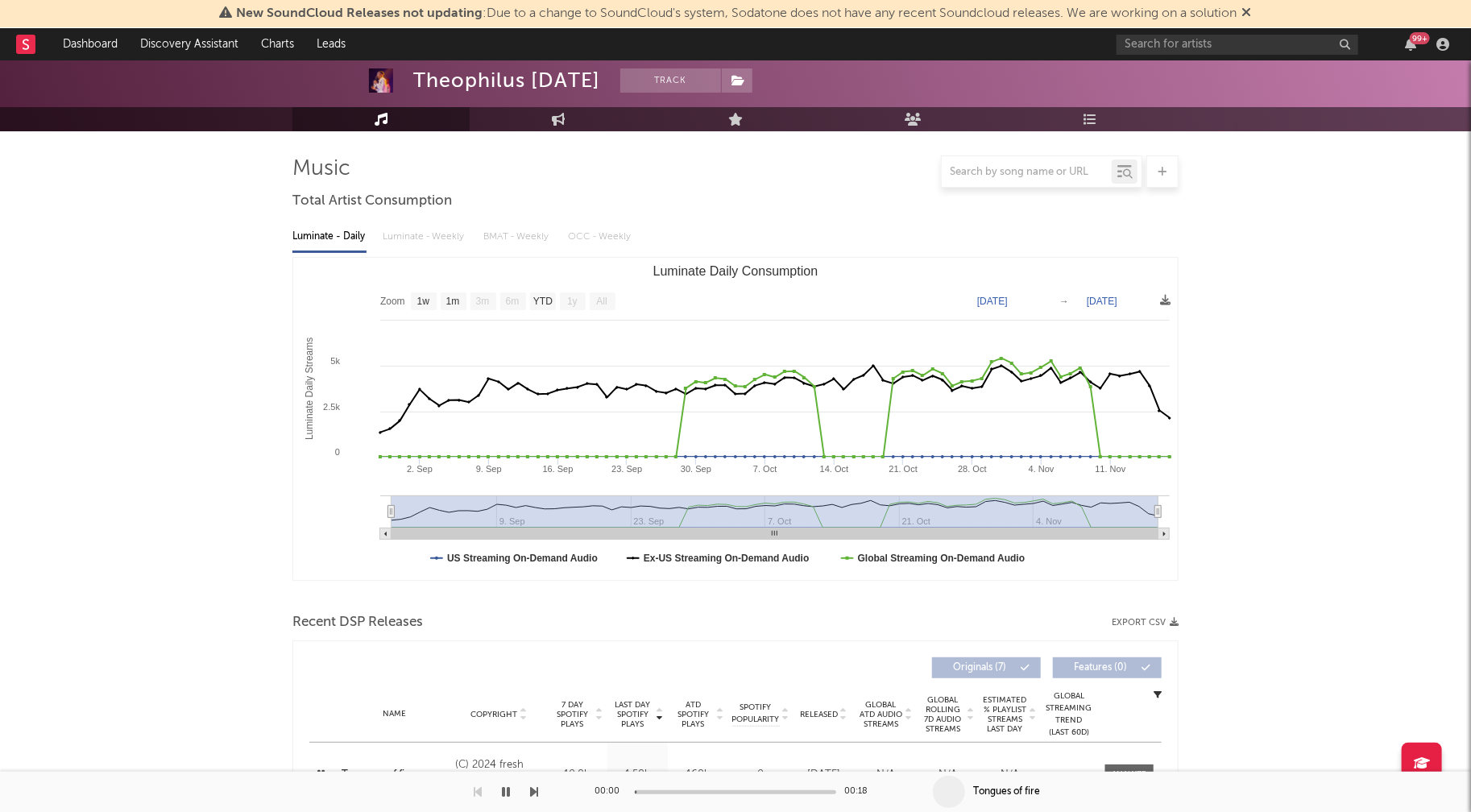
scroll to position [0, 0]
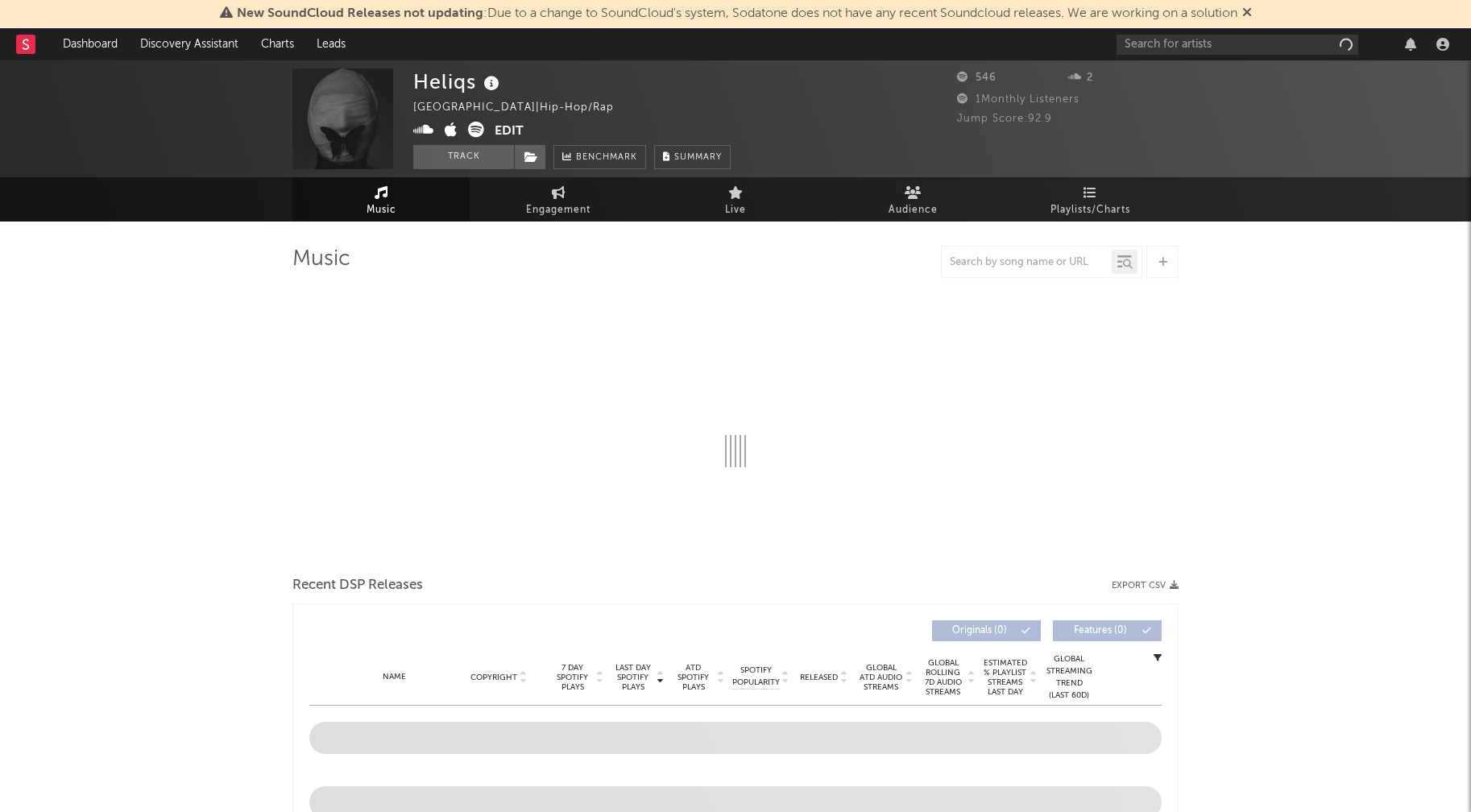
select select "6m"
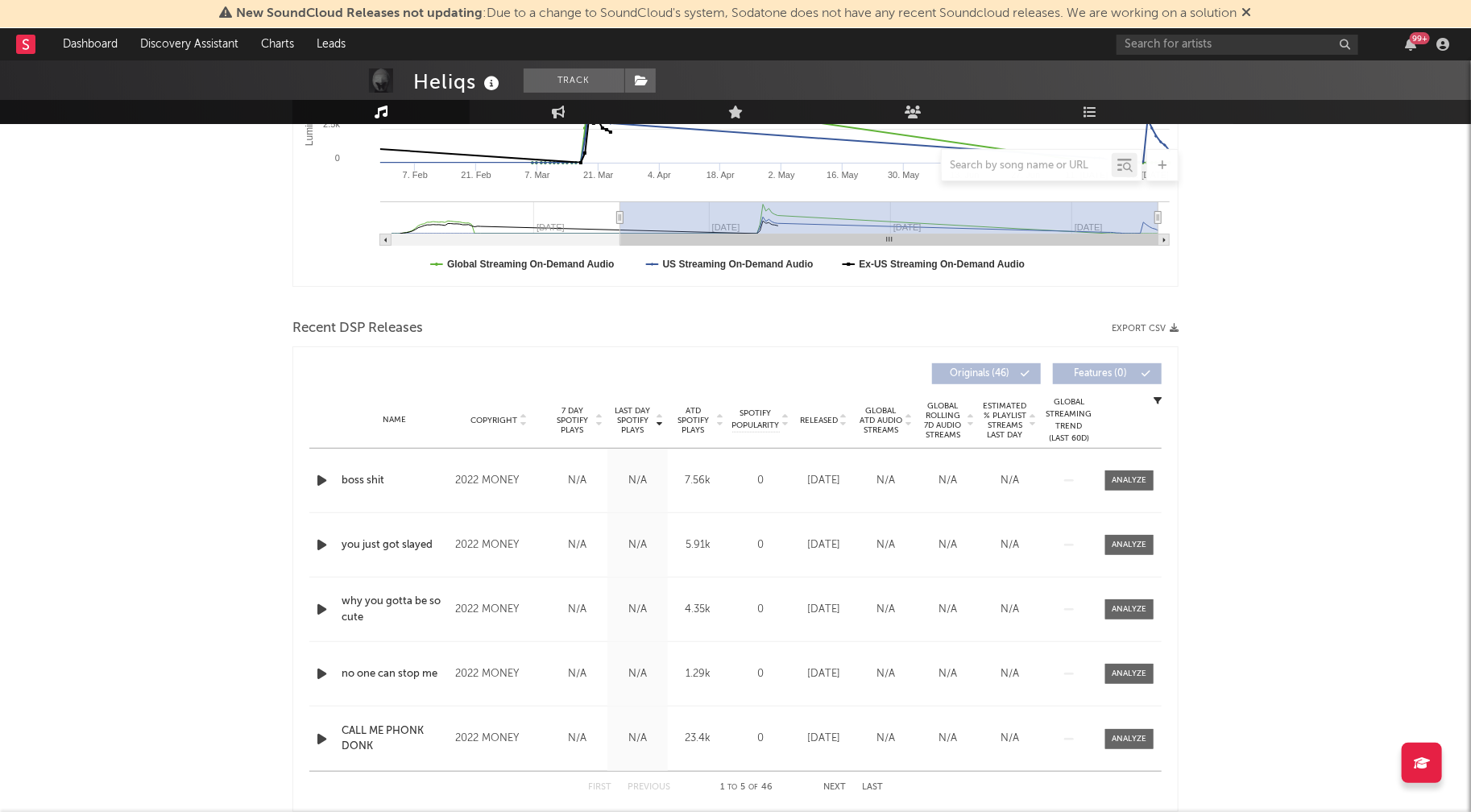
scroll to position [388, 0]
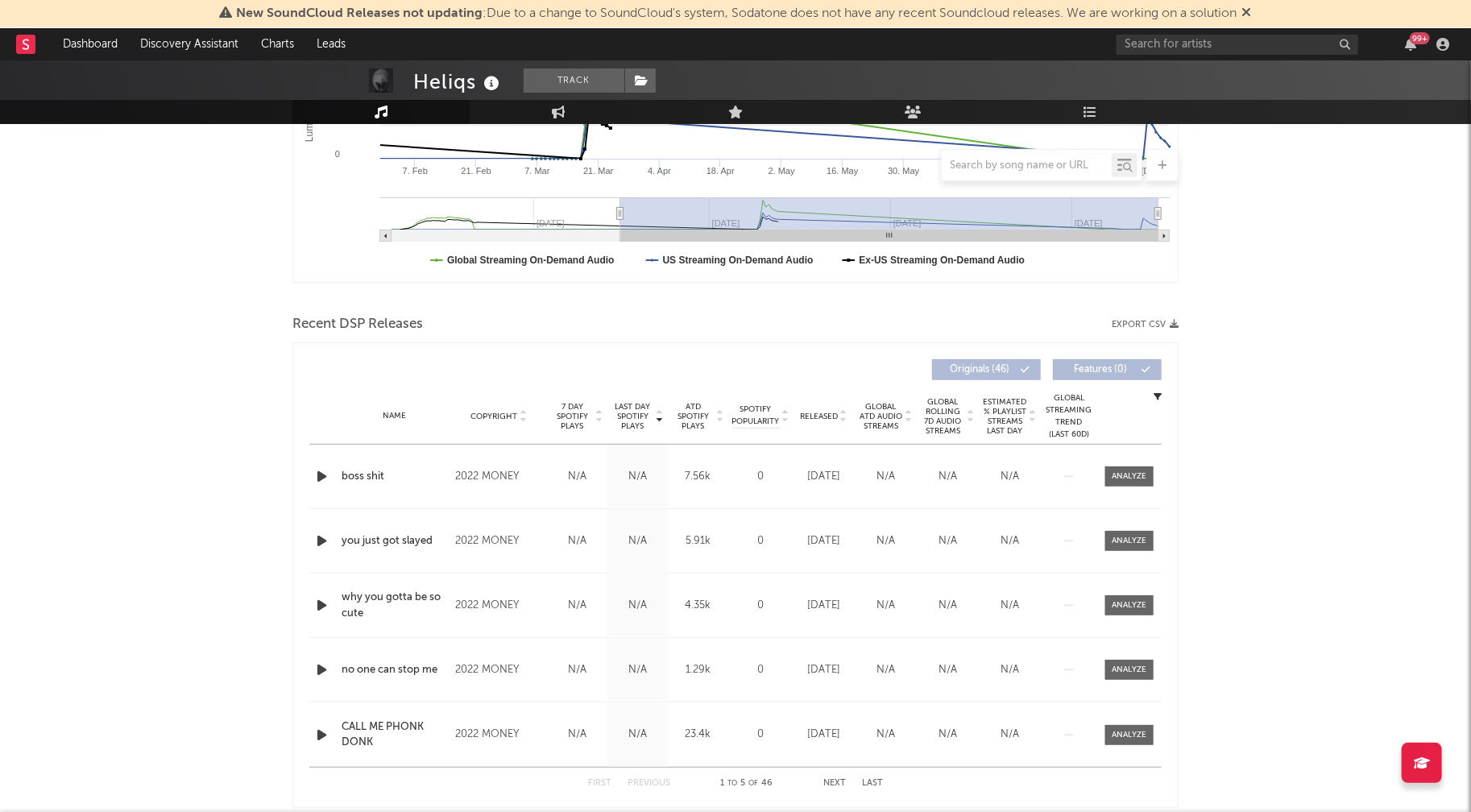
click at [321, 471] on icon "button" at bounding box center [322, 476] width 17 height 20
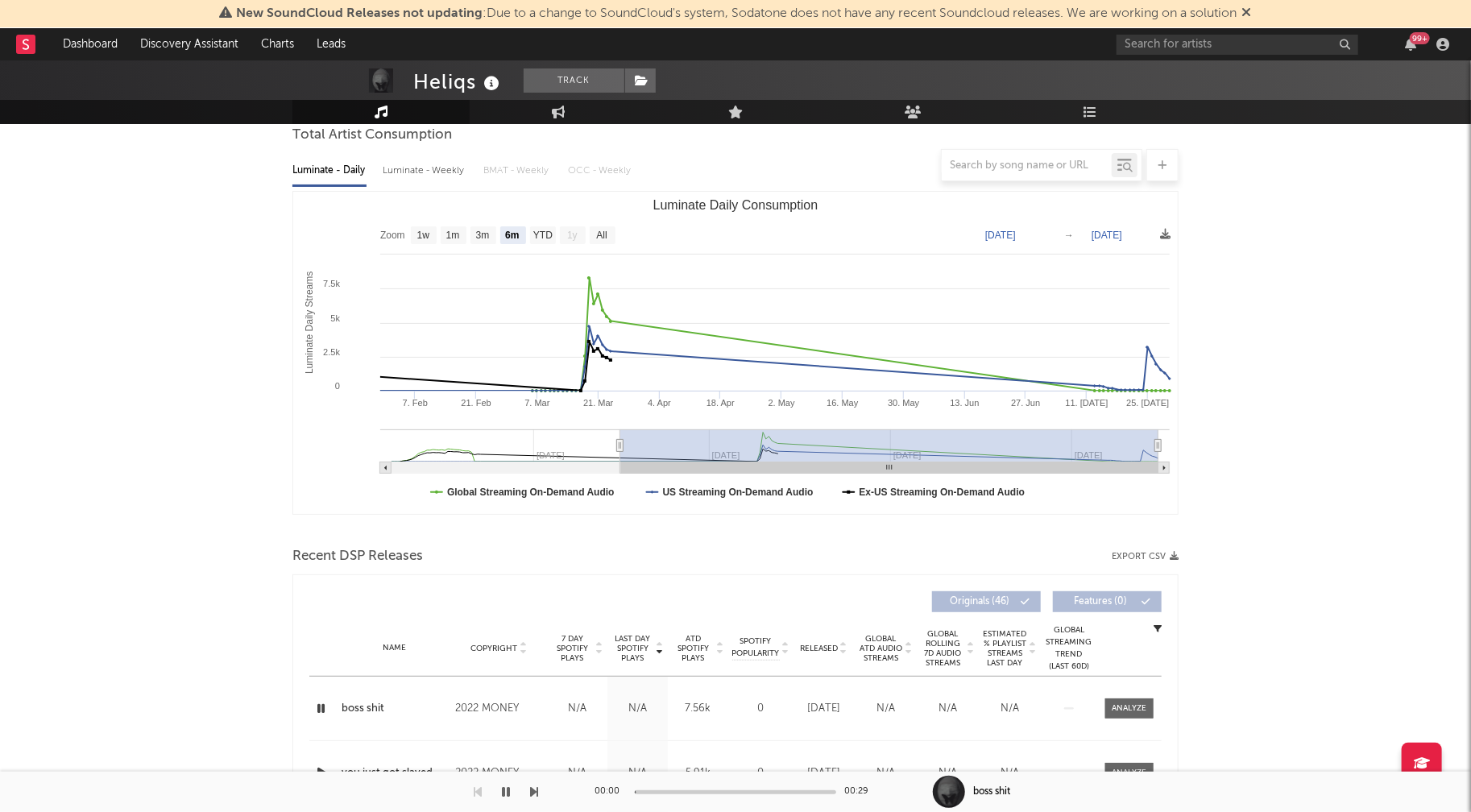
scroll to position [0, 0]
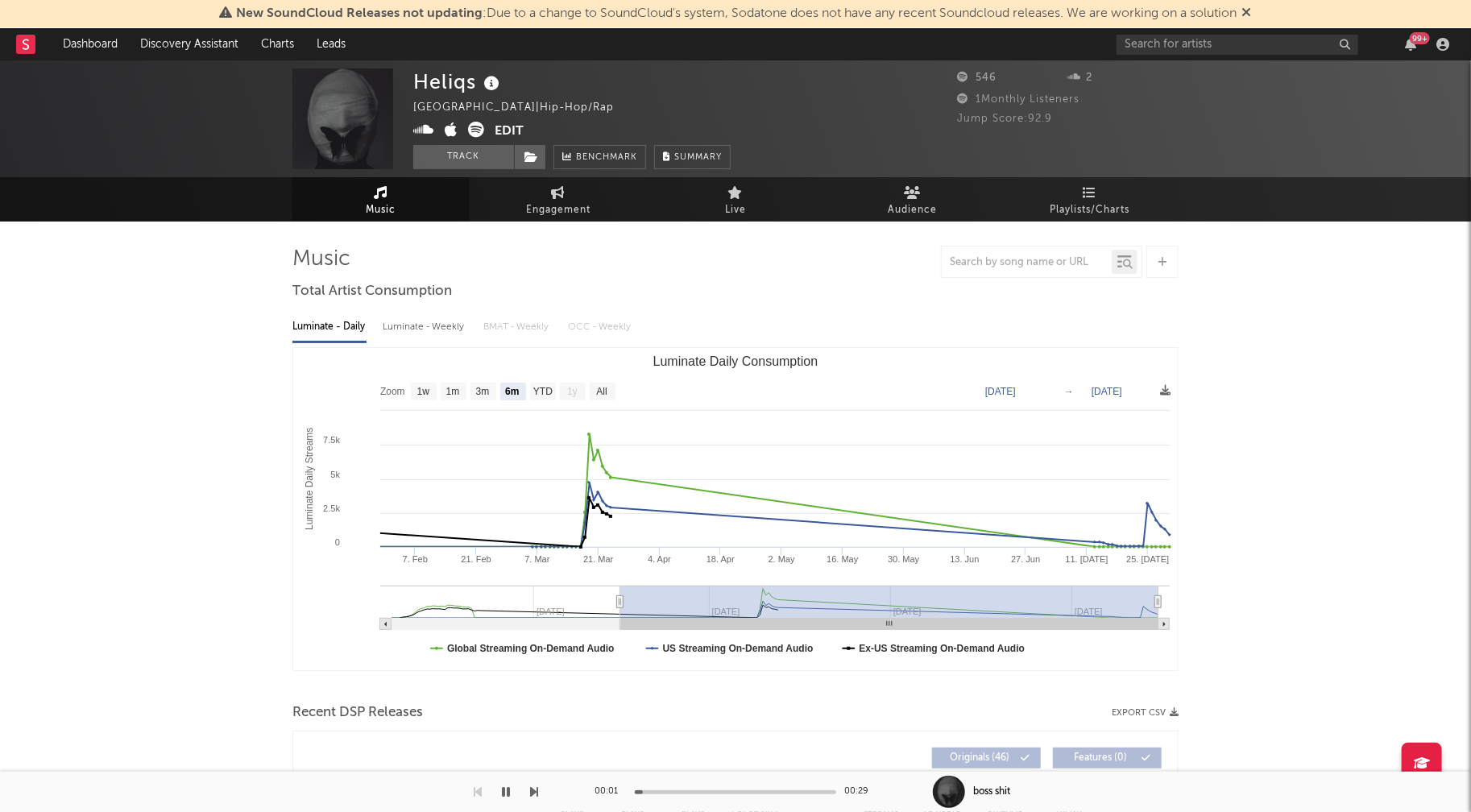
click at [424, 326] on div "Luminate - Weekly" at bounding box center [425, 327] width 84 height 27
select select "6m"
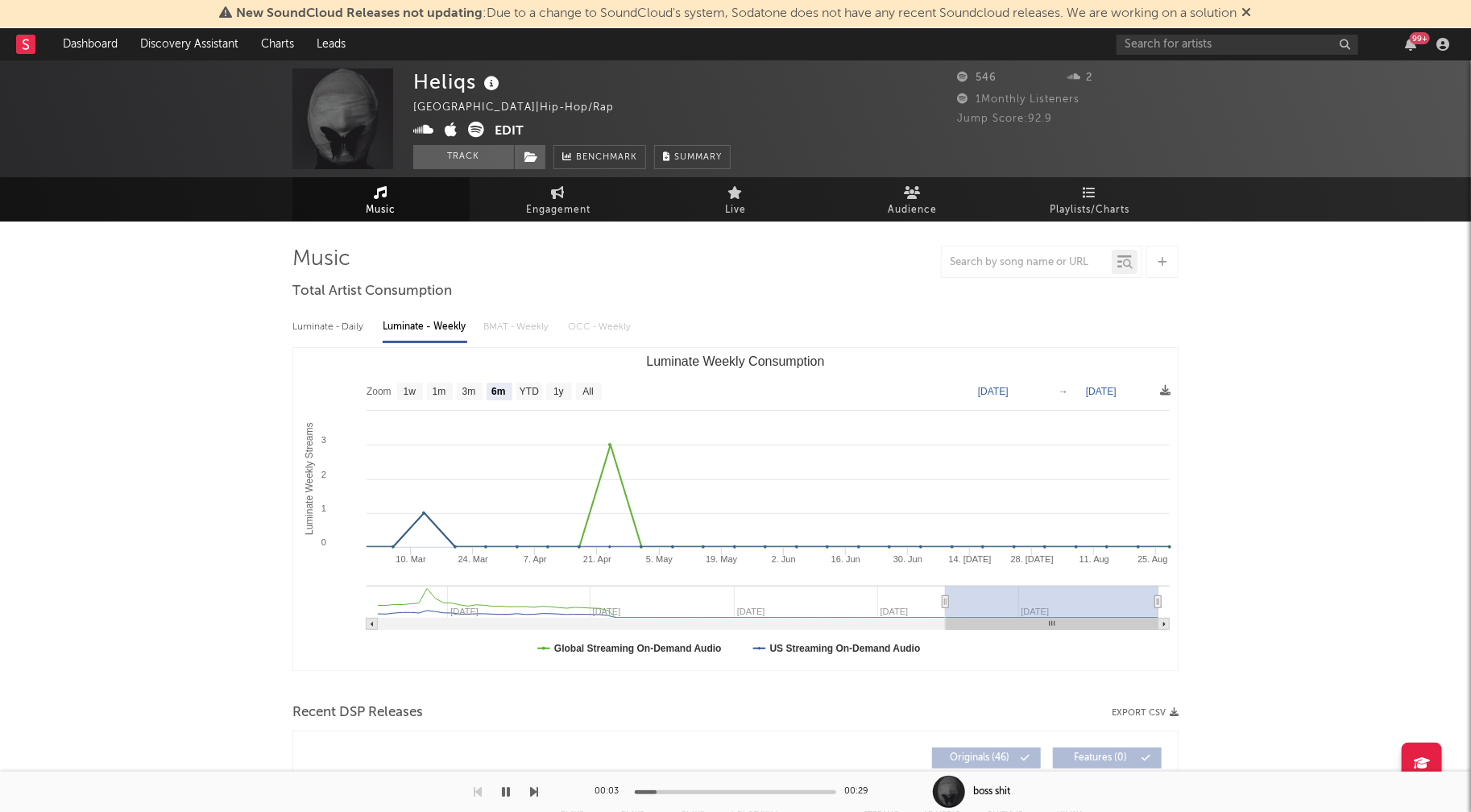
click at [420, 127] on icon at bounding box center [423, 129] width 21 height 16
